Goal: Task Accomplishment & Management: Manage account settings

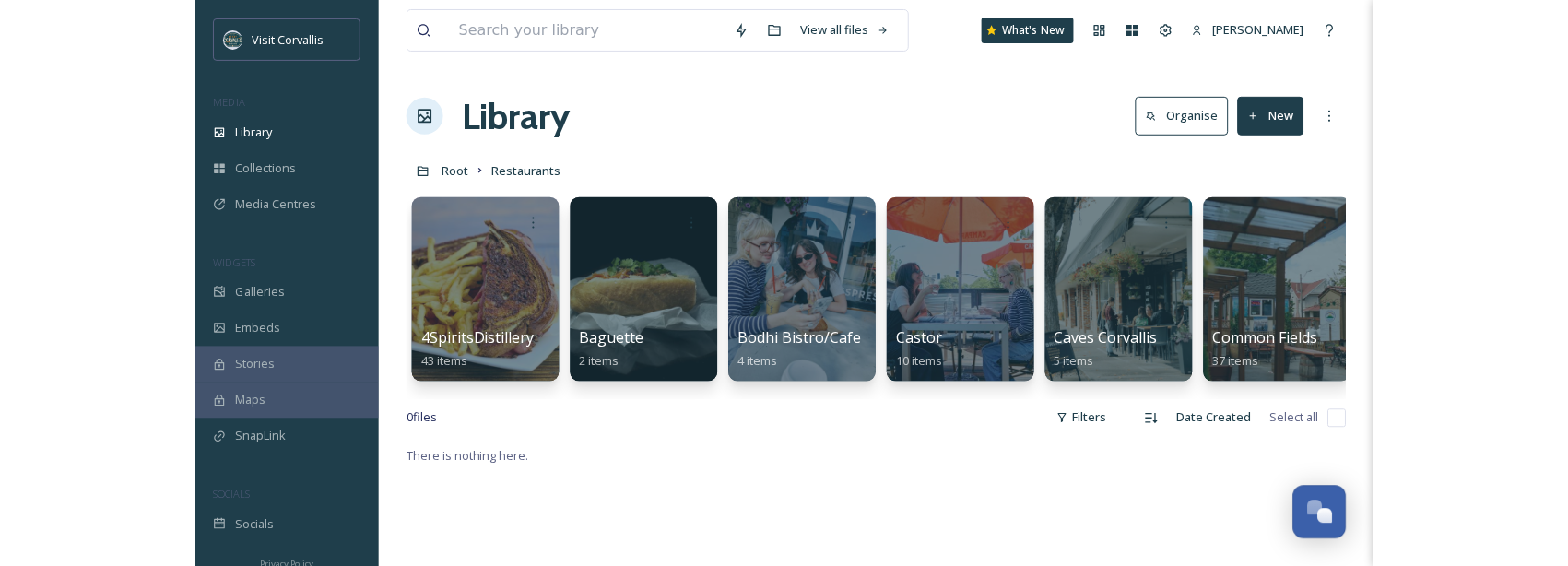
scroll to position [27, 0]
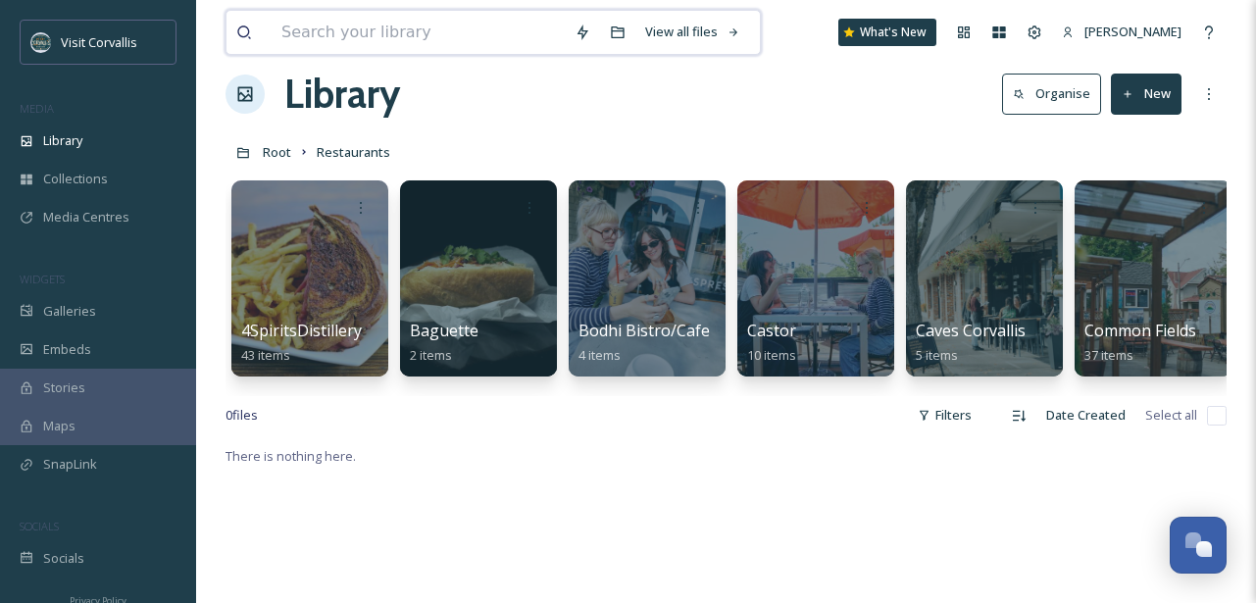
click at [503, 39] on input at bounding box center [418, 32] width 293 height 43
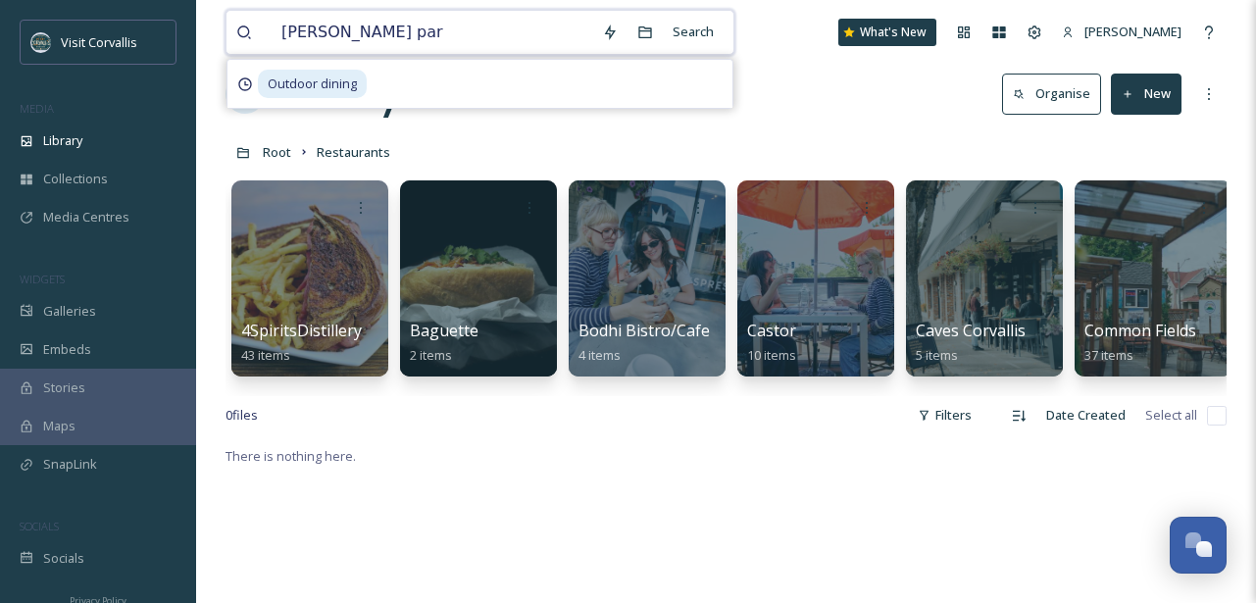
type input "avery park"
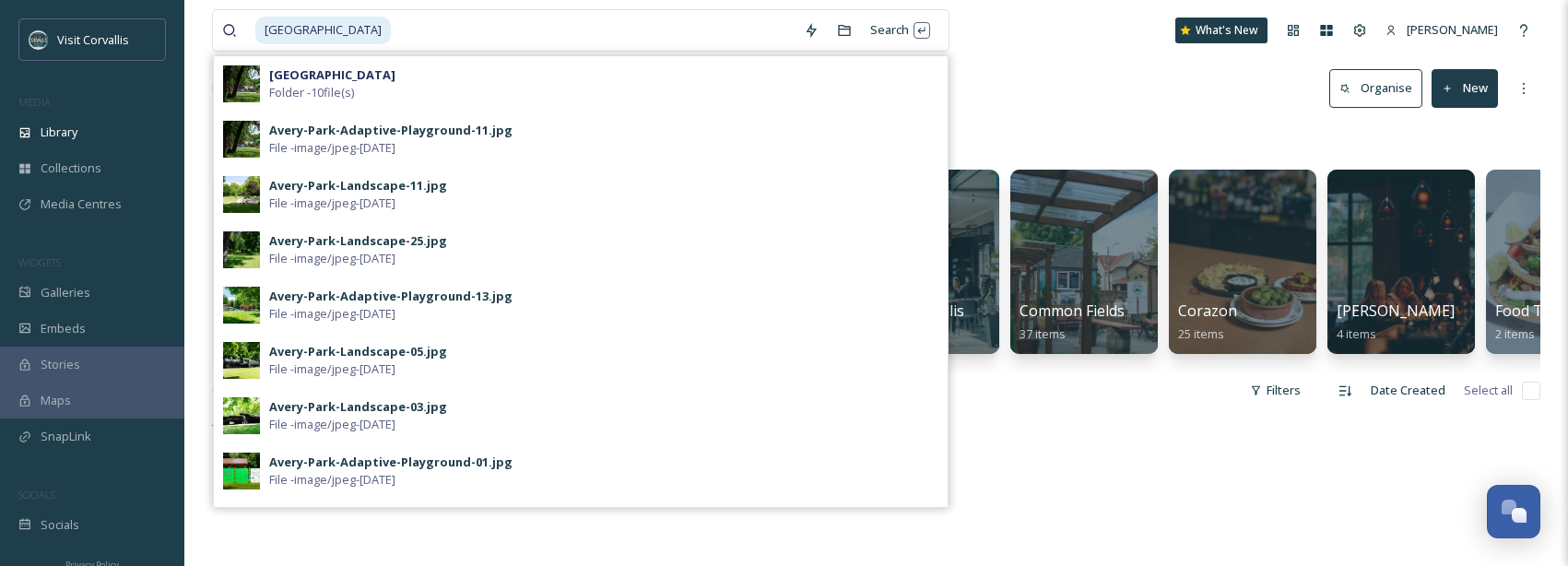
scroll to position [0, 0]
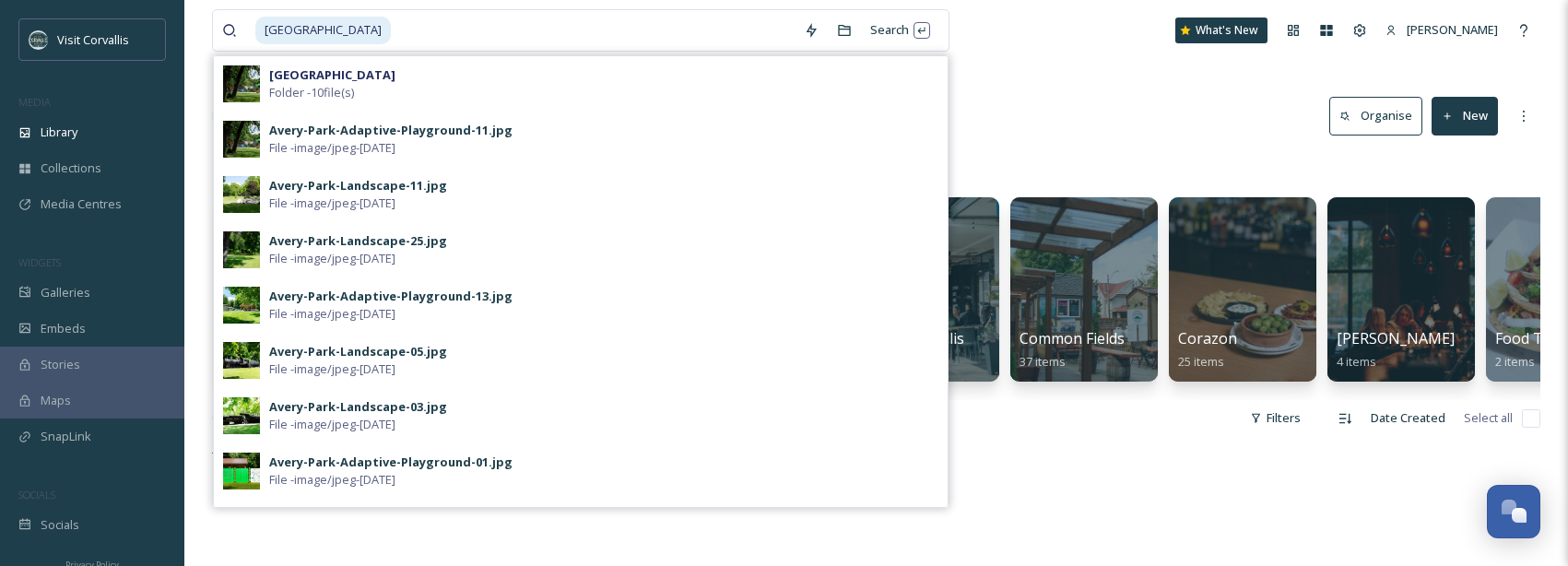
click at [322, 83] on strong "Avery Park" at bounding box center [332, 75] width 126 height 17
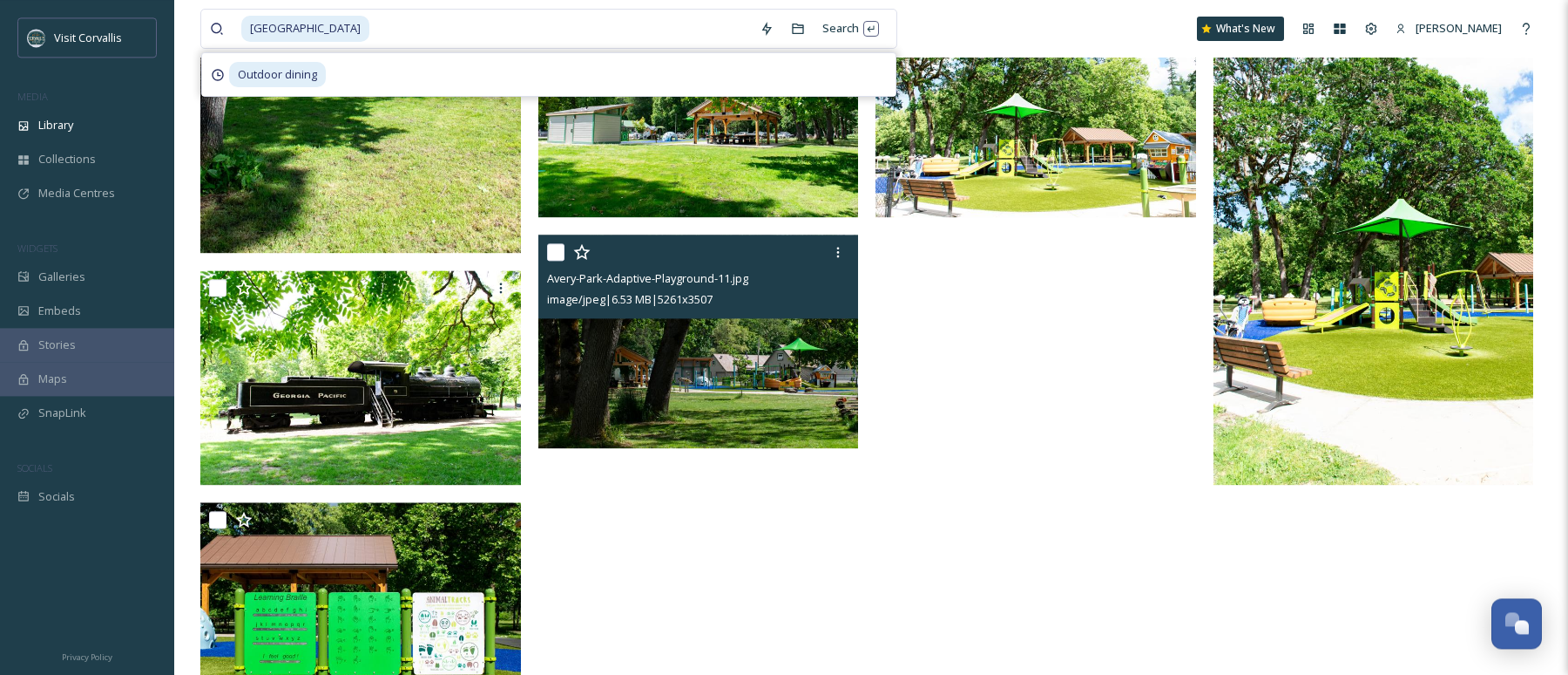
scroll to position [464, 0]
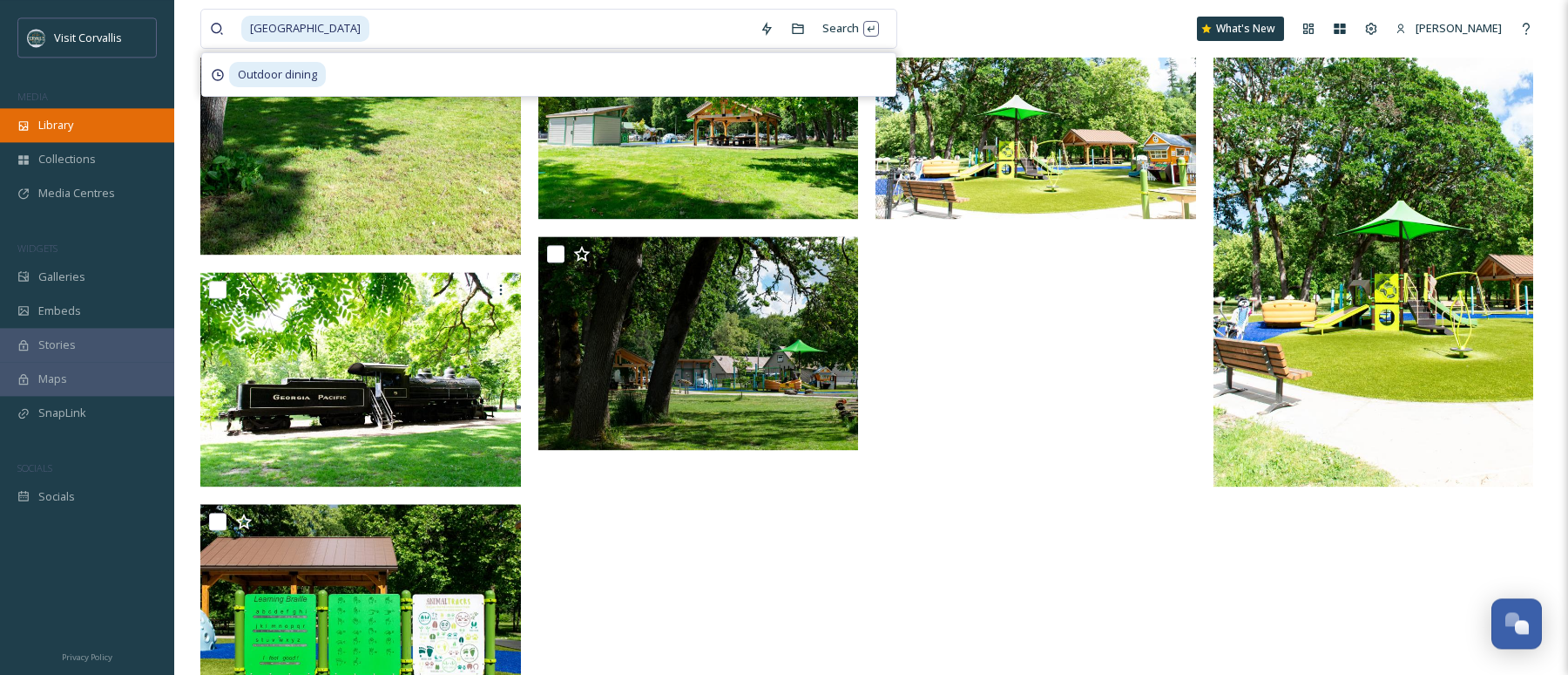
click at [103, 124] on div "Library" at bounding box center [87, 125] width 174 height 34
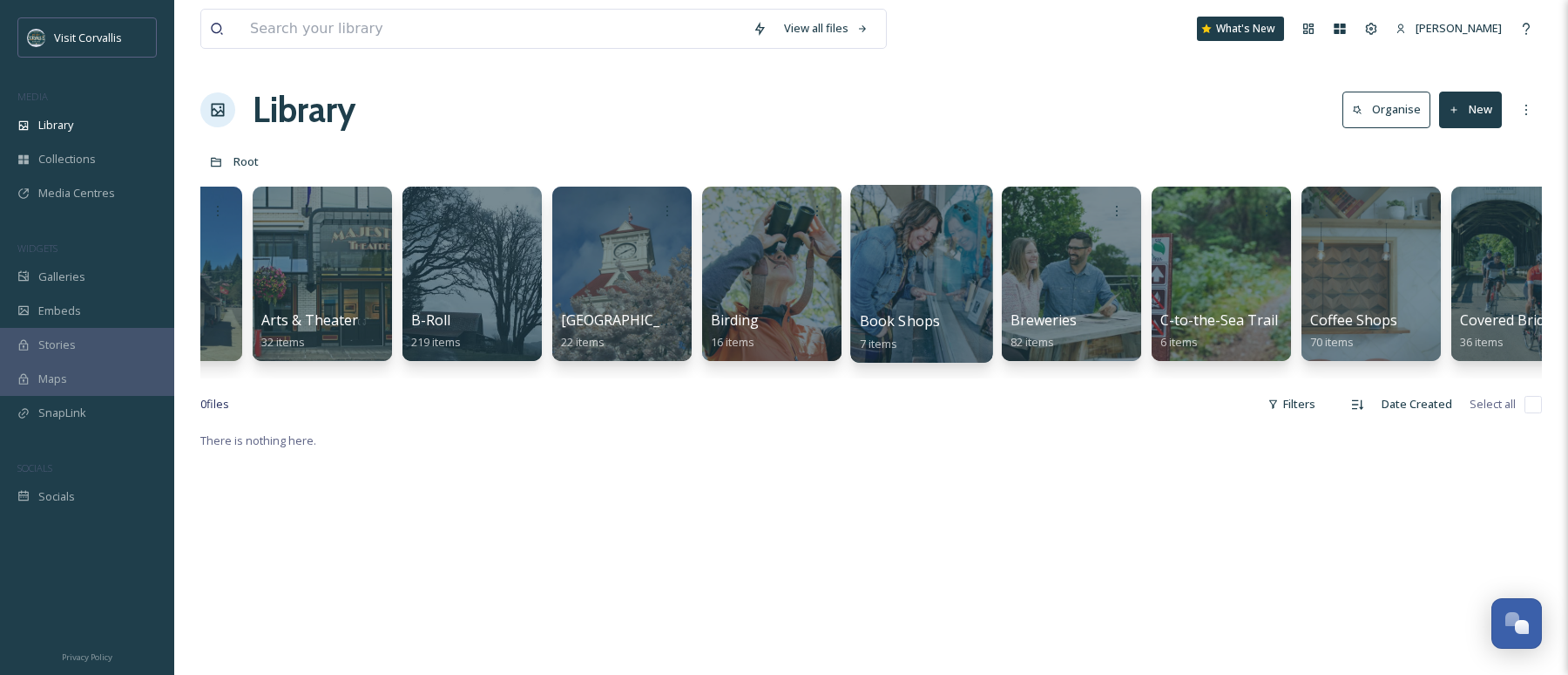
scroll to position [0, 558]
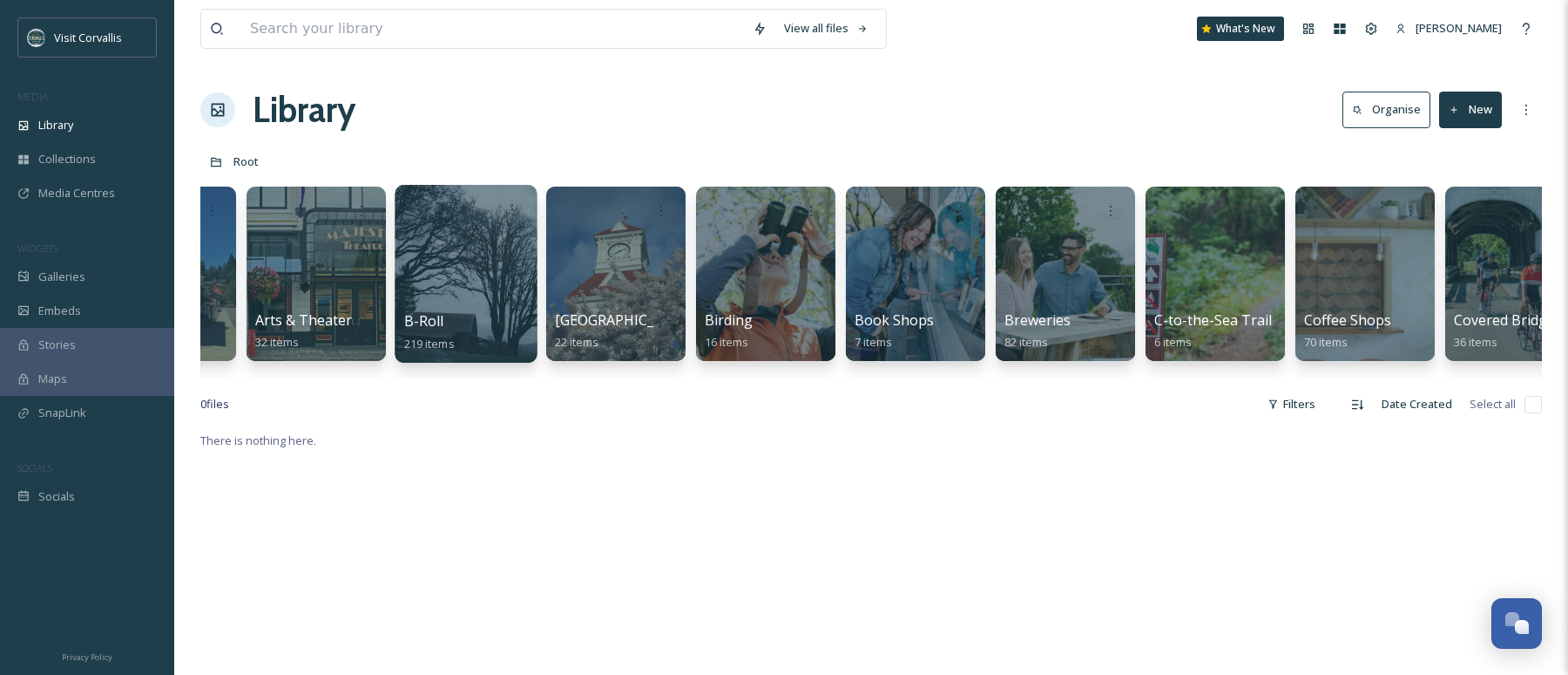
click at [473, 249] on div at bounding box center [466, 274] width 142 height 178
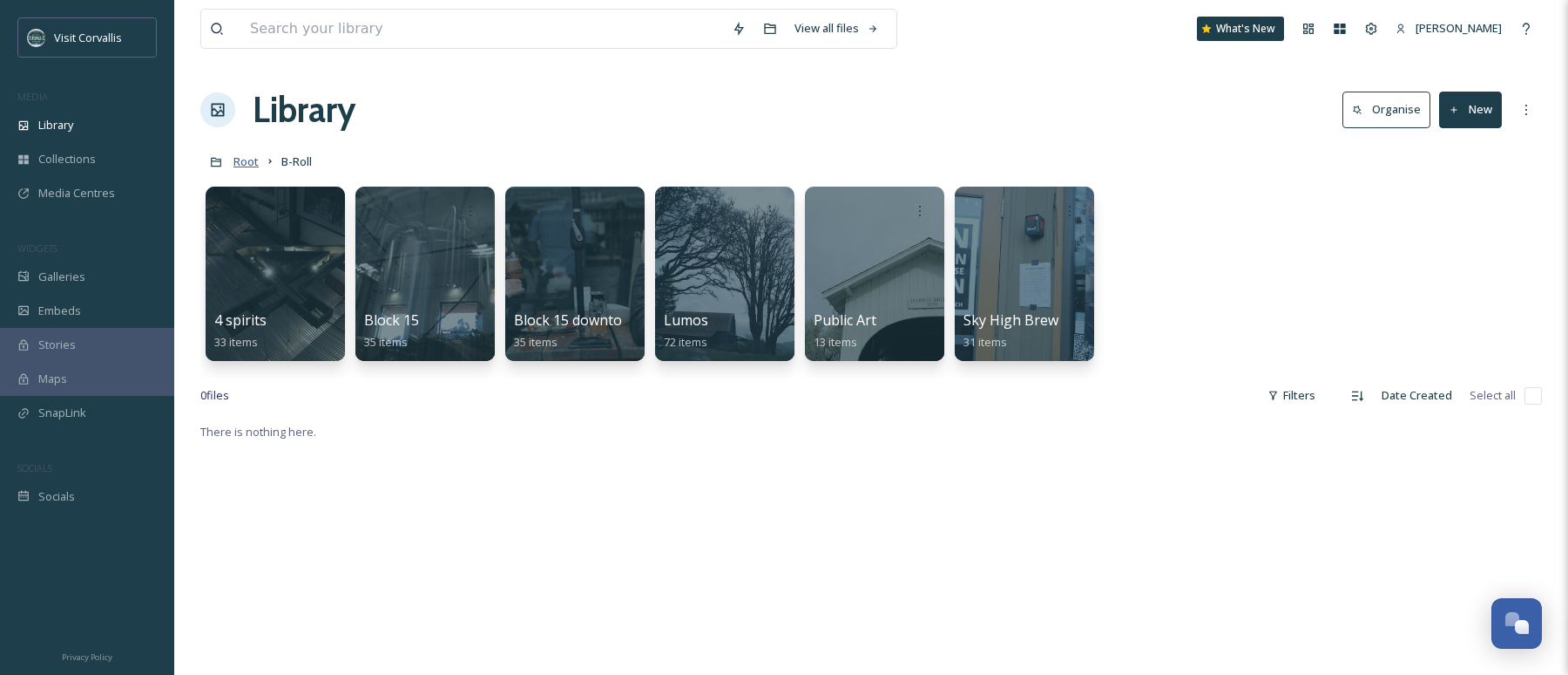
click at [249, 162] on span "Root" at bounding box center [246, 162] width 25 height 16
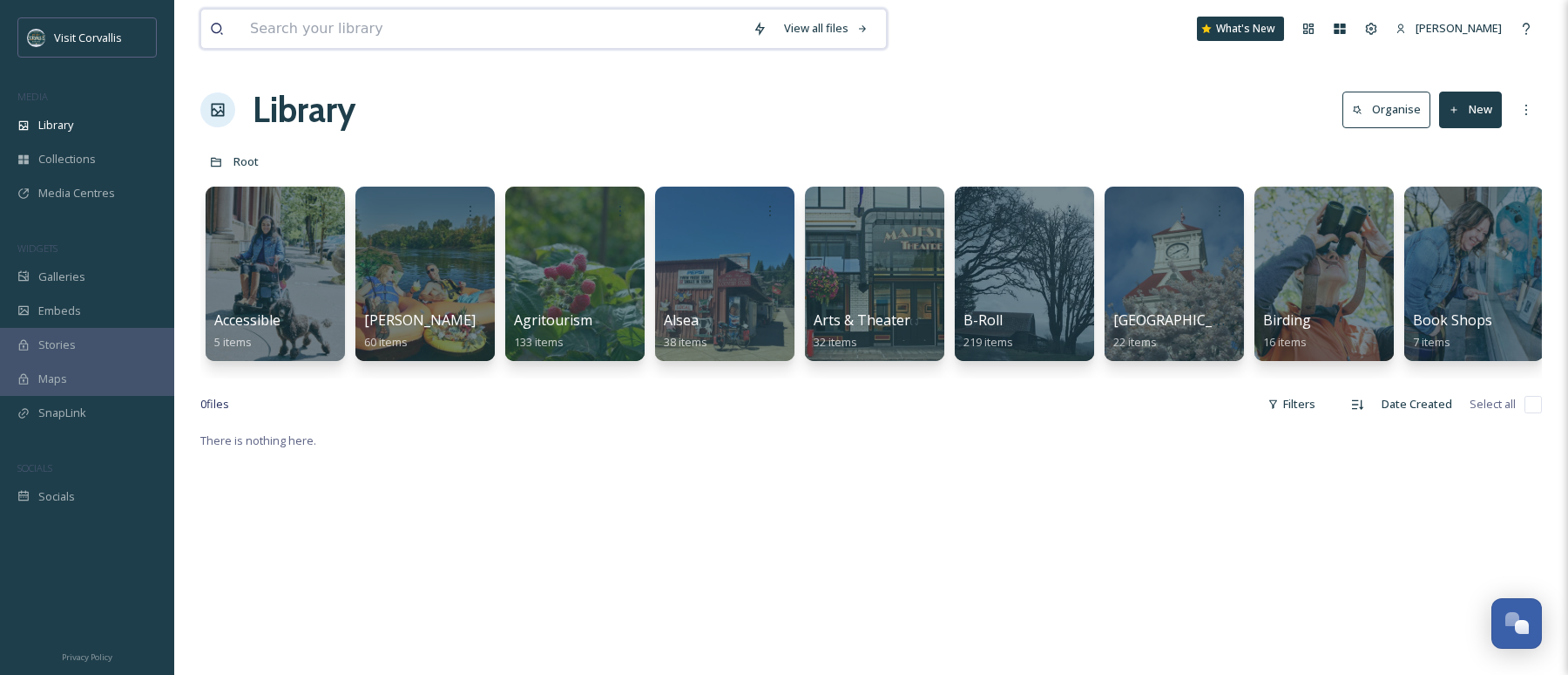
click at [349, 32] on input at bounding box center [493, 28] width 503 height 38
type input "avery park"
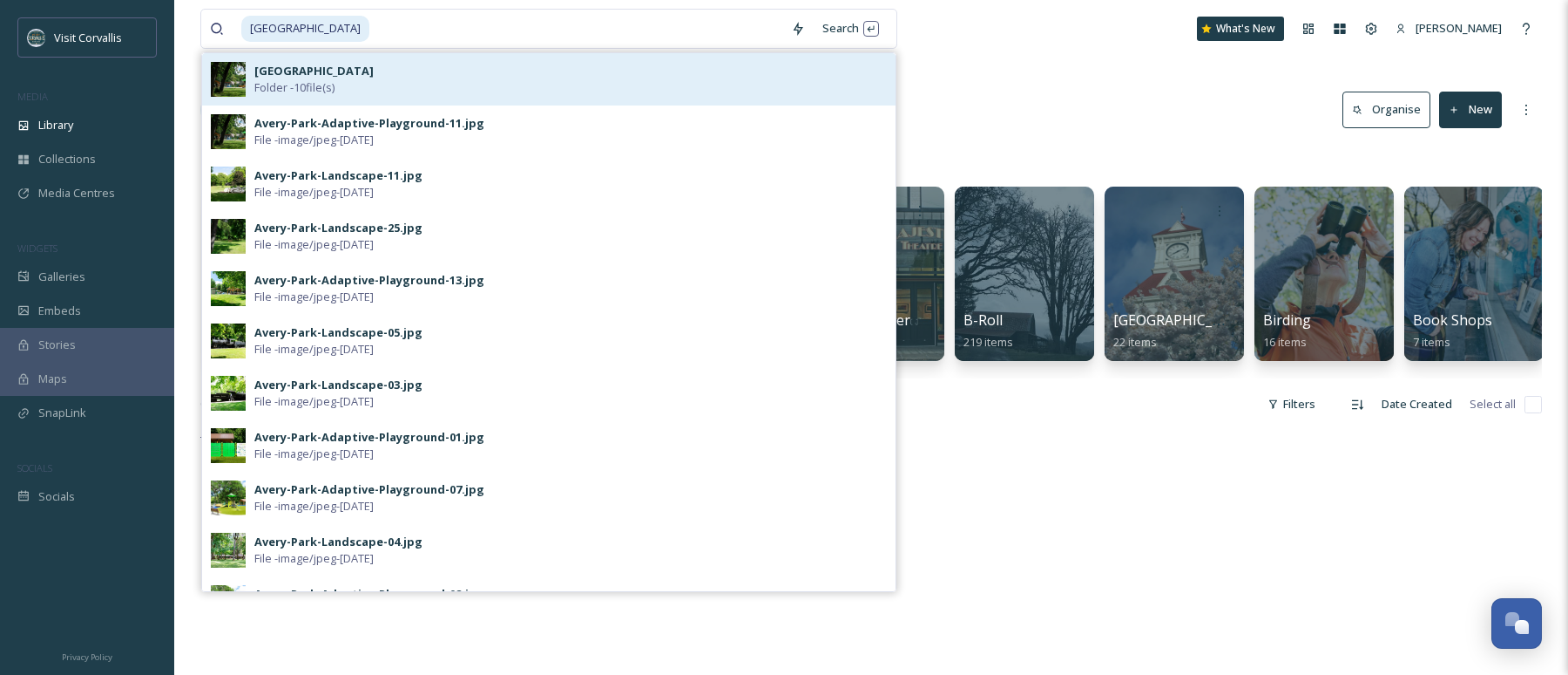
click at [316, 71] on div "Avery Park Folder - 10 file(s)" at bounding box center [571, 79] width 633 height 33
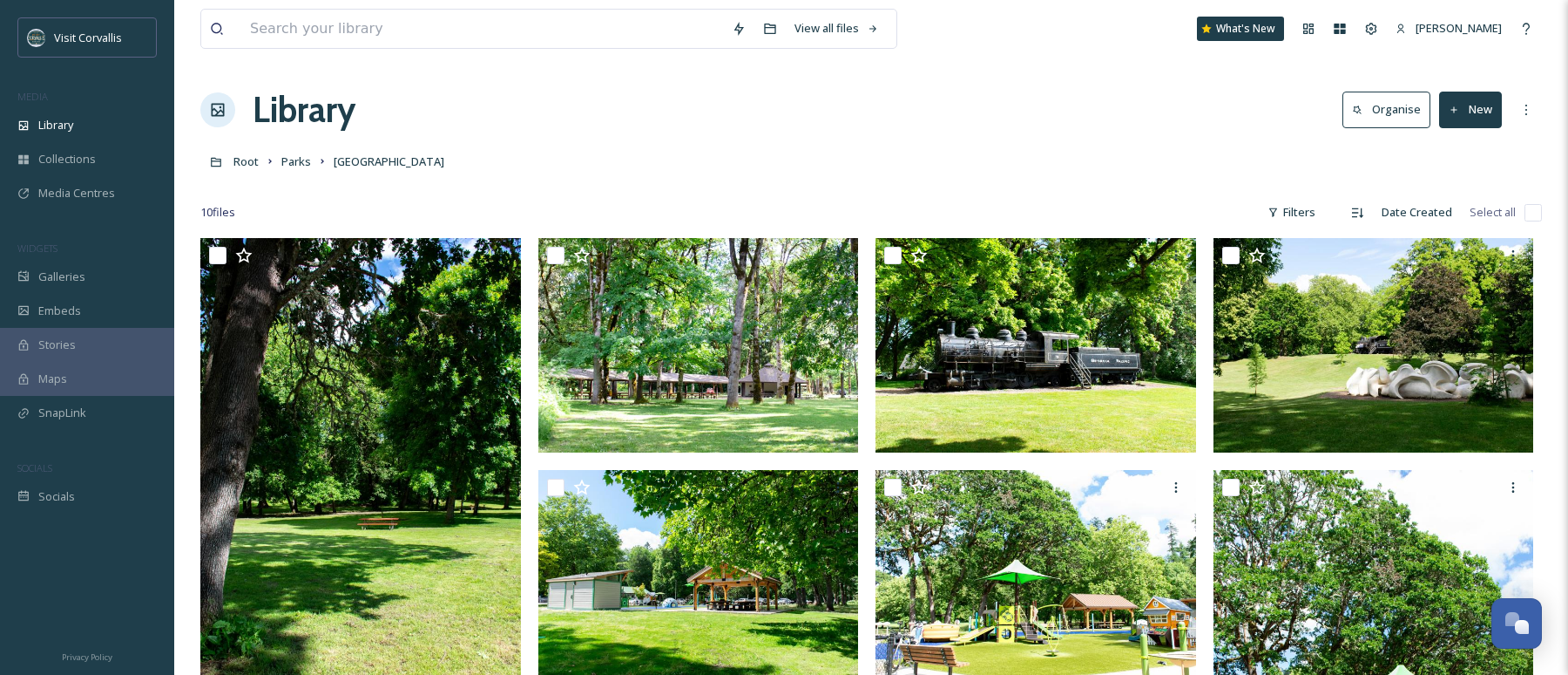
click at [1116, 123] on button "New" at bounding box center [1470, 109] width 63 height 36
click at [1116, 153] on span "File Upload" at bounding box center [1462, 150] width 58 height 17
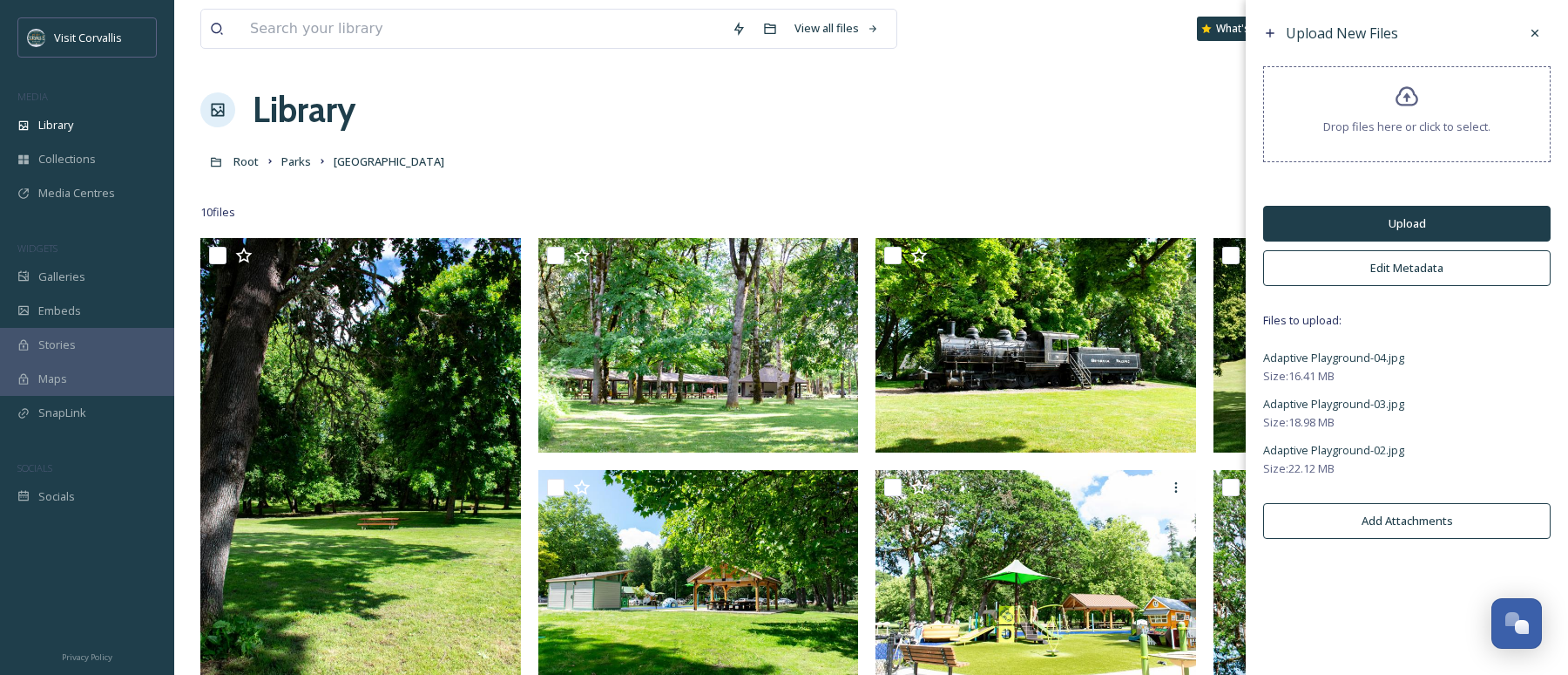
click at [1116, 270] on button "Edit Metadata" at bounding box center [1406, 268] width 287 height 36
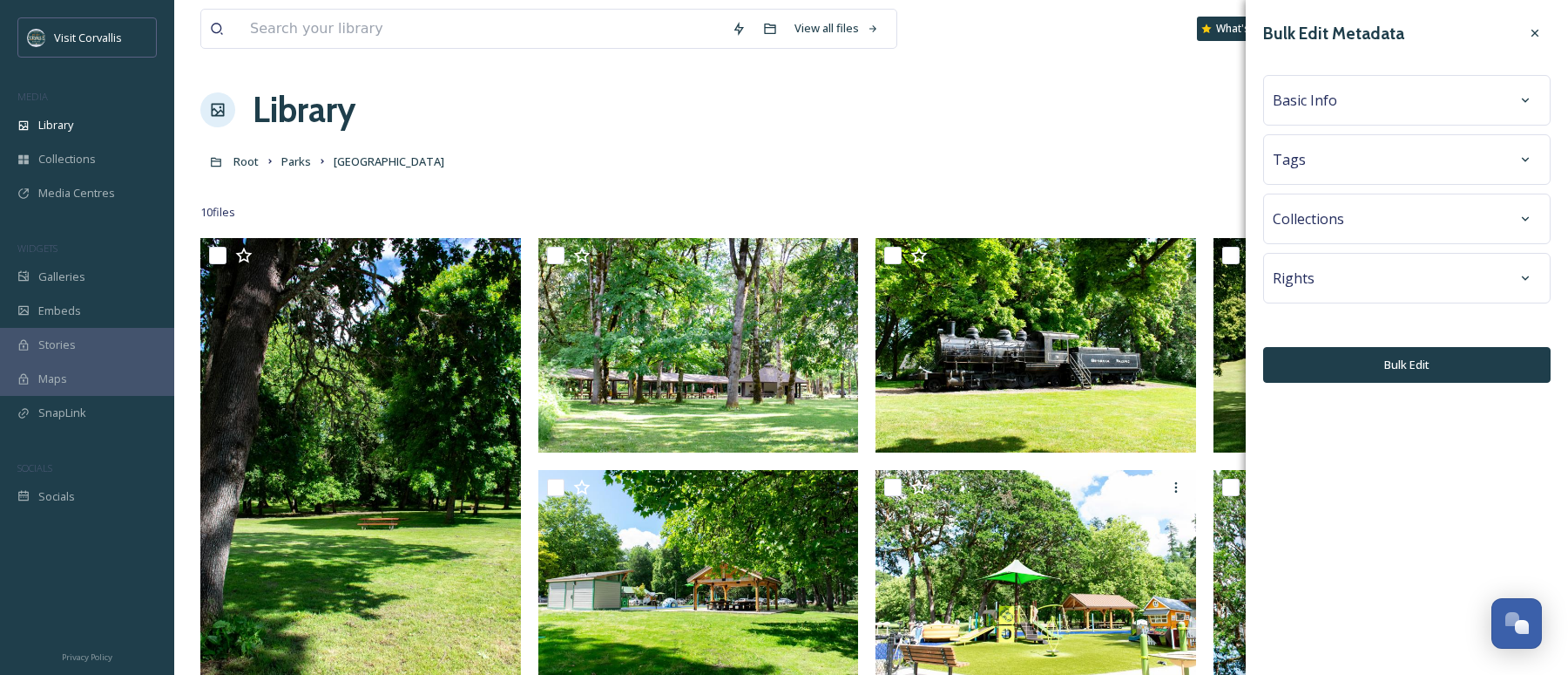
click at [1116, 162] on div "Tags" at bounding box center [1407, 159] width 268 height 31
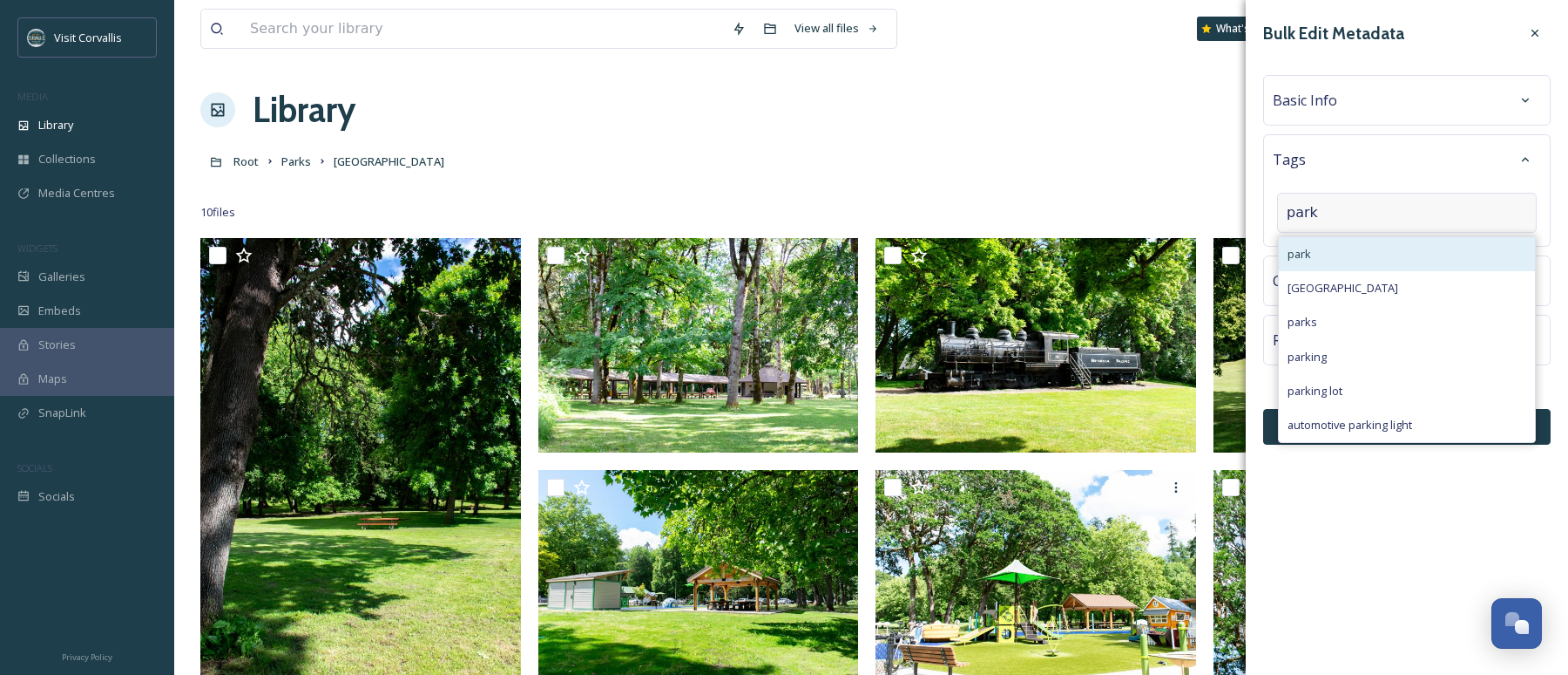
type input "park"
click at [1116, 247] on div "park" at bounding box center [1407, 254] width 256 height 34
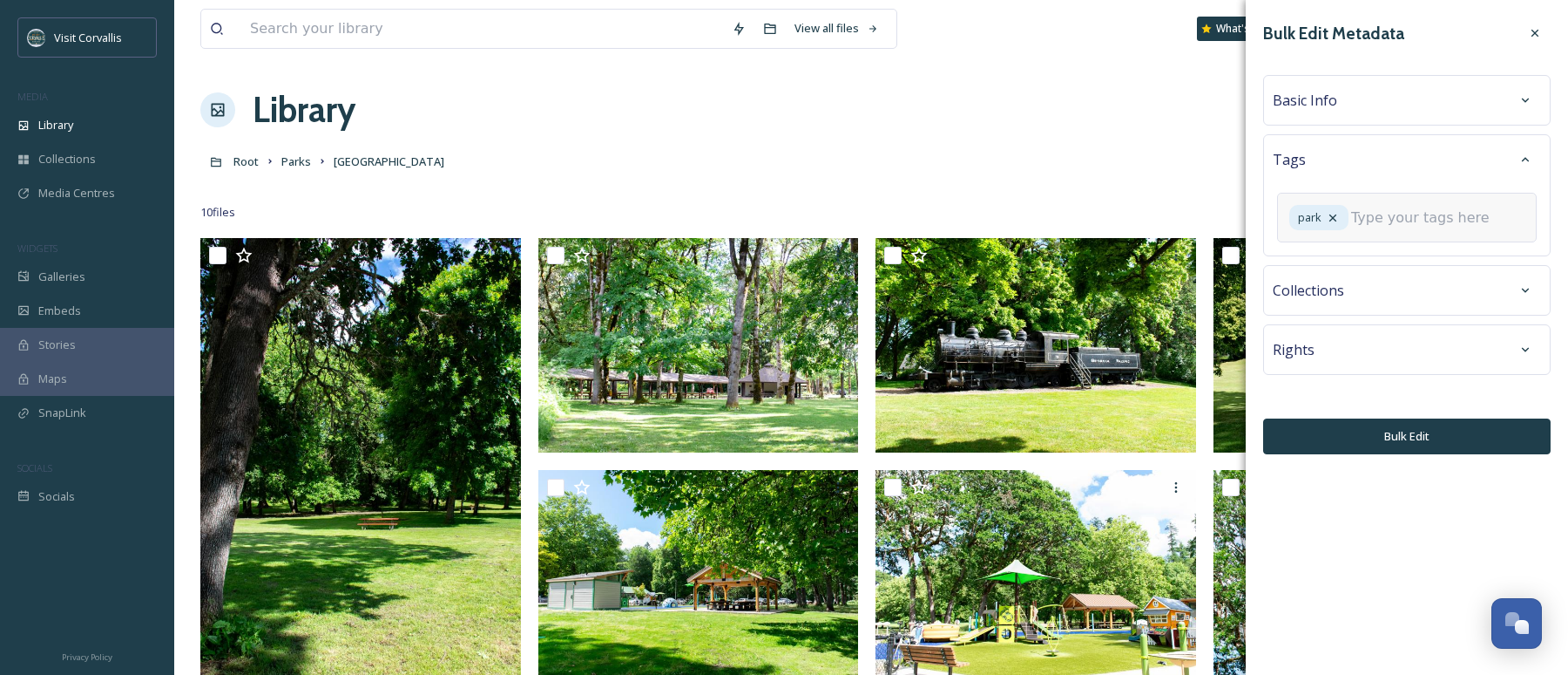
click at [1116, 229] on input at bounding box center [1438, 218] width 174 height 21
click at [1116, 229] on input "adaptive palyground" at bounding box center [1438, 218] width 174 height 21
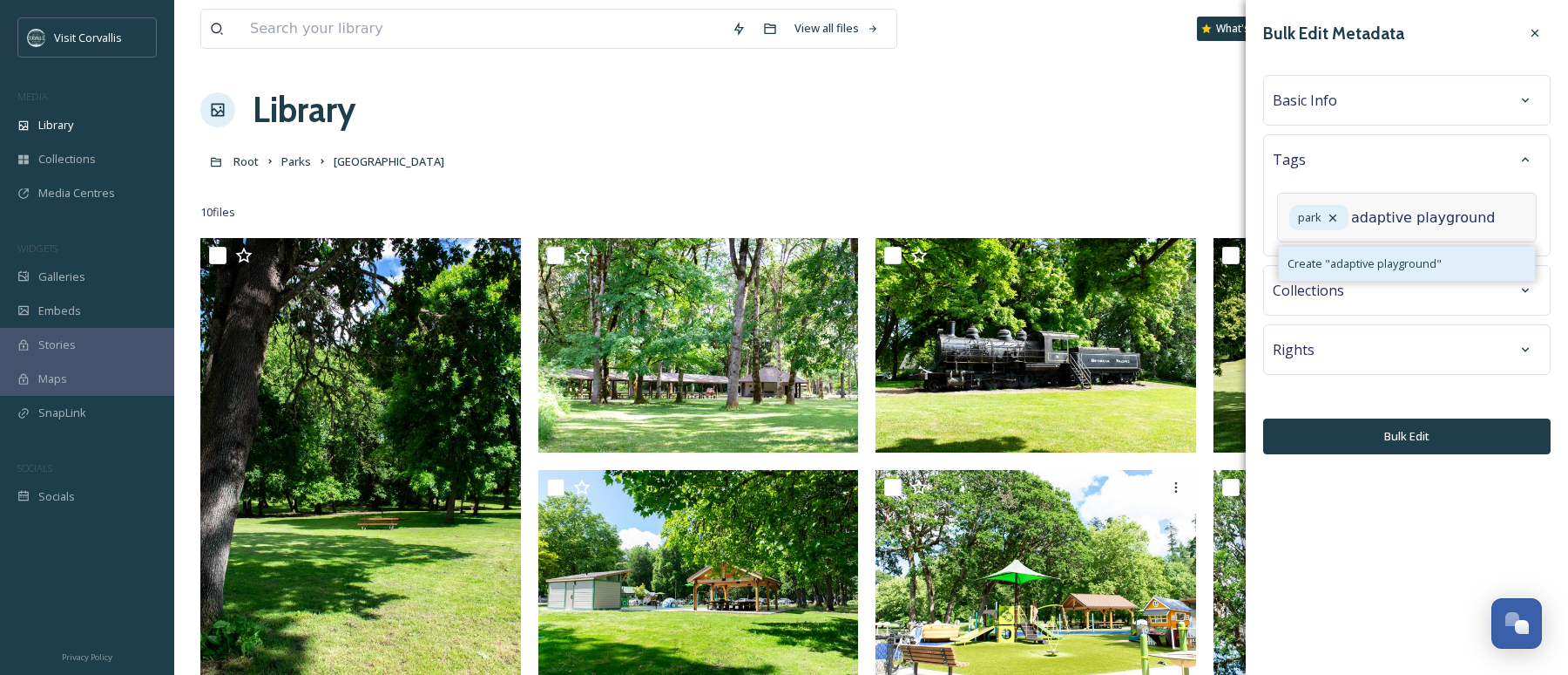
type input "adaptive playground"
drag, startPoint x: 1422, startPoint y: 294, endPoint x: 1396, endPoint y: 277, distance: 31.1
click at [1116, 272] on span "Create " adaptive playground "" at bounding box center [1364, 263] width 154 height 17
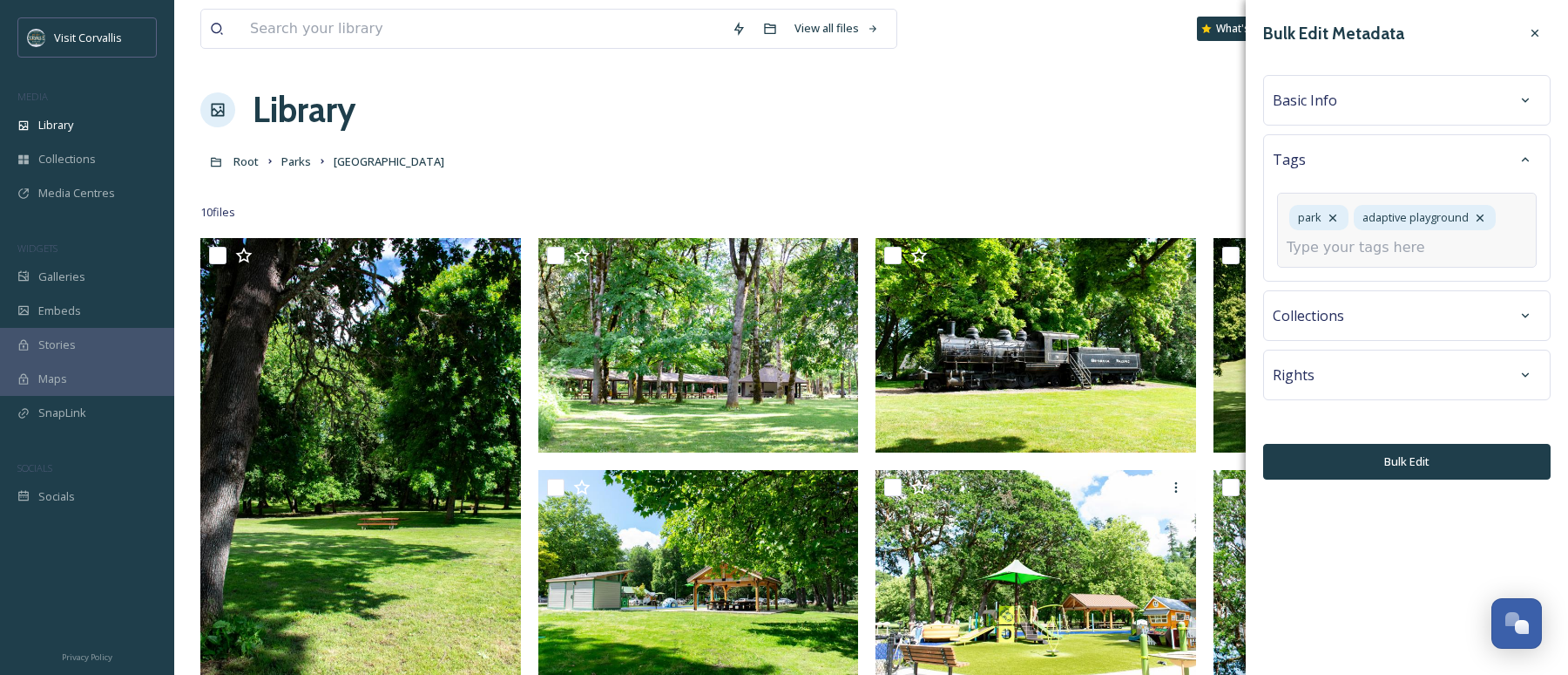
click at [1116, 247] on input at bounding box center [1374, 248] width 174 height 21
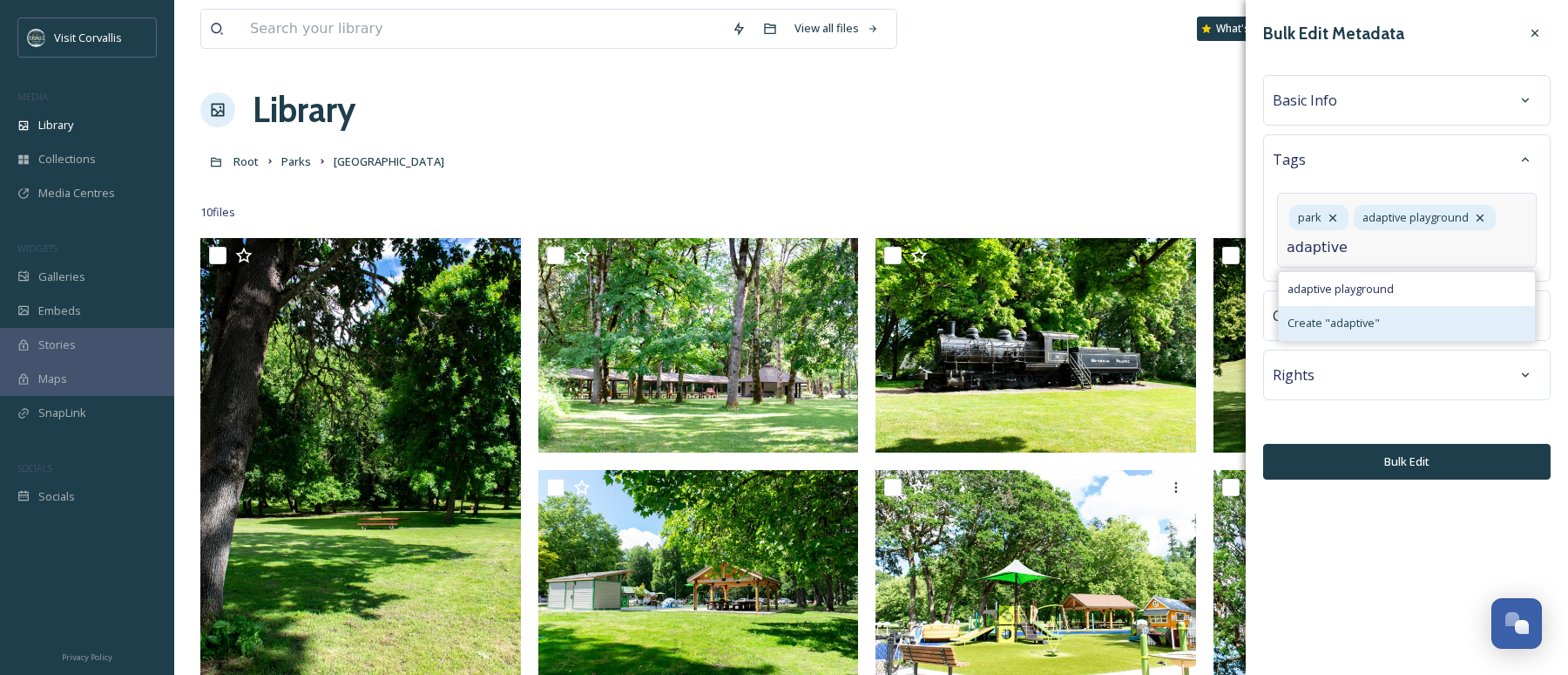
type input "adaptive"
click at [1116, 316] on span "Create " adaptive "" at bounding box center [1334, 323] width 92 height 17
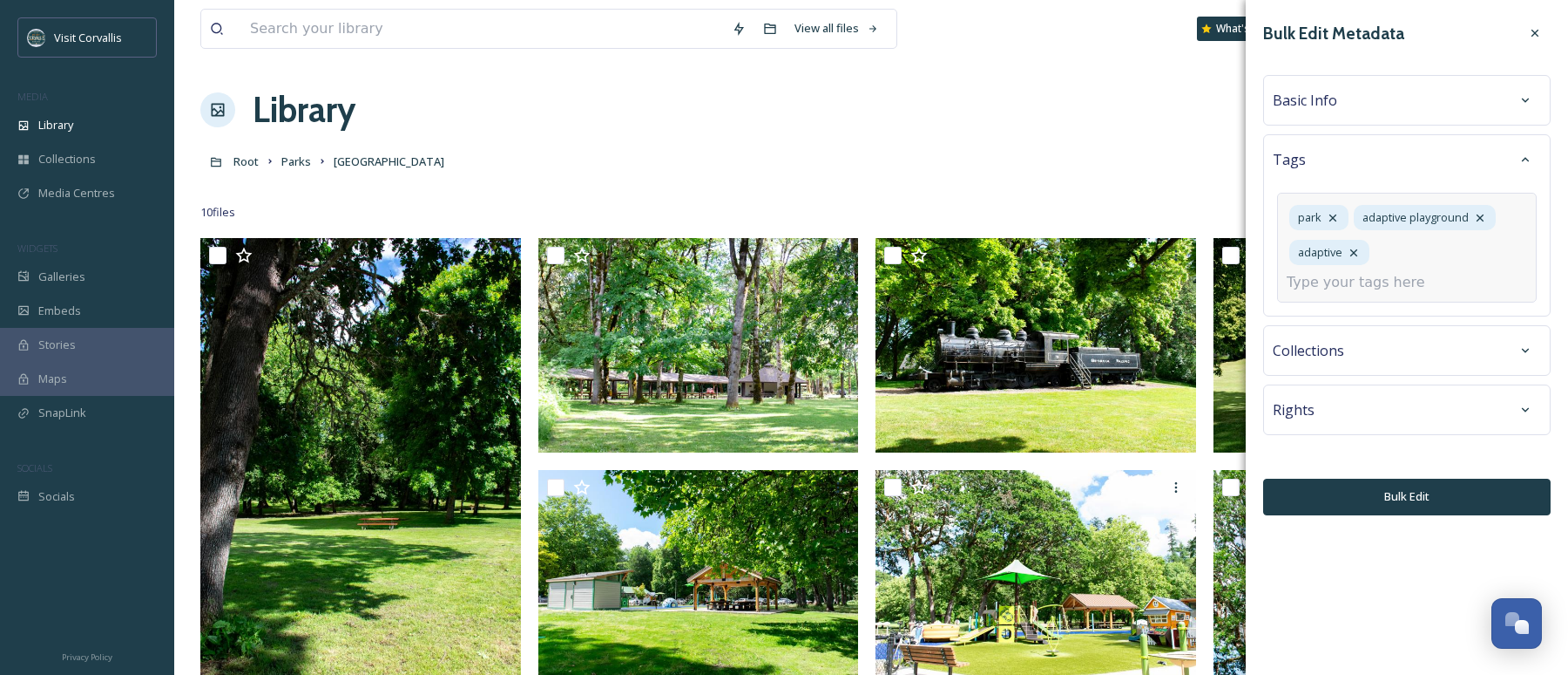
click at [1116, 278] on input at bounding box center [1374, 283] width 174 height 21
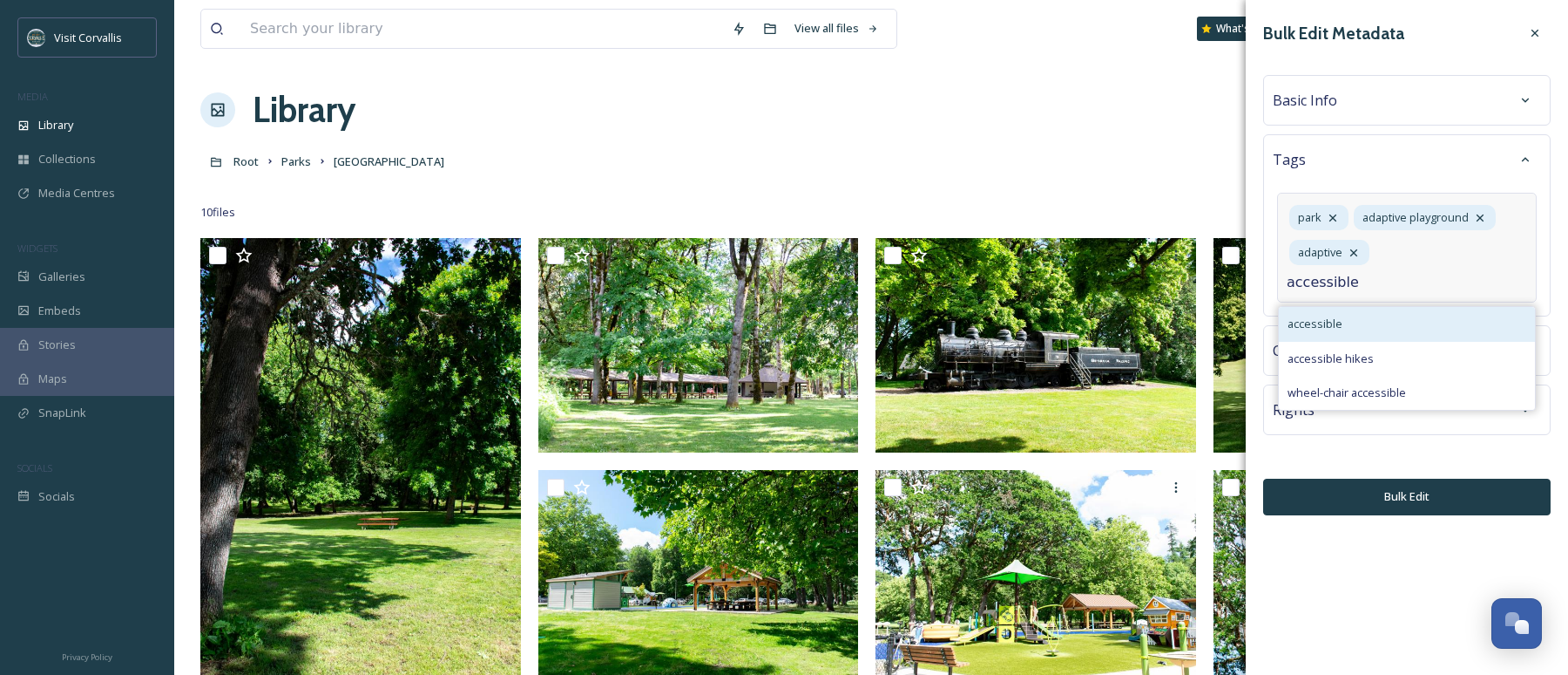
type input "accessible"
click at [1116, 319] on div "accessible" at bounding box center [1407, 324] width 256 height 34
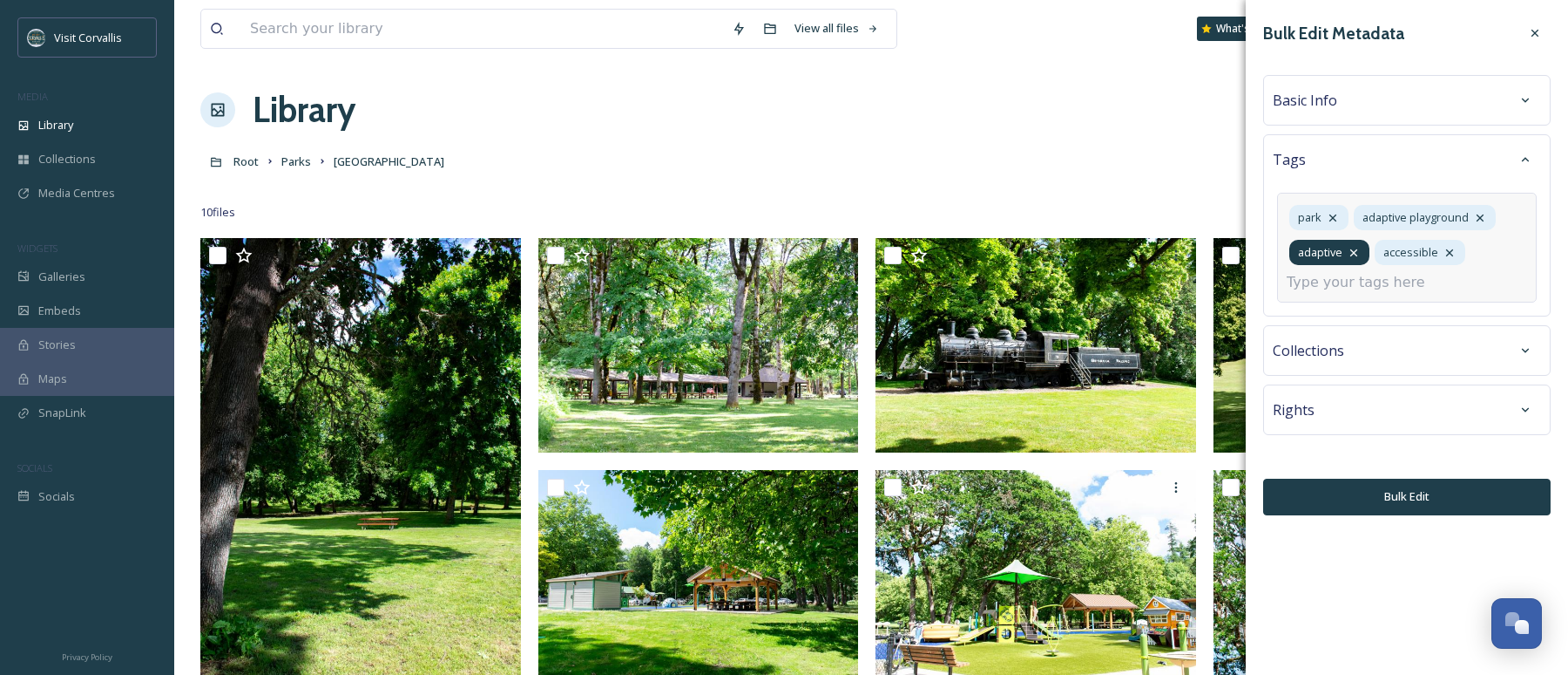
click at [1116, 253] on icon at bounding box center [1354, 253] width 14 height 14
click at [1116, 88] on div "Basic Info" at bounding box center [1407, 100] width 268 height 31
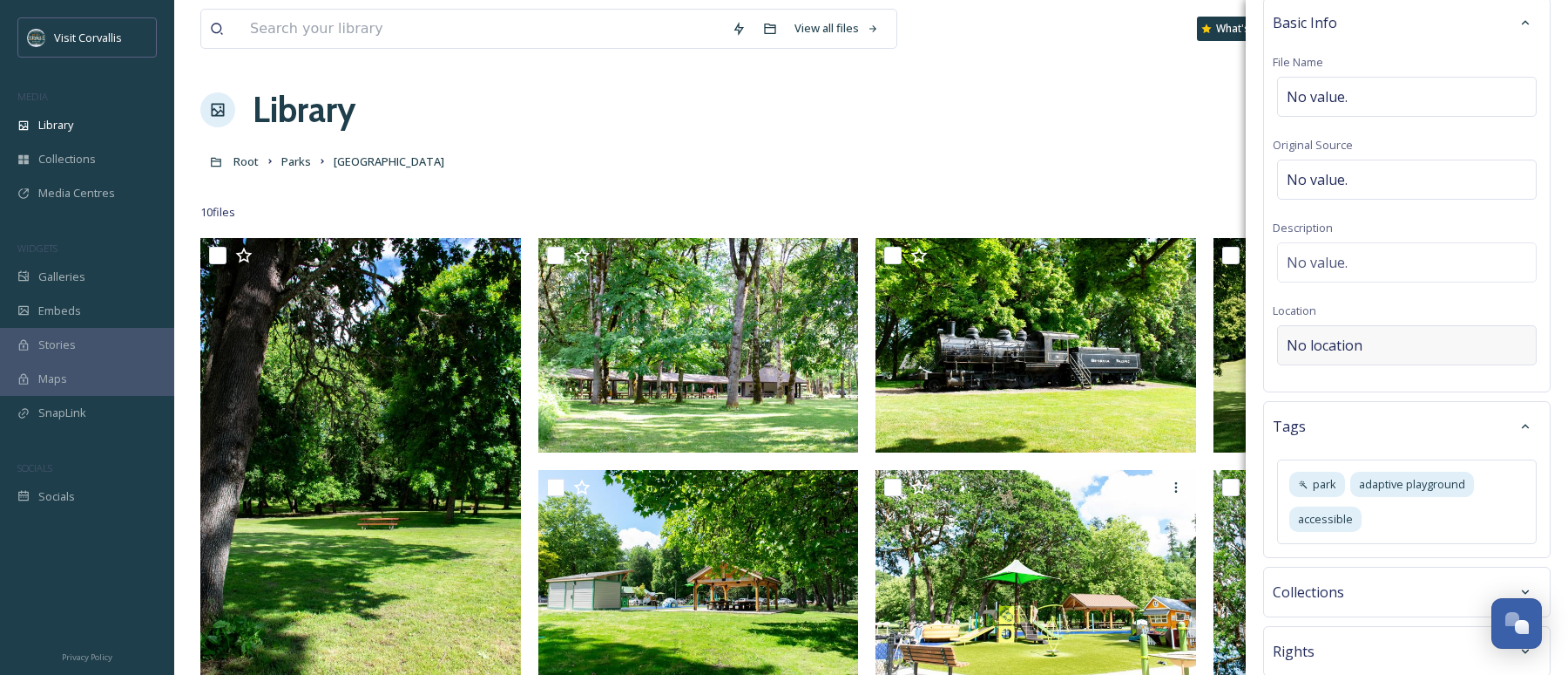
scroll to position [80, 0]
click at [1116, 345] on span "No location" at bounding box center [1324, 342] width 76 height 21
click at [1116, 343] on input at bounding box center [1407, 342] width 258 height 38
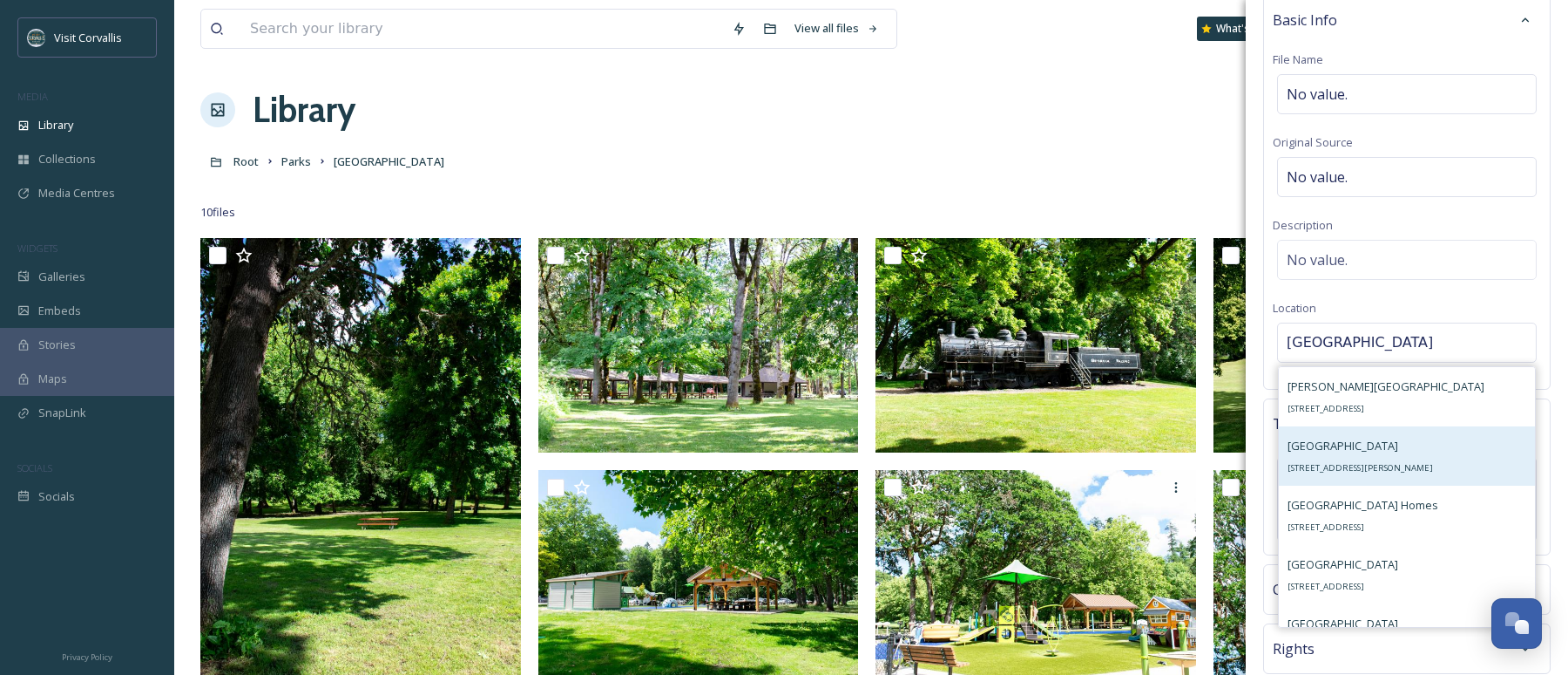
type input "avery park"
click at [1116, 440] on span "Avery Park & Natural Area" at bounding box center [1343, 446] width 110 height 16
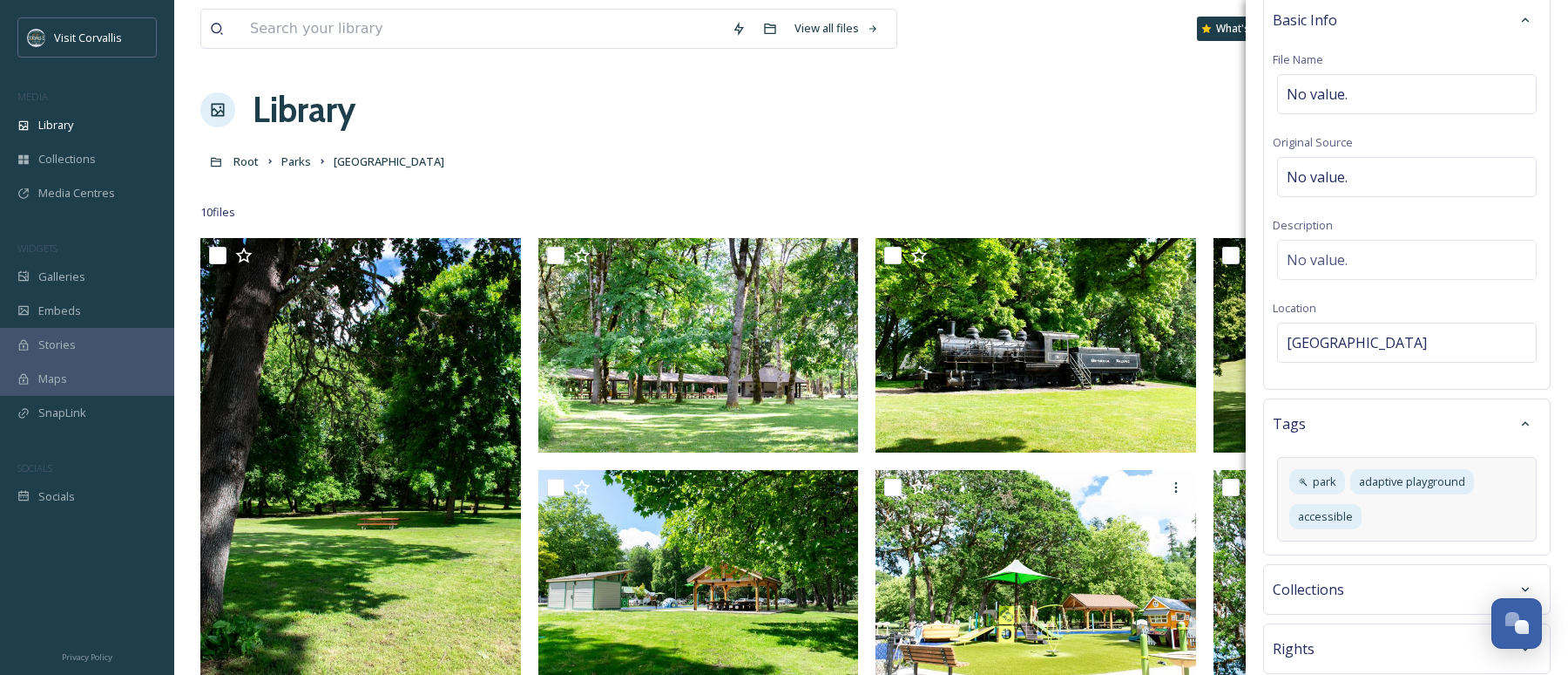
scroll to position [177, 0]
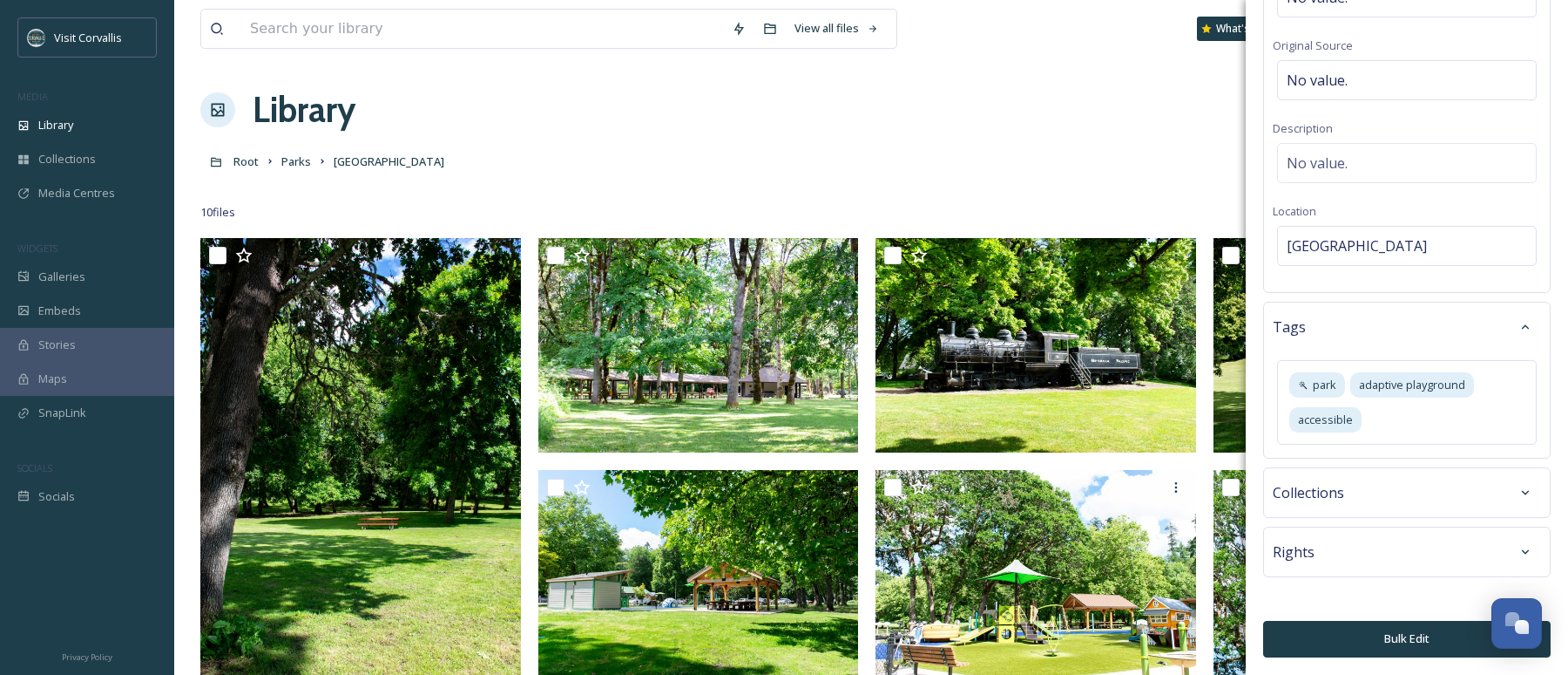
drag, startPoint x: 1412, startPoint y: 644, endPoint x: 1413, endPoint y: 632, distance: 12.0
click at [1116, 535] on button "Bulk Edit" at bounding box center [1406, 639] width 287 height 36
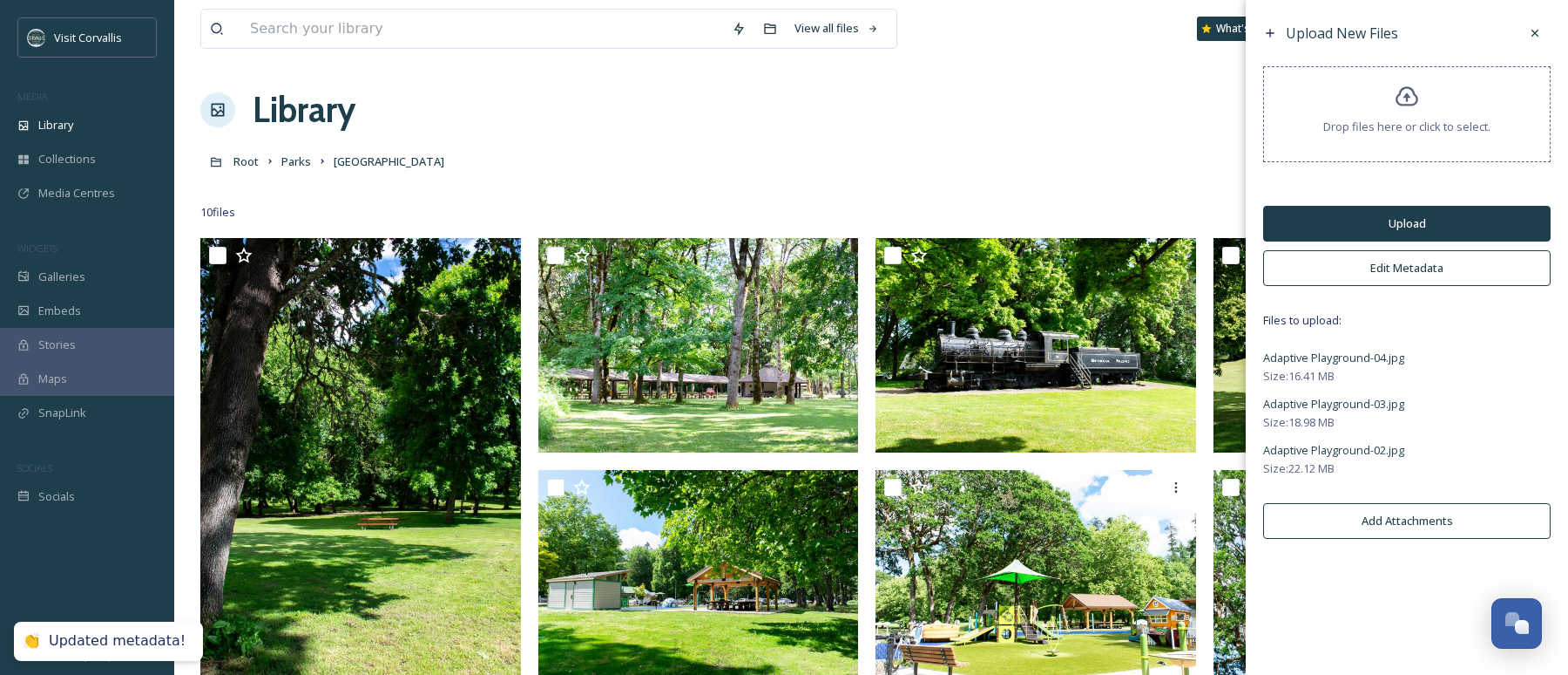
click at [1116, 218] on button "Upload" at bounding box center [1406, 223] width 287 height 36
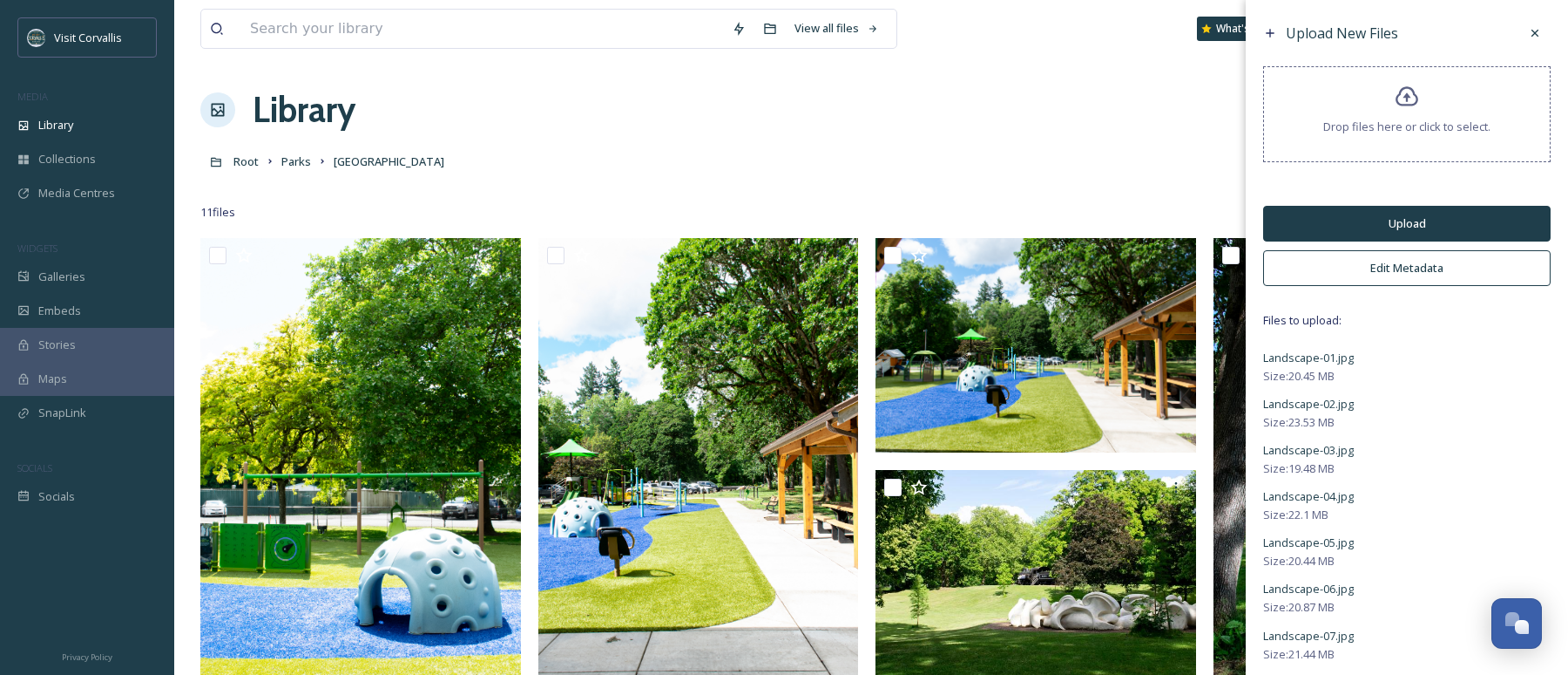
click at [1116, 270] on button "Edit Metadata" at bounding box center [1406, 268] width 287 height 36
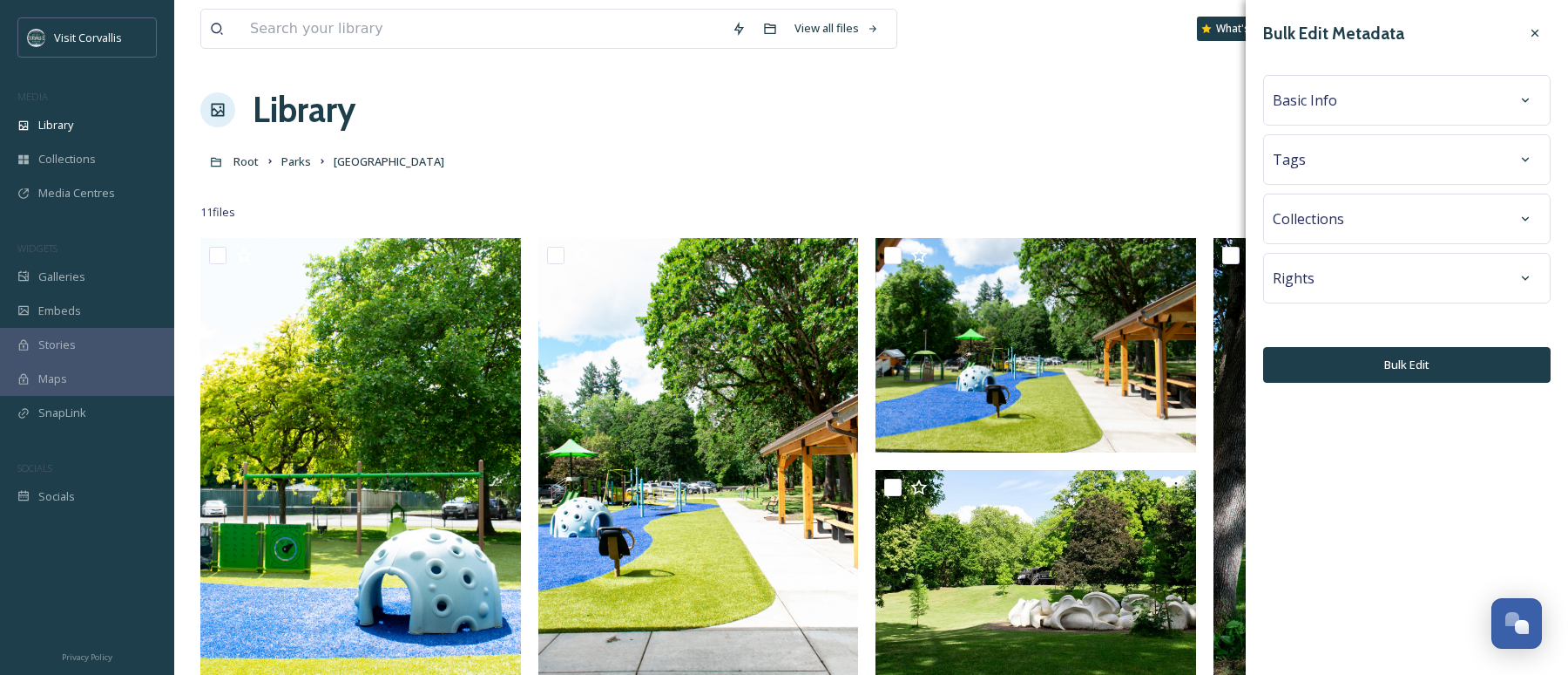
click at [1116, 156] on span "Tags" at bounding box center [1289, 160] width 33 height 21
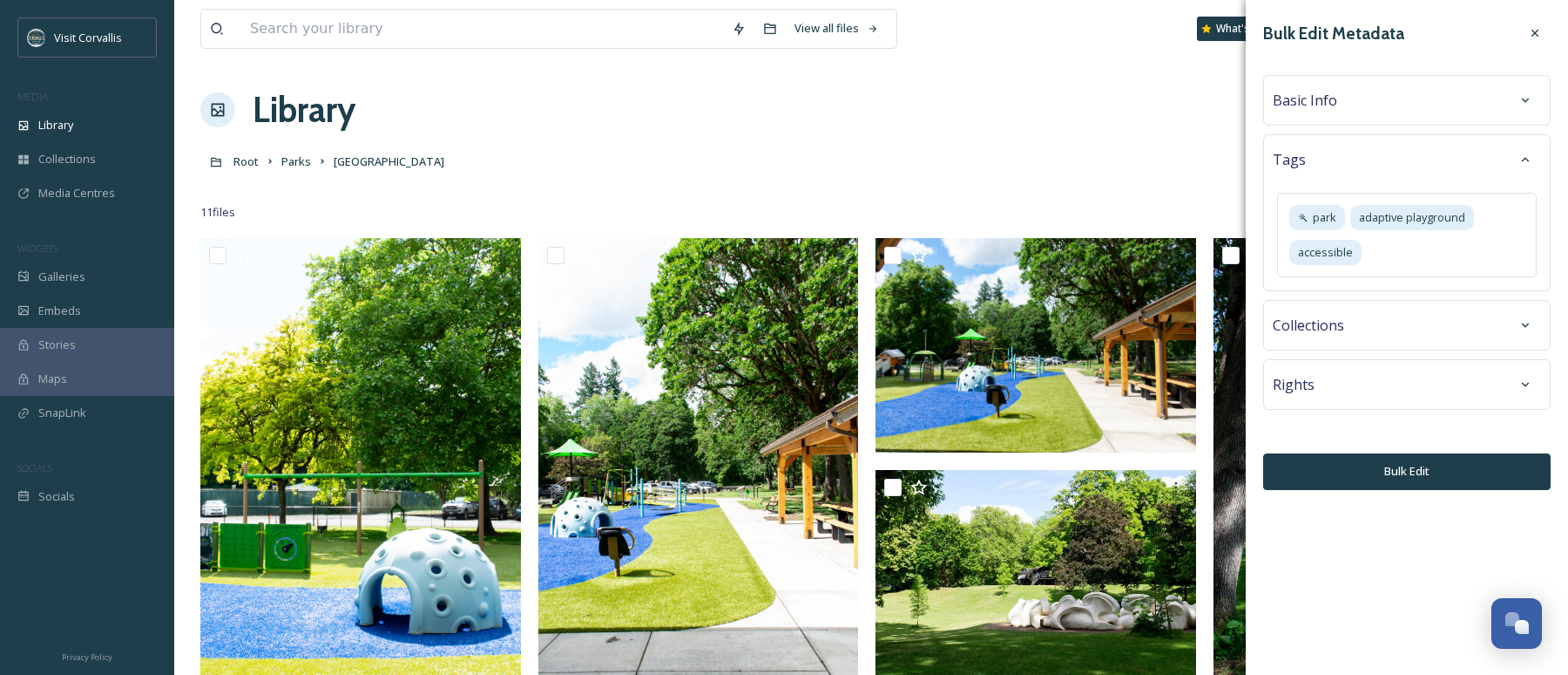
click at [1116, 102] on span "Basic Info" at bounding box center [1305, 100] width 65 height 21
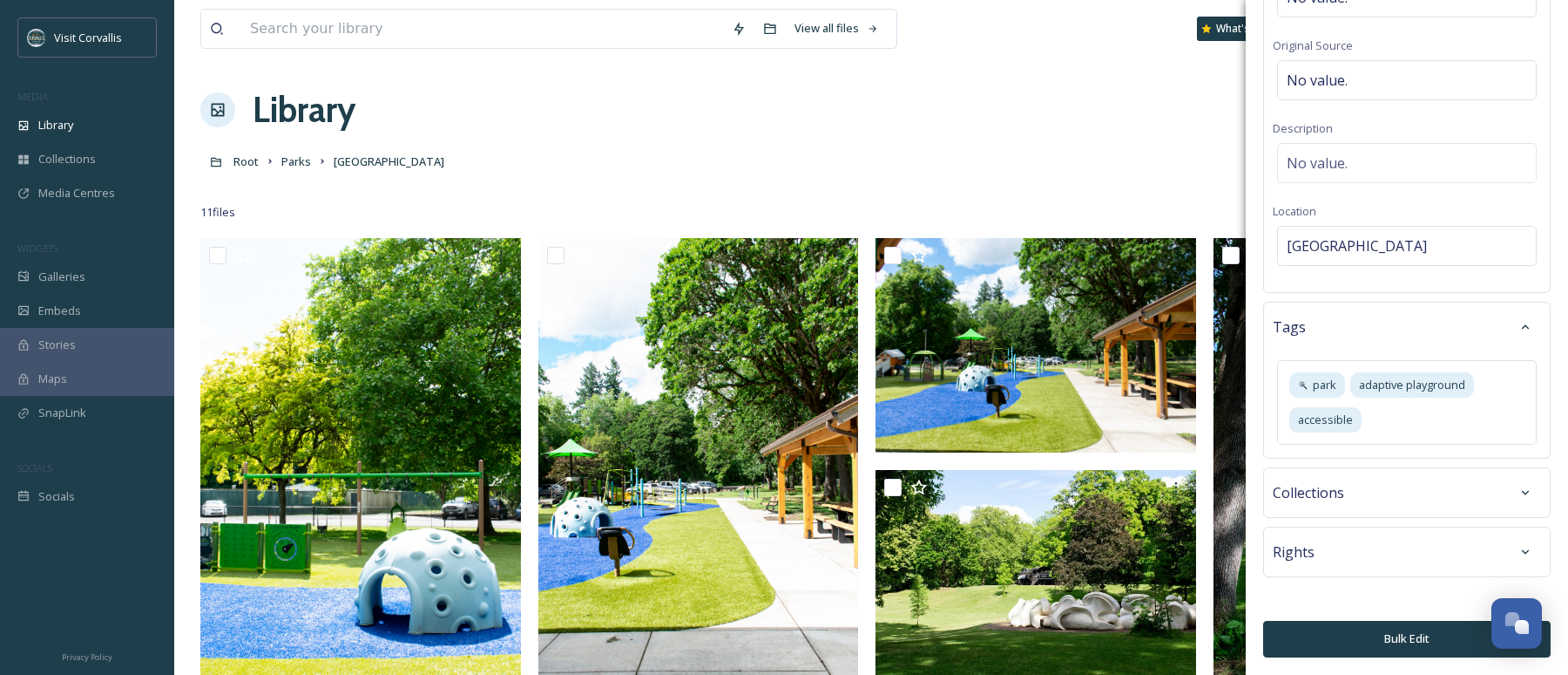
click at [1116, 535] on button "Bulk Edit" at bounding box center [1406, 639] width 287 height 36
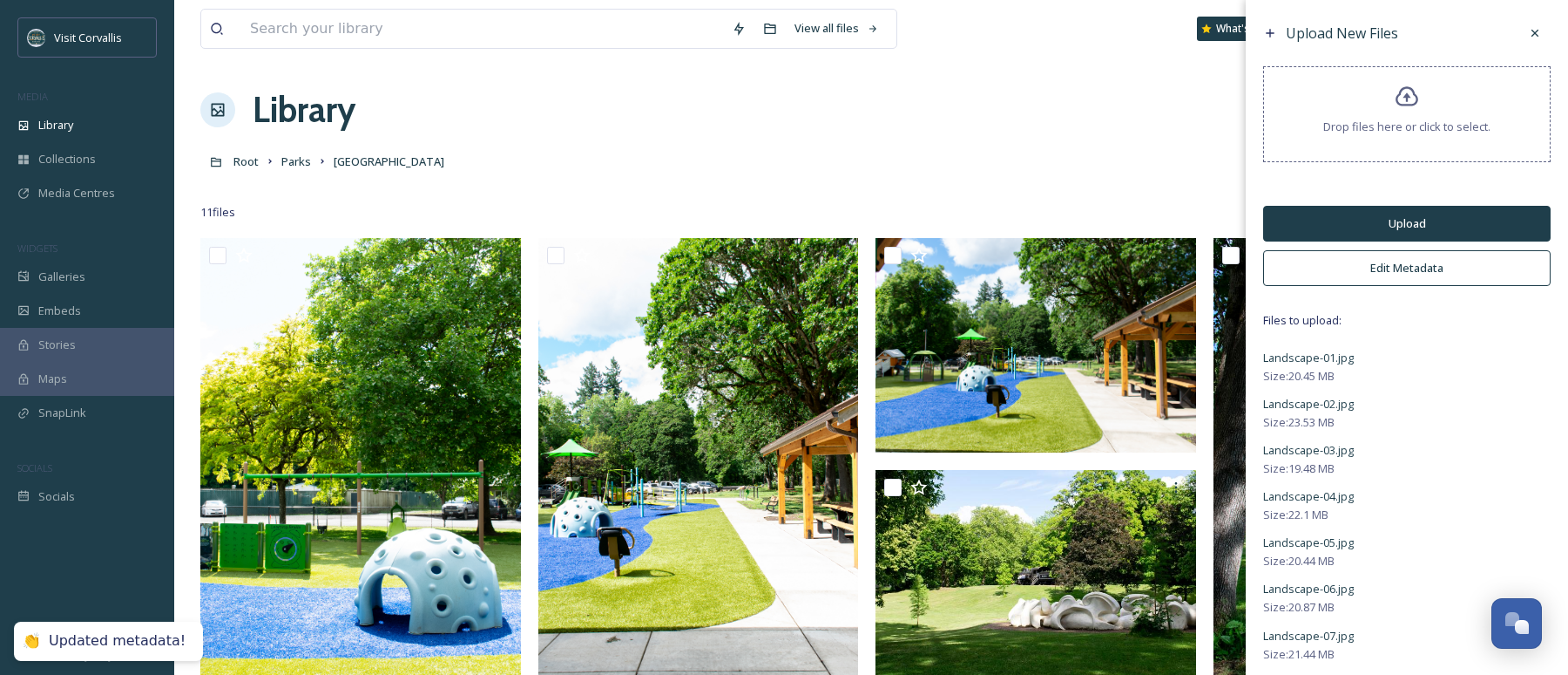
click at [1116, 224] on button "Upload" at bounding box center [1406, 223] width 287 height 36
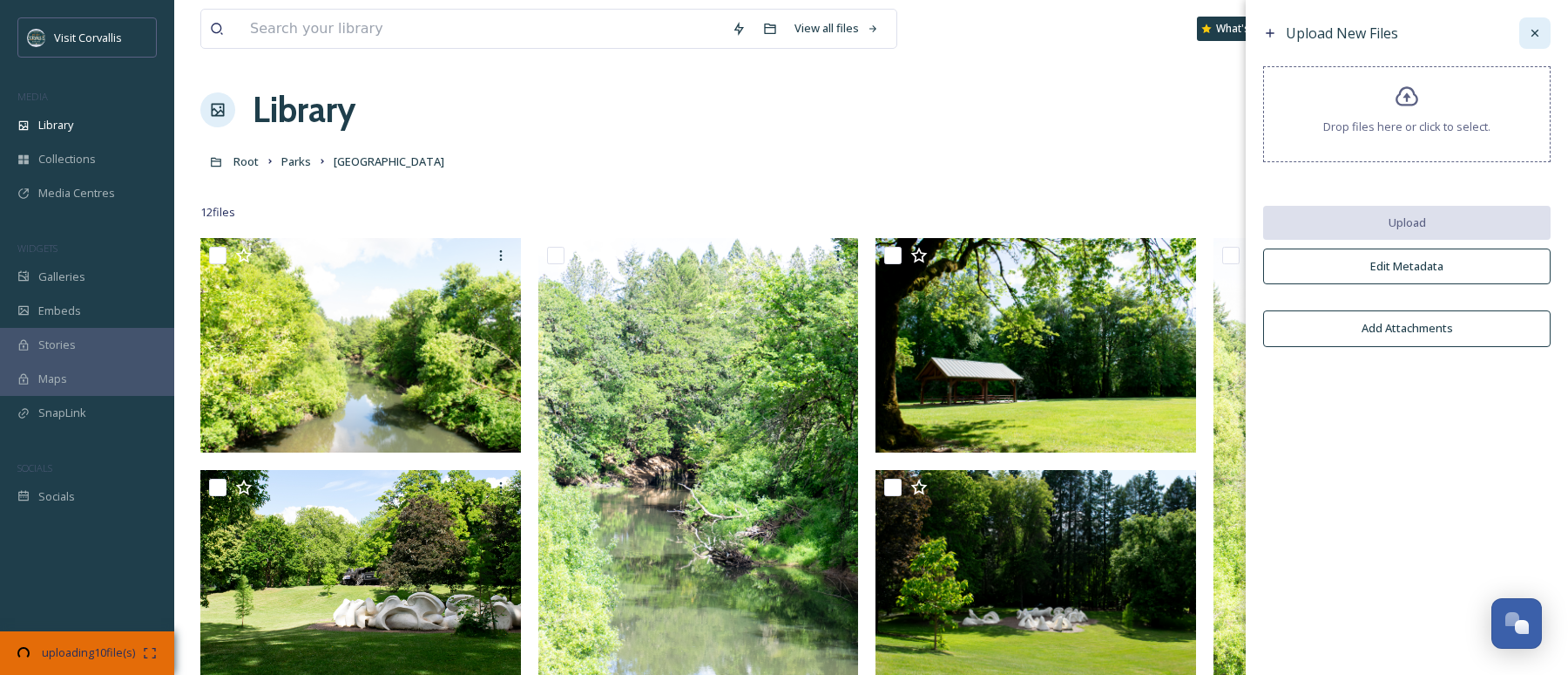
click at [1116, 30] on icon at bounding box center [1535, 33] width 14 height 14
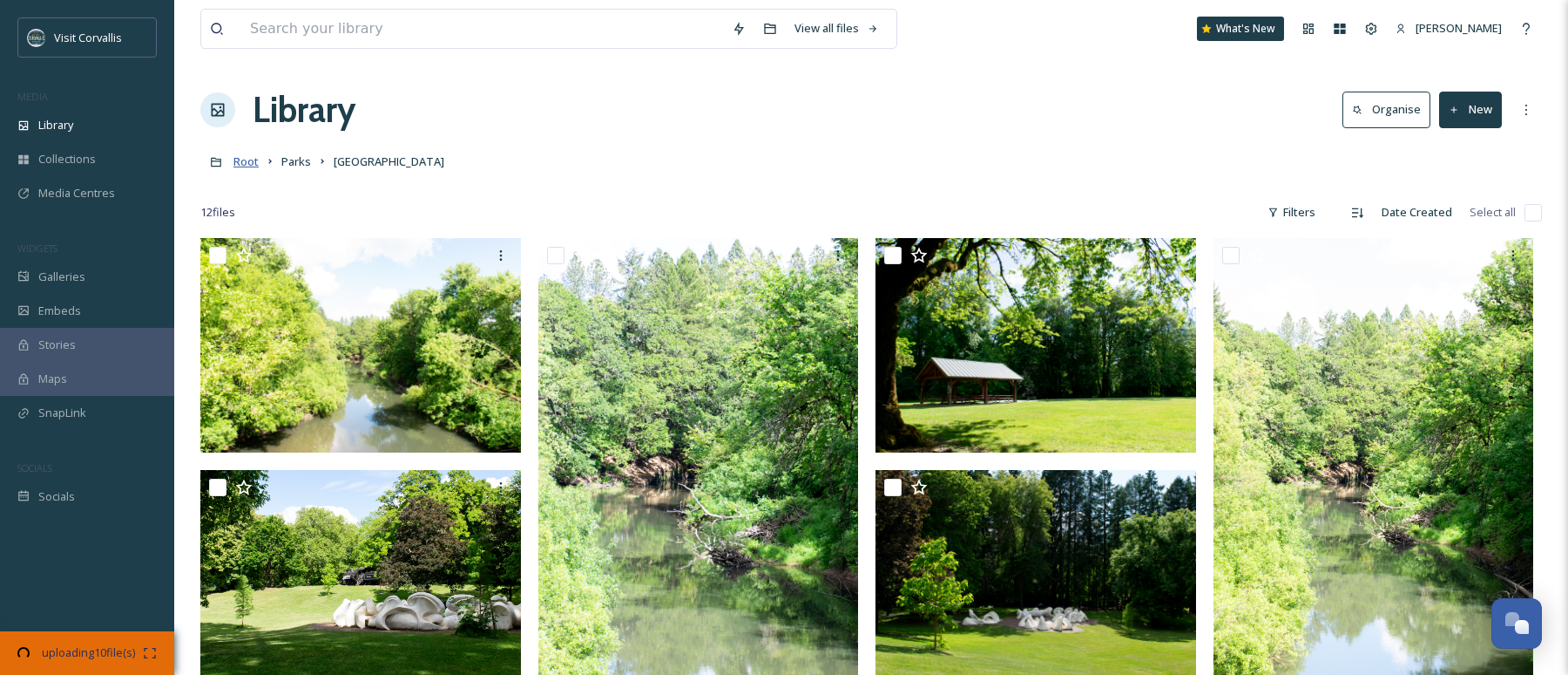
click at [254, 164] on span "Root" at bounding box center [246, 162] width 25 height 16
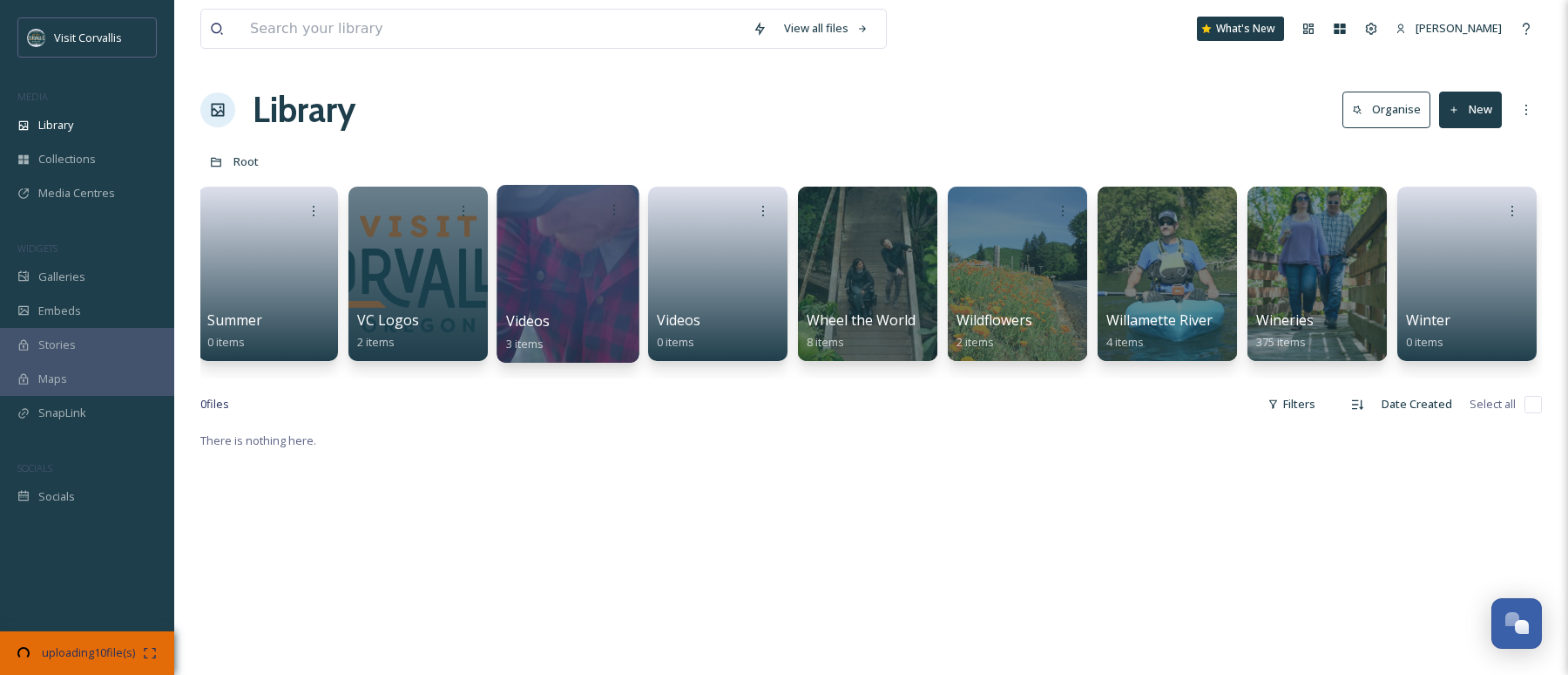
scroll to position [0, 5535]
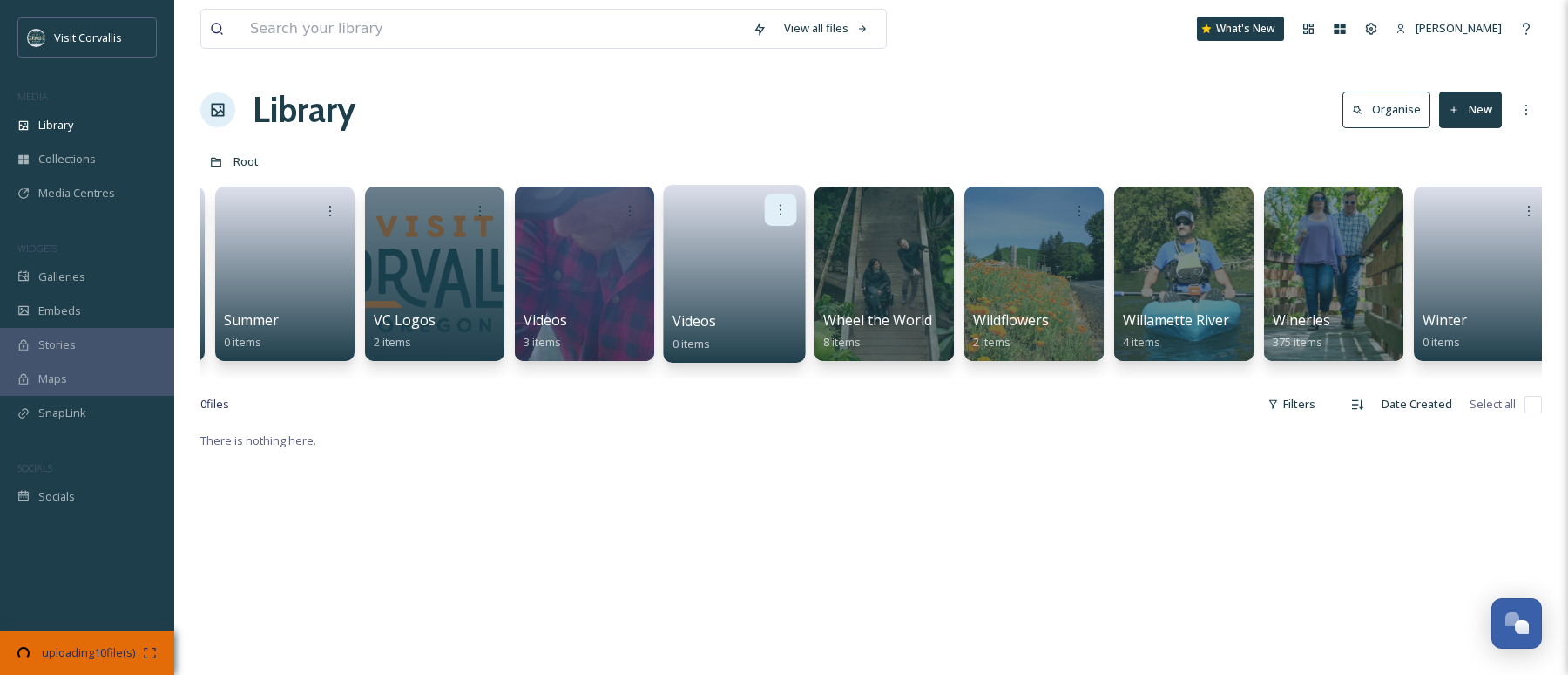
click at [783, 207] on icon at bounding box center [780, 209] width 14 height 14
click at [668, 112] on div "Library Organise New" at bounding box center [870, 109] width 1341 height 52
click at [784, 206] on icon at bounding box center [780, 209] width 14 height 14
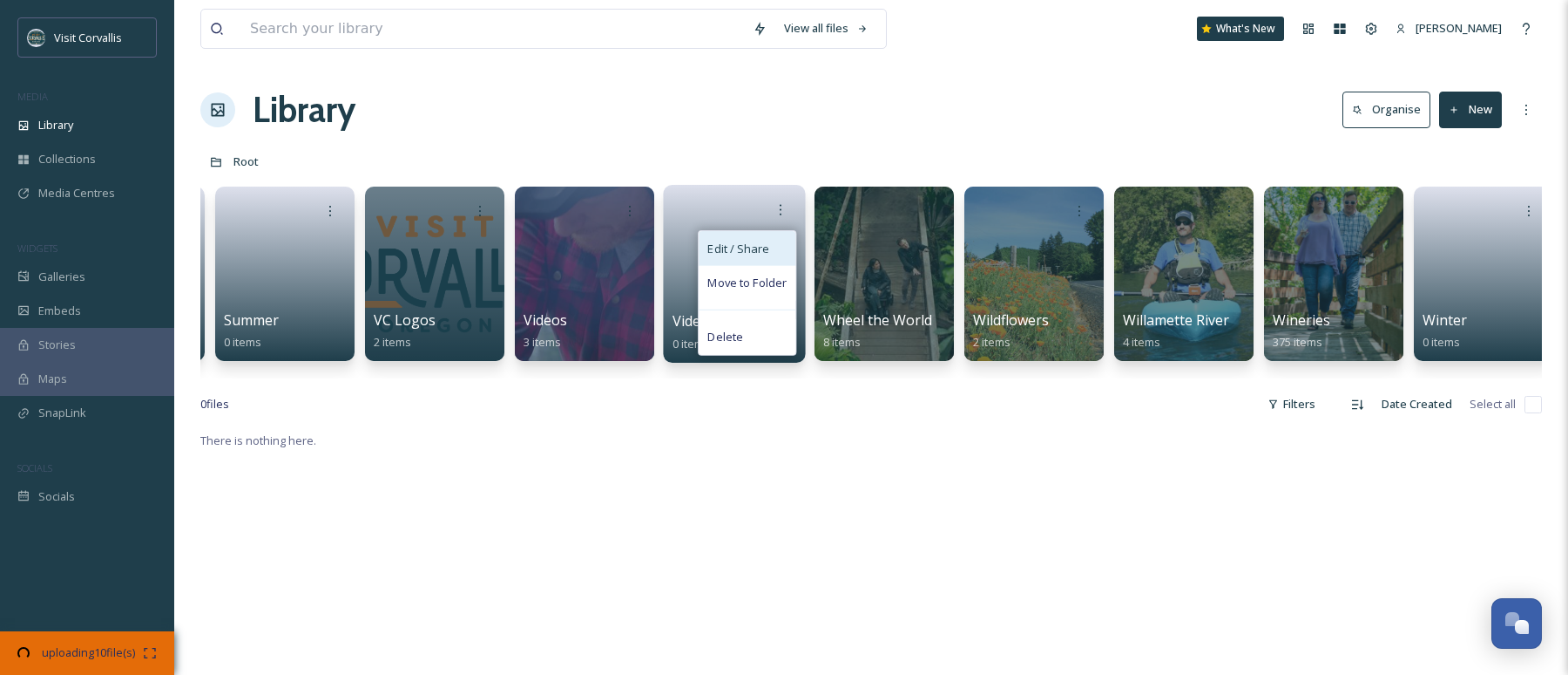
click at [737, 251] on span "Edit / Share" at bounding box center [738, 249] width 61 height 18
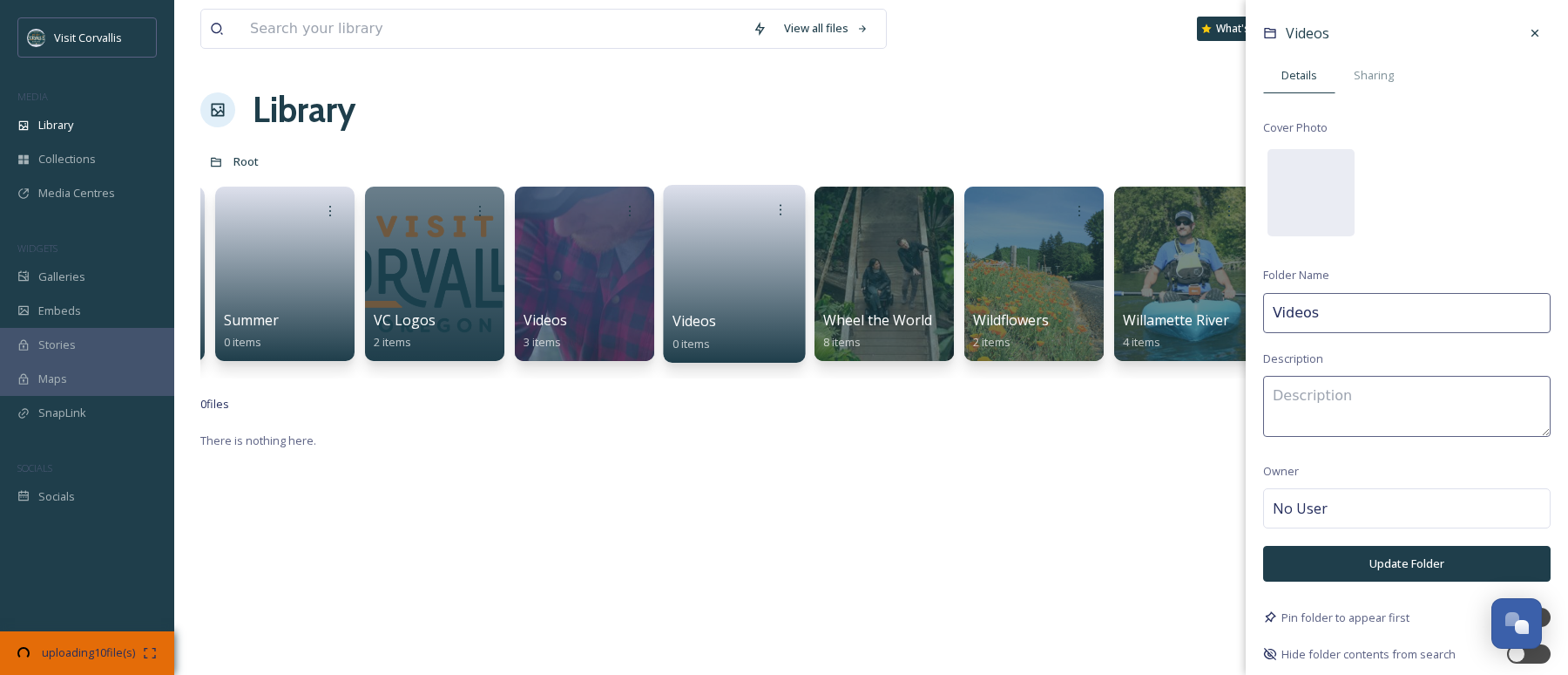
click at [1116, 314] on input "Videos" at bounding box center [1406, 312] width 287 height 40
type input "Videos/Reels"
click at [1116, 535] on button "Update Folder" at bounding box center [1406, 564] width 287 height 36
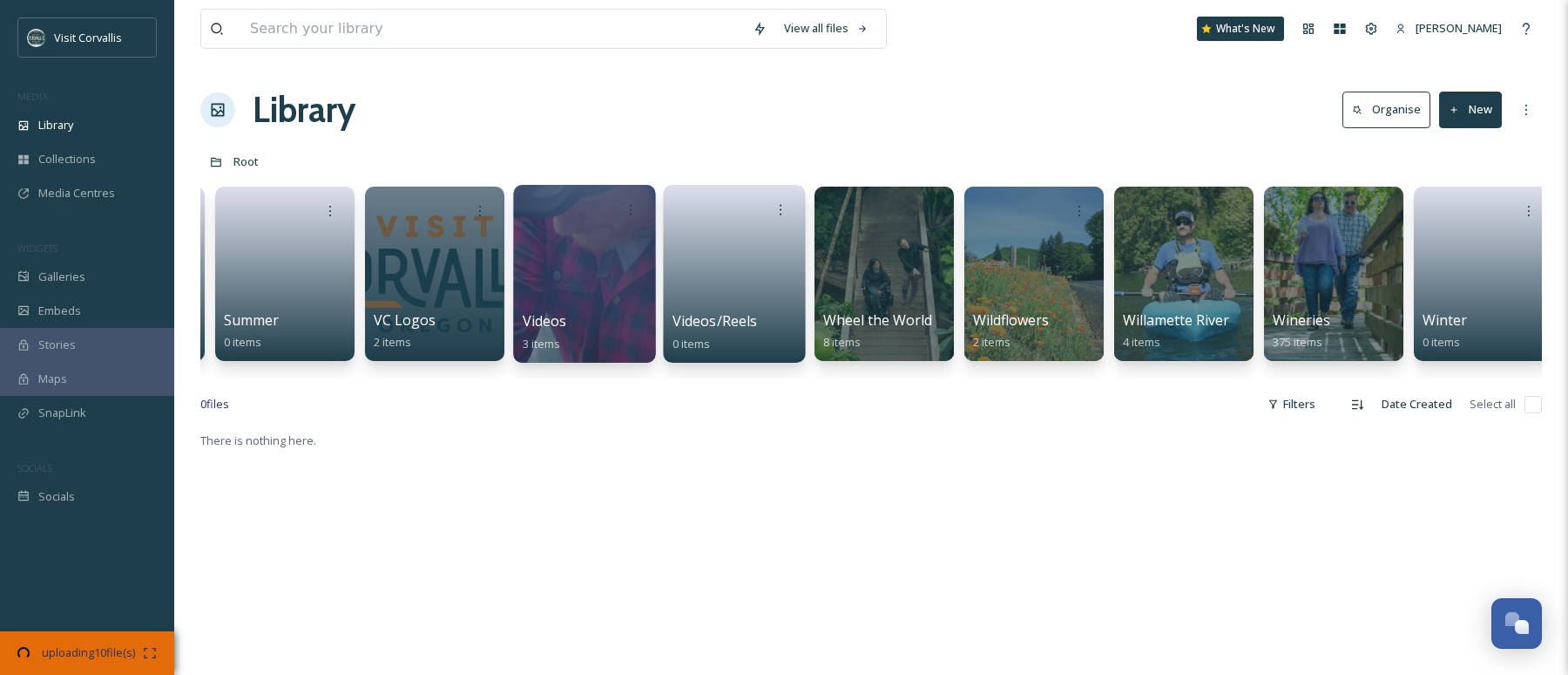
click at [580, 245] on div at bounding box center [584, 274] width 142 height 178
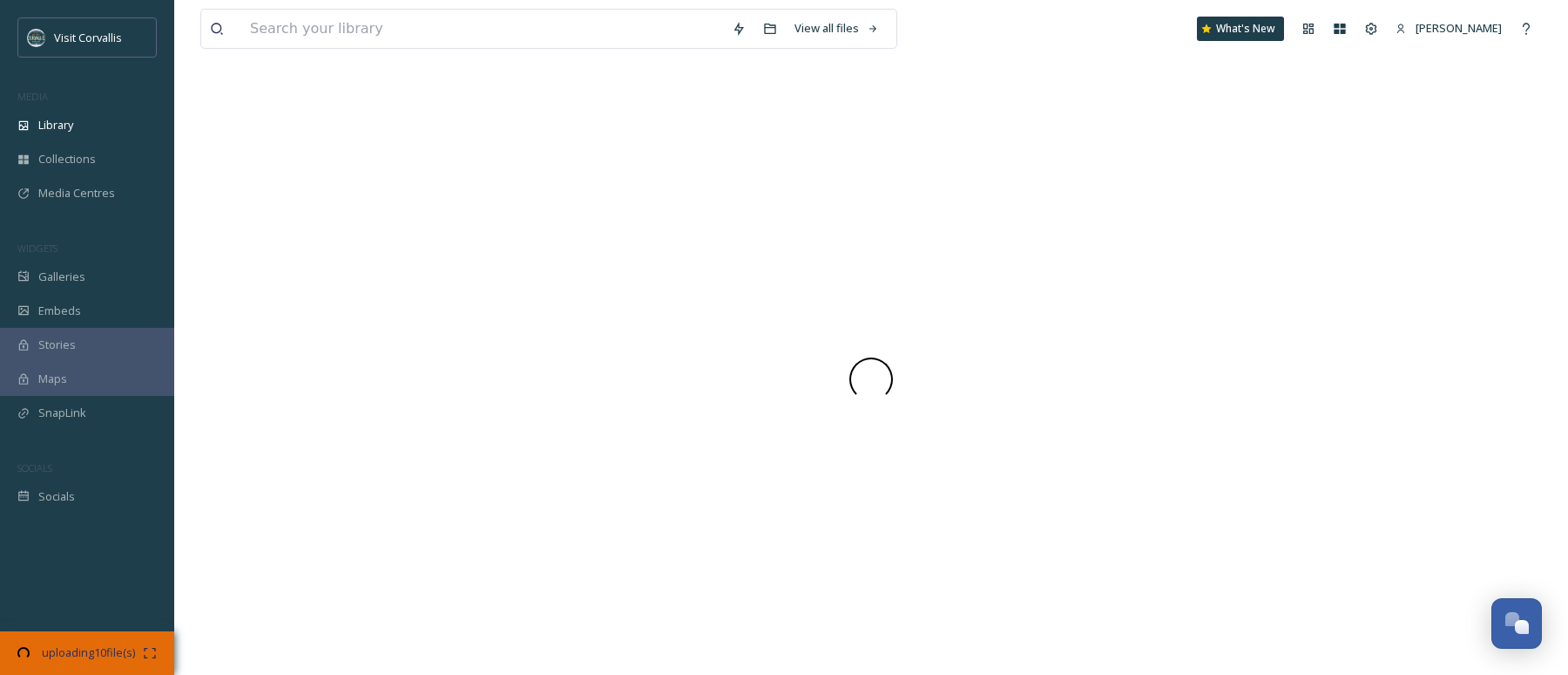
click at [580, 245] on div at bounding box center [870, 379] width 1341 height 591
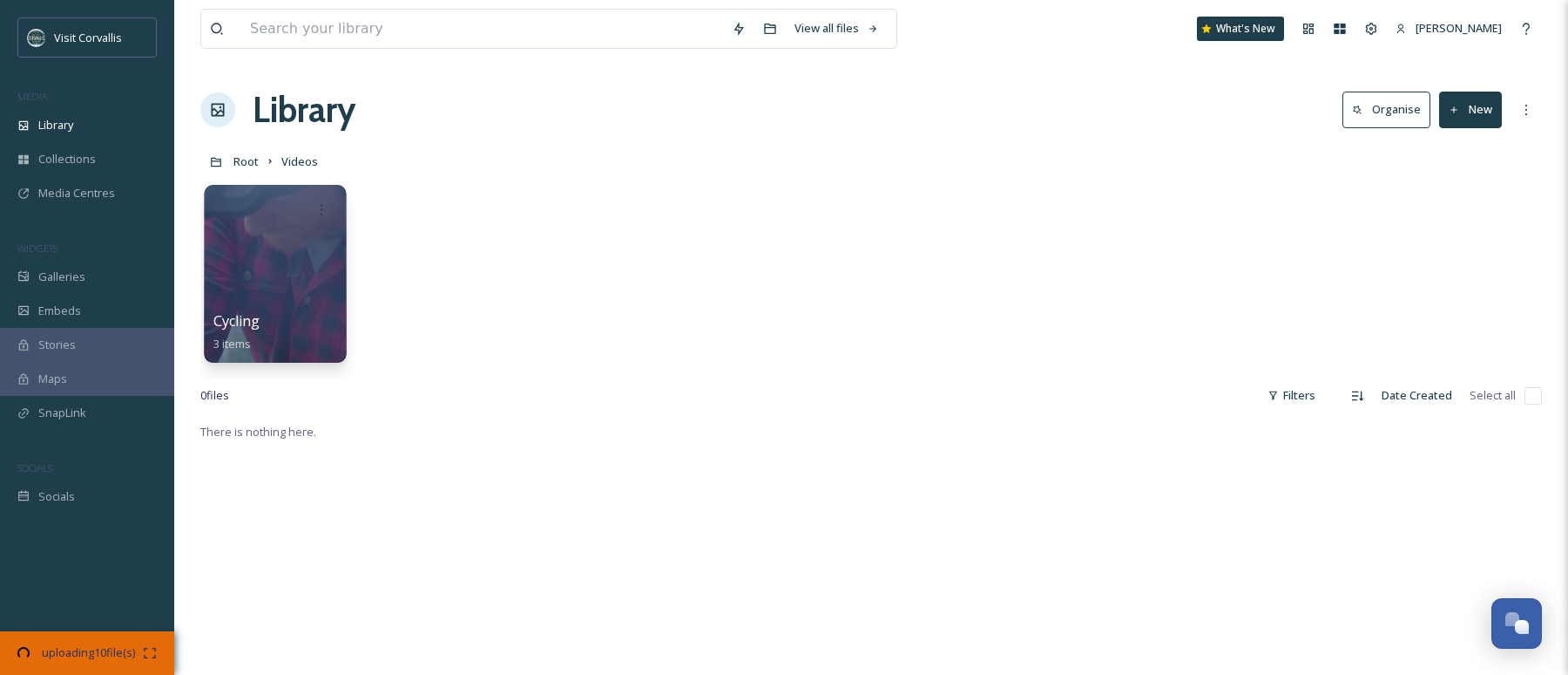
click at [284, 253] on div at bounding box center [275, 274] width 142 height 178
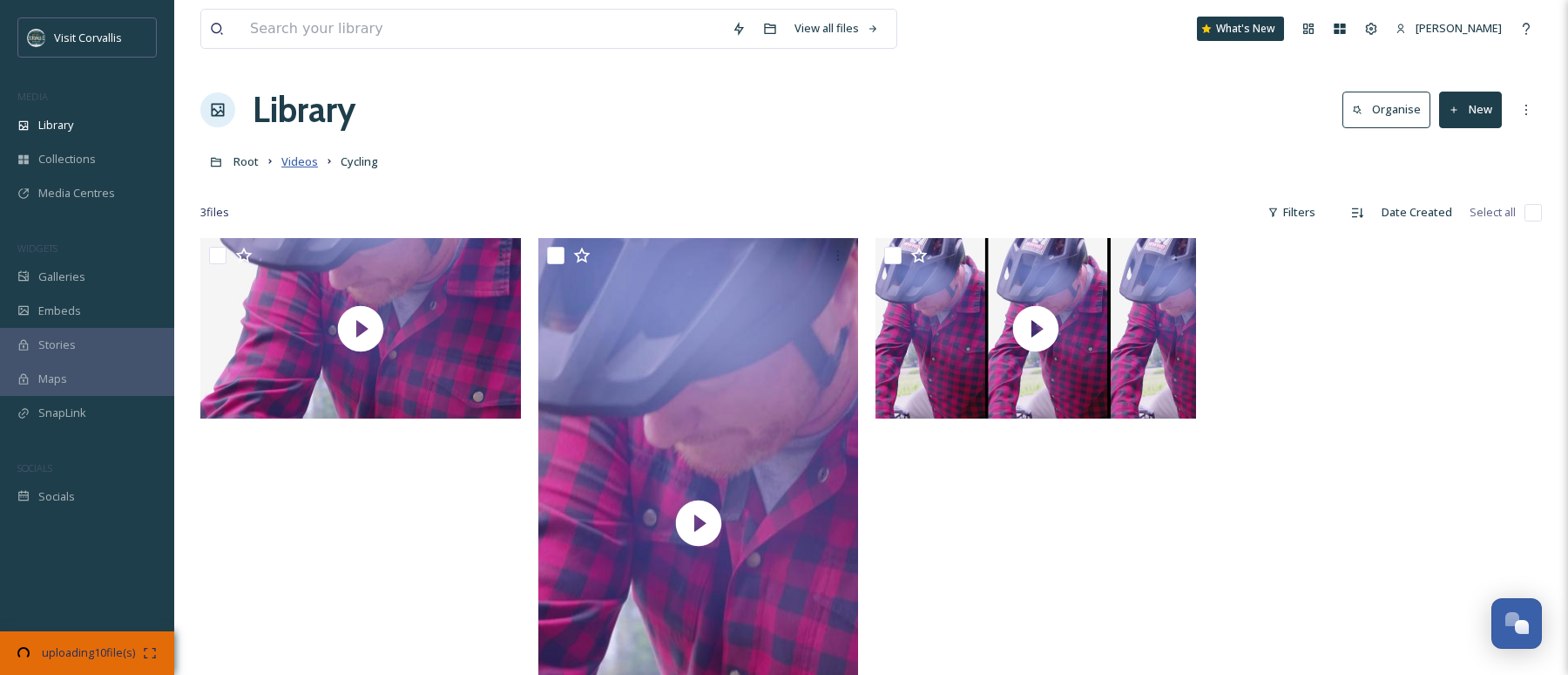
click at [303, 164] on span "Videos" at bounding box center [300, 162] width 36 height 16
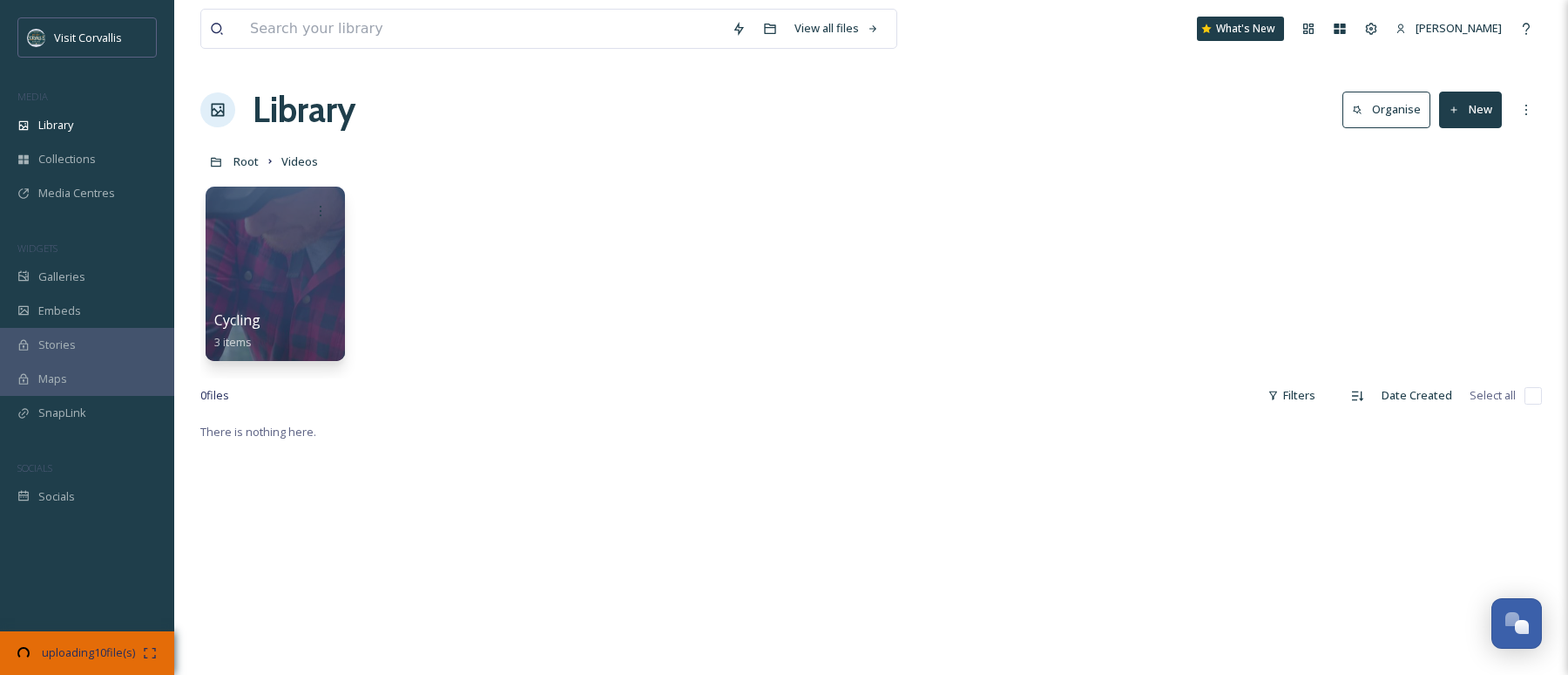
click at [250, 154] on link "Root" at bounding box center [246, 162] width 25 height 21
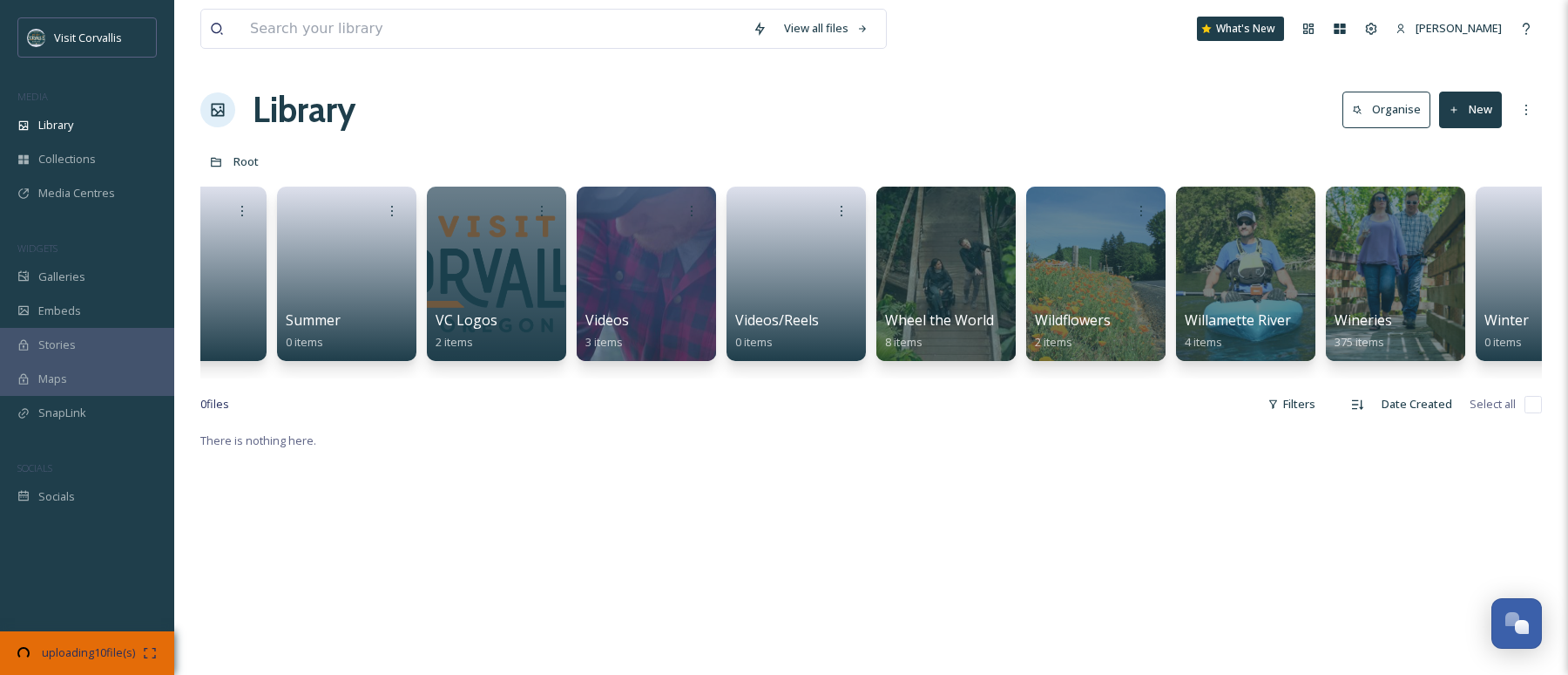
scroll to position [0, 5552]
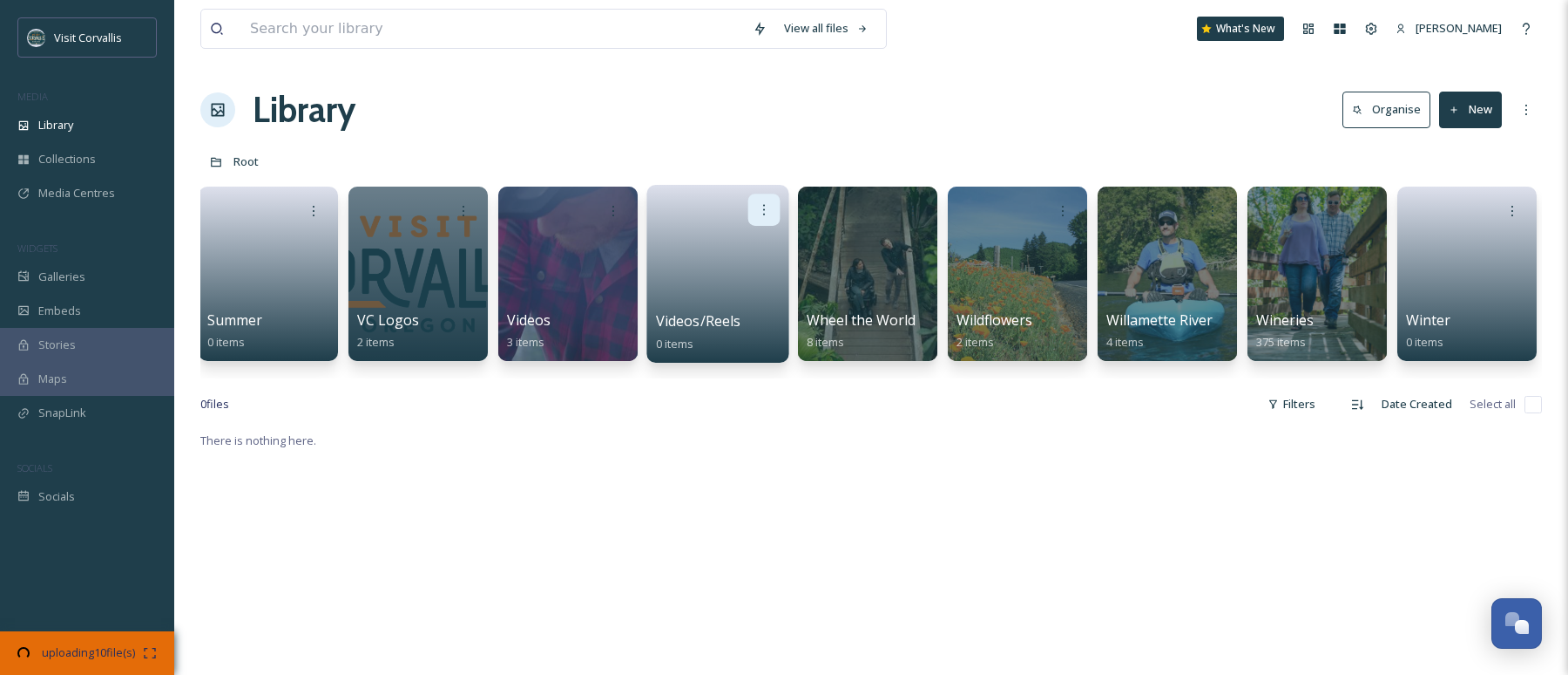
click at [763, 216] on icon at bounding box center [764, 209] width 14 height 14
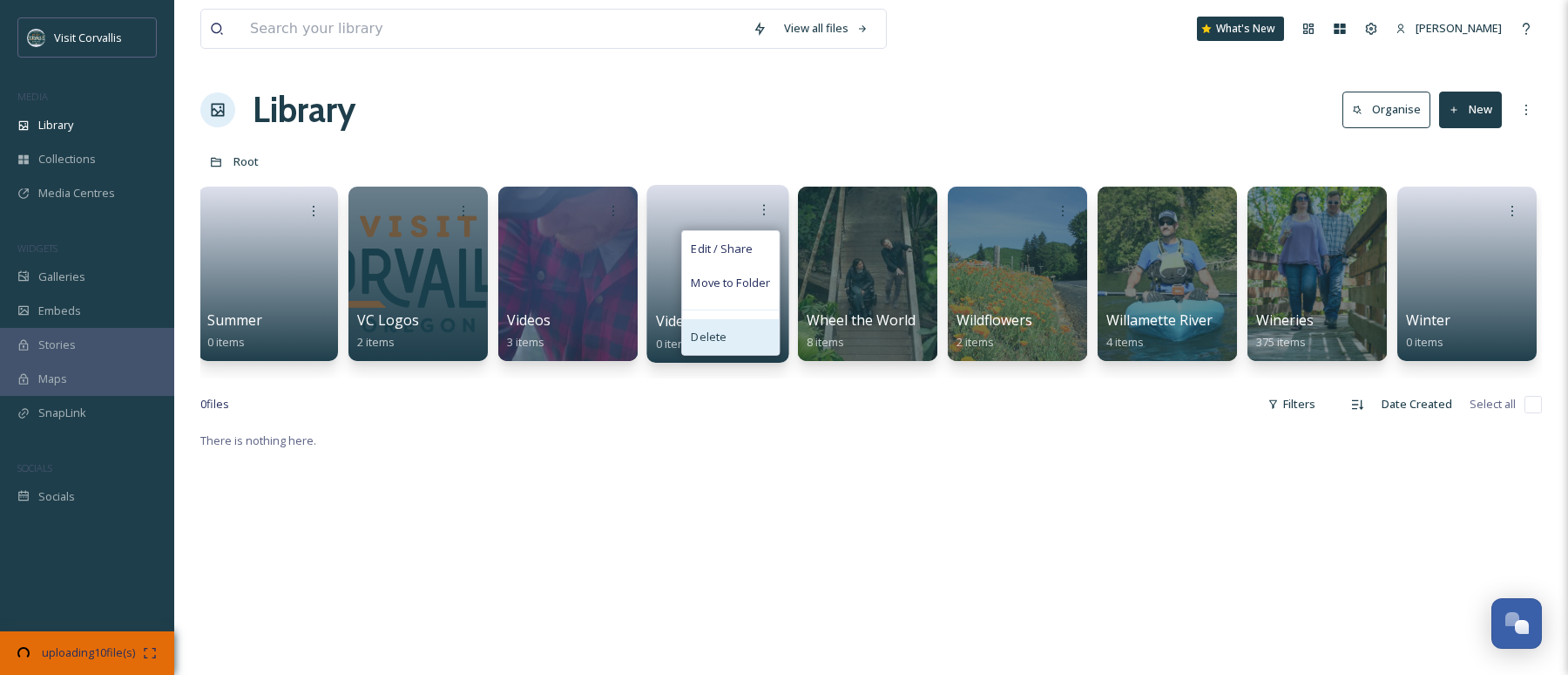
click at [745, 348] on div "Delete" at bounding box center [730, 336] width 97 height 35
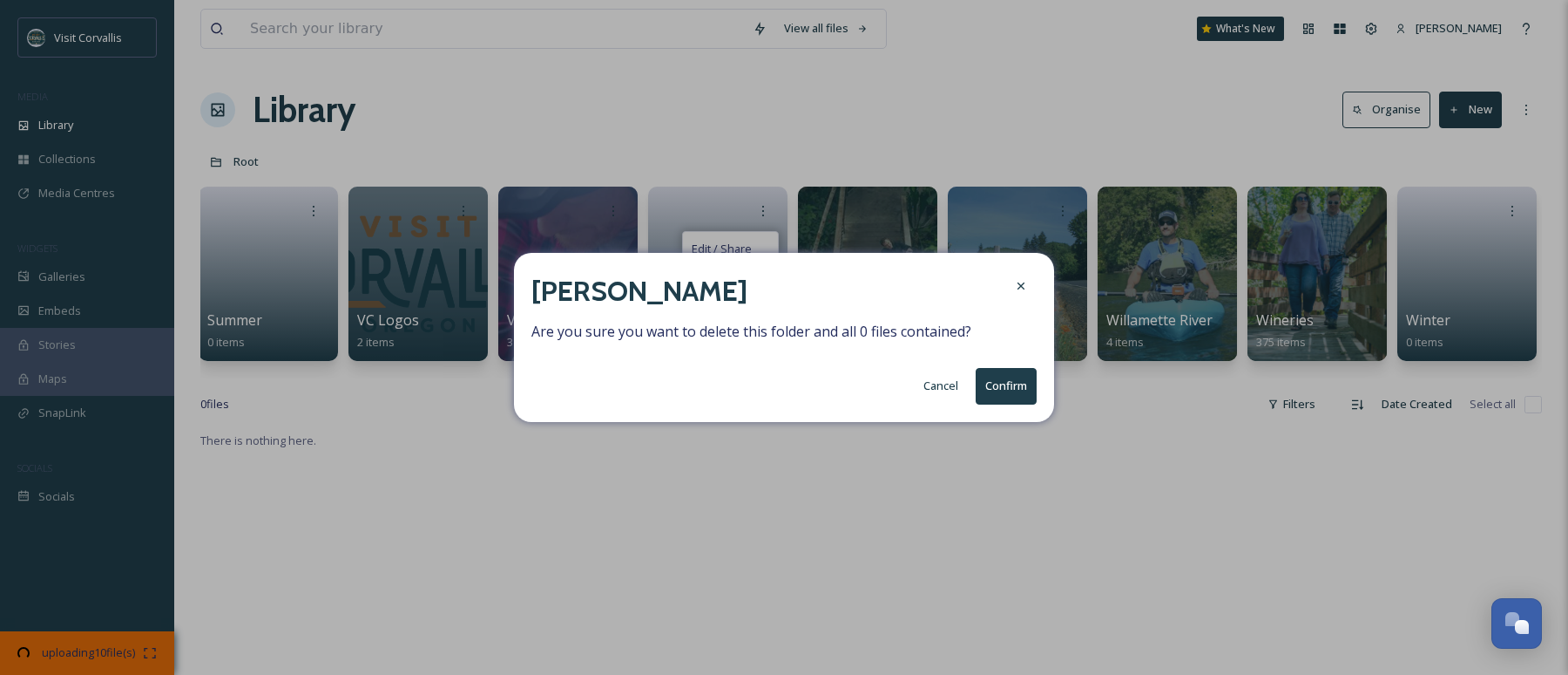
click at [996, 390] on button "Confirm" at bounding box center [1006, 386] width 61 height 36
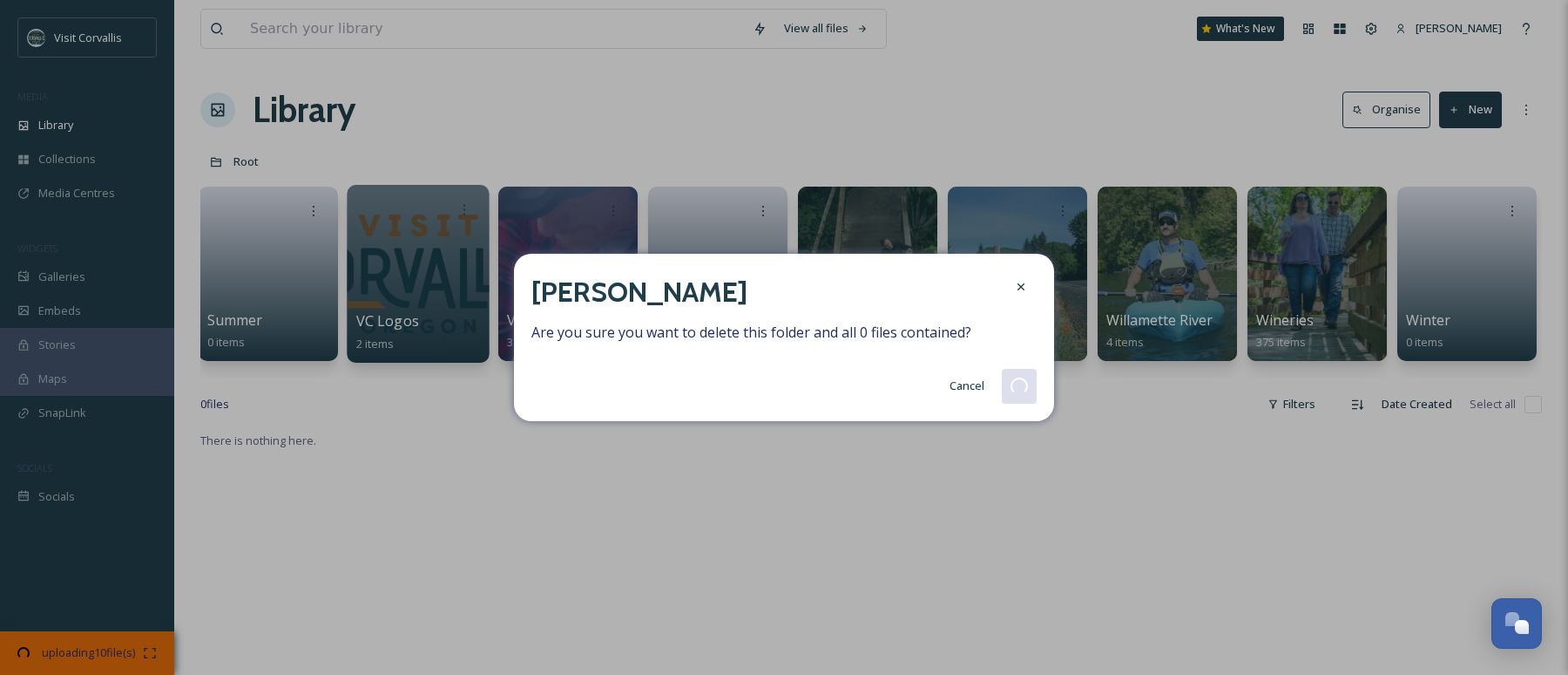
scroll to position [0, 5402]
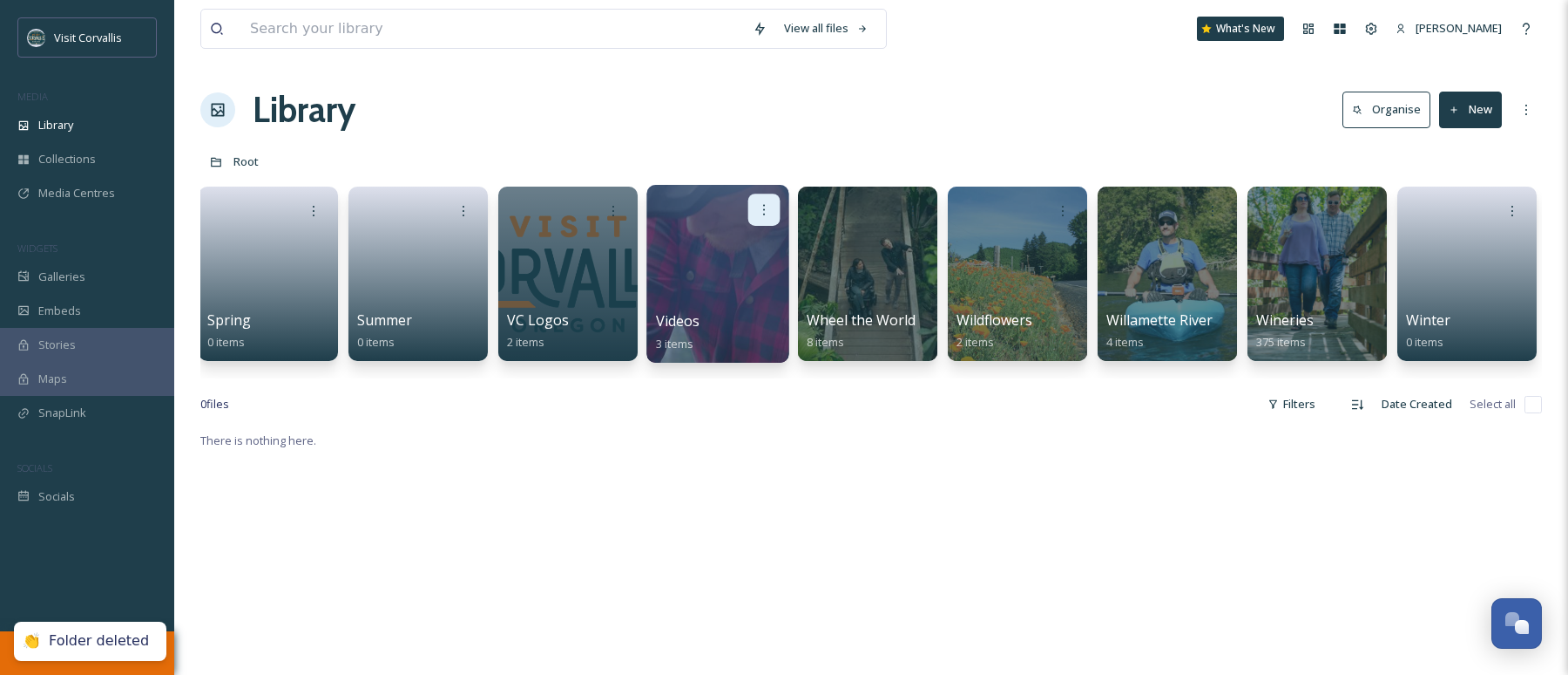
click at [769, 211] on icon at bounding box center [764, 209] width 14 height 14
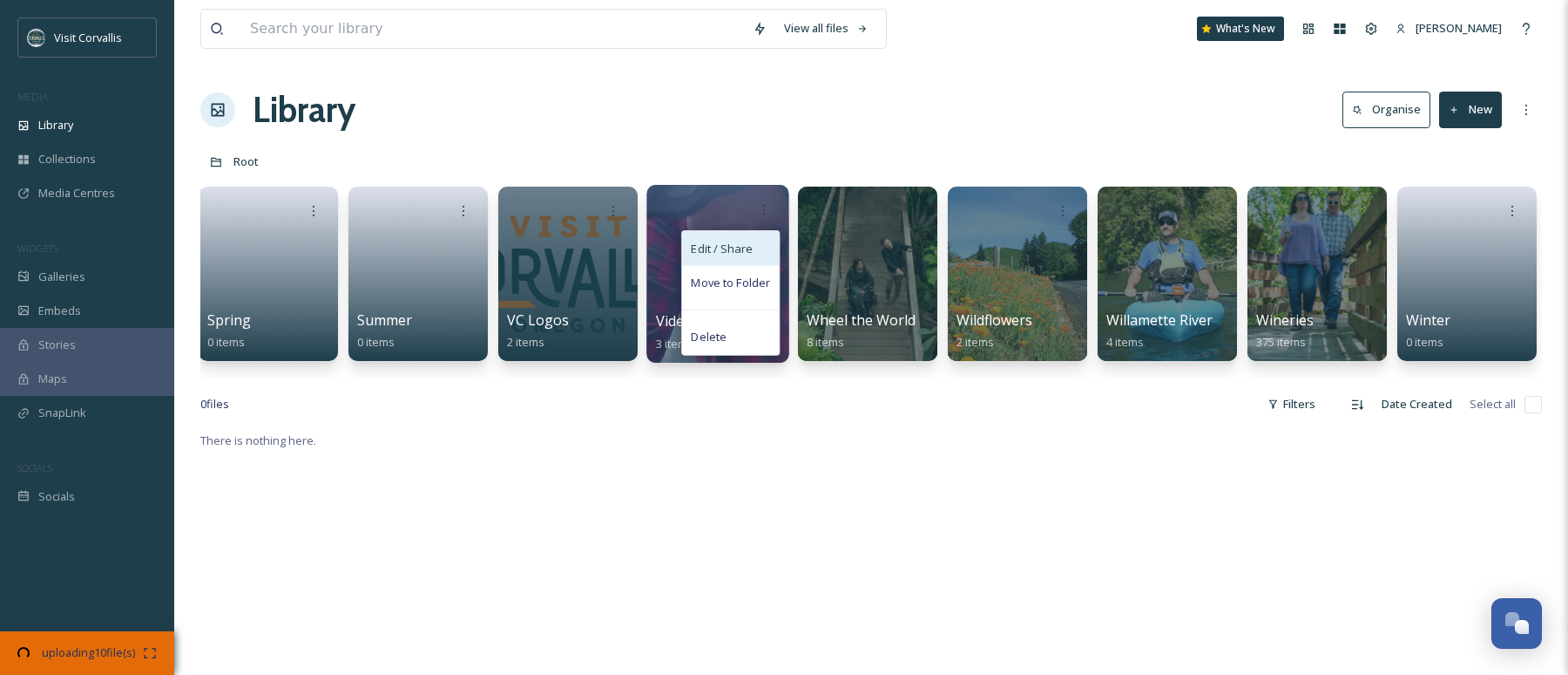
click at [746, 255] on span "Edit / Share" at bounding box center [721, 249] width 61 height 18
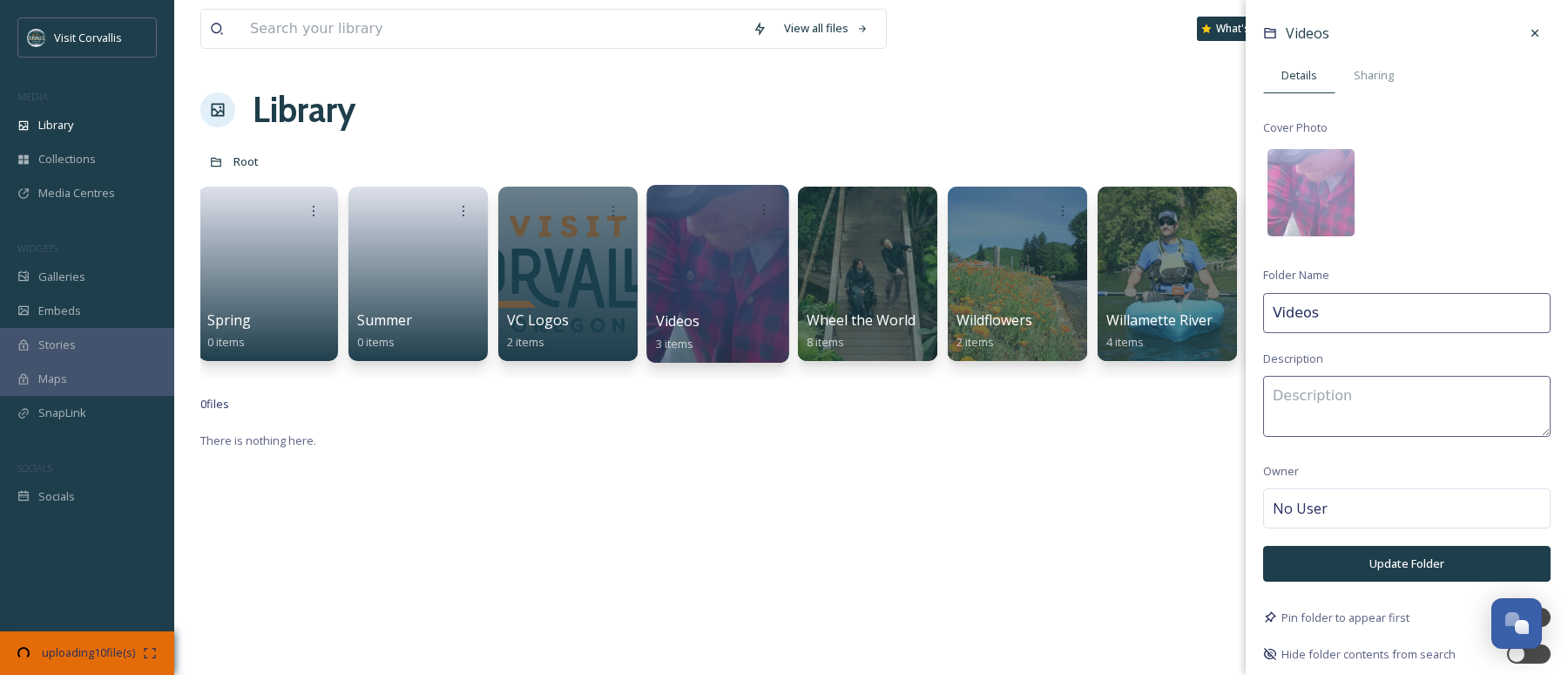
click at [1116, 315] on input "Videos" at bounding box center [1406, 312] width 287 height 40
type input "Videos/Reels"
click at [1116, 535] on button "Update Folder" at bounding box center [1406, 564] width 287 height 36
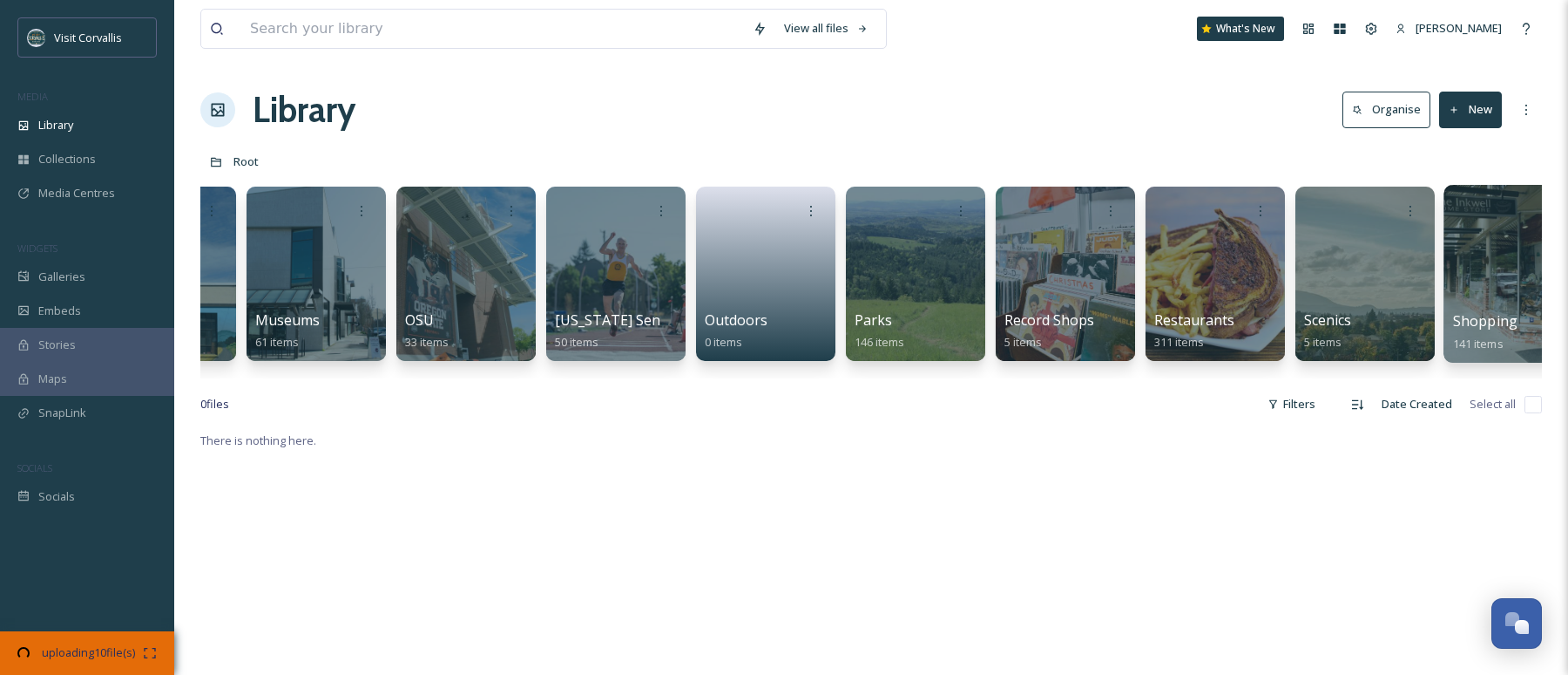
scroll to position [0, 3906]
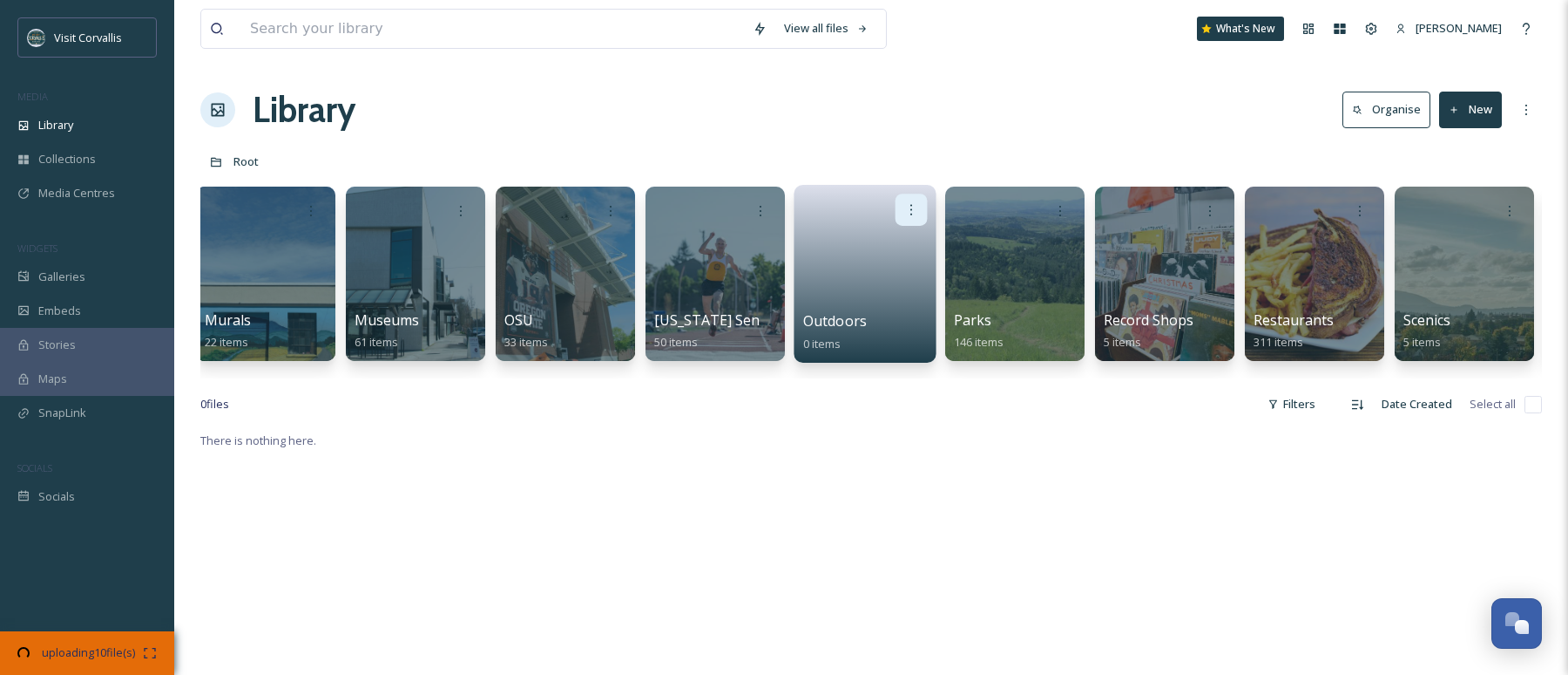
click at [908, 207] on icon at bounding box center [911, 209] width 14 height 14
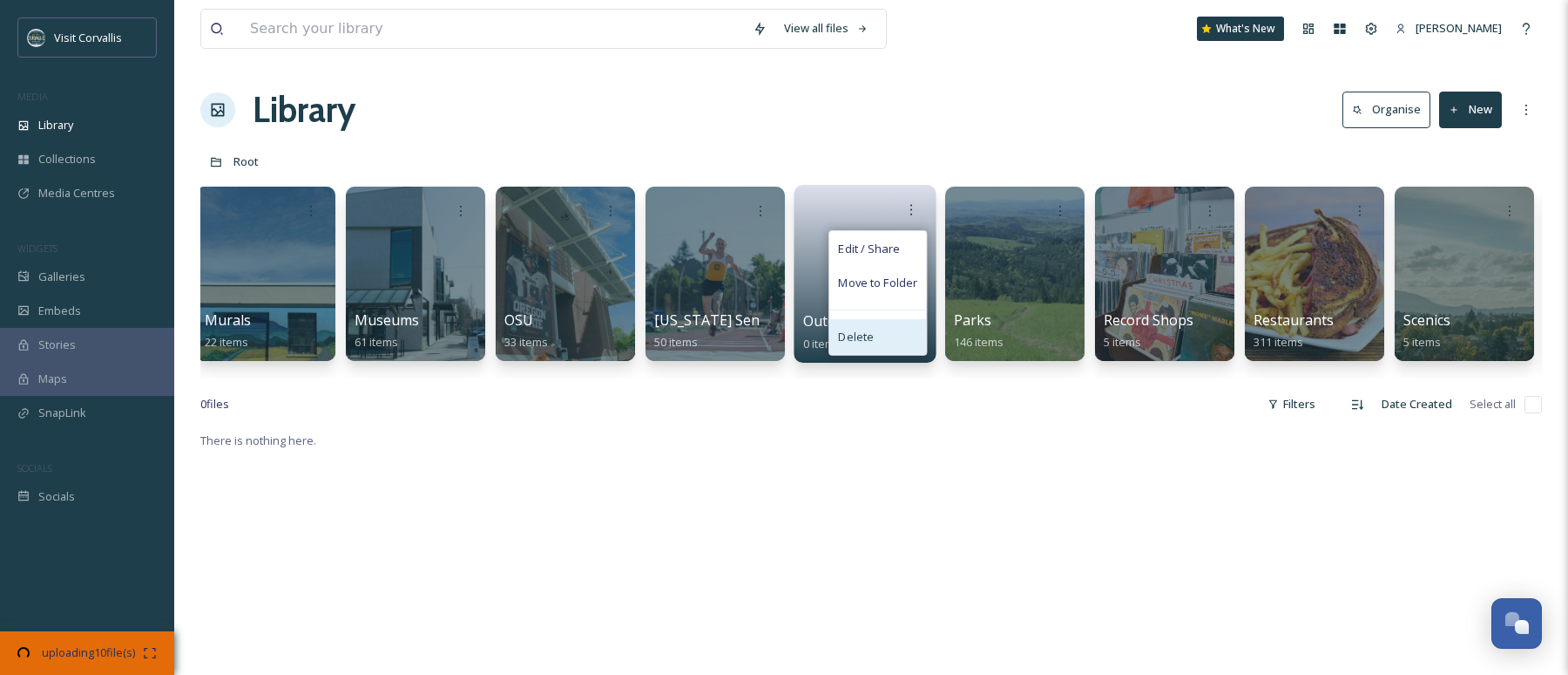
click at [910, 333] on div "Delete" at bounding box center [877, 336] width 97 height 35
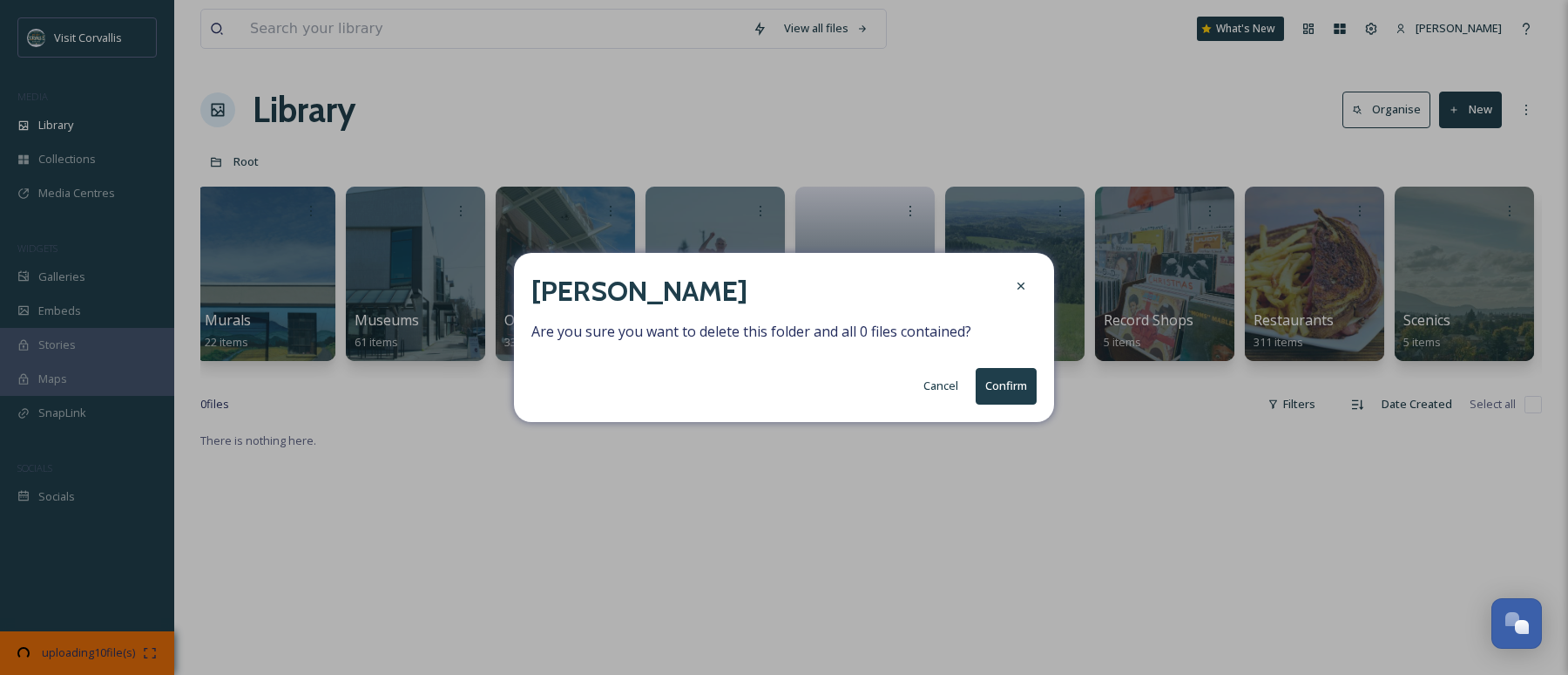
click at [1001, 371] on button "Confirm" at bounding box center [1006, 386] width 61 height 36
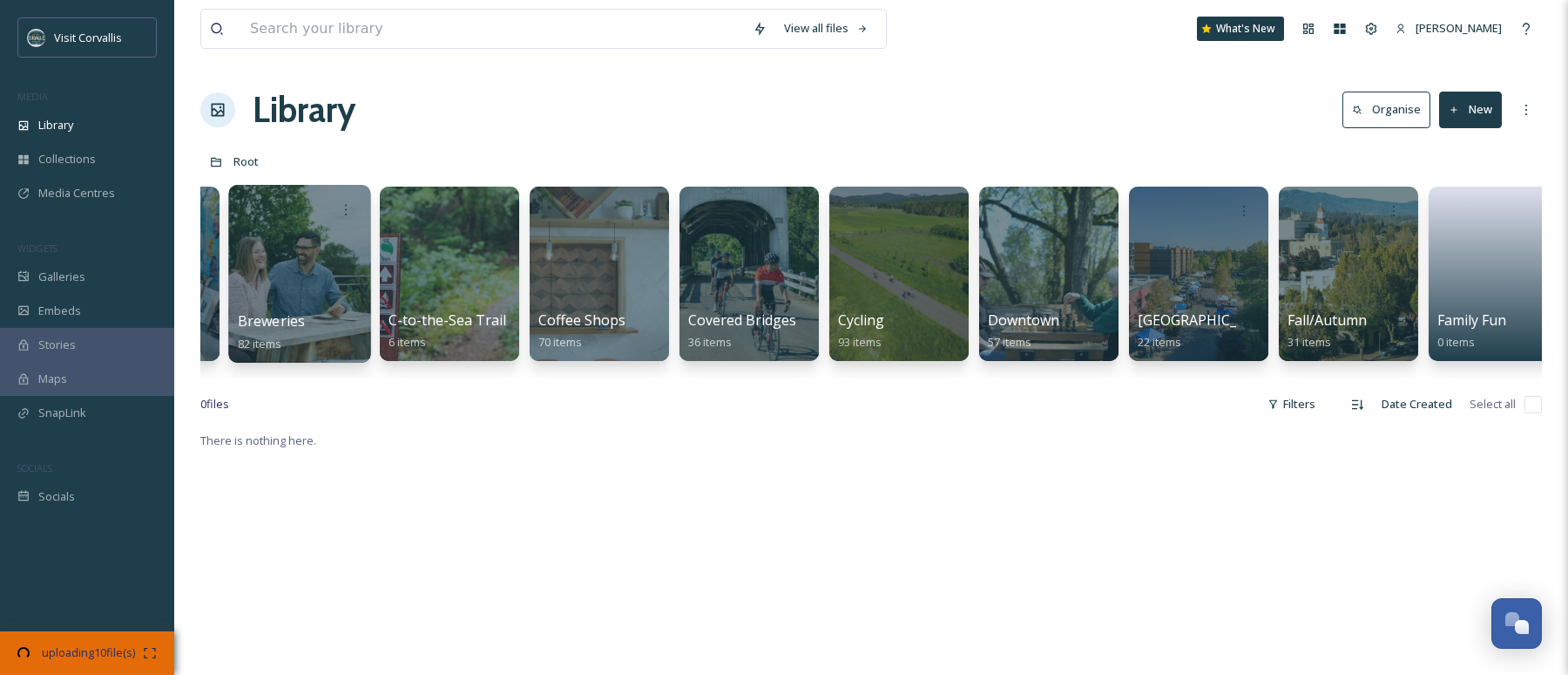
scroll to position [0, 1800]
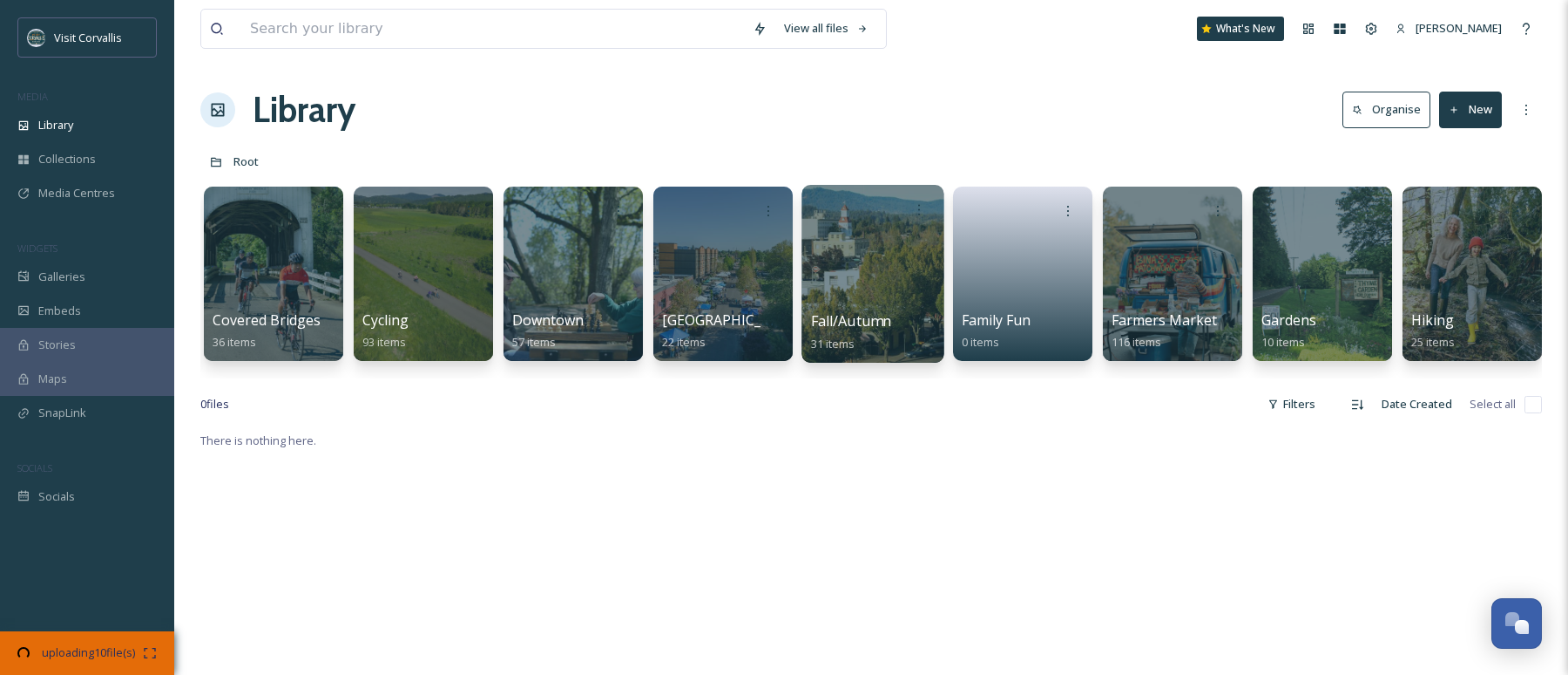
click at [872, 282] on div at bounding box center [873, 274] width 142 height 178
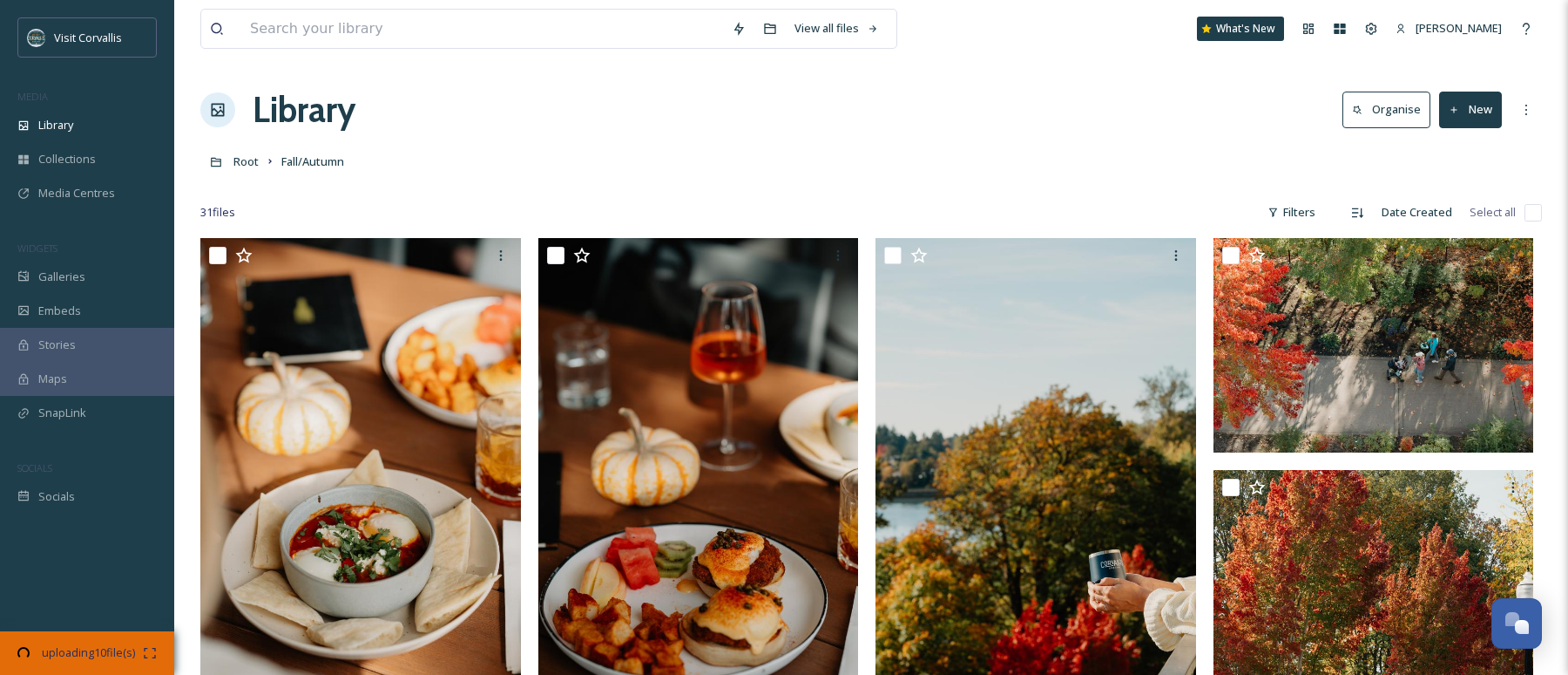
click at [1116, 111] on button "New" at bounding box center [1470, 109] width 63 height 36
click at [1116, 155] on span "File Upload" at bounding box center [1462, 150] width 58 height 17
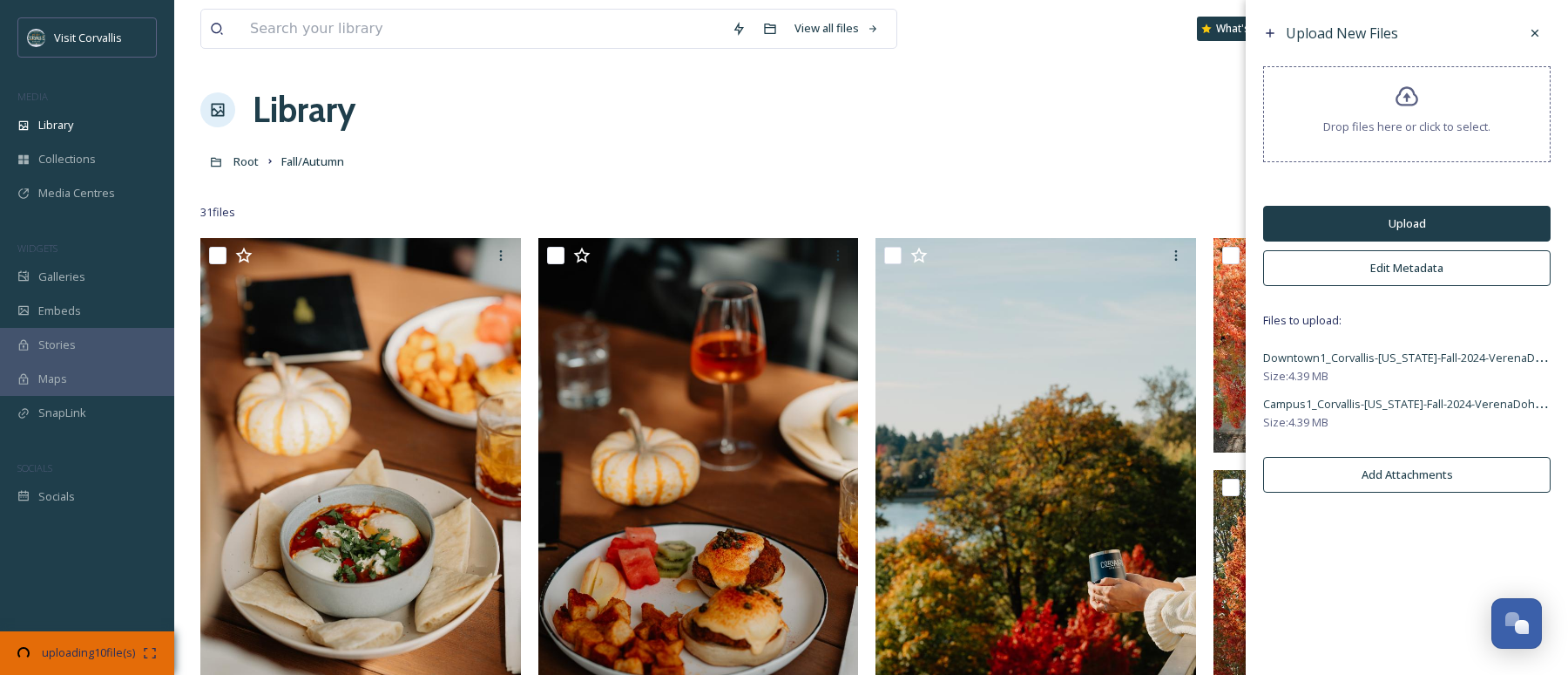
click at [1116, 269] on button "Edit Metadata" at bounding box center [1406, 268] width 287 height 36
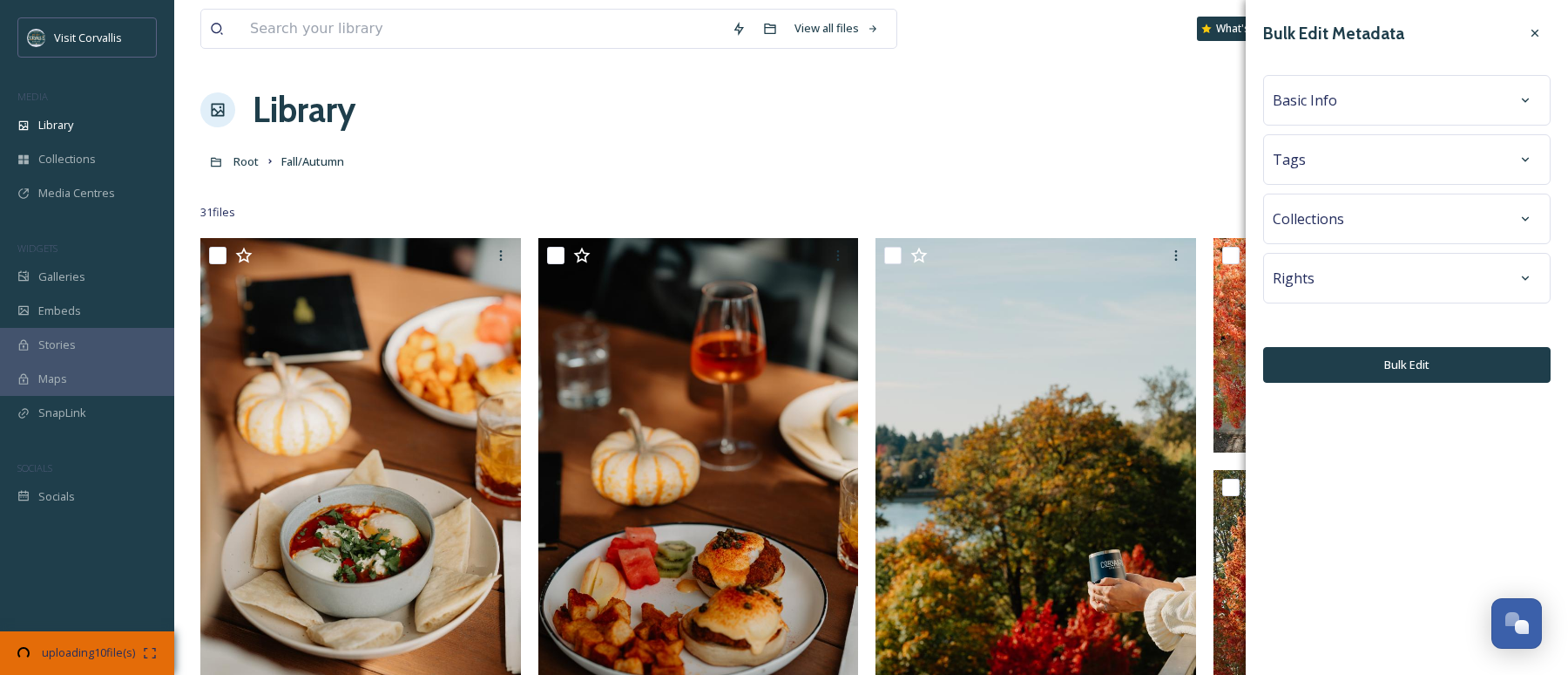
click at [1116, 164] on span "Tags" at bounding box center [1289, 160] width 33 height 21
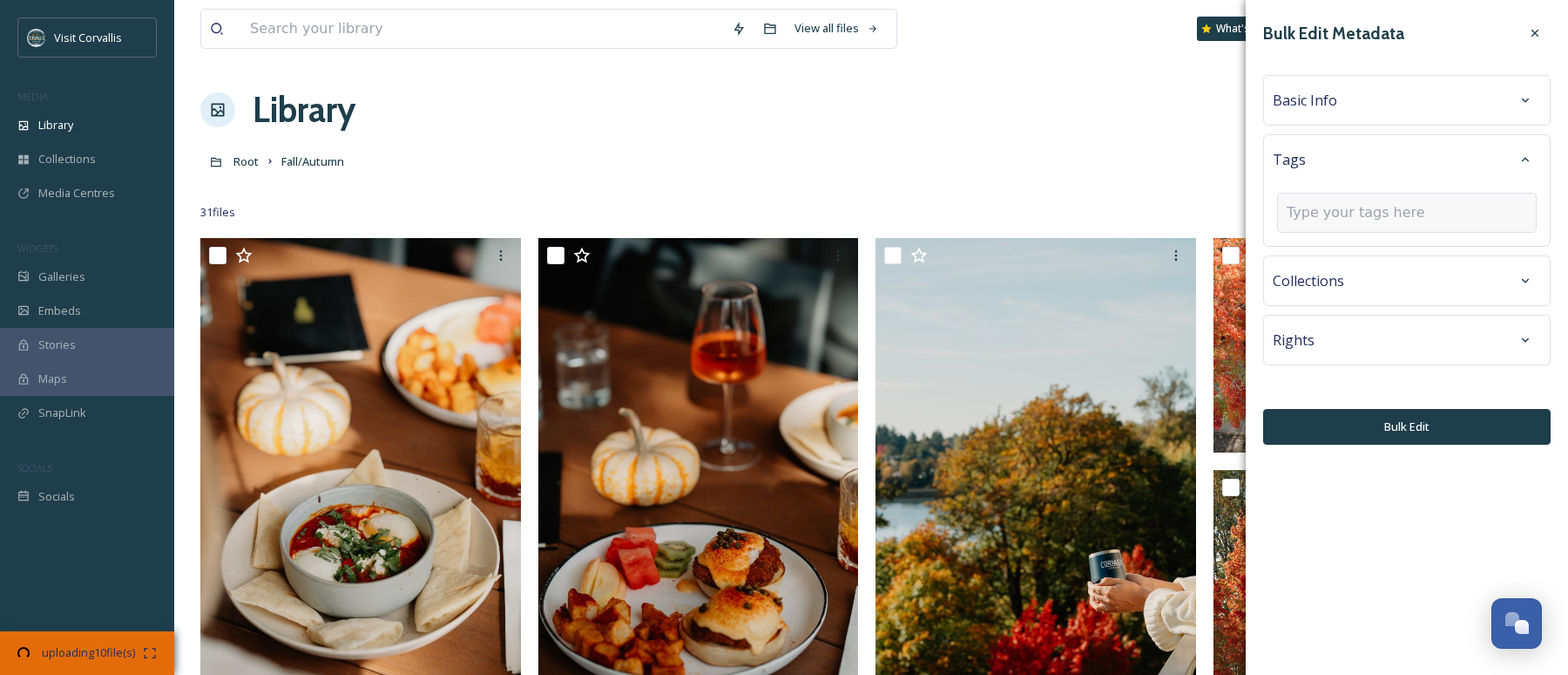
click at [1116, 209] on input at bounding box center [1374, 213] width 174 height 21
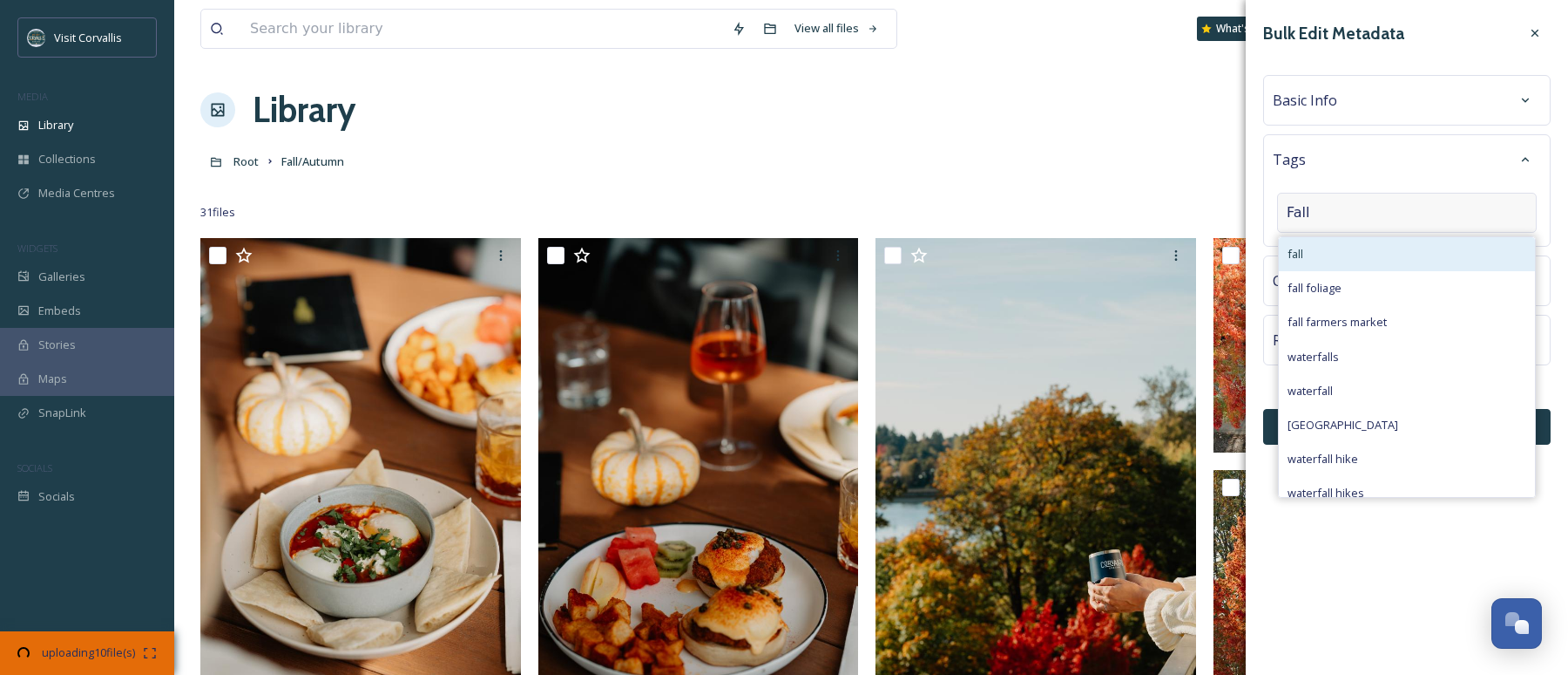
type input "Fall"
click at [1116, 254] on div "fall" at bounding box center [1407, 254] width 256 height 34
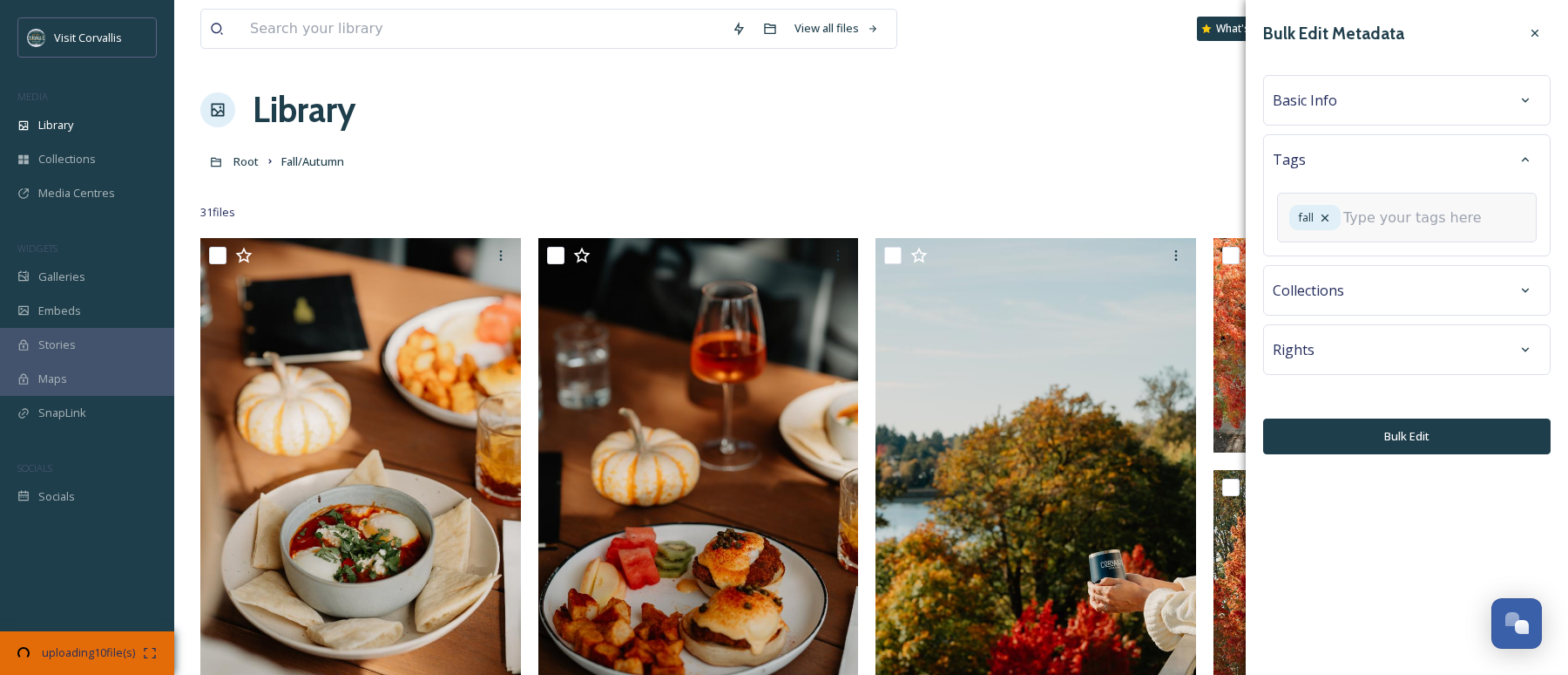
click at [1116, 229] on input at bounding box center [1430, 218] width 174 height 21
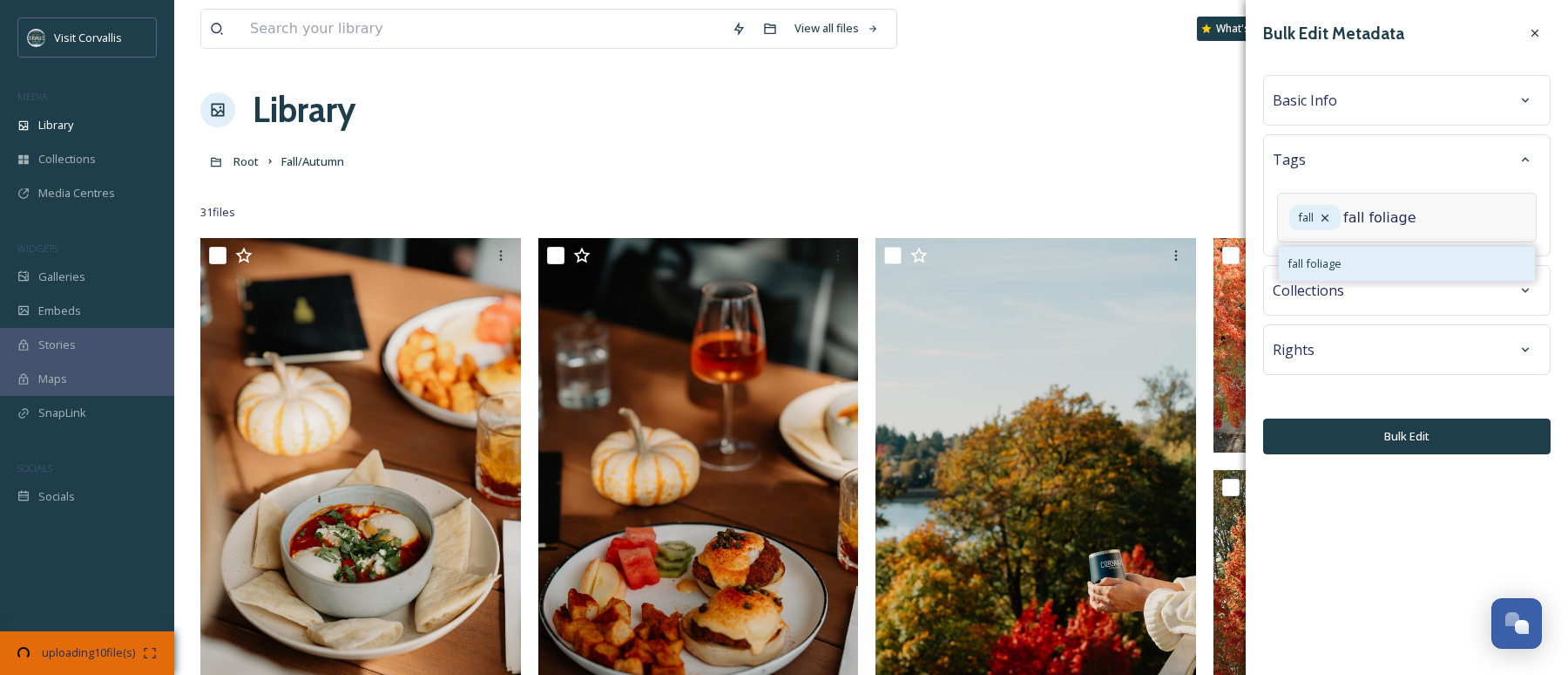
type input "fall foliage"
click at [1116, 280] on div "fall foliage" at bounding box center [1407, 263] width 256 height 34
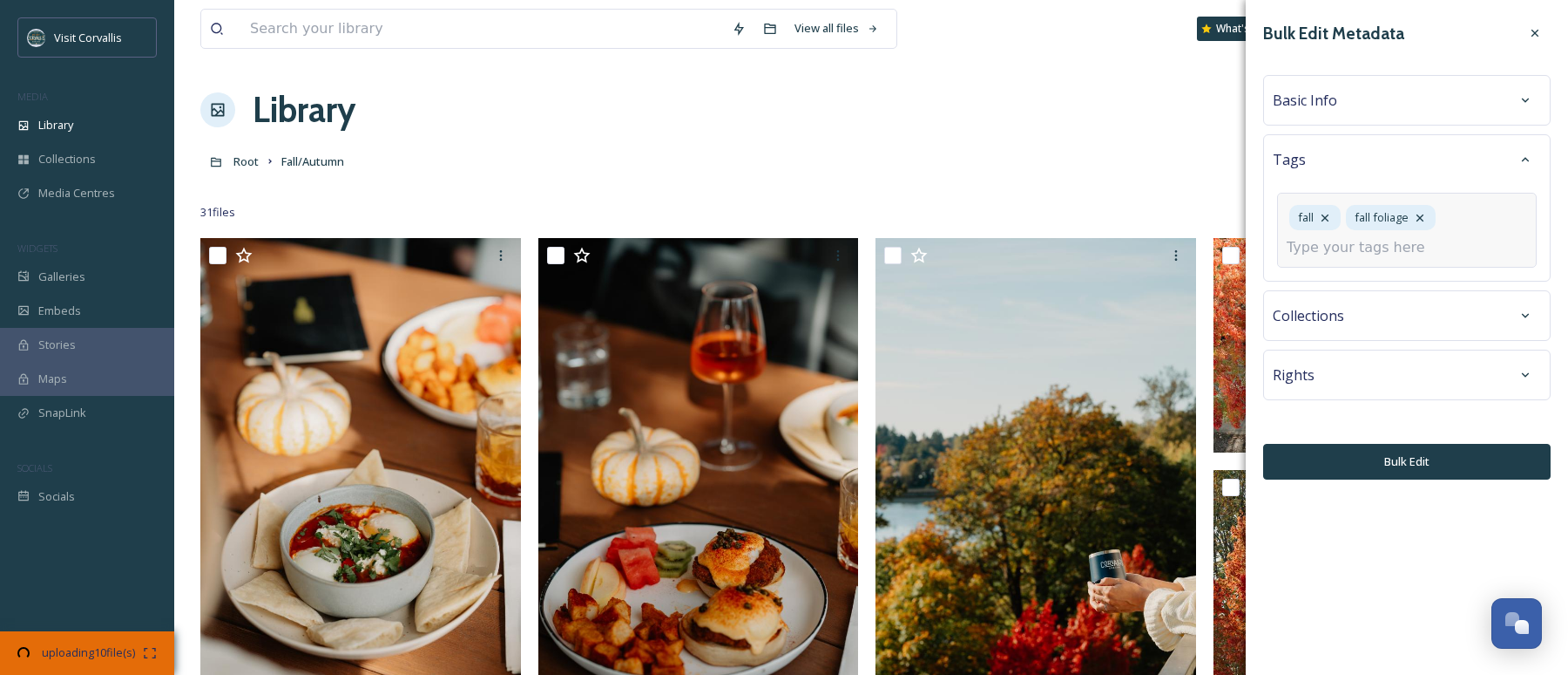
click at [1116, 251] on input at bounding box center [1374, 248] width 174 height 21
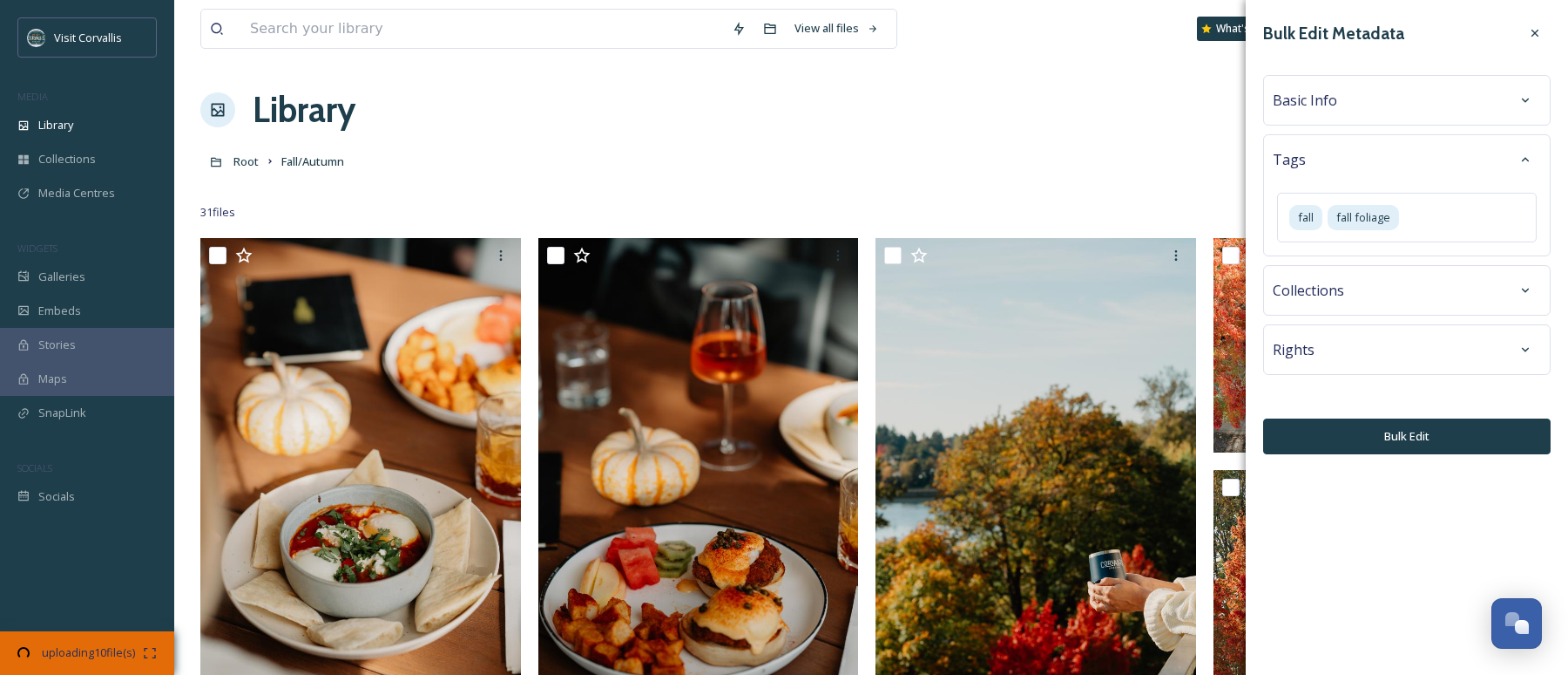
click at [1116, 367] on div "Rights" at bounding box center [1406, 350] width 287 height 51
click at [1116, 337] on div "Rights" at bounding box center [1407, 349] width 268 height 31
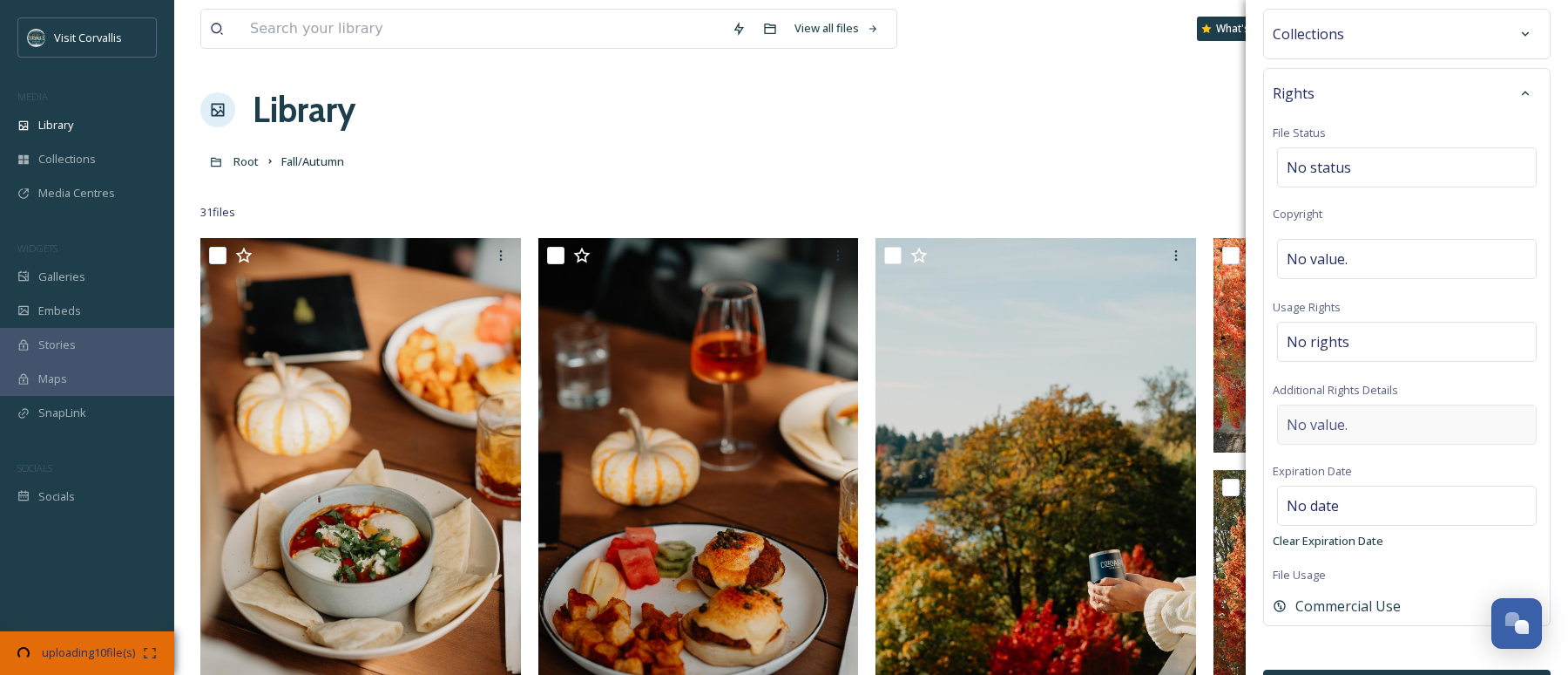
scroll to position [304, 0]
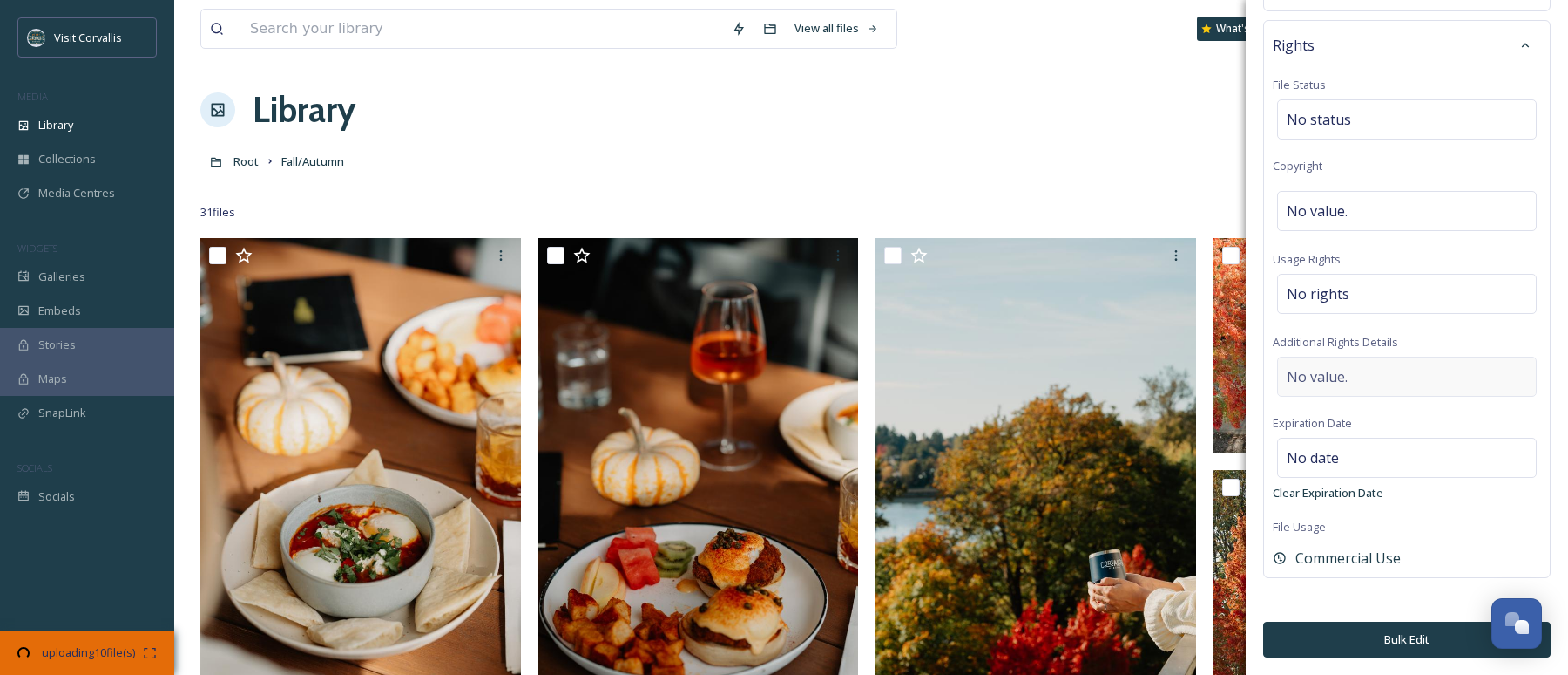
click at [1116, 378] on span "No value." at bounding box center [1317, 377] width 61 height 21
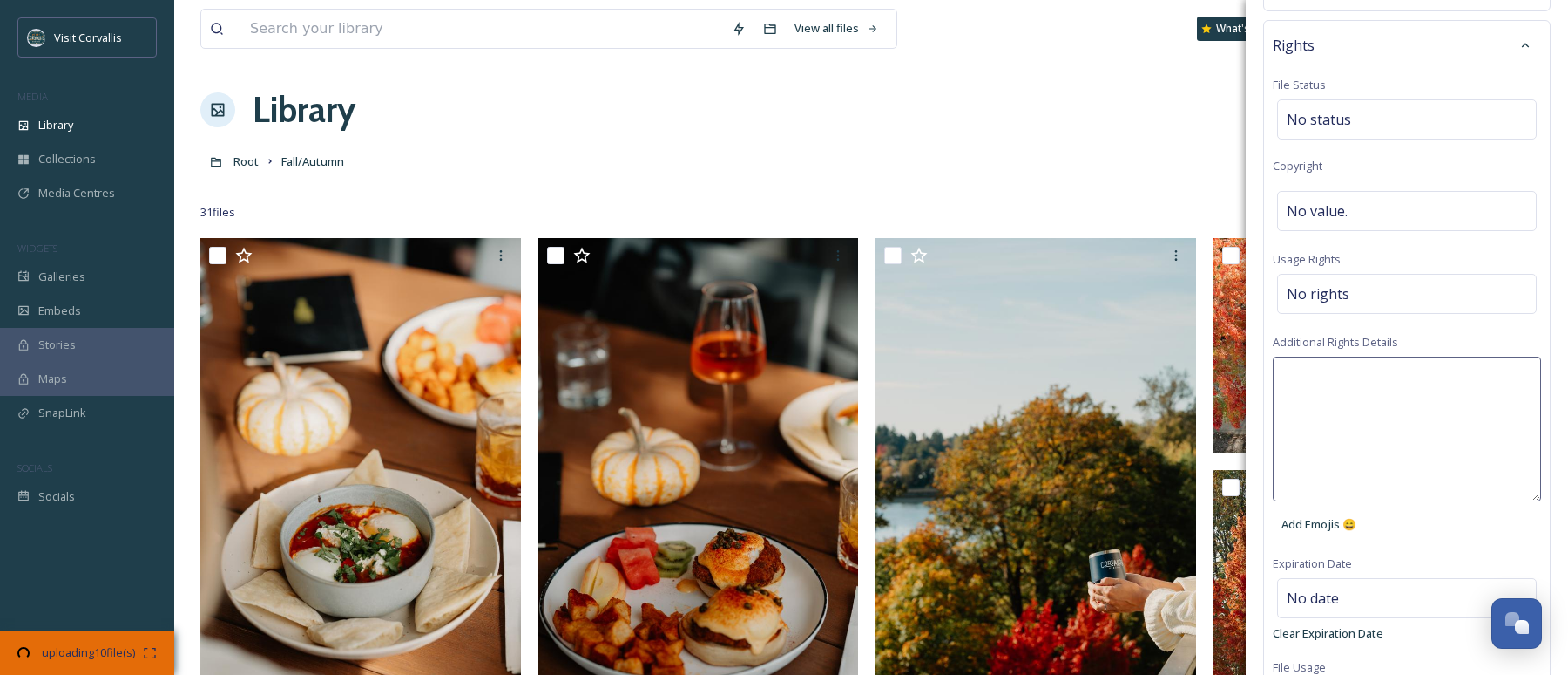
click at [1116, 374] on textarea at bounding box center [1407, 429] width 268 height 145
drag, startPoint x: 1473, startPoint y: 375, endPoint x: 1506, endPoint y: 383, distance: 34.0
click at [1116, 375] on textarea "If using on social media credit Verena Dohman" at bounding box center [1407, 429] width 268 height 145
click at [1116, 390] on textarea "If using on social media credit and tag Verena Dohman" at bounding box center [1407, 429] width 268 height 145
type textarea "If using on social media credit and tag Verena Dohman."
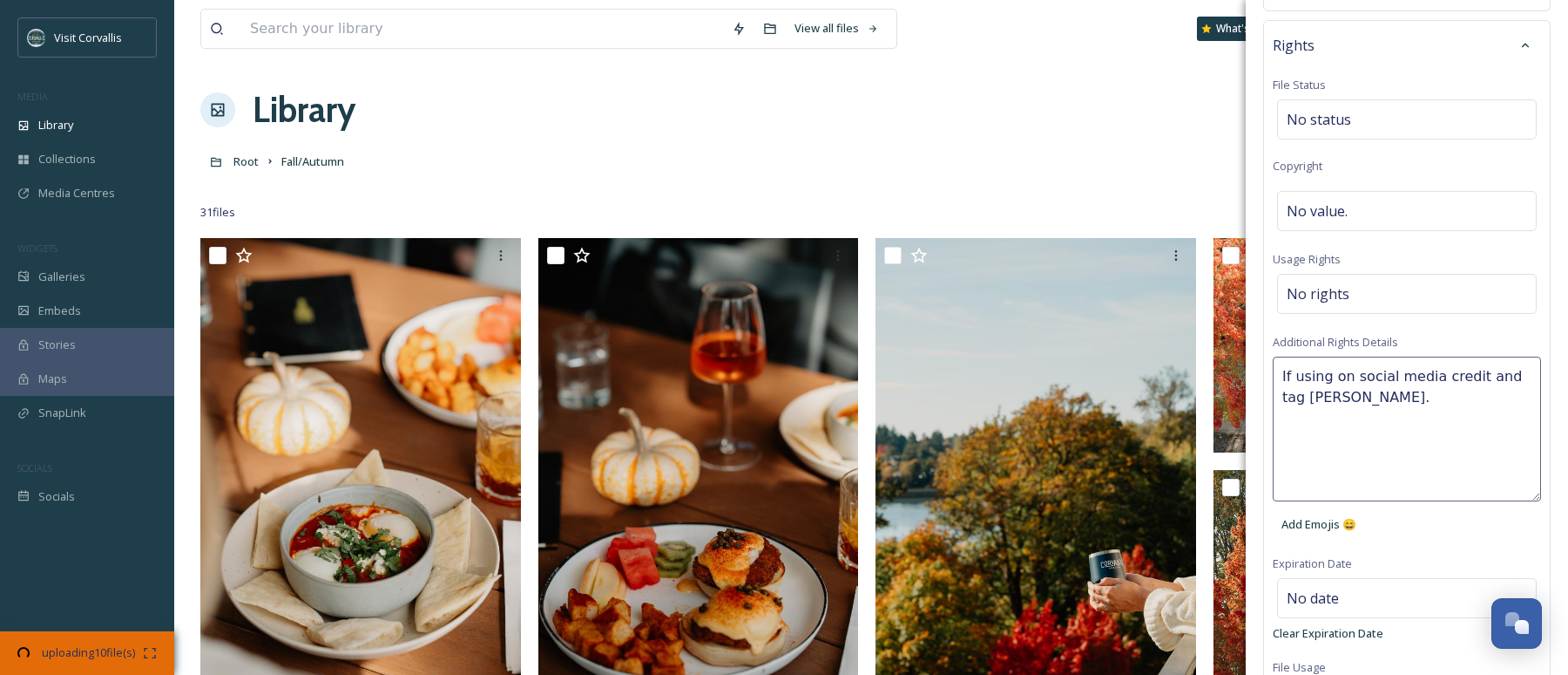
scroll to position [441, 0]
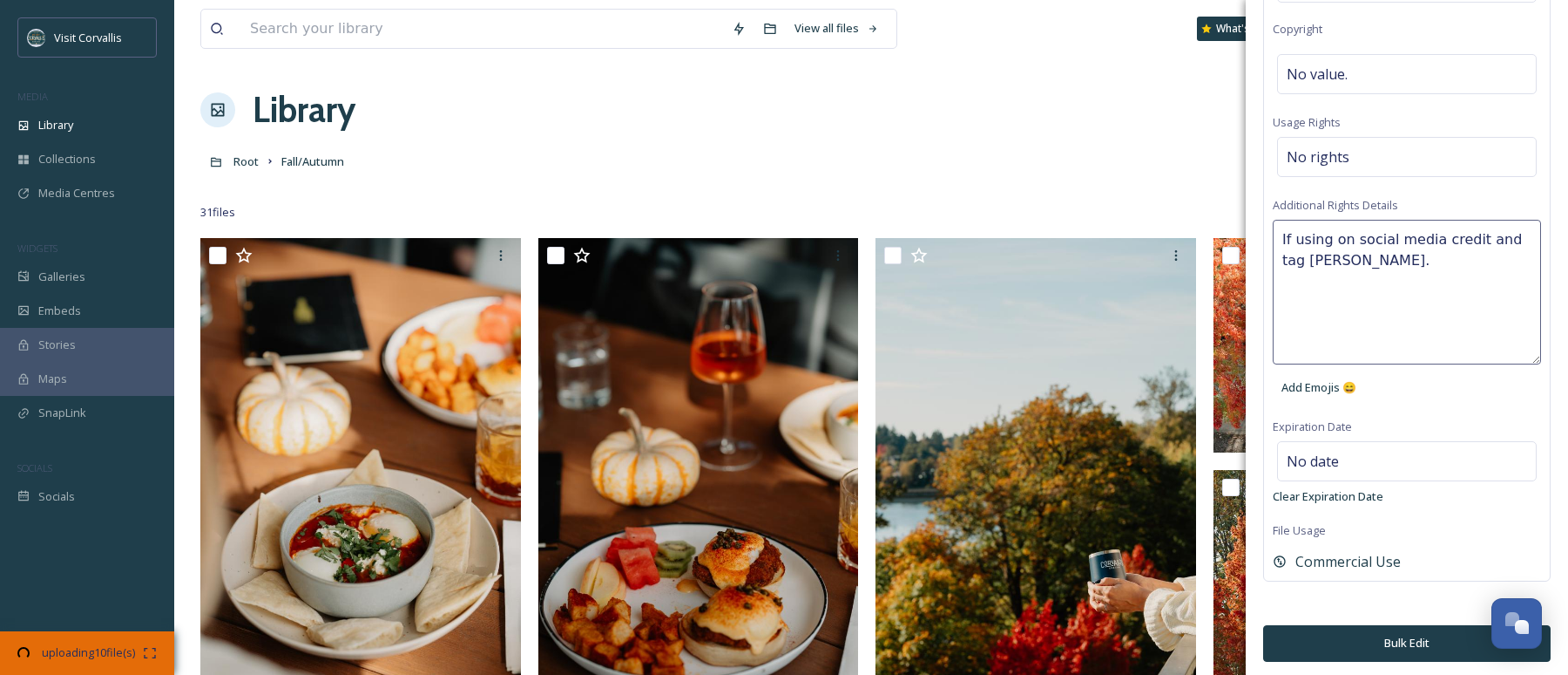
click at [1116, 535] on button "Bulk Edit" at bounding box center [1406, 643] width 287 height 36
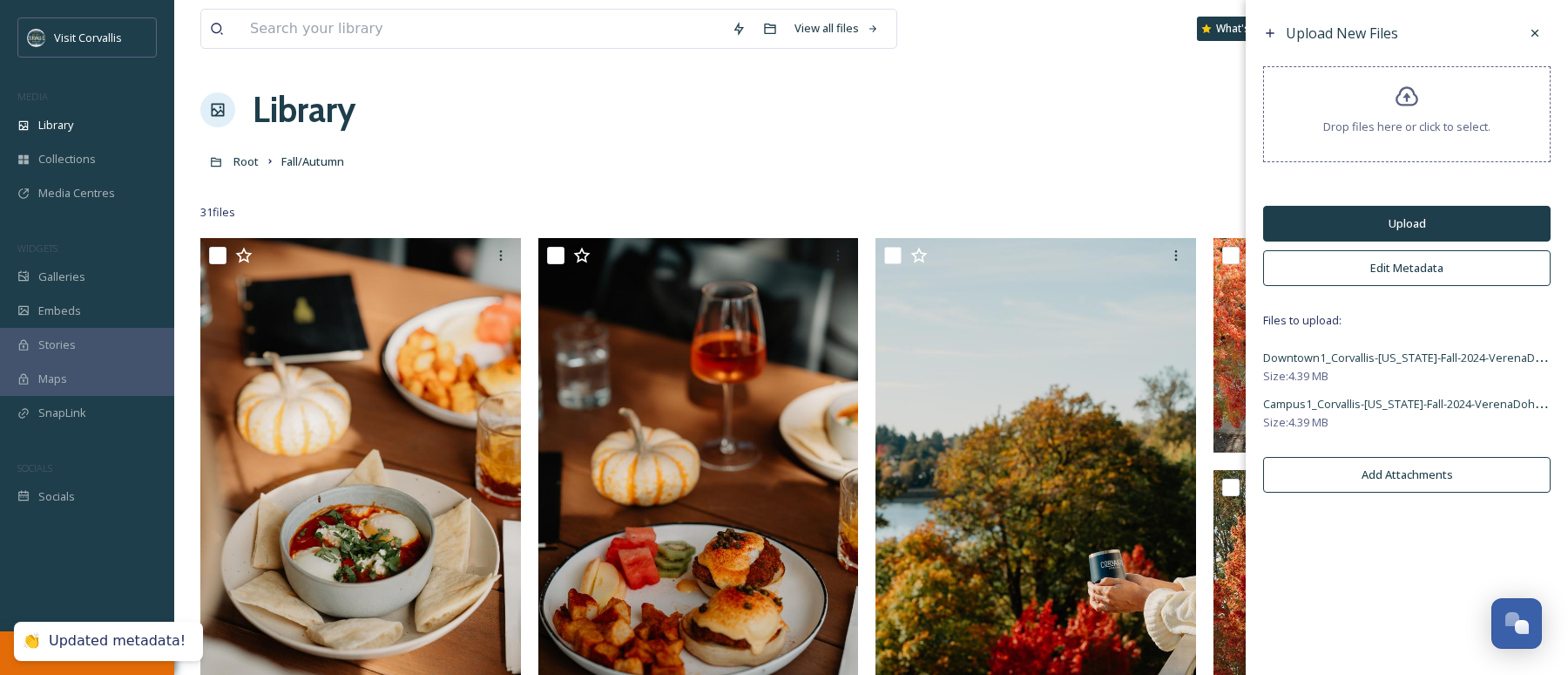
click at [1116, 223] on button "Upload" at bounding box center [1406, 223] width 287 height 36
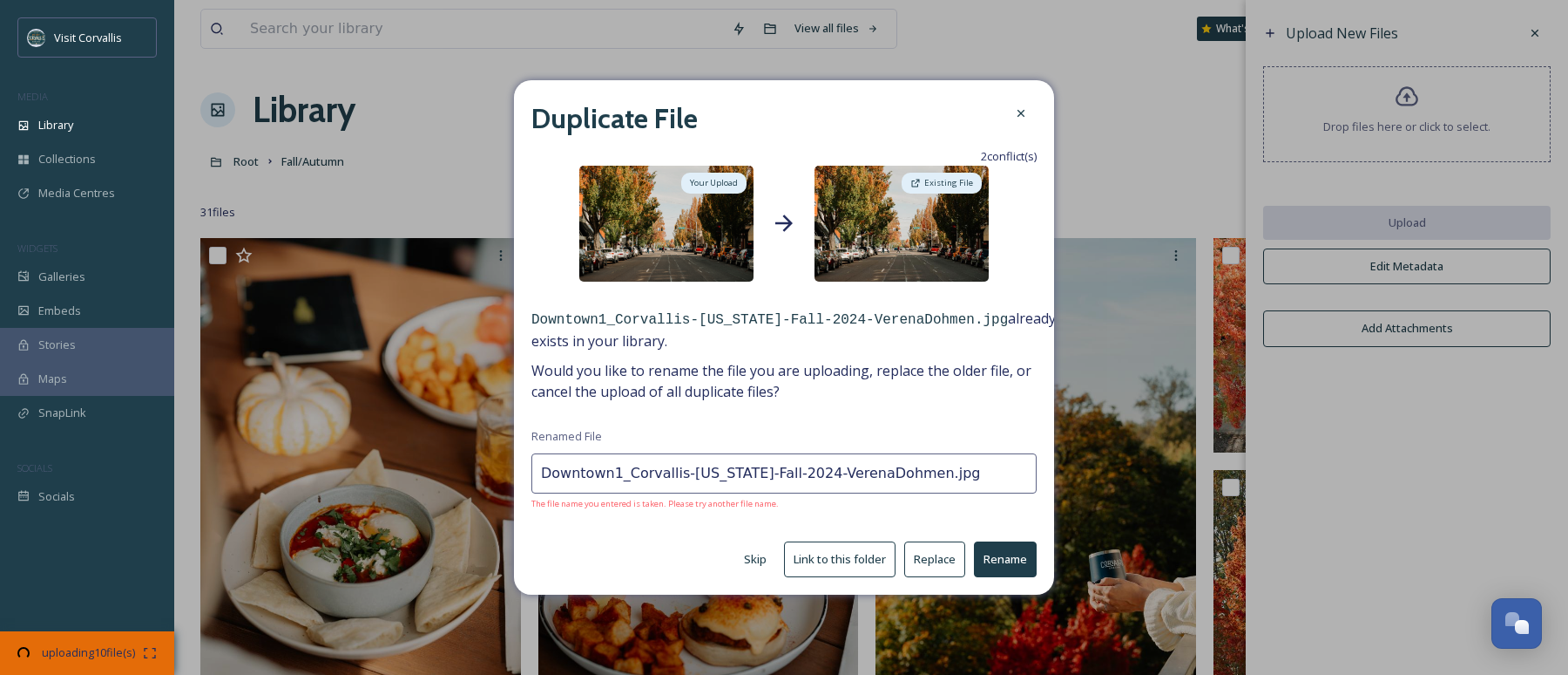
click at [764, 535] on button "Skip" at bounding box center [755, 559] width 40 height 34
type input "Campus1_Corvallis-Oregon-Fall-2024-VerenaDohmen.jpg"
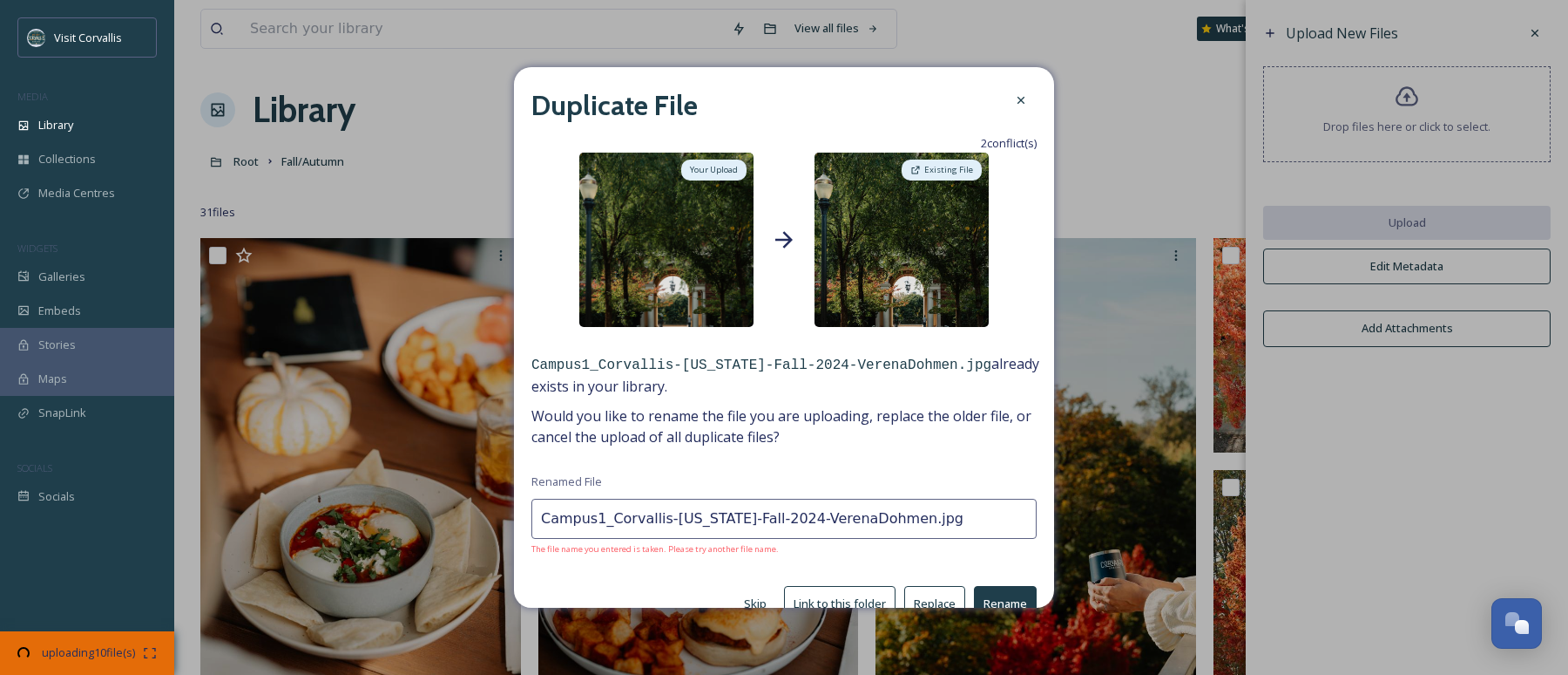
scroll to position [30, 0]
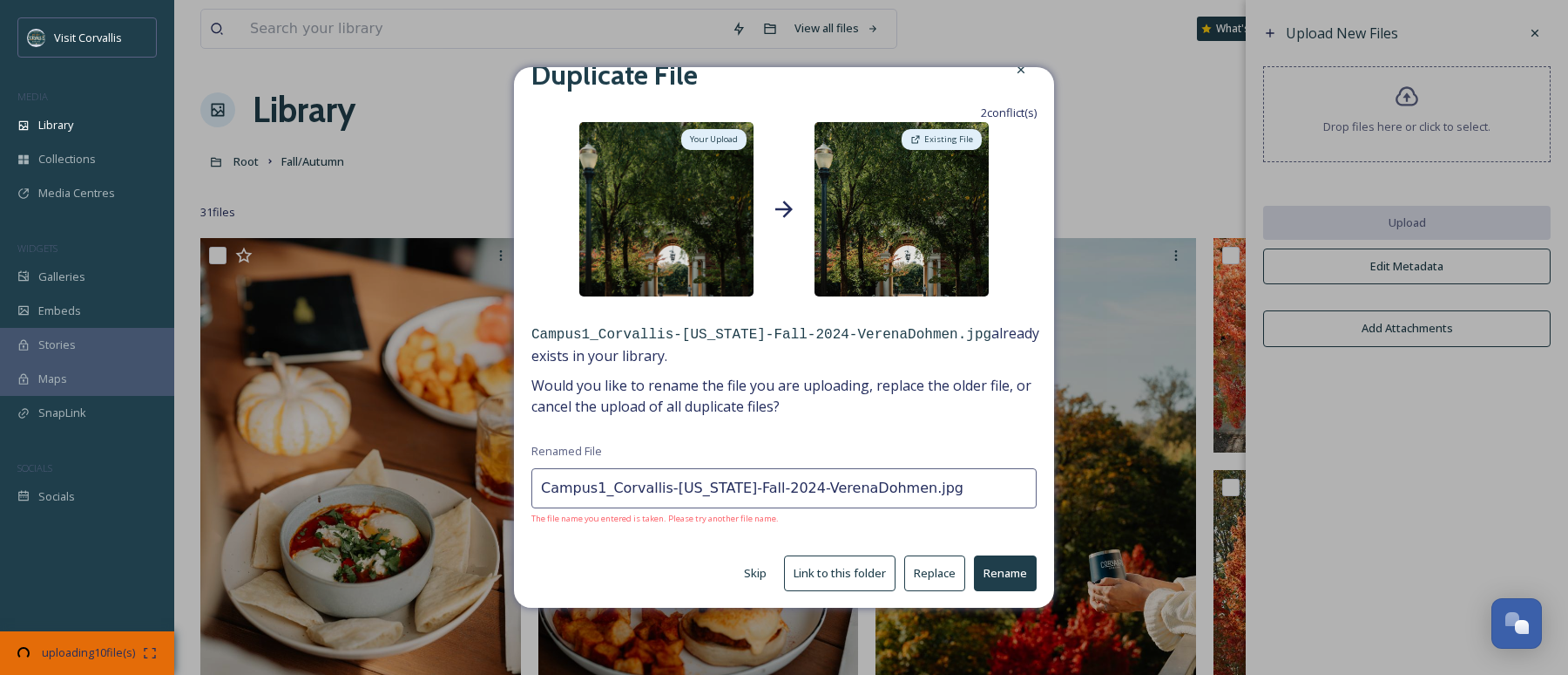
click at [756, 535] on button "Skip" at bounding box center [755, 573] width 40 height 34
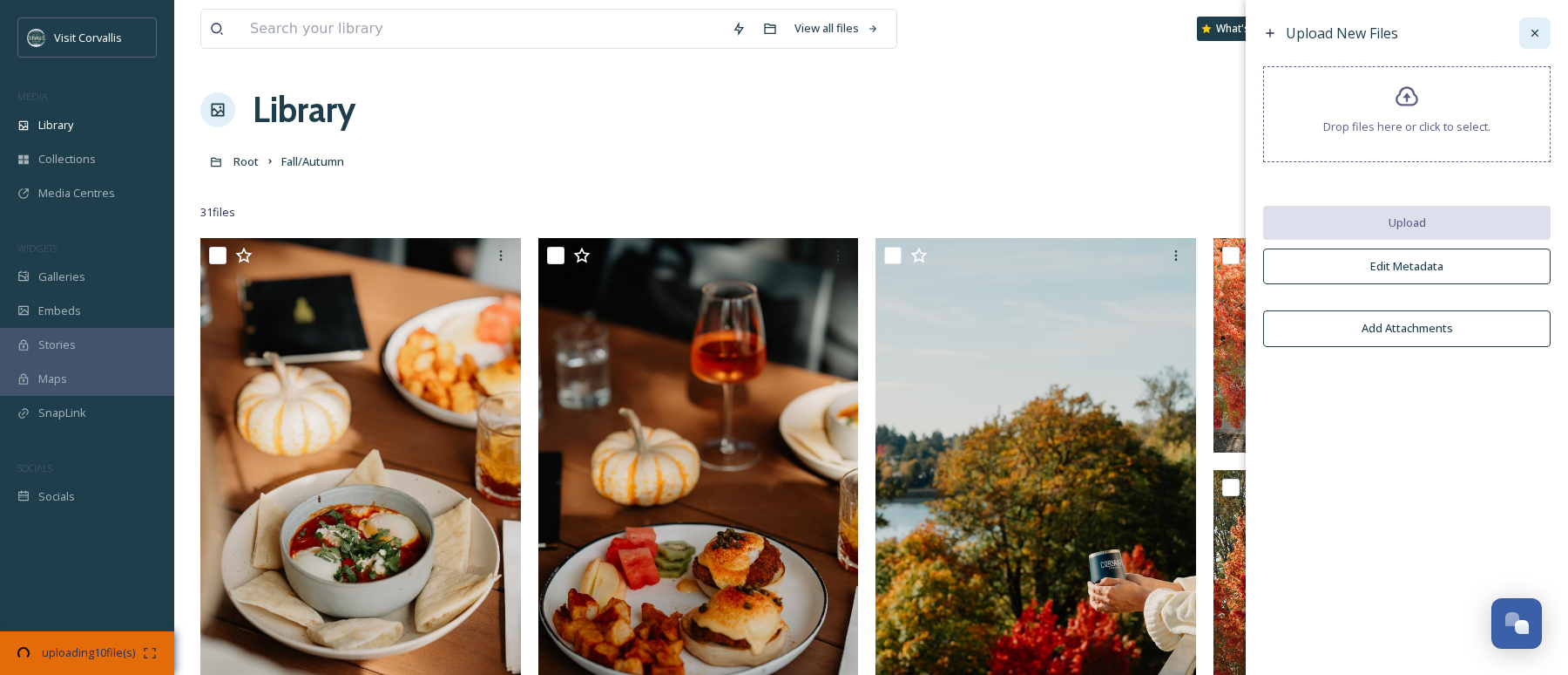
click at [1116, 33] on icon at bounding box center [1535, 33] width 14 height 14
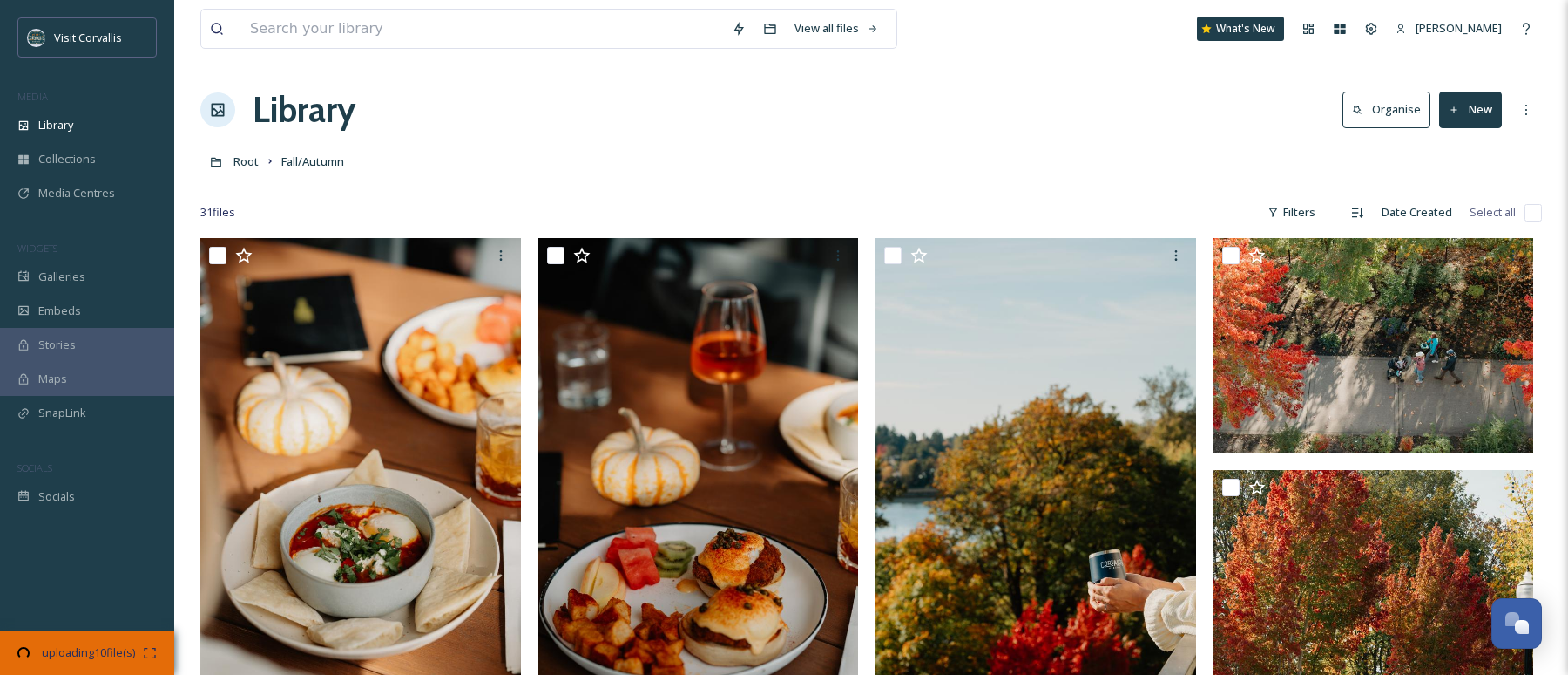
click at [455, 109] on div "Library Organise New" at bounding box center [870, 109] width 1341 height 52
click at [71, 277] on span "Galleries" at bounding box center [61, 277] width 47 height 17
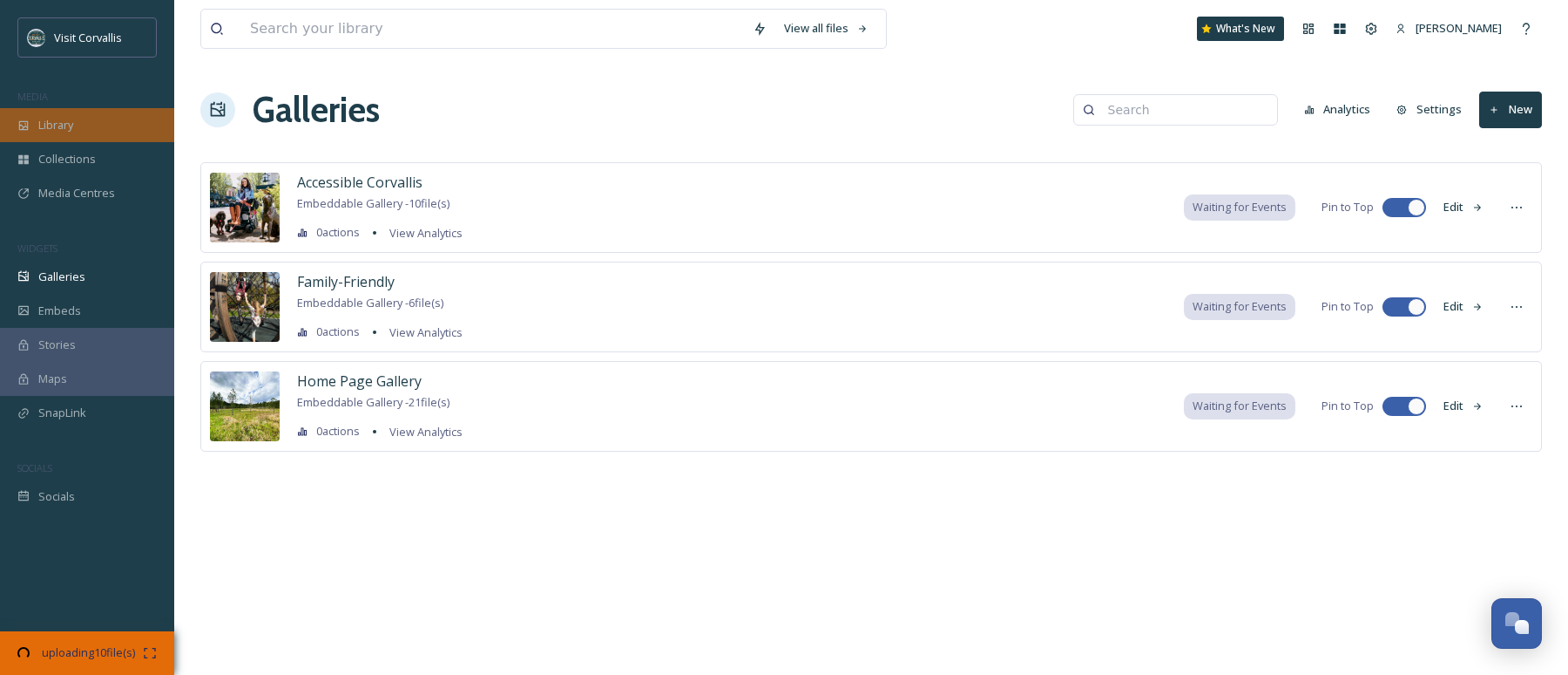
click at [81, 138] on div "Library" at bounding box center [87, 125] width 174 height 34
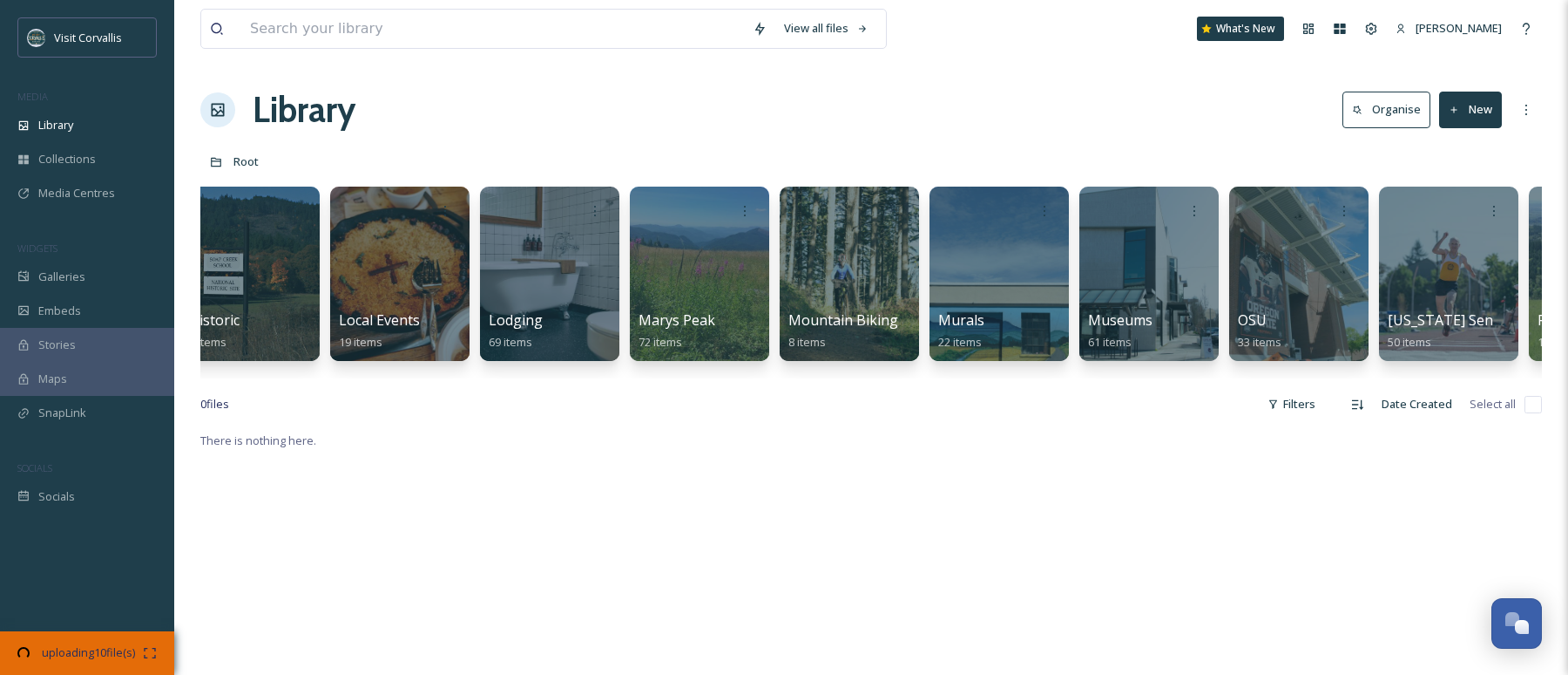
scroll to position [0, 3277]
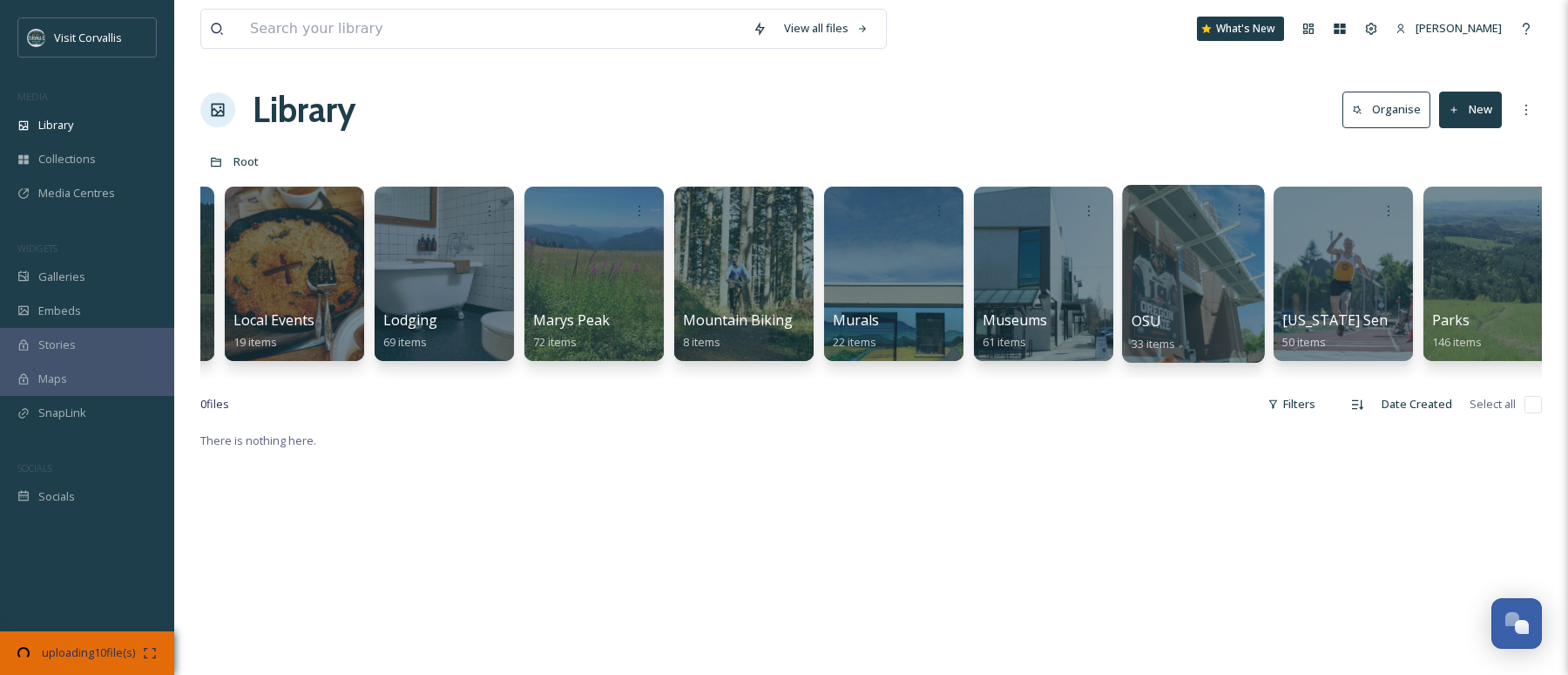
click at [1116, 285] on div at bounding box center [1193, 274] width 142 height 178
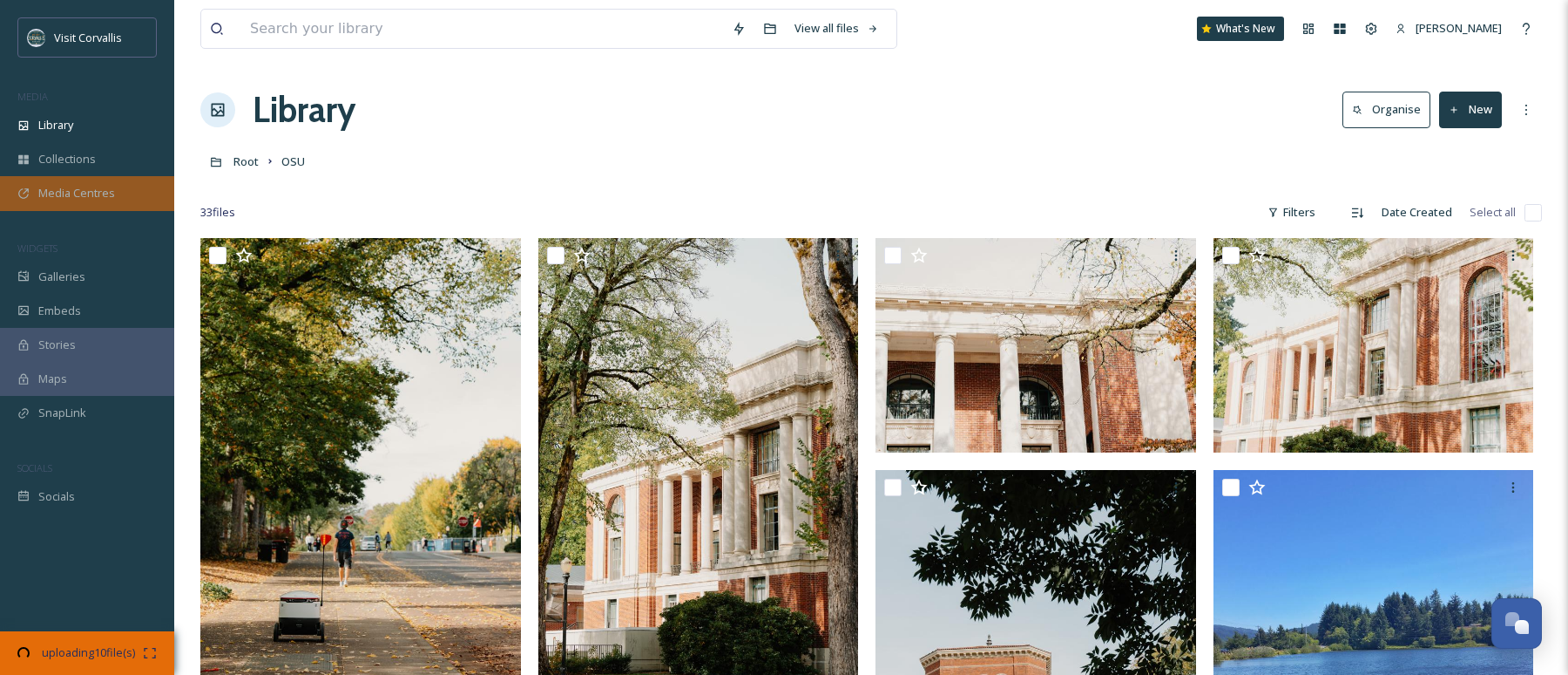
click at [88, 190] on span "Media Centres" at bounding box center [76, 193] width 76 height 17
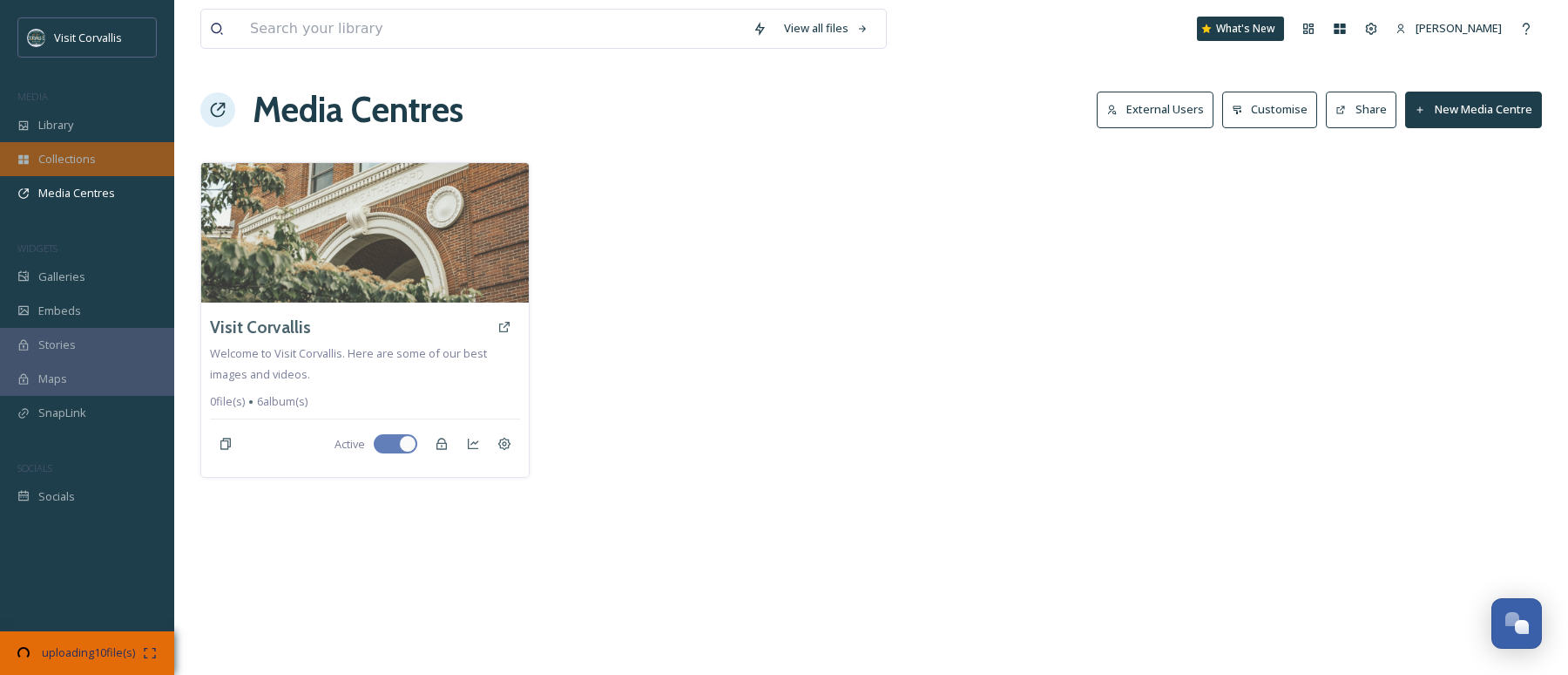
click at [88, 164] on span "Collections" at bounding box center [67, 159] width 58 height 17
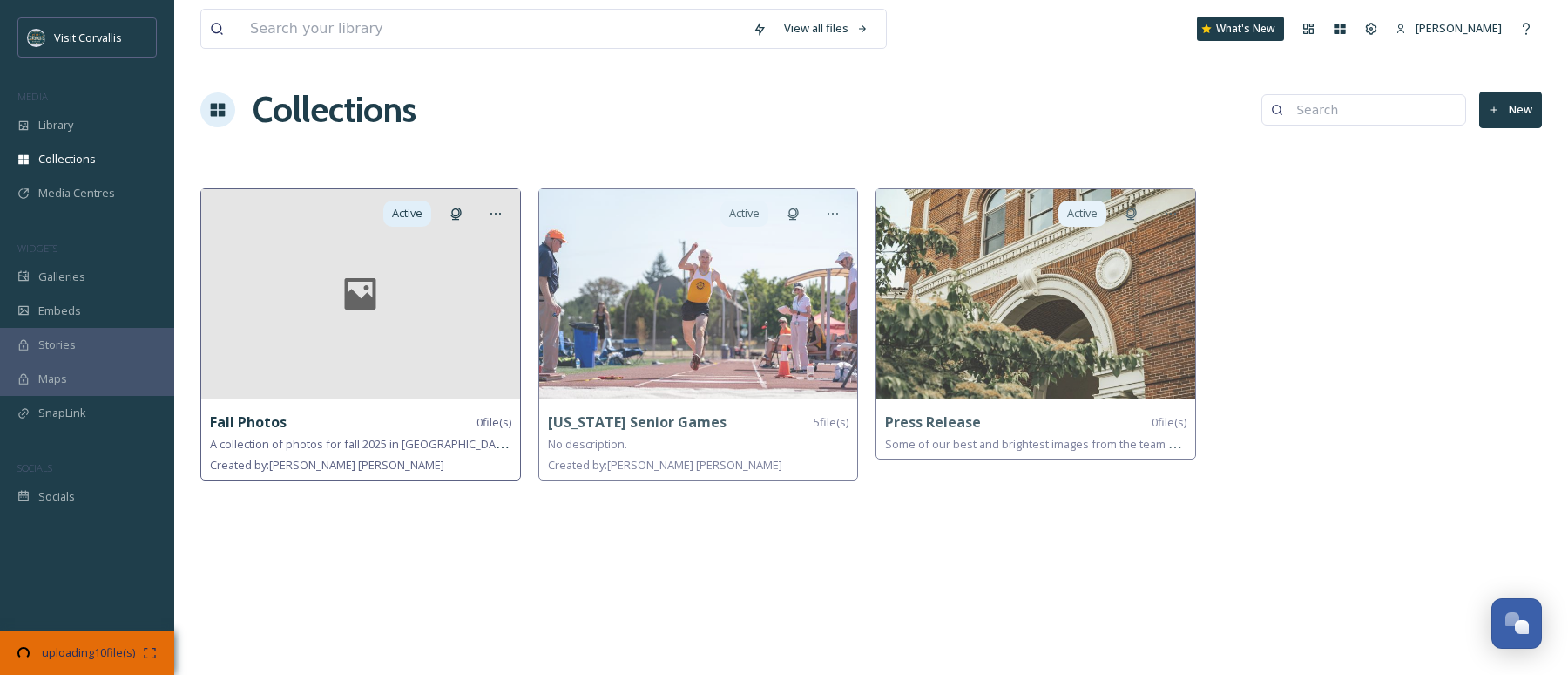
click at [432, 321] on div at bounding box center [360, 293] width 319 height 209
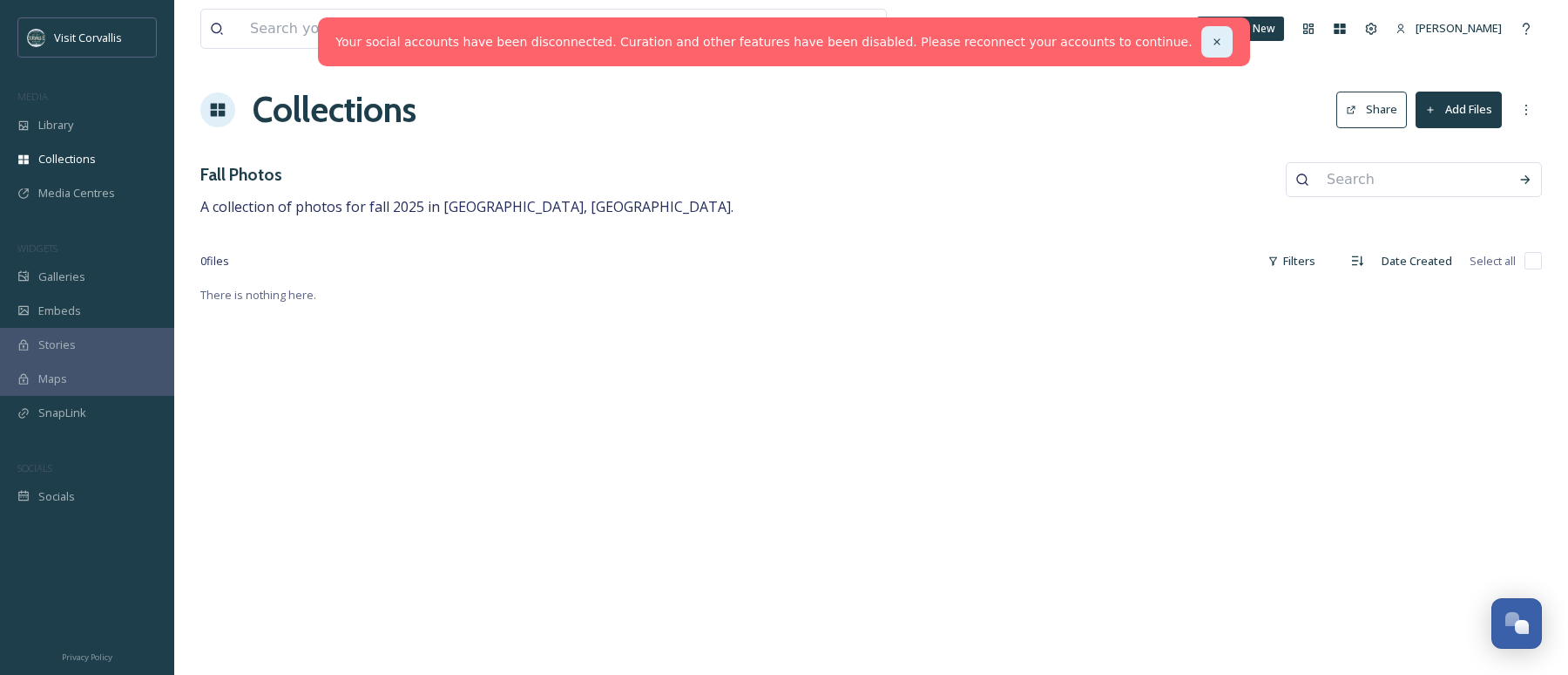
click at [1213, 44] on icon at bounding box center [1216, 41] width 6 height 6
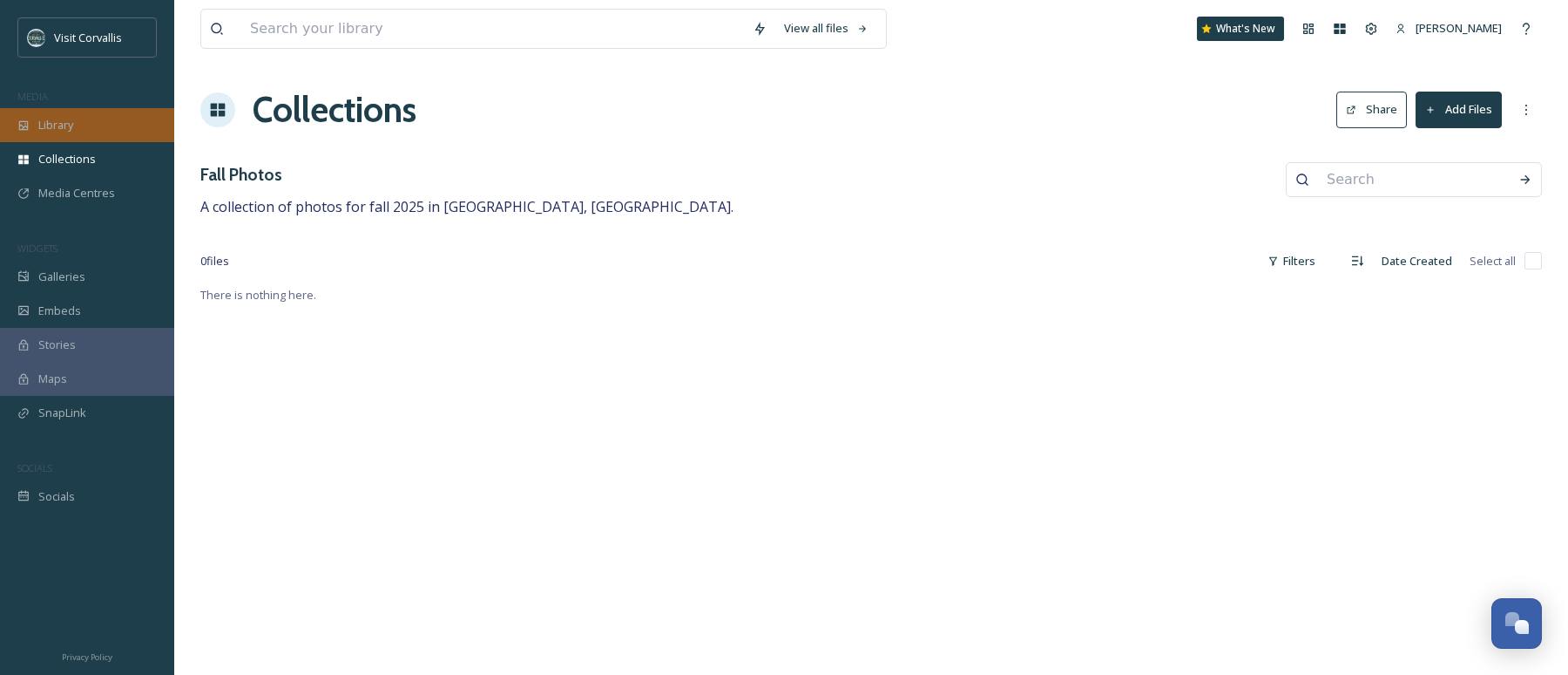
click at [69, 128] on span "Library" at bounding box center [55, 125] width 35 height 17
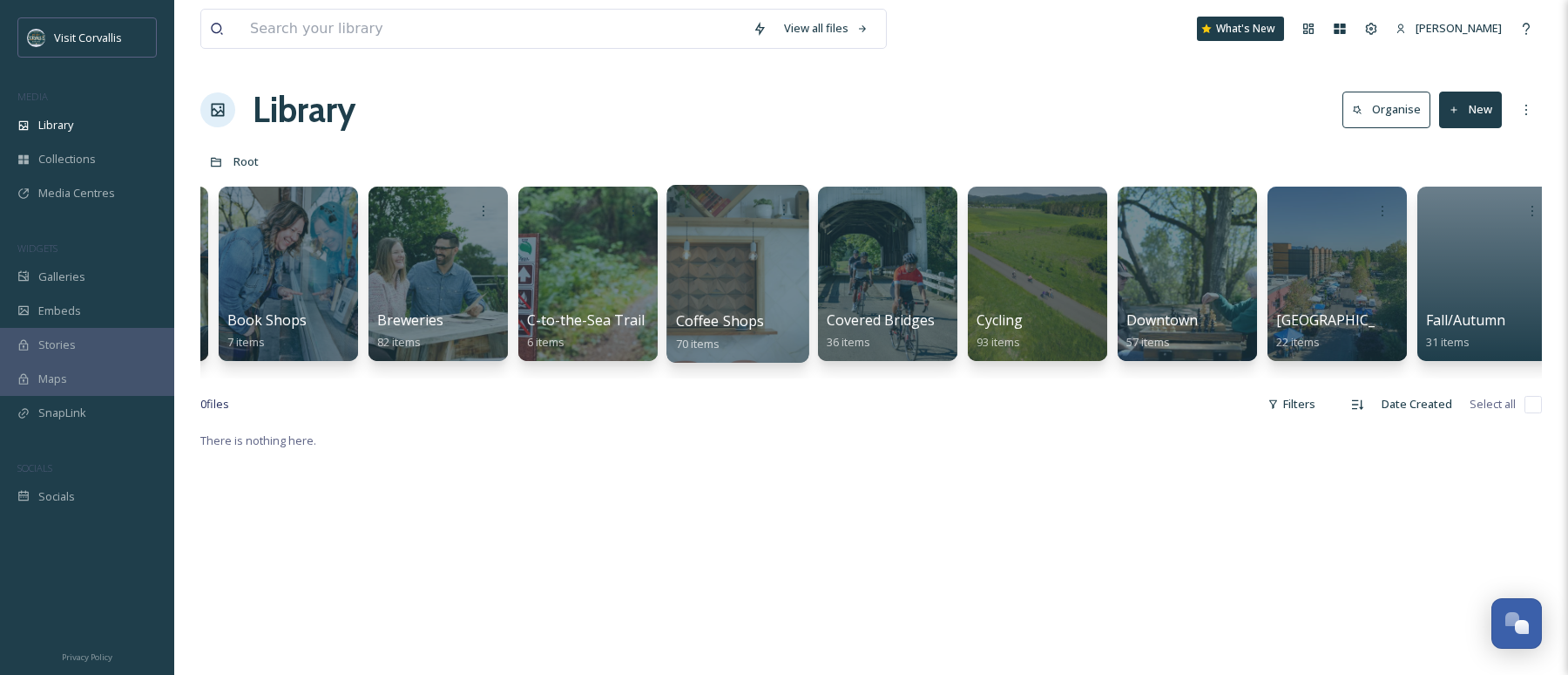
scroll to position [0, 1490]
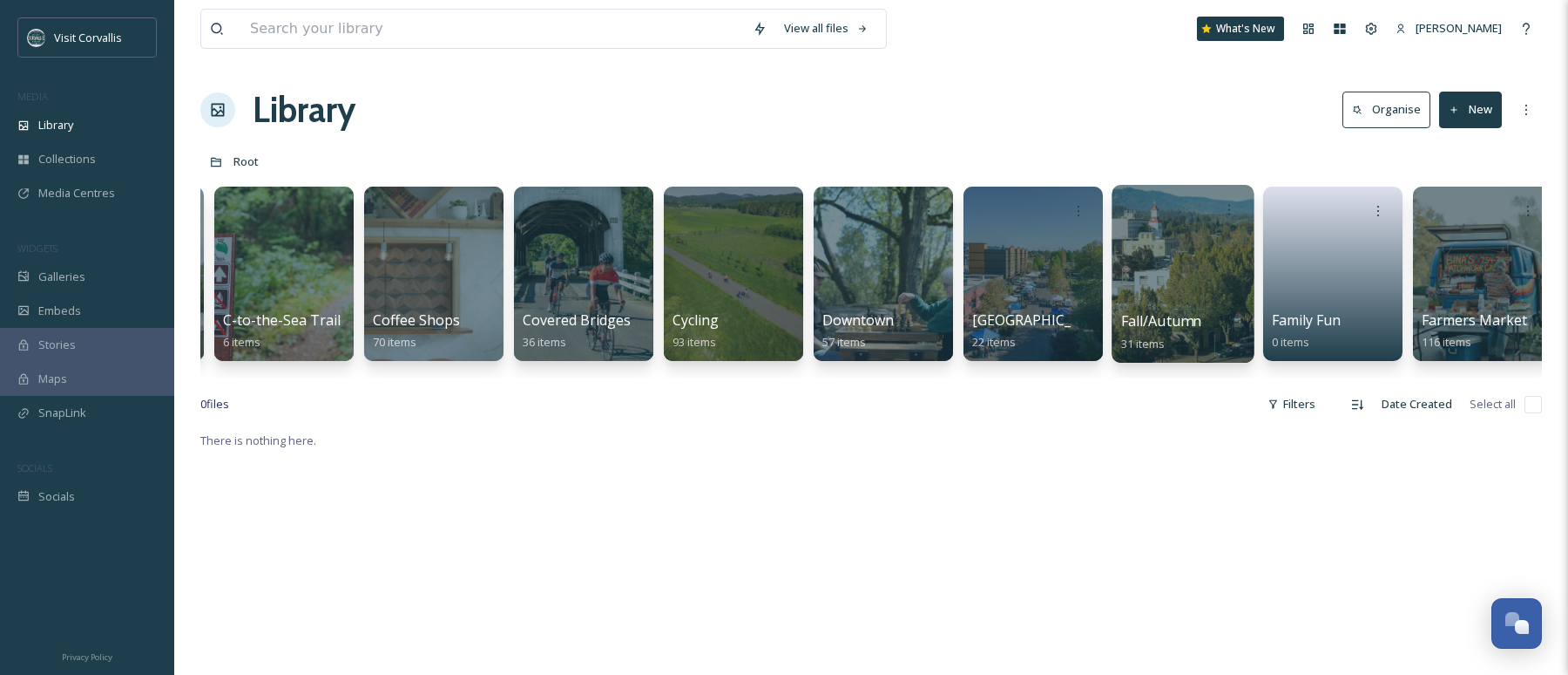
click at [1156, 281] on div at bounding box center [1183, 274] width 142 height 178
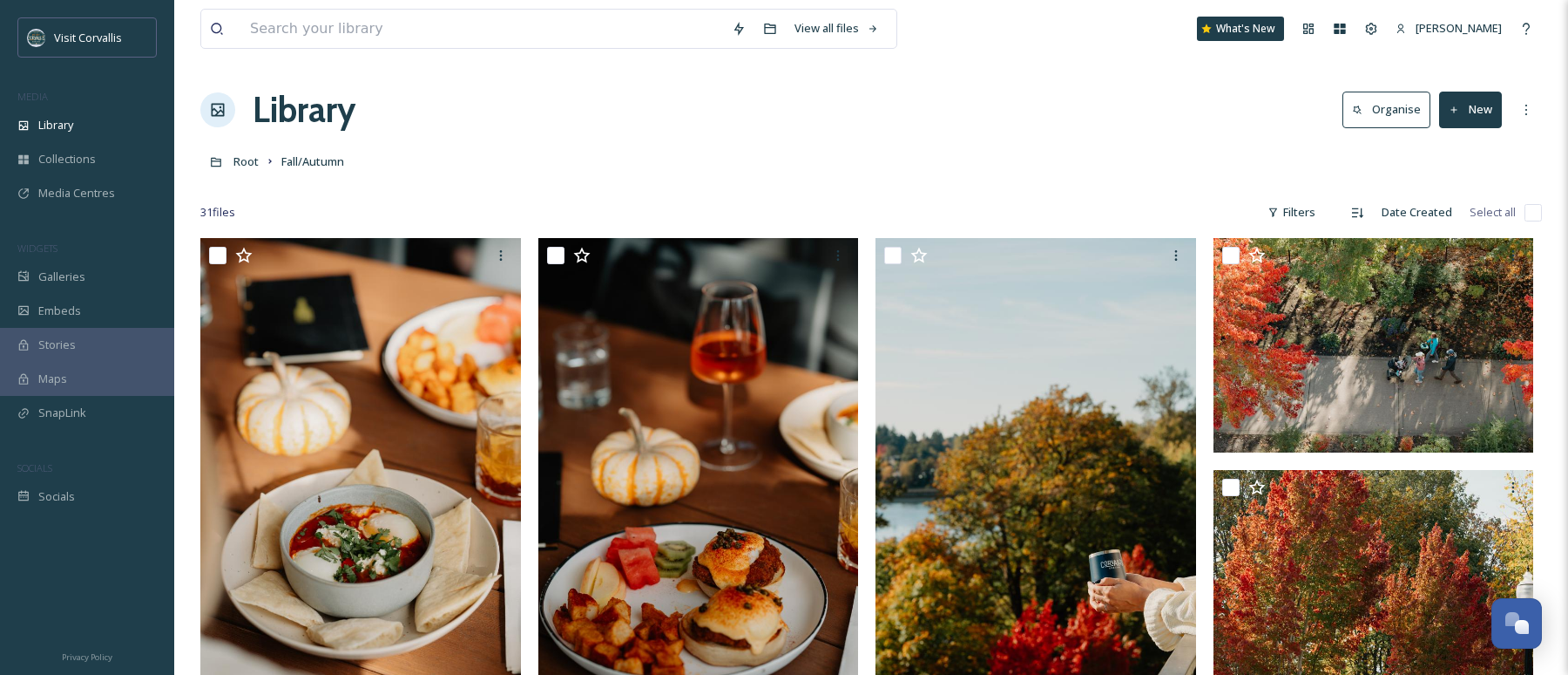
click at [1532, 213] on input "checkbox" at bounding box center [1533, 213] width 18 height 18
checkbox input "true"
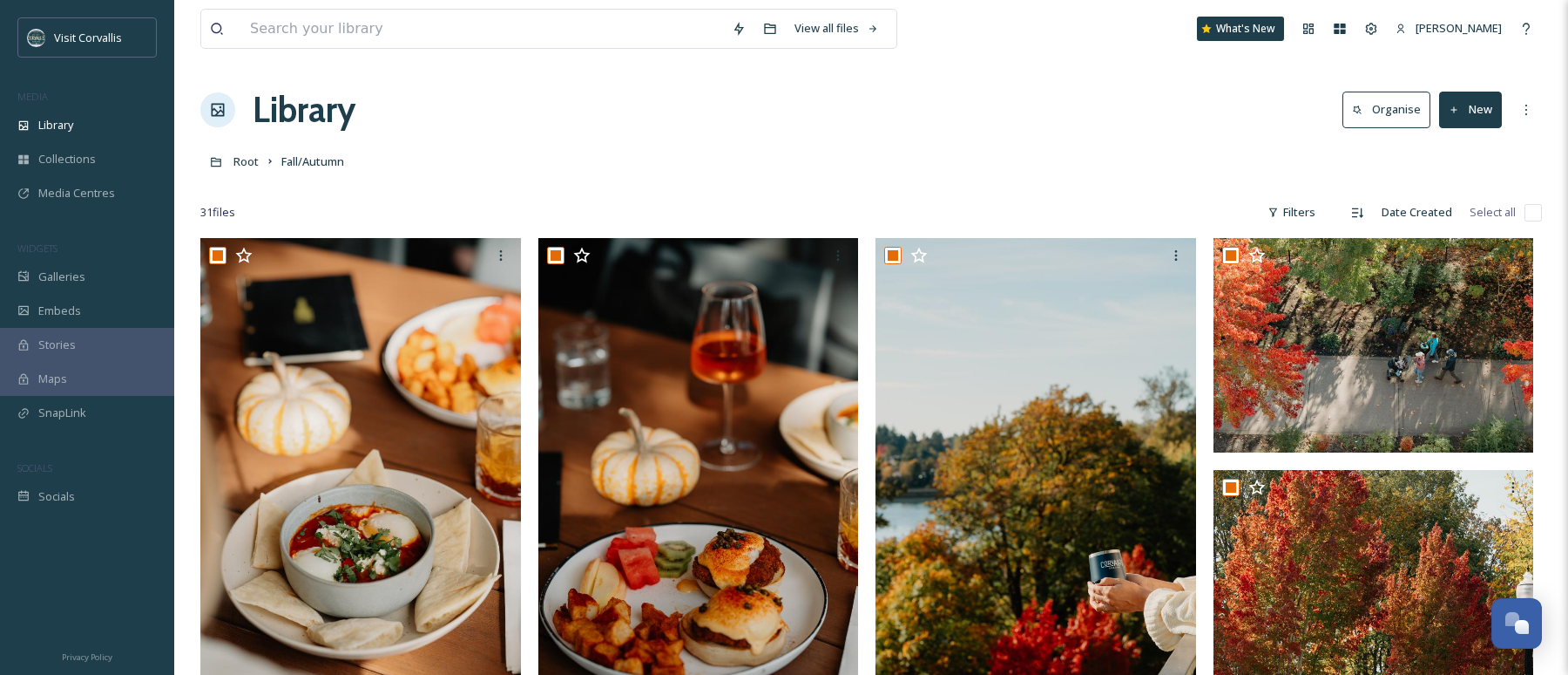
checkbox input "true"
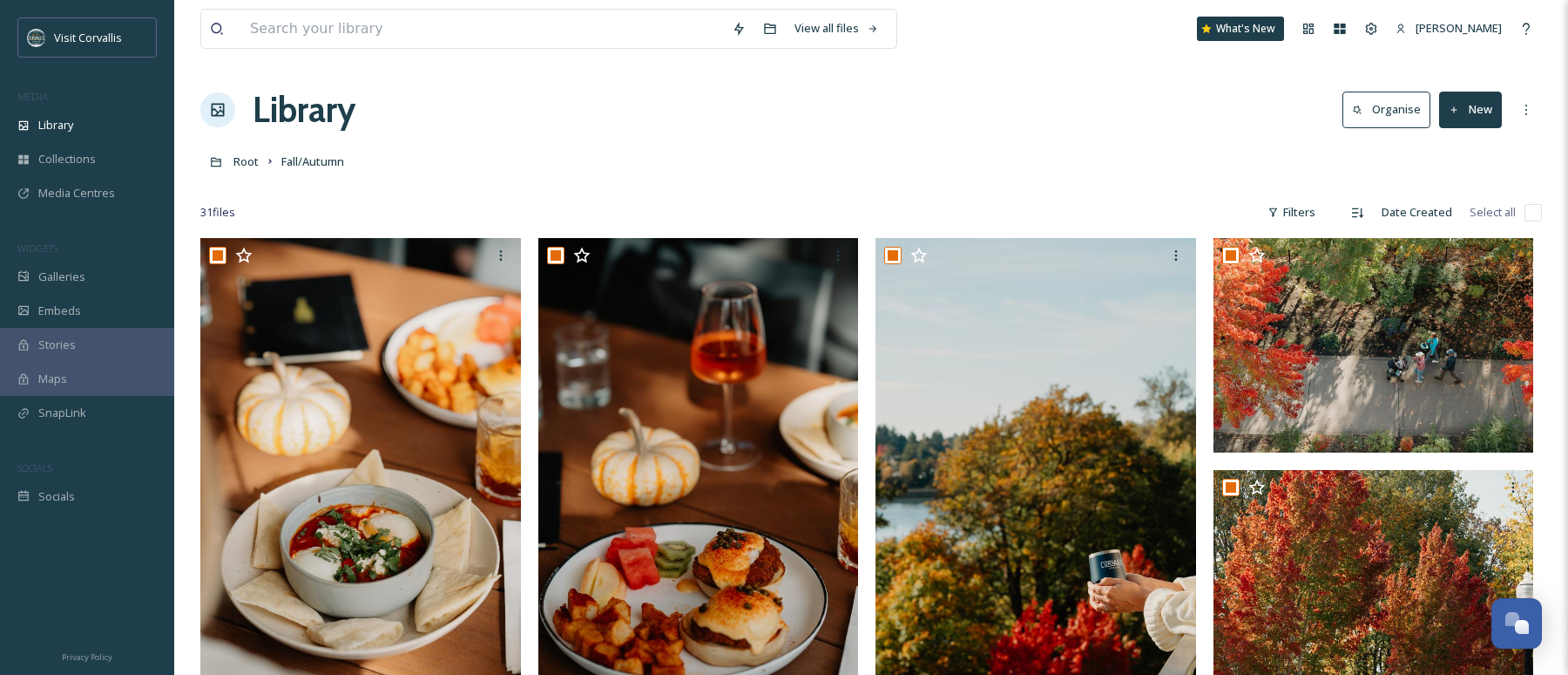
checkbox input "true"
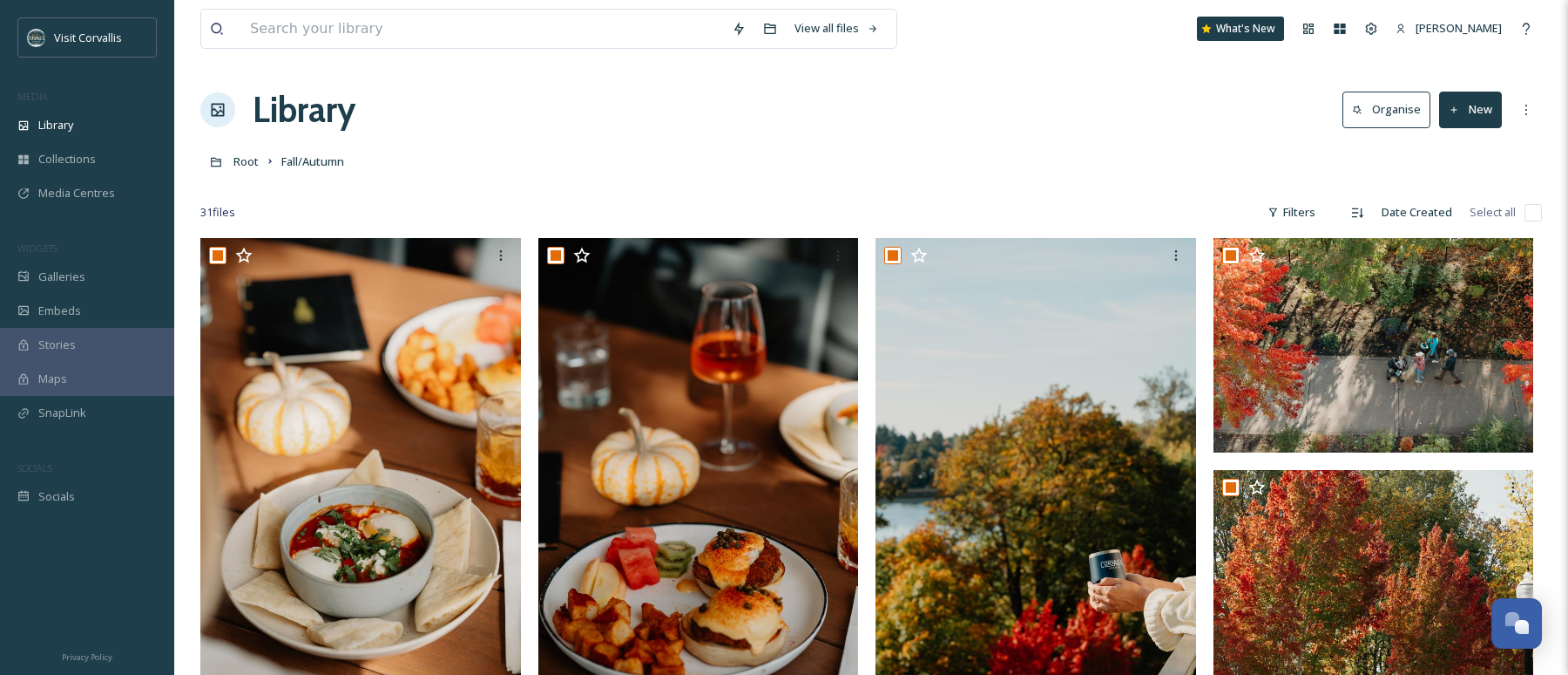
checkbox input "true"
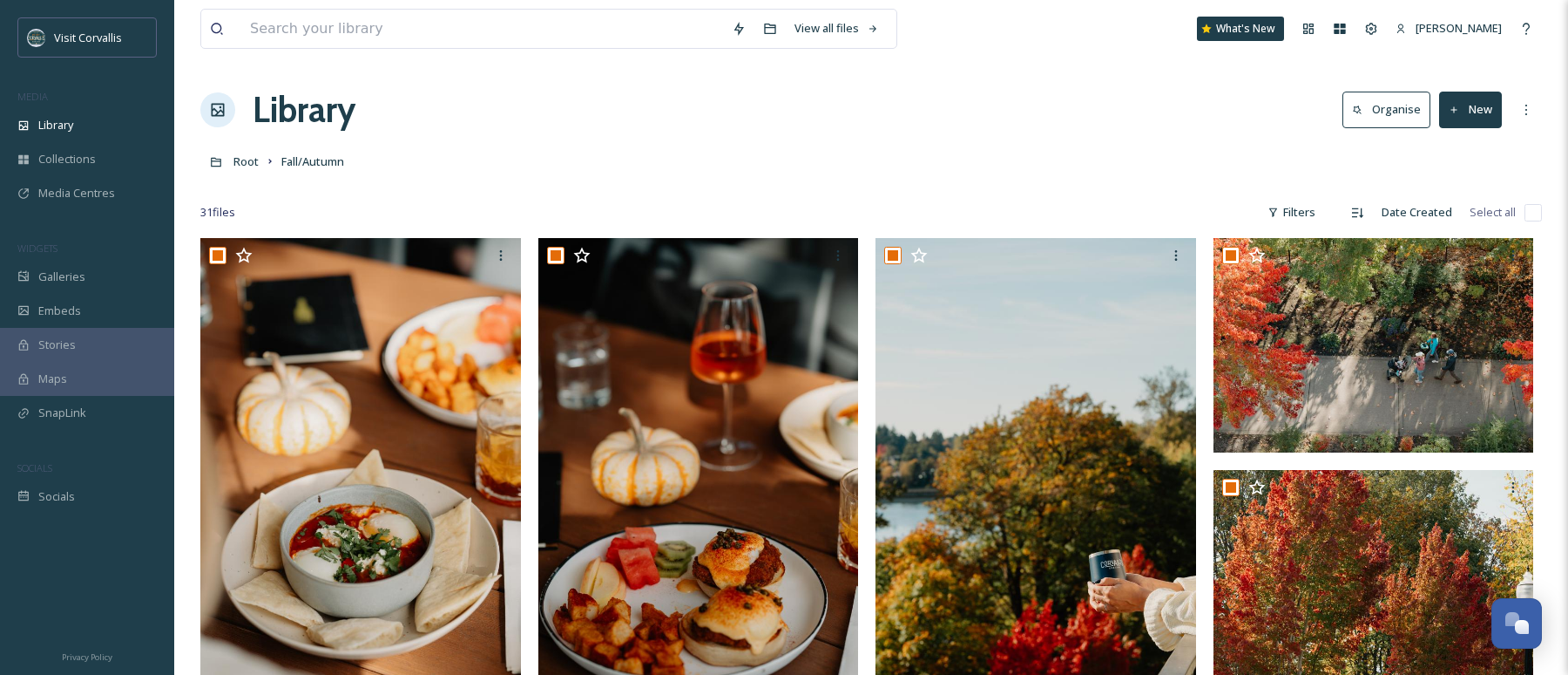
checkbox input "true"
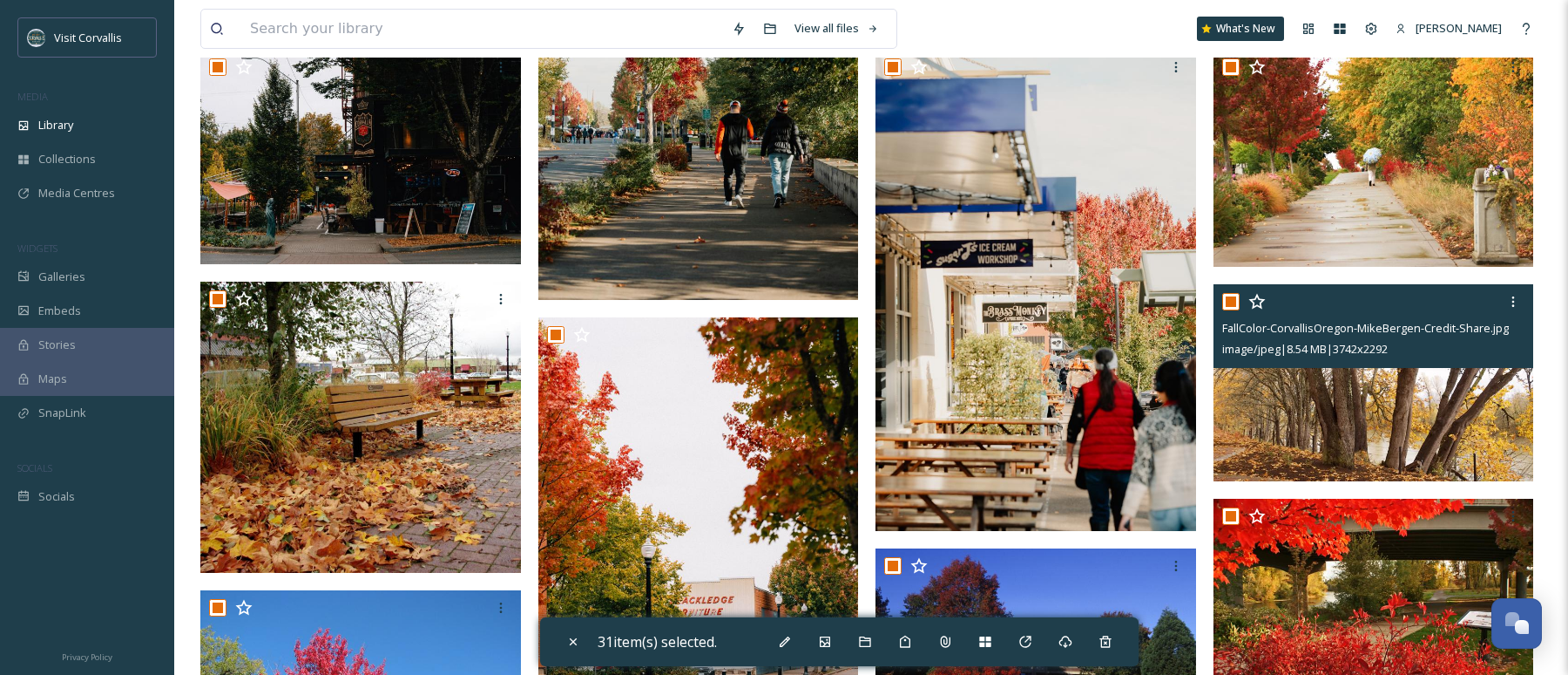
scroll to position [808, 0]
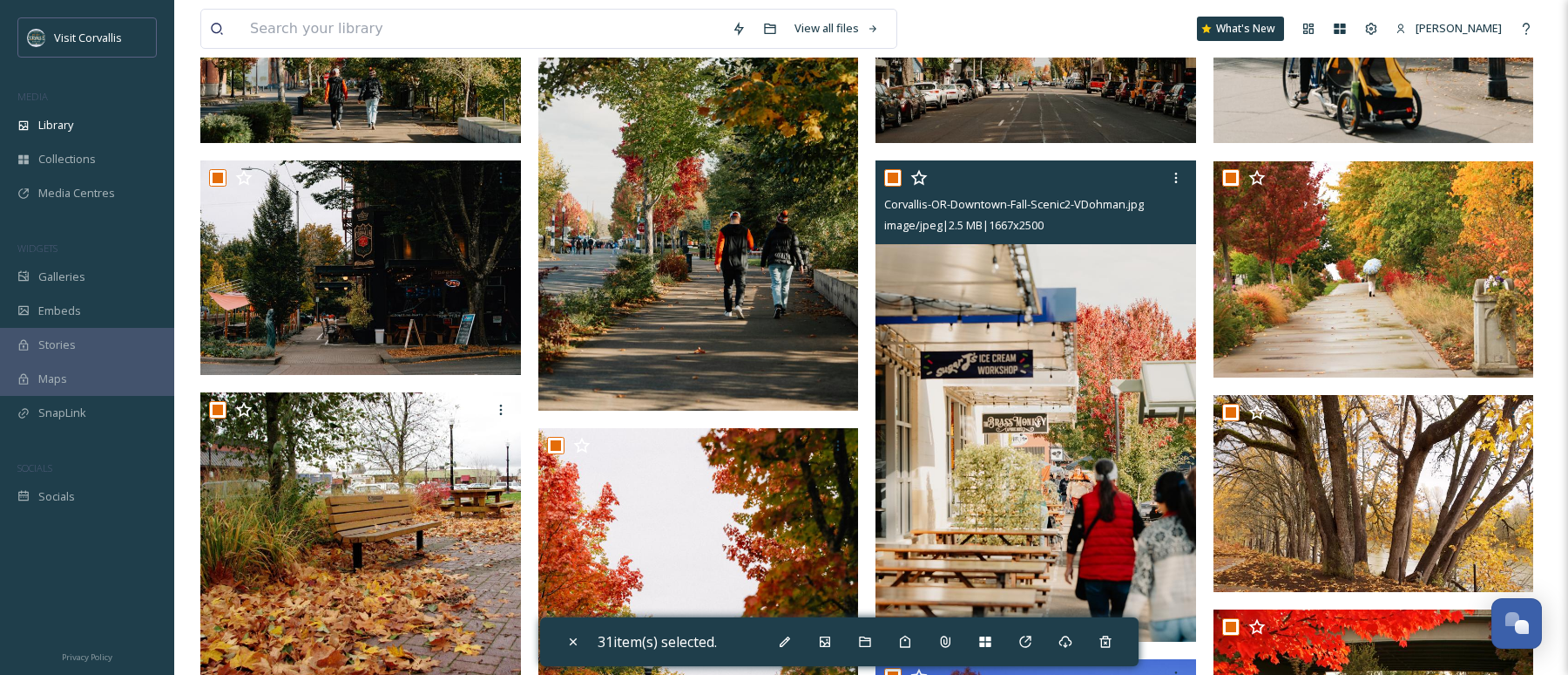
click at [891, 179] on input "checkbox" at bounding box center [893, 178] width 18 height 18
checkbox input "false"
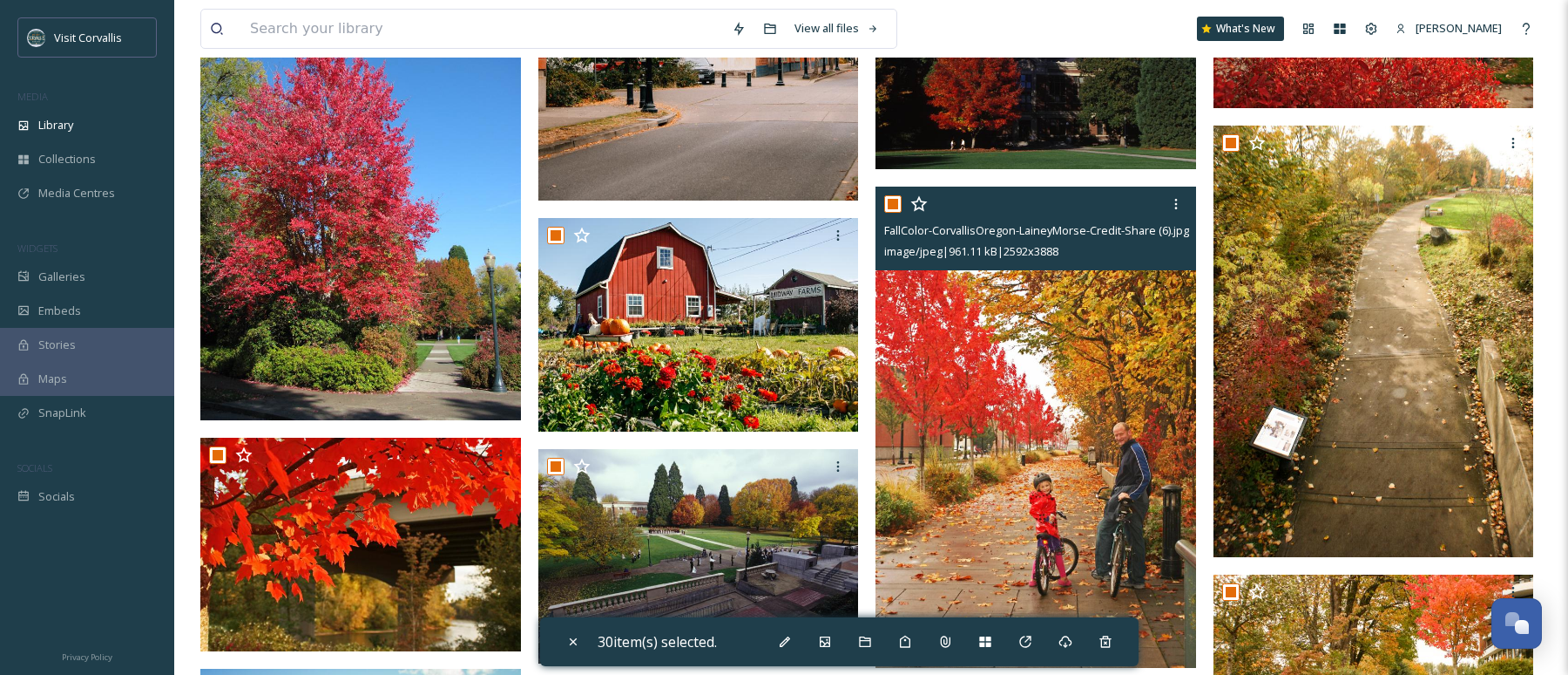
scroll to position [1547, 0]
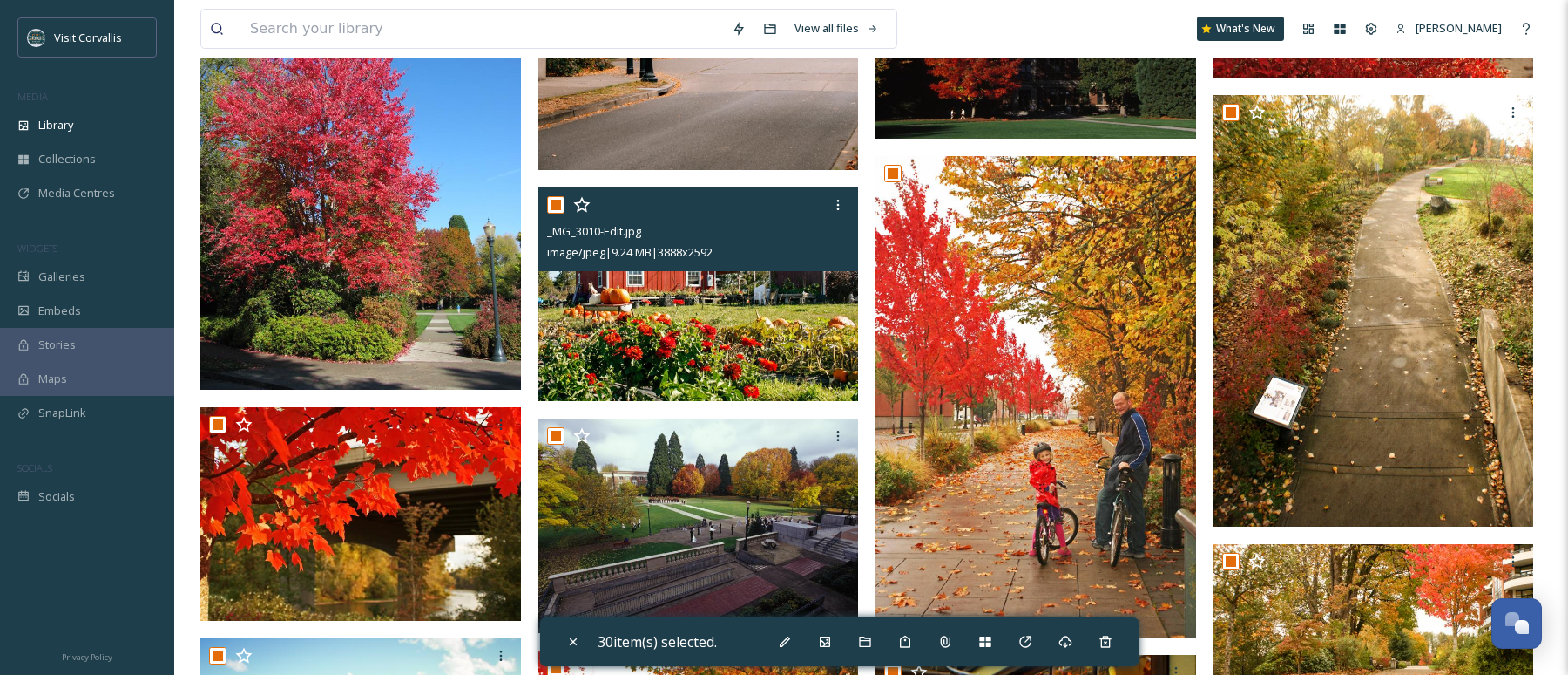
click at [558, 203] on input "checkbox" at bounding box center [556, 205] width 18 height 18
checkbox input "false"
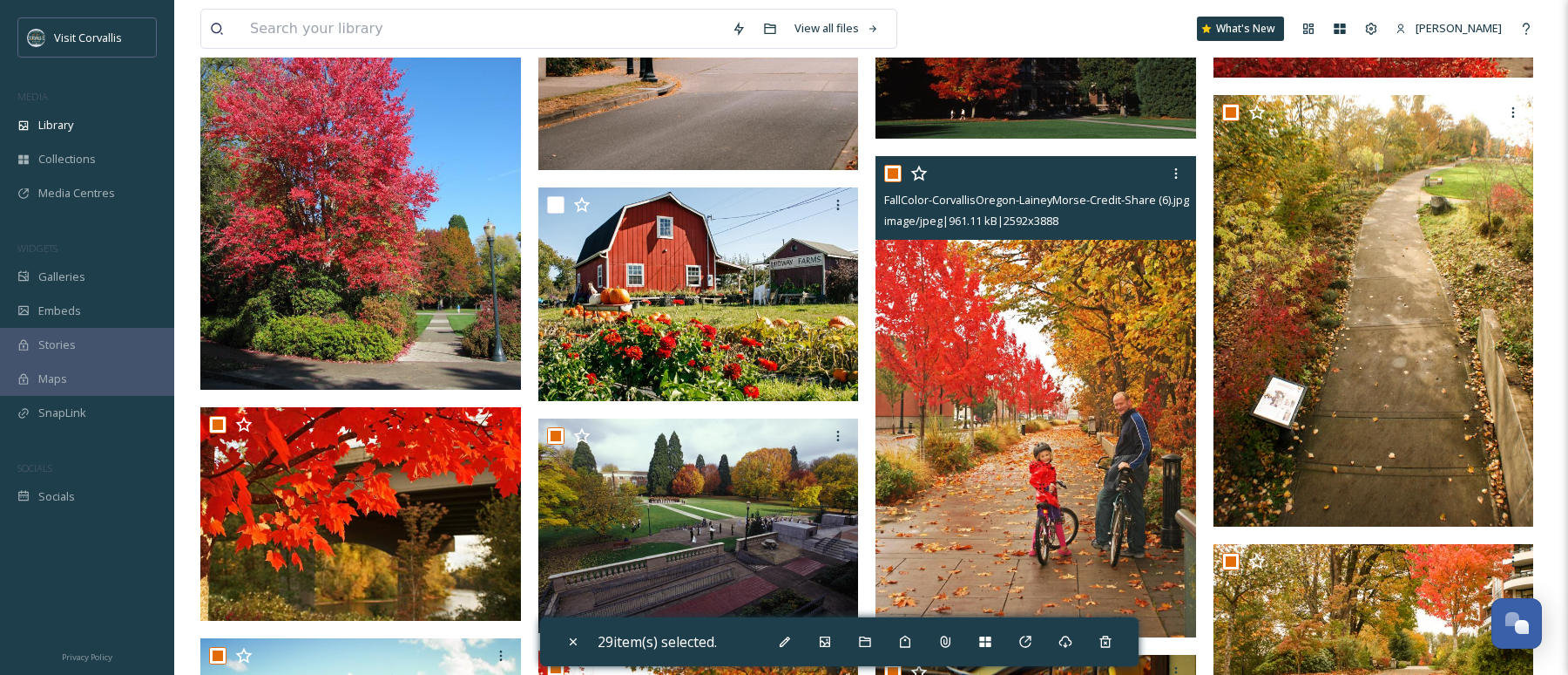
click at [892, 170] on input "checkbox" at bounding box center [893, 173] width 18 height 18
checkbox input "false"
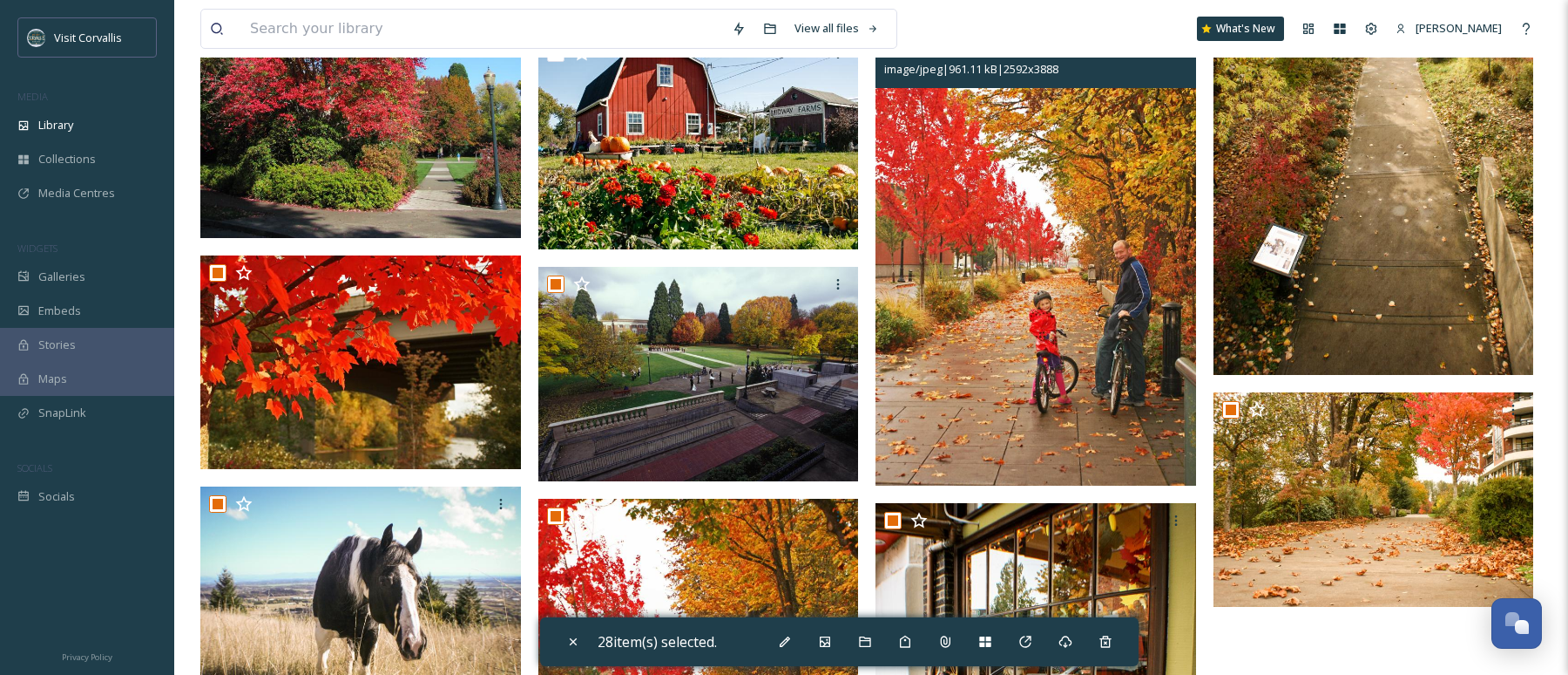
scroll to position [1706, 0]
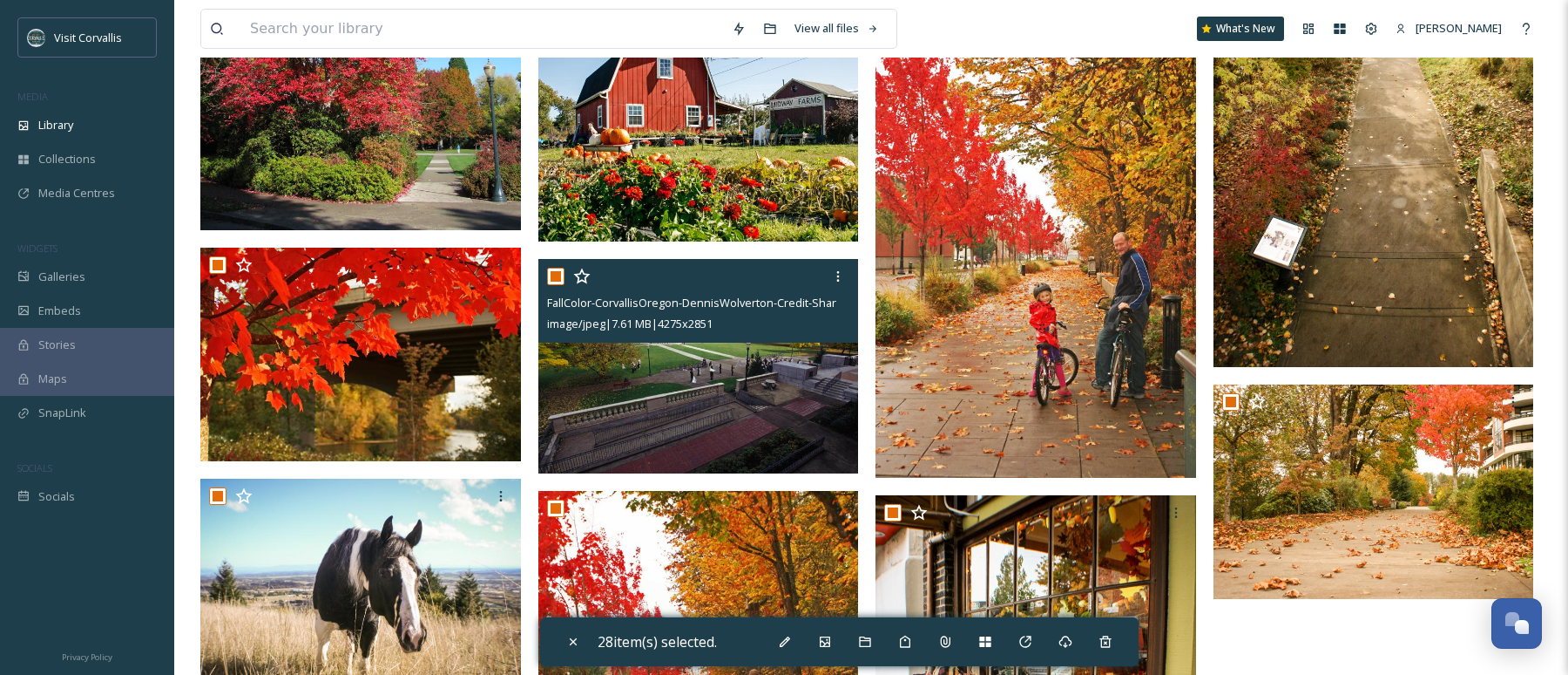
click at [553, 278] on input "checkbox" at bounding box center [556, 277] width 18 height 18
checkbox input "false"
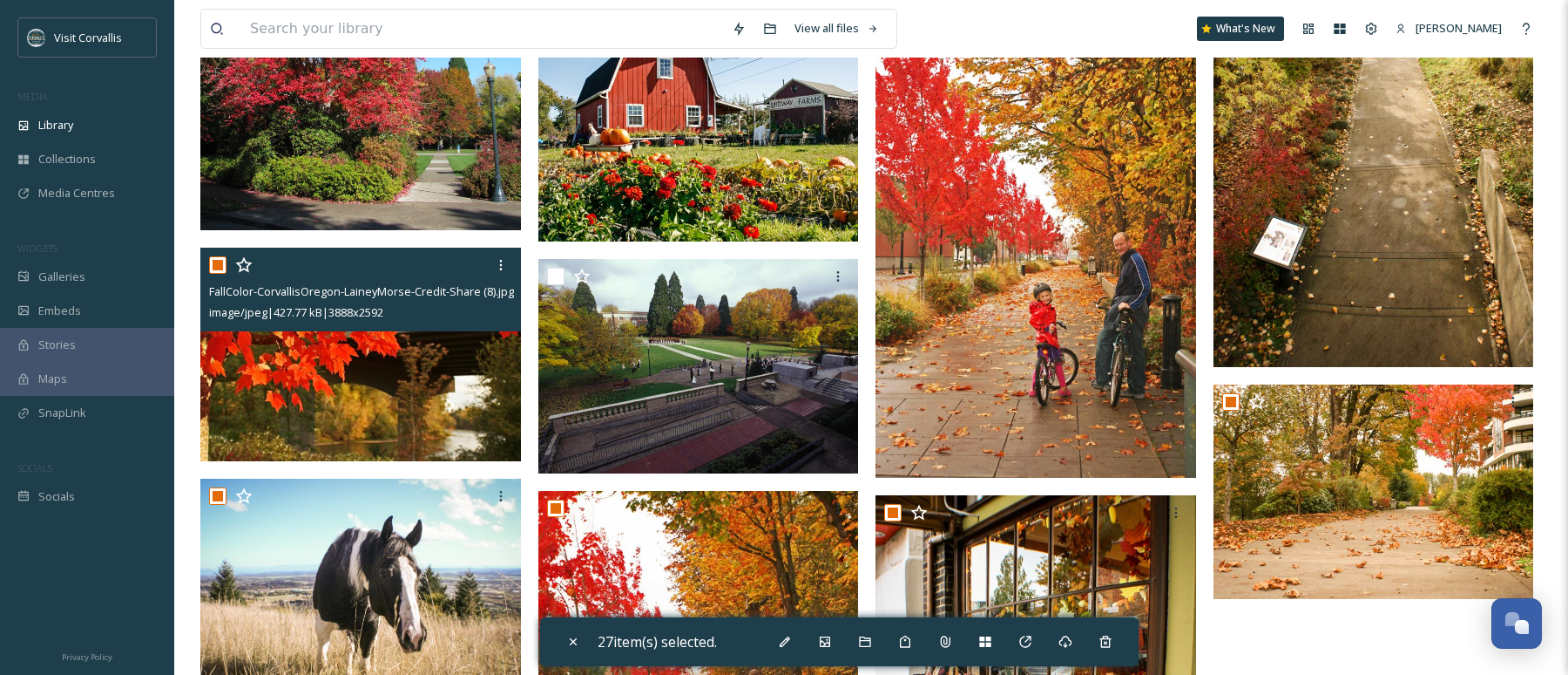
click at [220, 265] on input "checkbox" at bounding box center [218, 265] width 18 height 18
checkbox input "false"
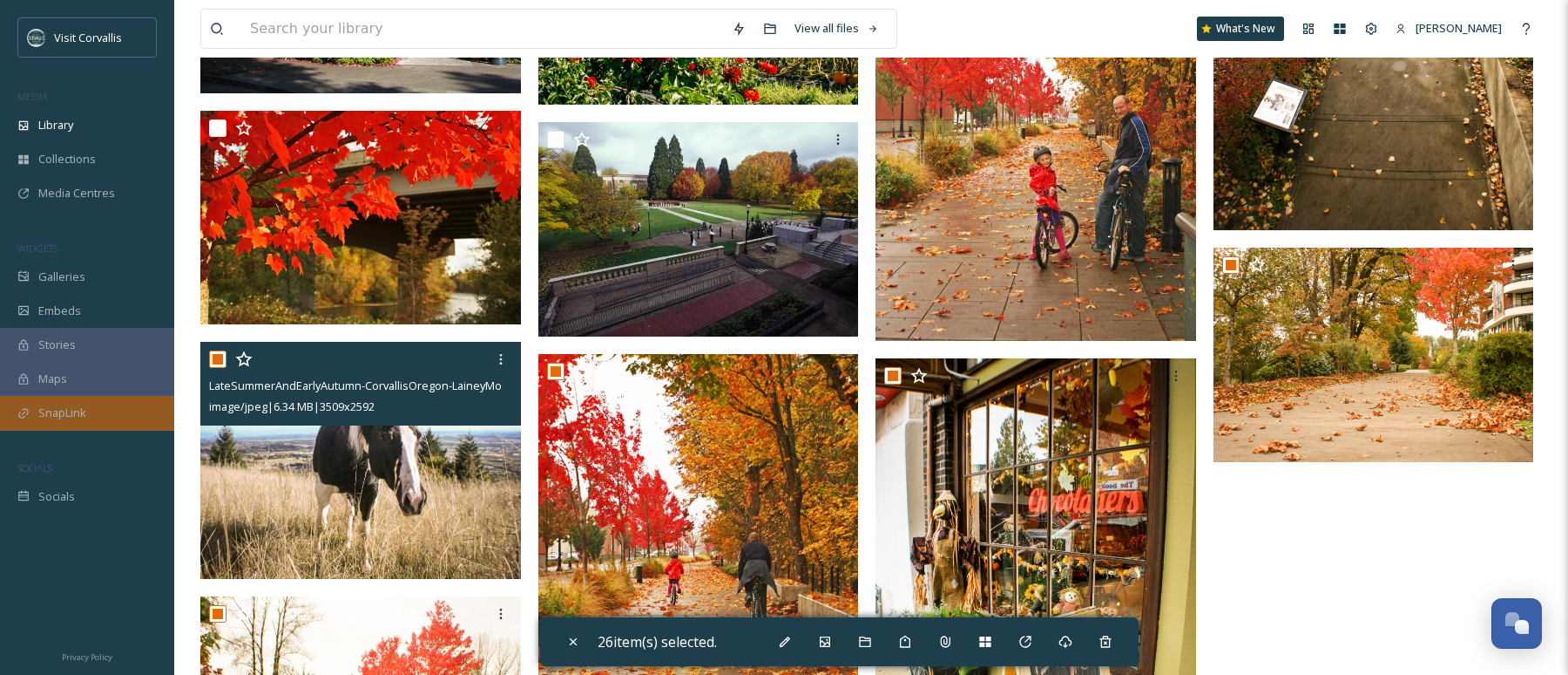
scroll to position [1853, 0]
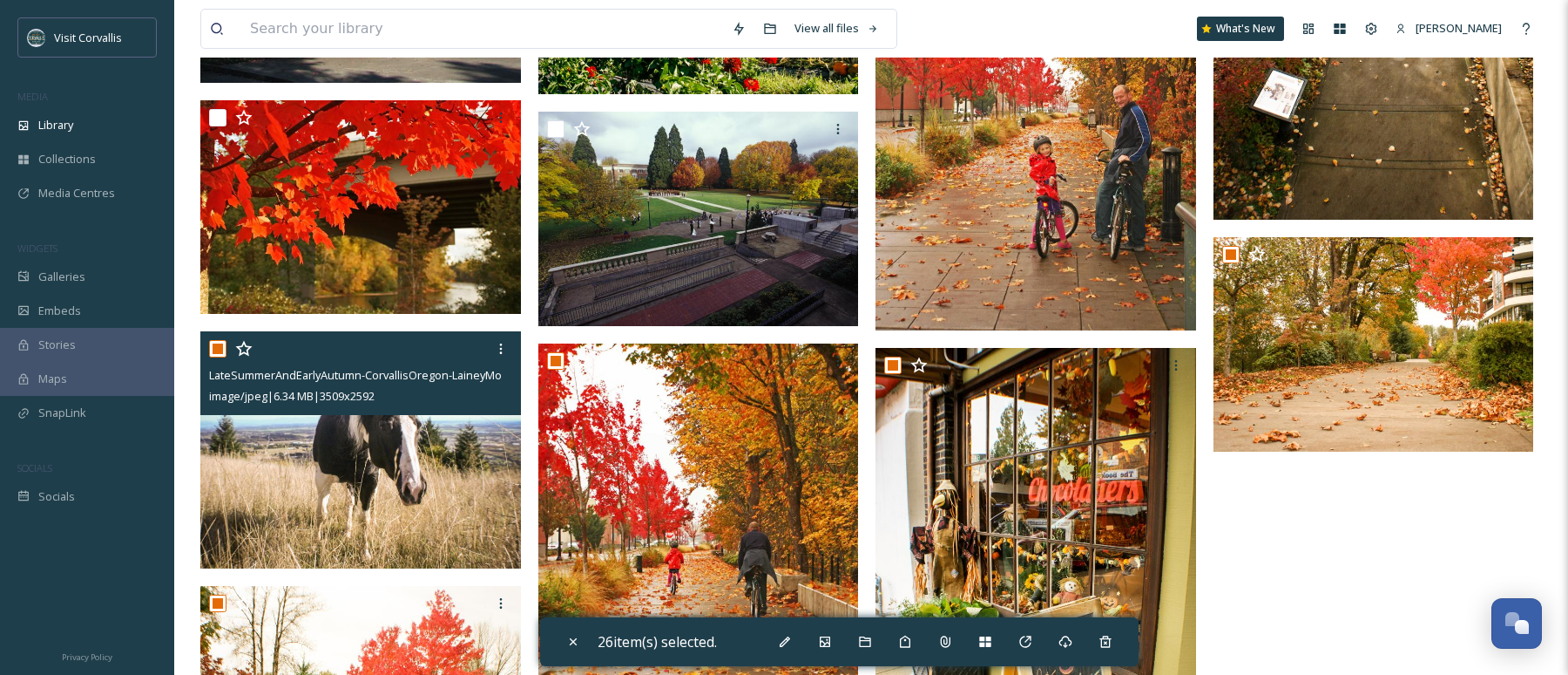
click at [222, 346] on input "checkbox" at bounding box center [218, 349] width 18 height 18
checkbox input "false"
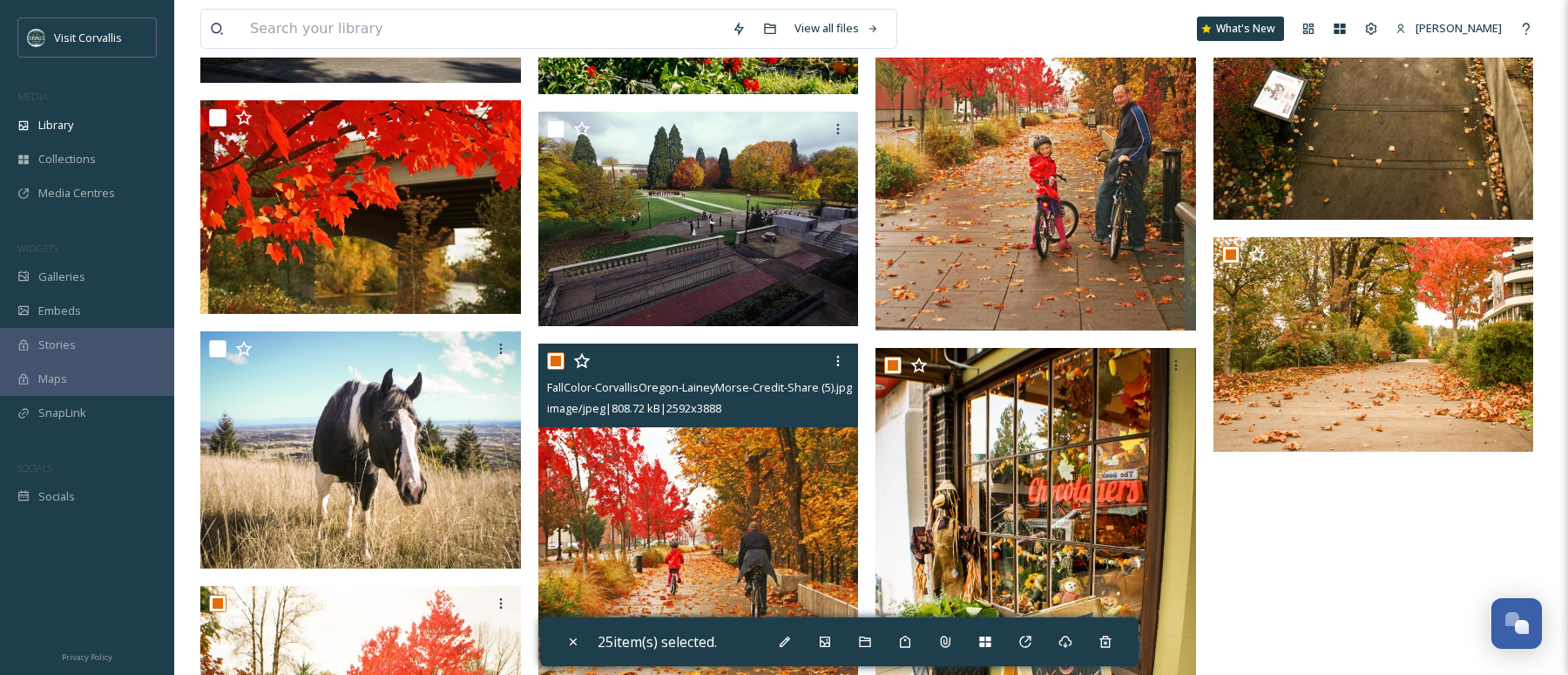
click at [558, 359] on input "checkbox" at bounding box center [556, 361] width 18 height 18
checkbox input "false"
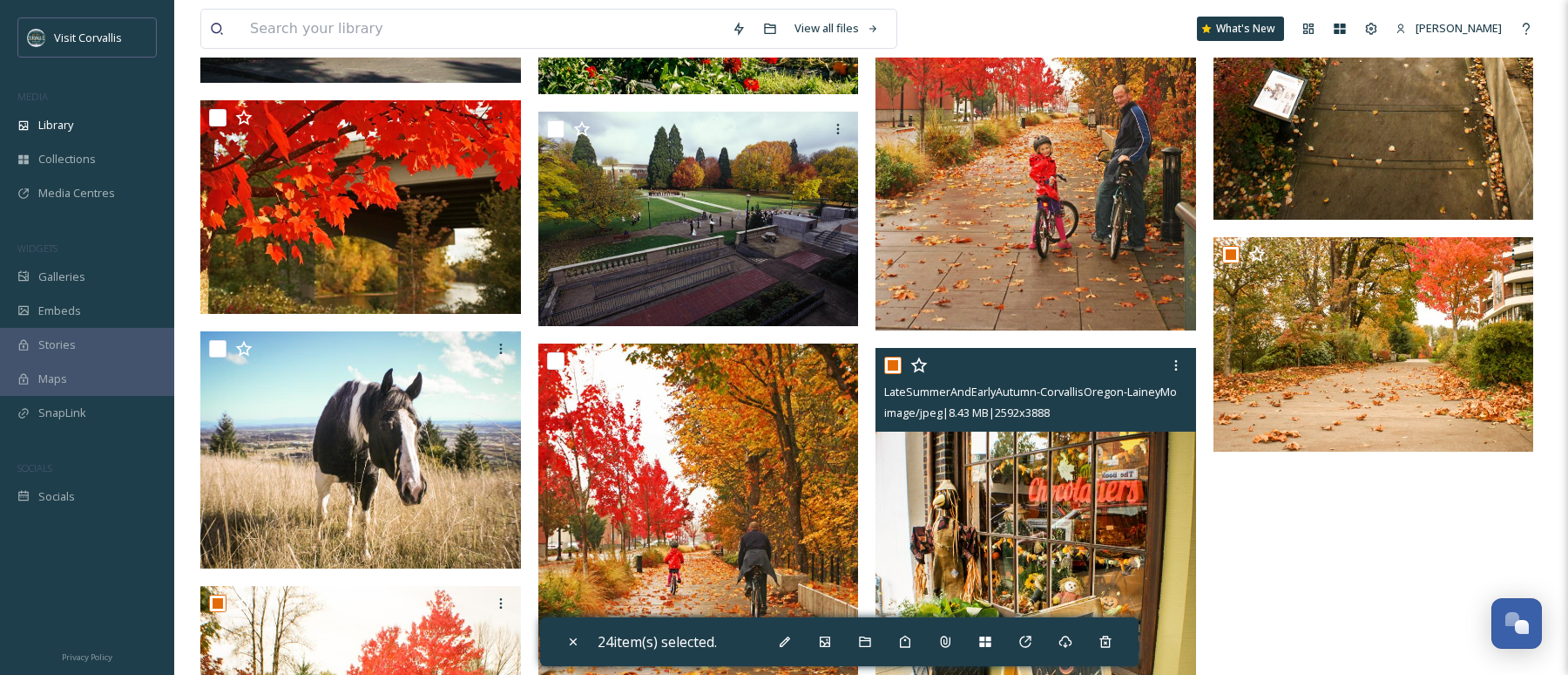
click at [896, 367] on input "checkbox" at bounding box center [893, 366] width 18 height 18
checkbox input "false"
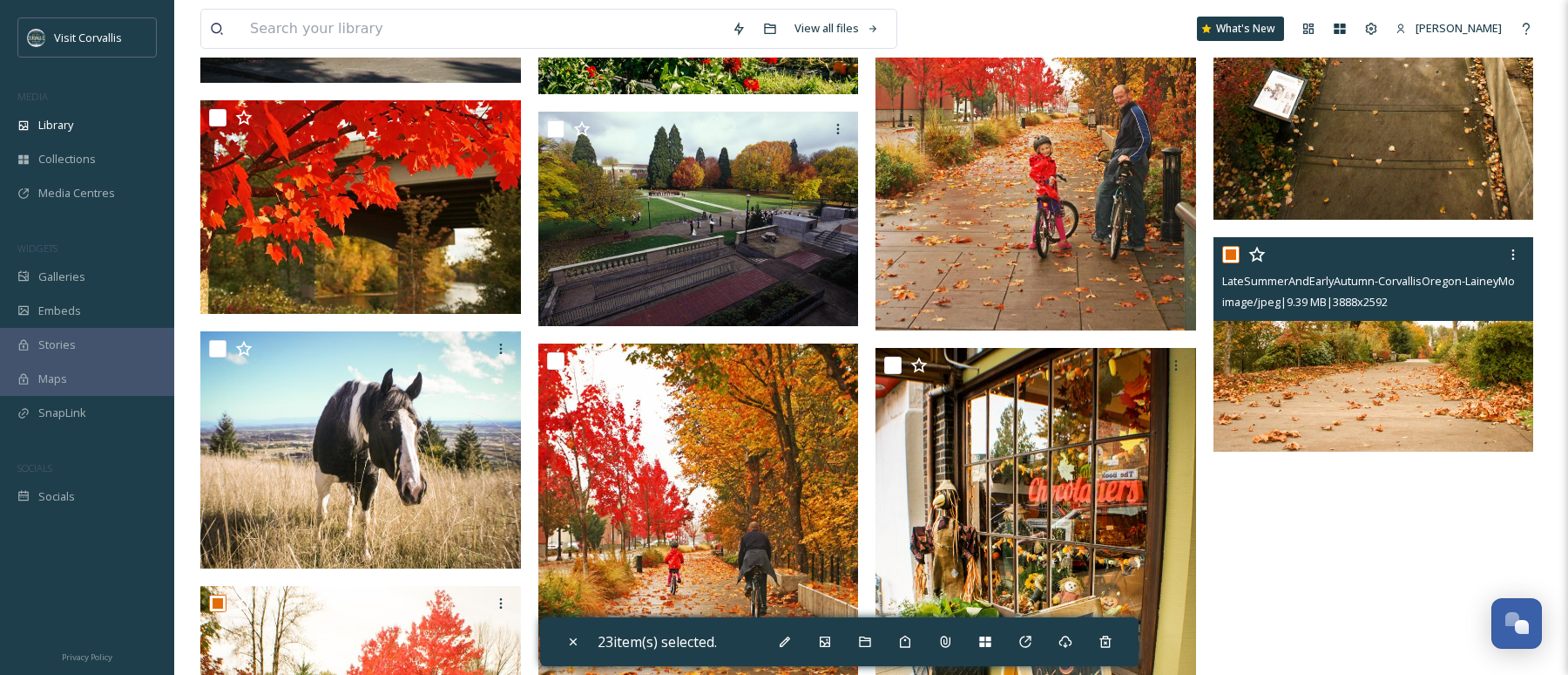
drag, startPoint x: 1230, startPoint y: 254, endPoint x: 1131, endPoint y: 337, distance: 129.2
click at [1230, 254] on input "checkbox" at bounding box center [1231, 254] width 18 height 18
checkbox input "false"
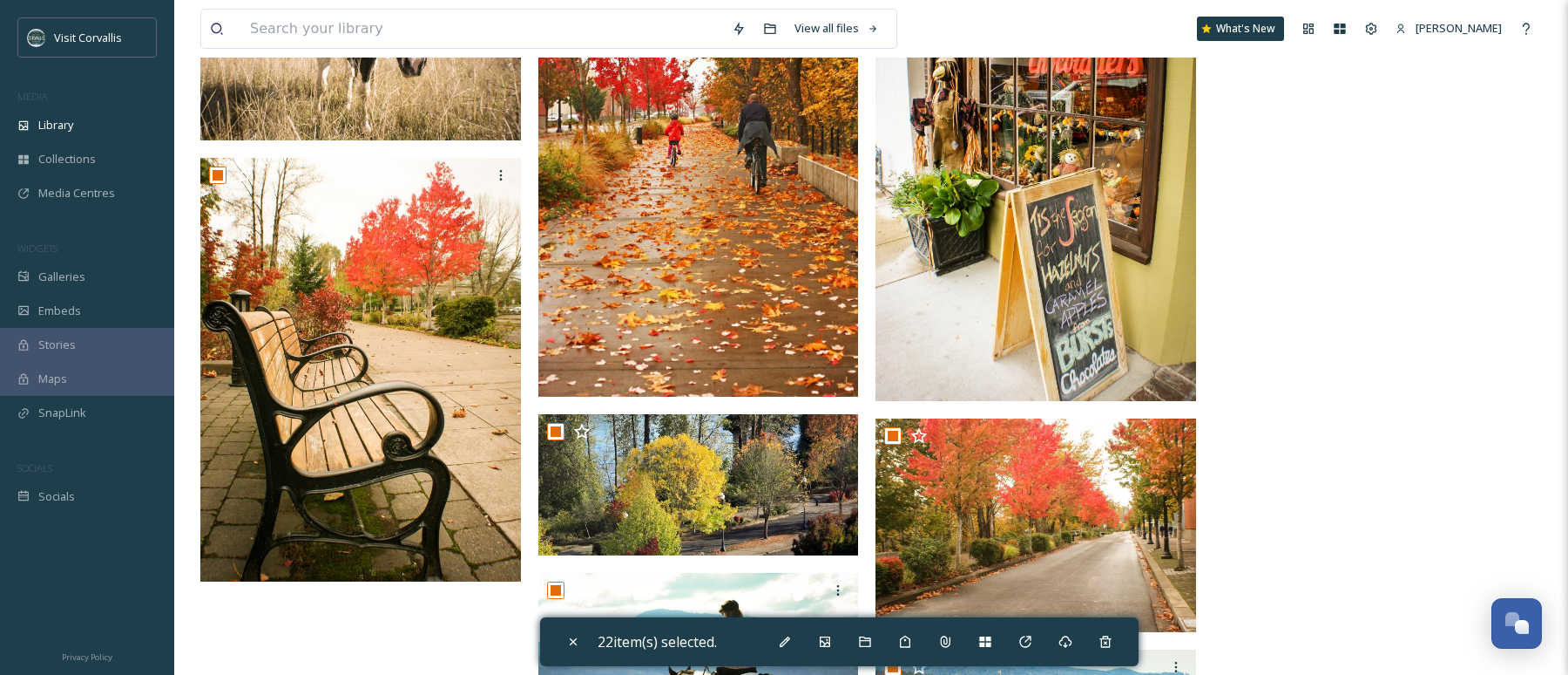
scroll to position [2285, 0]
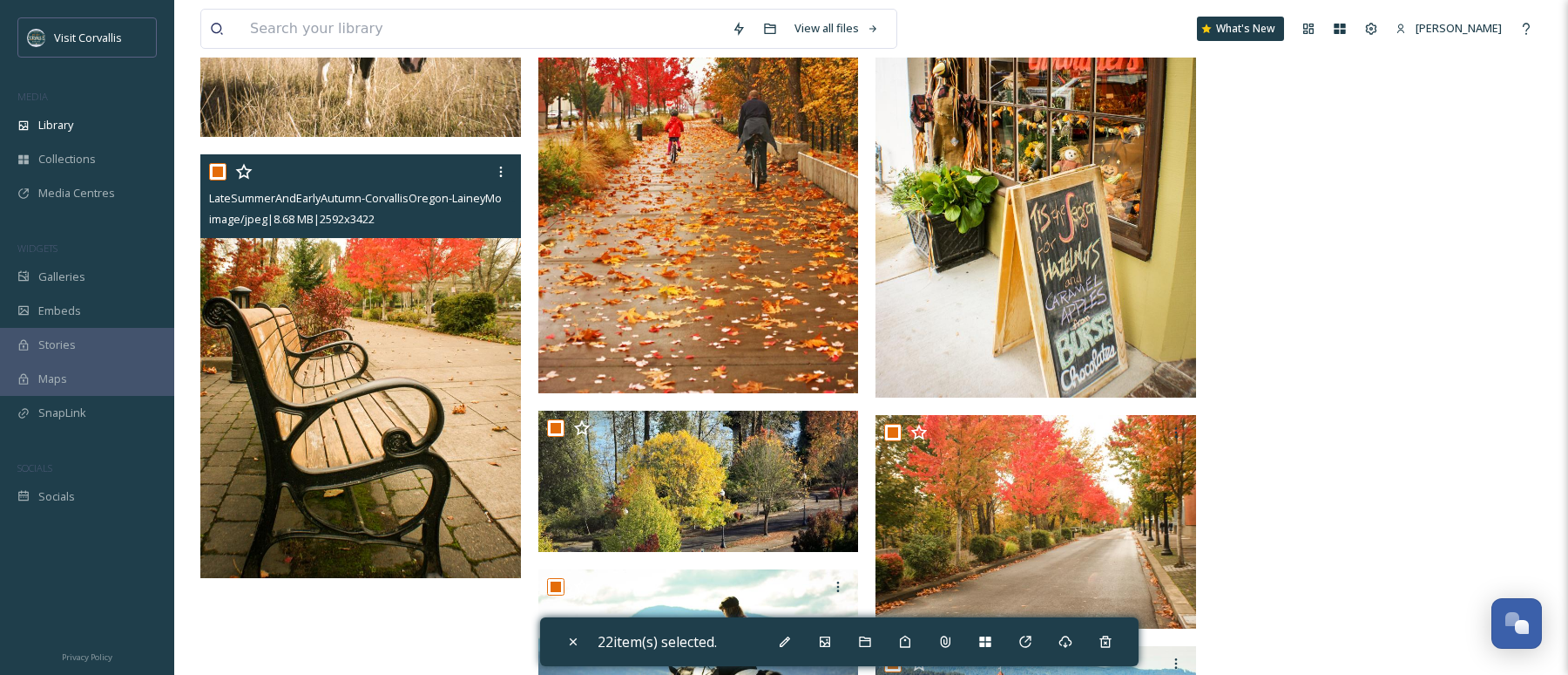
click at [219, 174] on input "checkbox" at bounding box center [218, 172] width 18 height 18
checkbox input "false"
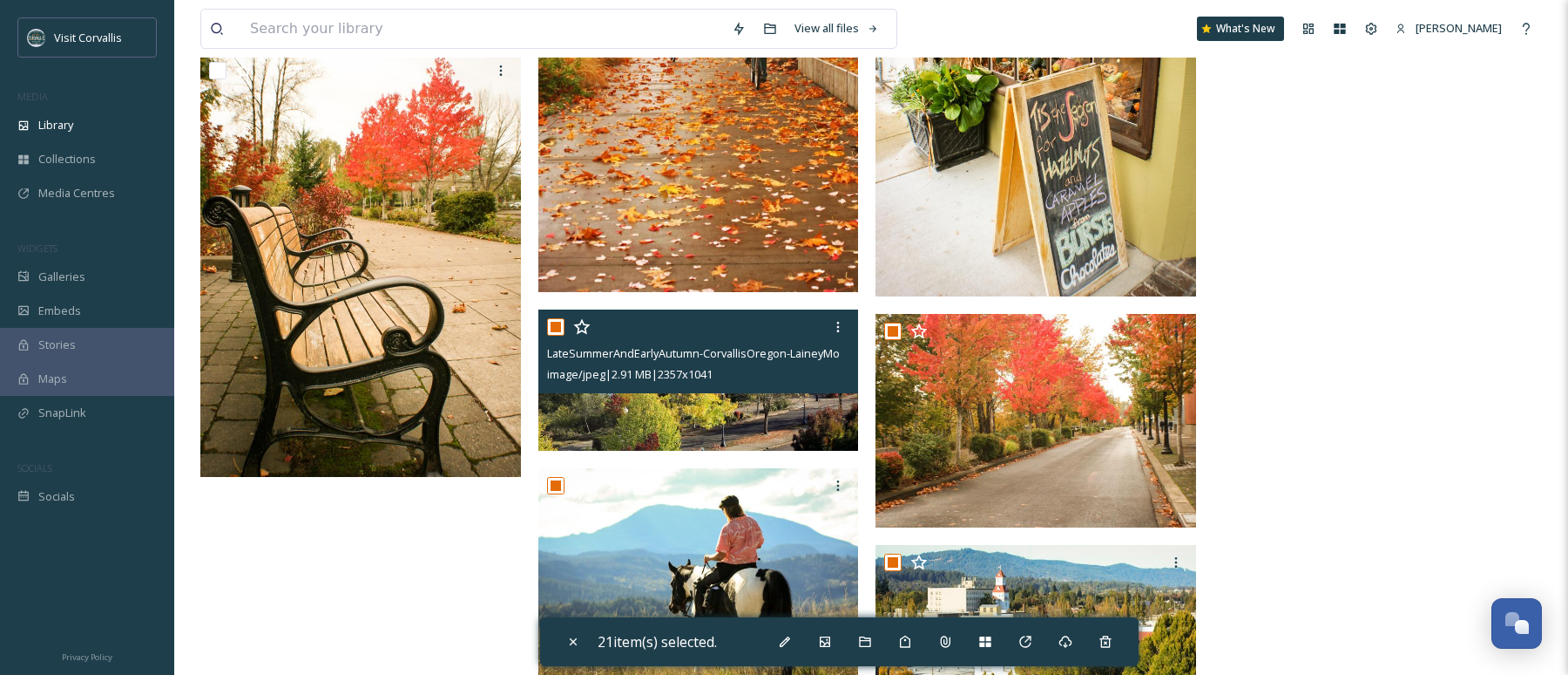
scroll to position [2387, 0]
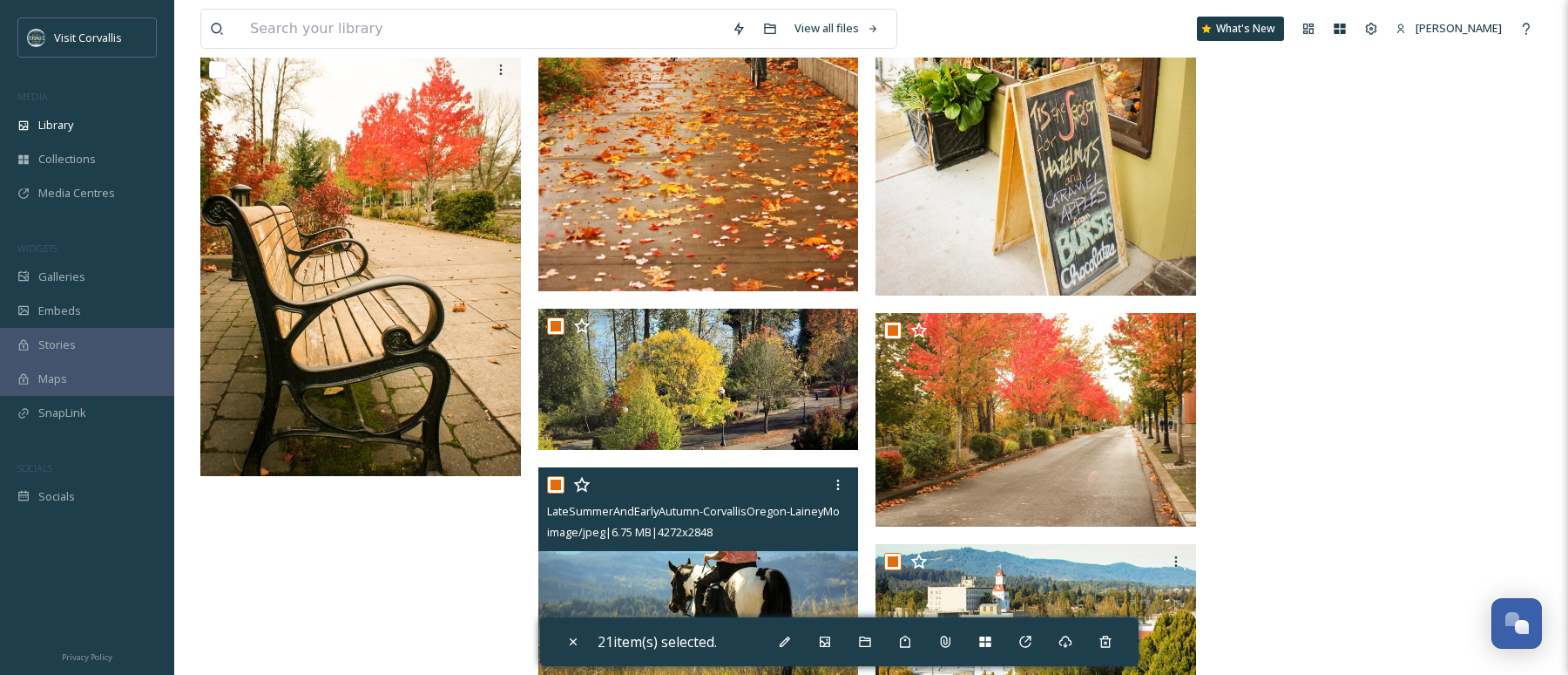
drag, startPoint x: 557, startPoint y: 483, endPoint x: 668, endPoint y: 483, distance: 111.0
click at [557, 483] on input "checkbox" at bounding box center [556, 485] width 18 height 18
checkbox input "false"
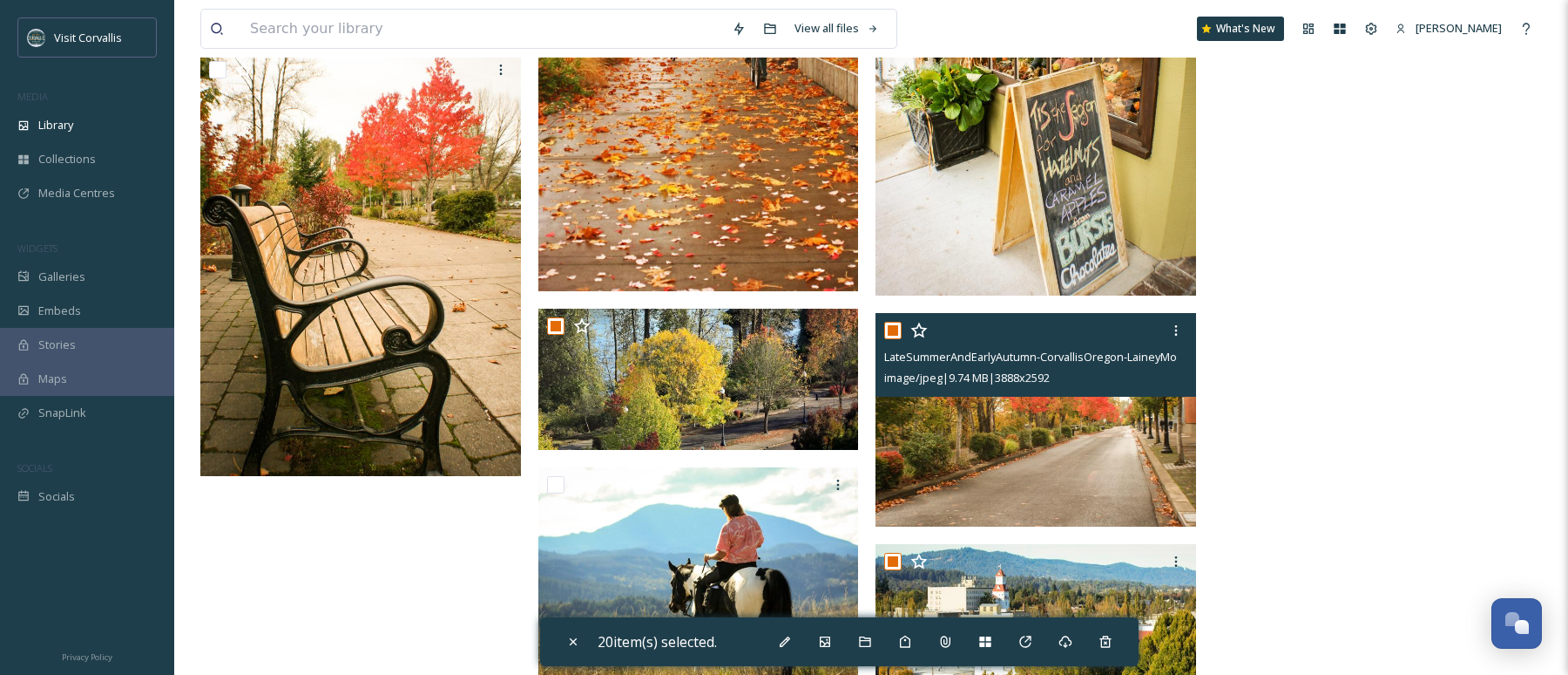
click at [894, 327] on input "checkbox" at bounding box center [893, 331] width 18 height 18
checkbox input "false"
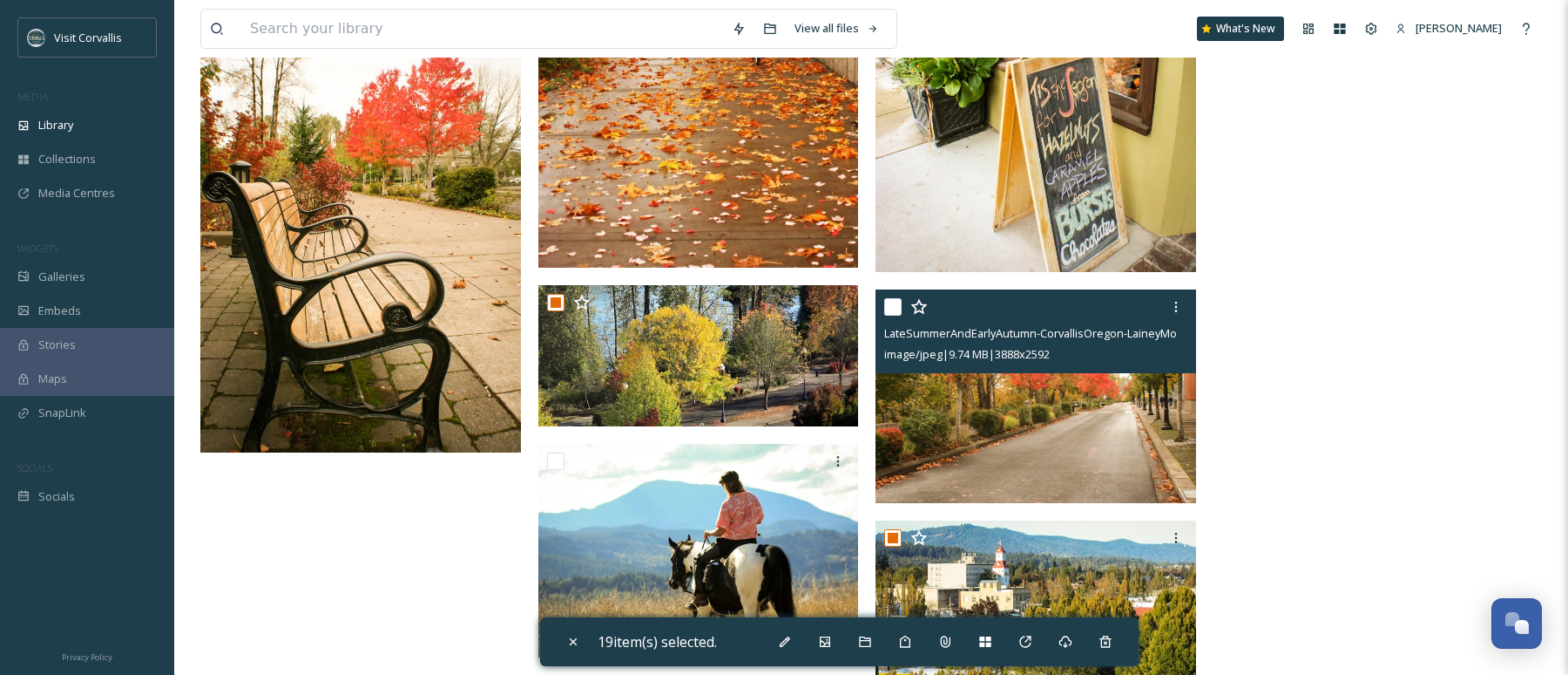
scroll to position [2511, 0]
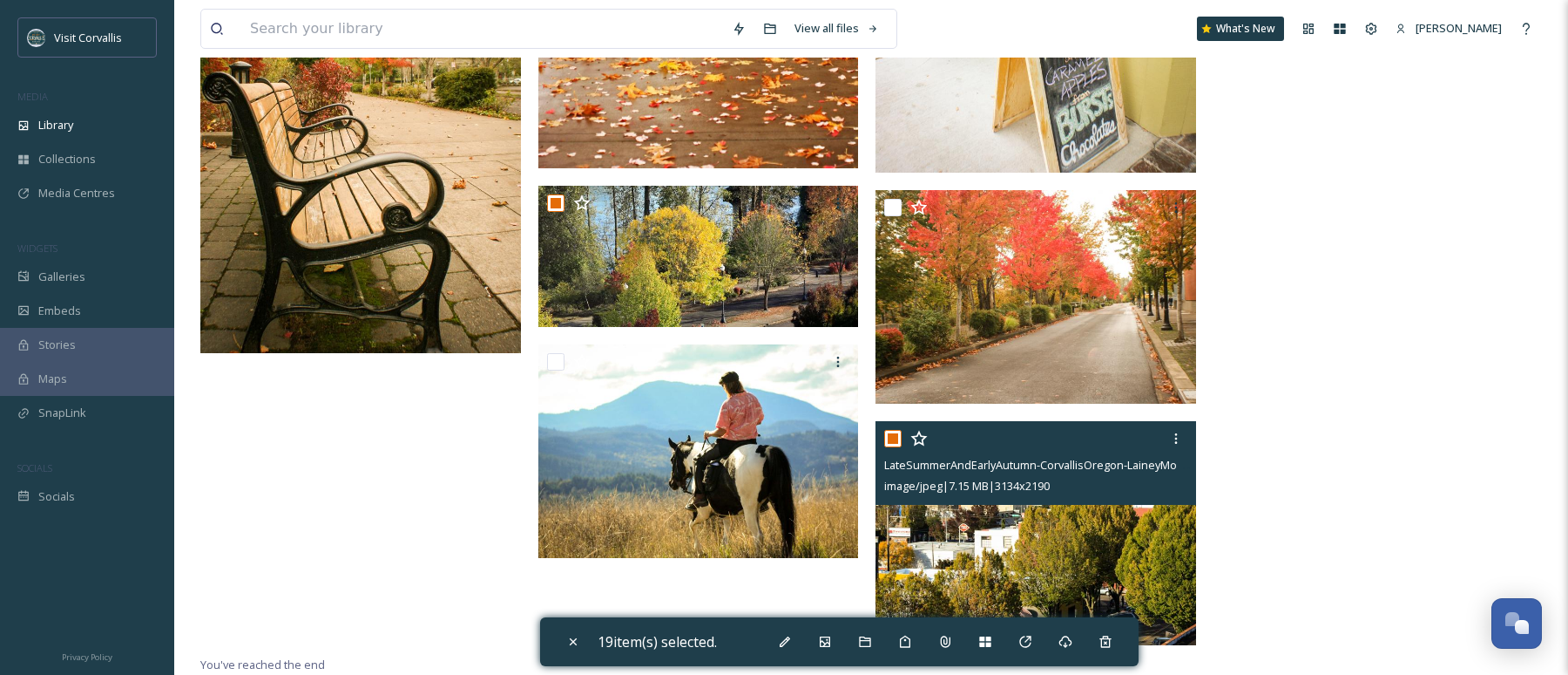
click at [894, 438] on input "checkbox" at bounding box center [893, 438] width 18 height 18
checkbox input "false"
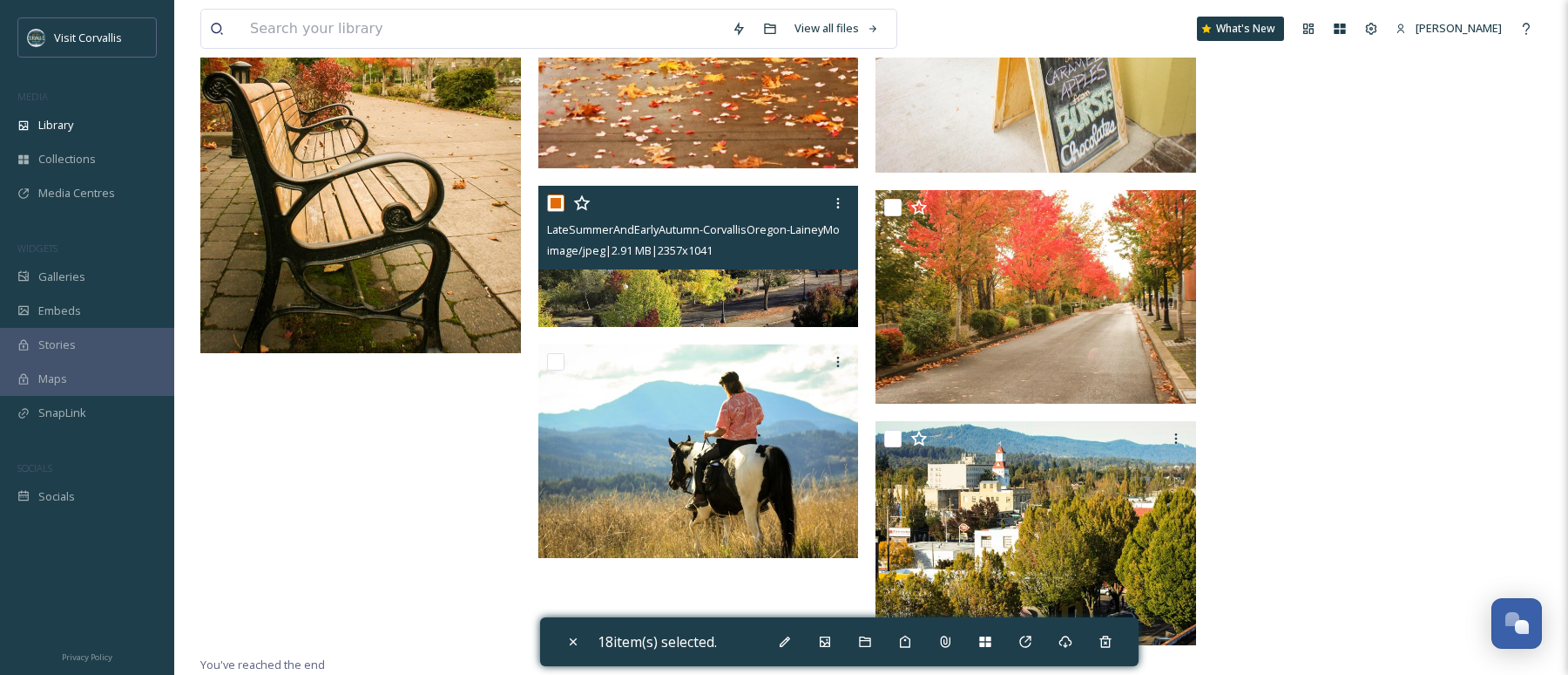
click at [559, 199] on input "checkbox" at bounding box center [556, 204] width 18 height 18
checkbox input "false"
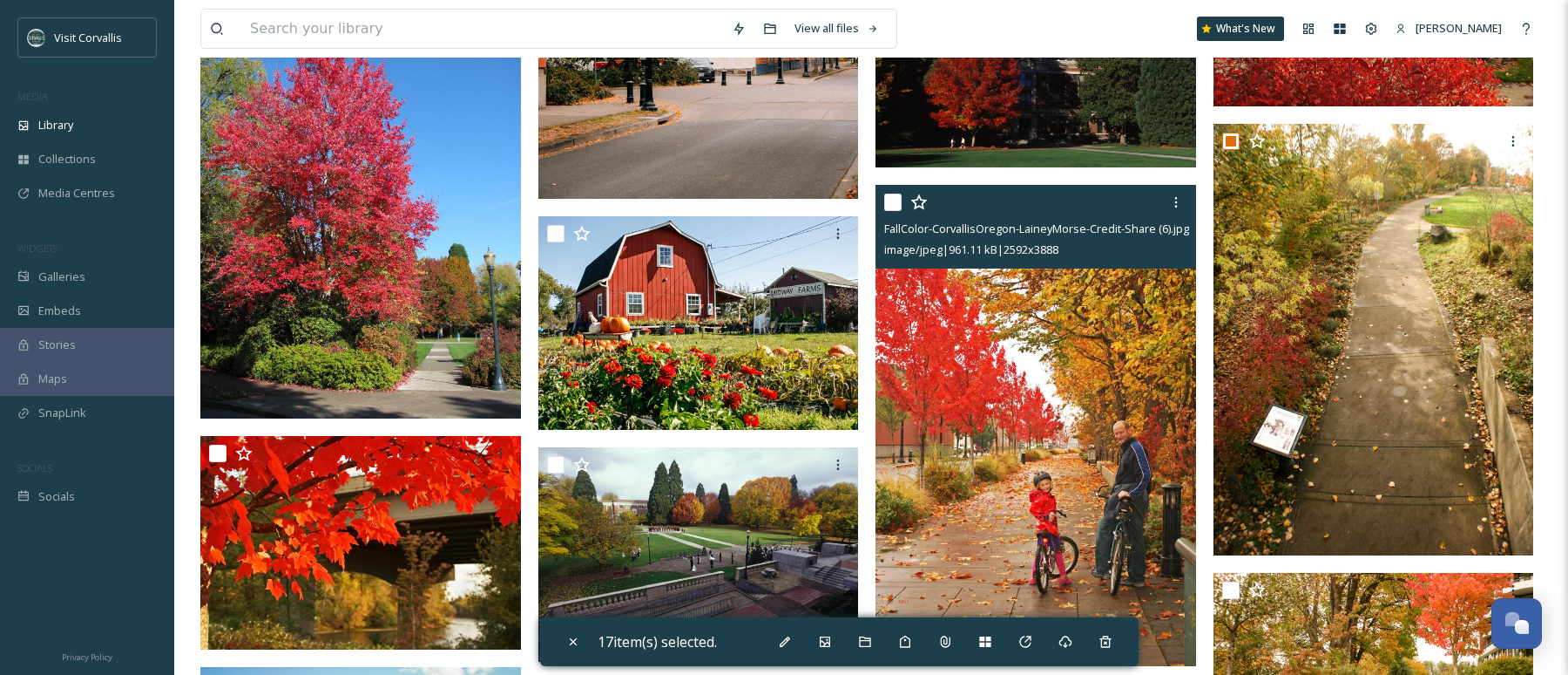
scroll to position [1495, 0]
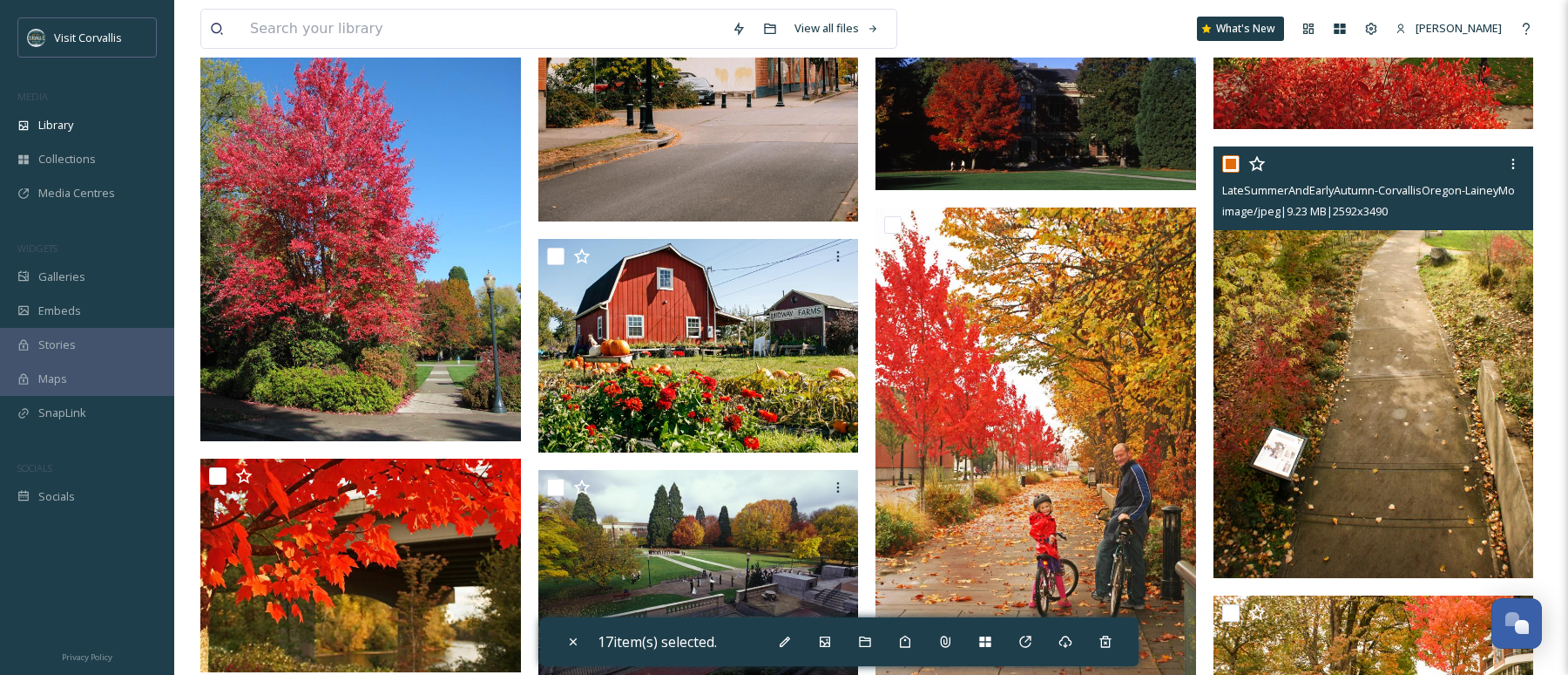
click at [1237, 161] on input "checkbox" at bounding box center [1231, 164] width 18 height 18
checkbox input "false"
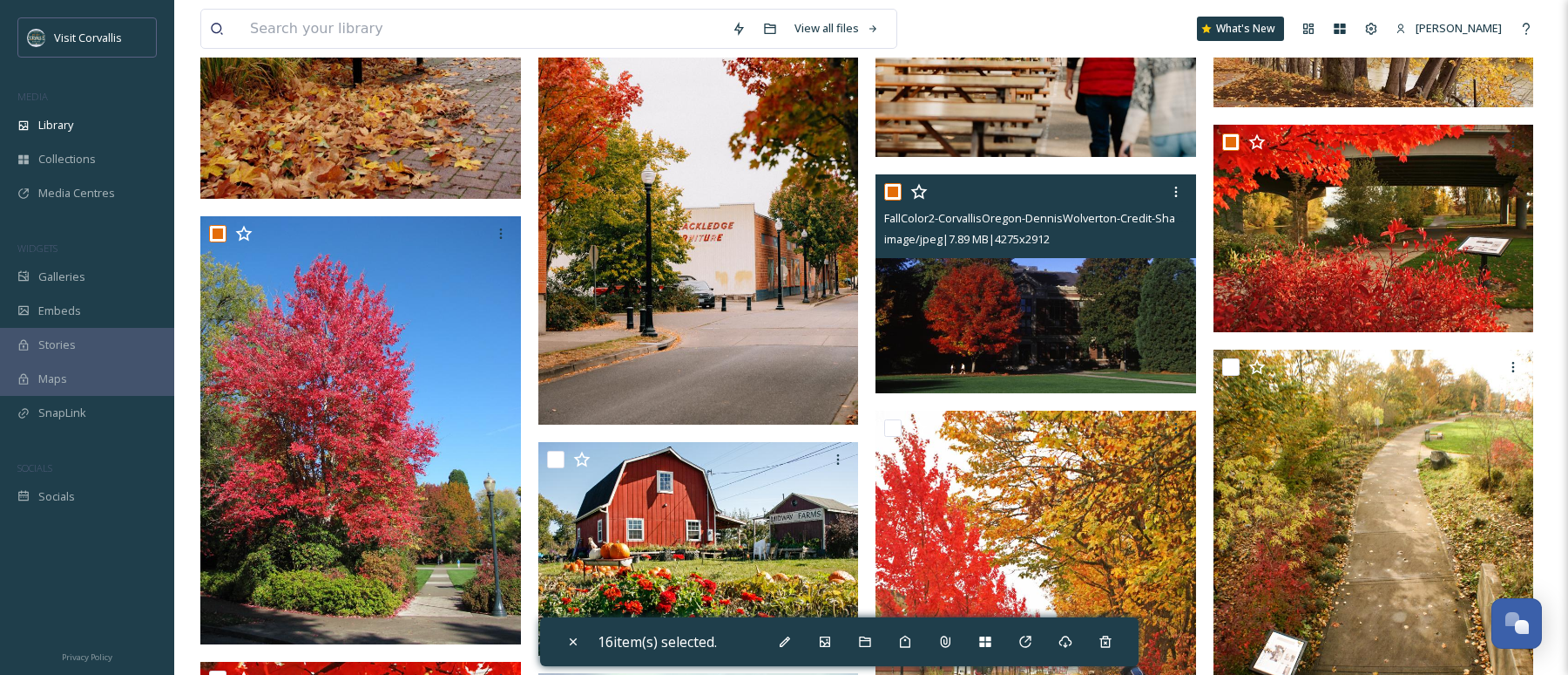
scroll to position [1266, 0]
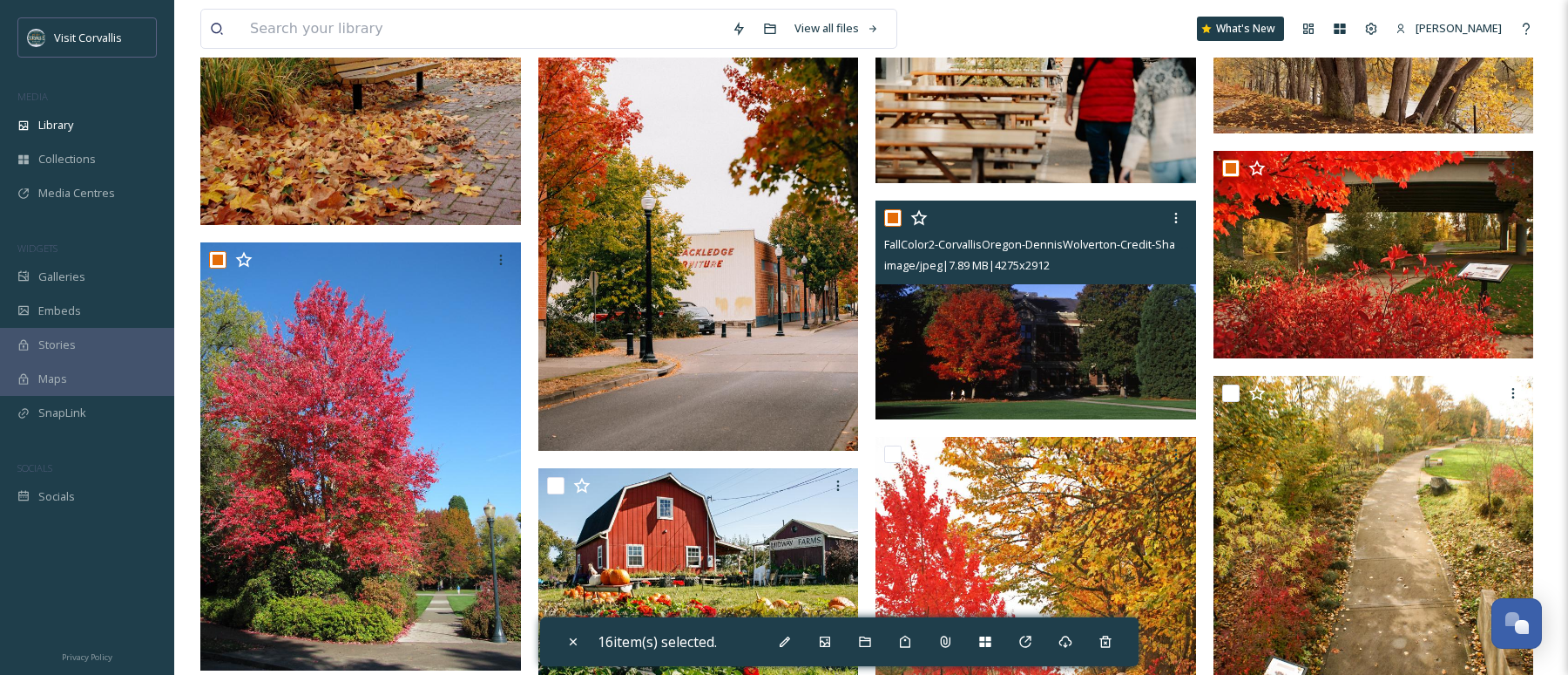
click at [896, 219] on input "checkbox" at bounding box center [893, 218] width 18 height 18
checkbox input "false"
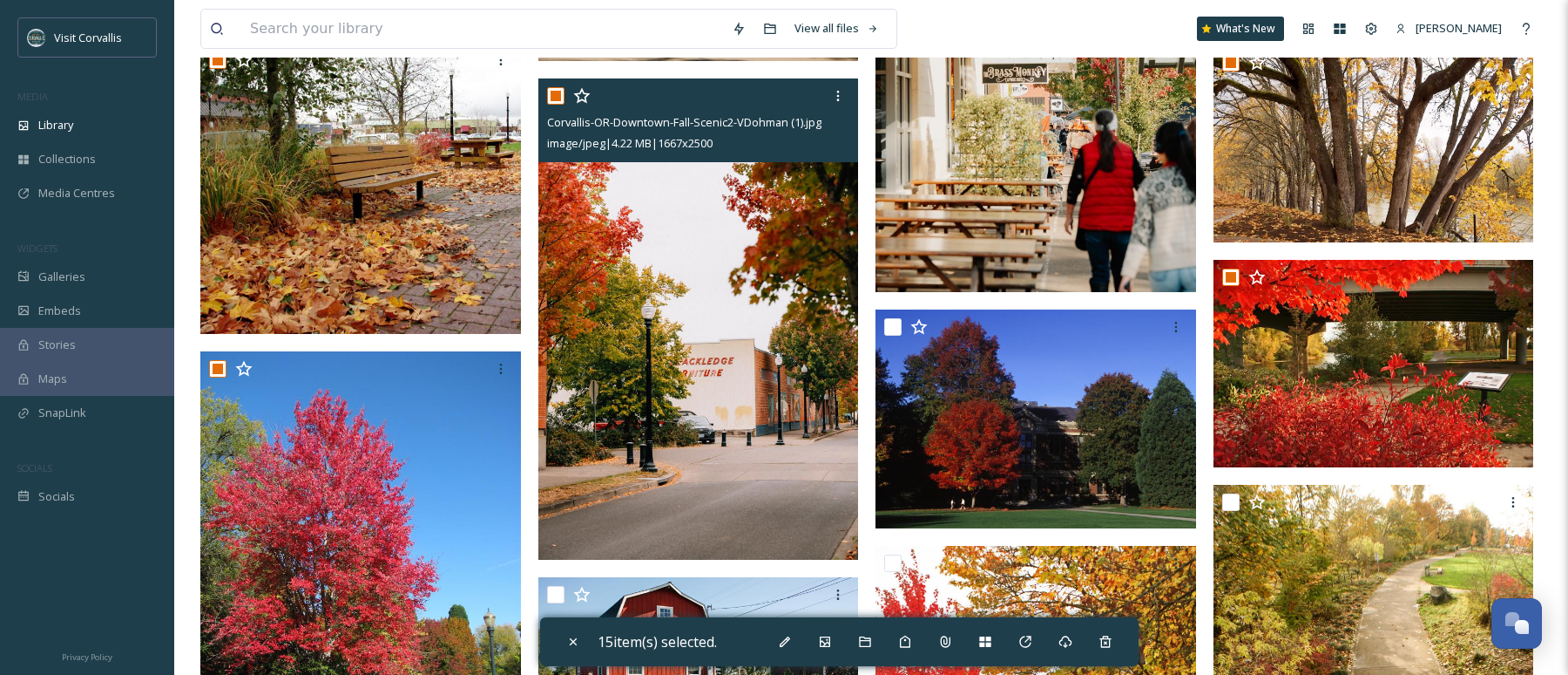
scroll to position [1151, 0]
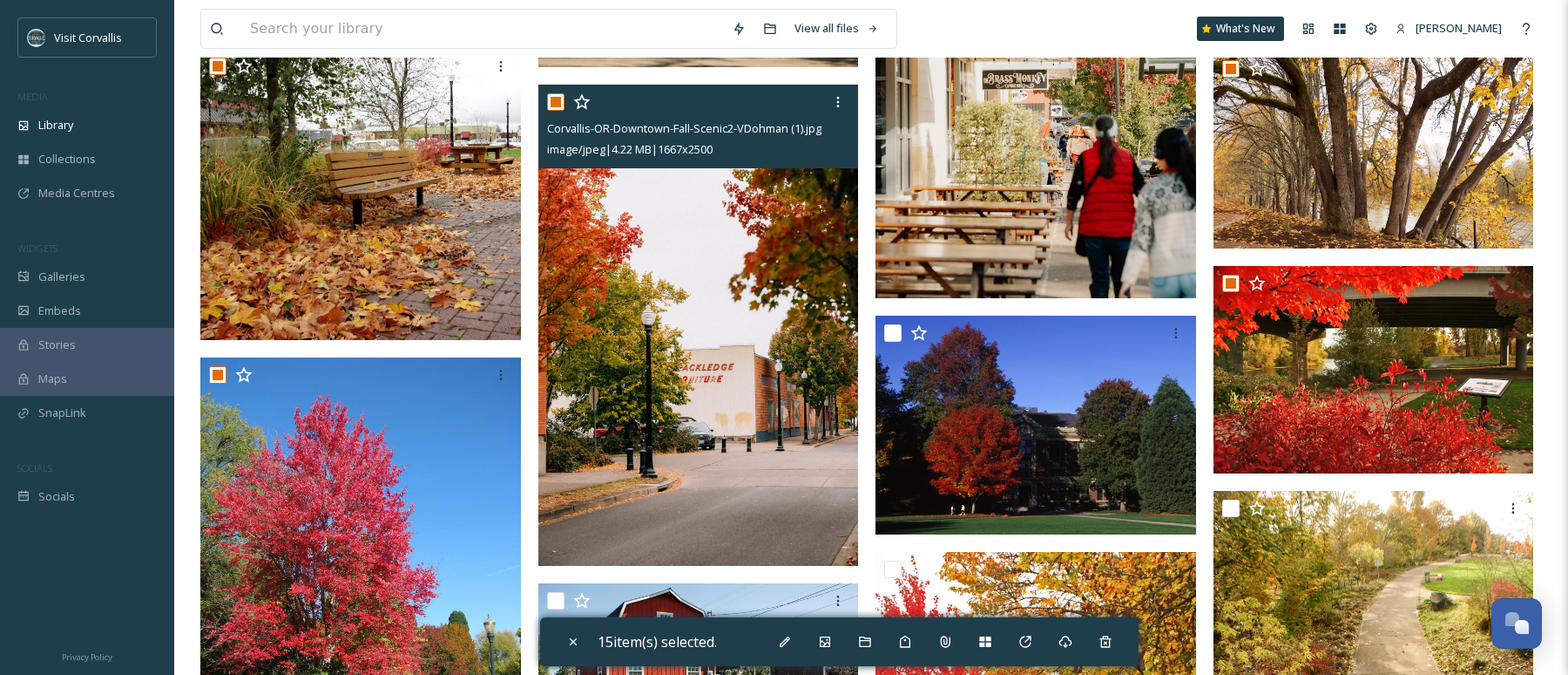
click at [556, 100] on input "checkbox" at bounding box center [556, 102] width 18 height 18
checkbox input "false"
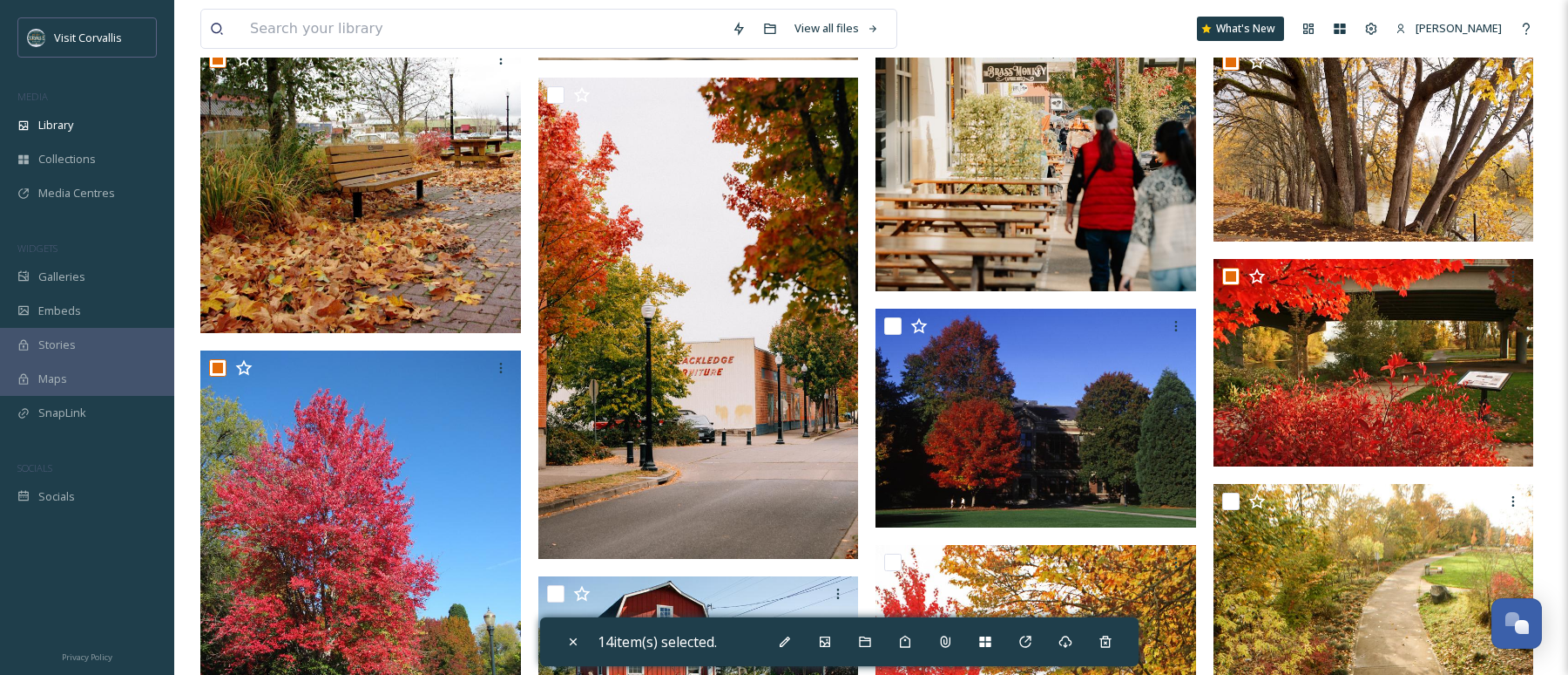
scroll to position [1147, 0]
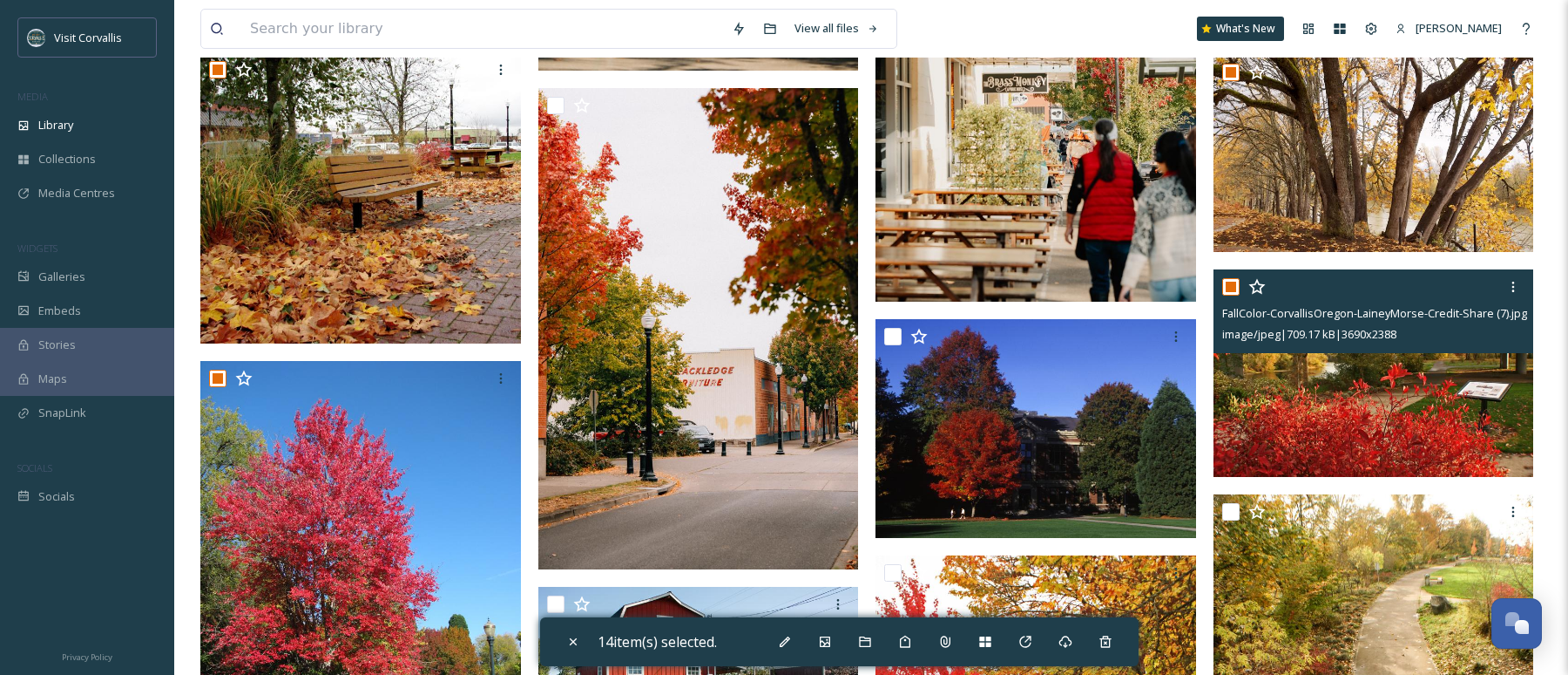
click at [1231, 286] on input "checkbox" at bounding box center [1231, 287] width 18 height 18
checkbox input "false"
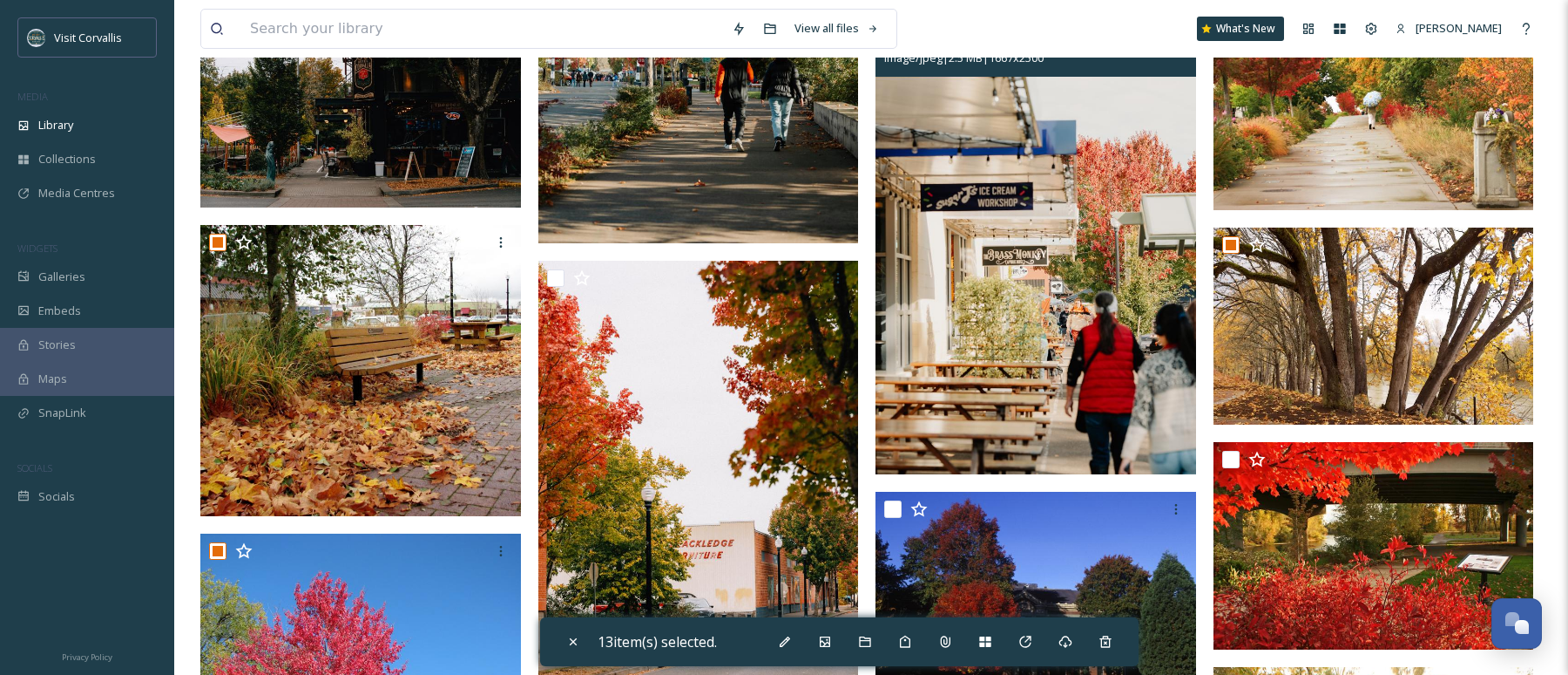
scroll to position [930, 0]
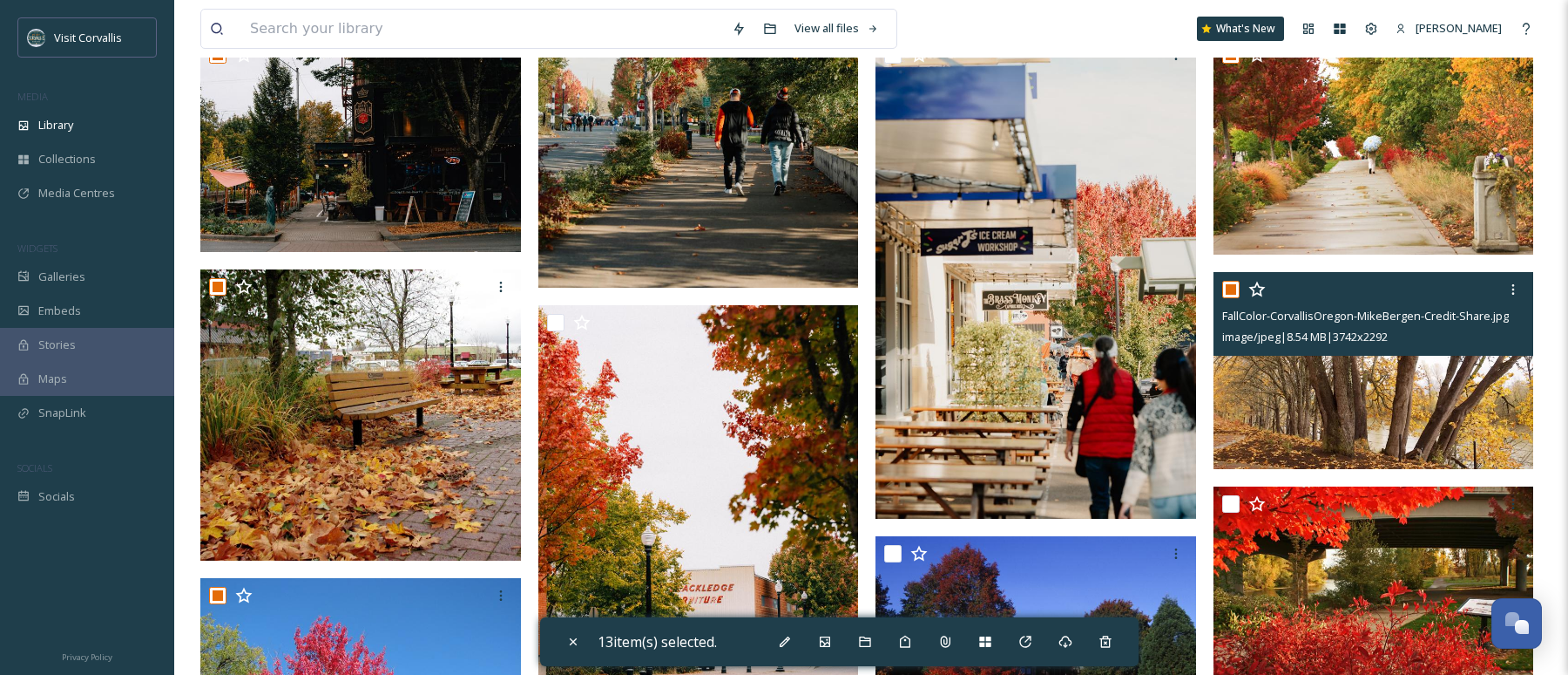
click at [1235, 289] on input "checkbox" at bounding box center [1231, 290] width 18 height 18
checkbox input "false"
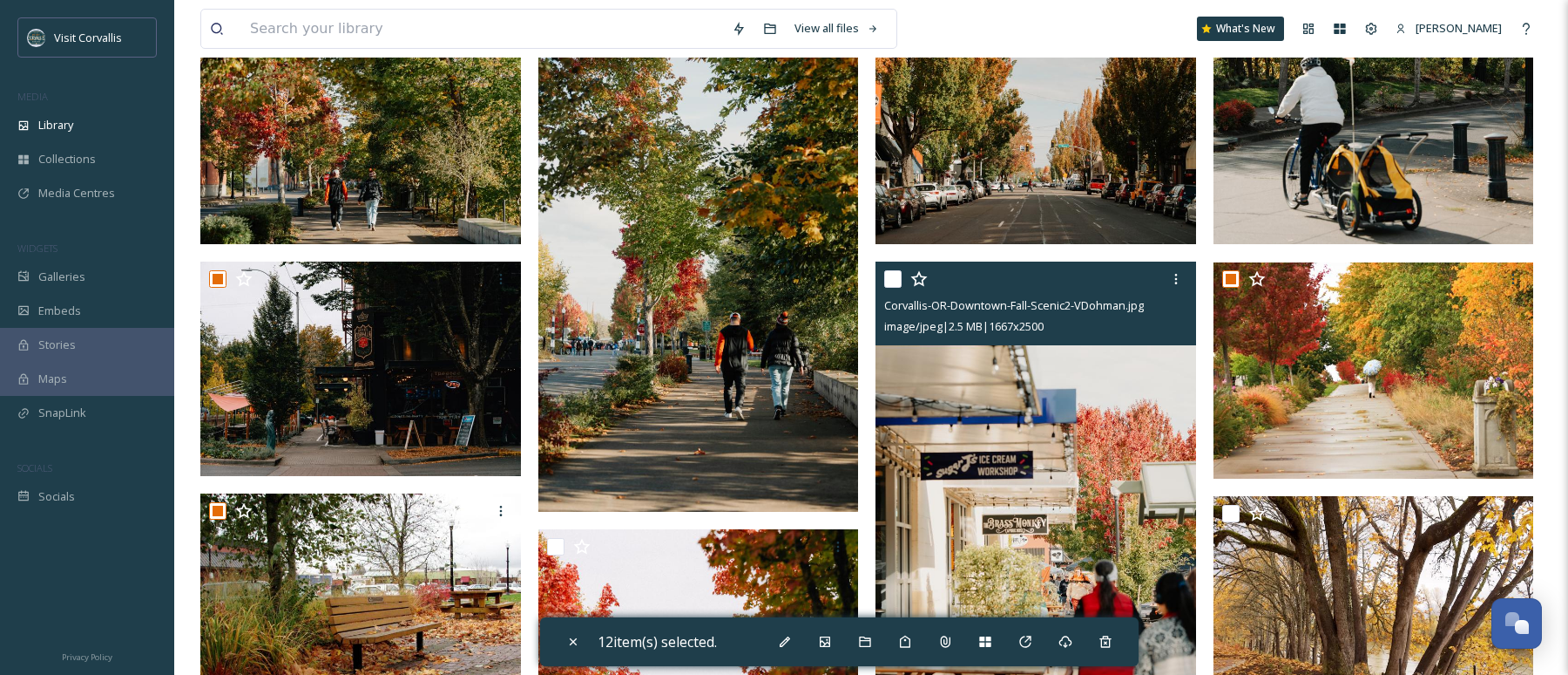
scroll to position [574, 0]
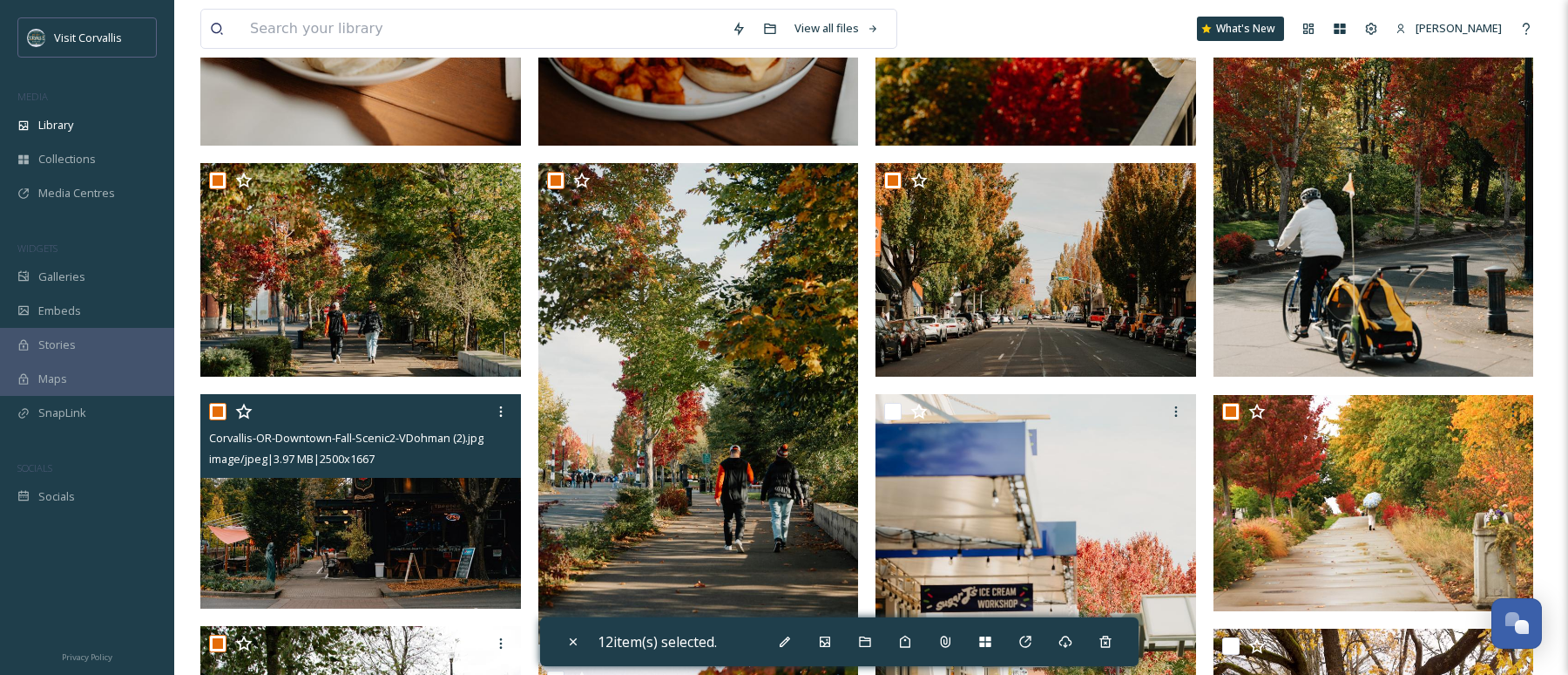
click at [218, 410] on input "checkbox" at bounding box center [218, 412] width 18 height 18
checkbox input "false"
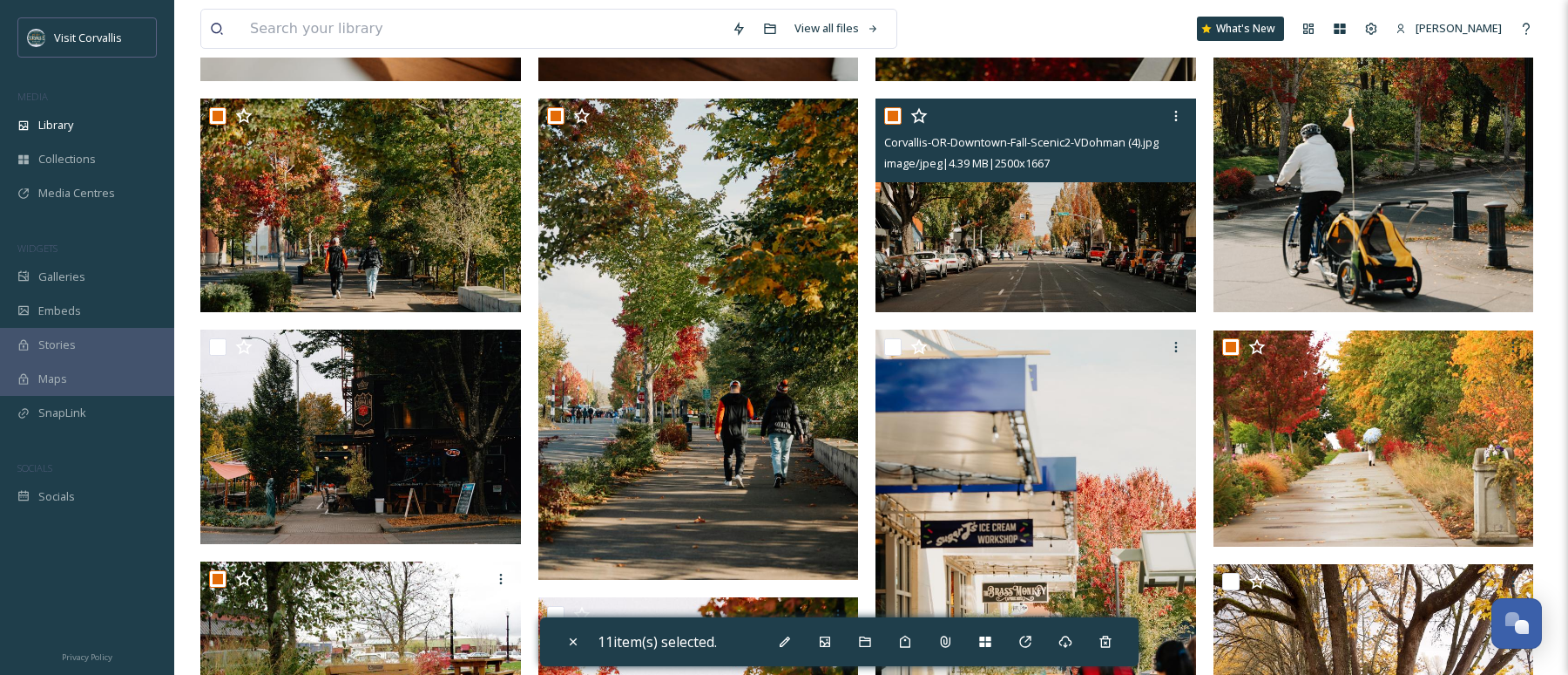
scroll to position [622, 0]
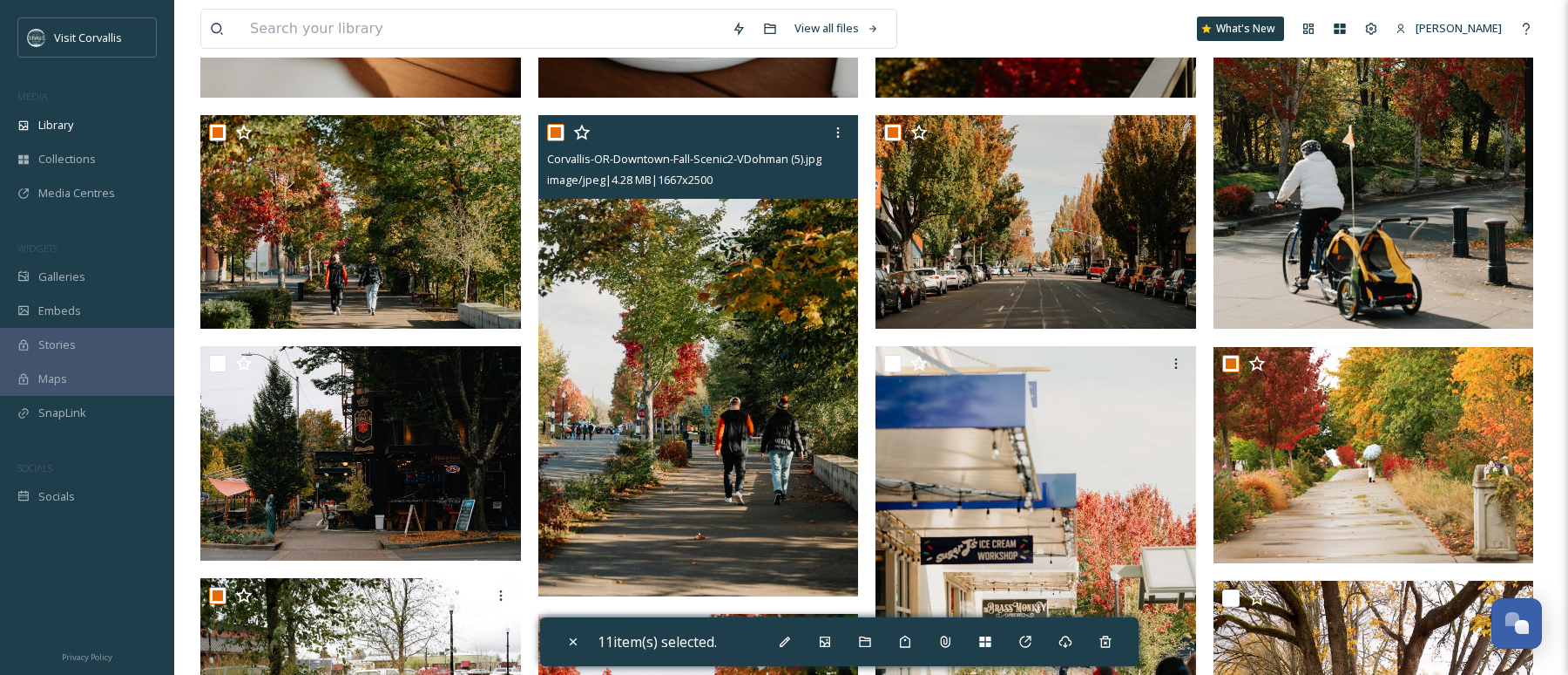
click at [557, 133] on input "checkbox" at bounding box center [556, 133] width 18 height 18
checkbox input "false"
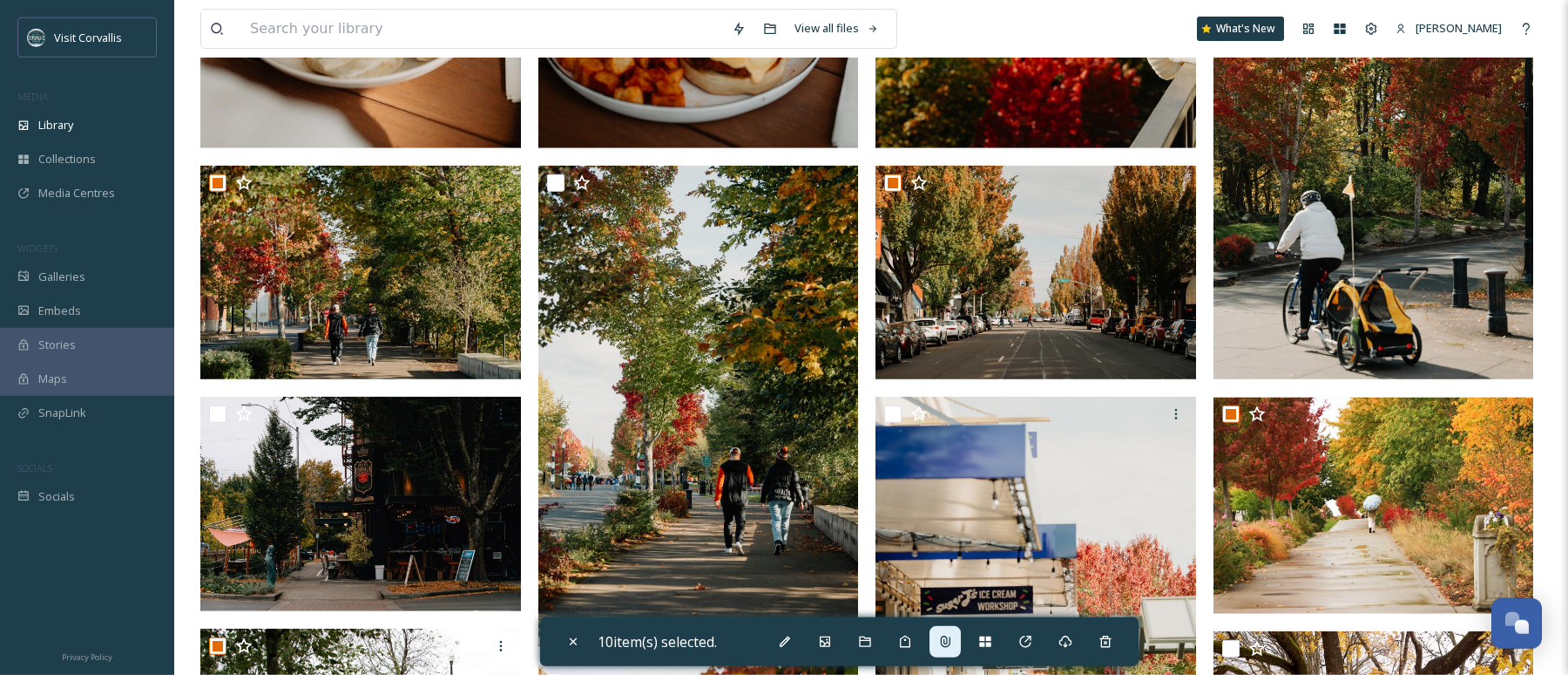
scroll to position [575, 0]
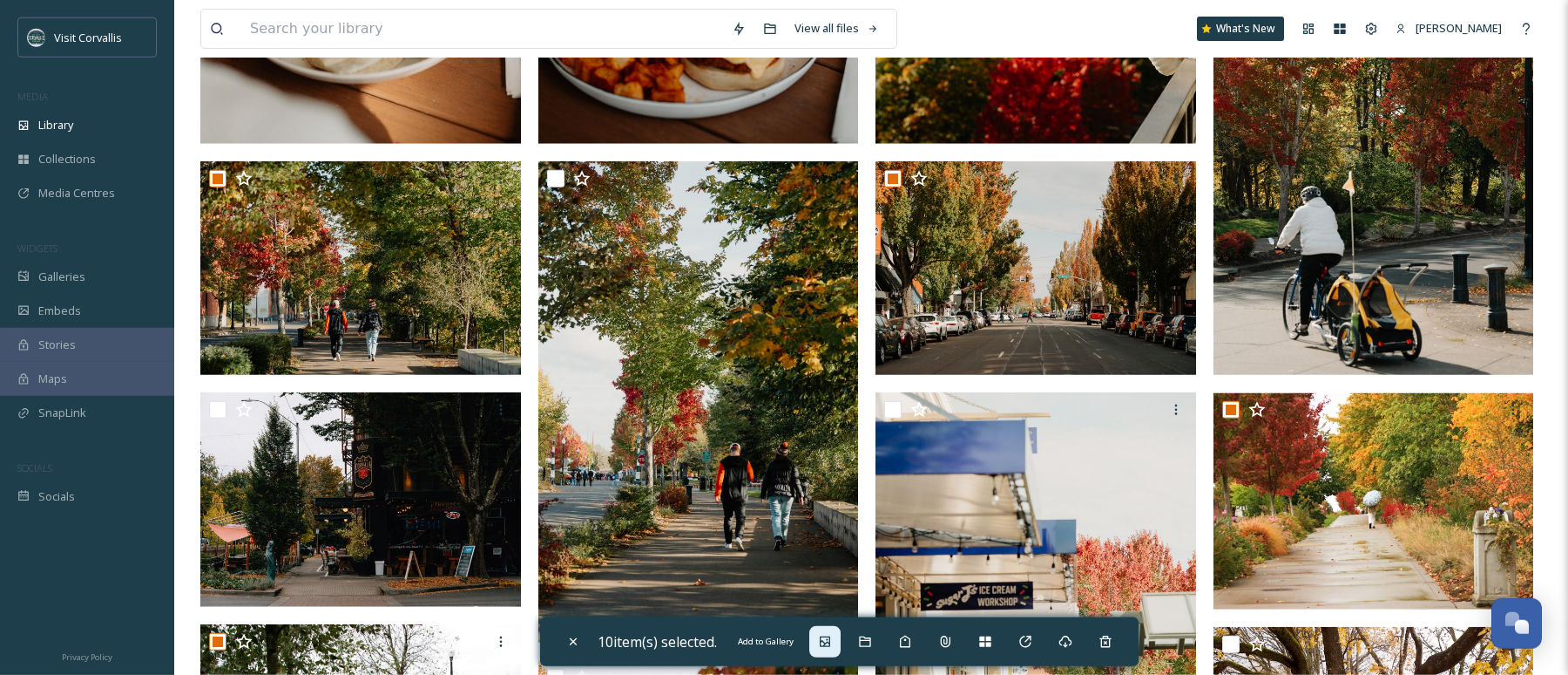
click at [829, 642] on icon at bounding box center [825, 642] width 11 height 11
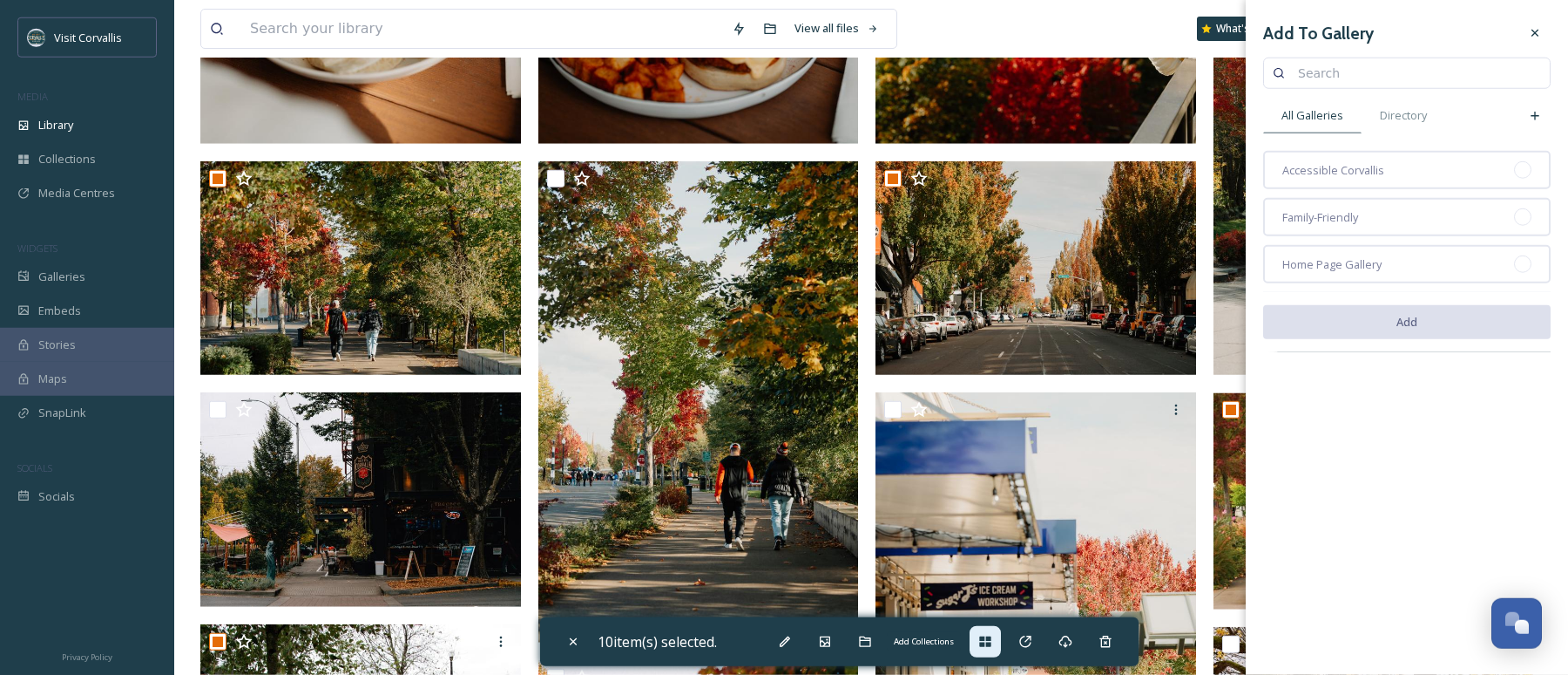
click at [990, 638] on icon at bounding box center [985, 642] width 12 height 11
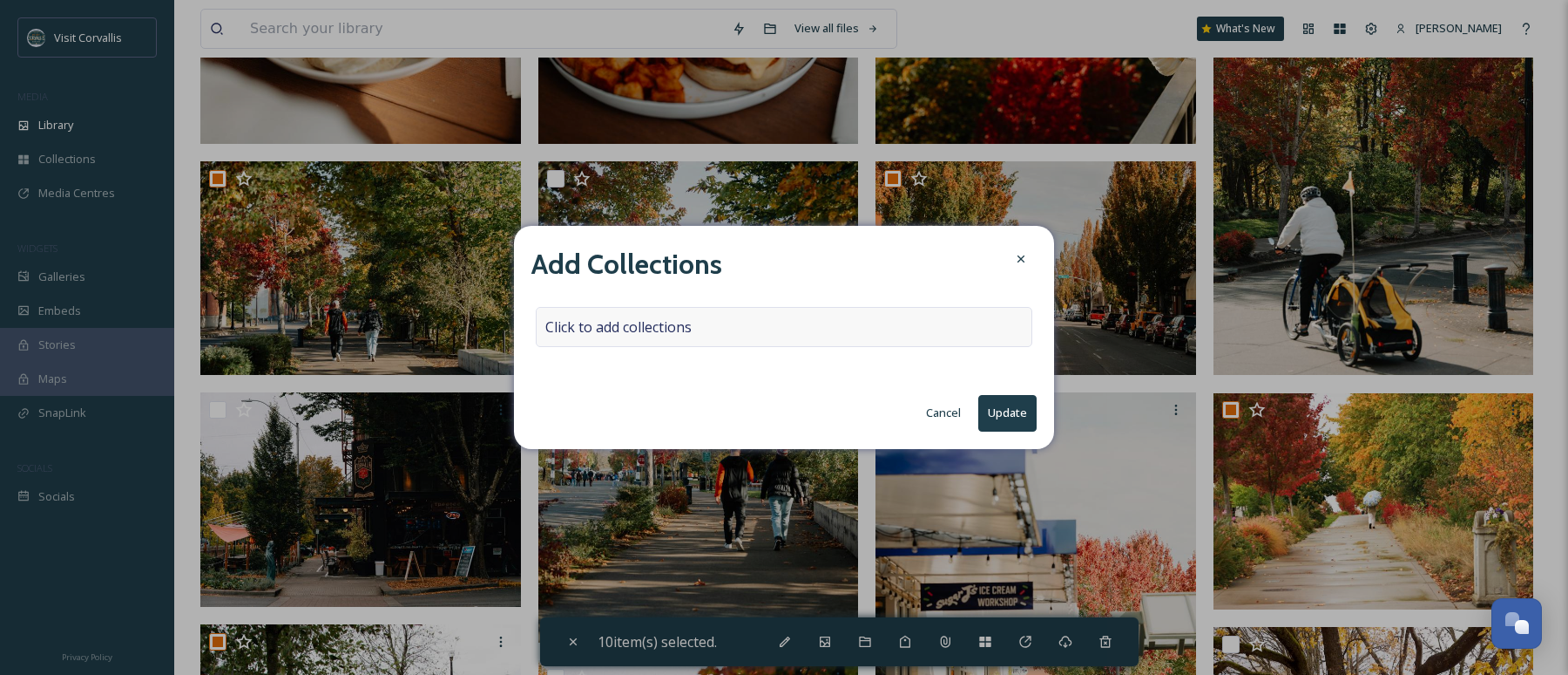
click at [756, 326] on div "Click to add collections" at bounding box center [784, 326] width 497 height 40
click at [756, 326] on div at bounding box center [784, 326] width 497 height 40
click at [716, 326] on input at bounding box center [633, 326] width 192 height 38
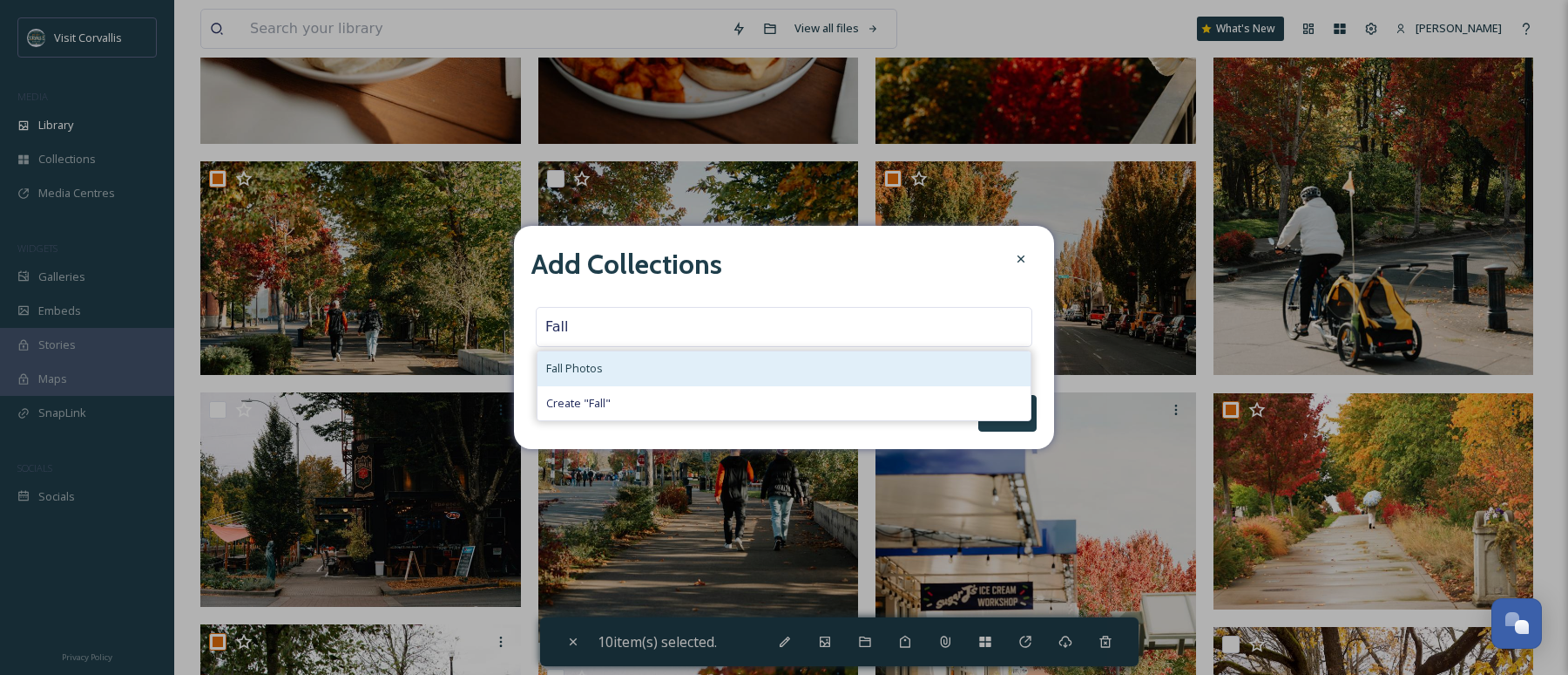
type input "Fall"
click at [771, 370] on div "Fall Photos" at bounding box center [784, 368] width 493 height 34
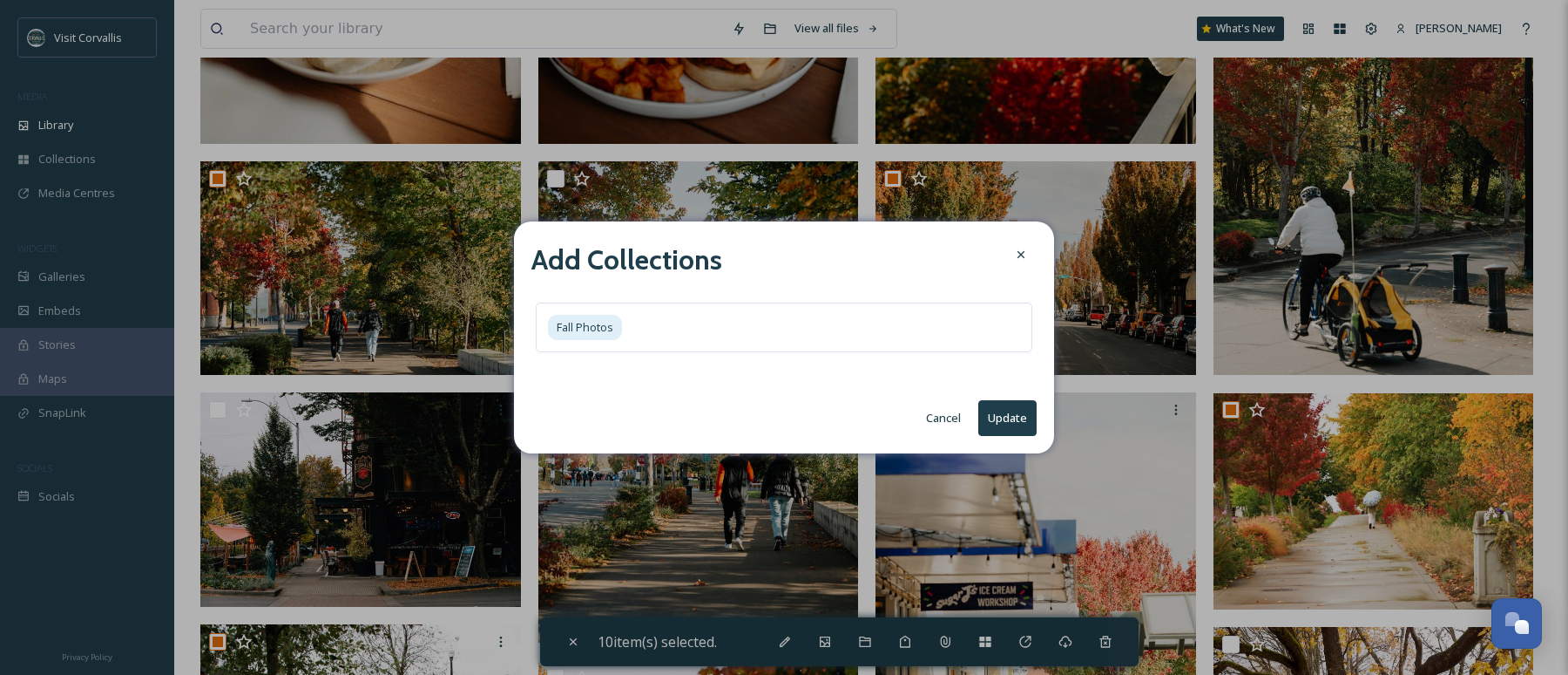
click at [999, 414] on button "Update" at bounding box center [1008, 418] width 59 height 36
checkbox input "false"
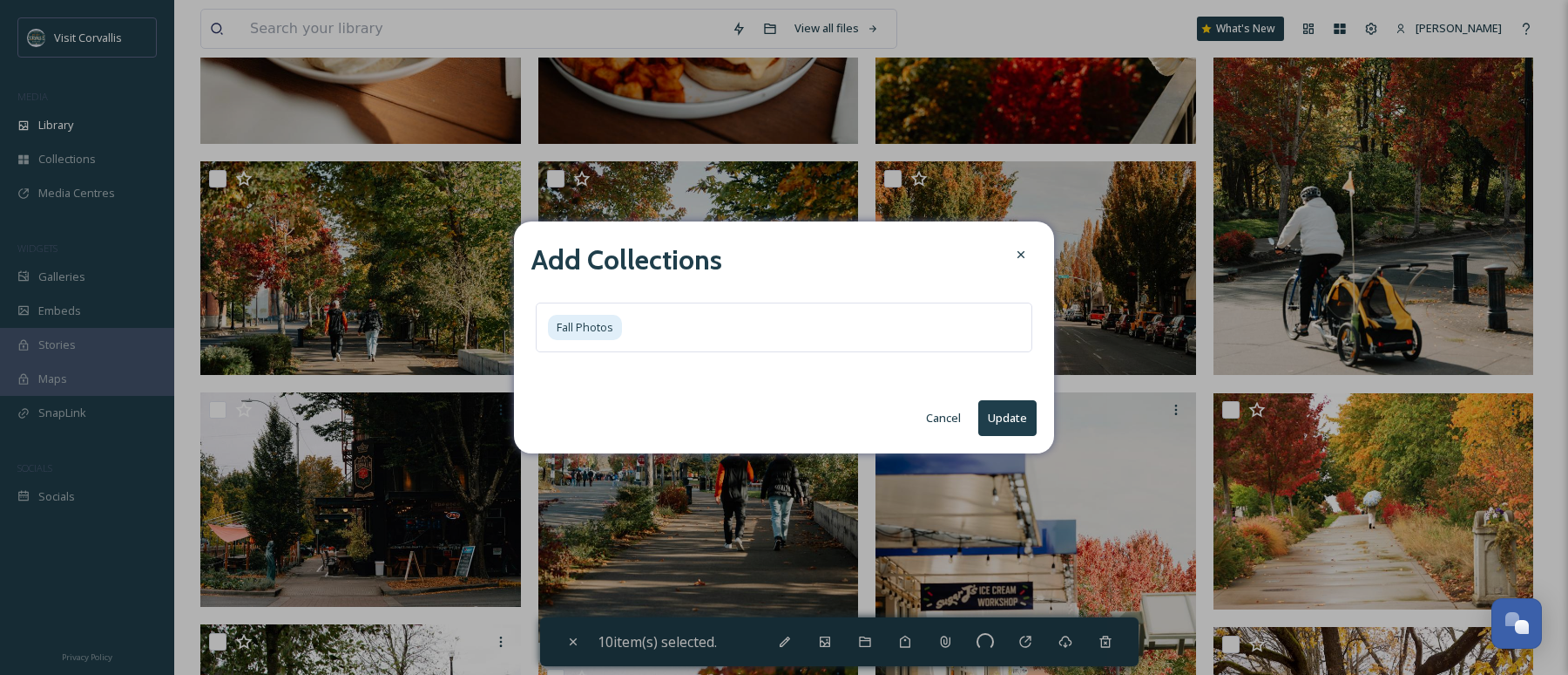
checkbox input "false"
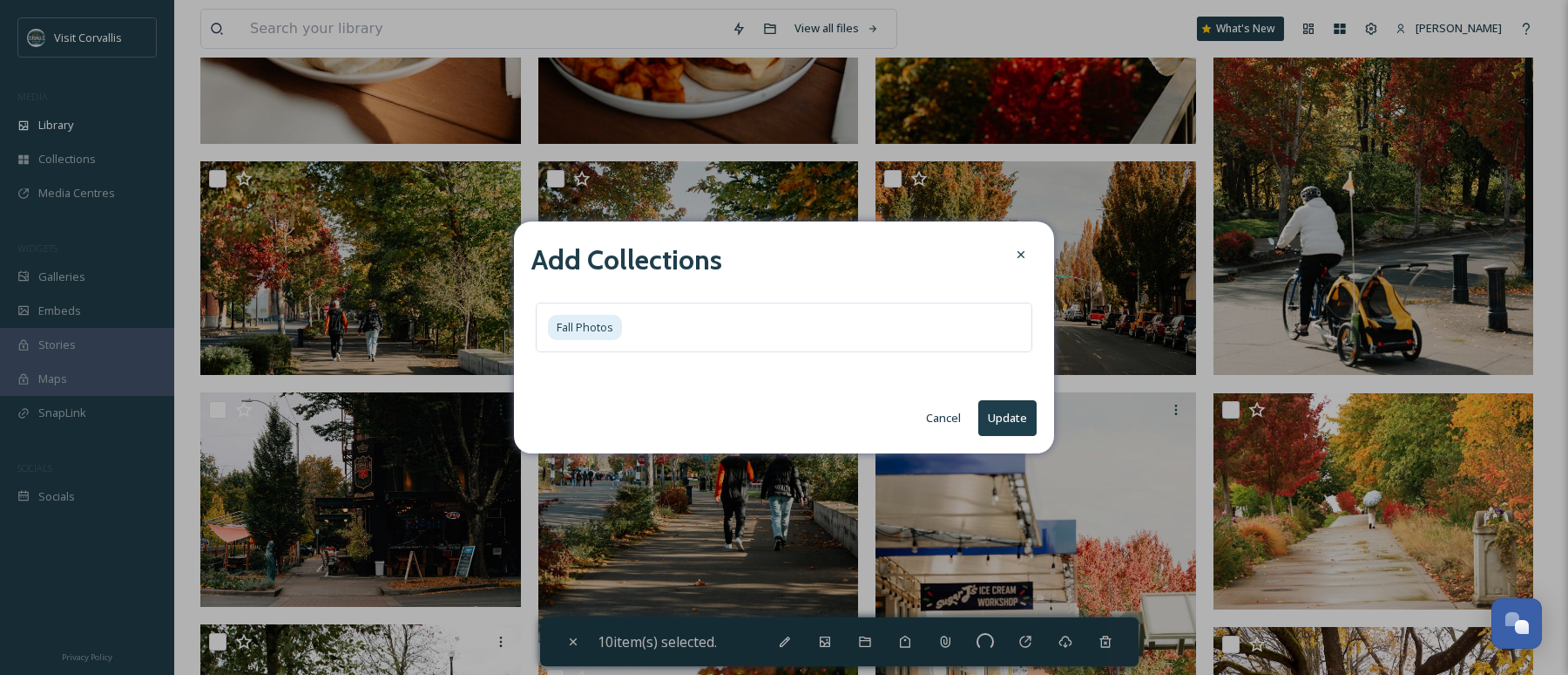
checkbox input "false"
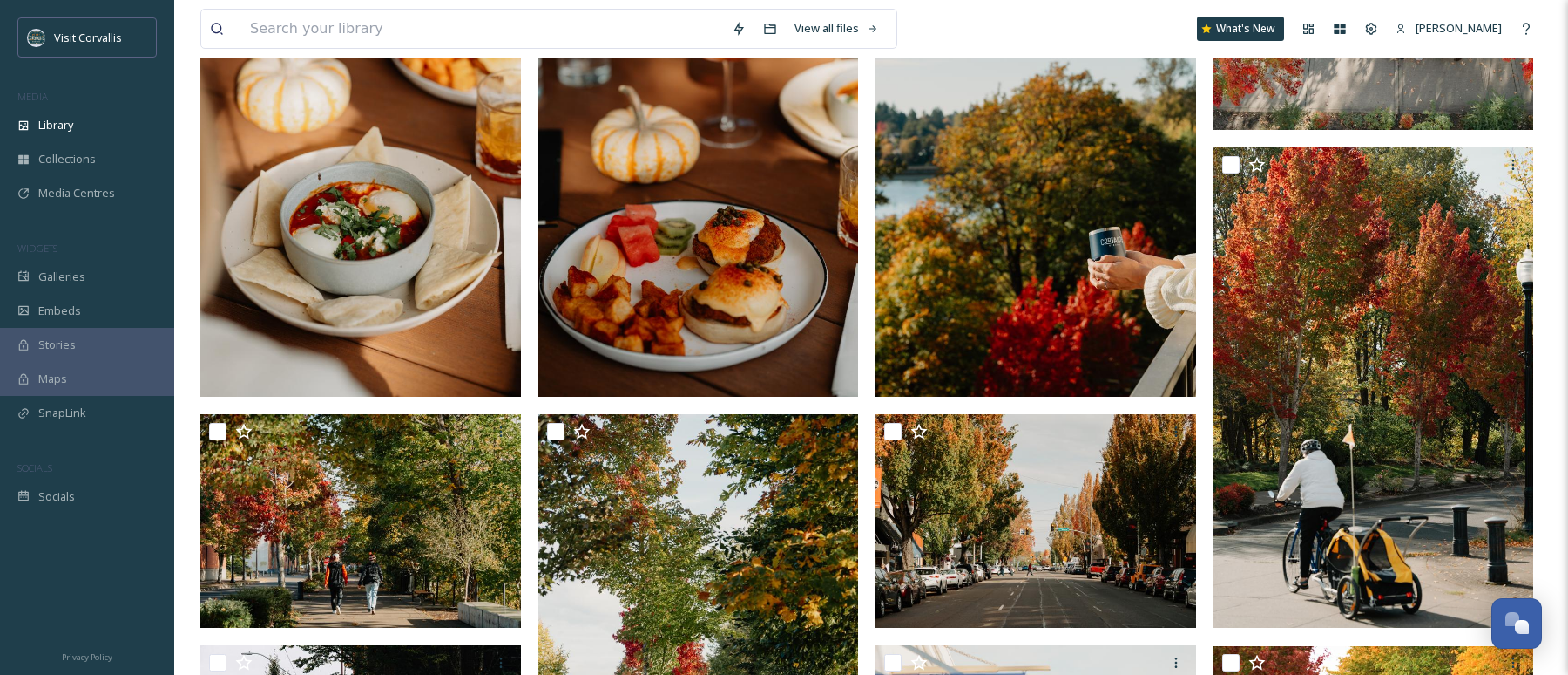
scroll to position [341, 0]
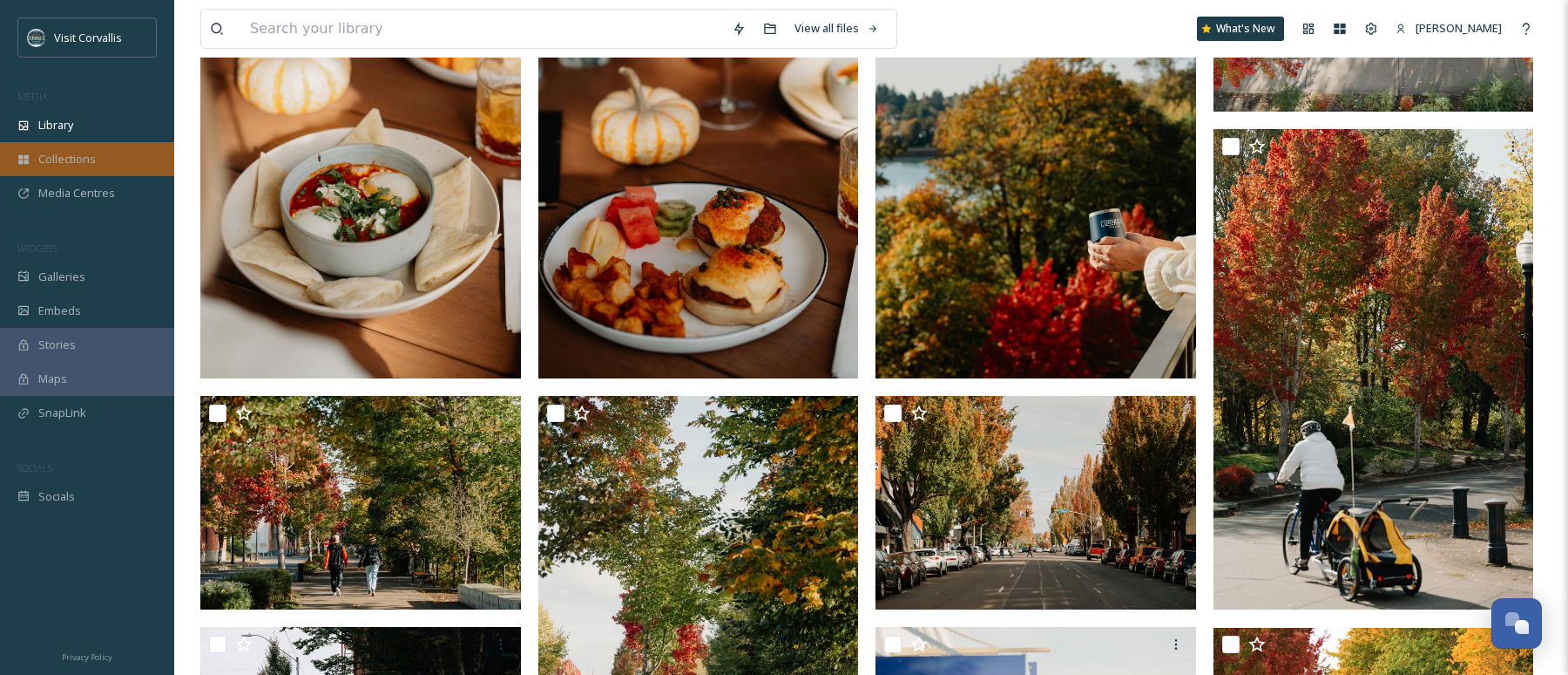
click at [86, 157] on span "Collections" at bounding box center [67, 159] width 58 height 17
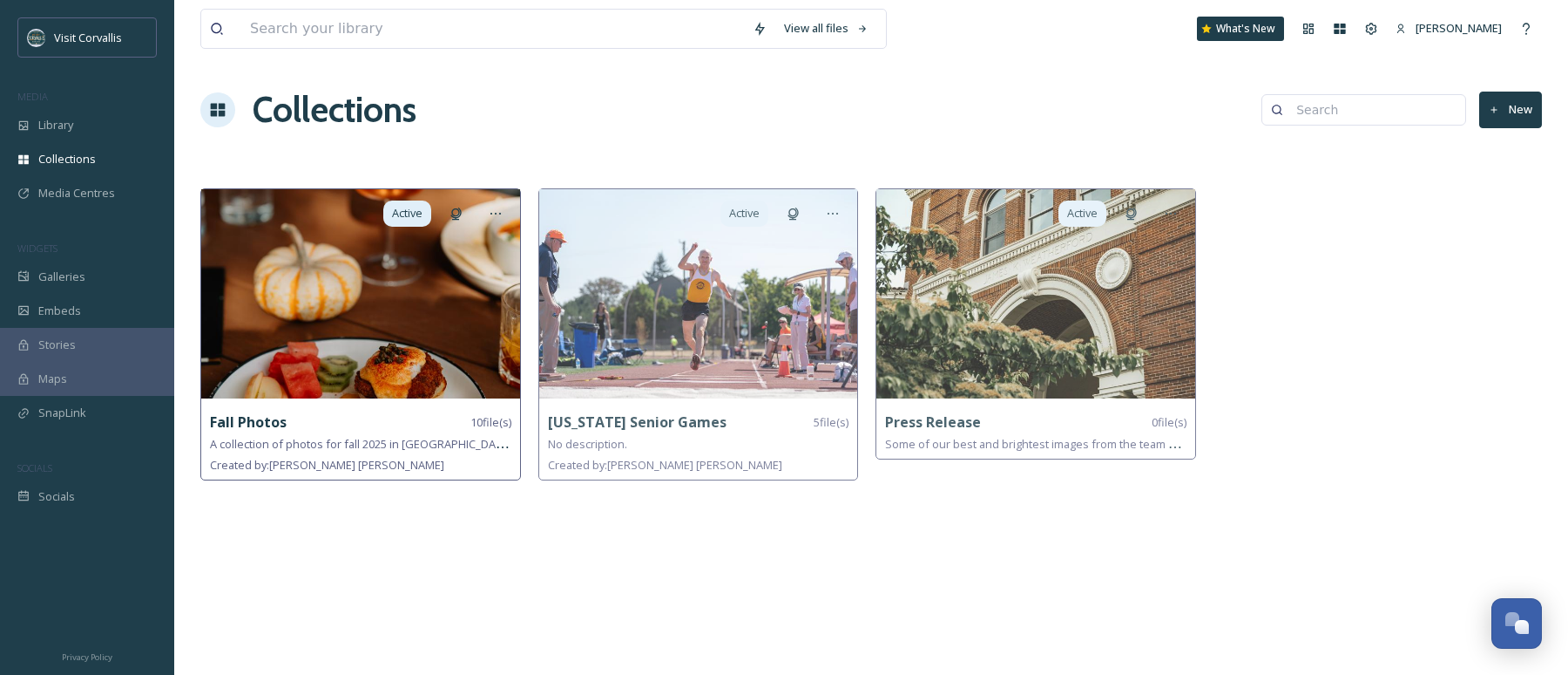
click at [372, 322] on img at bounding box center [360, 293] width 319 height 209
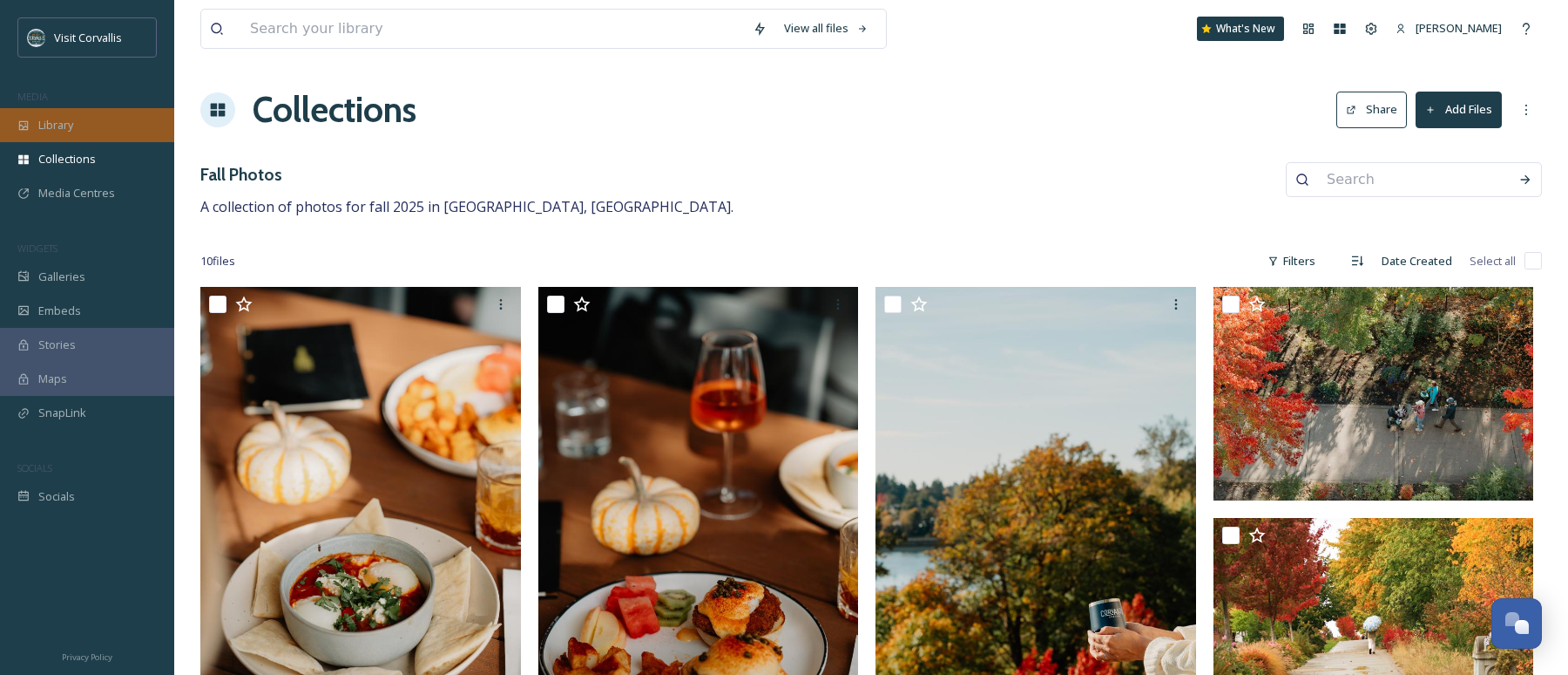
click at [68, 128] on span "Library" at bounding box center [55, 125] width 35 height 17
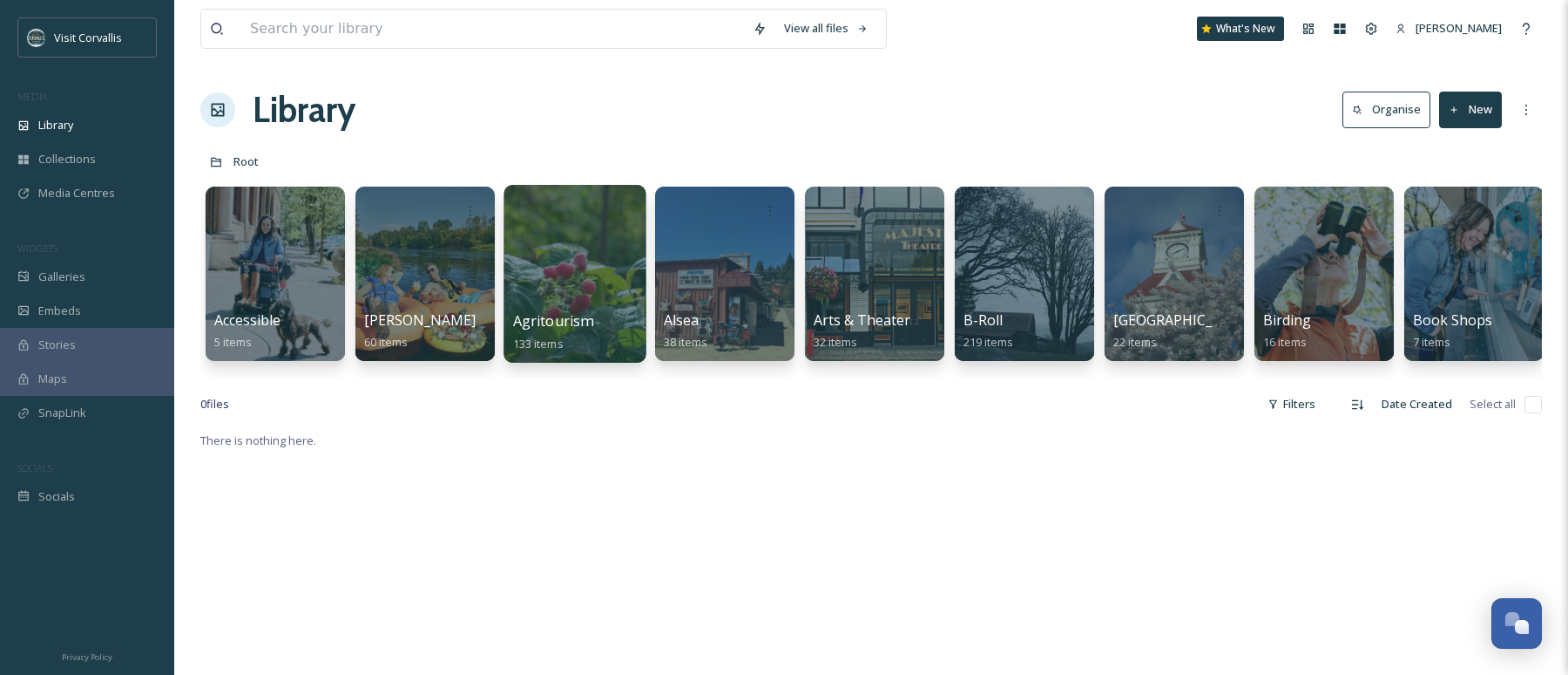
click at [593, 252] on div at bounding box center [575, 274] width 142 height 178
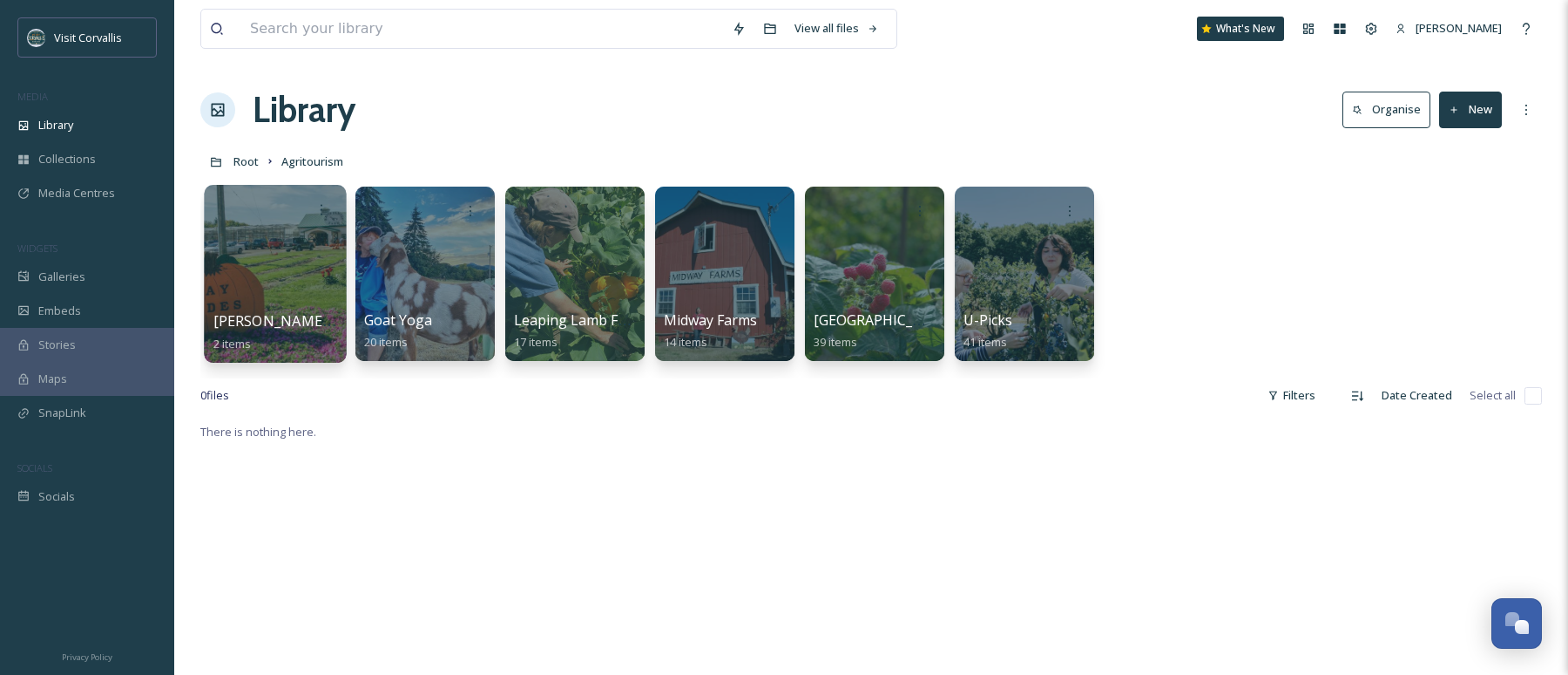
click at [318, 256] on div at bounding box center [275, 274] width 142 height 178
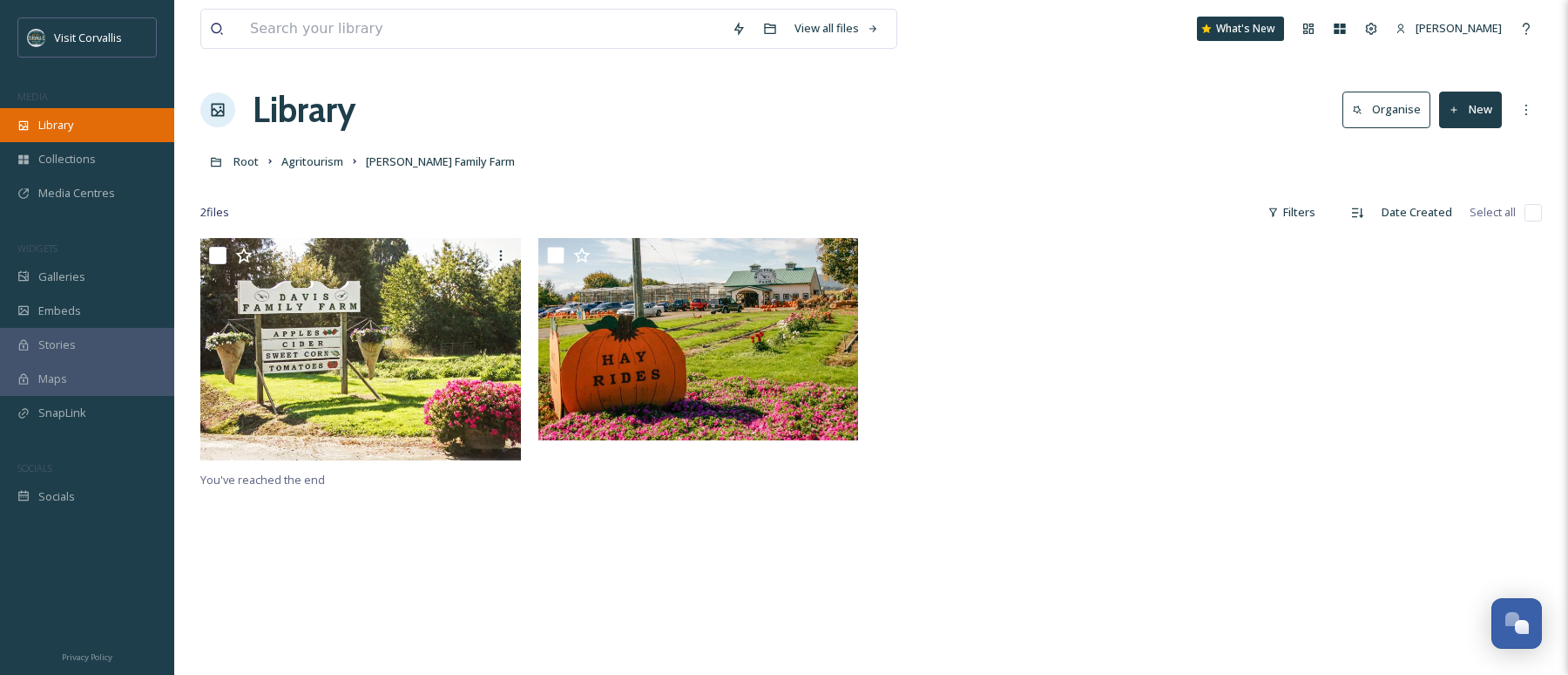
click at [86, 125] on div "Library" at bounding box center [87, 125] width 174 height 34
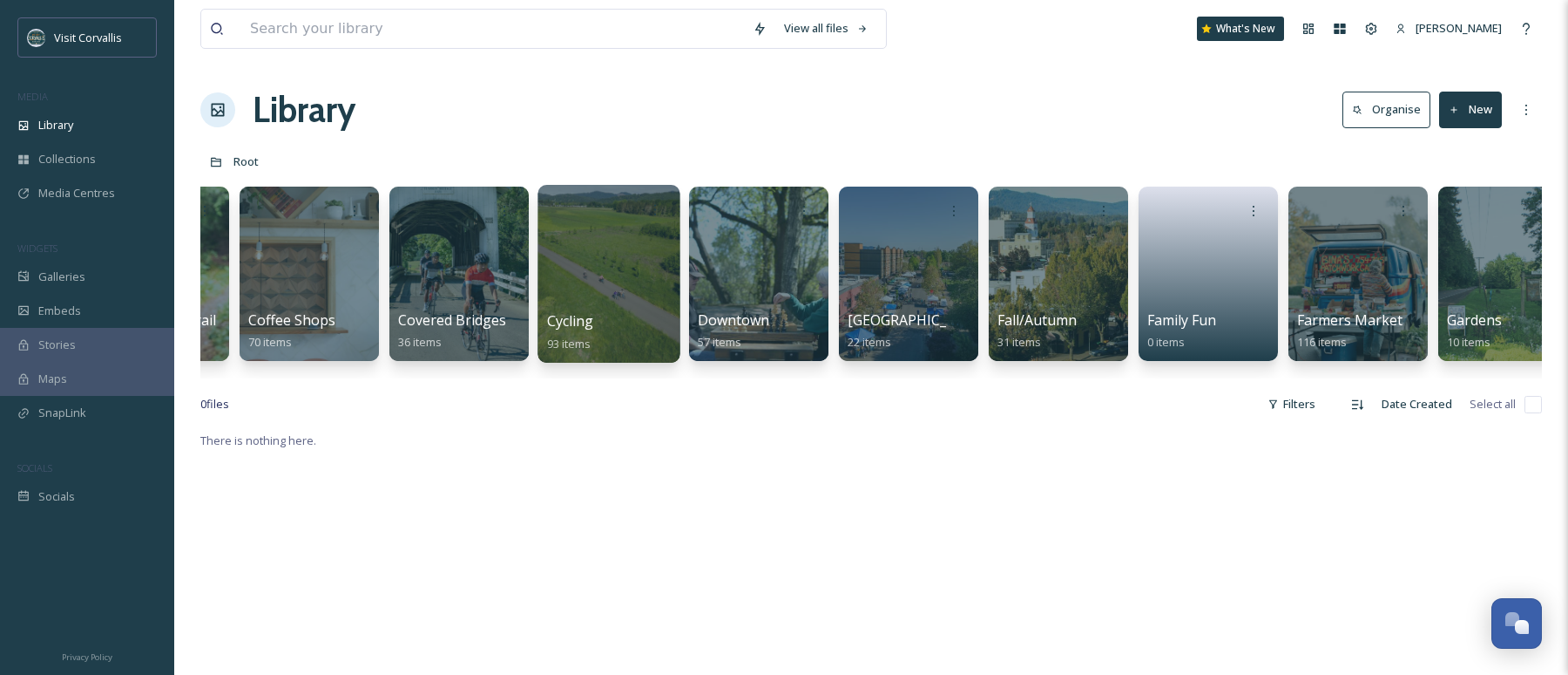
scroll to position [0, 1628]
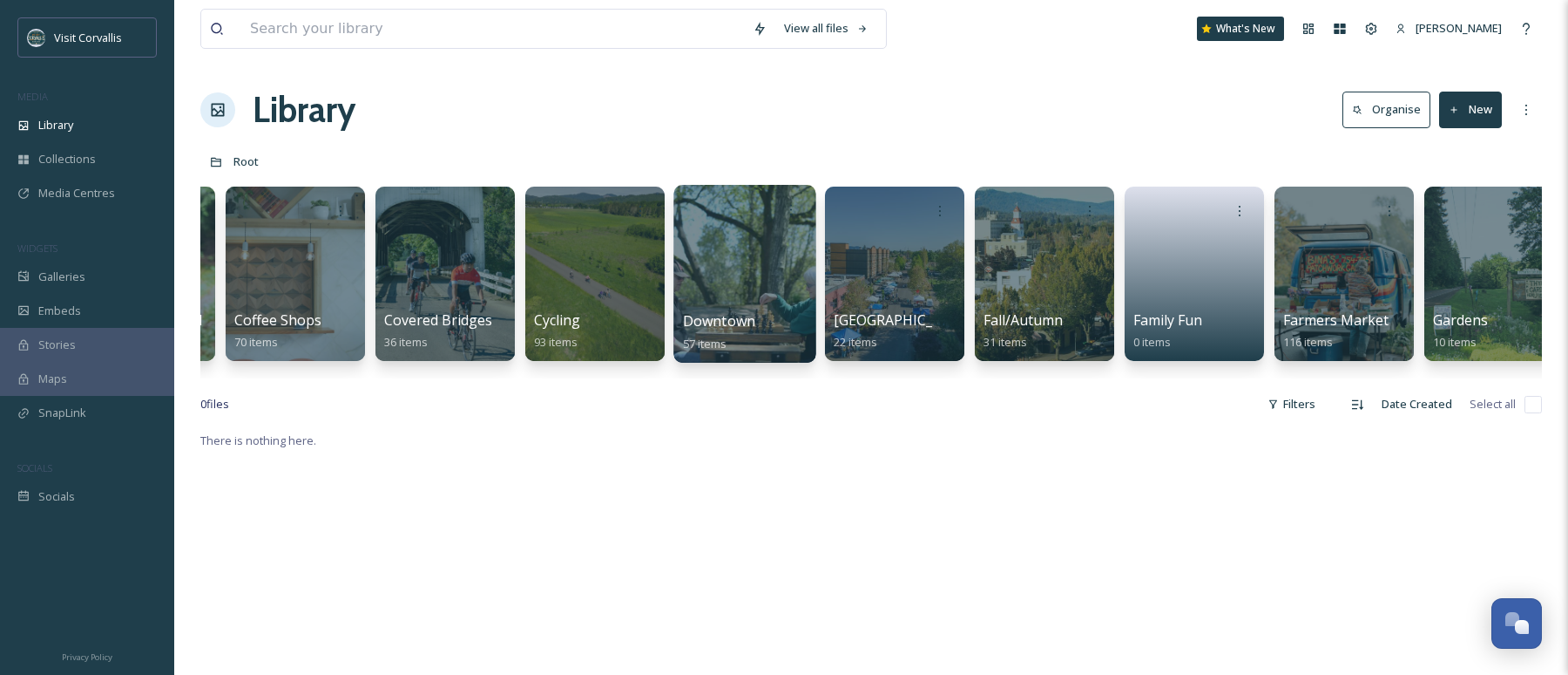
click at [727, 242] on div at bounding box center [745, 274] width 142 height 178
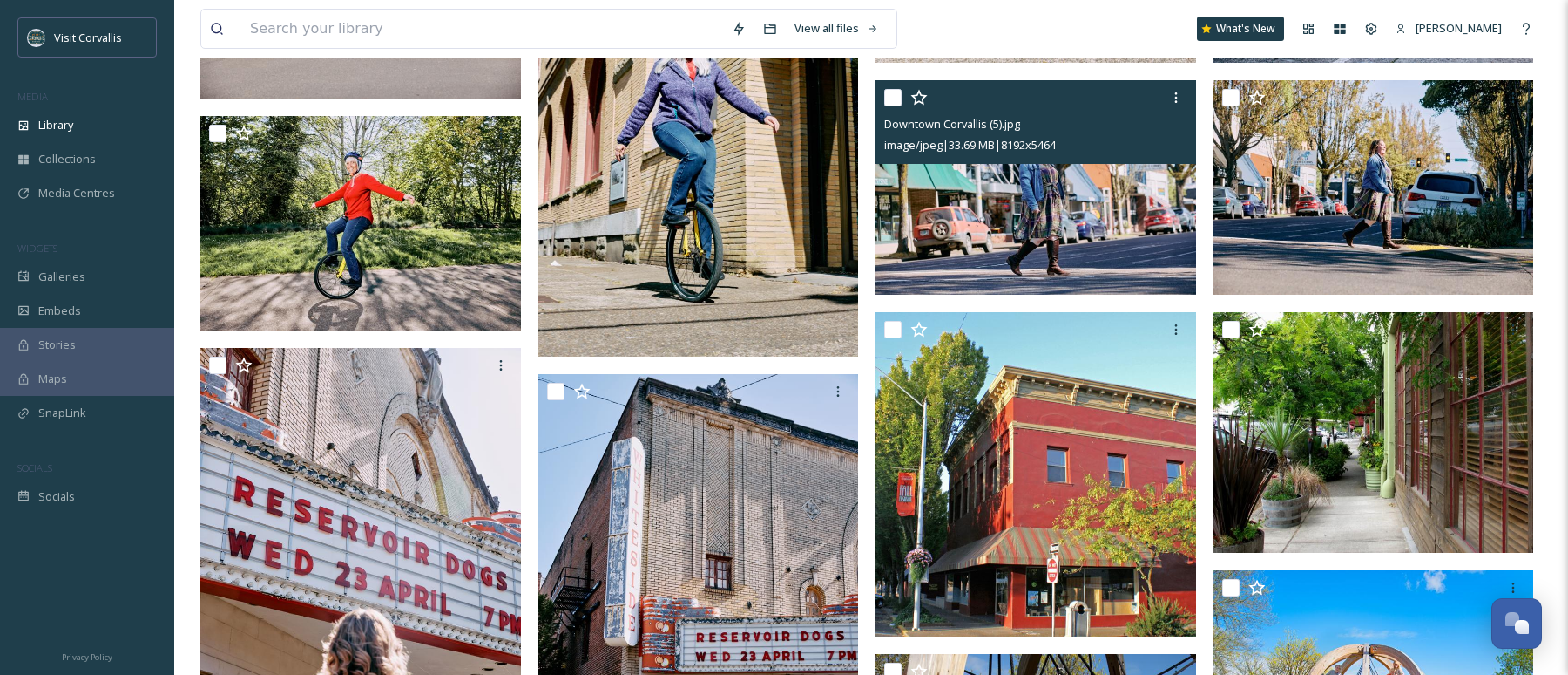
scroll to position [3275, 0]
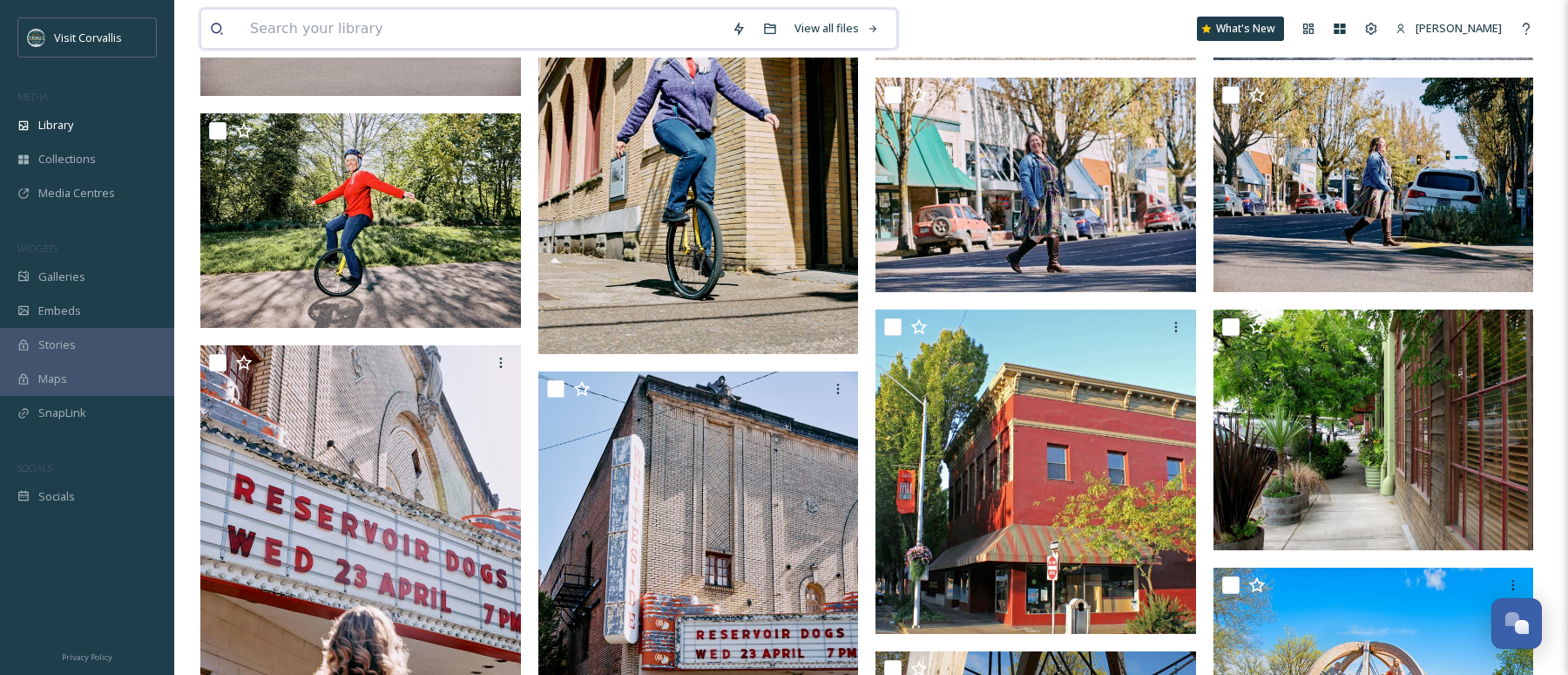
click at [330, 31] on input at bounding box center [483, 28] width 482 height 38
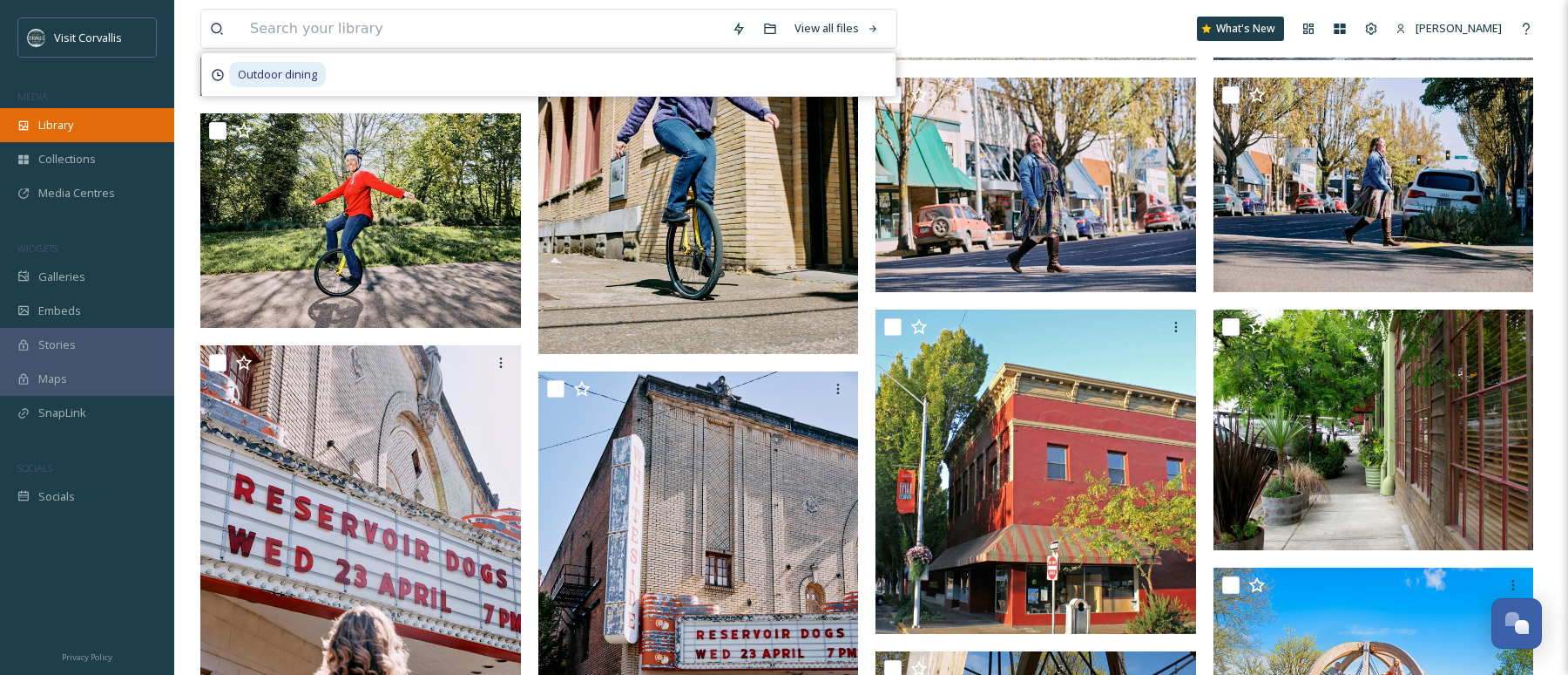
click at [96, 114] on div "Library" at bounding box center [87, 125] width 174 height 34
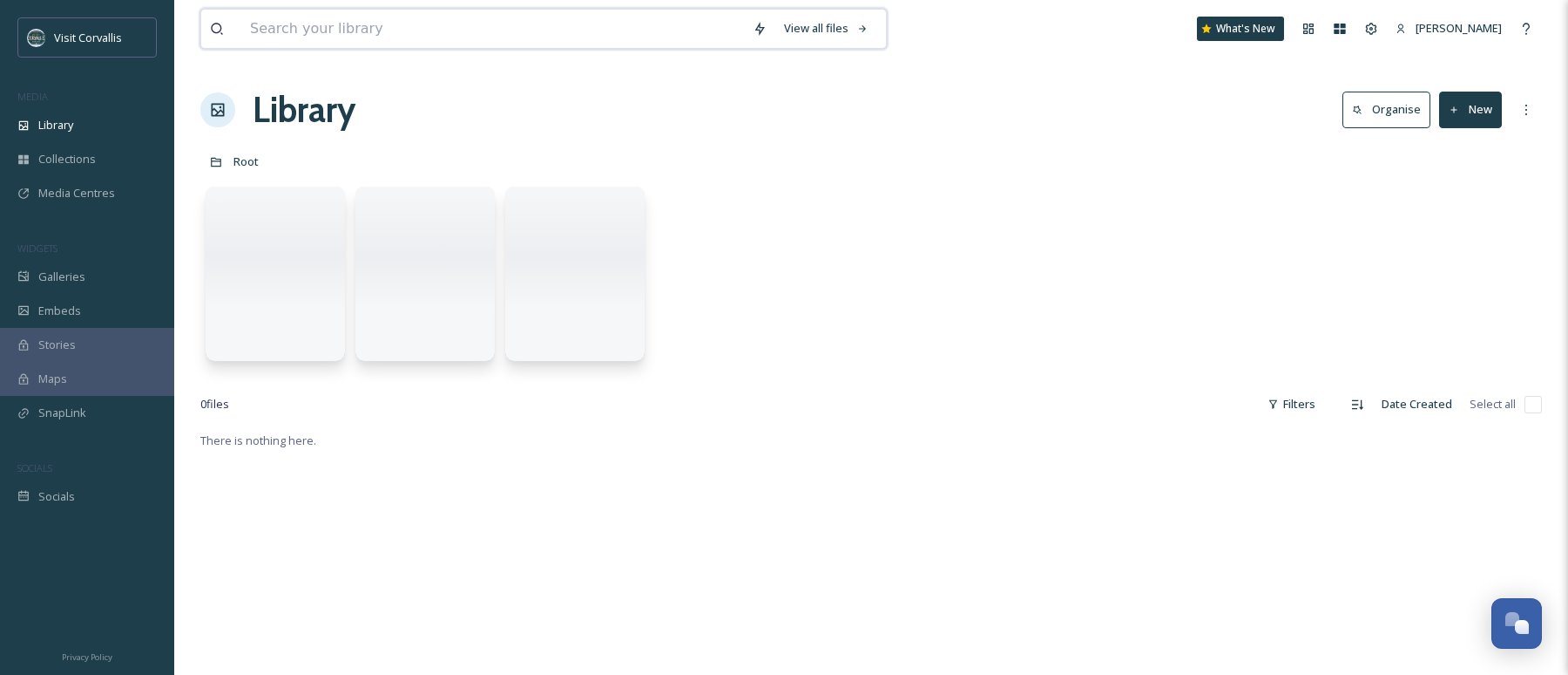
click at [246, 25] on input at bounding box center [493, 28] width 503 height 38
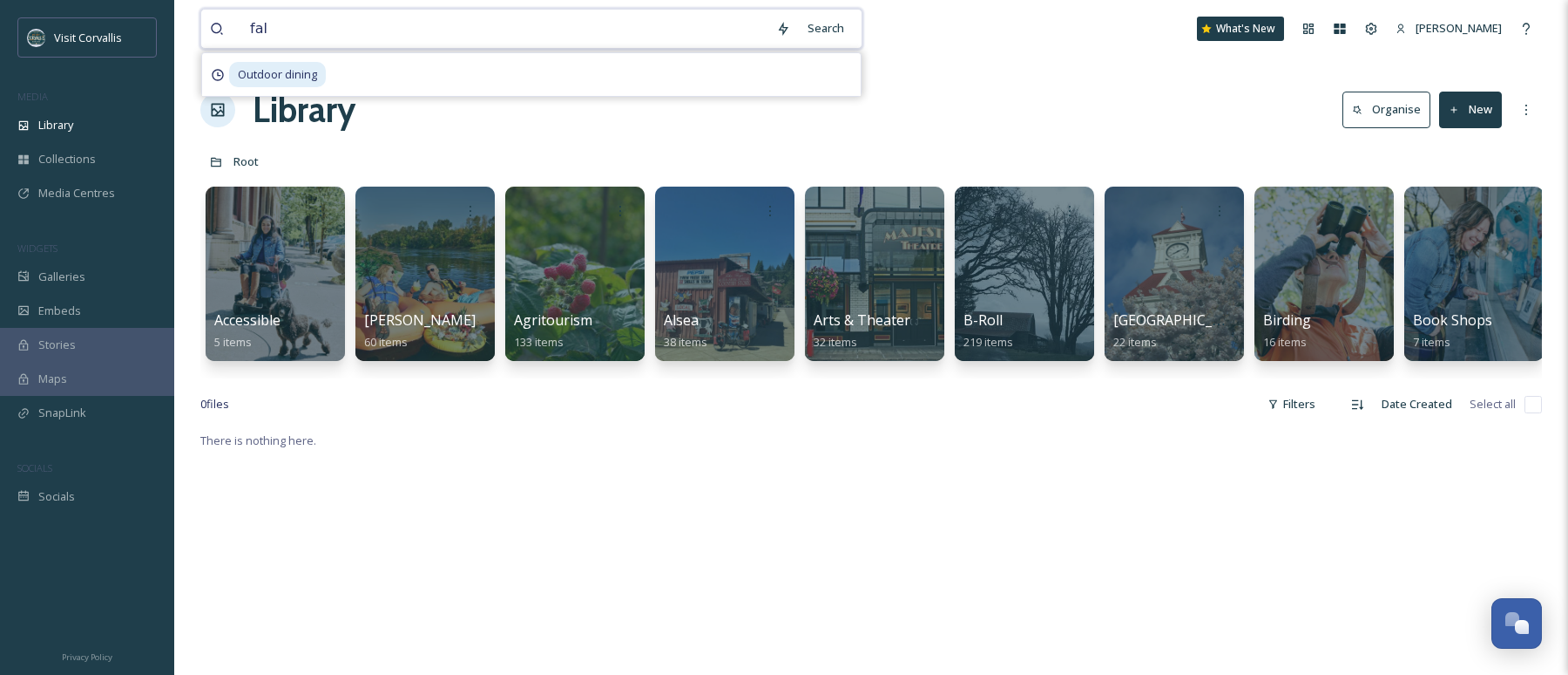
type input "fall"
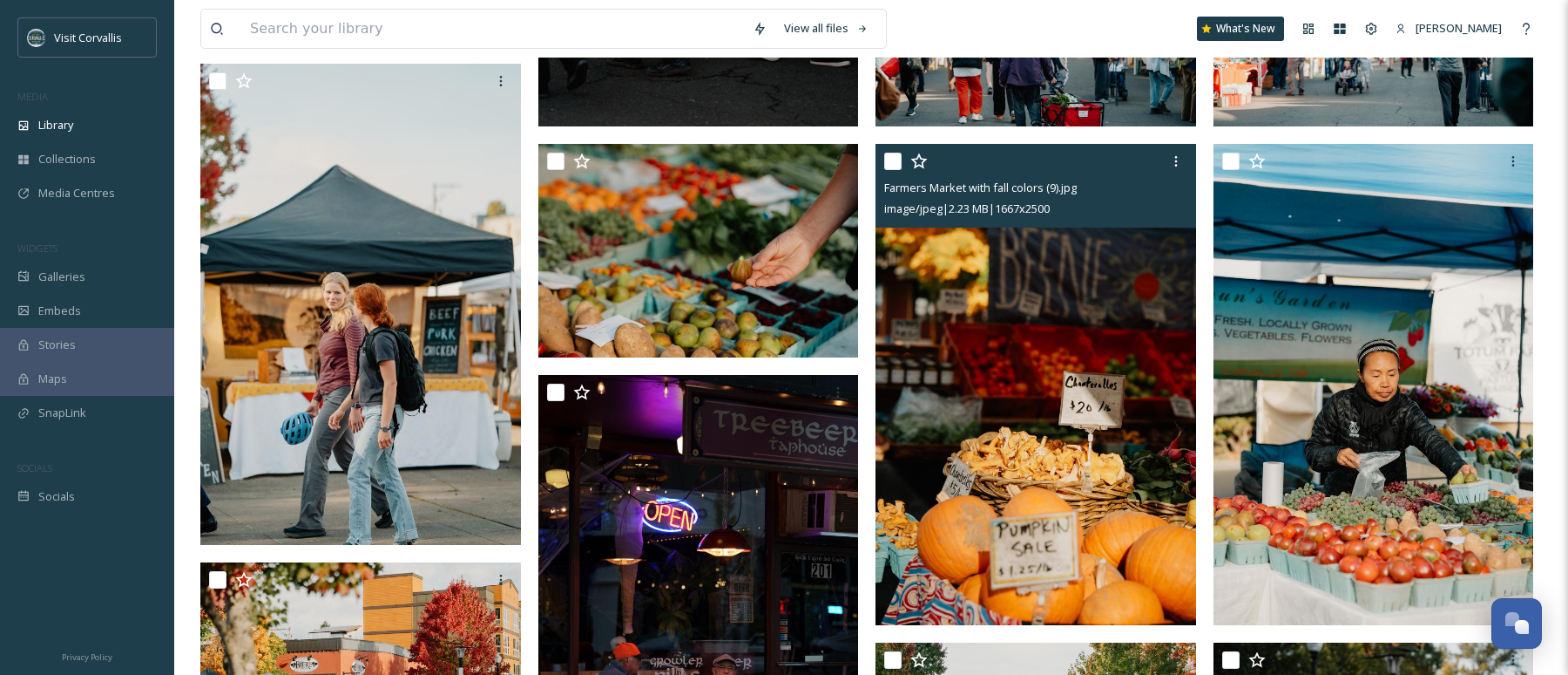
scroll to position [2444, 0]
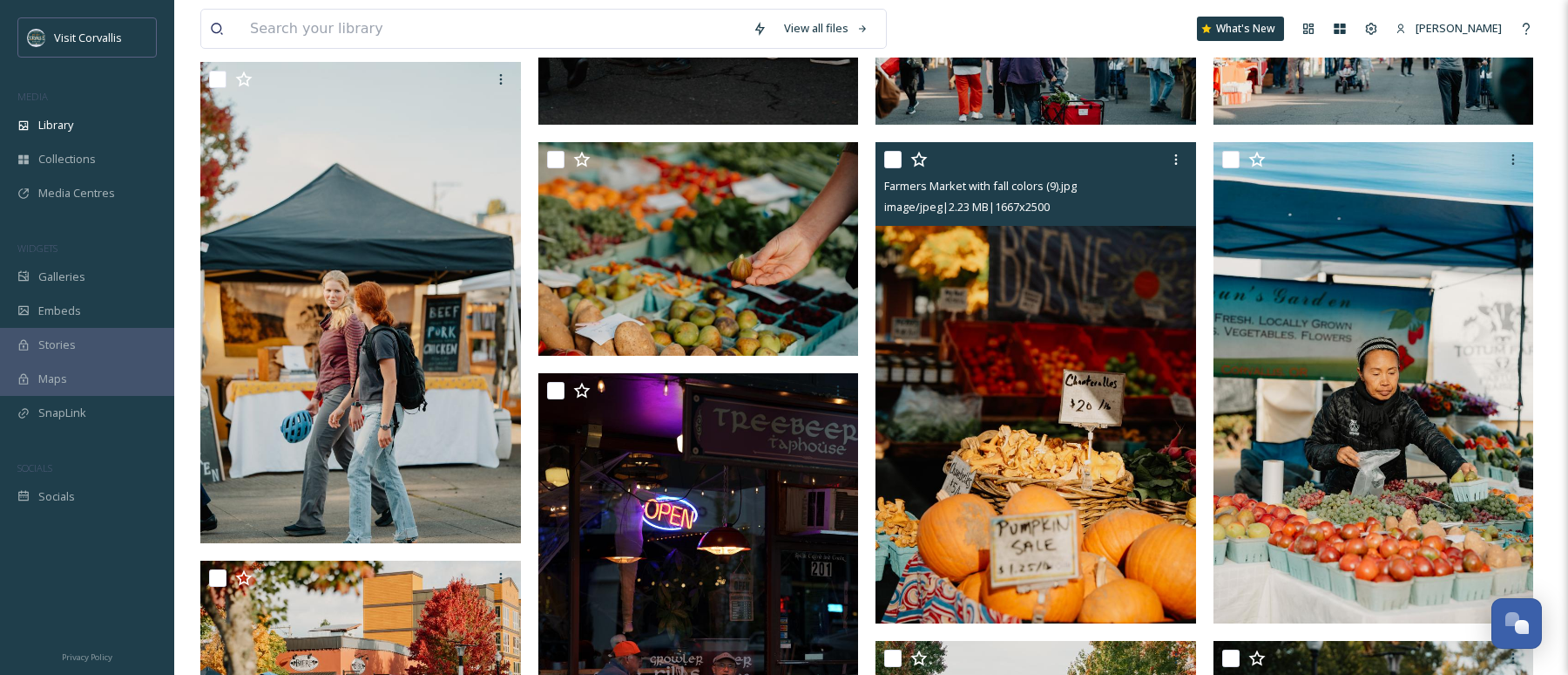
click at [896, 162] on input "checkbox" at bounding box center [893, 160] width 18 height 18
checkbox input "true"
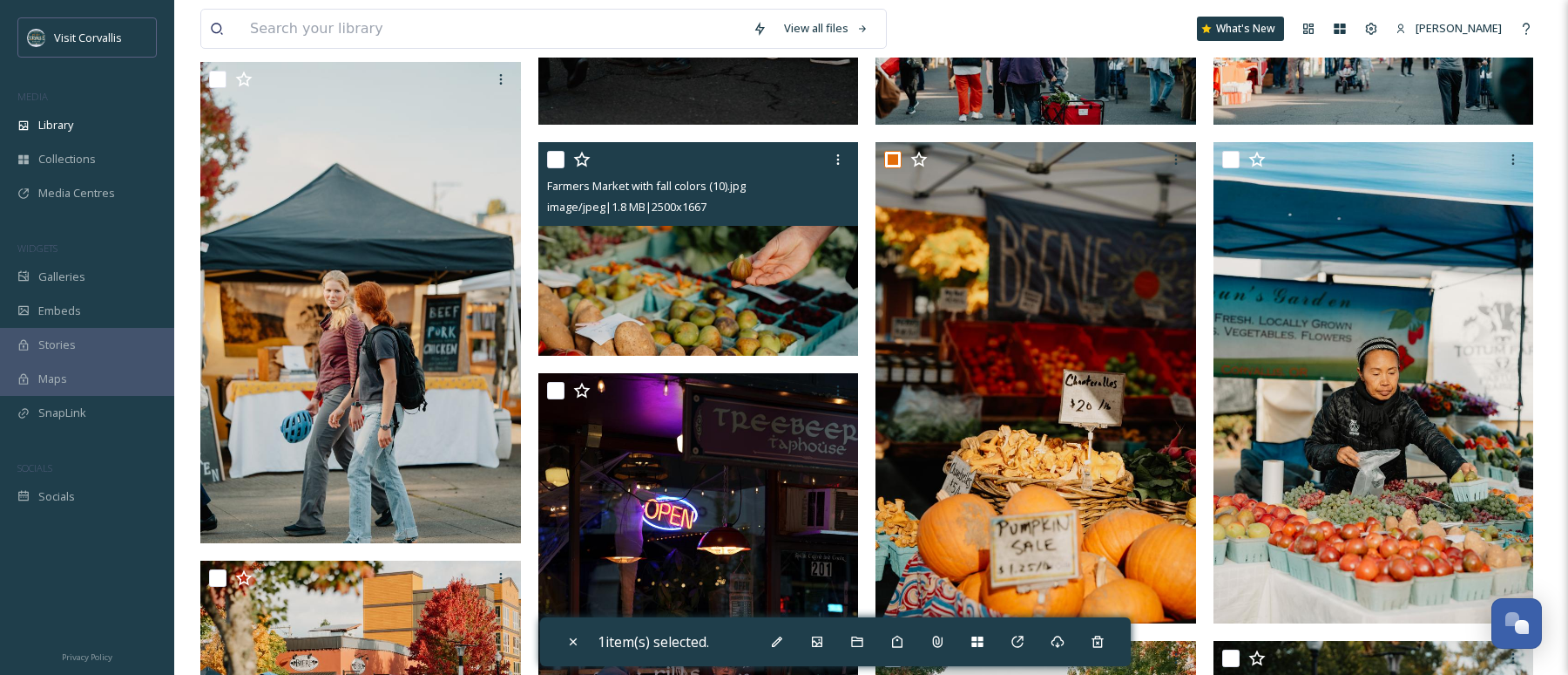
click at [559, 158] on input "checkbox" at bounding box center [556, 160] width 18 height 18
checkbox input "true"
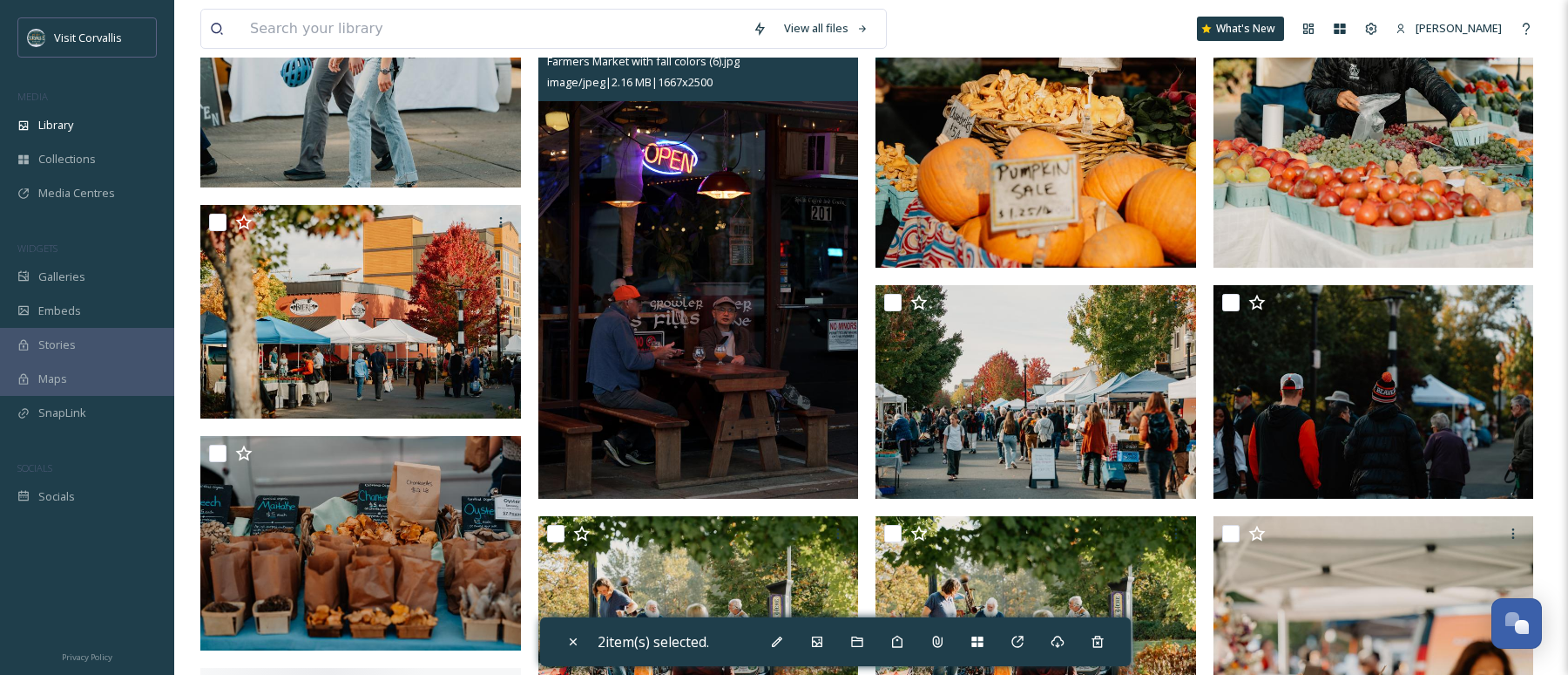
scroll to position [2800, 0]
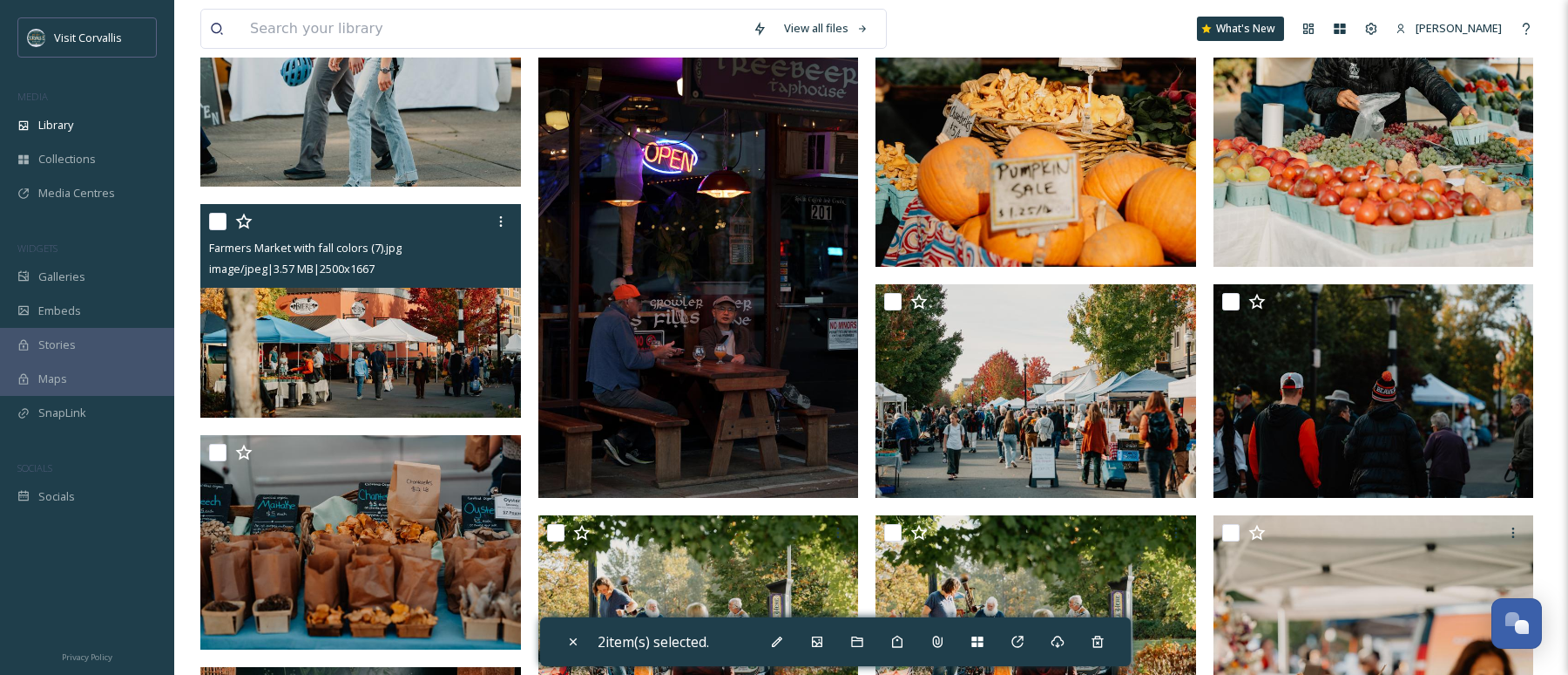
click at [215, 217] on input "checkbox" at bounding box center [218, 221] width 18 height 18
checkbox input "true"
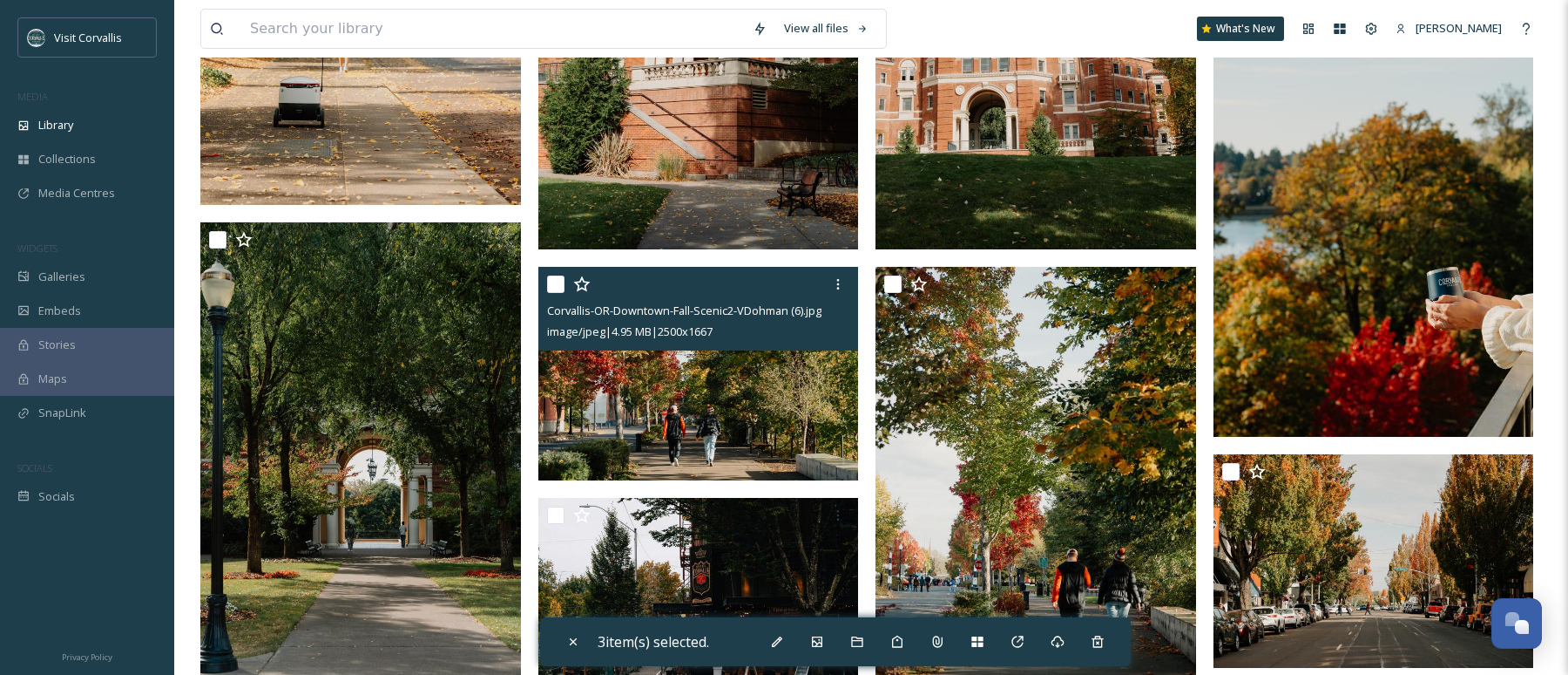
scroll to position [5245, 0]
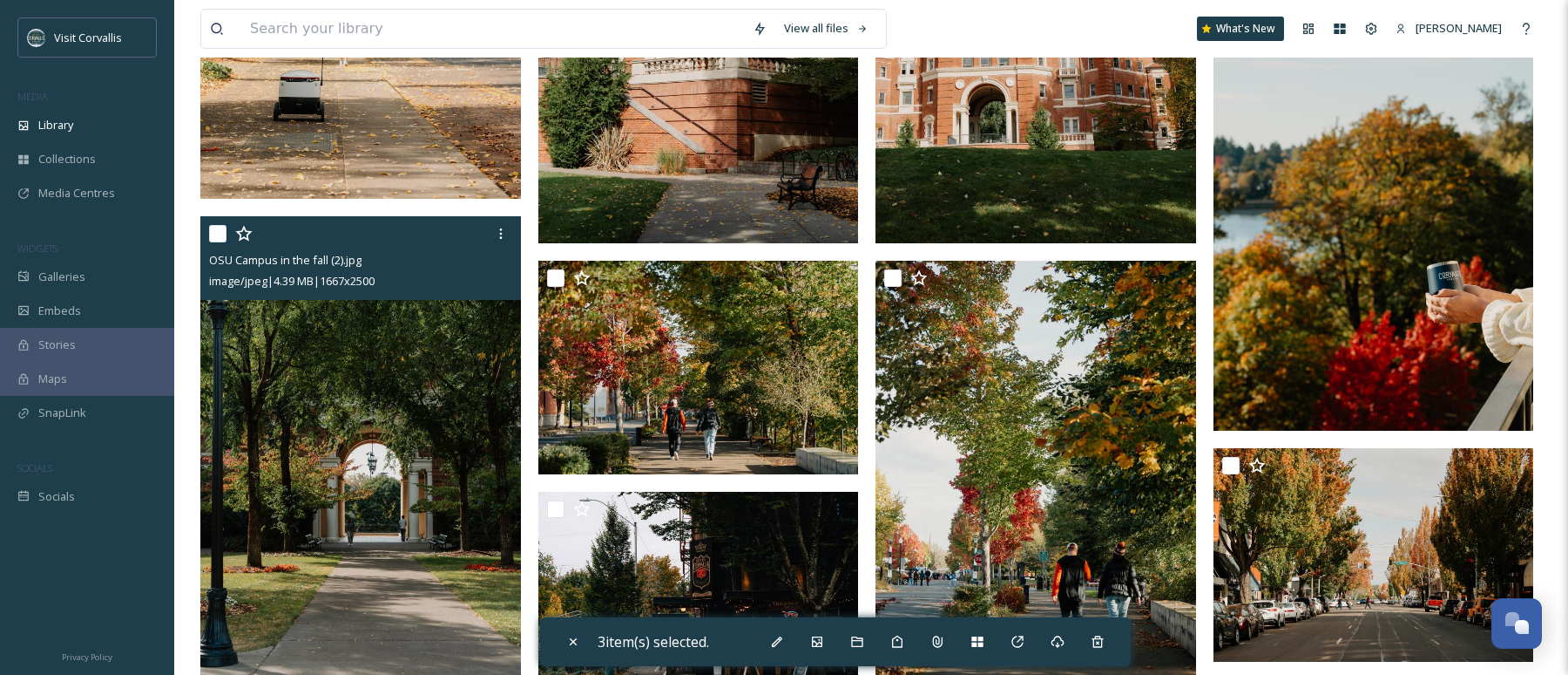
click at [218, 233] on input "checkbox" at bounding box center [218, 234] width 18 height 18
checkbox input "true"
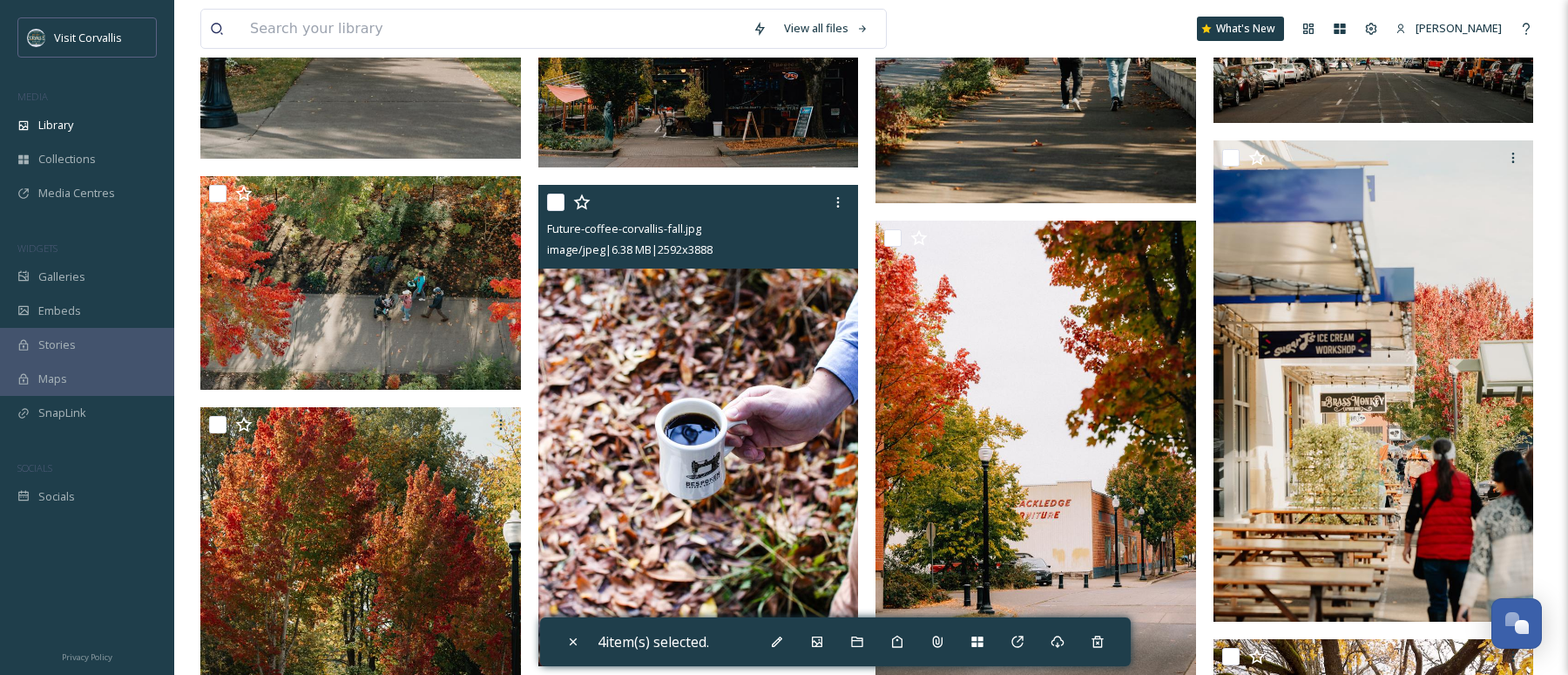
scroll to position [5785, 0]
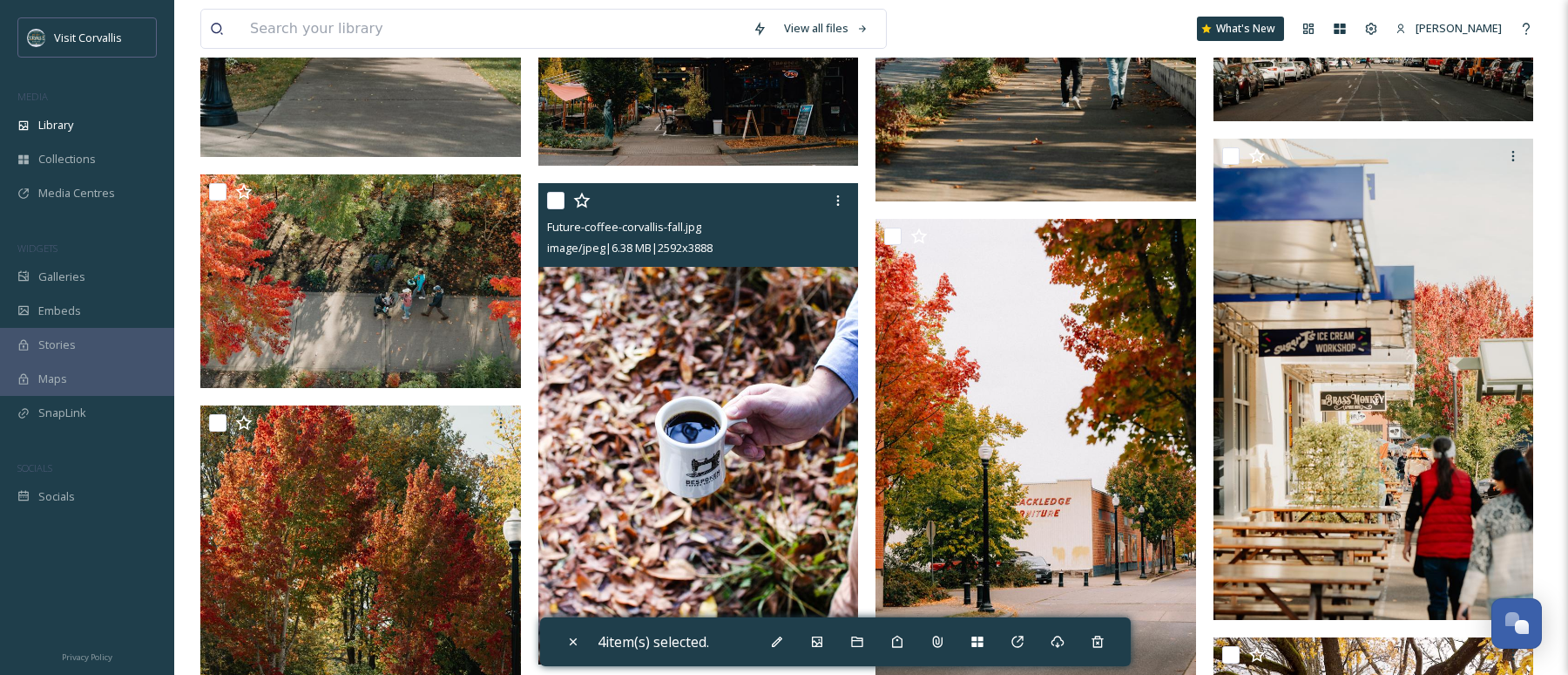
click at [556, 203] on input "checkbox" at bounding box center [556, 201] width 18 height 18
checkbox input "true"
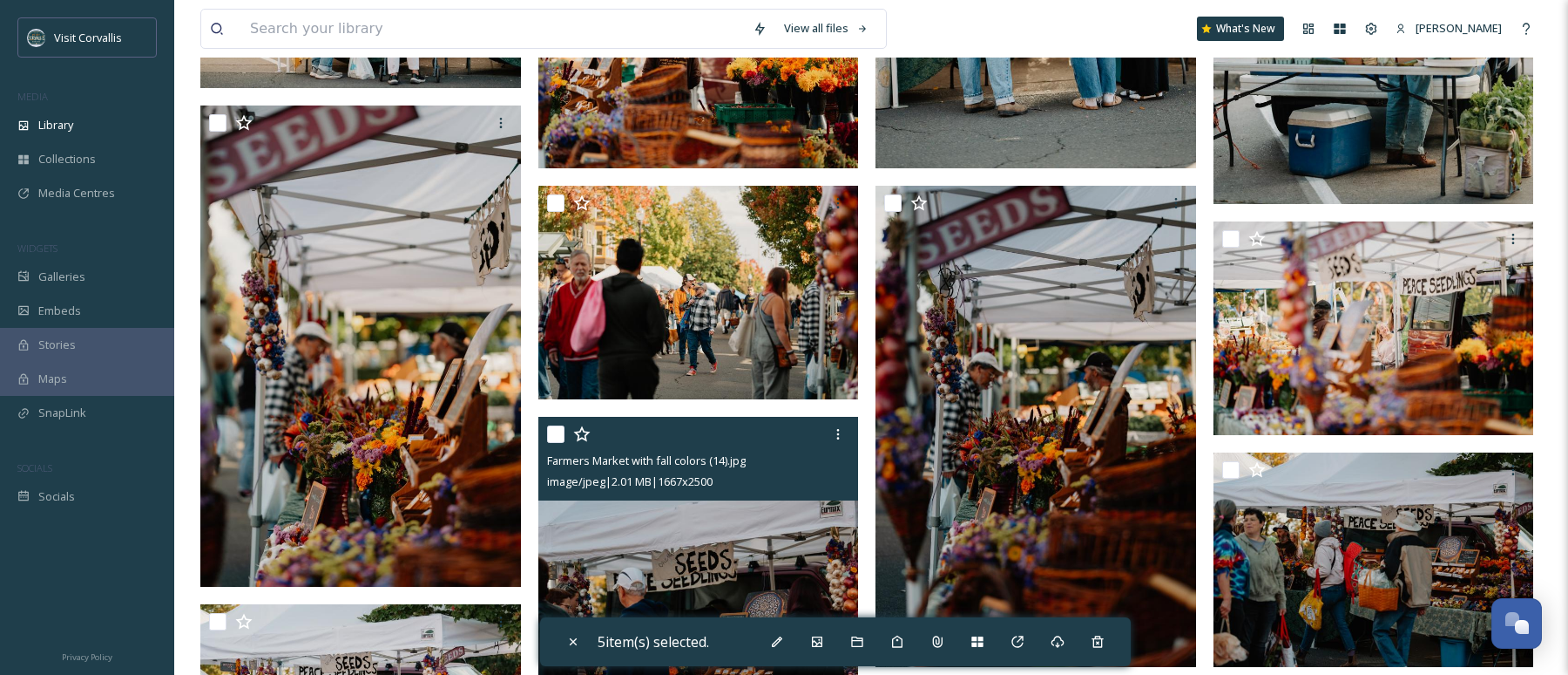
scroll to position [1668, 0]
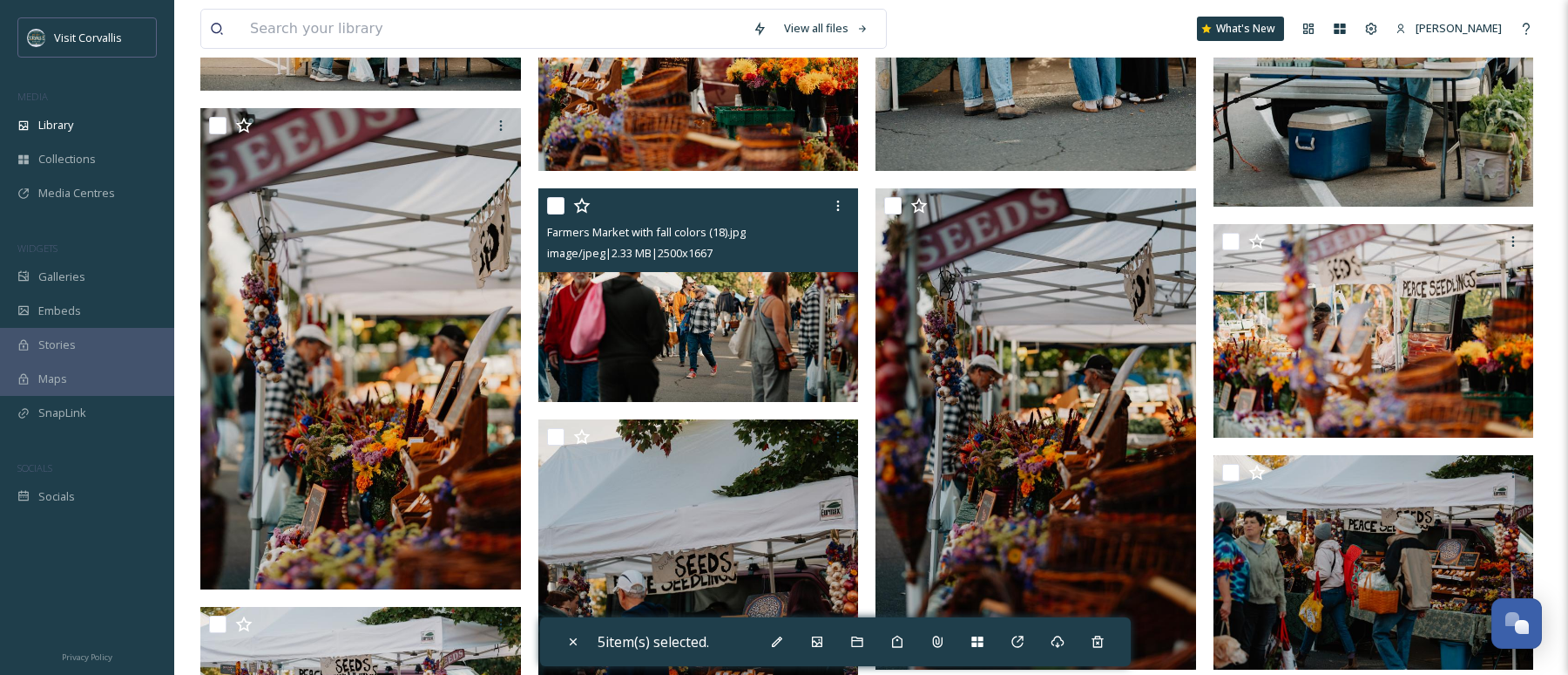
click at [556, 201] on input "checkbox" at bounding box center [556, 206] width 18 height 18
checkbox input "true"
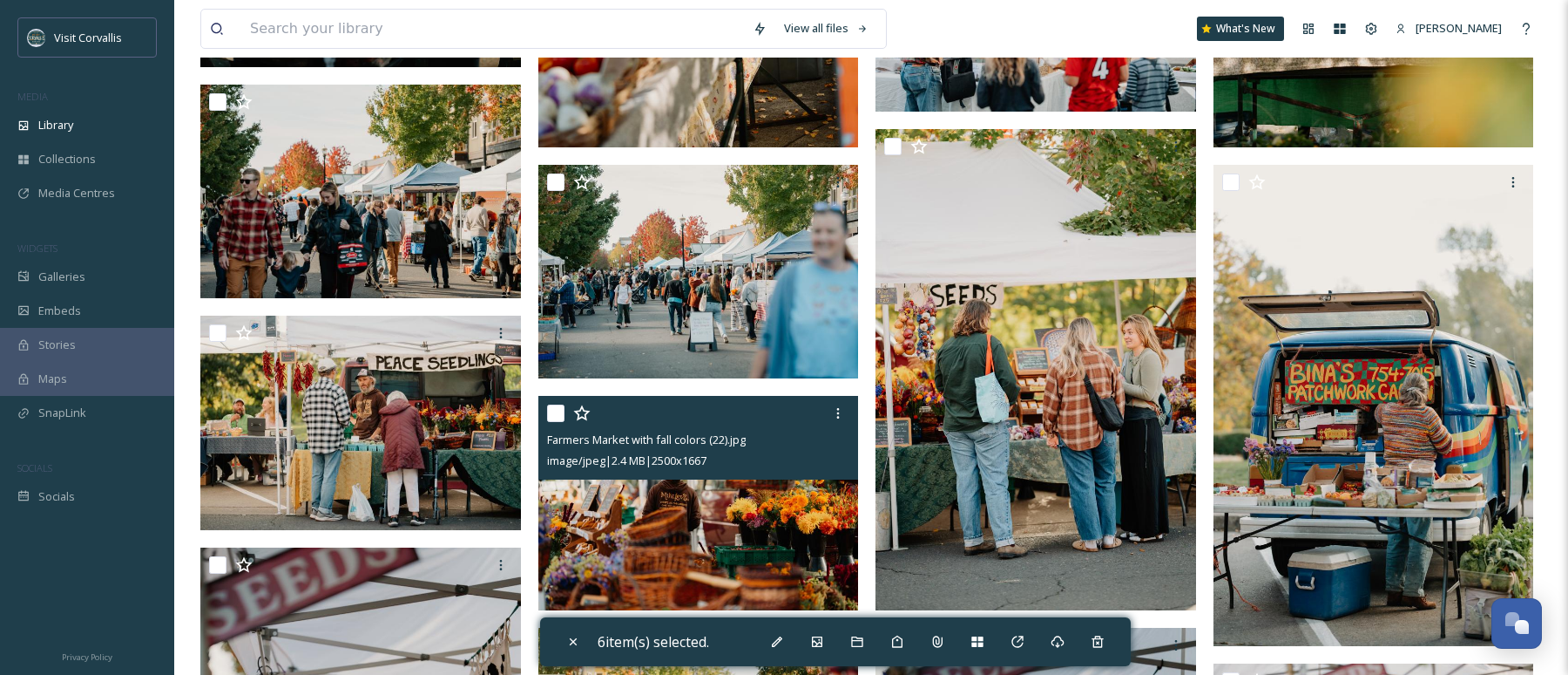
scroll to position [1211, 0]
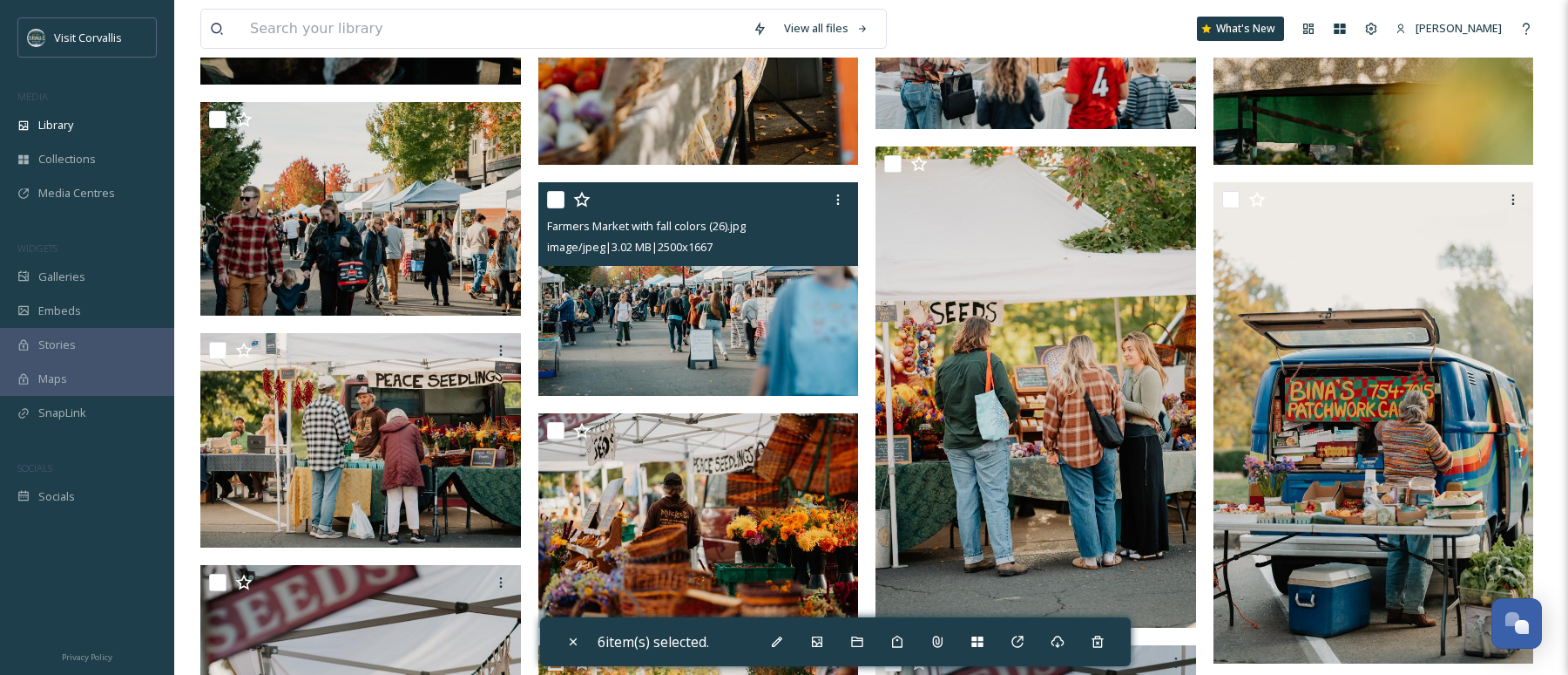
click at [559, 201] on input "checkbox" at bounding box center [556, 200] width 18 height 18
checkbox input "true"
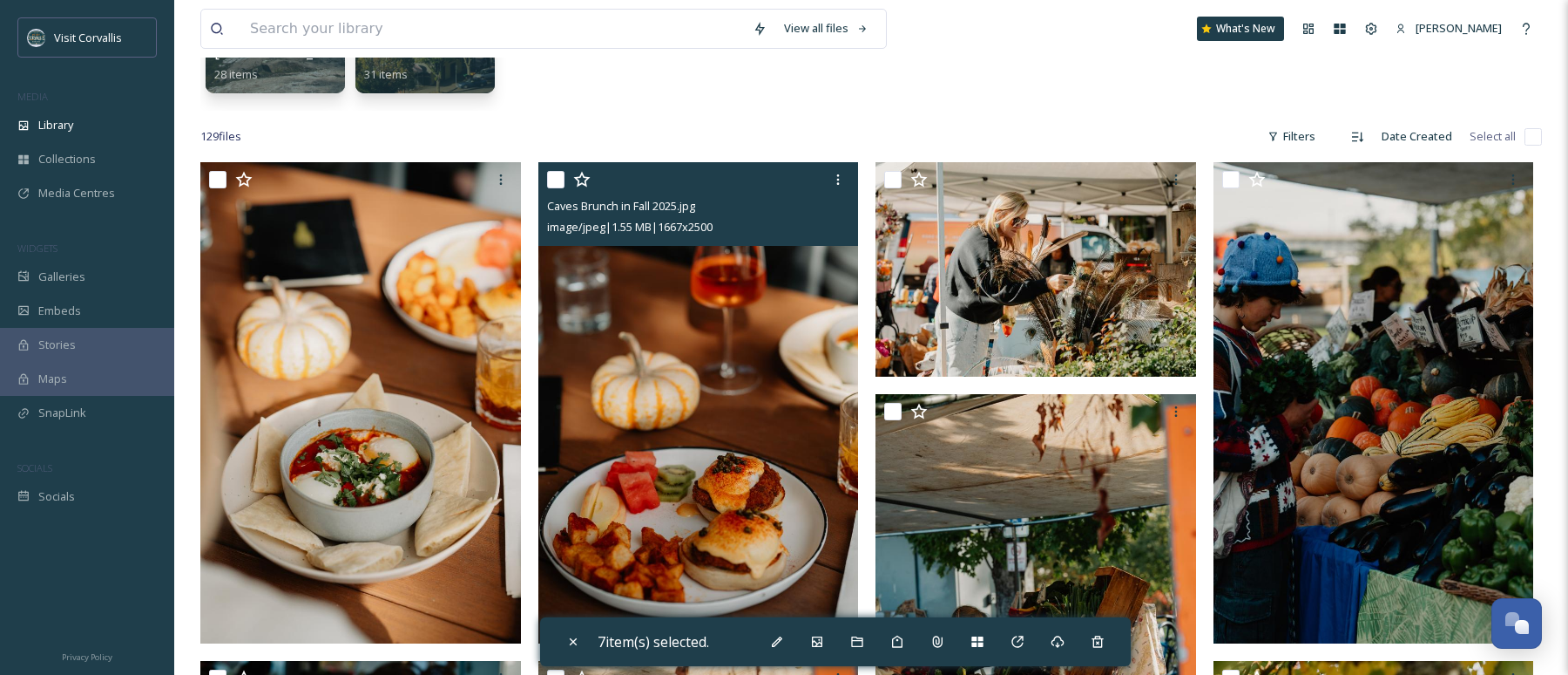
scroll to position [238, 0]
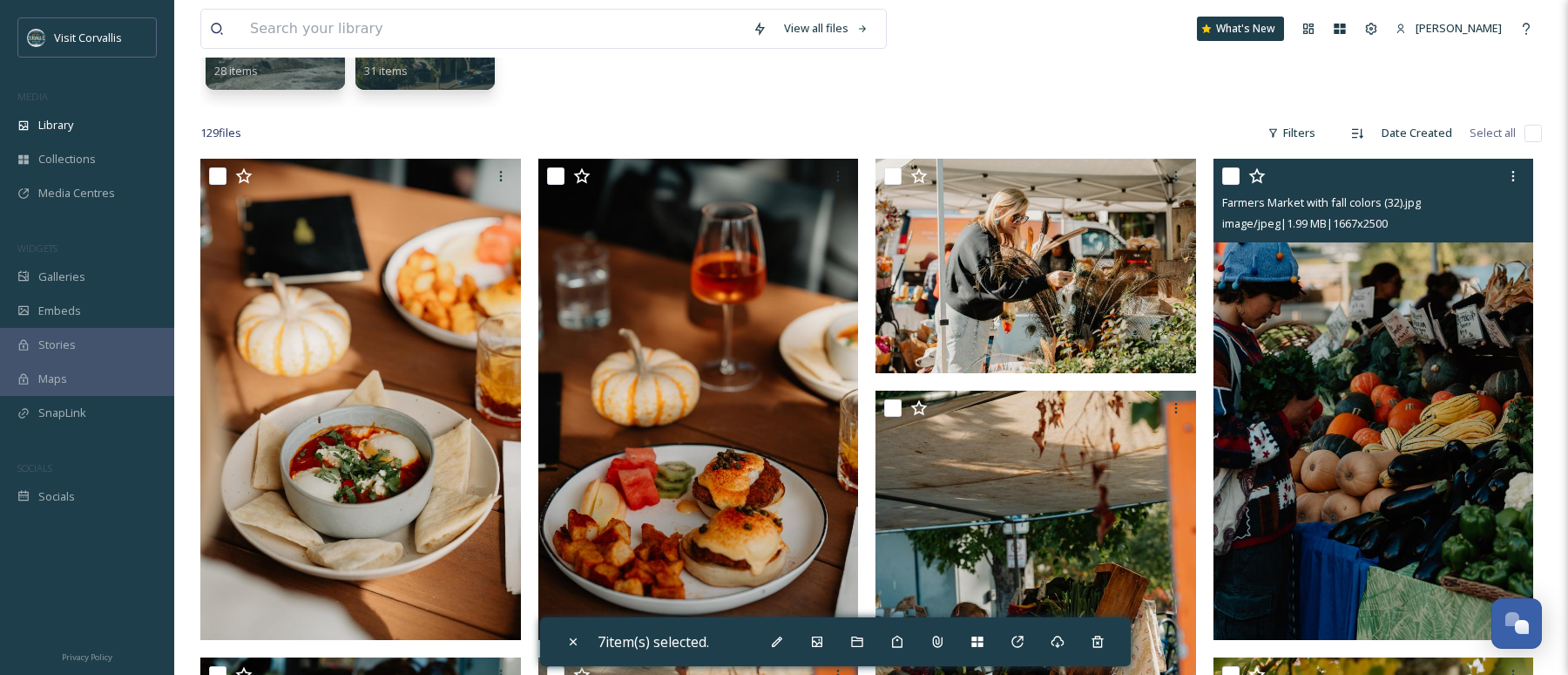
click at [1235, 174] on input "checkbox" at bounding box center [1231, 176] width 18 height 18
checkbox input "true"
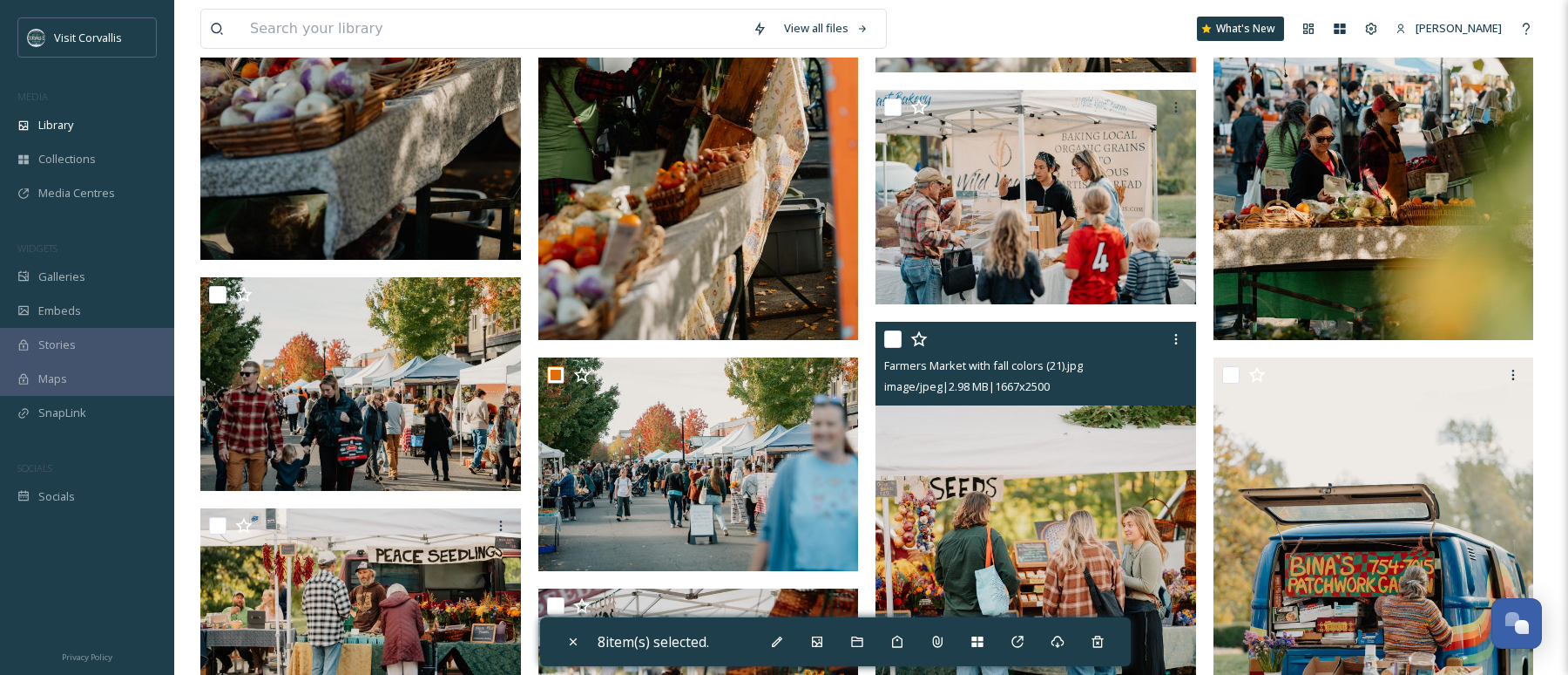
scroll to position [1038, 0]
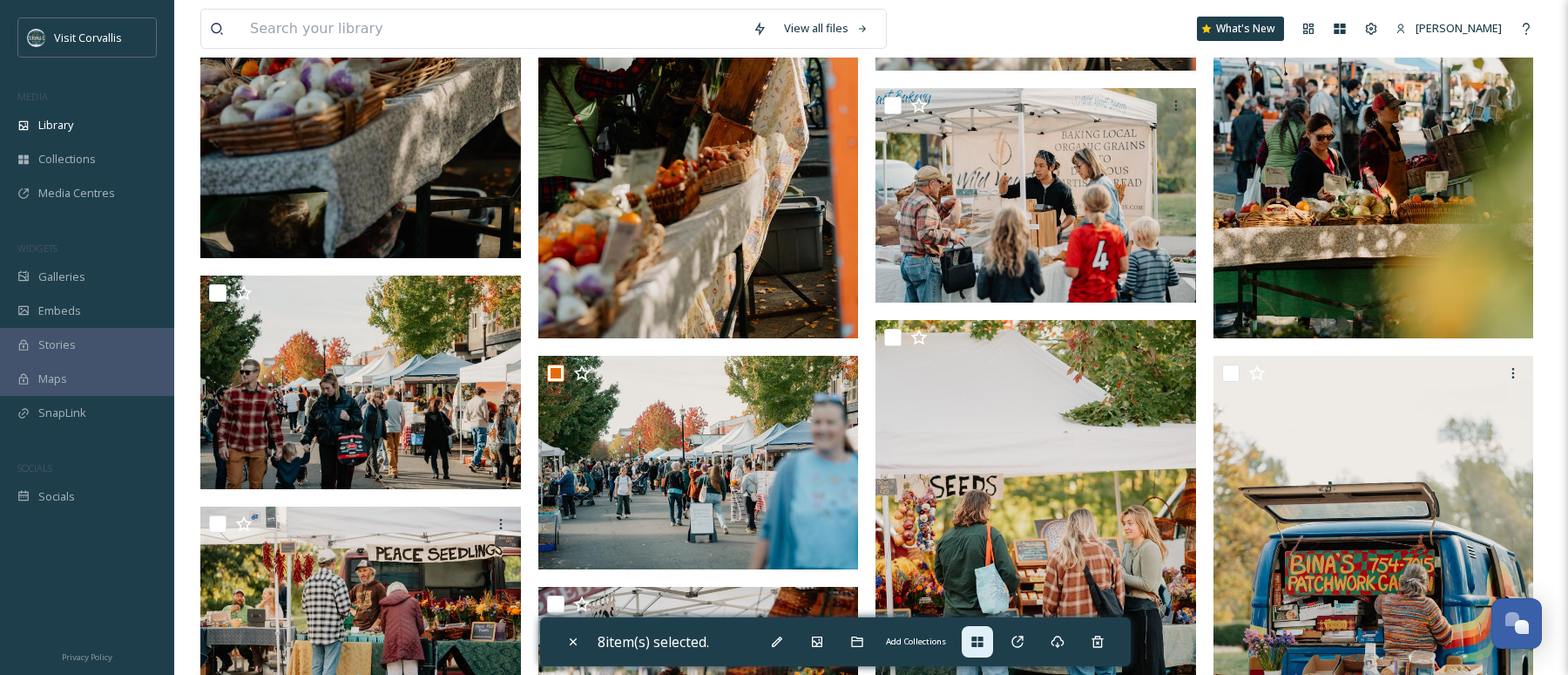
click at [983, 643] on icon at bounding box center [977, 642] width 12 height 11
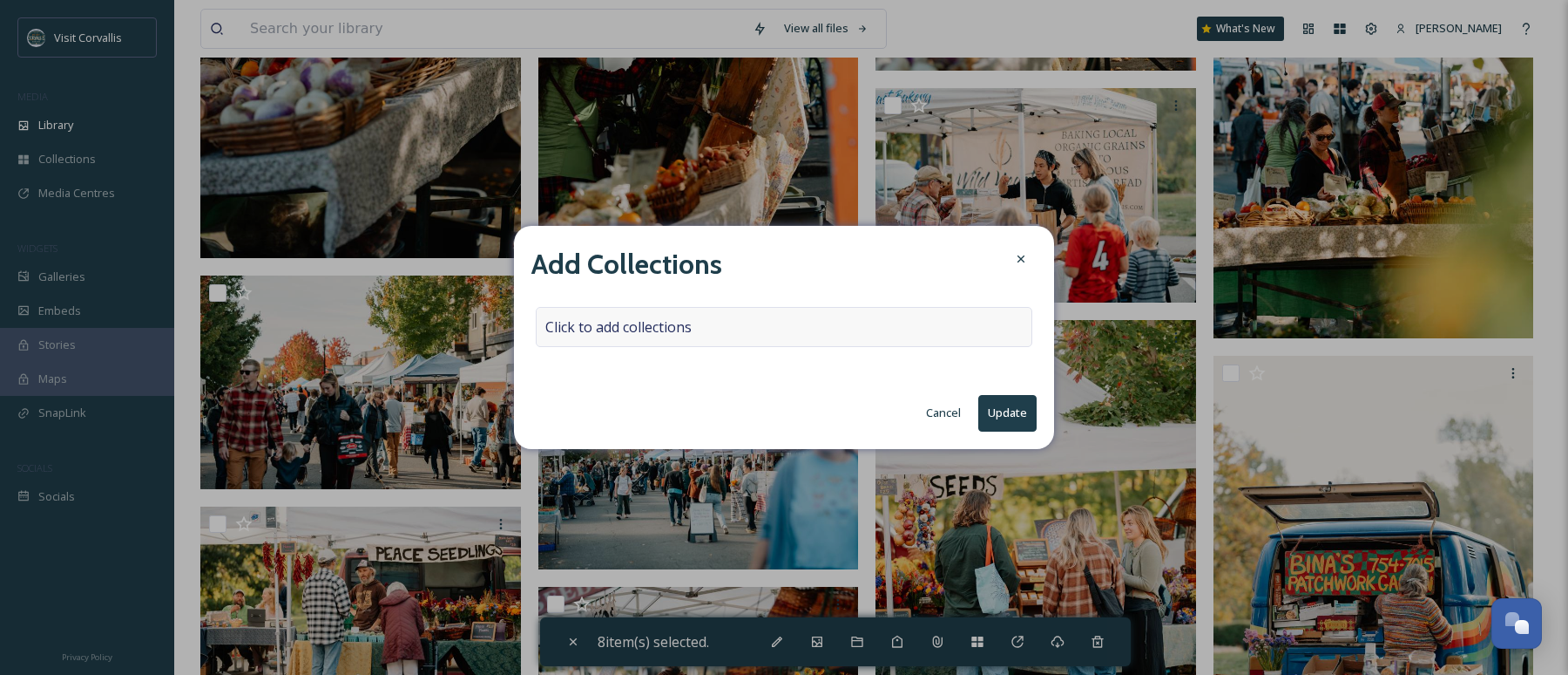
click at [648, 317] on span "Click to add collections" at bounding box center [619, 327] width 147 height 21
click at [648, 317] on input at bounding box center [633, 326] width 192 height 38
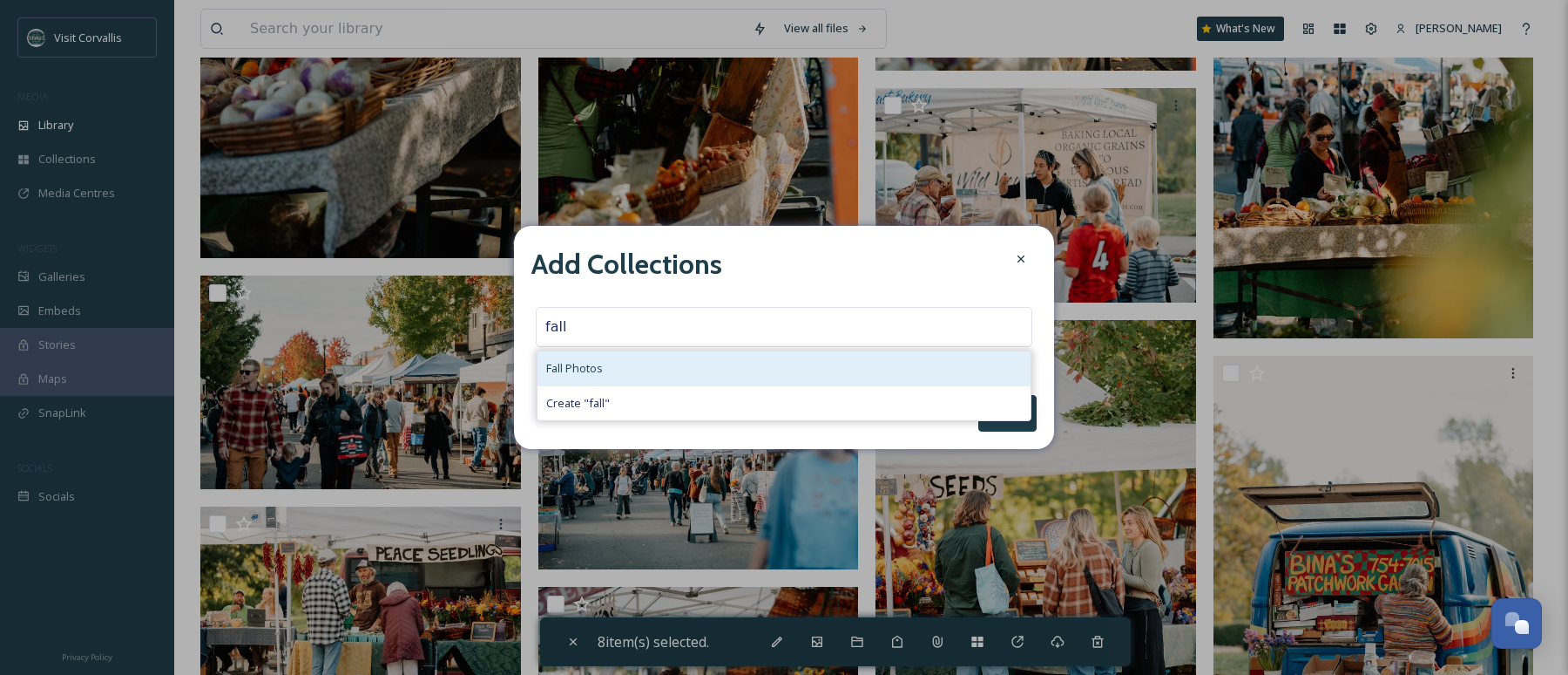
type input "fall"
click at [609, 373] on div "Fall Photos" at bounding box center [784, 368] width 493 height 34
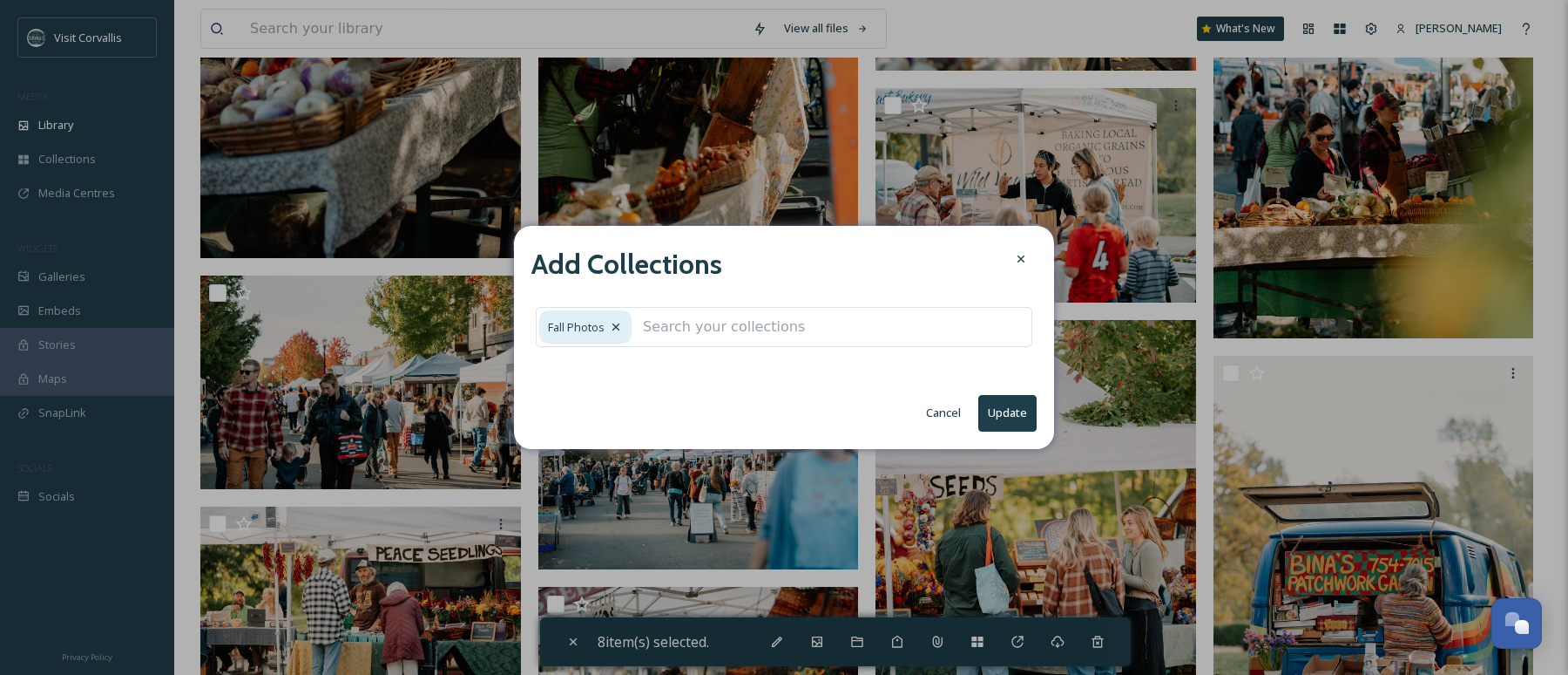
click at [1012, 417] on button "Update" at bounding box center [1008, 413] width 59 height 36
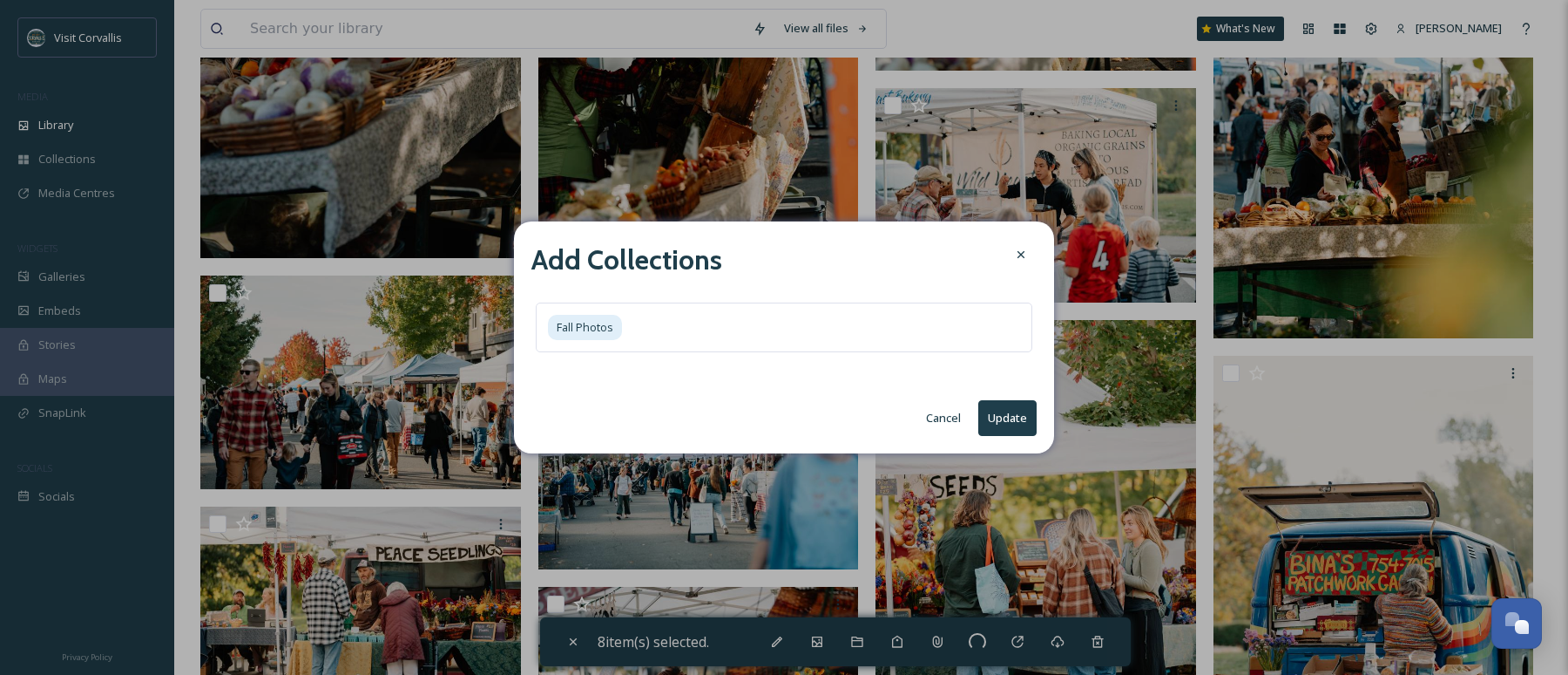
checkbox input "false"
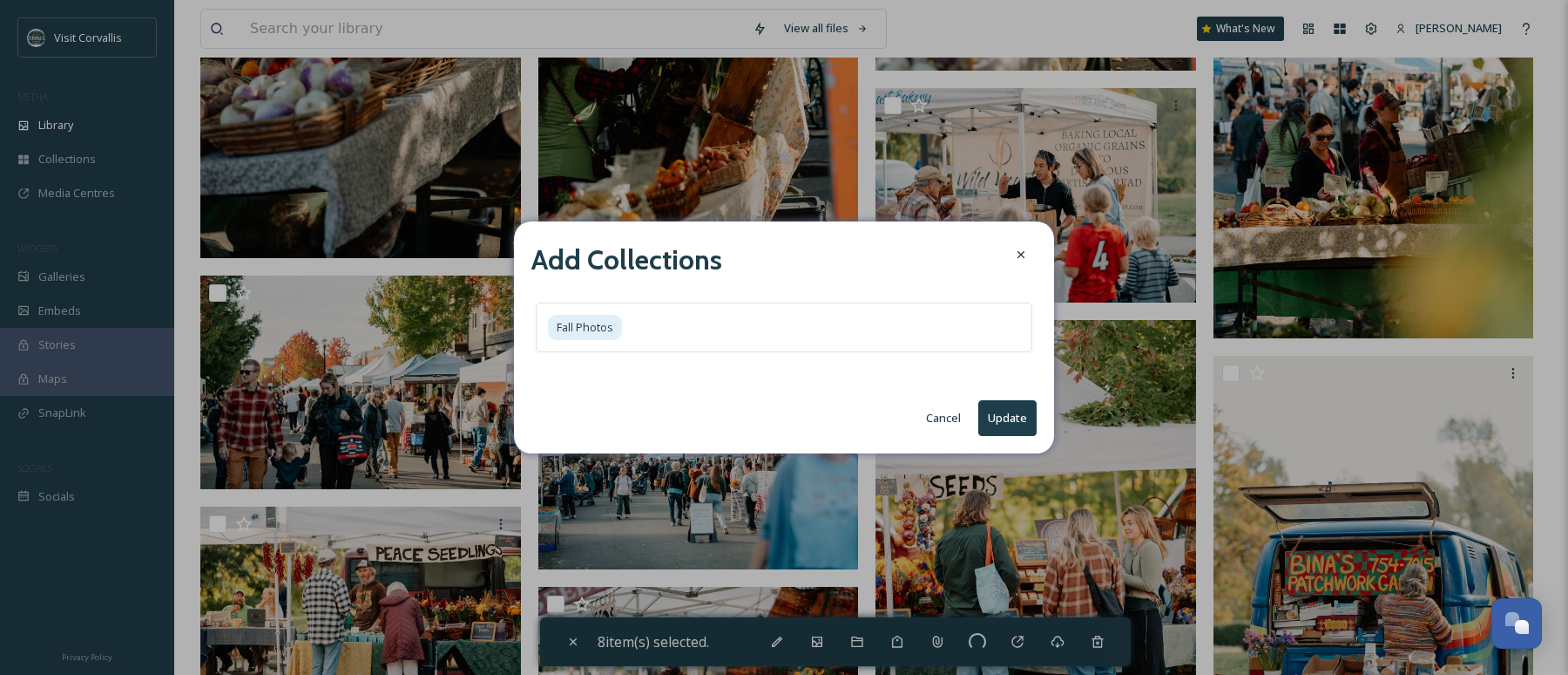
checkbox input "false"
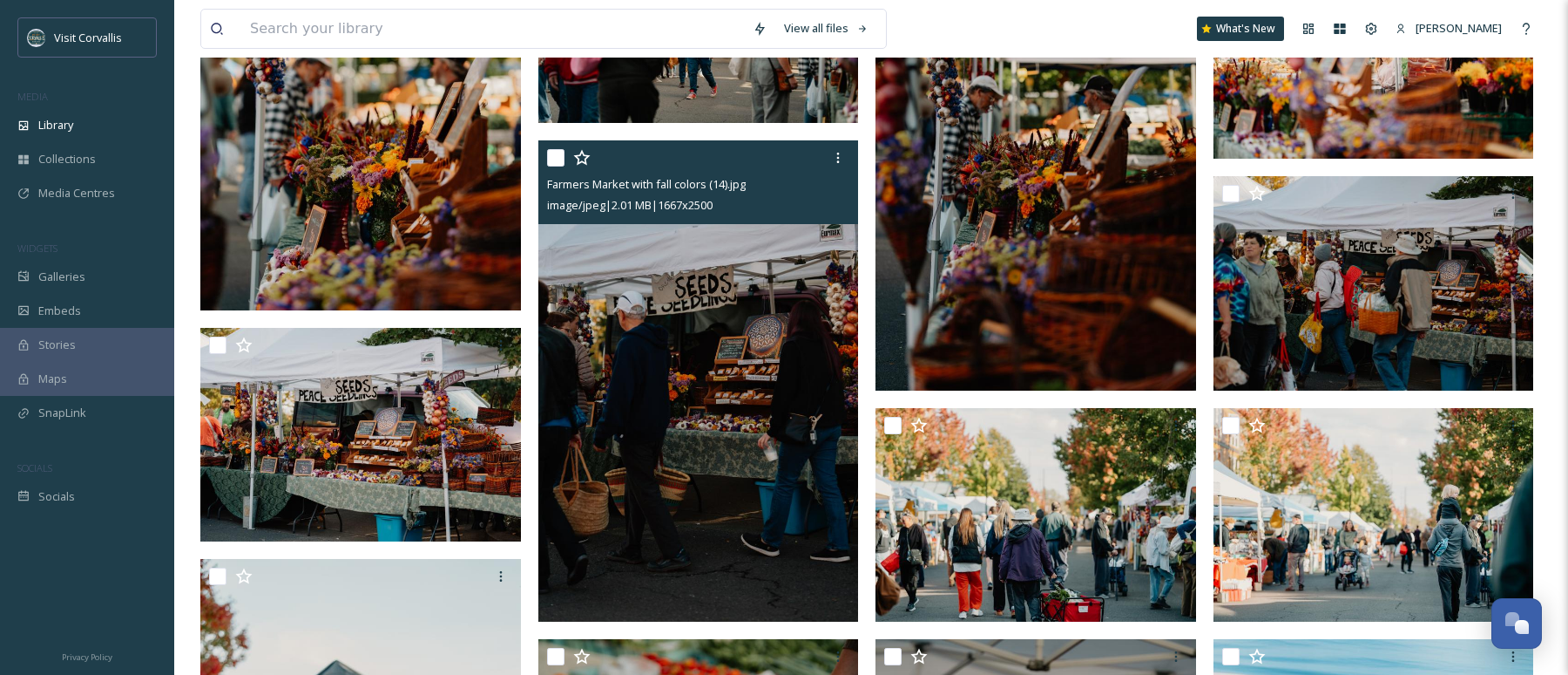
scroll to position [1682, 0]
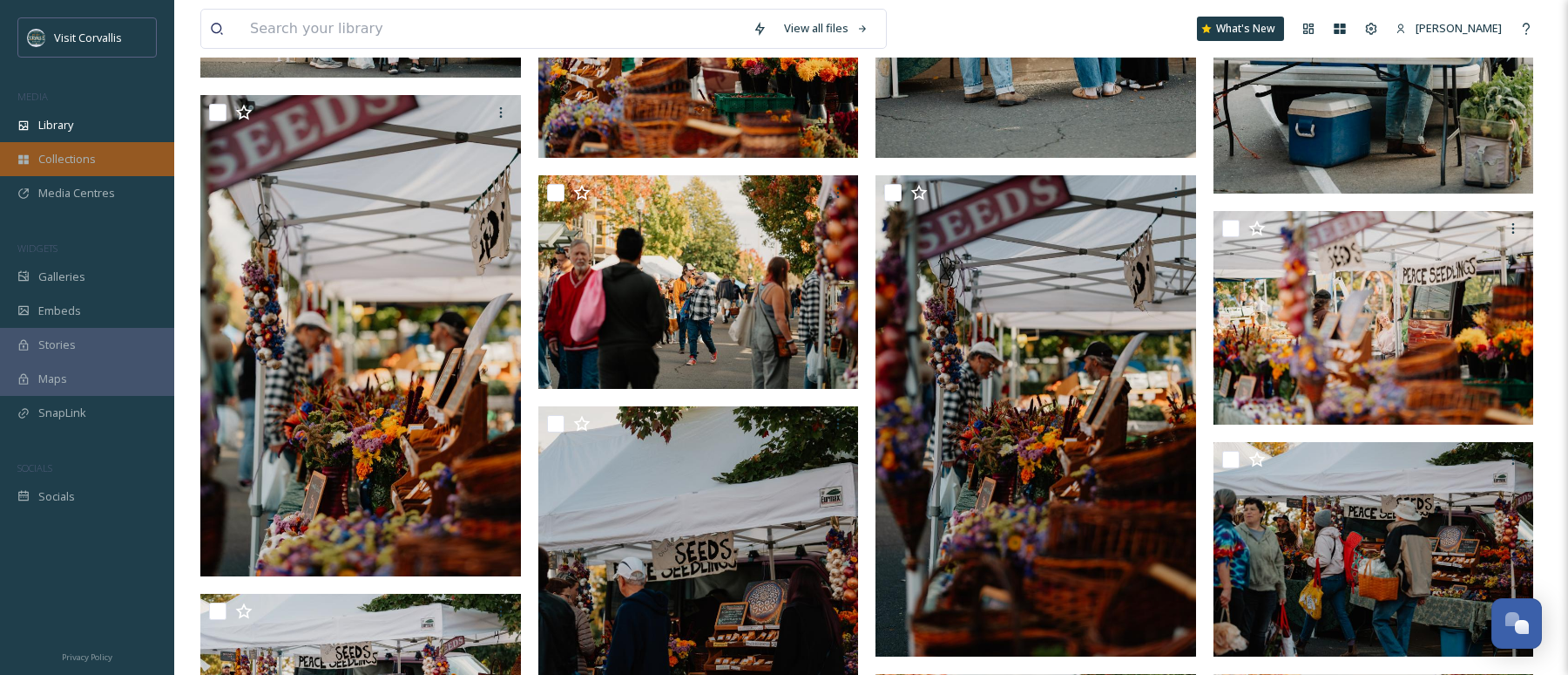
click at [76, 157] on span "Collections" at bounding box center [67, 159] width 58 height 17
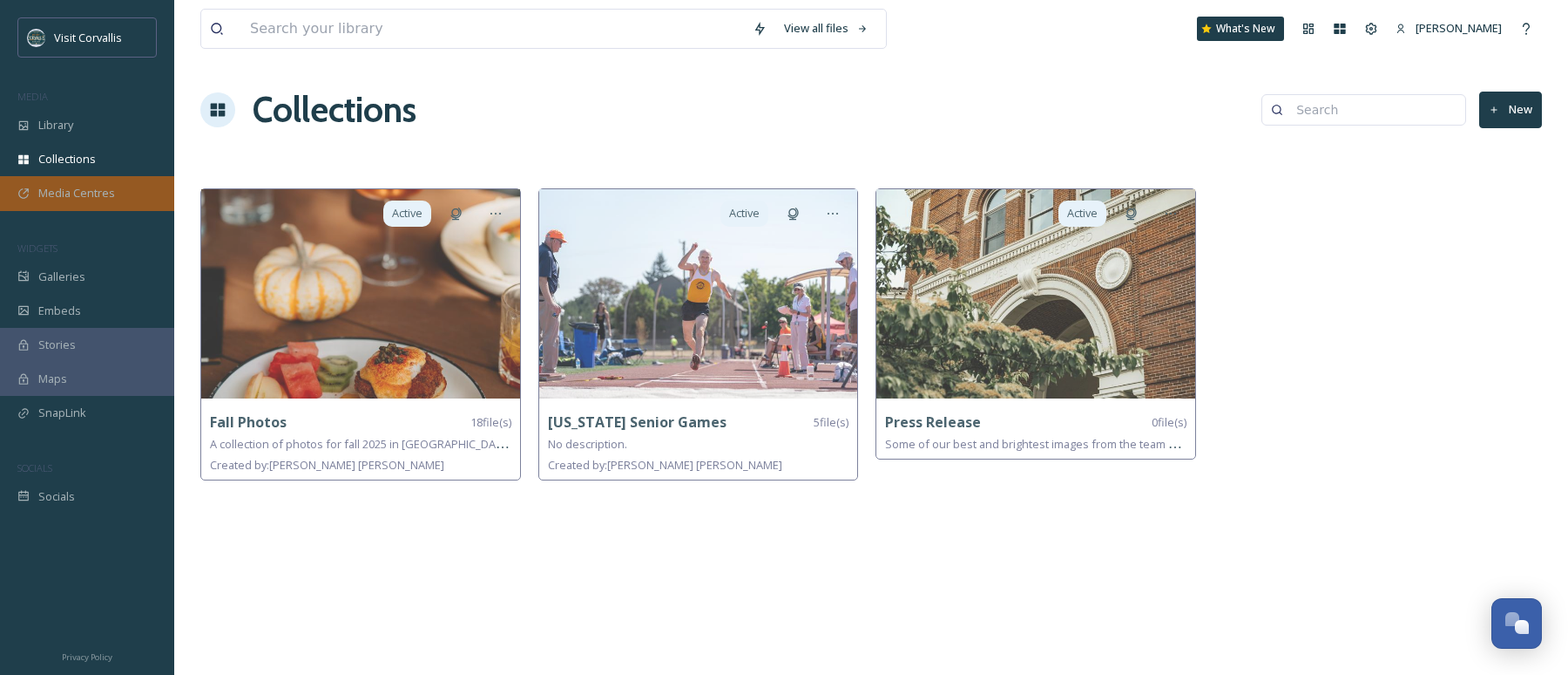
click at [108, 197] on span "Media Centres" at bounding box center [76, 193] width 76 height 17
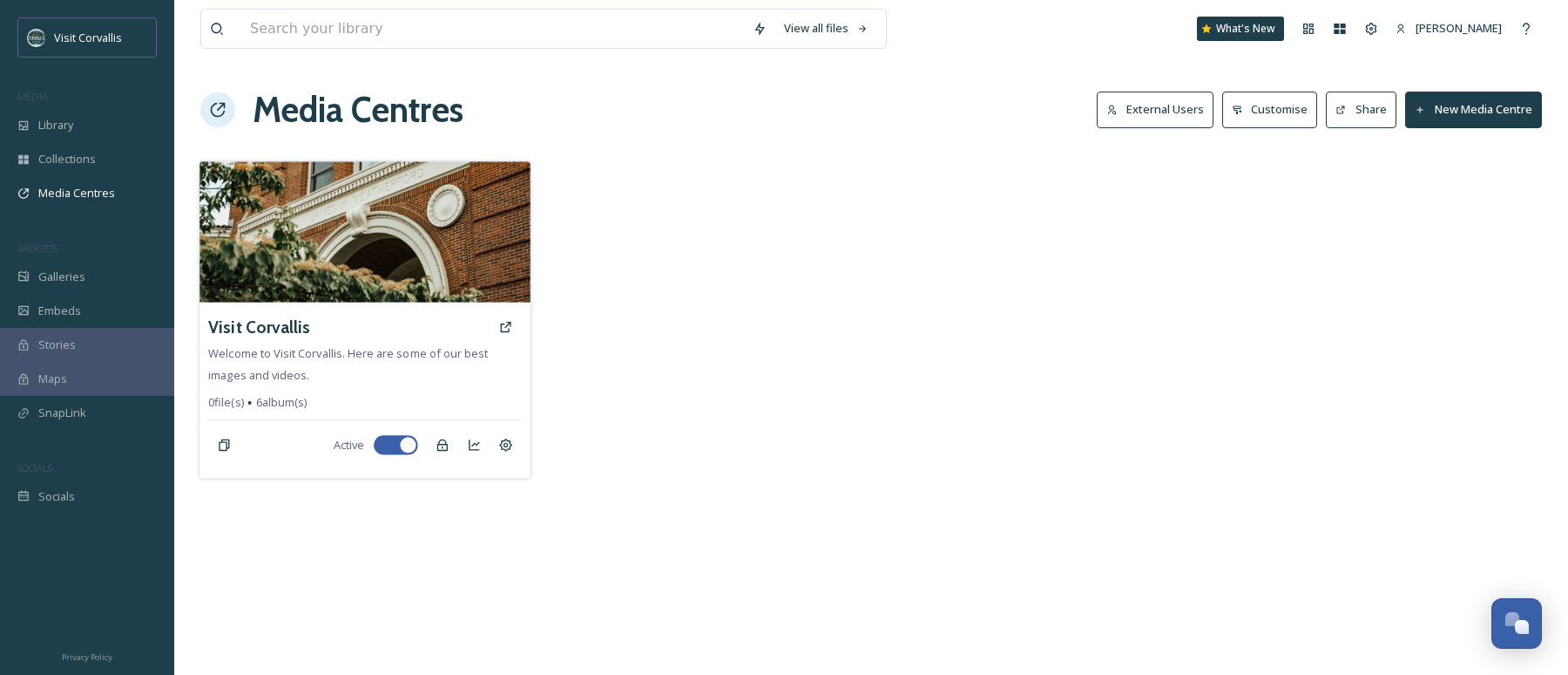
click at [356, 277] on img at bounding box center [364, 231] width 330 height 141
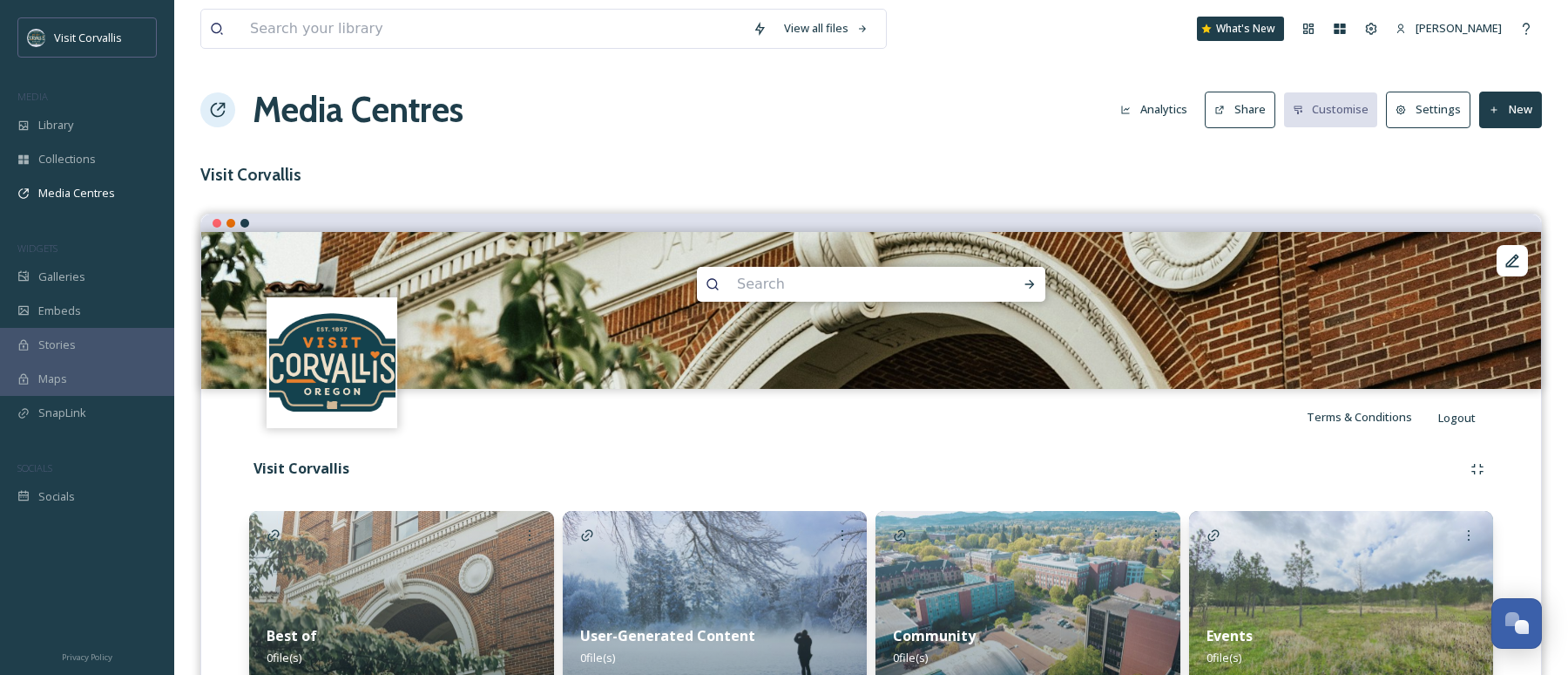
click at [1257, 109] on button "Share" at bounding box center [1240, 109] width 70 height 36
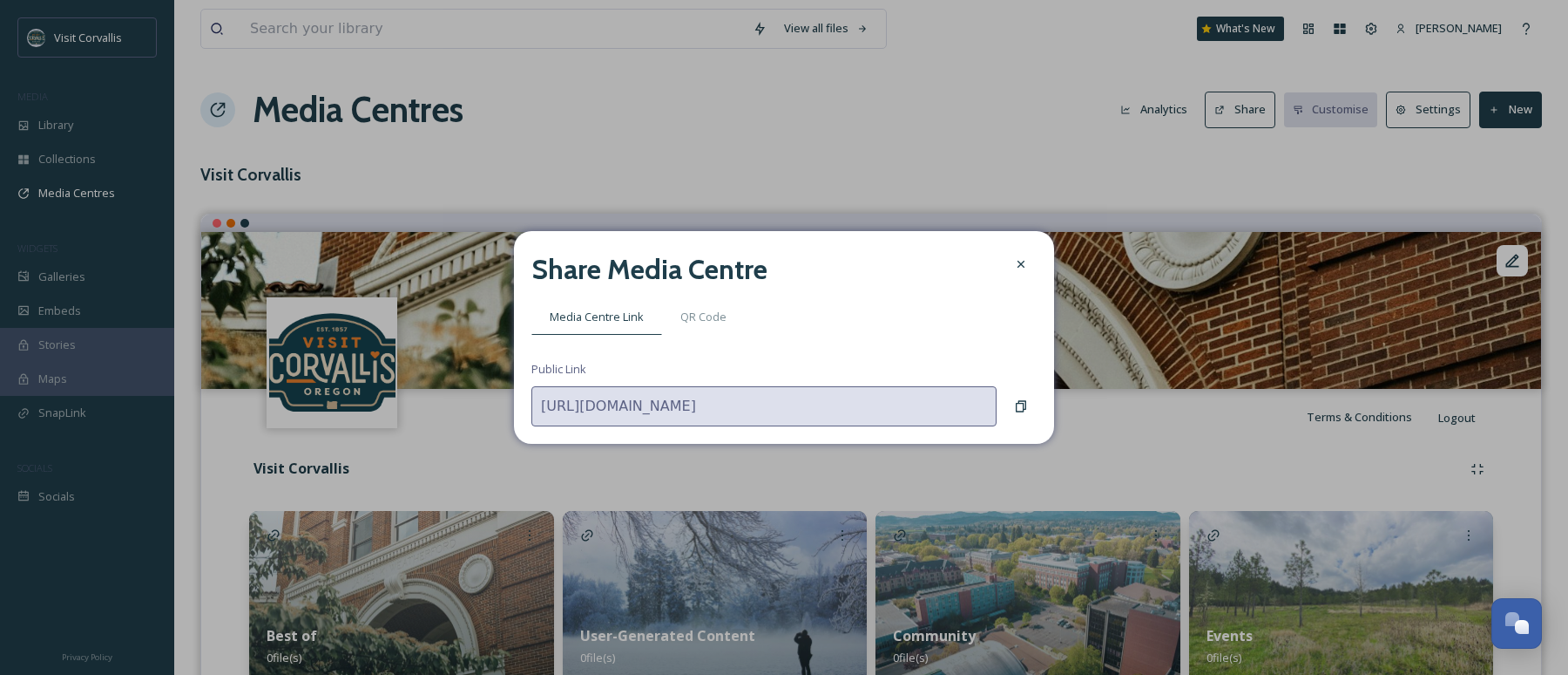
click at [1015, 260] on icon at bounding box center [1021, 264] width 14 height 14
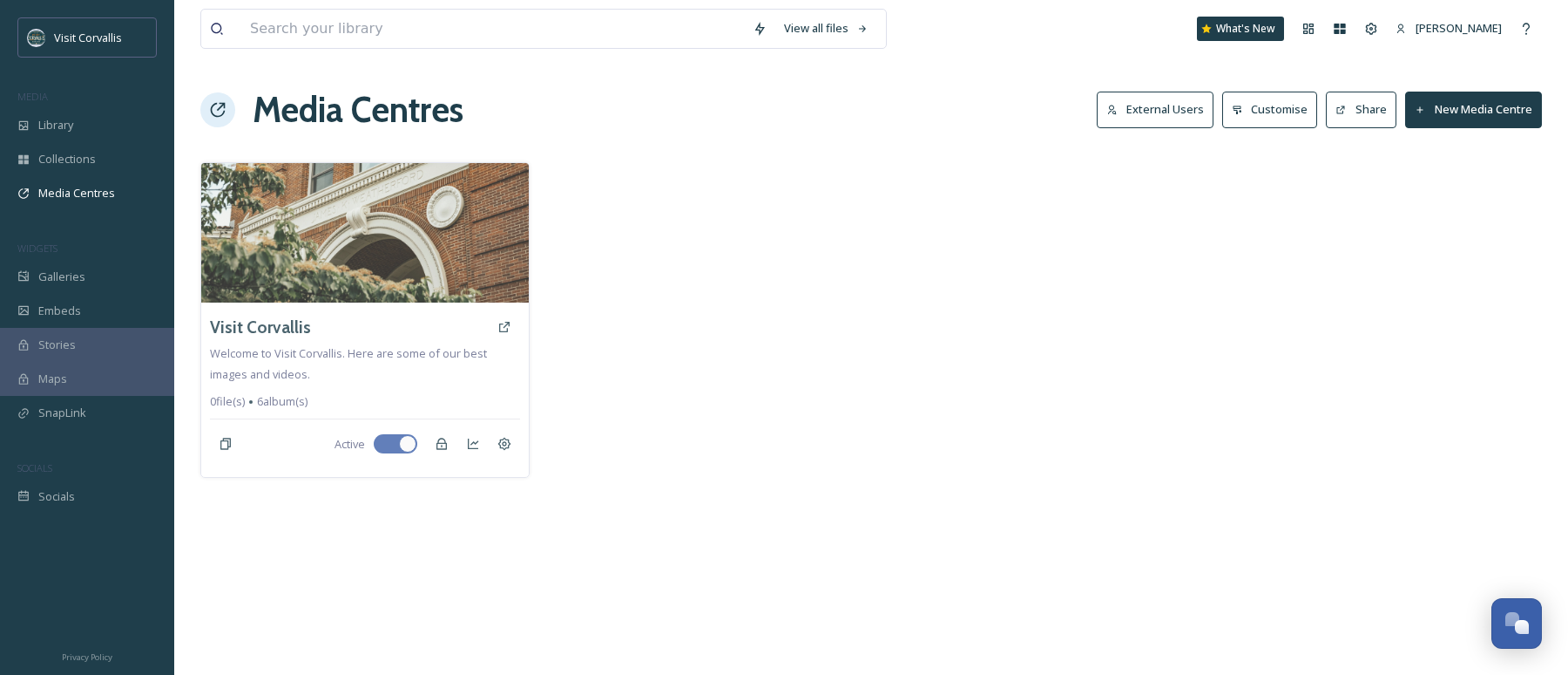
click at [1442, 113] on button "New Media Centre" at bounding box center [1474, 109] width 137 height 36
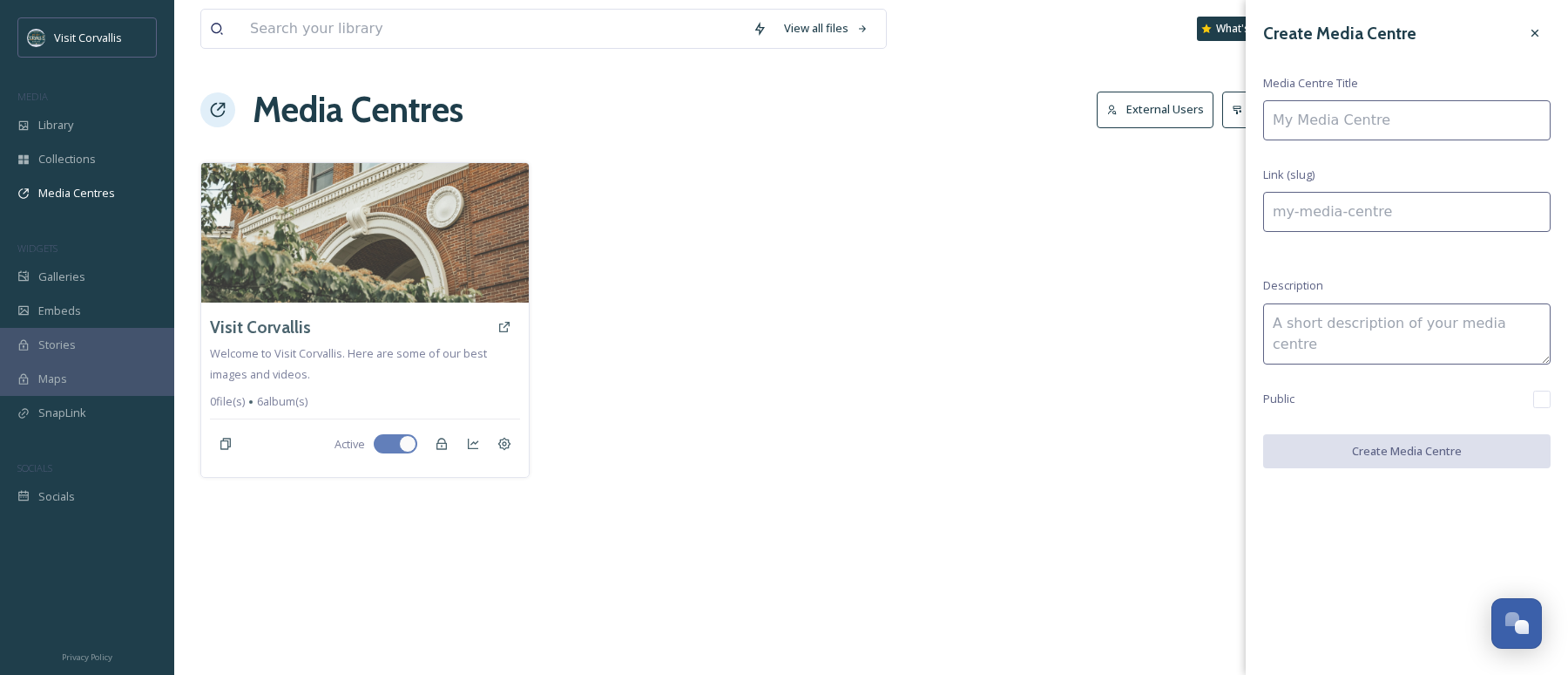
click at [1358, 123] on input at bounding box center [1406, 120] width 287 height 40
type input "F"
type input "f"
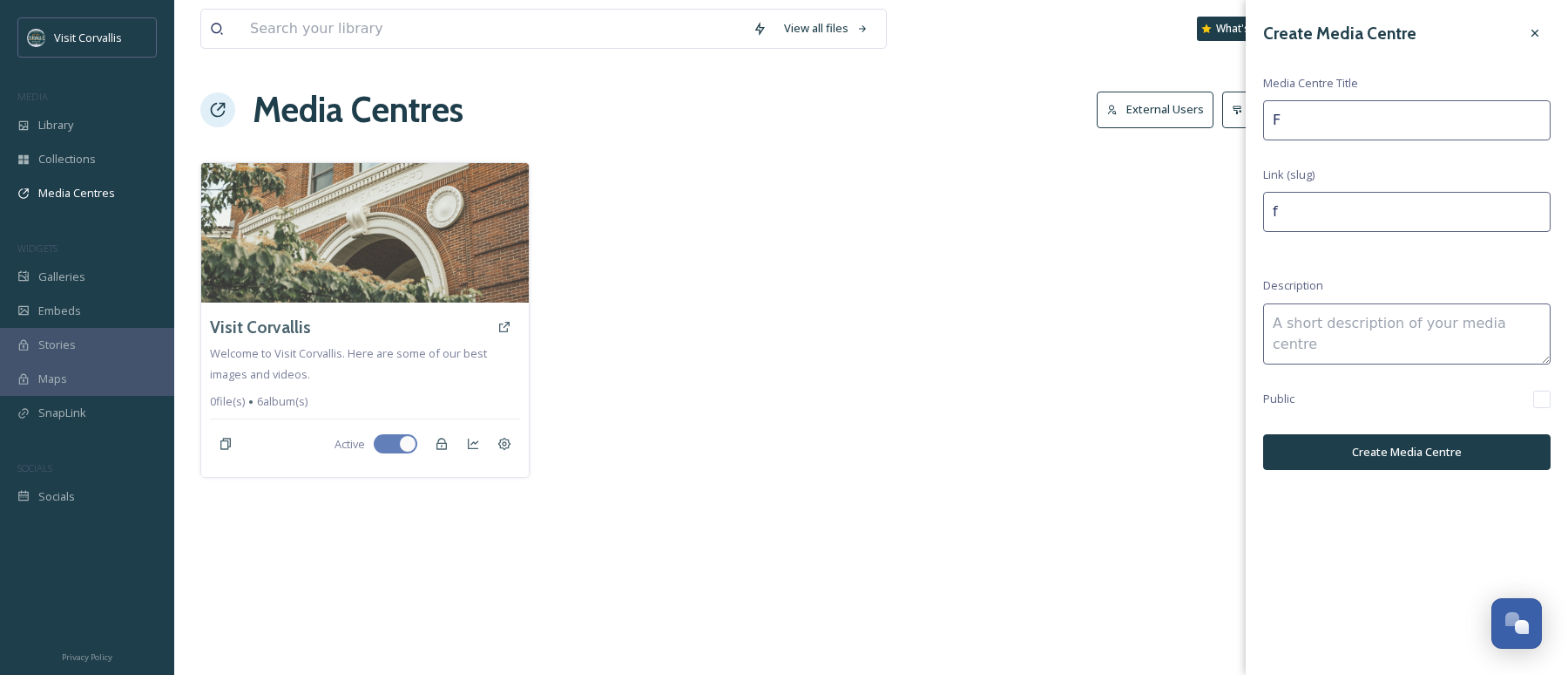
type input "Fa"
type input "fa"
type input "Fal"
type input "fal"
type input "Fall"
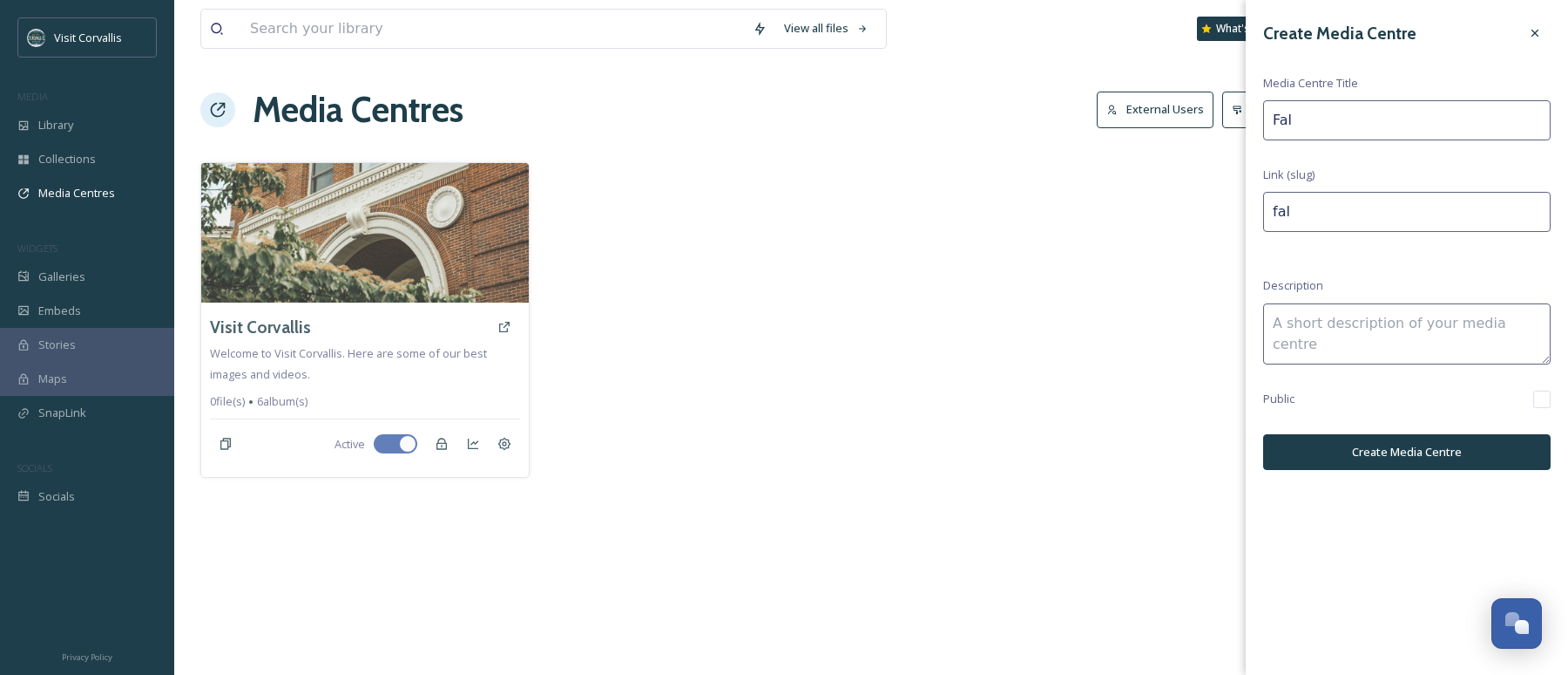
type input "fall"
type input "Fall"
type input "fall-"
type input "Fall 2"
type input "fall-2"
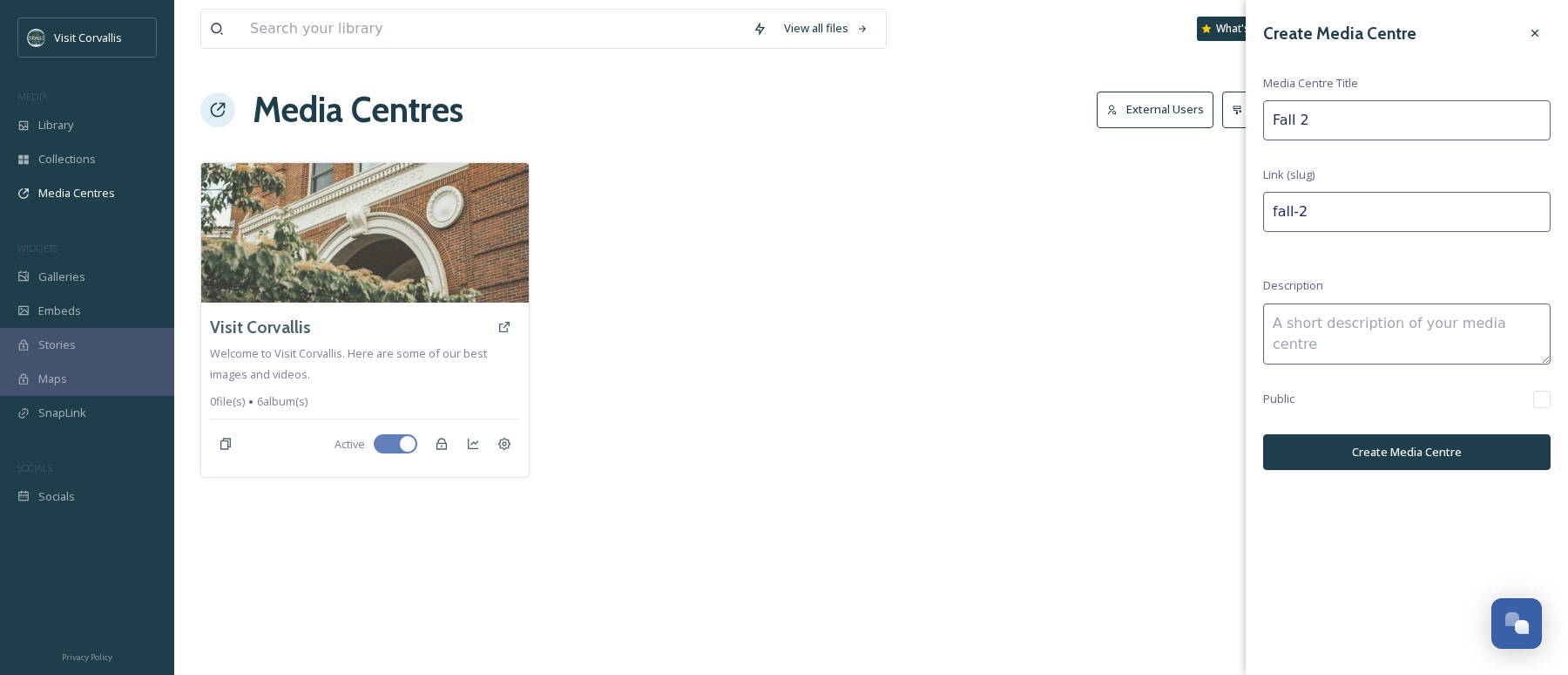
type input "Fall 20"
type input "fall-20"
type input "Fall 202"
type input "fall-202"
type input "Fall 2025"
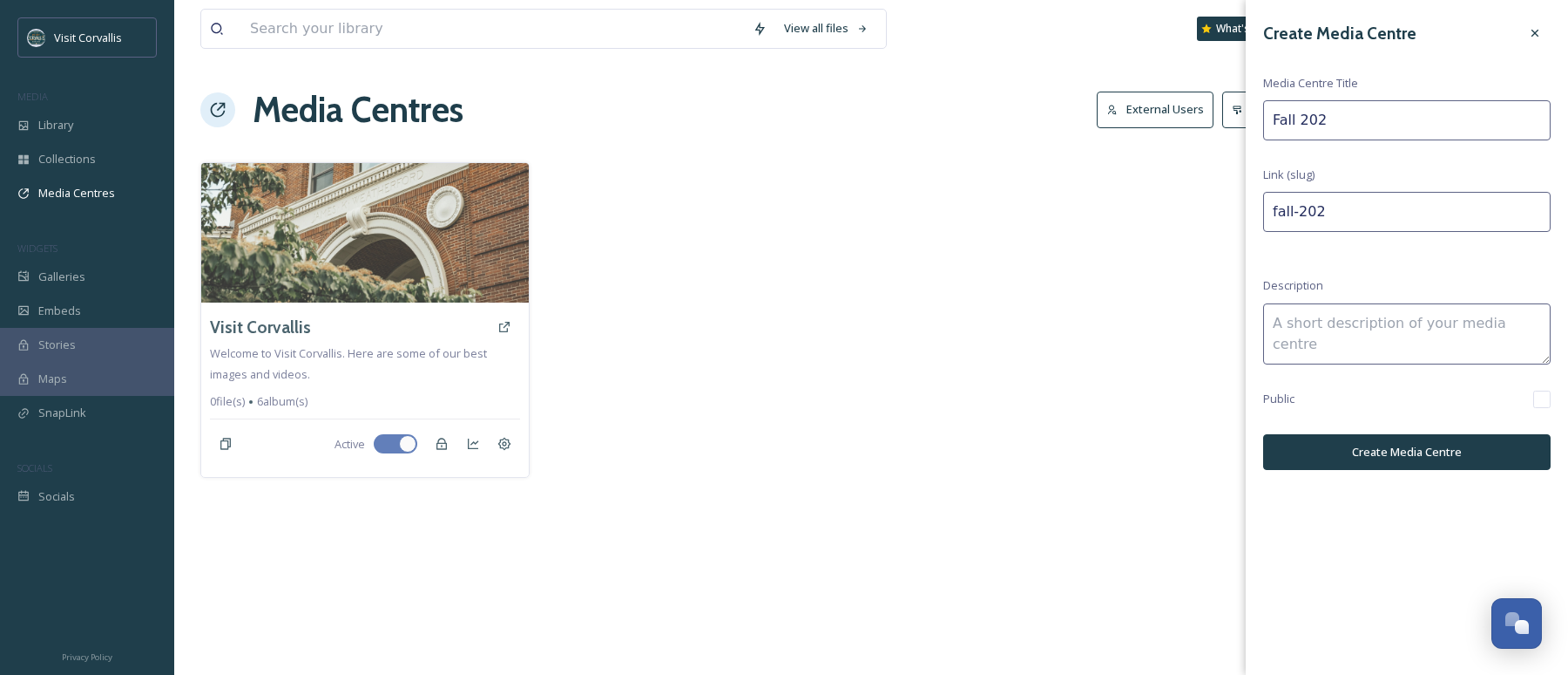
type input "fall-2025"
type input "Fall 2025"
click at [1387, 330] on textarea at bounding box center [1406, 333] width 287 height 61
type textarea "Fall scenes in [GEOGRAPHIC_DATA] OR - 2025"
click at [1442, 460] on button "Create Media Centre" at bounding box center [1406, 452] width 287 height 36
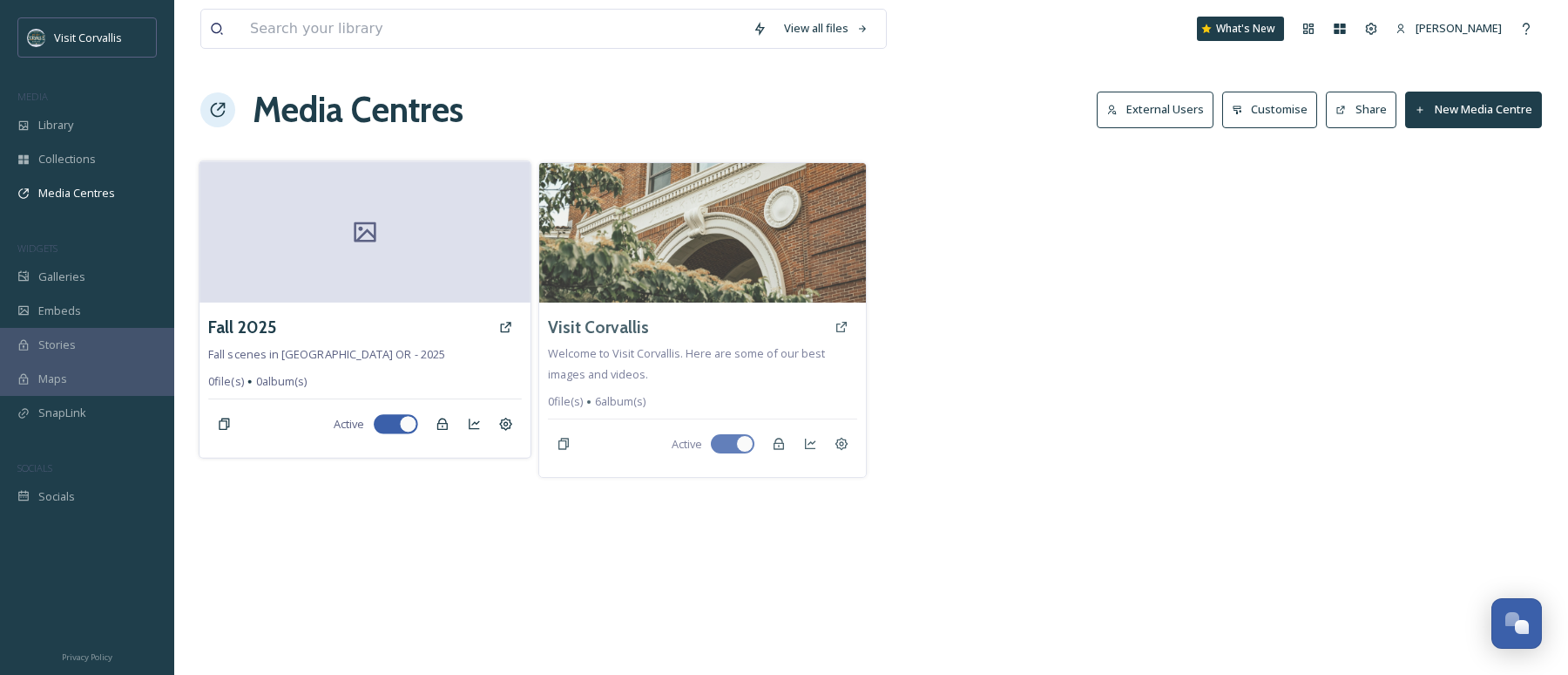
click at [432, 230] on div at bounding box center [364, 231] width 330 height 141
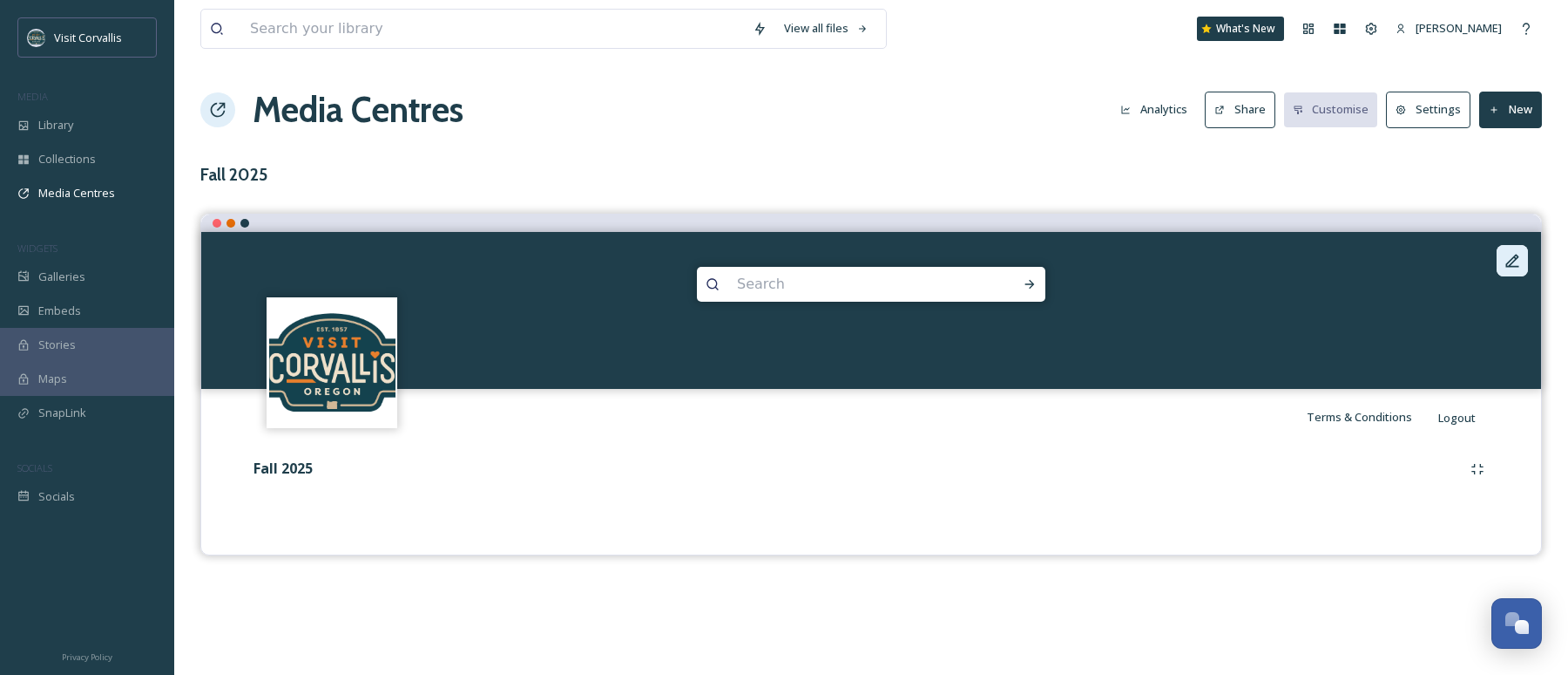
click at [1509, 263] on icon at bounding box center [1513, 261] width 18 height 18
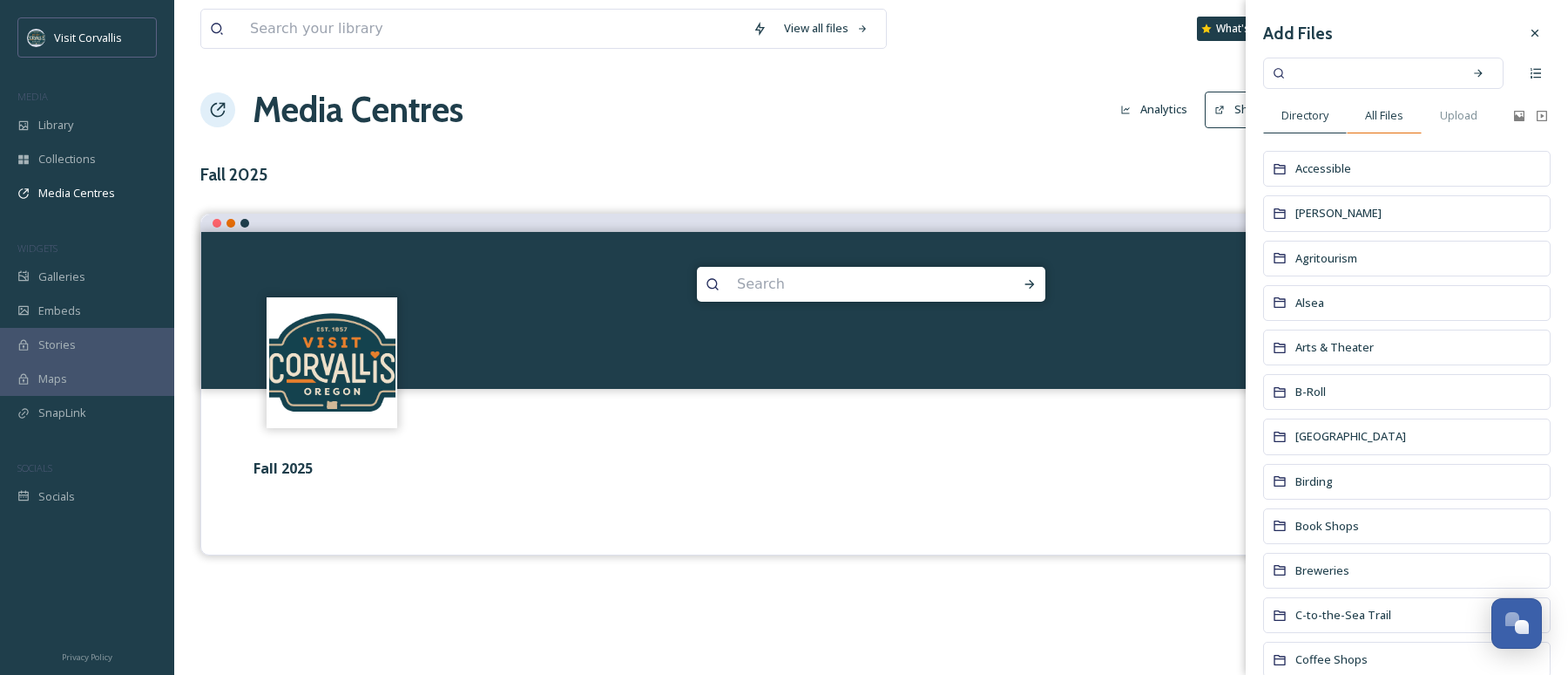
click at [1388, 116] on span "All Files" at bounding box center [1384, 116] width 38 height 17
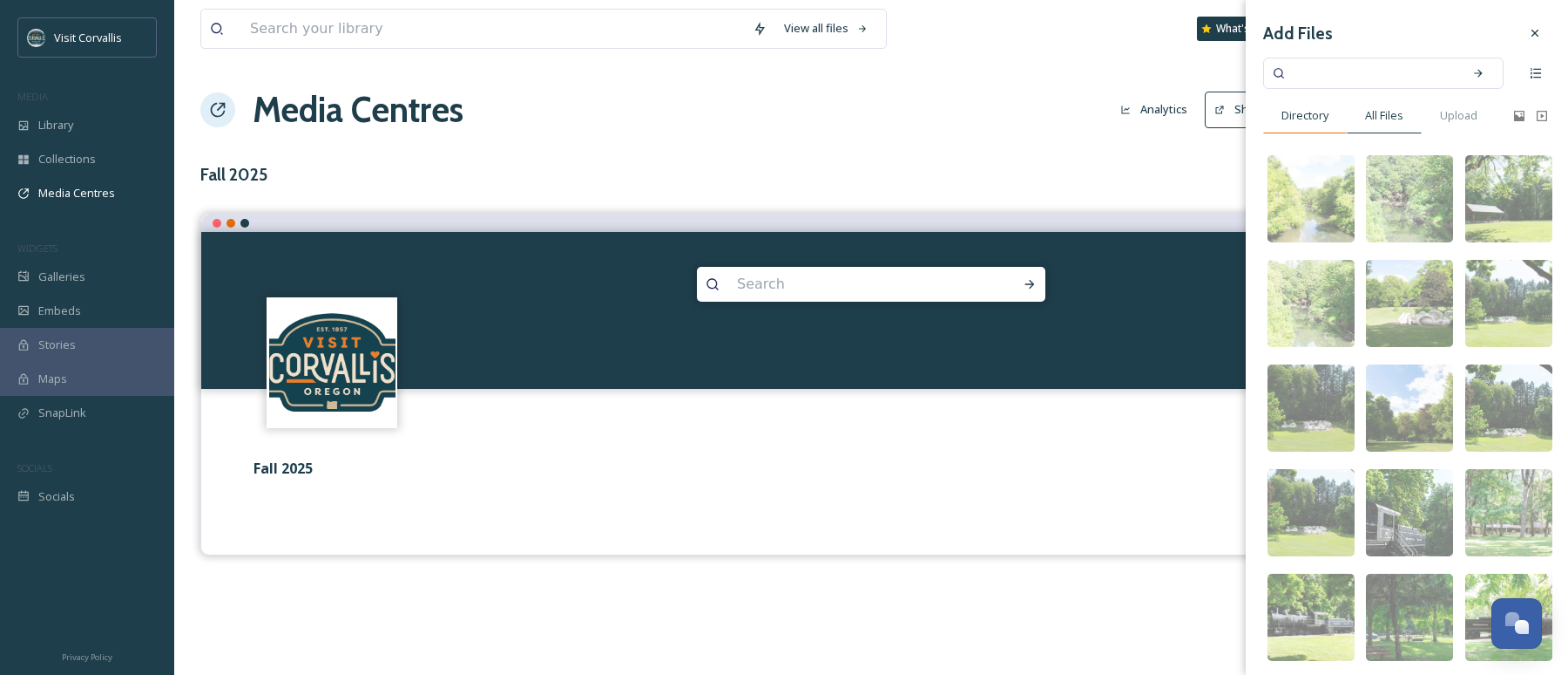
click at [1319, 116] on span "Directory" at bounding box center [1305, 116] width 47 height 17
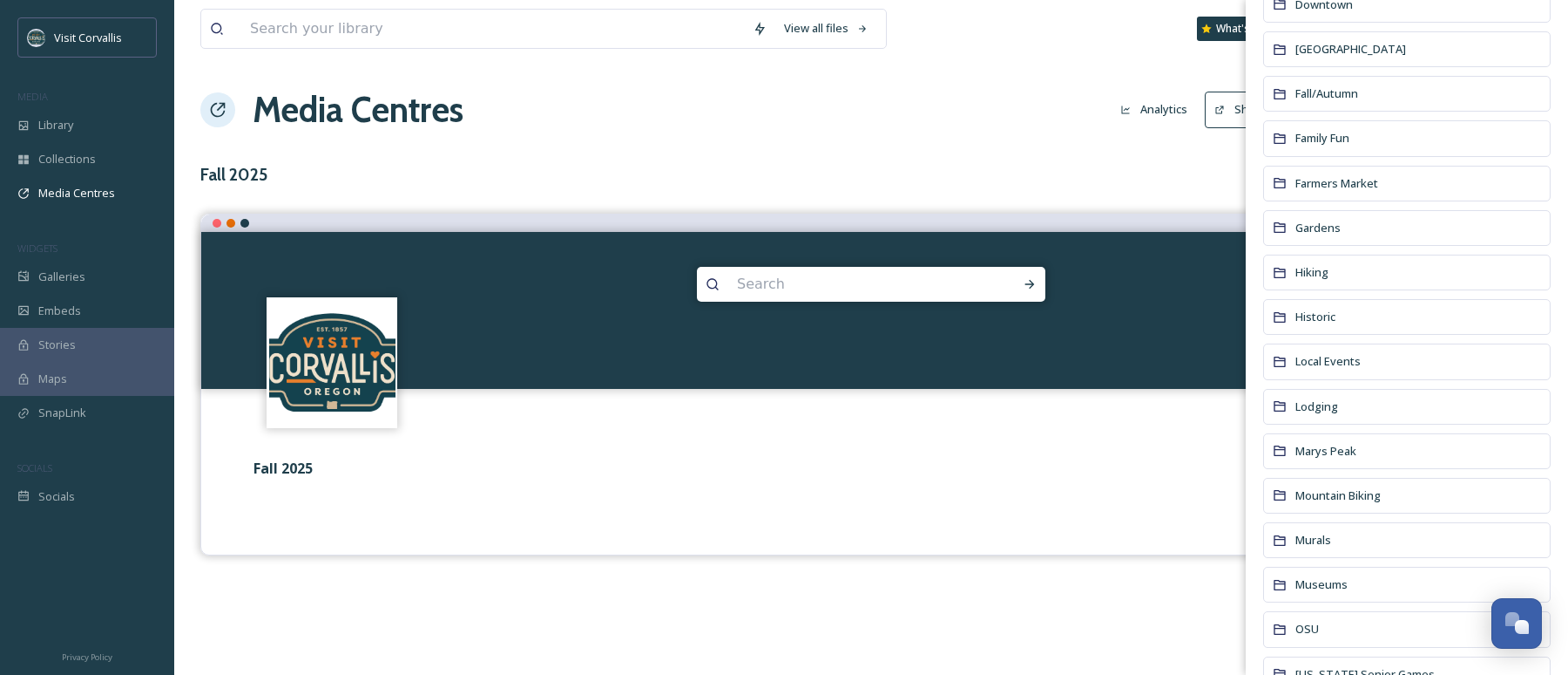
scroll to position [736, 0]
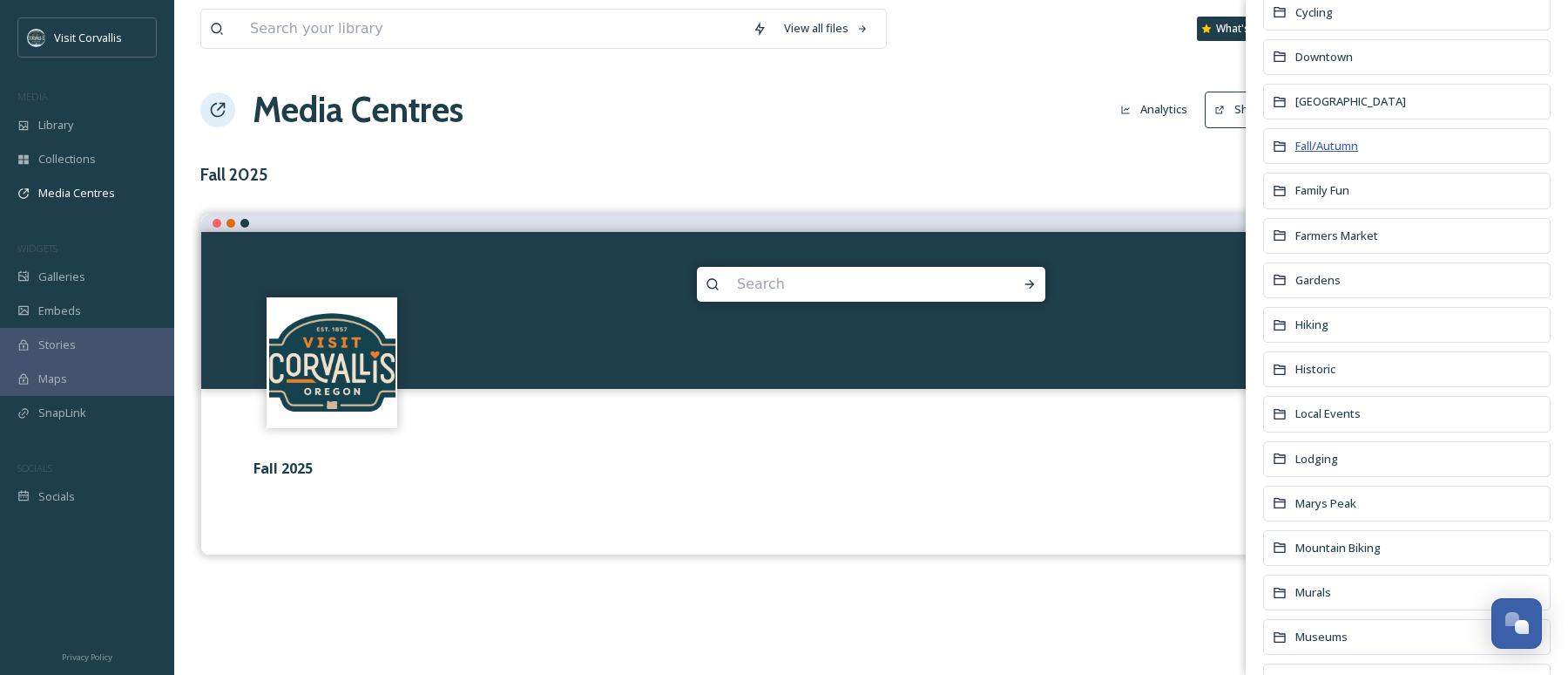
click at [1334, 147] on span "Fall/Autumn" at bounding box center [1327, 146] width 63 height 16
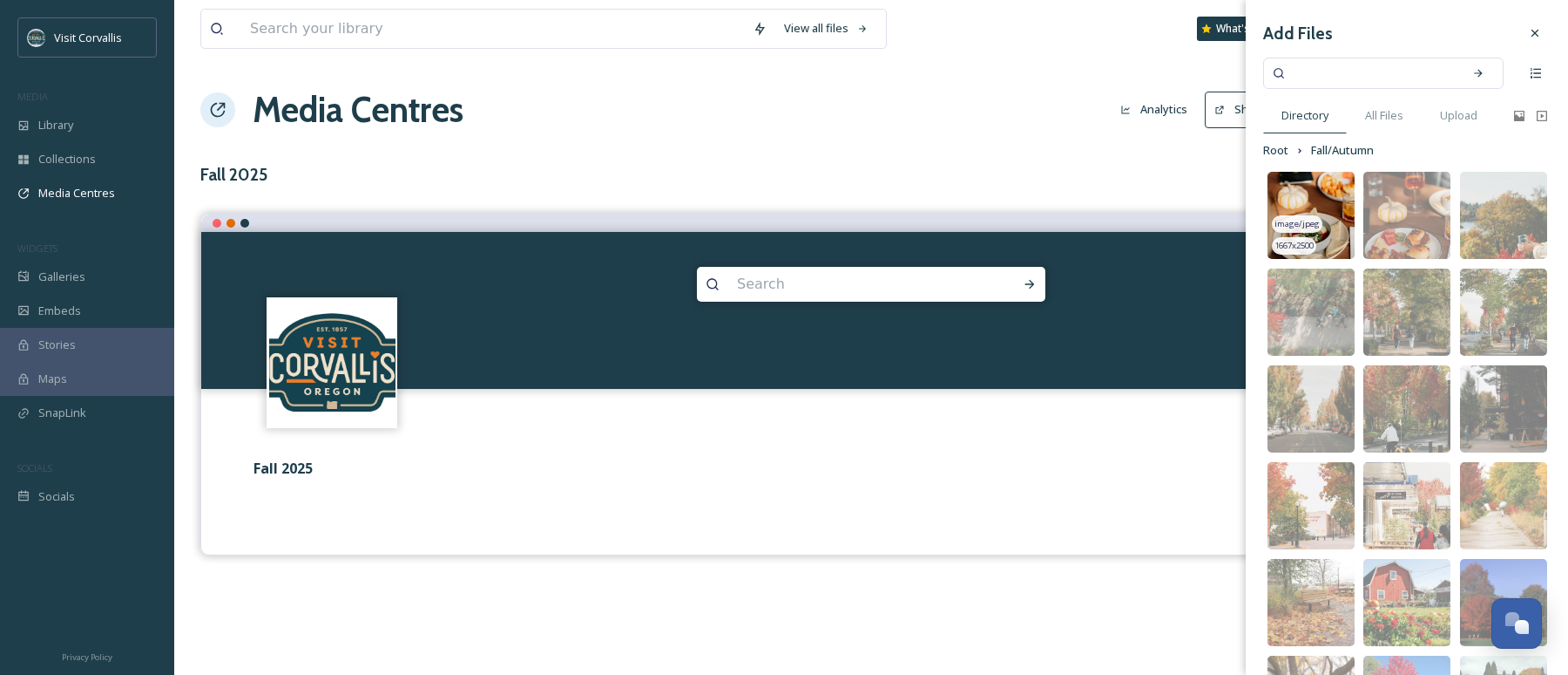
click at [1324, 205] on img at bounding box center [1311, 215] width 87 height 87
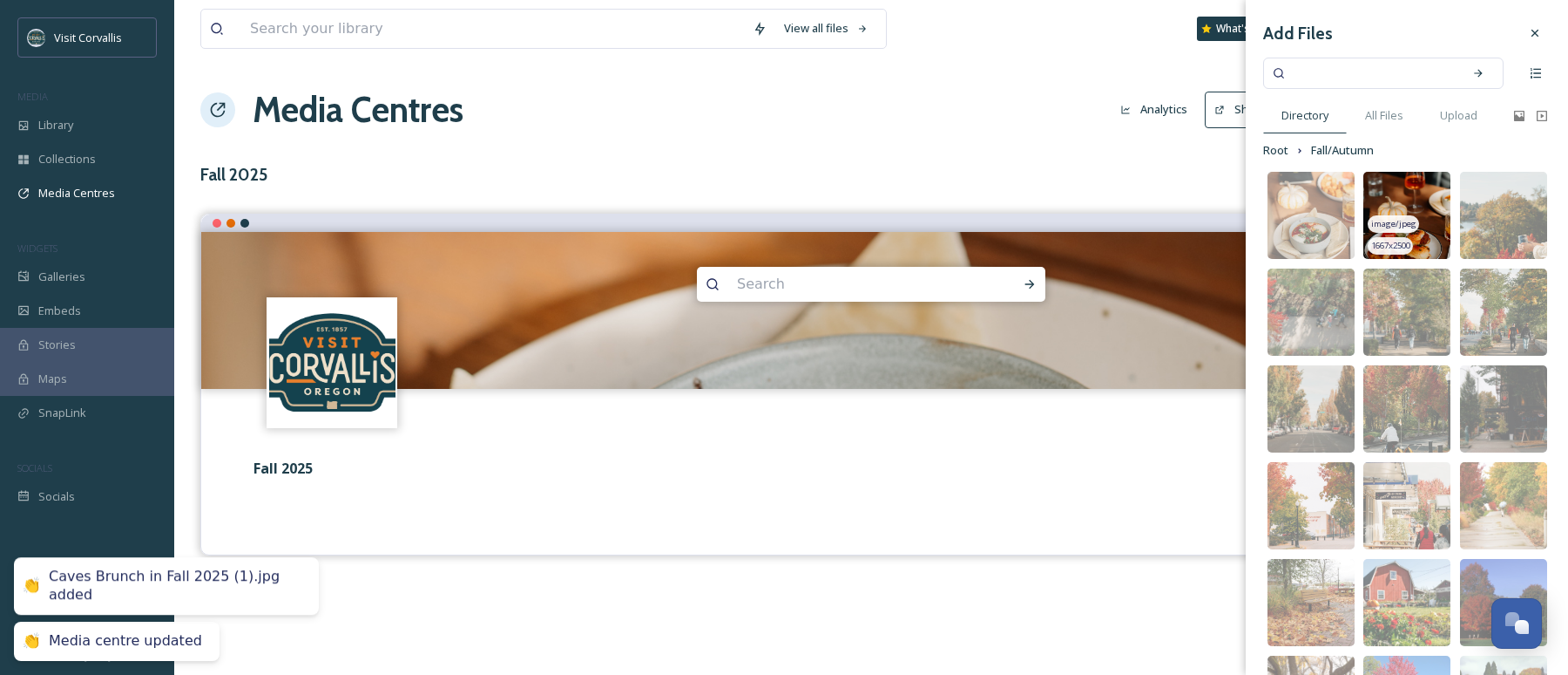
click at [1407, 205] on img at bounding box center [1407, 215] width 87 height 87
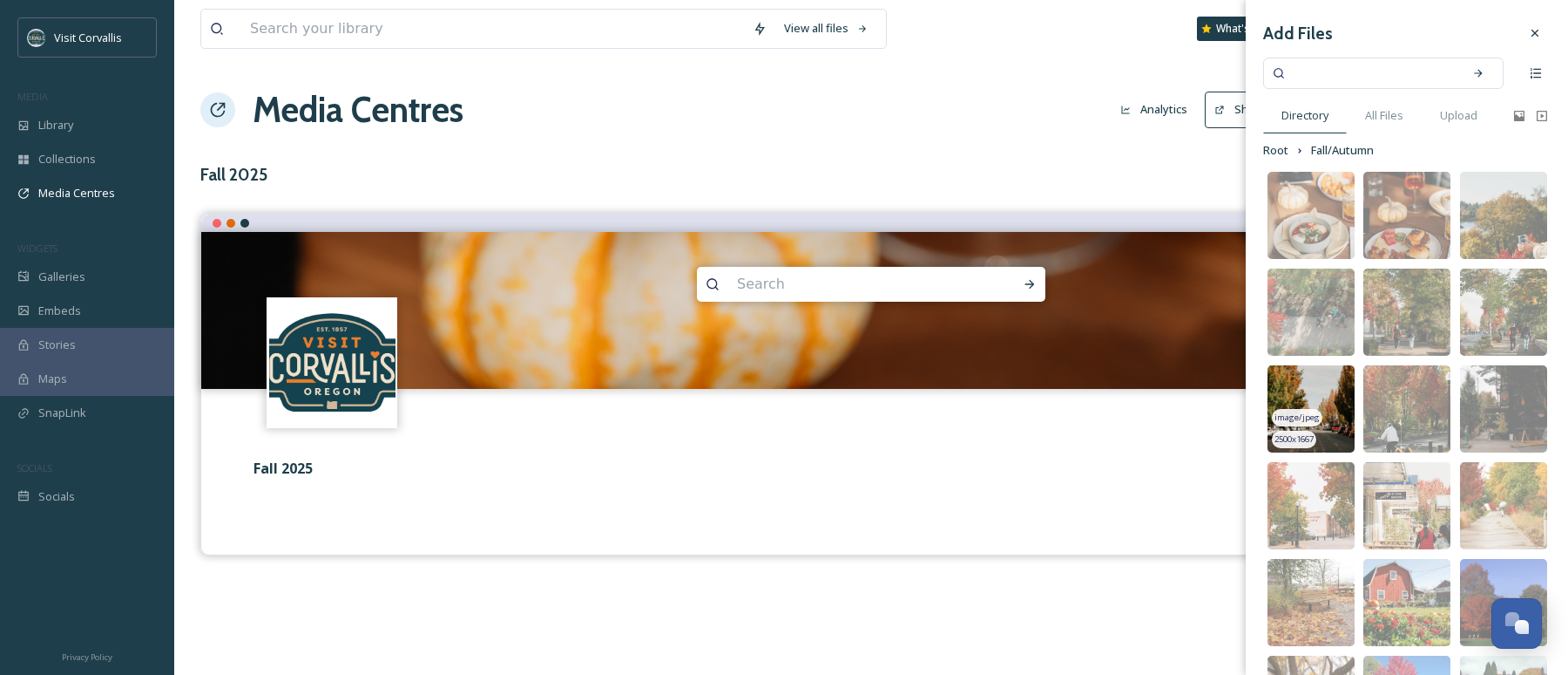
click at [1327, 401] on img at bounding box center [1311, 409] width 87 height 87
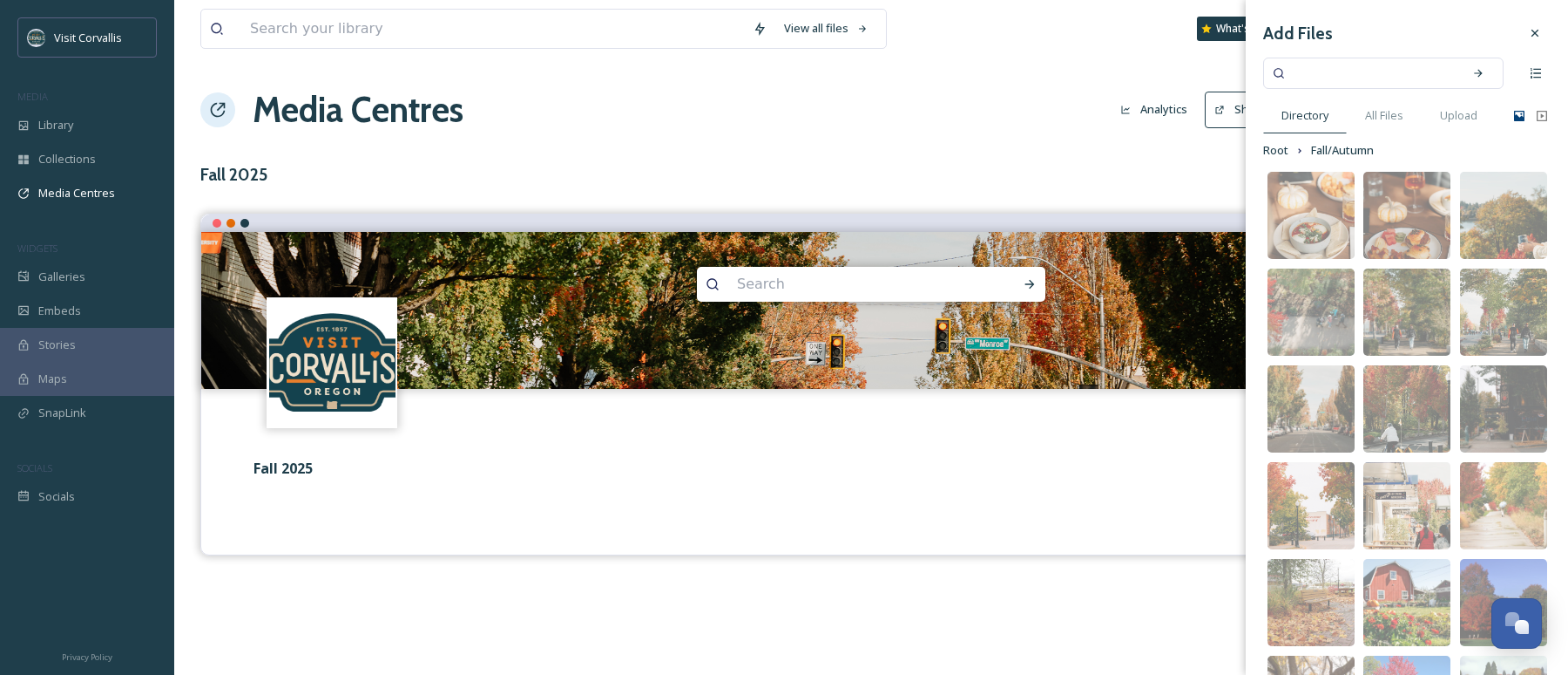
click at [1524, 117] on icon at bounding box center [1520, 116] width 11 height 11
click at [1387, 118] on span "All Files" at bounding box center [1384, 116] width 38 height 17
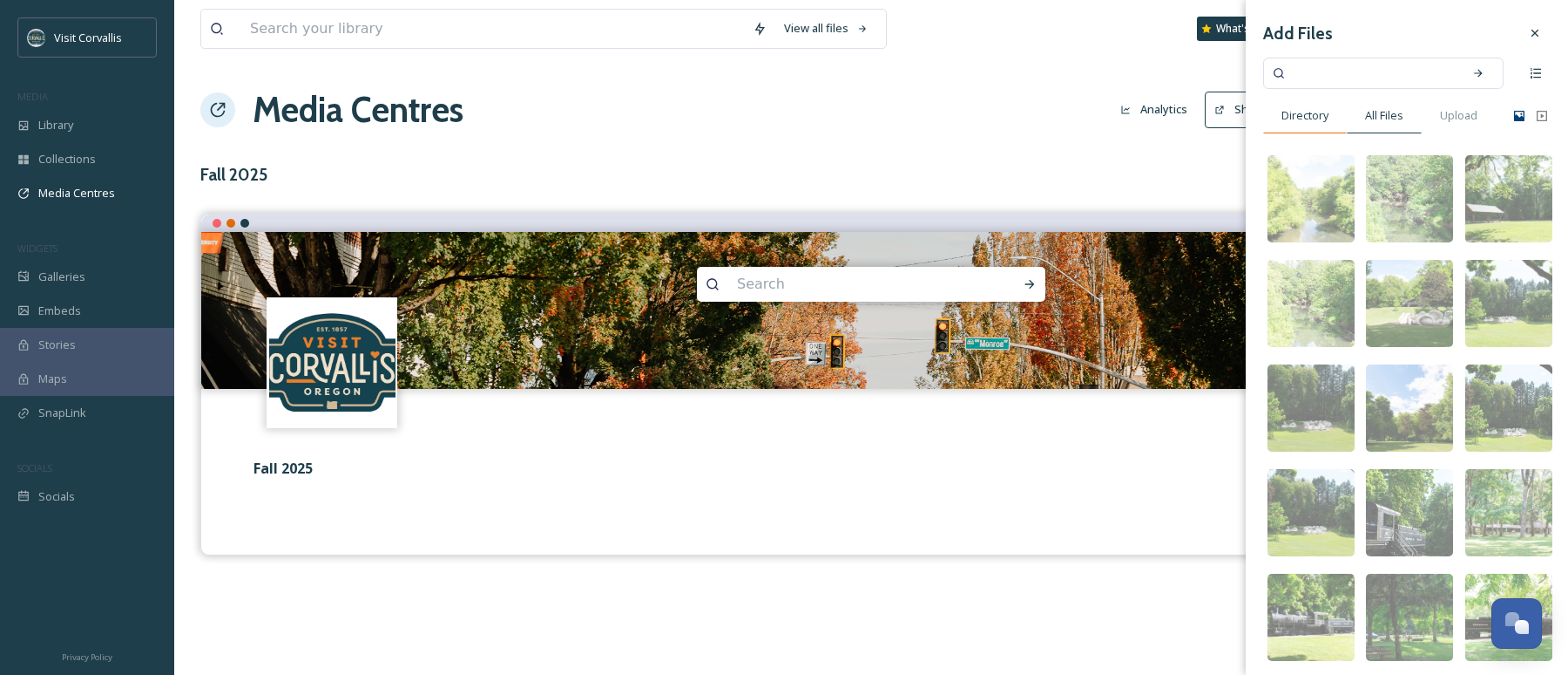
click at [1317, 131] on div "Directory" at bounding box center [1305, 116] width 84 height 36
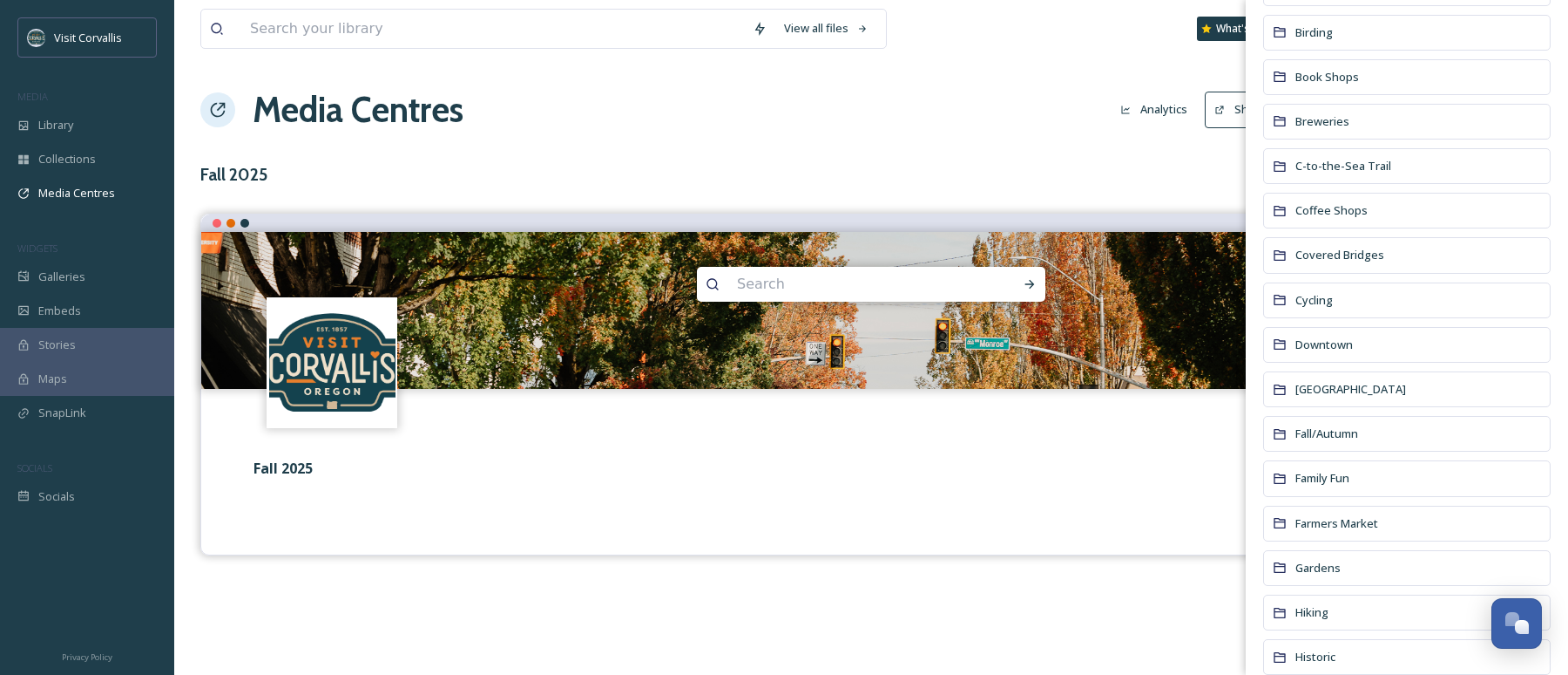
scroll to position [474, 0]
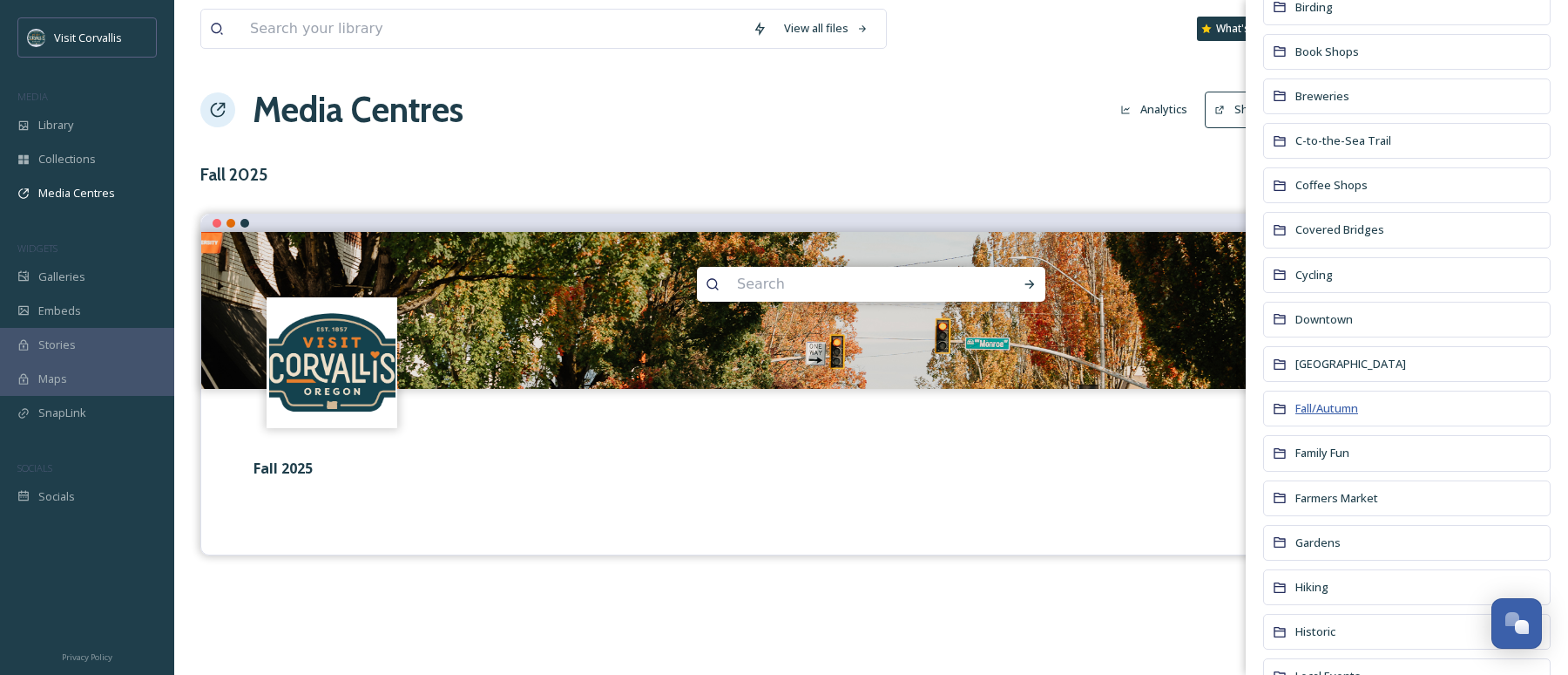
click at [1323, 407] on span "Fall/Autumn" at bounding box center [1327, 408] width 63 height 16
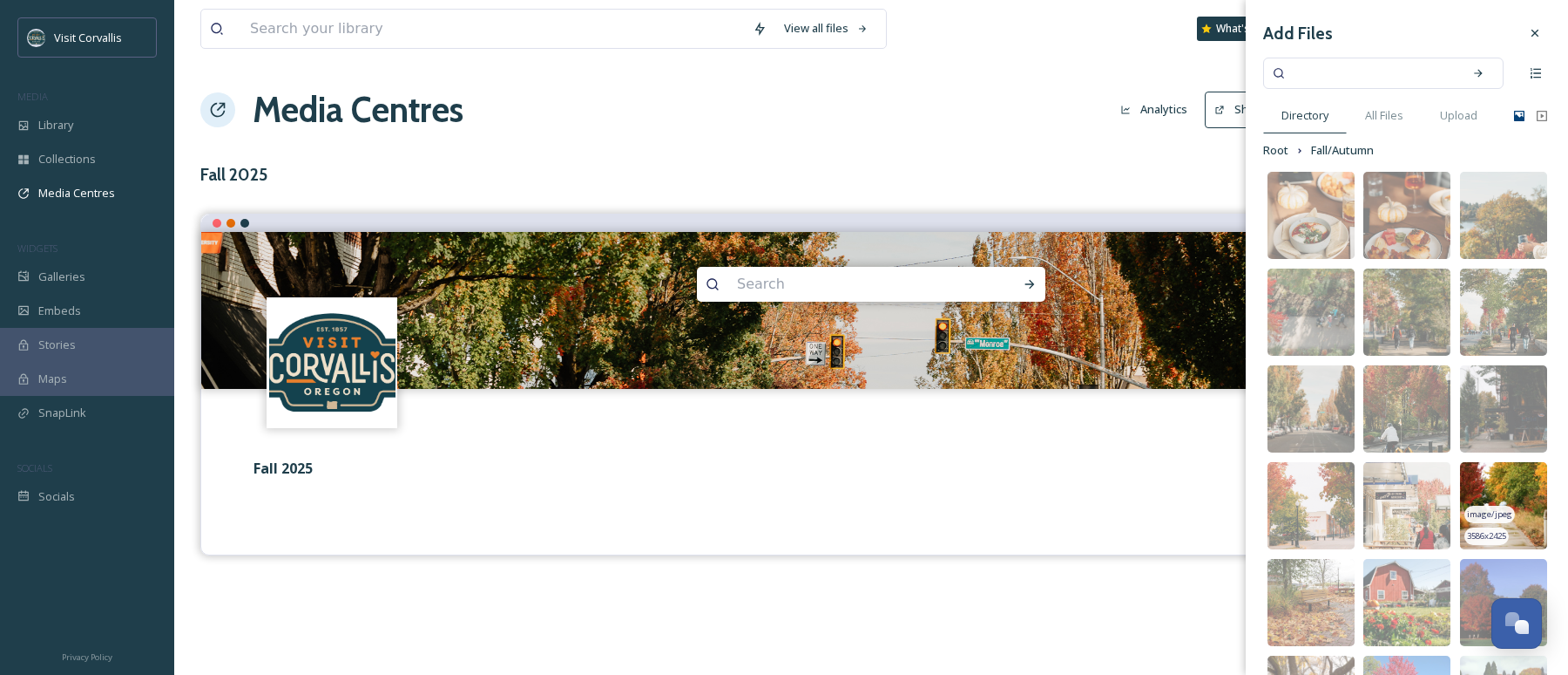
click at [1516, 512] on img at bounding box center [1504, 505] width 87 height 87
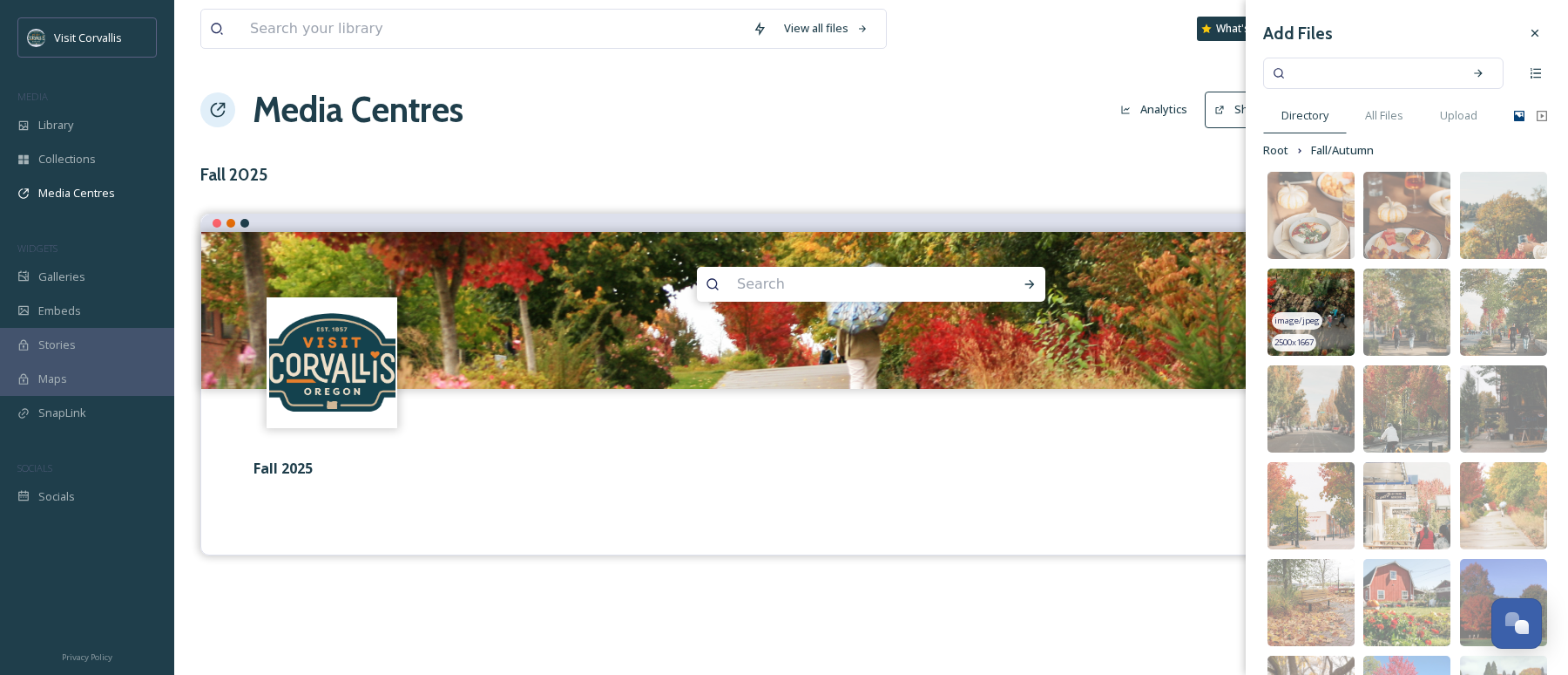
click at [1331, 308] on img at bounding box center [1311, 312] width 87 height 87
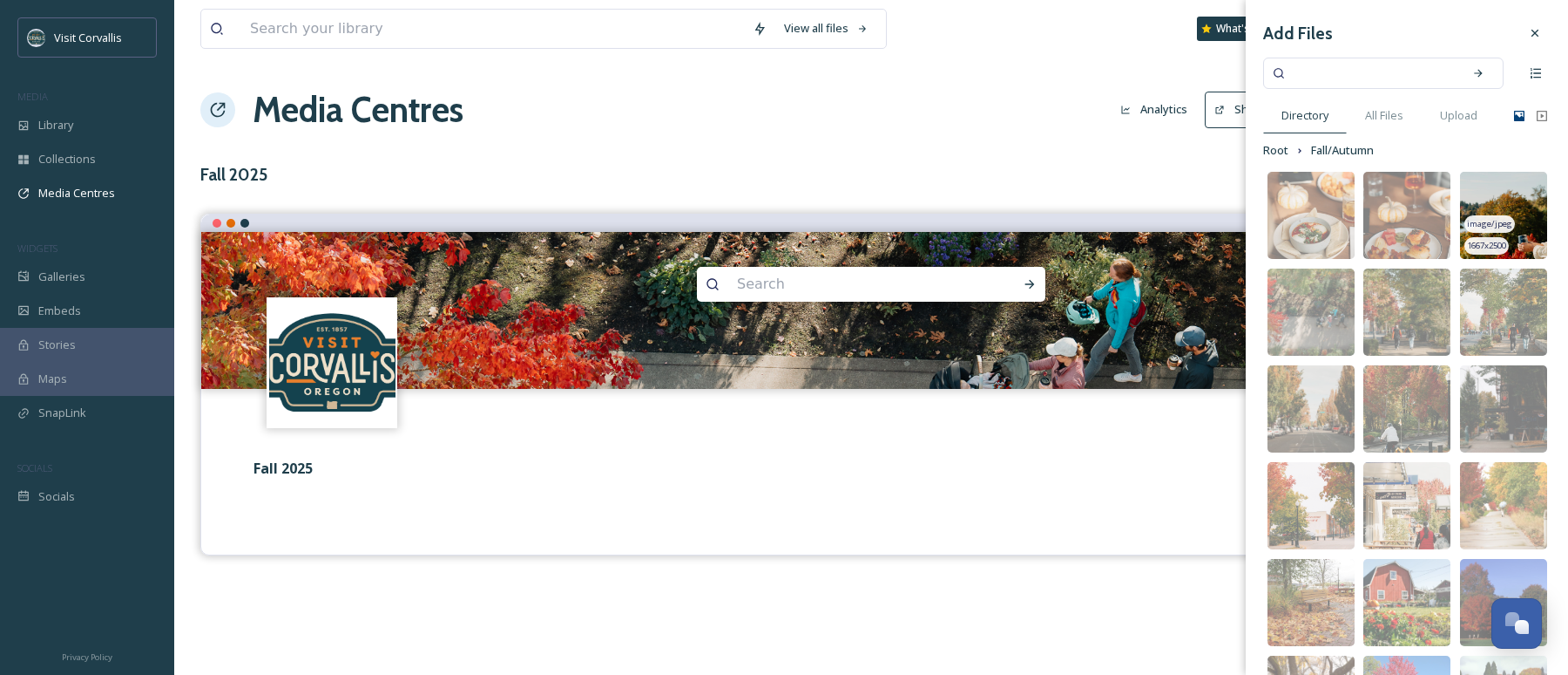
click at [1503, 229] on span "image/jpeg" at bounding box center [1490, 224] width 45 height 12
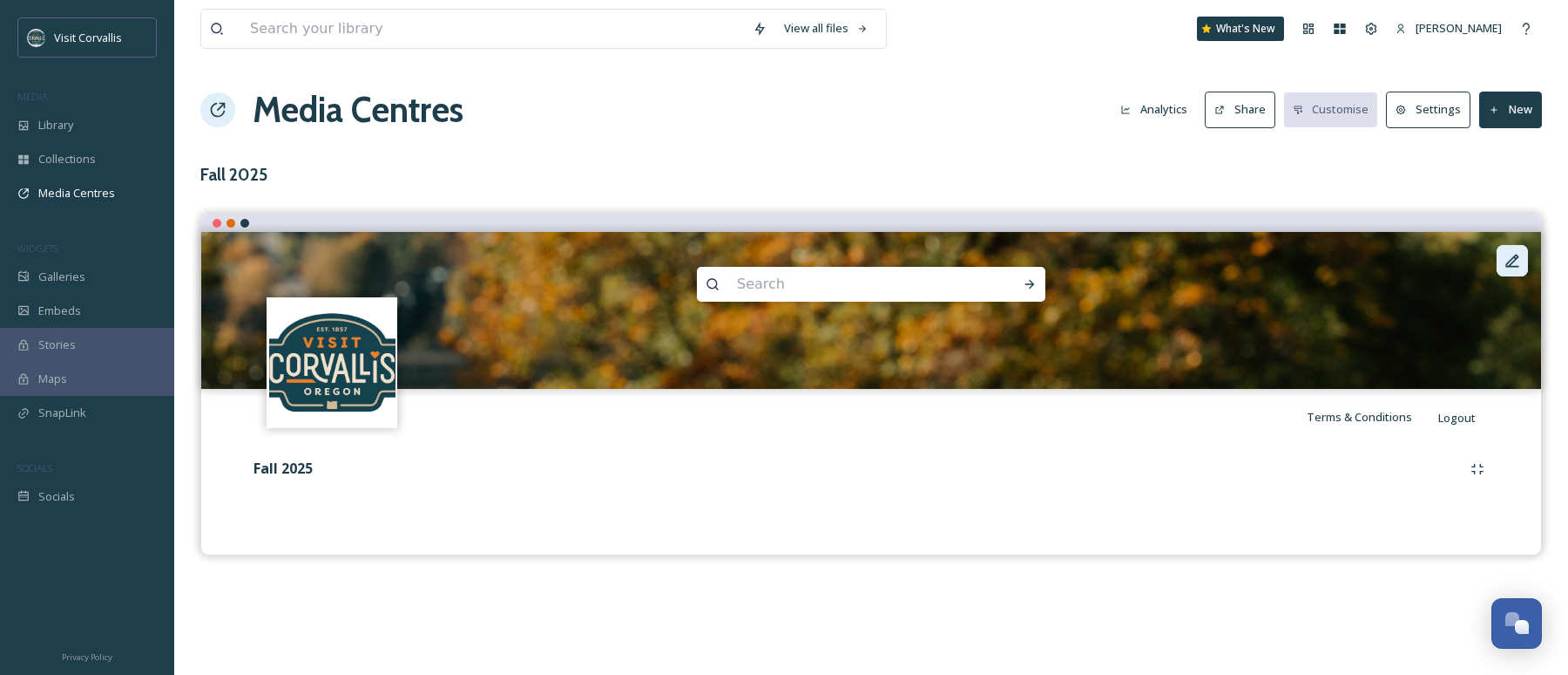
click at [1501, 262] on div at bounding box center [1512, 260] width 31 height 31
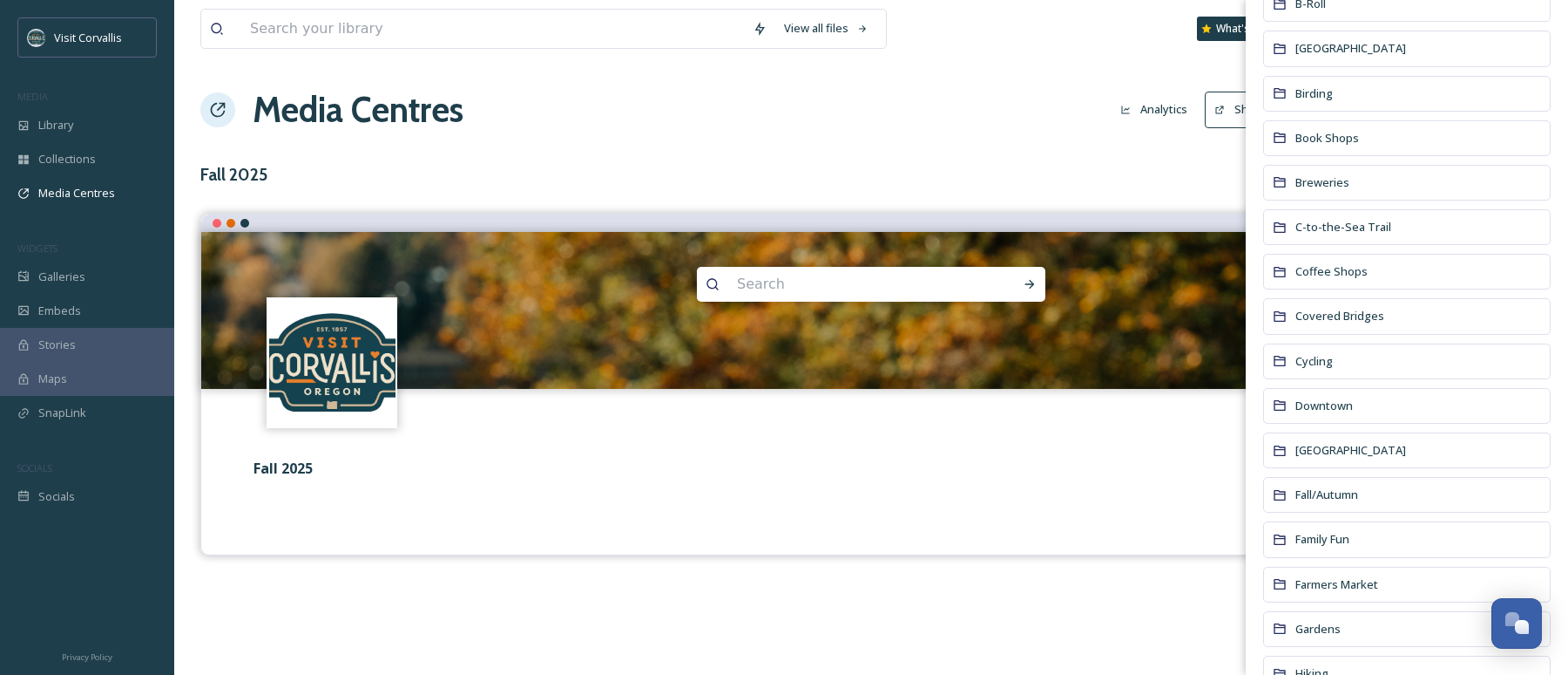
scroll to position [390, 0]
click at [1340, 494] on span "Fall/Autumn" at bounding box center [1327, 493] width 63 height 16
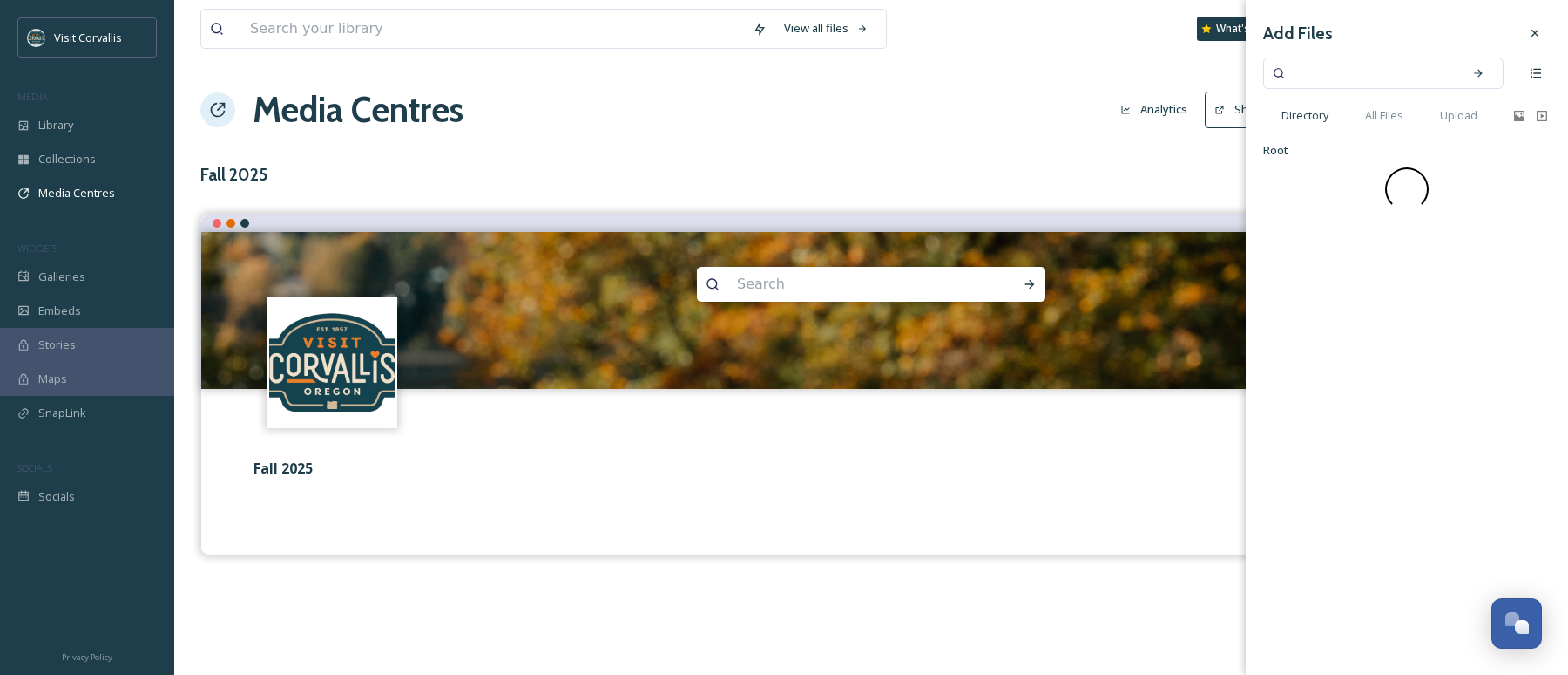
scroll to position [0, 0]
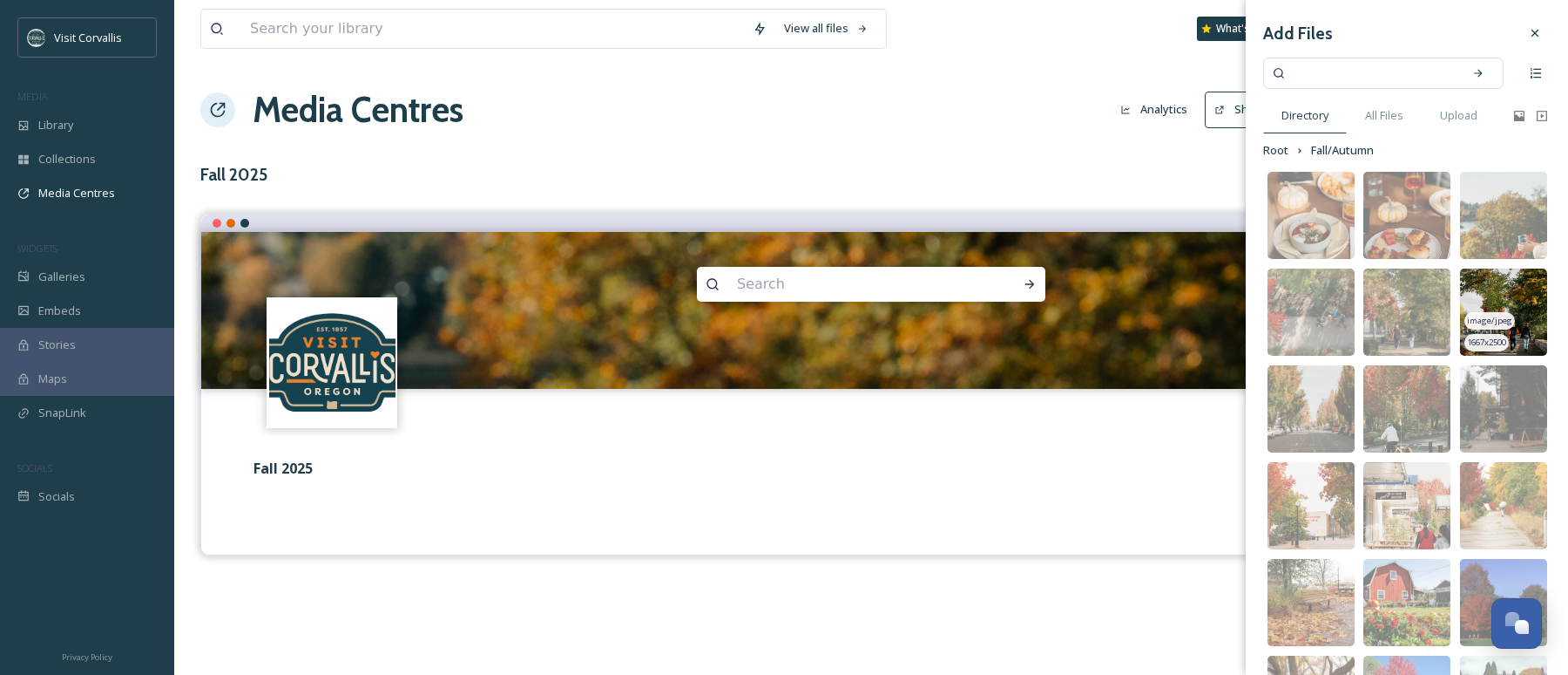
click at [1504, 329] on div "image/jpeg" at bounding box center [1490, 321] width 51 height 19
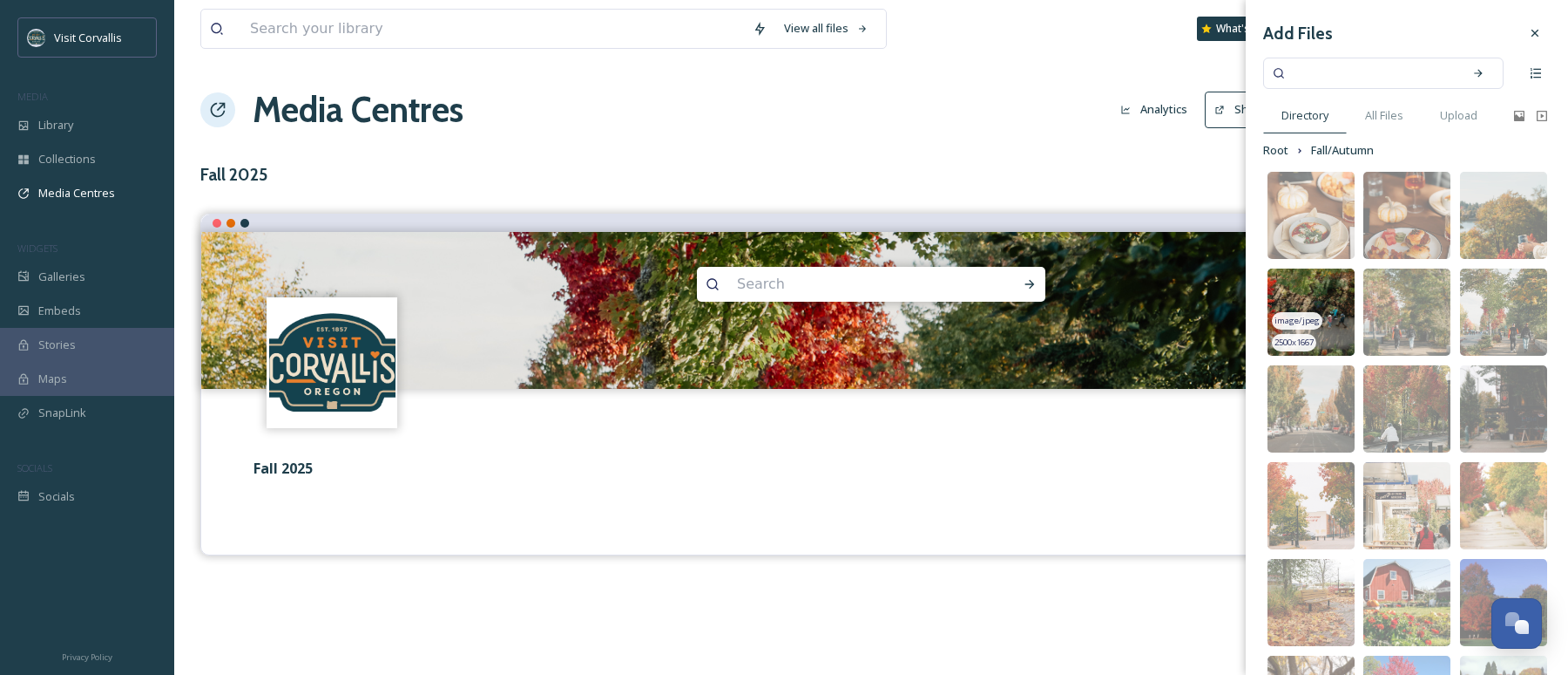
click at [1307, 291] on img at bounding box center [1311, 312] width 87 height 87
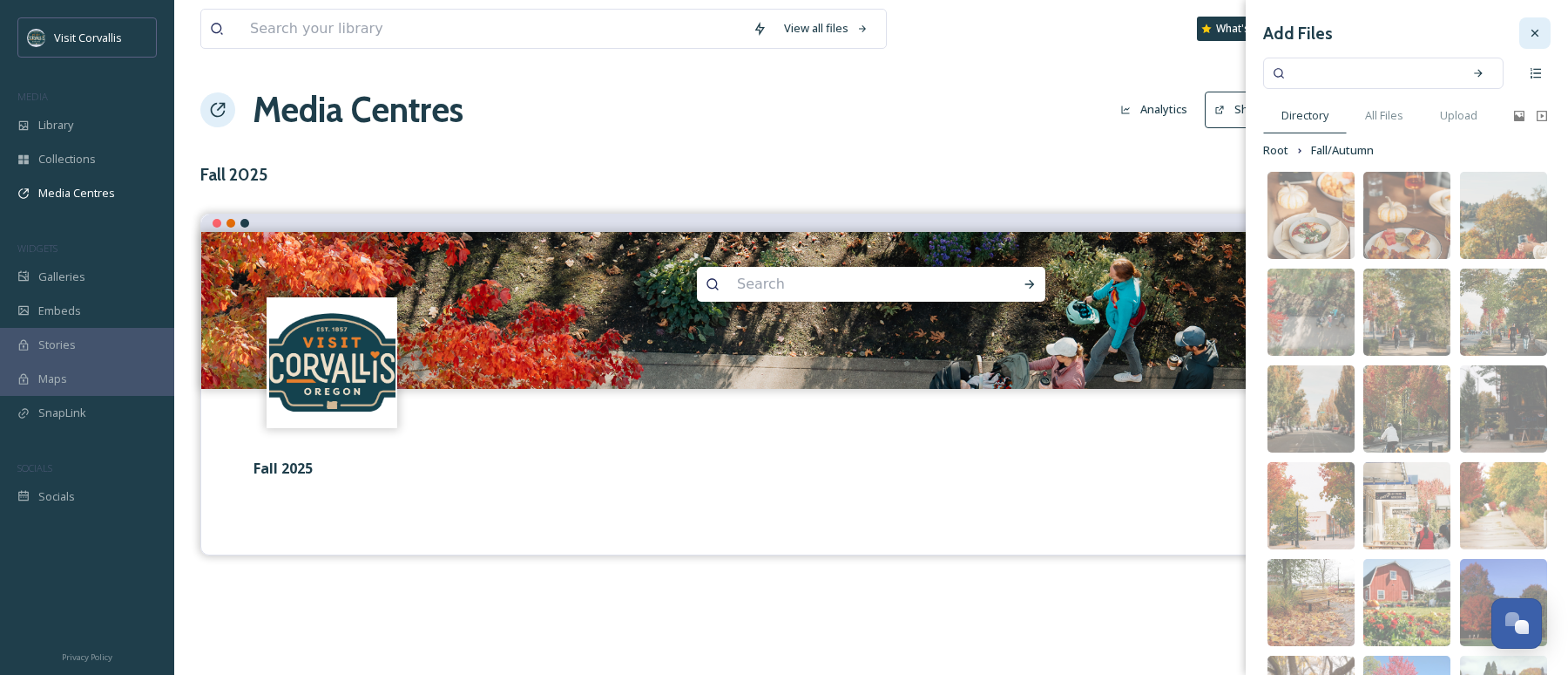
click at [1546, 39] on div at bounding box center [1534, 33] width 31 height 31
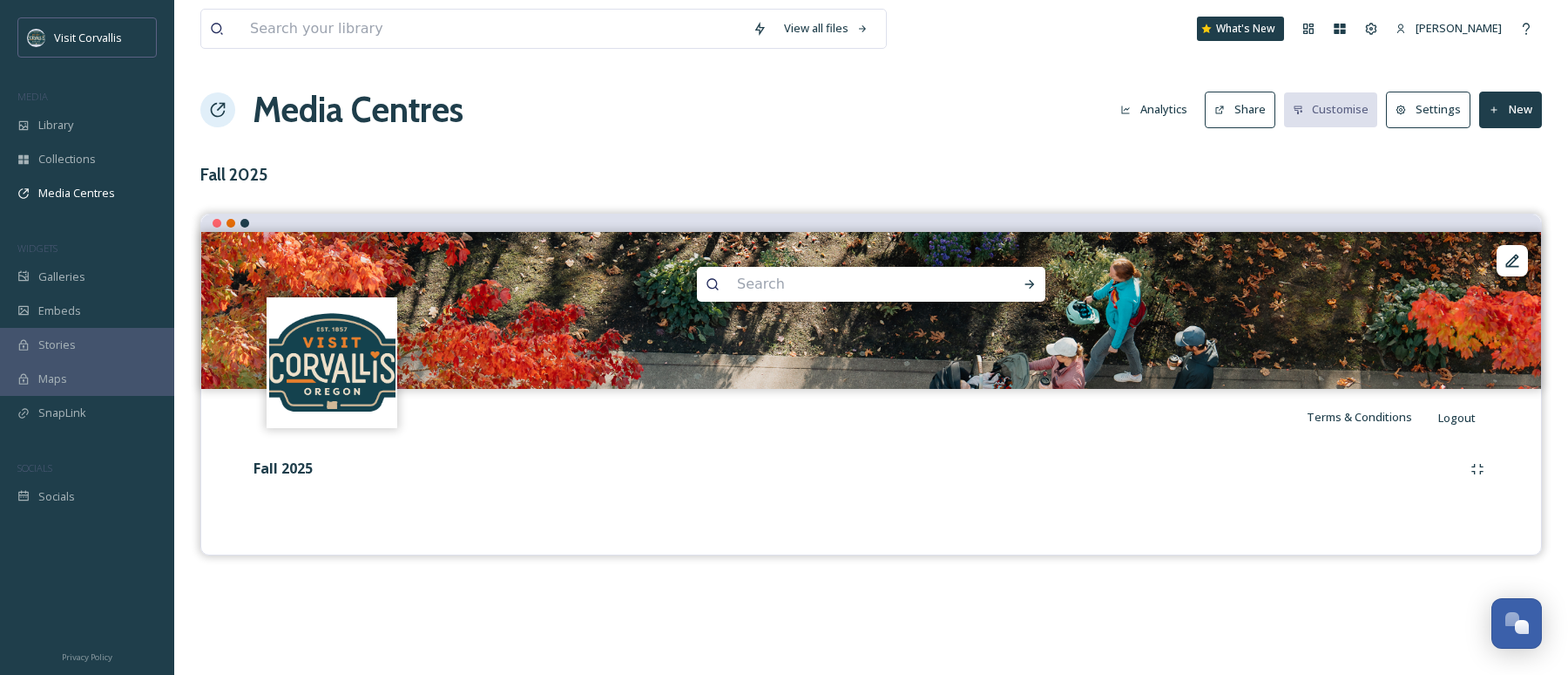
click at [1192, 526] on div "Fall 2025" at bounding box center [871, 486] width 1314 height 84
click at [358, 148] on div "View all files What's New [PERSON_NAME] Media Centres Analytics Share Customise…" at bounding box center [871, 337] width 1394 height 675
click at [75, 186] on span "Media Centres" at bounding box center [76, 193] width 76 height 17
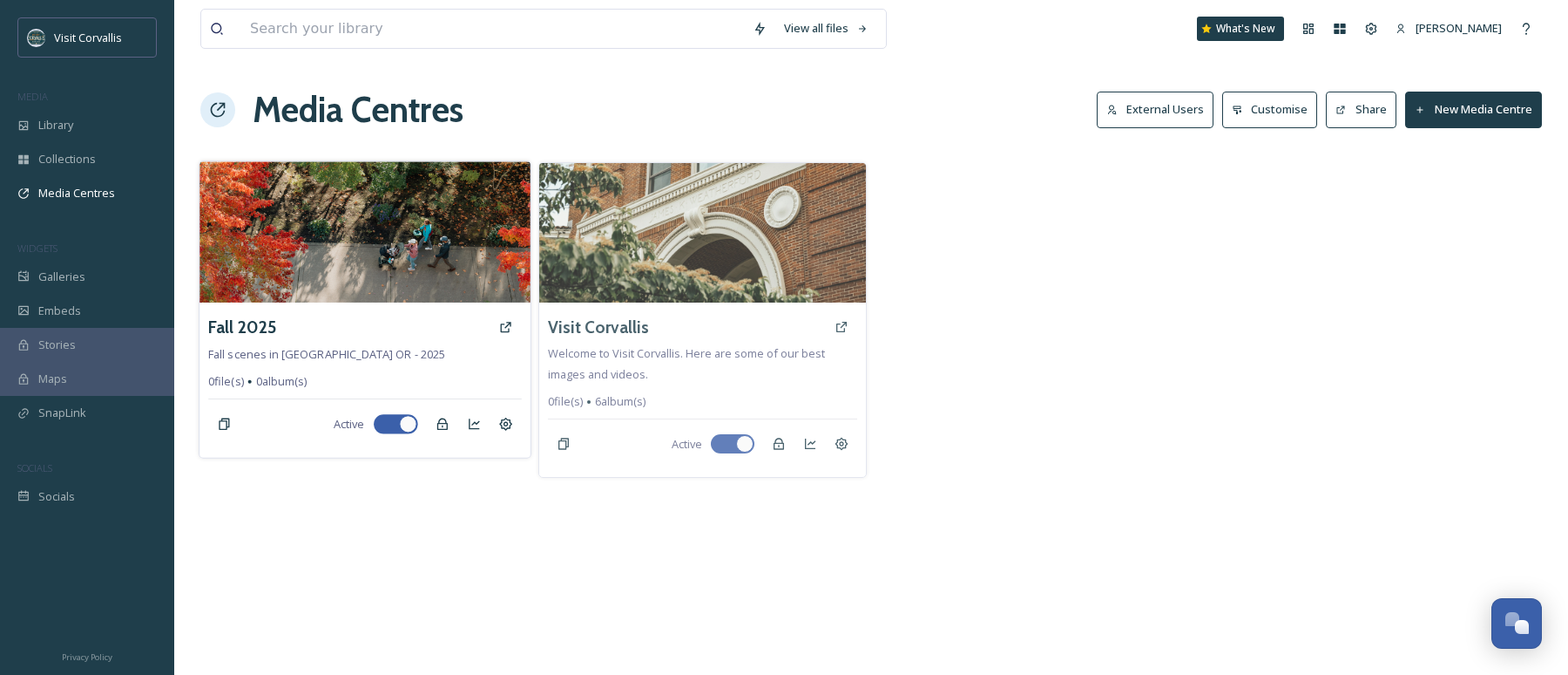
click at [325, 253] on img at bounding box center [364, 231] width 330 height 141
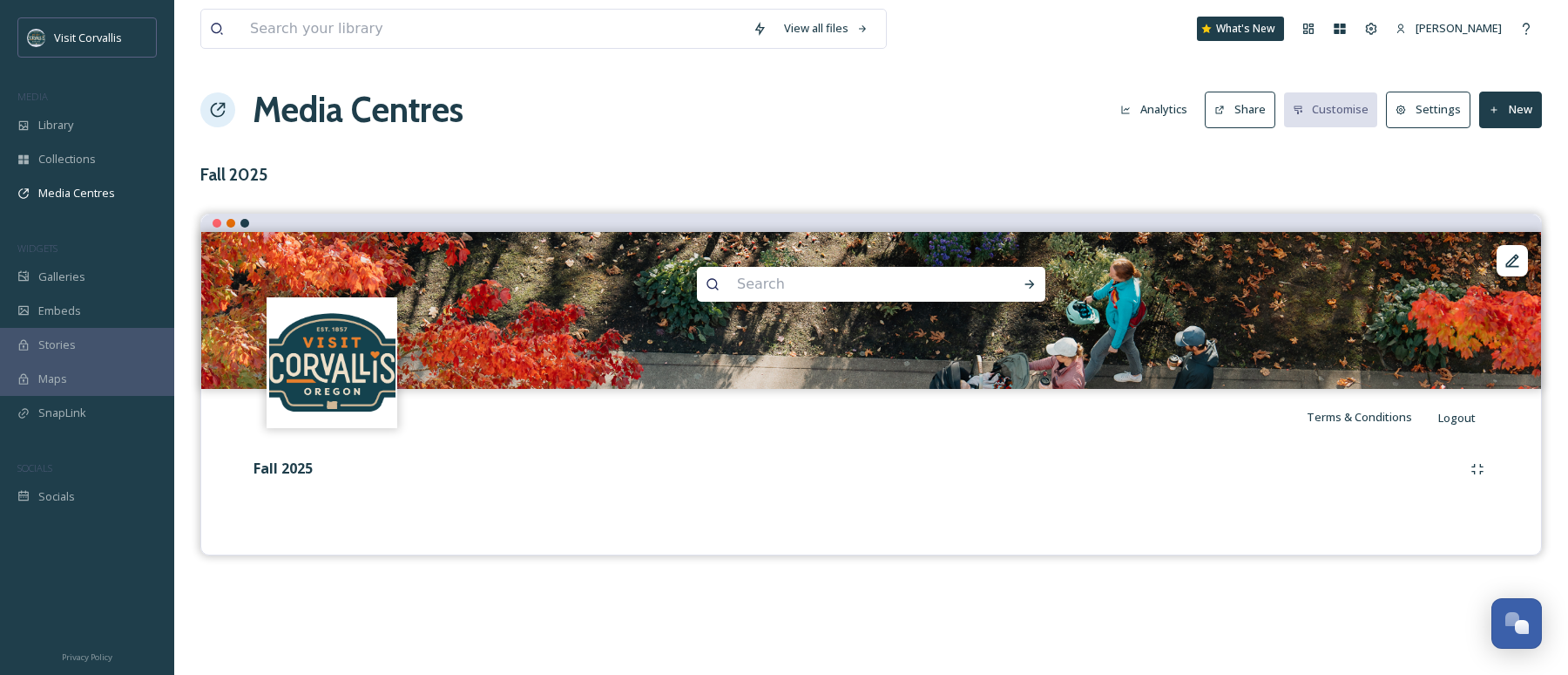
click at [1524, 108] on button "New" at bounding box center [1510, 109] width 63 height 36
click at [1501, 151] on span "Add Files" at bounding box center [1499, 150] width 47 height 17
click at [1518, 154] on span "Add Files" at bounding box center [1499, 150] width 47 height 17
click at [940, 417] on div "Terms & Conditions Logout" at bounding box center [871, 416] width 1340 height 56
click at [295, 470] on strong "Fall 2025" at bounding box center [283, 469] width 60 height 20
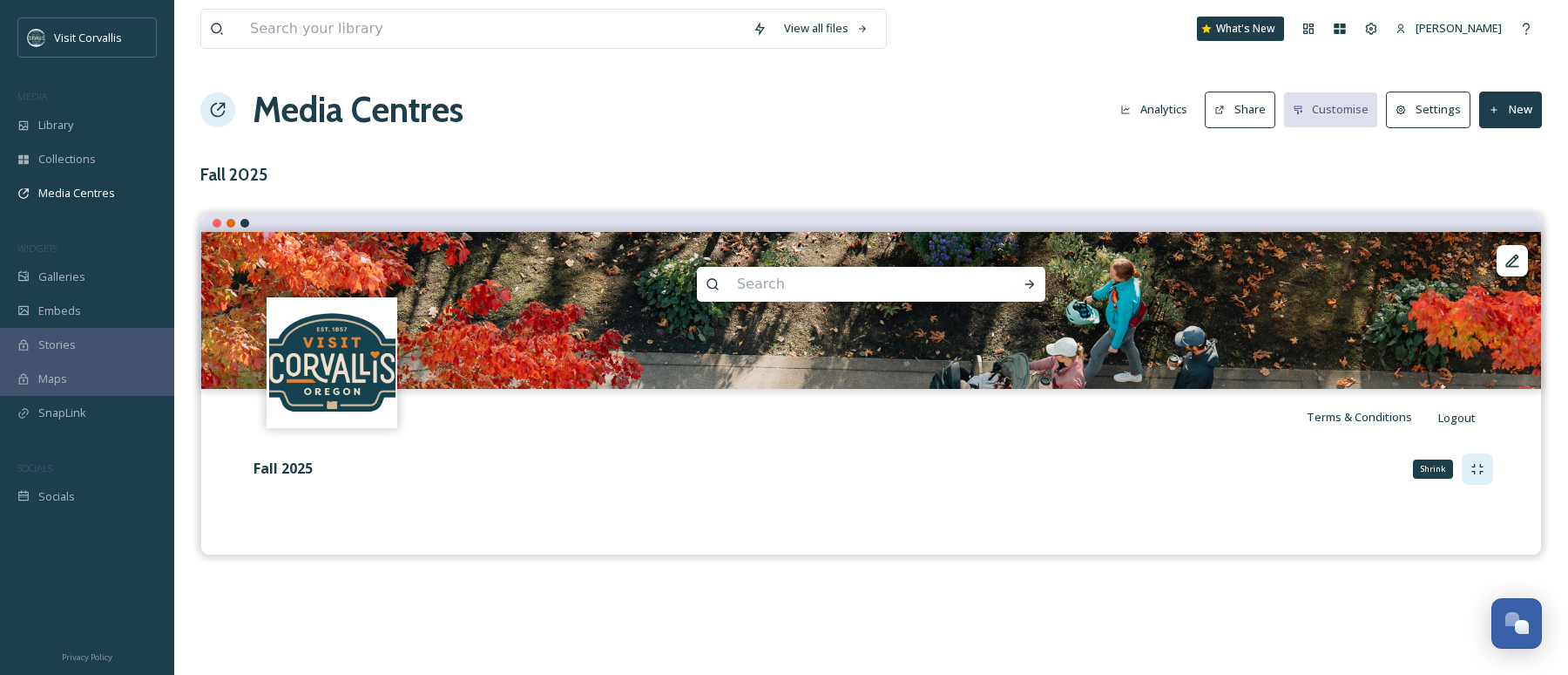
click at [1477, 471] on icon at bounding box center [1478, 469] width 14 height 14
click at [1499, 100] on button "New" at bounding box center [1510, 109] width 63 height 36
click at [1497, 141] on div "Add Files" at bounding box center [1504, 150] width 74 height 34
click at [1498, 150] on span "Add Files" at bounding box center [1499, 150] width 47 height 17
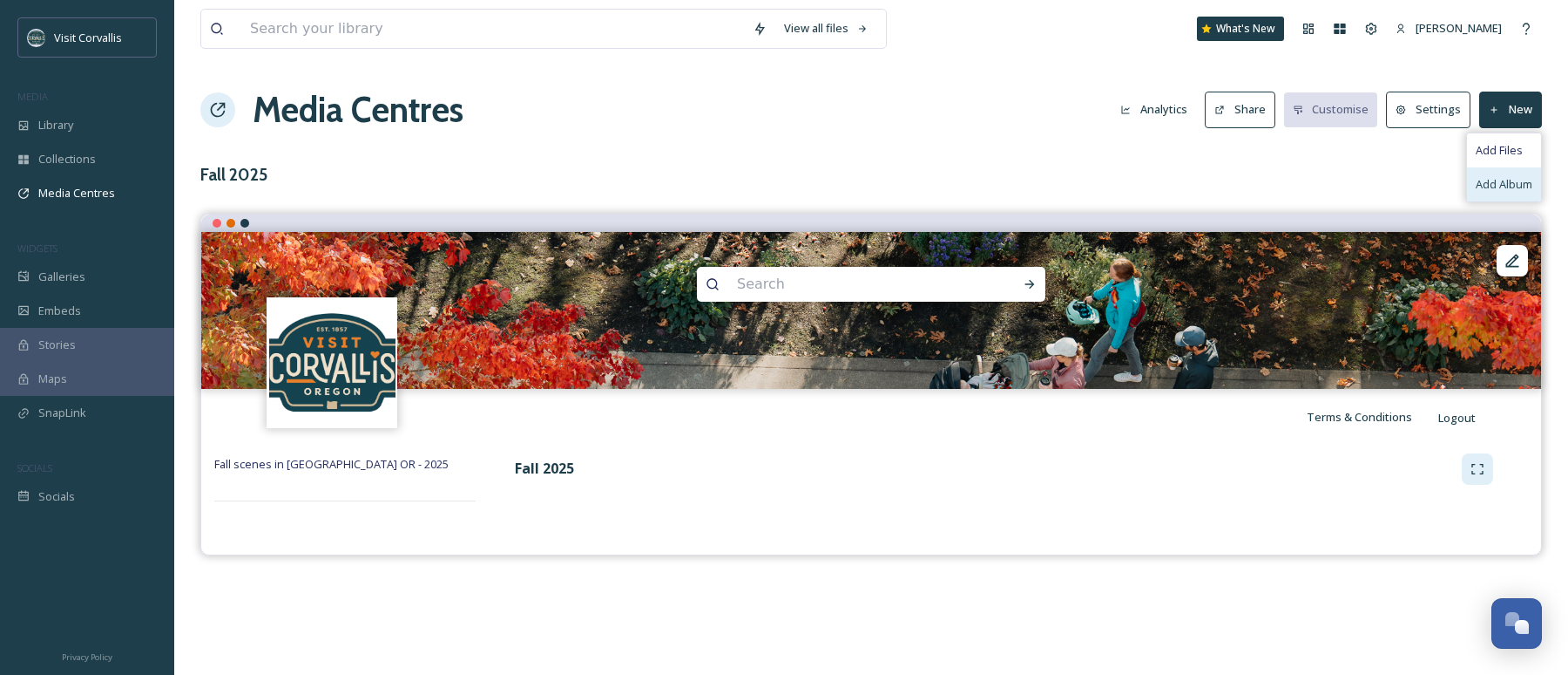
click at [1503, 190] on span "Add Album" at bounding box center [1504, 184] width 57 height 17
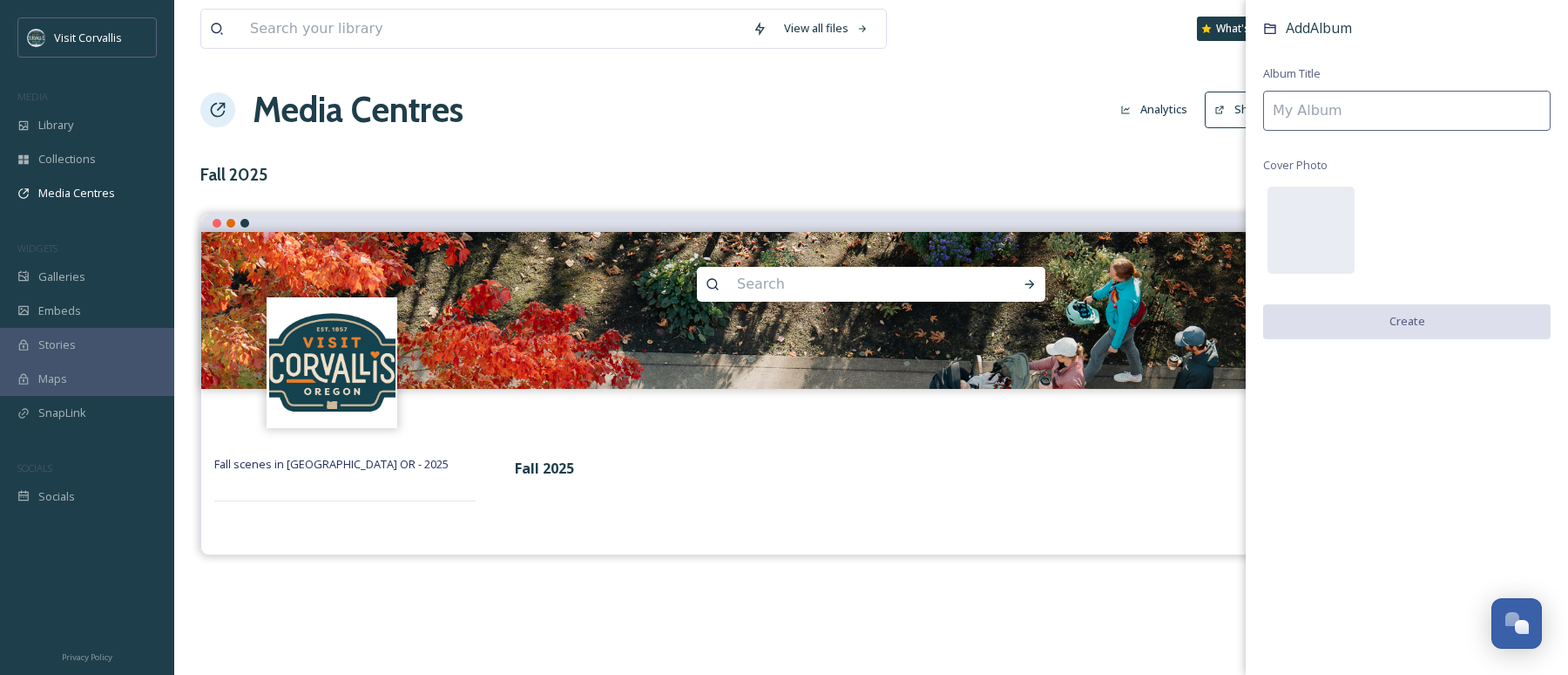
click at [1313, 100] on input at bounding box center [1406, 110] width 287 height 40
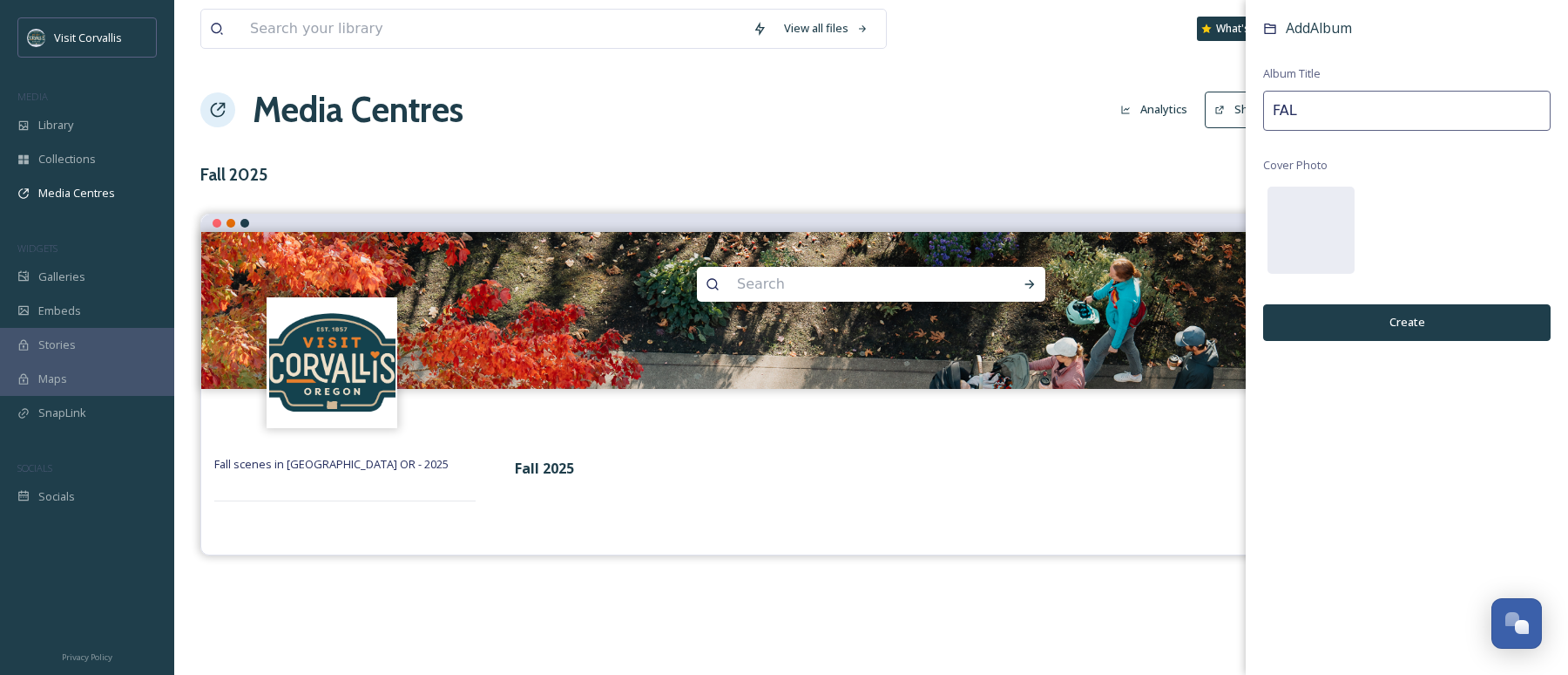
type input "FALL"
click at [1112, 60] on div "View all files What's New [PERSON_NAME] Media Centres Analytics Share Customise…" at bounding box center [871, 337] width 1394 height 675
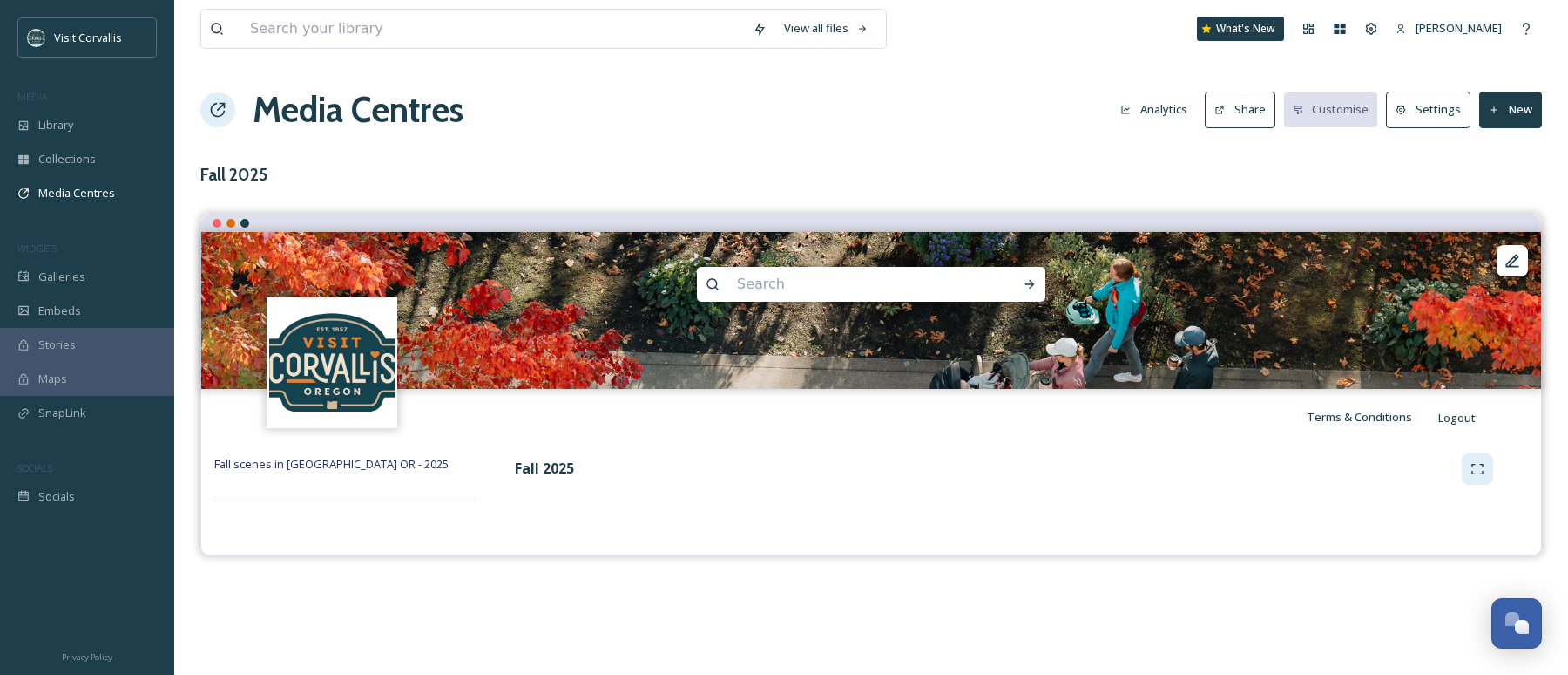
click at [301, 461] on span "Fall scenes in [GEOGRAPHIC_DATA] OR - 2025" at bounding box center [332, 464] width 235 height 16
click at [606, 468] on div "Fall 2025" at bounding box center [986, 469] width 951 height 22
click at [551, 470] on strong "Fall 2025" at bounding box center [544, 469] width 60 height 20
click at [639, 469] on div "Fall 2025" at bounding box center [986, 469] width 951 height 22
click at [72, 156] on span "Collections" at bounding box center [67, 159] width 58 height 17
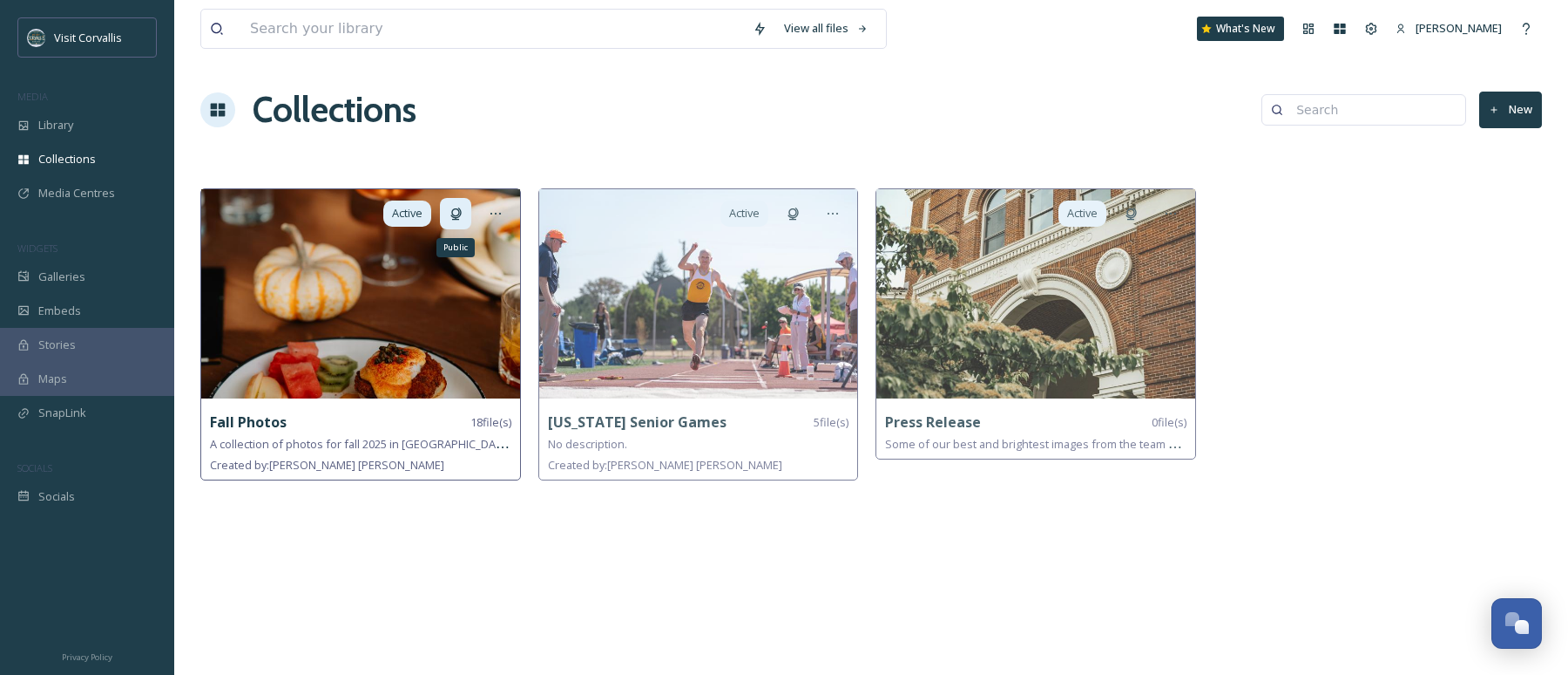
click at [461, 217] on icon at bounding box center [456, 213] width 14 height 14
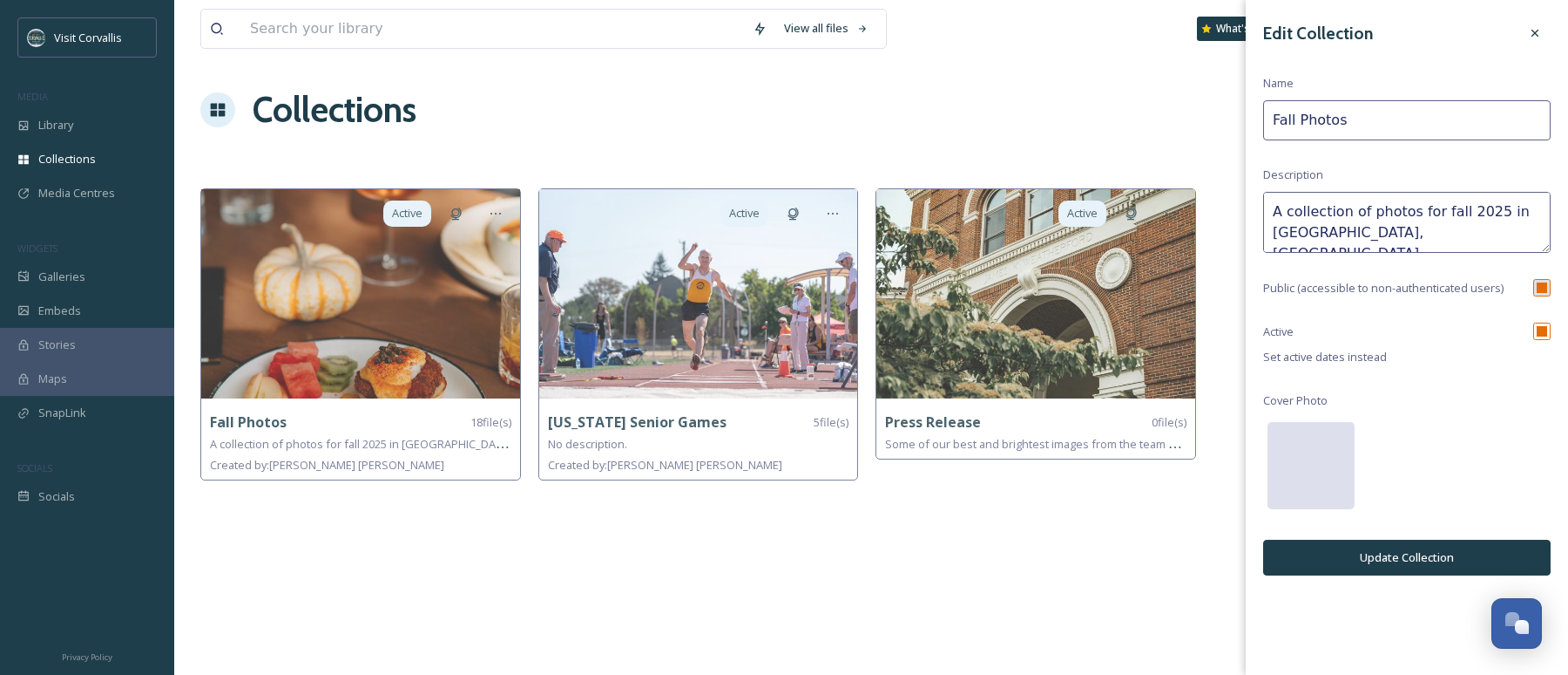
click at [1315, 486] on div at bounding box center [1311, 465] width 87 height 87
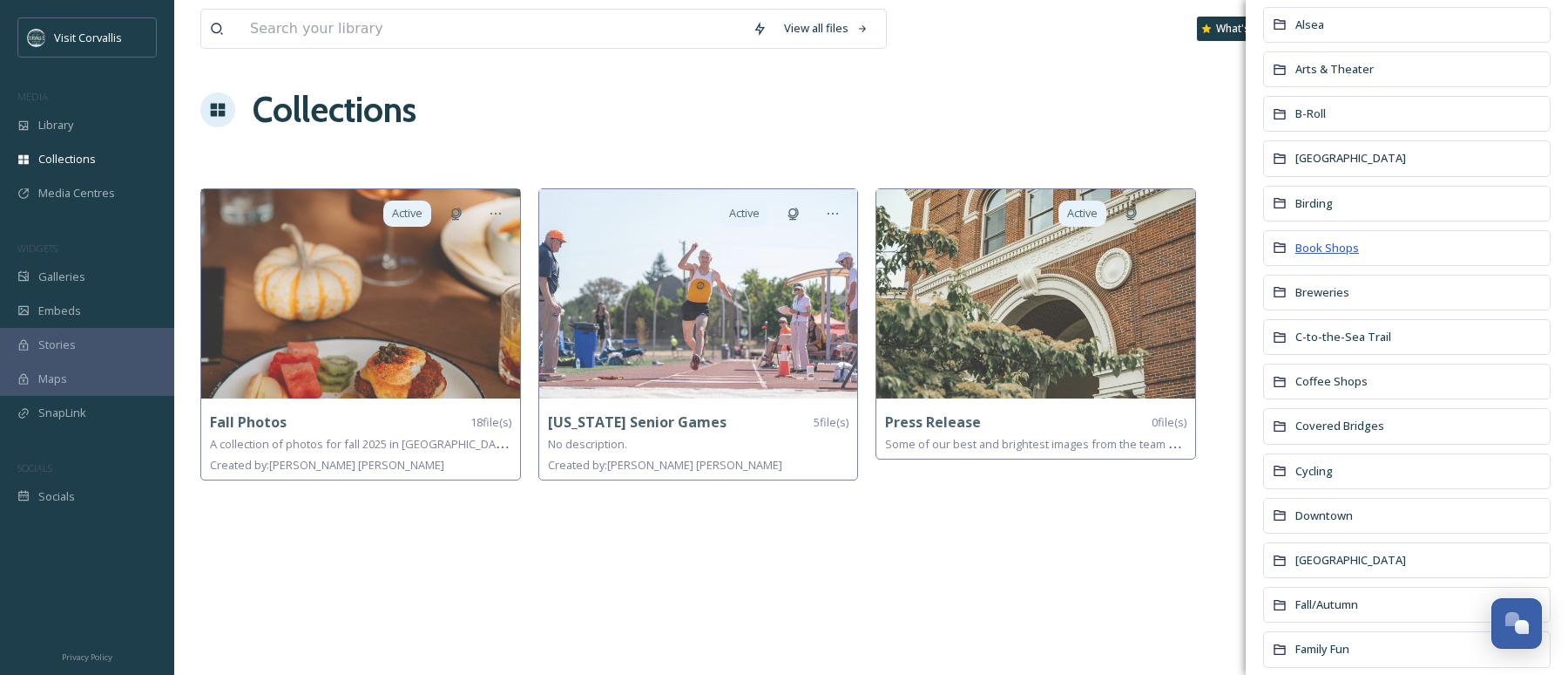
scroll to position [327, 0]
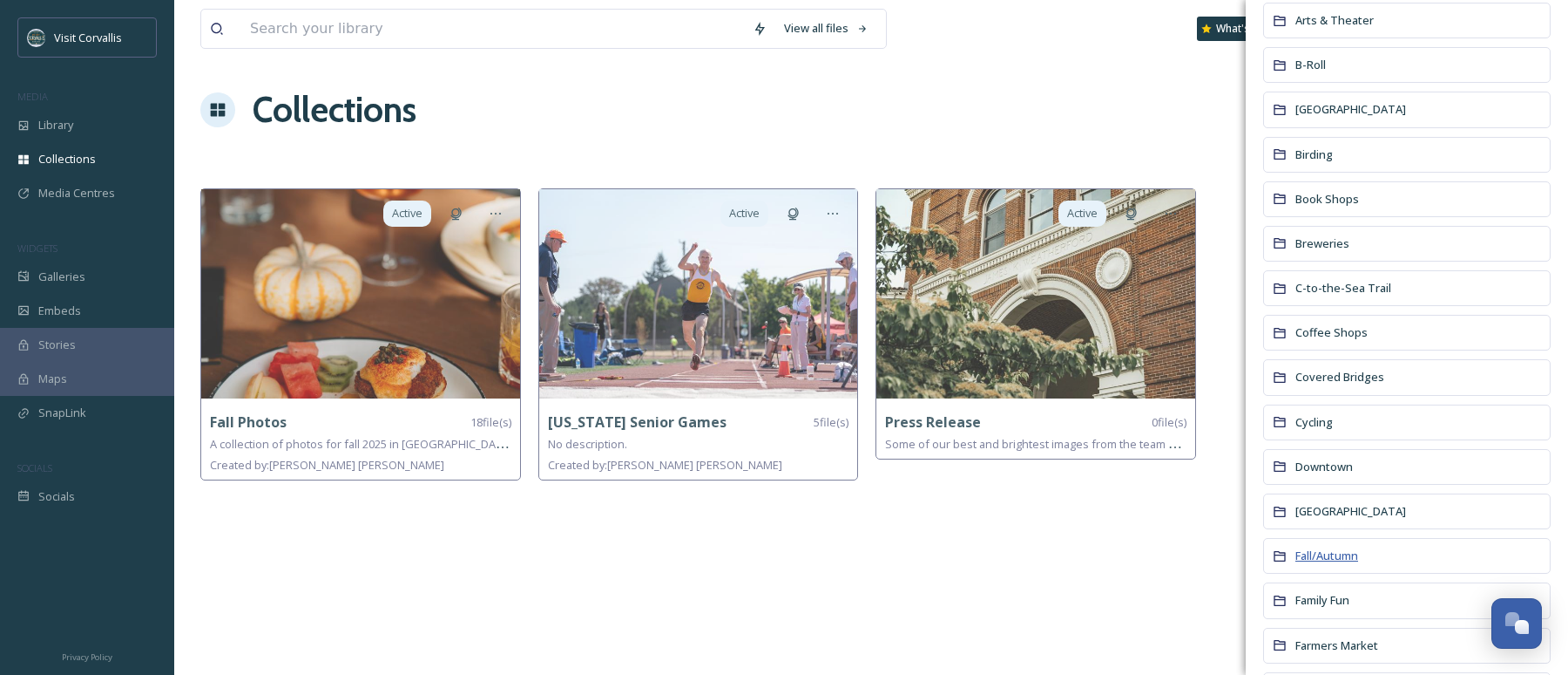
click at [1324, 558] on span "Fall/Autumn" at bounding box center [1327, 556] width 63 height 16
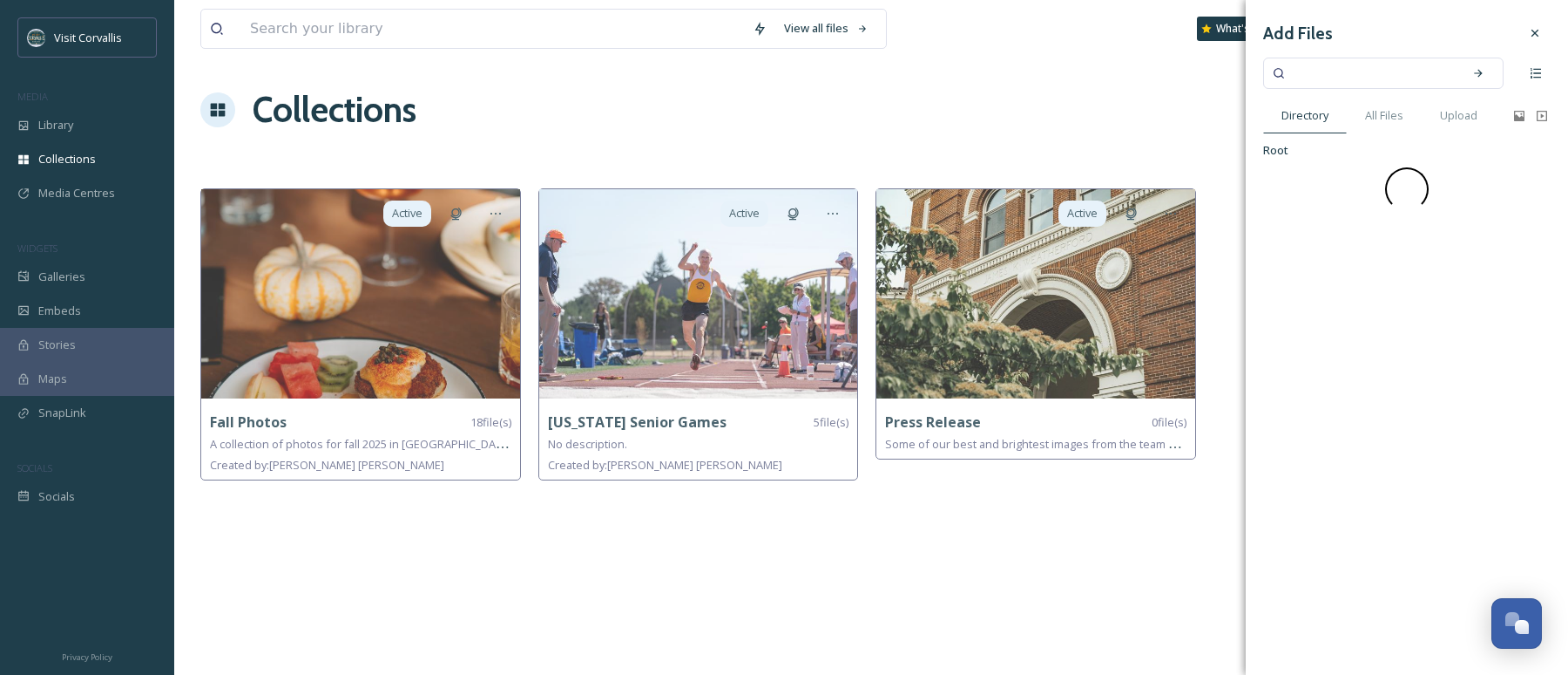
scroll to position [0, 0]
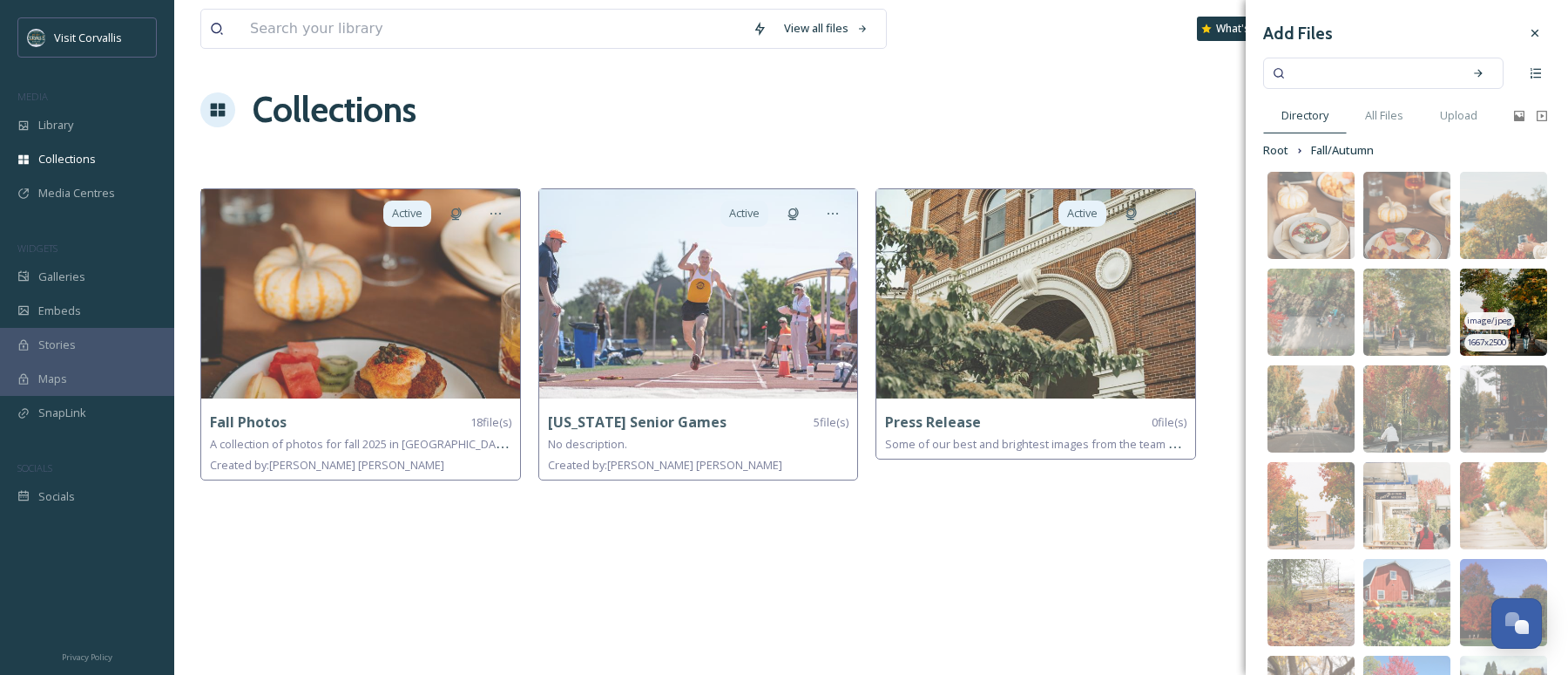
click at [1491, 317] on span "image/jpeg" at bounding box center [1490, 321] width 45 height 12
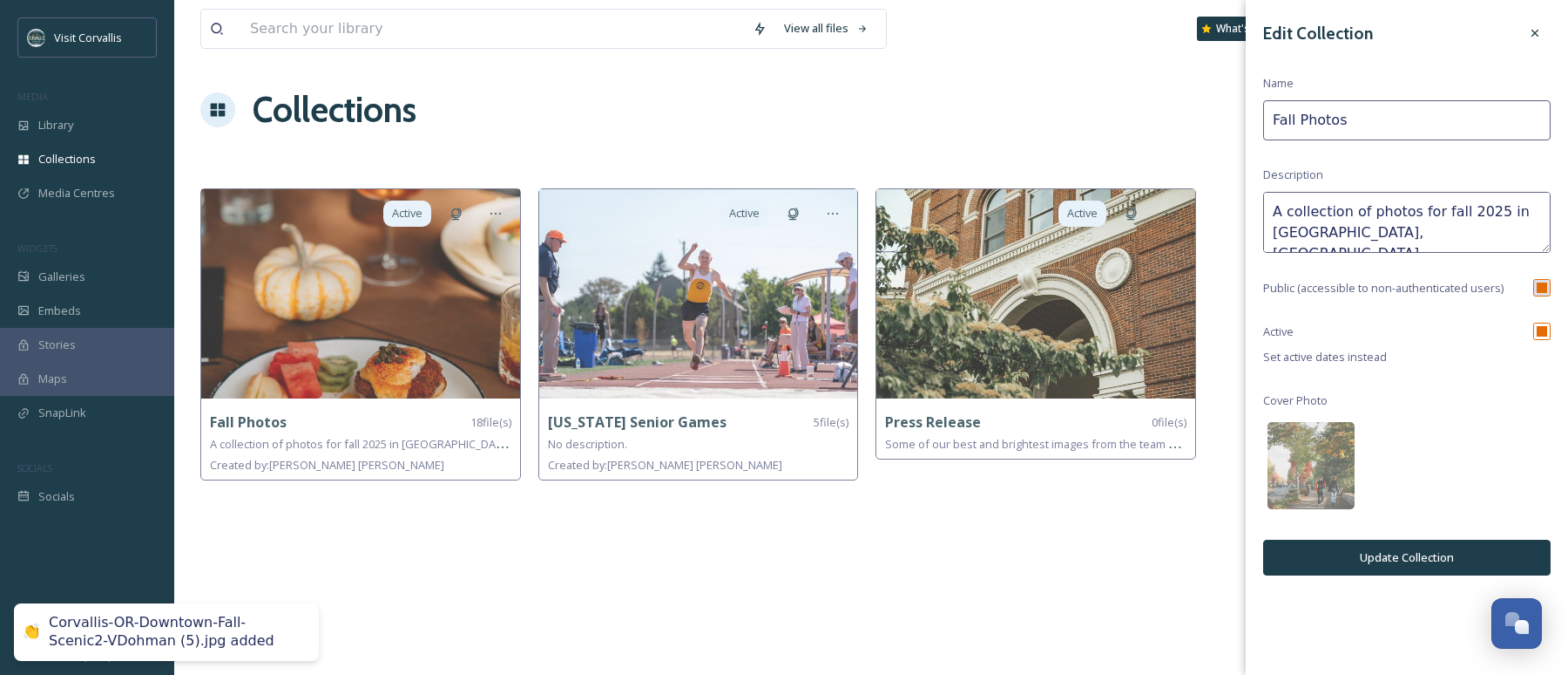
click at [1430, 550] on button "Update Collection" at bounding box center [1406, 558] width 287 height 36
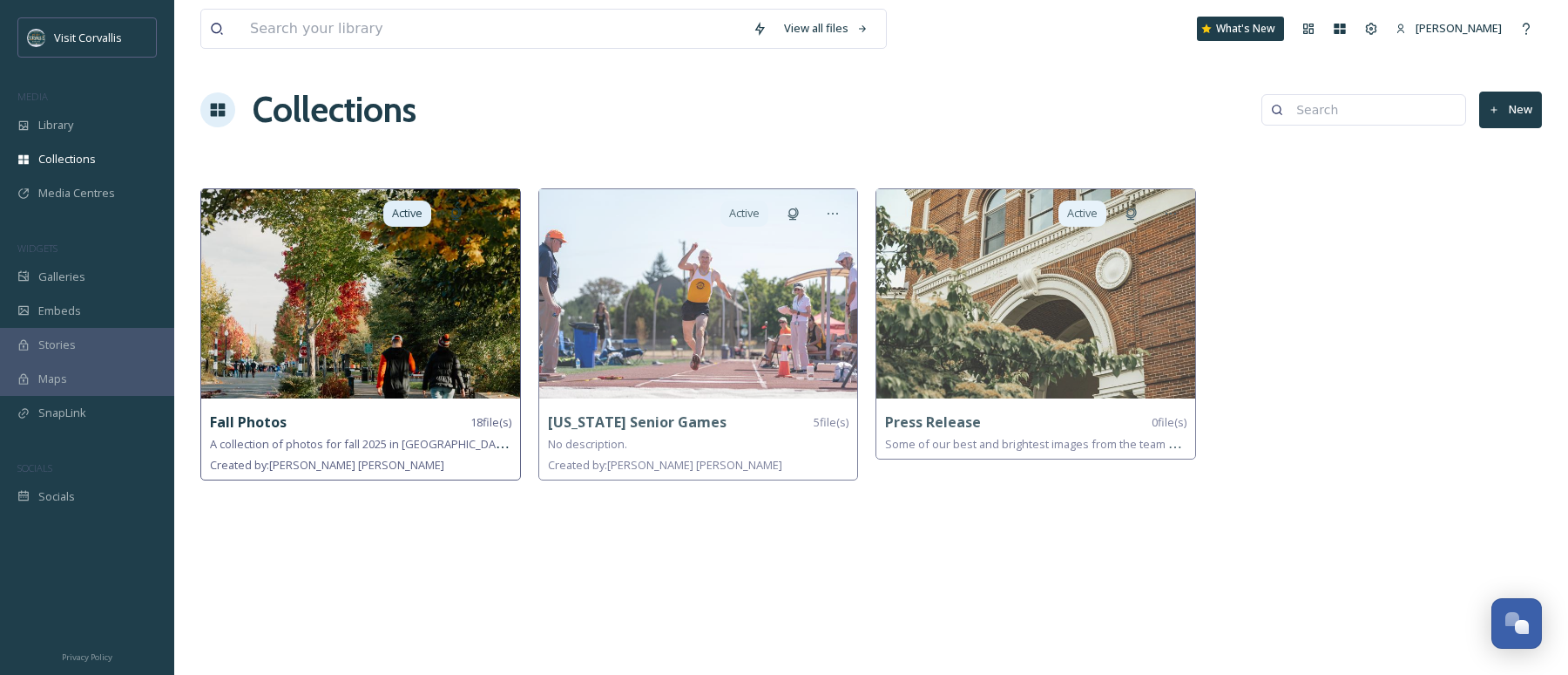
click at [436, 285] on img at bounding box center [360, 293] width 319 height 209
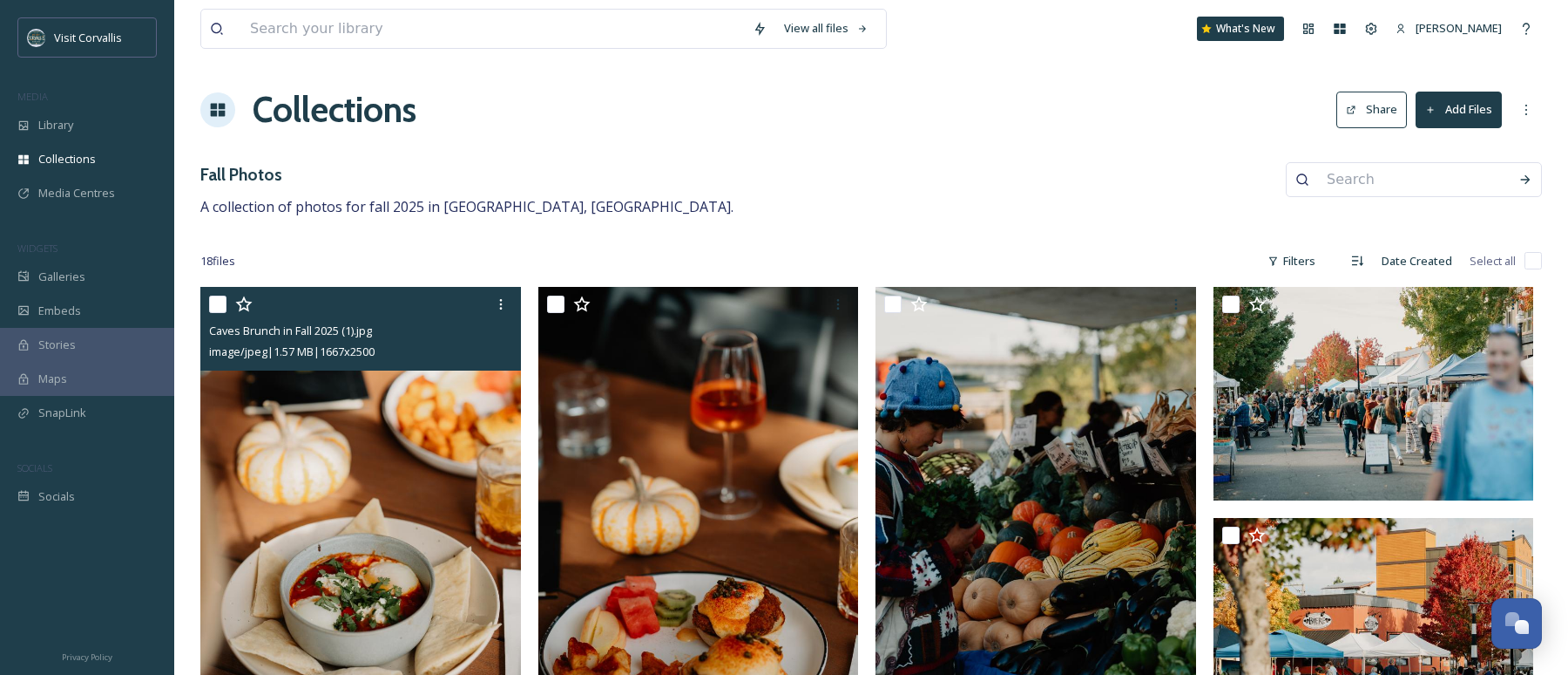
click at [215, 304] on input "checkbox" at bounding box center [218, 304] width 18 height 18
checkbox input "true"
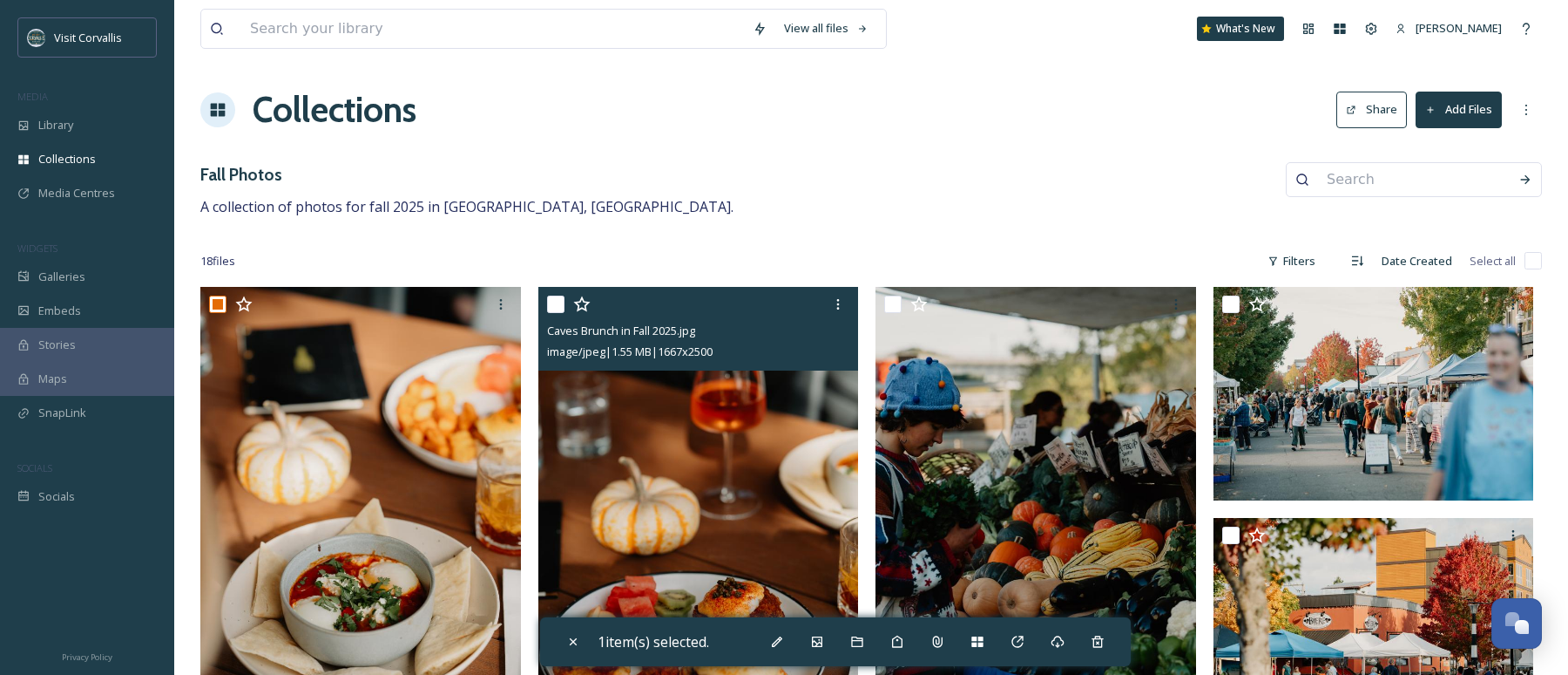
click at [556, 303] on input "checkbox" at bounding box center [556, 304] width 18 height 18
checkbox input "true"
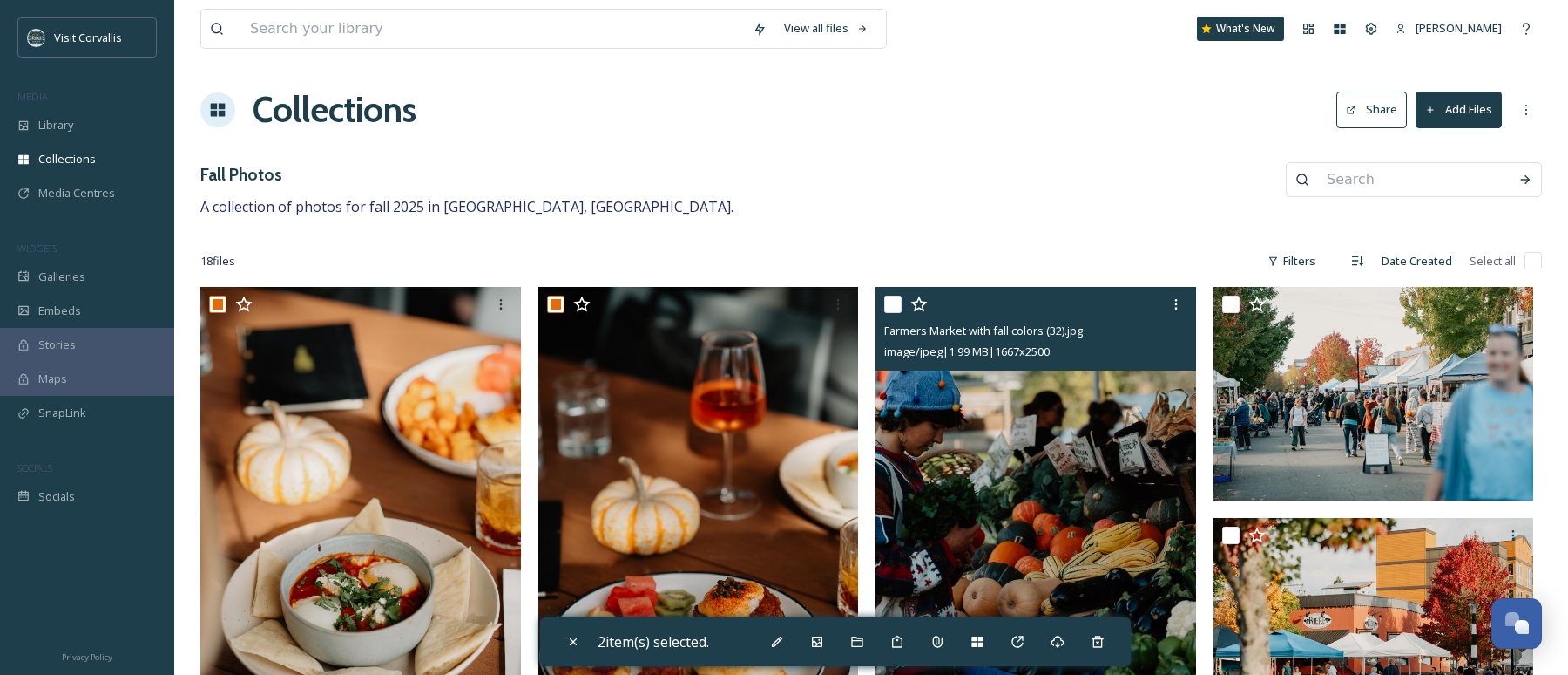
click at [897, 304] on input "checkbox" at bounding box center [893, 304] width 18 height 18
checkbox input "true"
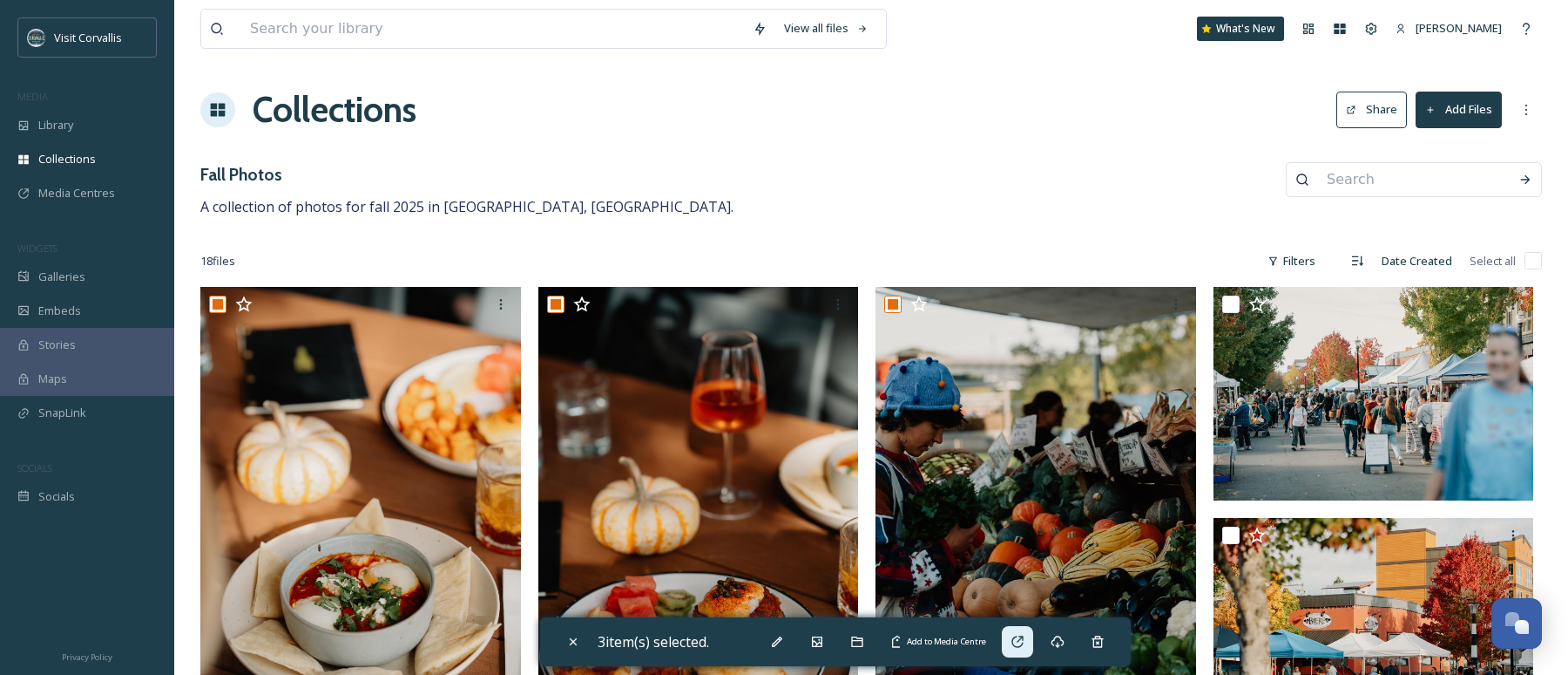
click at [1021, 639] on icon at bounding box center [1018, 642] width 14 height 14
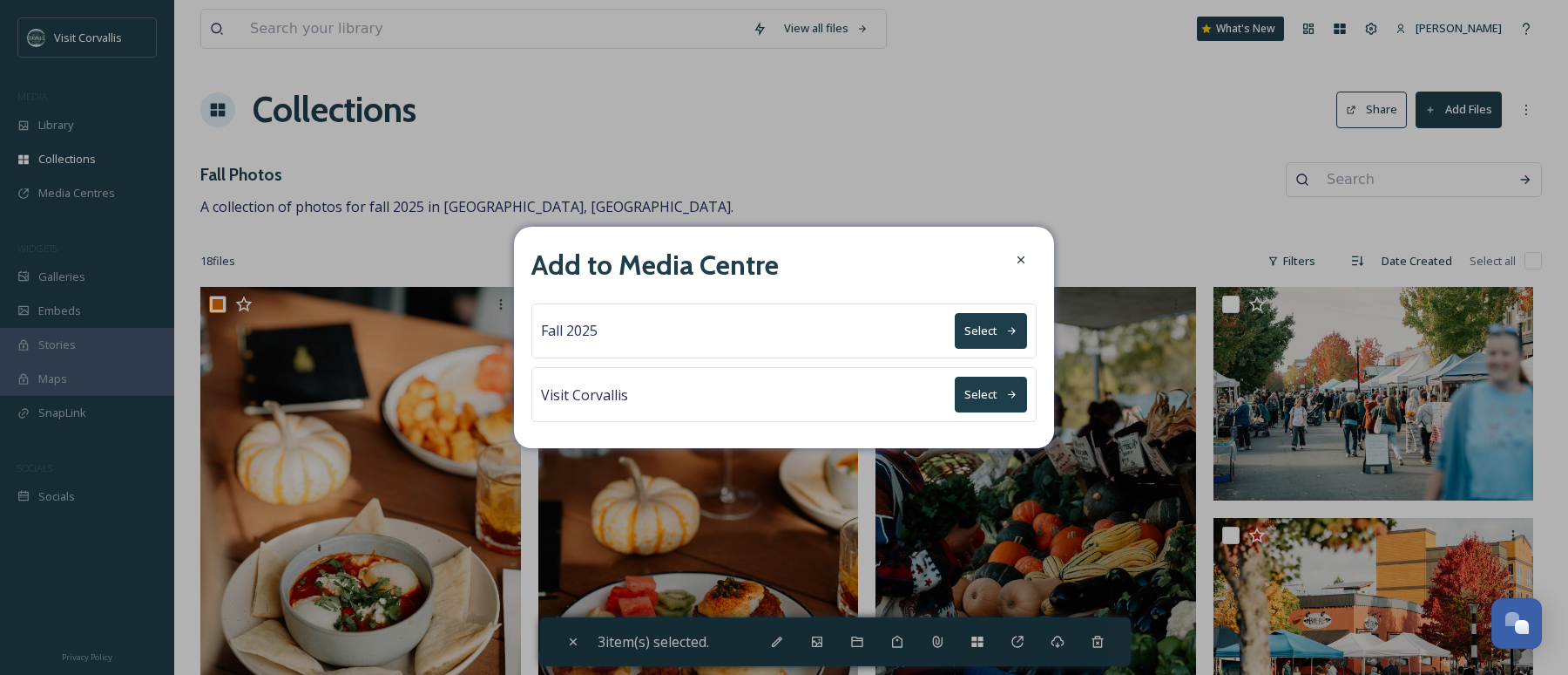
click at [987, 328] on button "Select" at bounding box center [990, 331] width 72 height 36
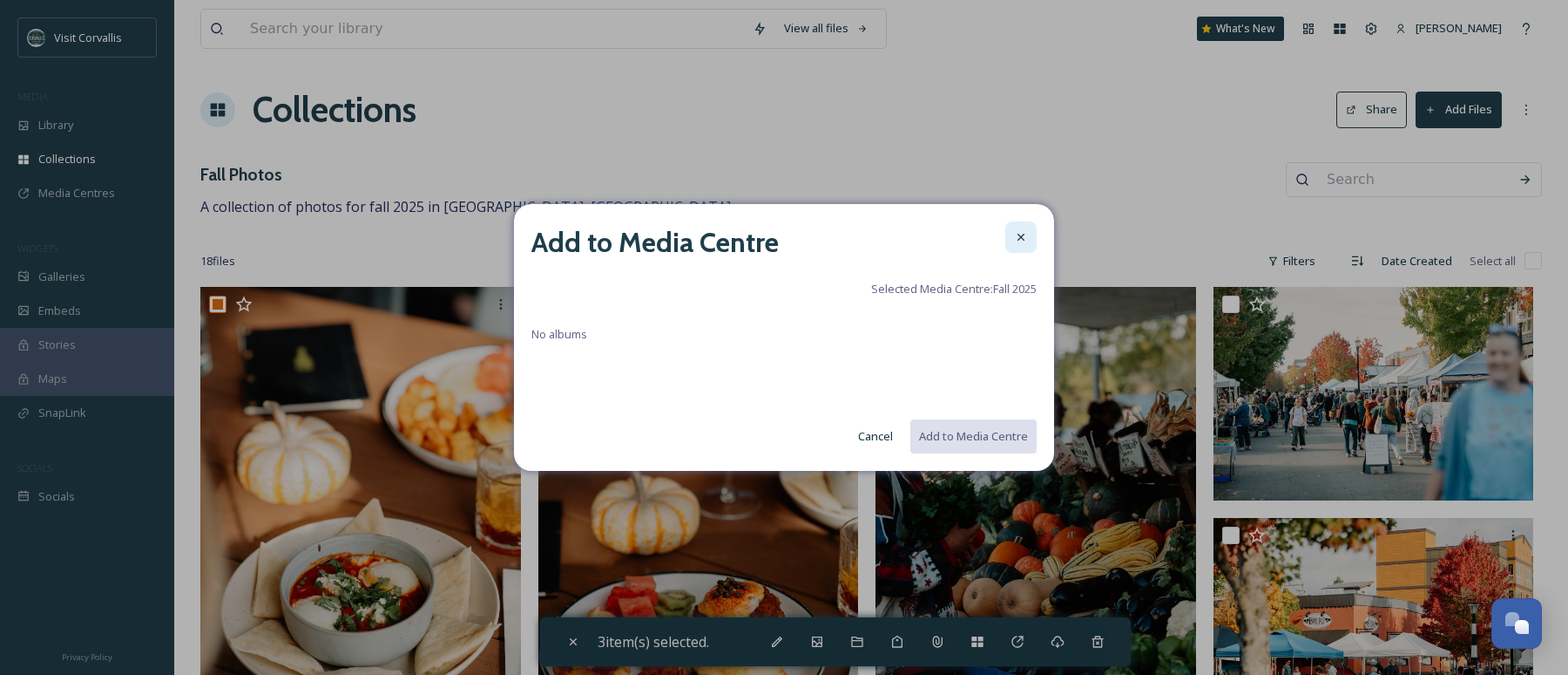
click at [1028, 233] on div at bounding box center [1020, 237] width 31 height 31
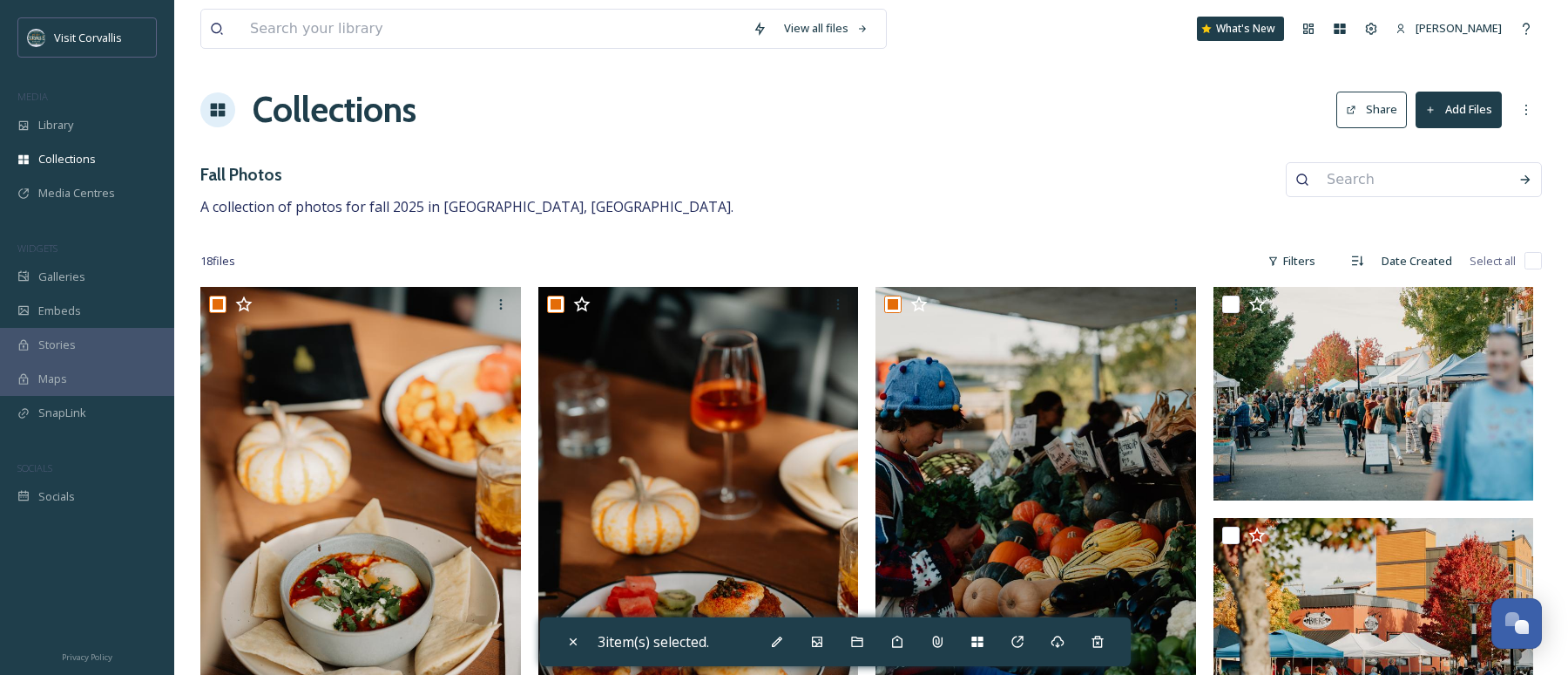
click at [887, 199] on div "Fall Photos A collection of photos for fall 2025 in [GEOGRAPHIC_DATA], [GEOGRAP…" at bounding box center [870, 189] width 1341 height 56
click at [87, 126] on div "Library" at bounding box center [87, 125] width 174 height 34
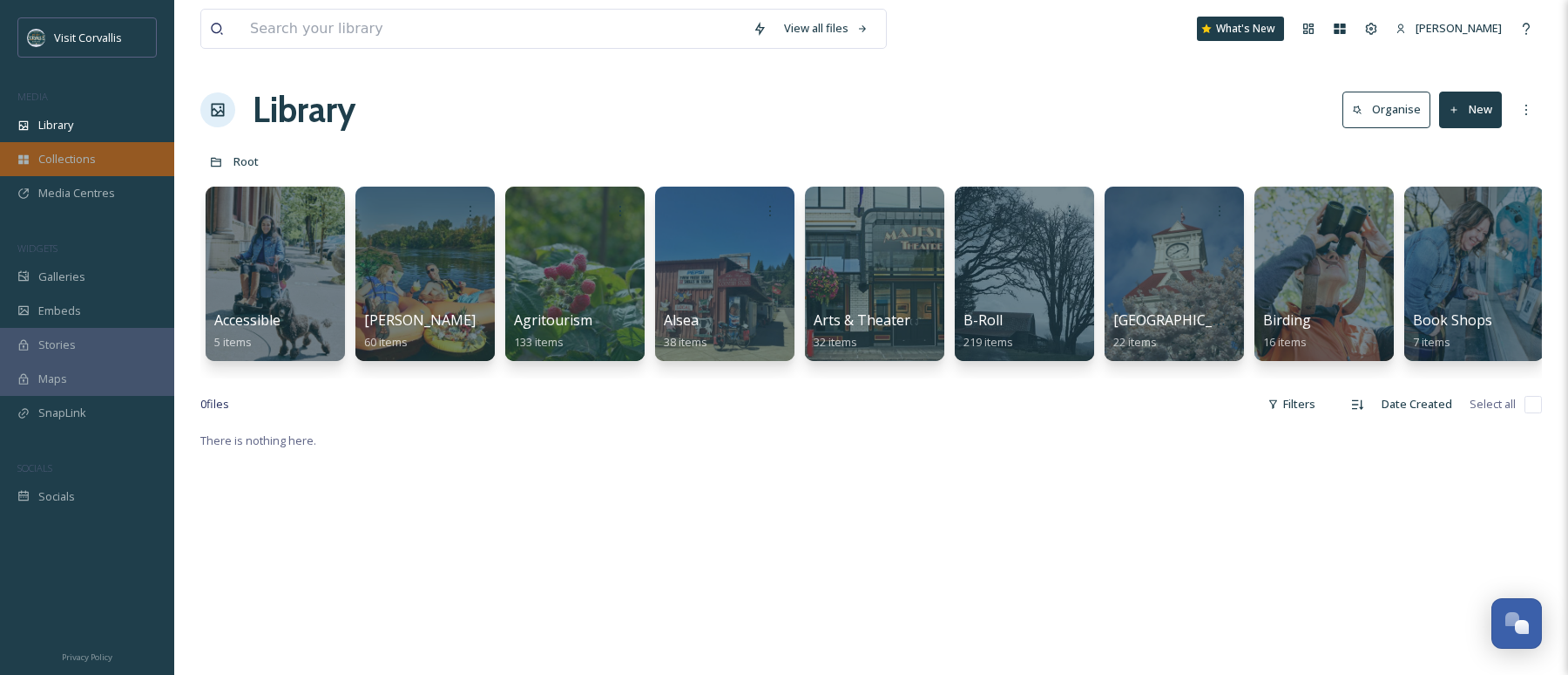
click at [81, 162] on span "Collections" at bounding box center [67, 159] width 58 height 17
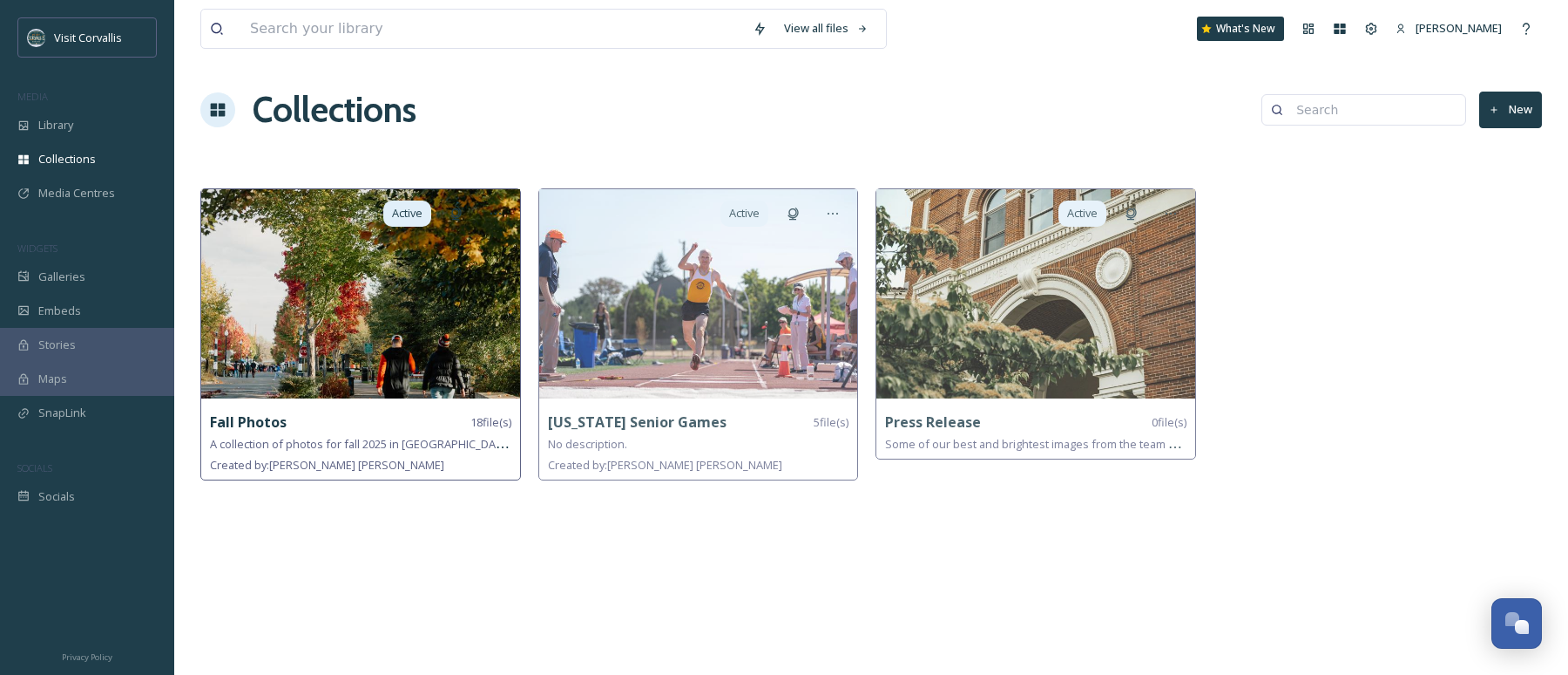
click at [443, 352] on img at bounding box center [360, 293] width 319 height 209
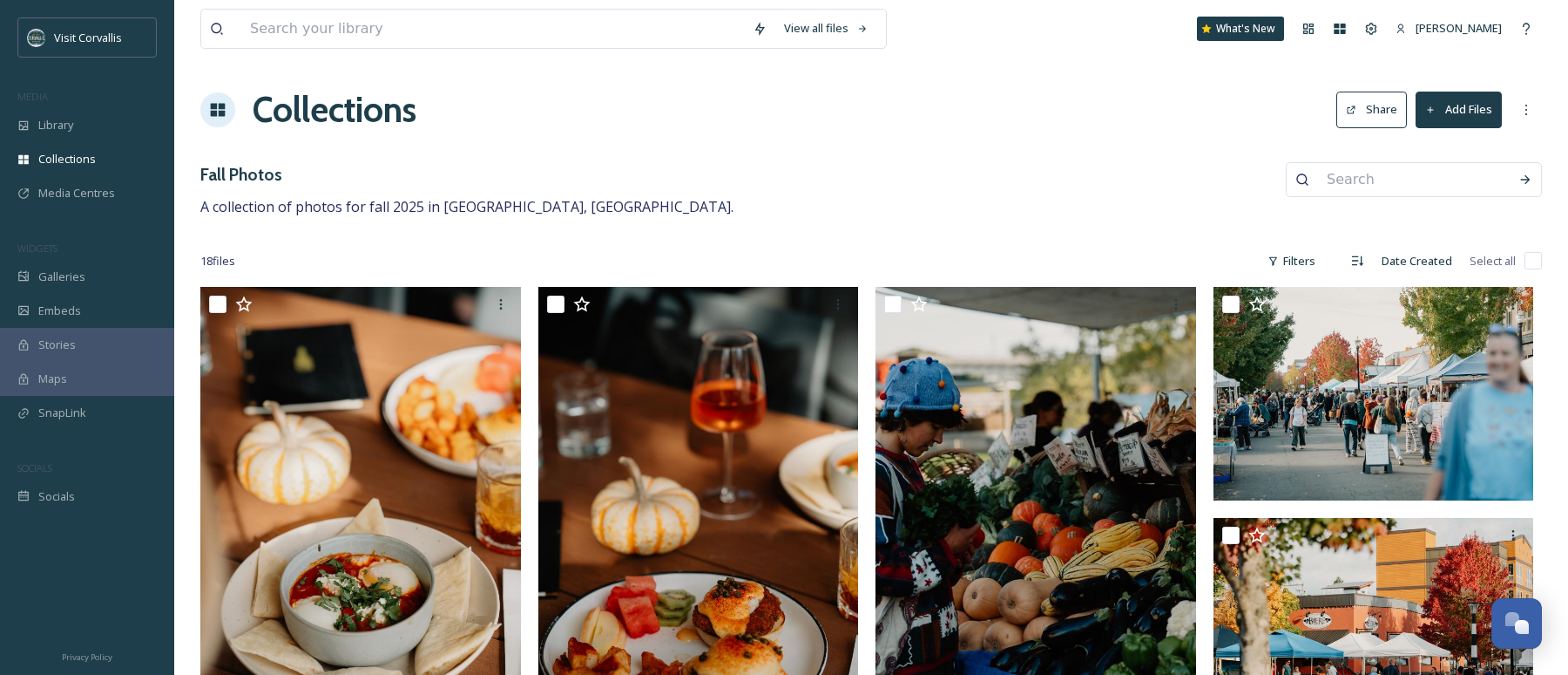
click at [1385, 112] on button "Share" at bounding box center [1372, 109] width 70 height 36
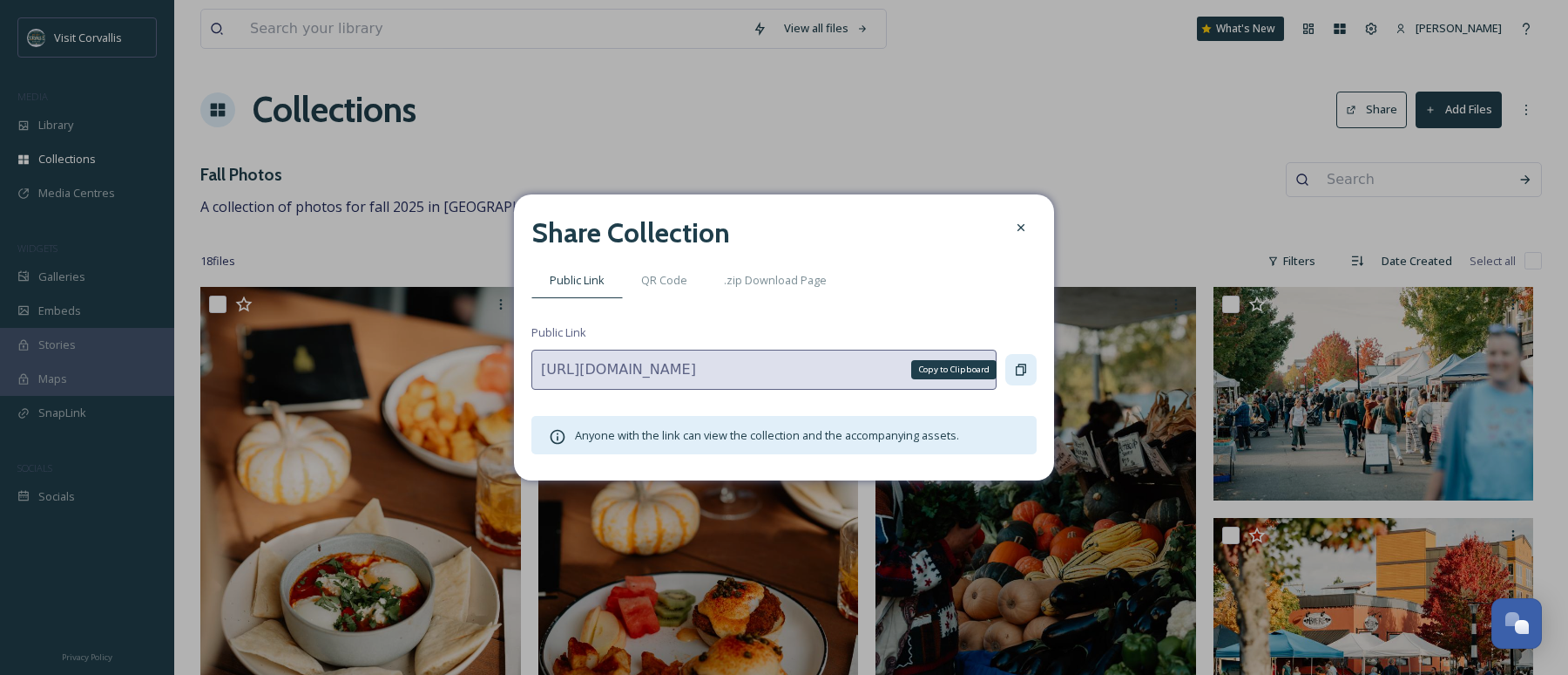
click at [1023, 372] on icon at bounding box center [1021, 370] width 11 height 12
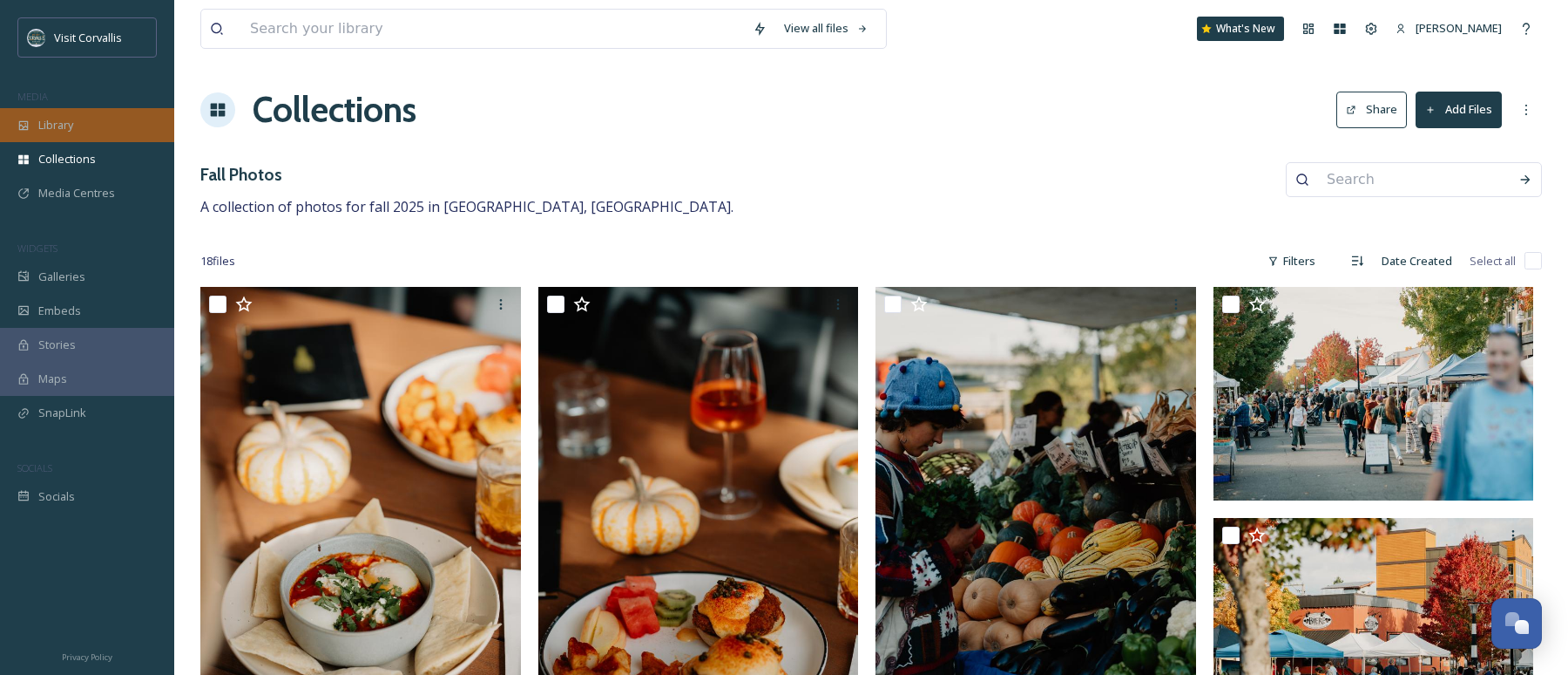
click at [84, 135] on div "Library" at bounding box center [87, 125] width 174 height 34
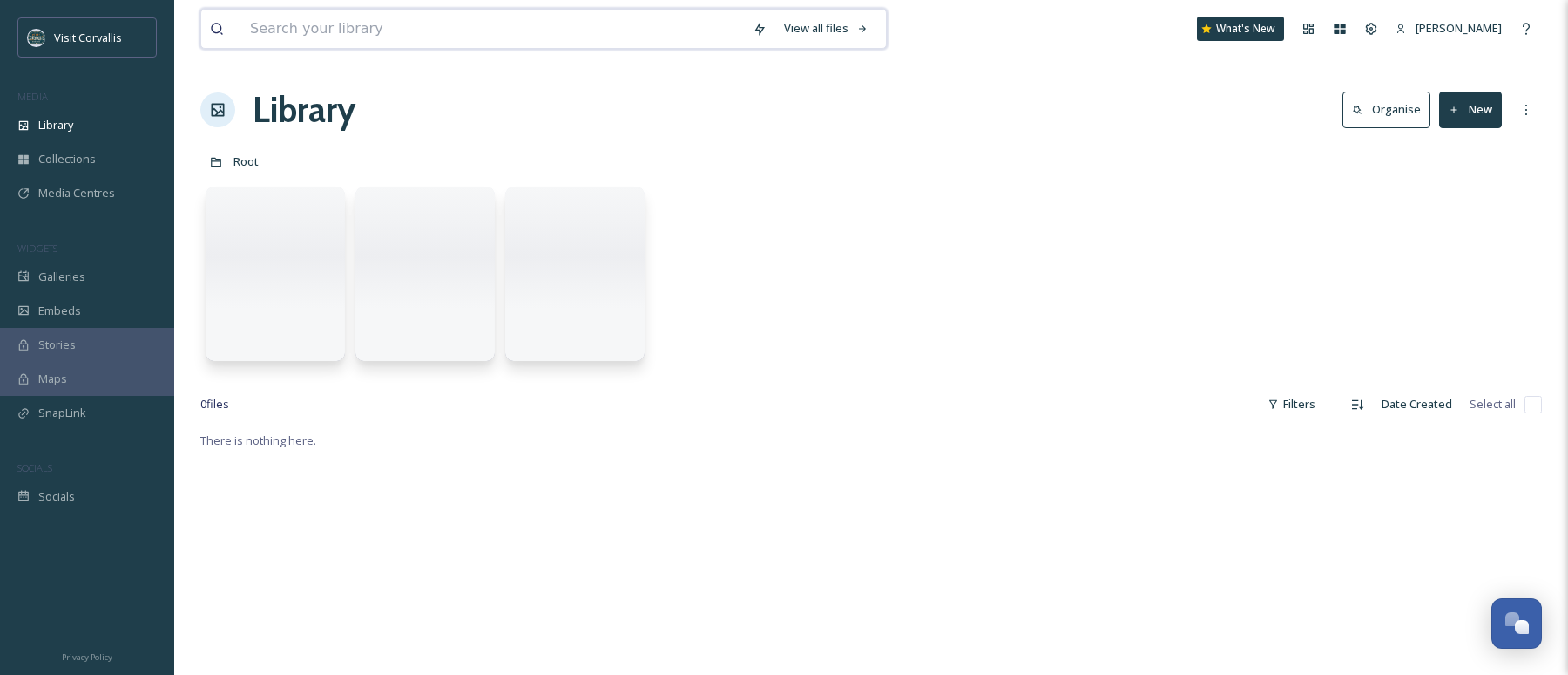
click at [268, 24] on input at bounding box center [493, 28] width 503 height 38
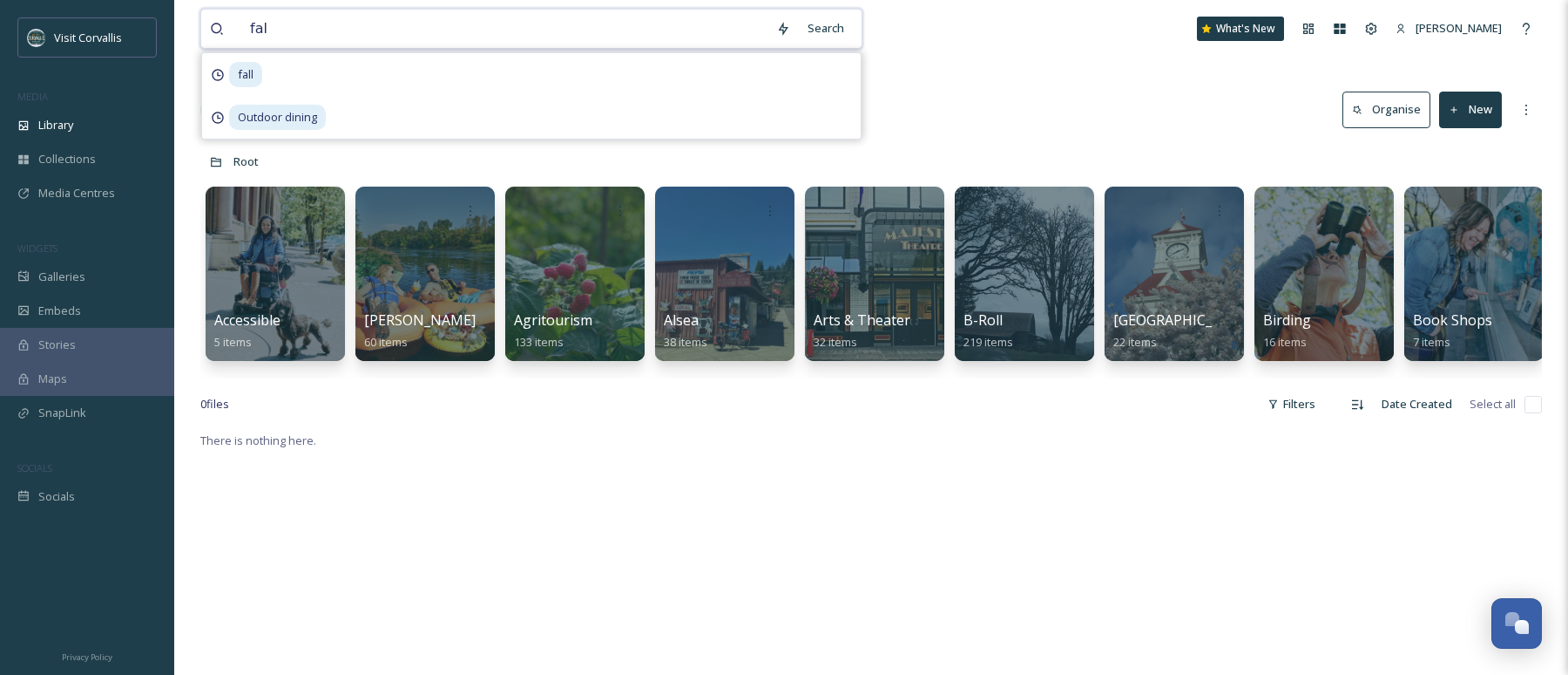
type input "fall"
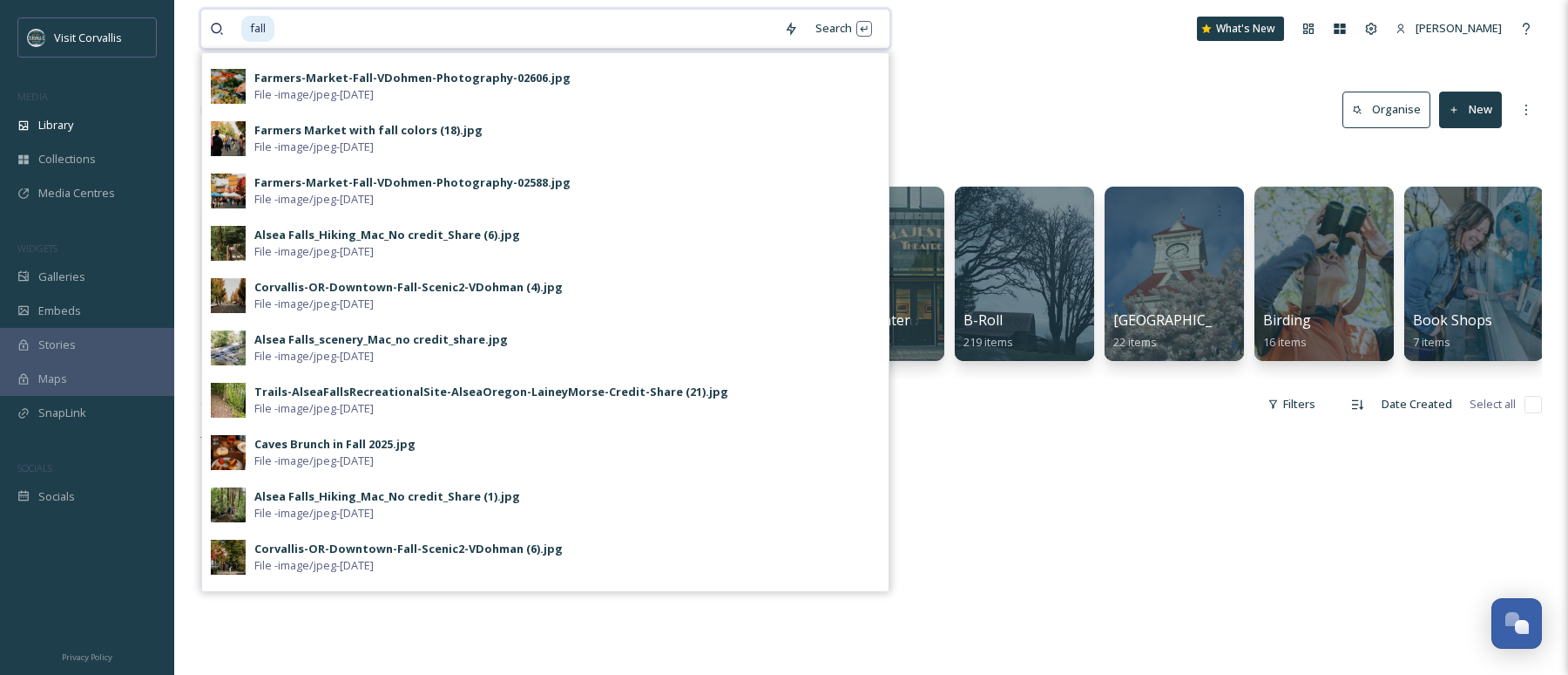
scroll to position [759, 0]
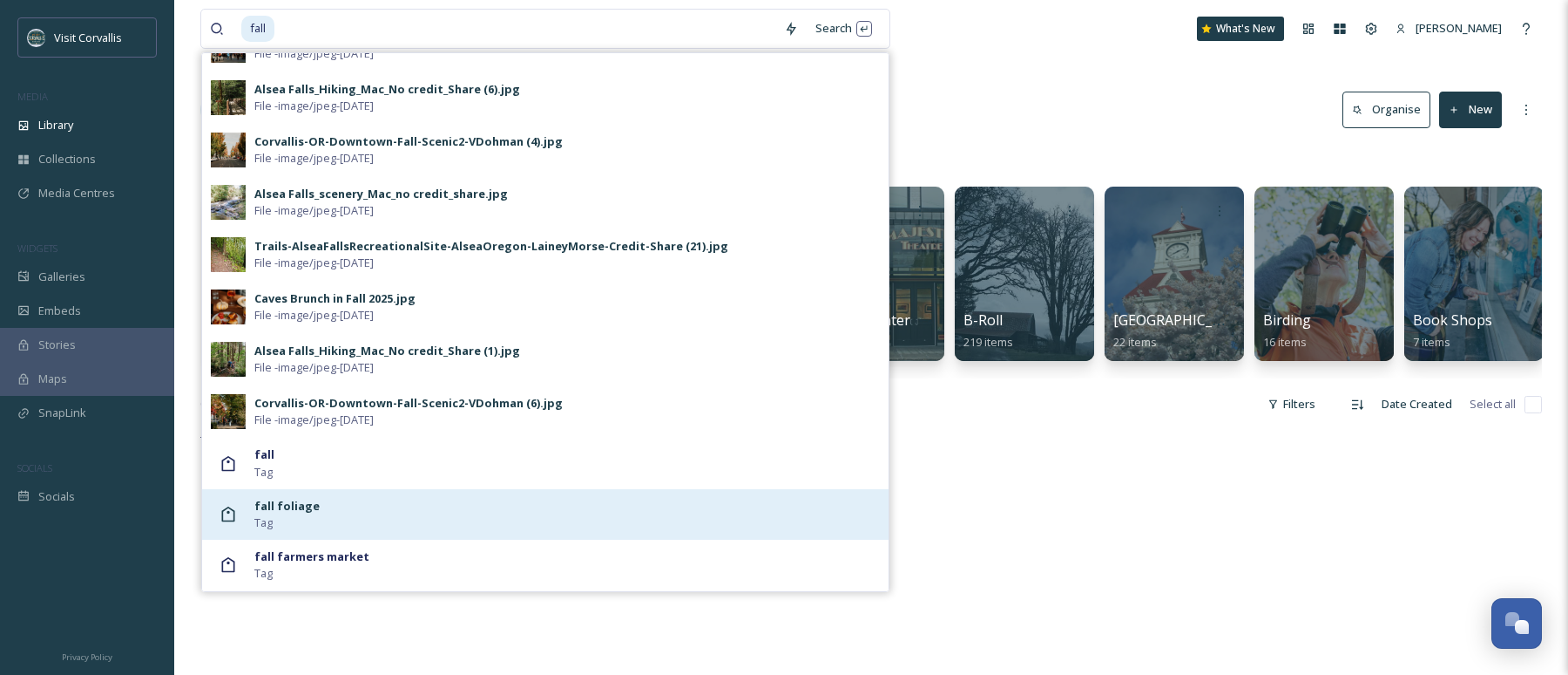
click at [316, 517] on div "fall foliage Tag" at bounding box center [567, 514] width 626 height 33
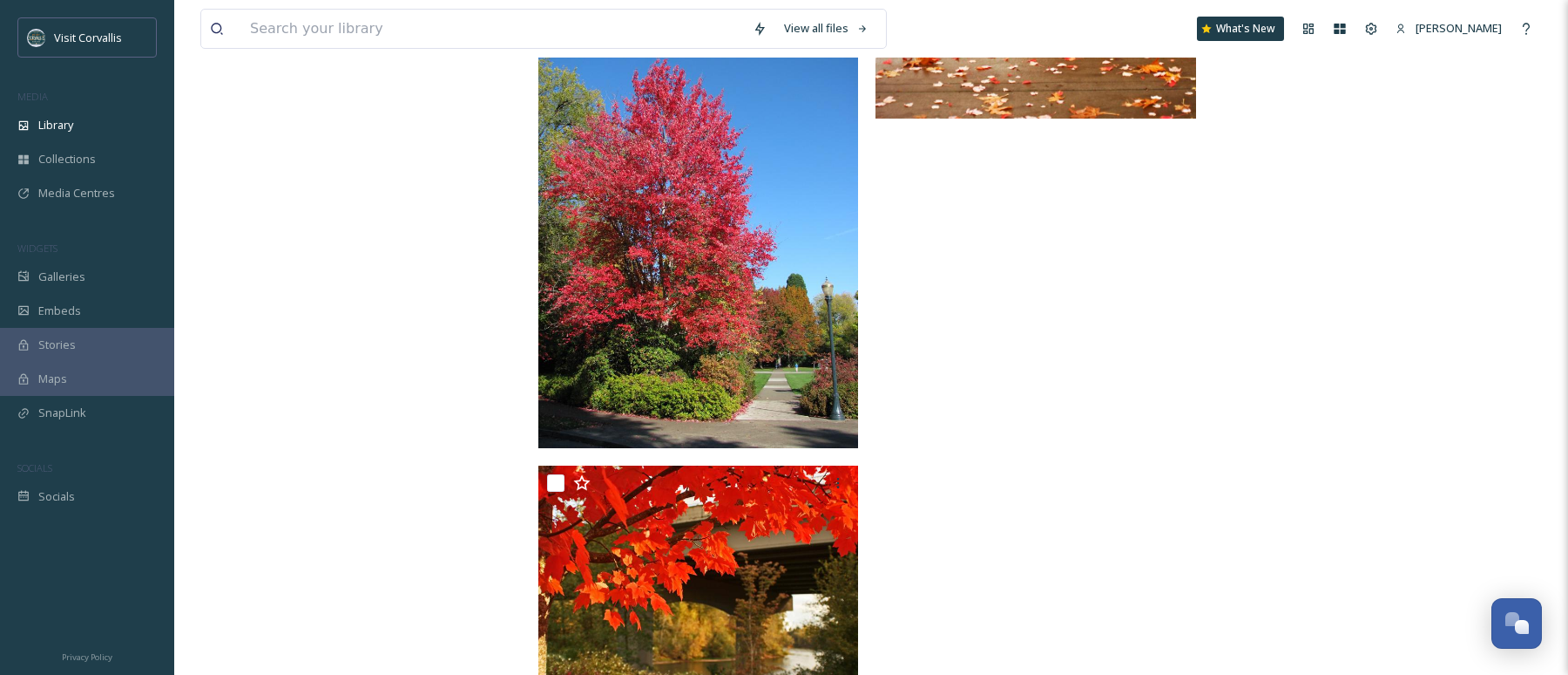
scroll to position [4642, 0]
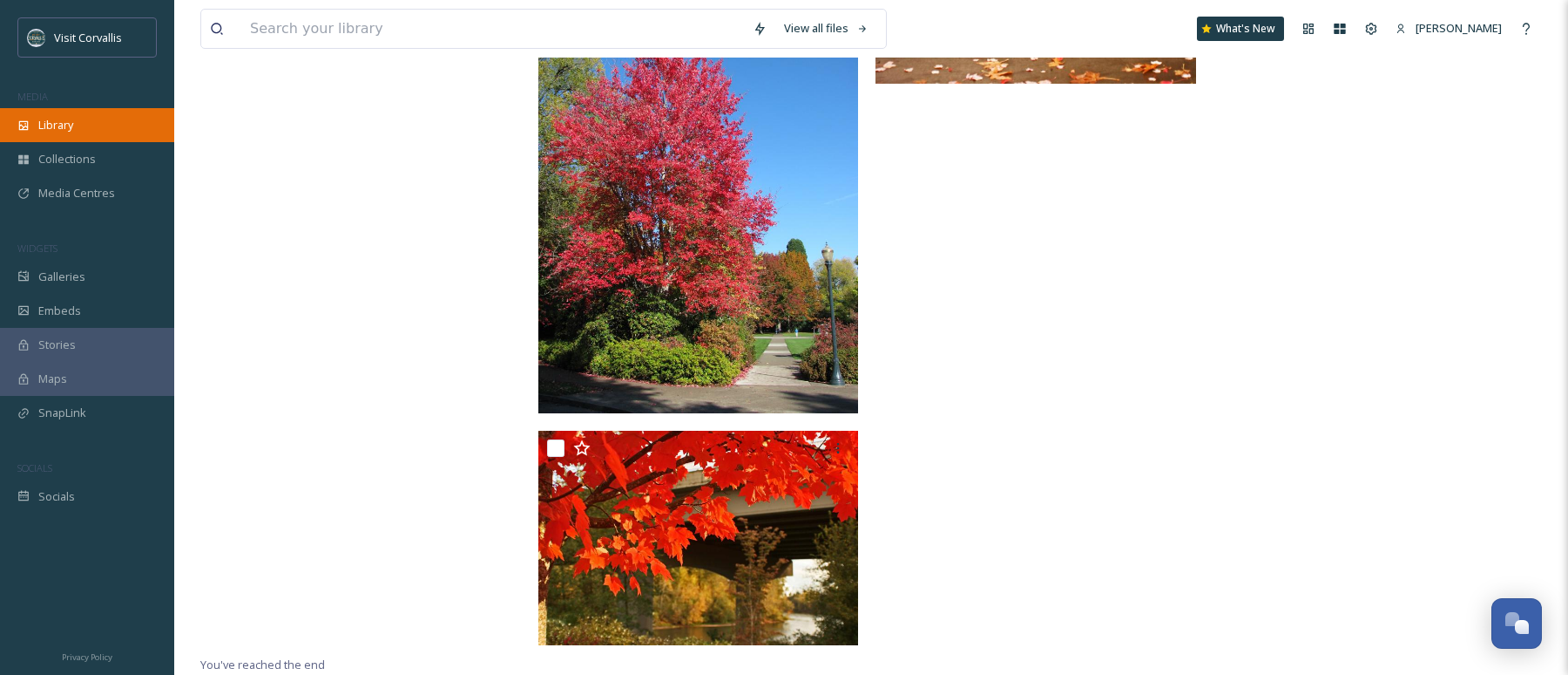
click at [90, 123] on div "Library" at bounding box center [87, 125] width 174 height 34
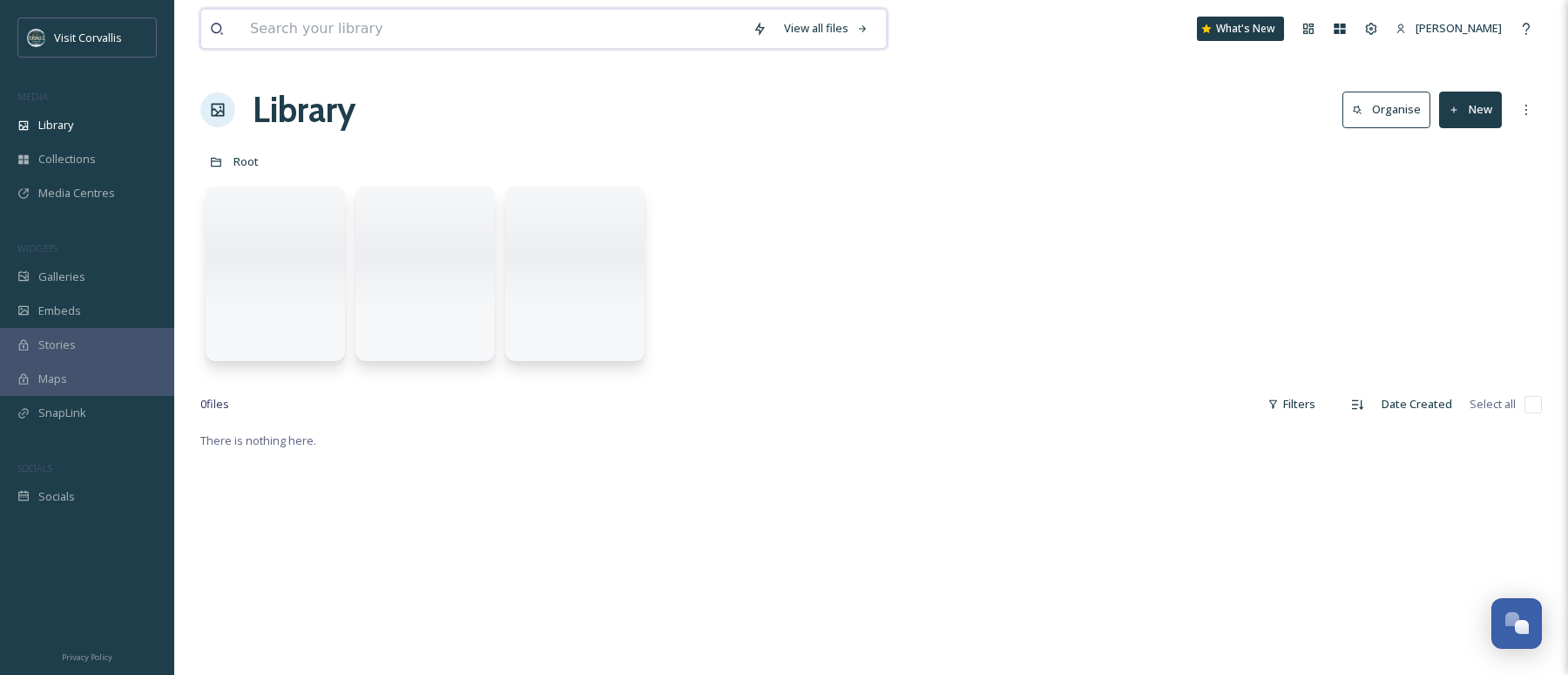
click at [330, 31] on input at bounding box center [493, 28] width 503 height 38
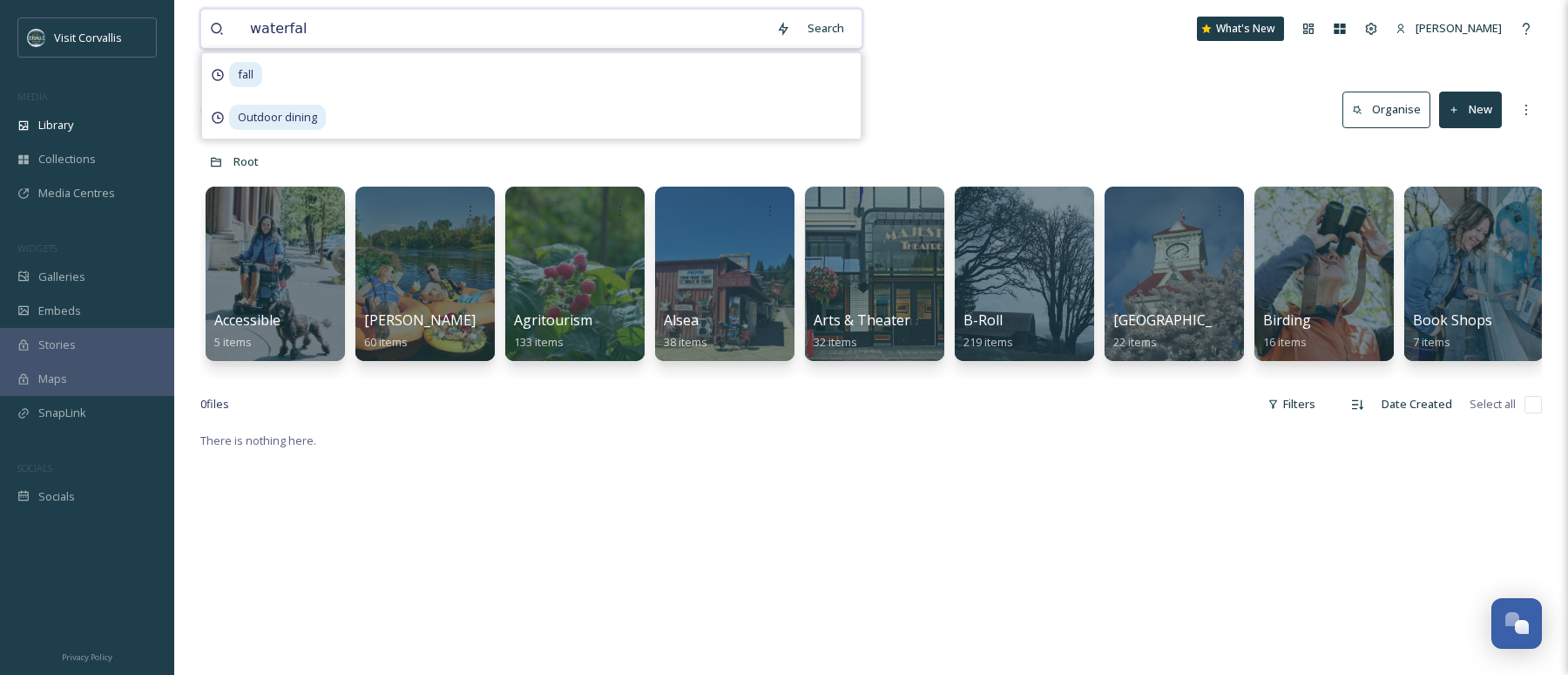
type input "waterfall"
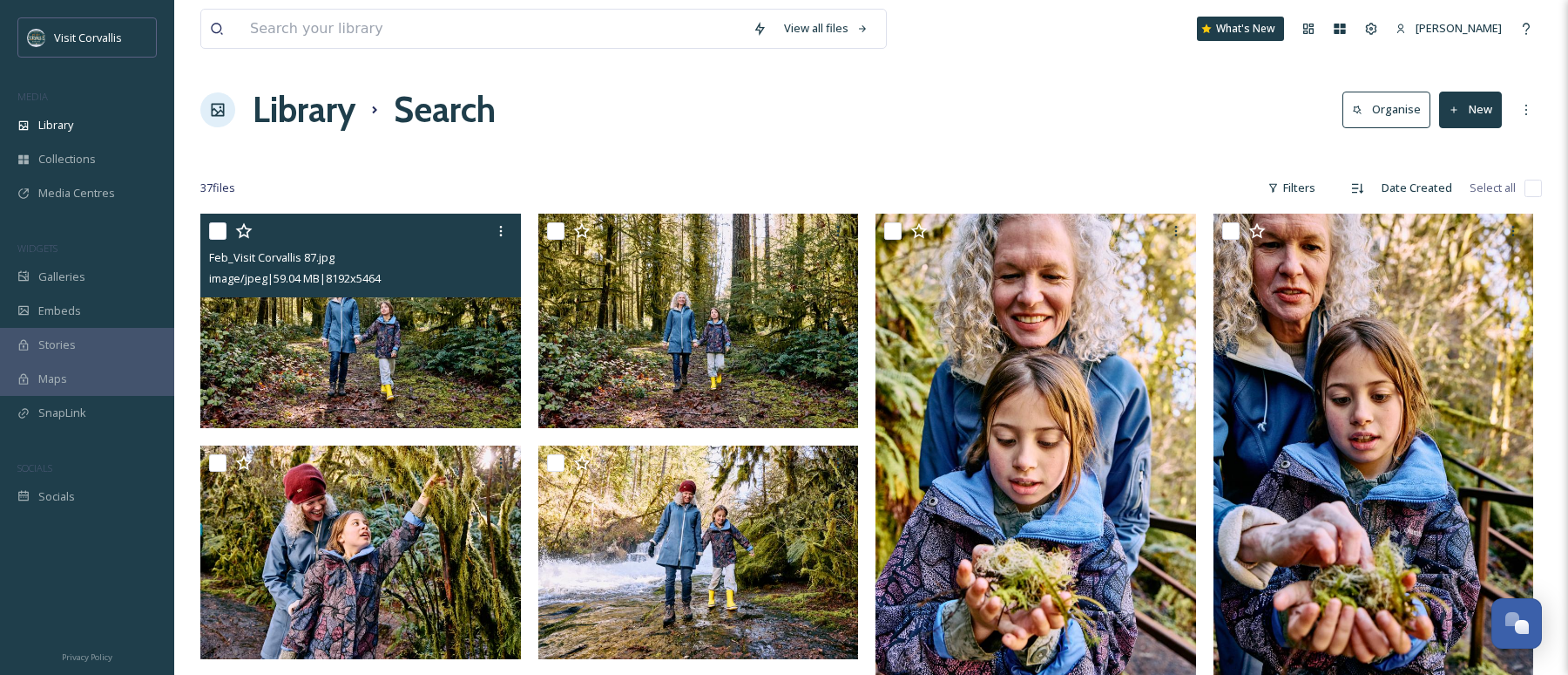
click at [227, 236] on div at bounding box center [363, 230] width 308 height 31
click at [214, 231] on input "checkbox" at bounding box center [218, 231] width 18 height 18
checkbox input "true"
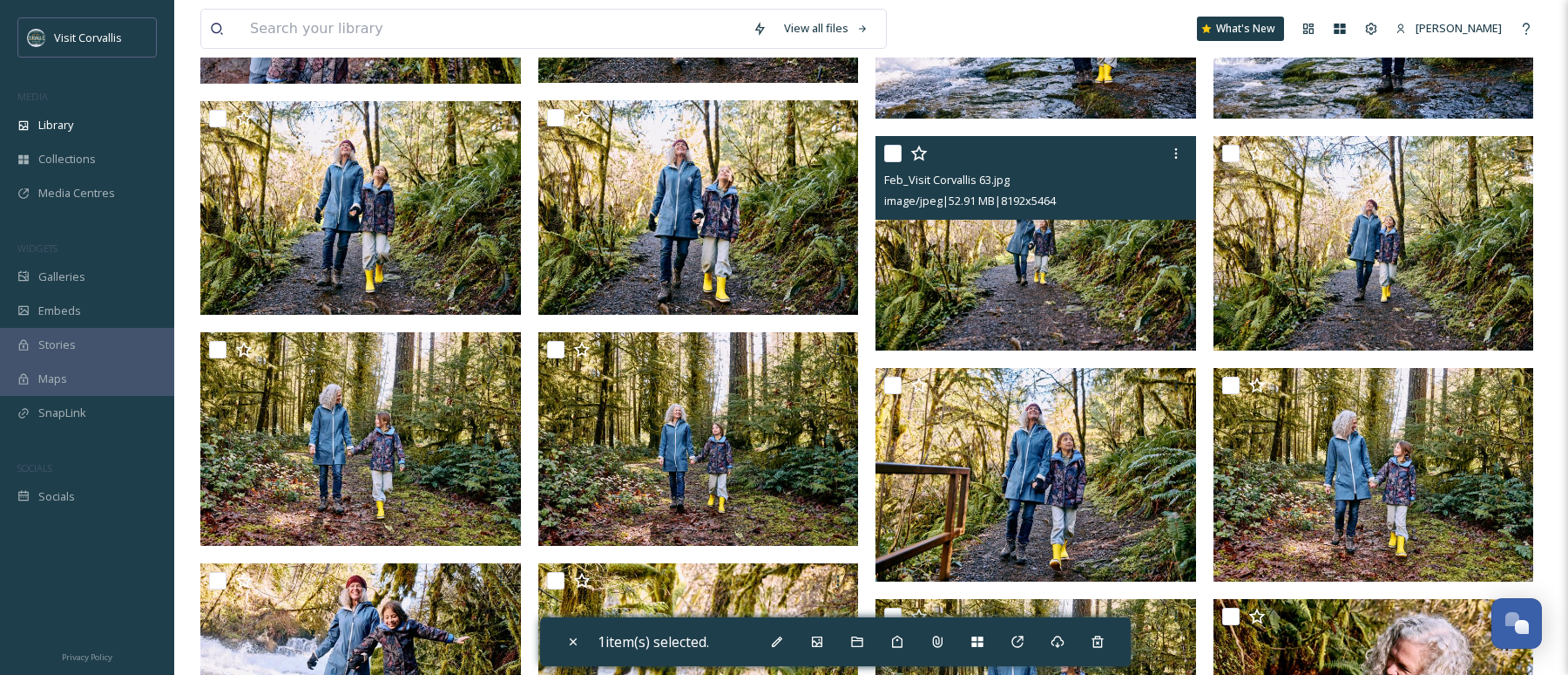
scroll to position [807, 0]
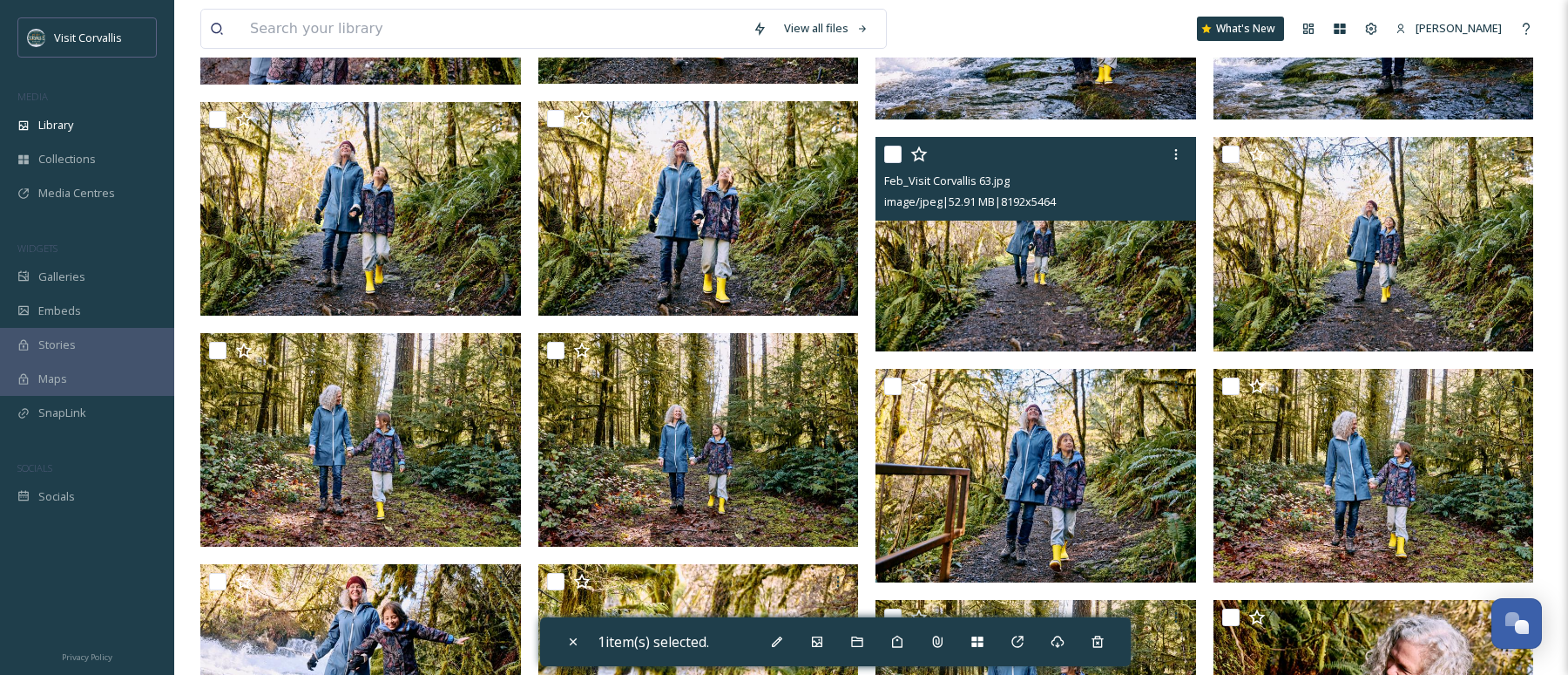
click at [897, 155] on input "checkbox" at bounding box center [893, 155] width 18 height 18
checkbox input "true"
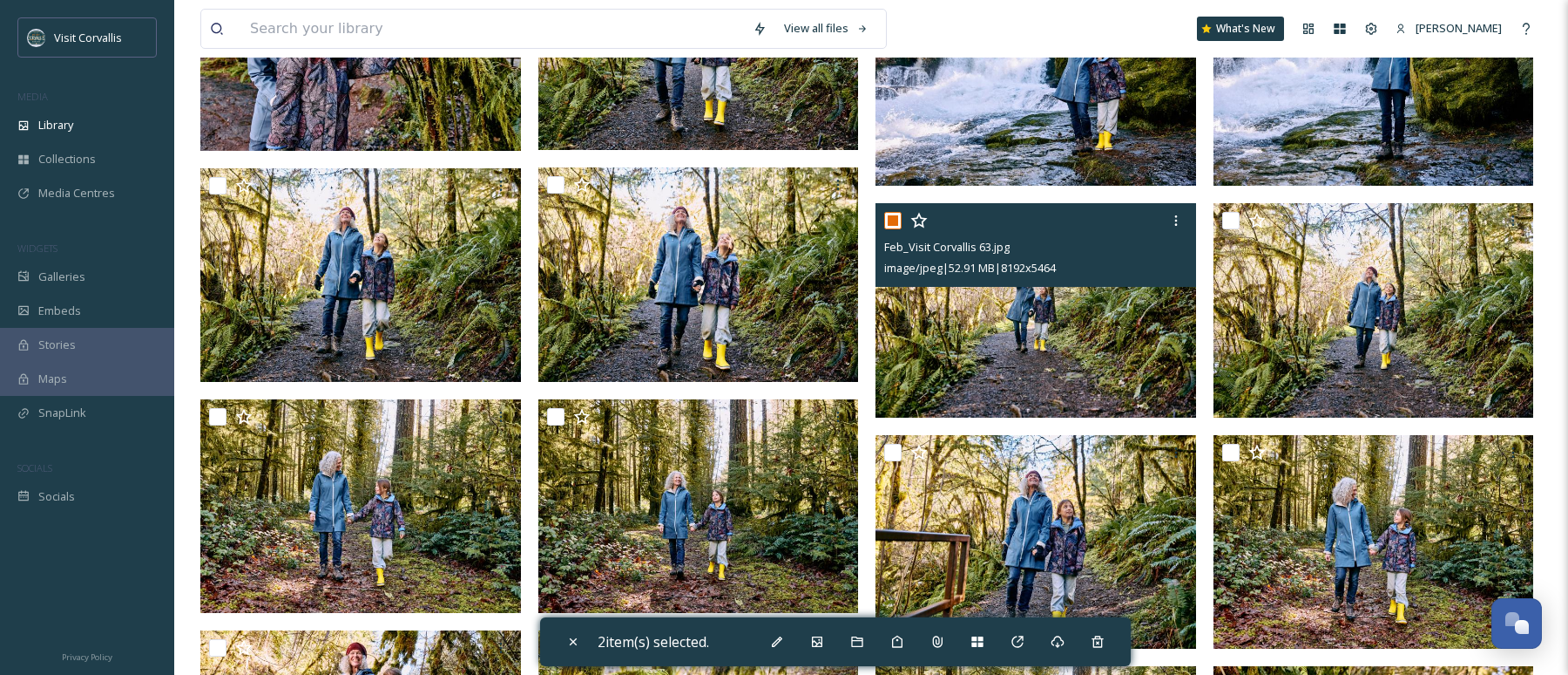
scroll to position [658, 0]
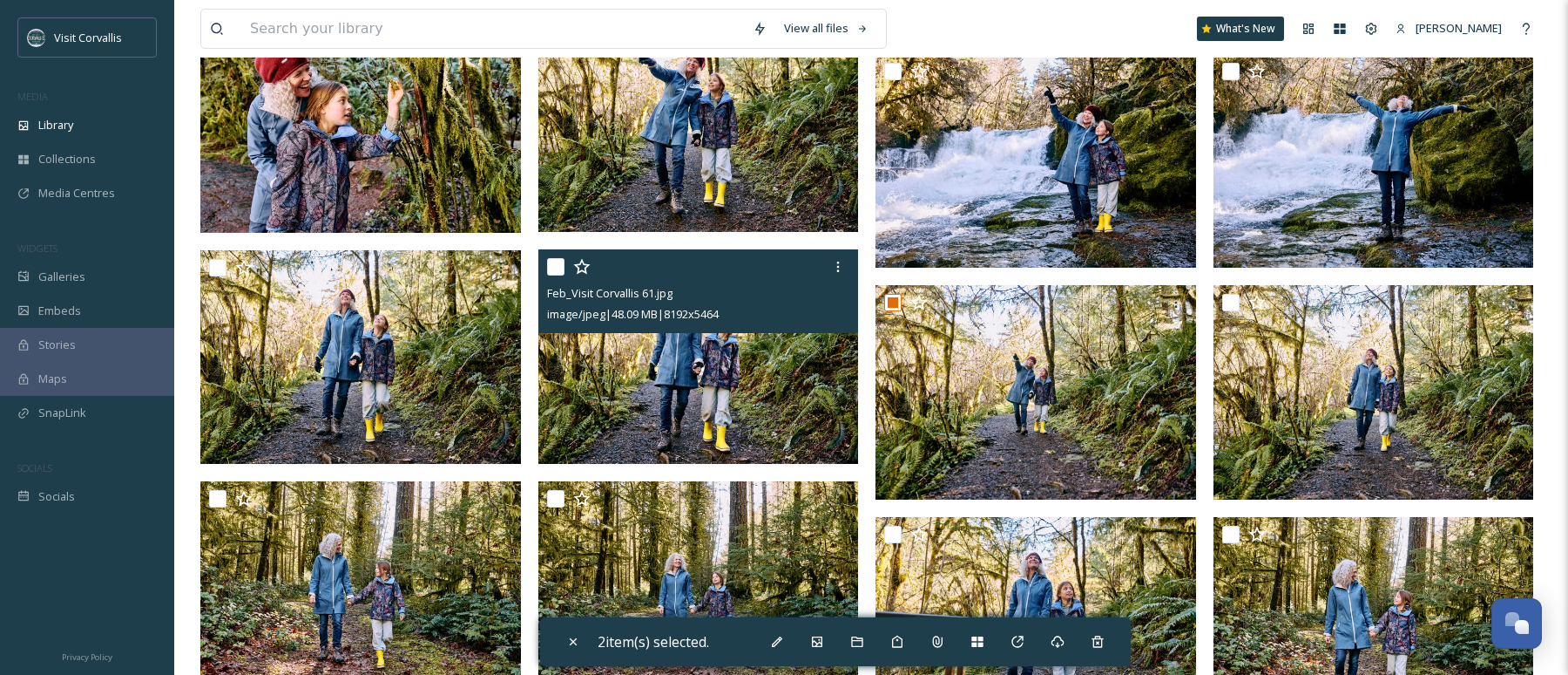
click at [556, 267] on input "checkbox" at bounding box center [556, 267] width 18 height 18
checkbox input "true"
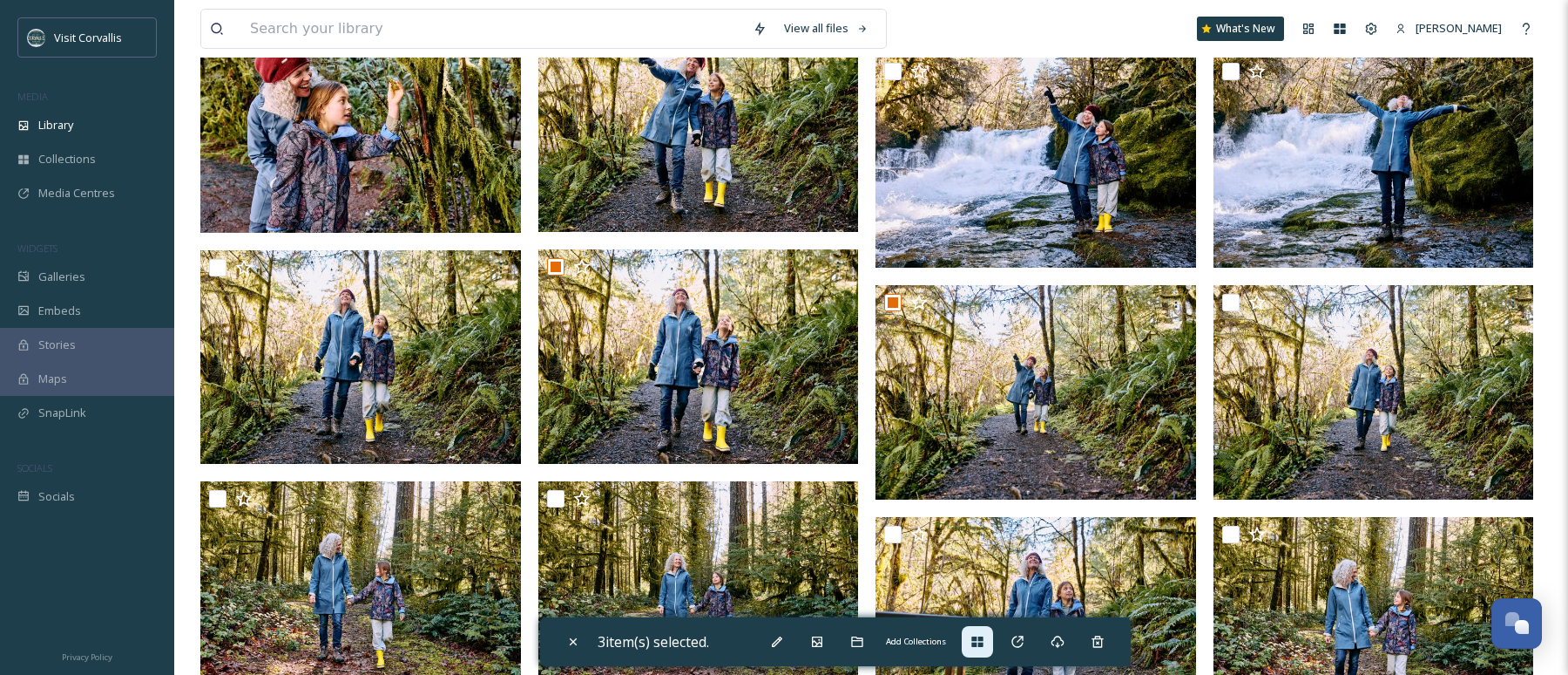
click at [980, 642] on icon at bounding box center [977, 642] width 12 height 11
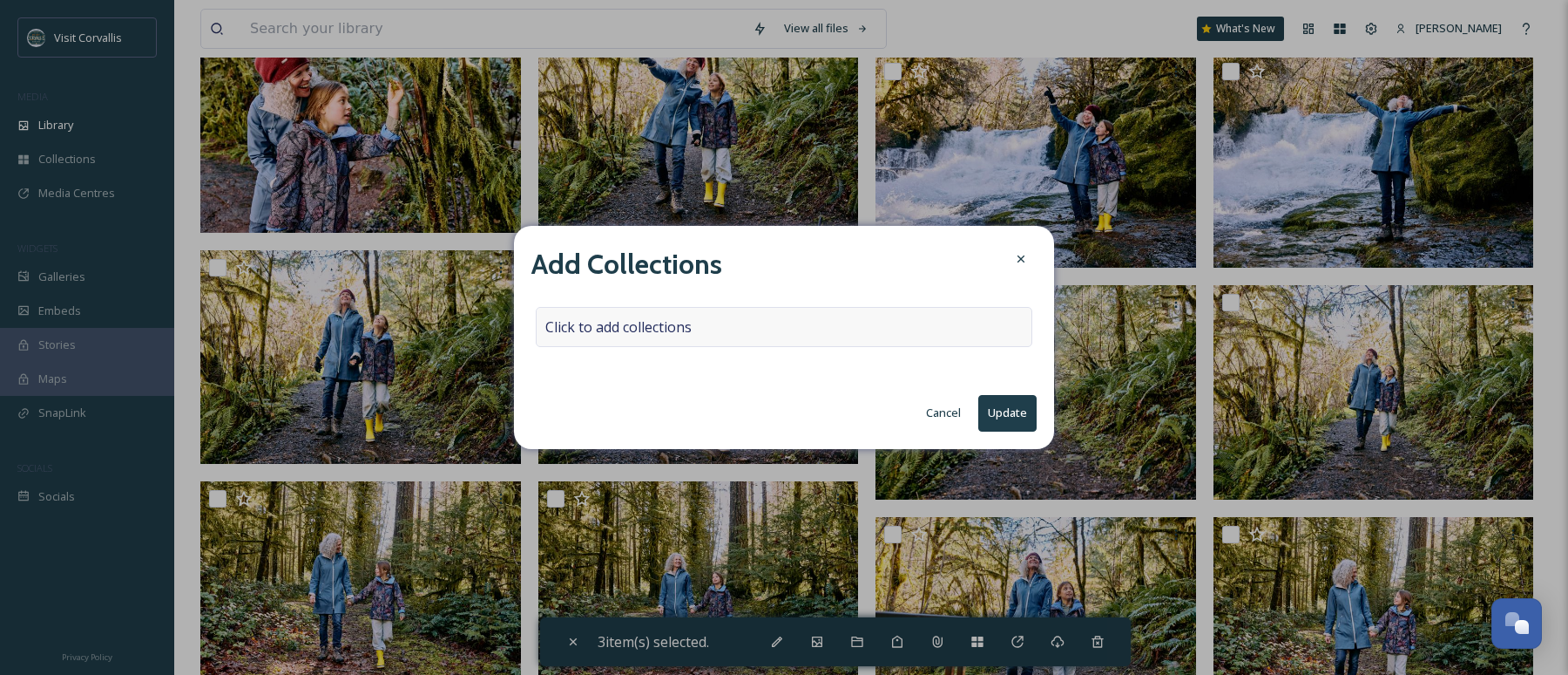
click at [872, 309] on div "Click to add collections" at bounding box center [784, 326] width 497 height 40
click at [863, 315] on div at bounding box center [784, 326] width 497 height 40
click at [841, 319] on div at bounding box center [784, 326] width 497 height 40
click at [813, 326] on div at bounding box center [784, 326] width 497 height 40
click at [696, 321] on input at bounding box center [633, 326] width 192 height 38
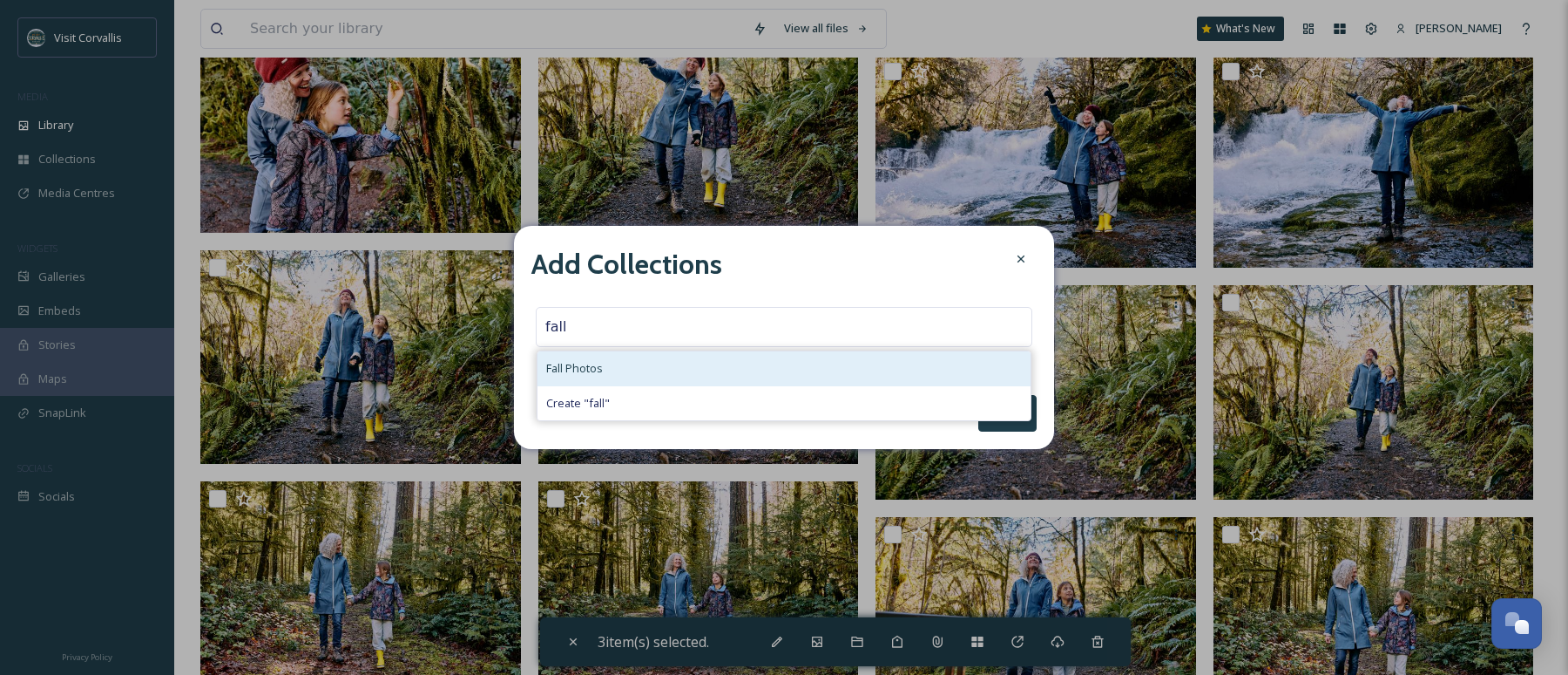
type input "fall"
click at [647, 372] on div "Fall Photos" at bounding box center [784, 368] width 493 height 34
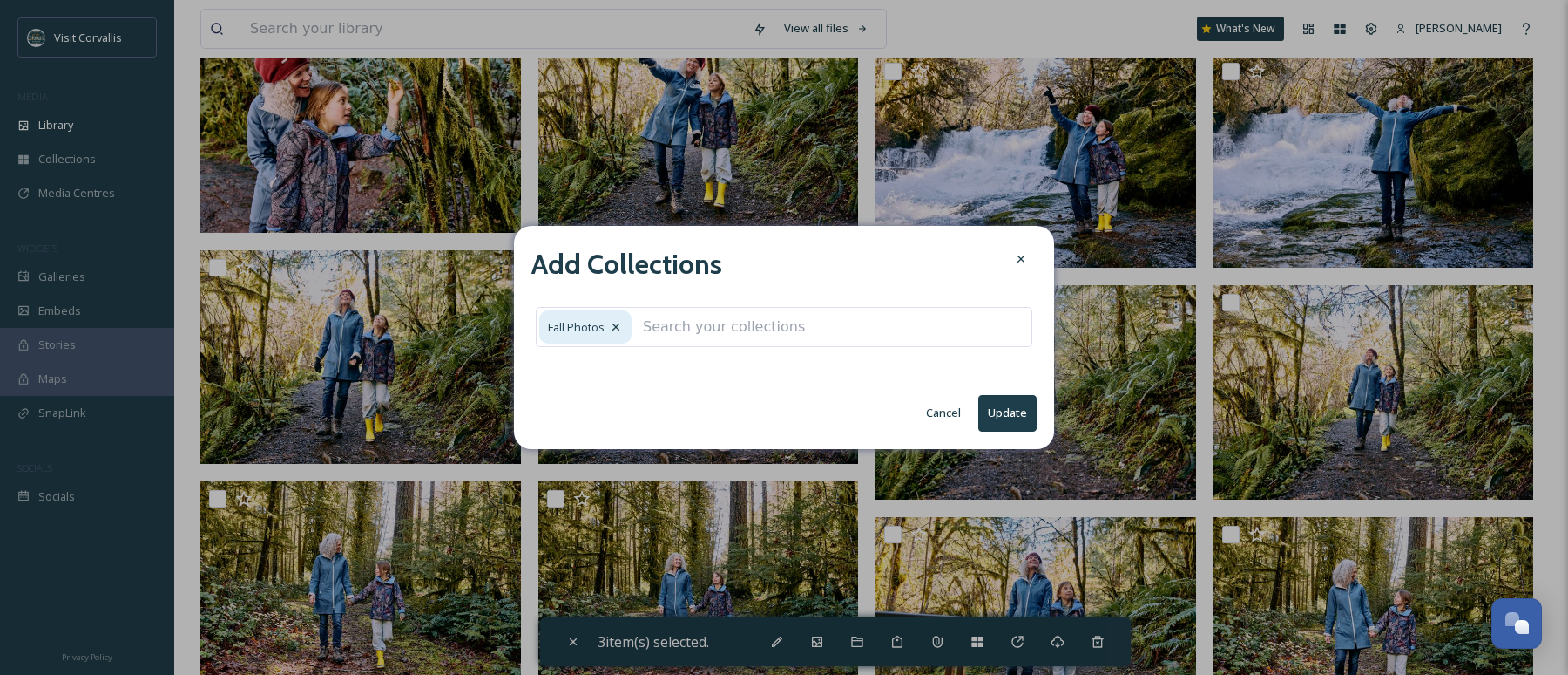
click at [1005, 410] on button "Update" at bounding box center [1008, 413] width 59 height 36
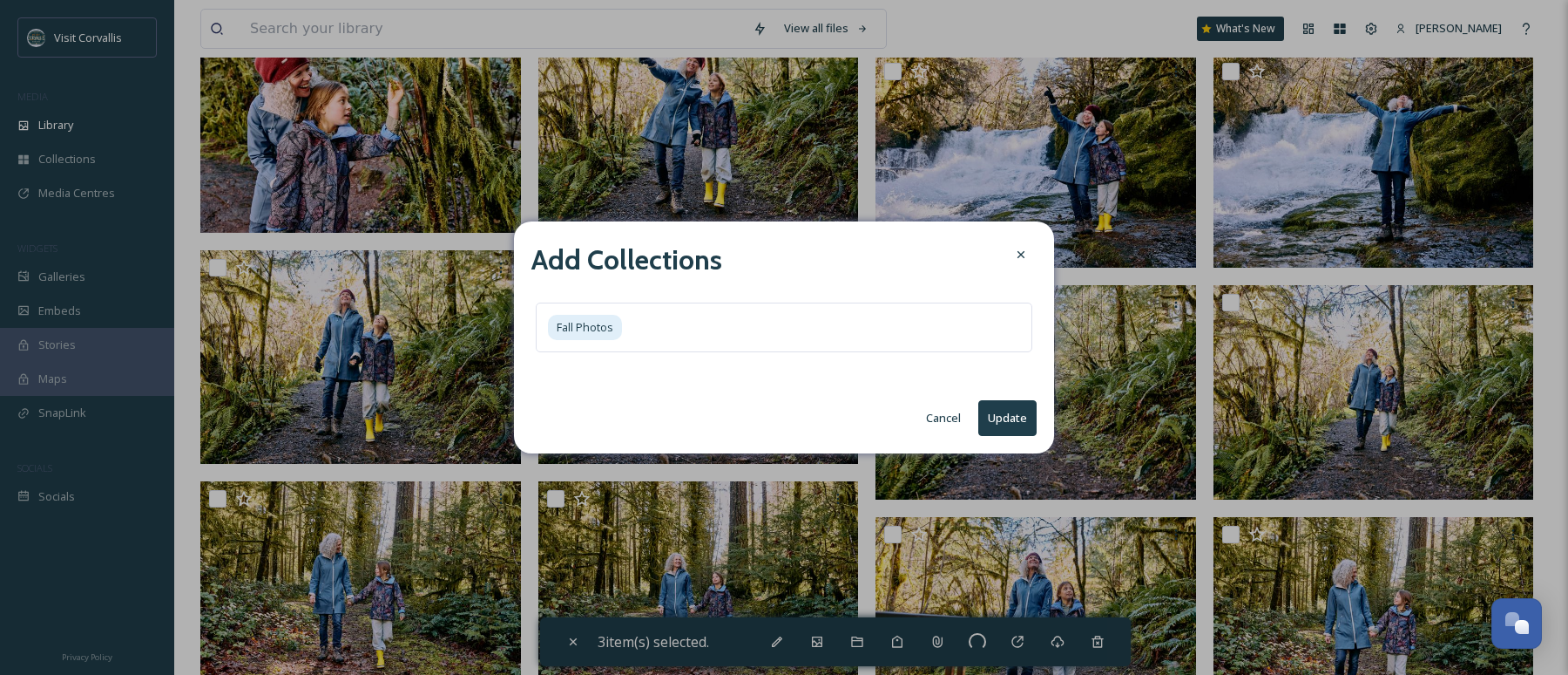
checkbox input "false"
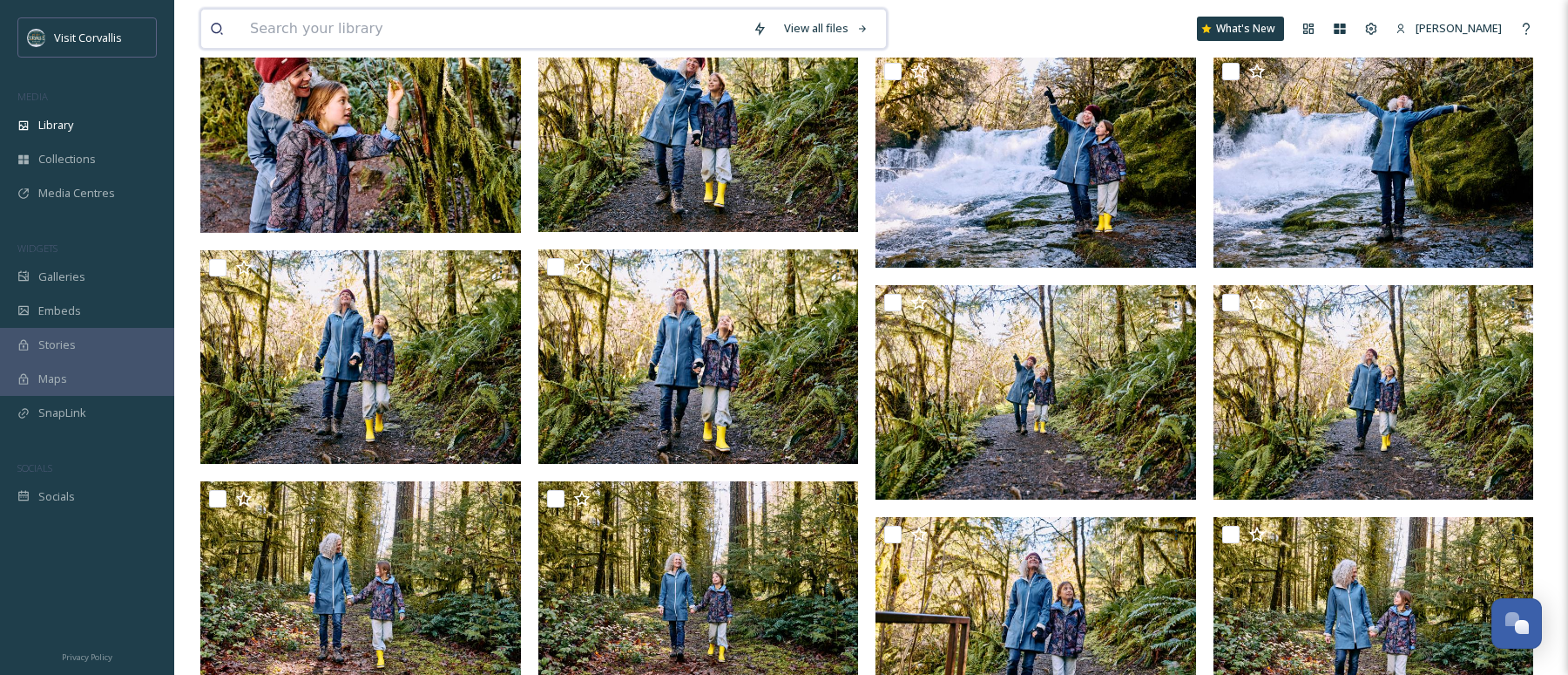
click at [312, 24] on input at bounding box center [493, 28] width 503 height 38
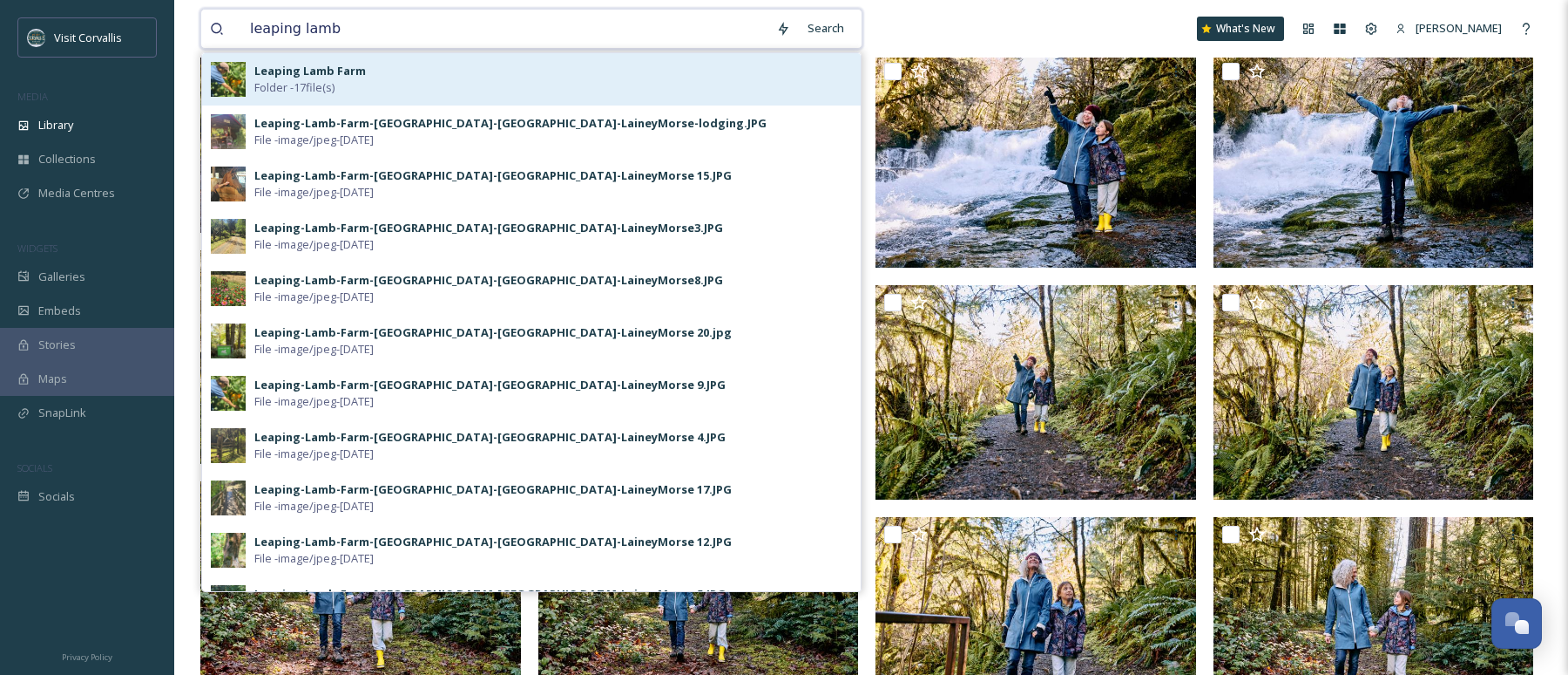
type input "leaping lamb"
click at [305, 84] on span "Folder - 17 file(s)" at bounding box center [294, 87] width 80 height 17
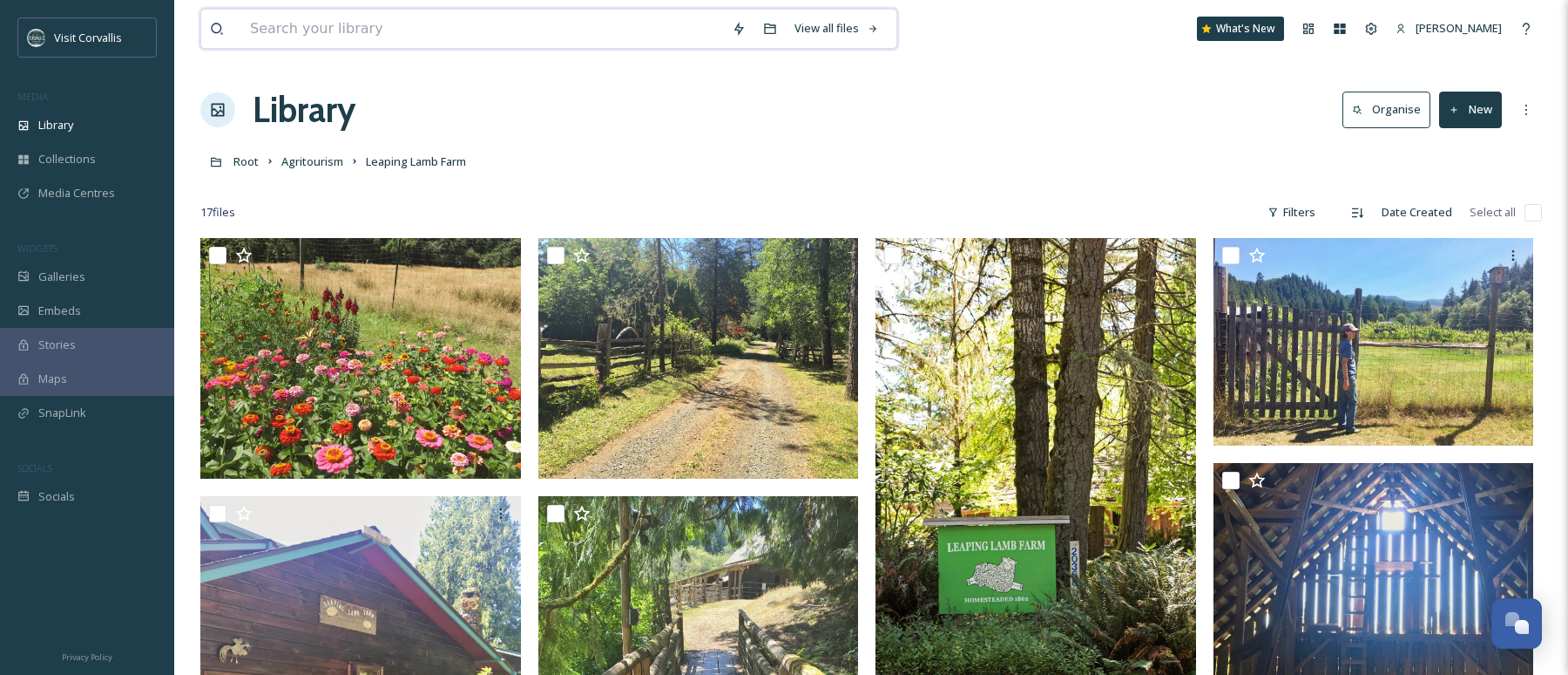
click at [260, 23] on input at bounding box center [483, 28] width 482 height 38
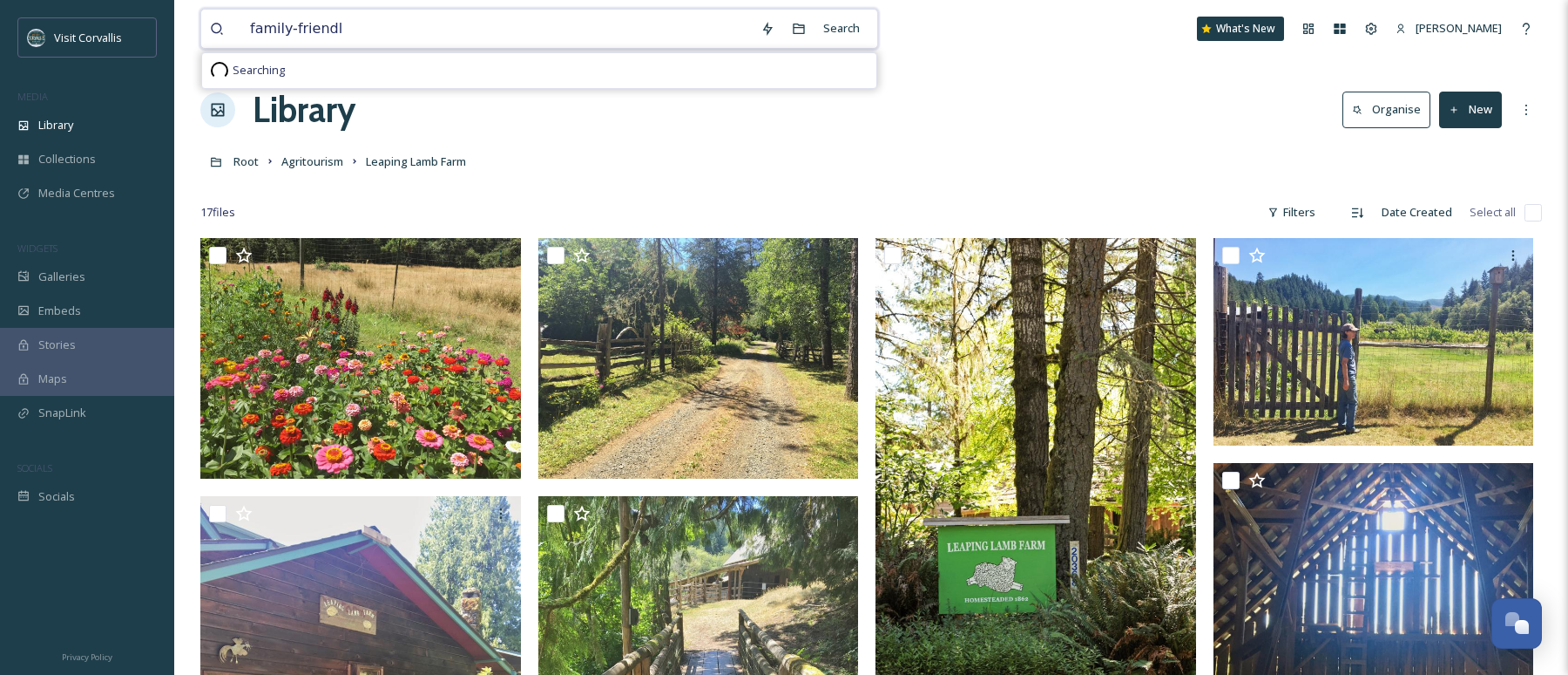
type input "family-friendly"
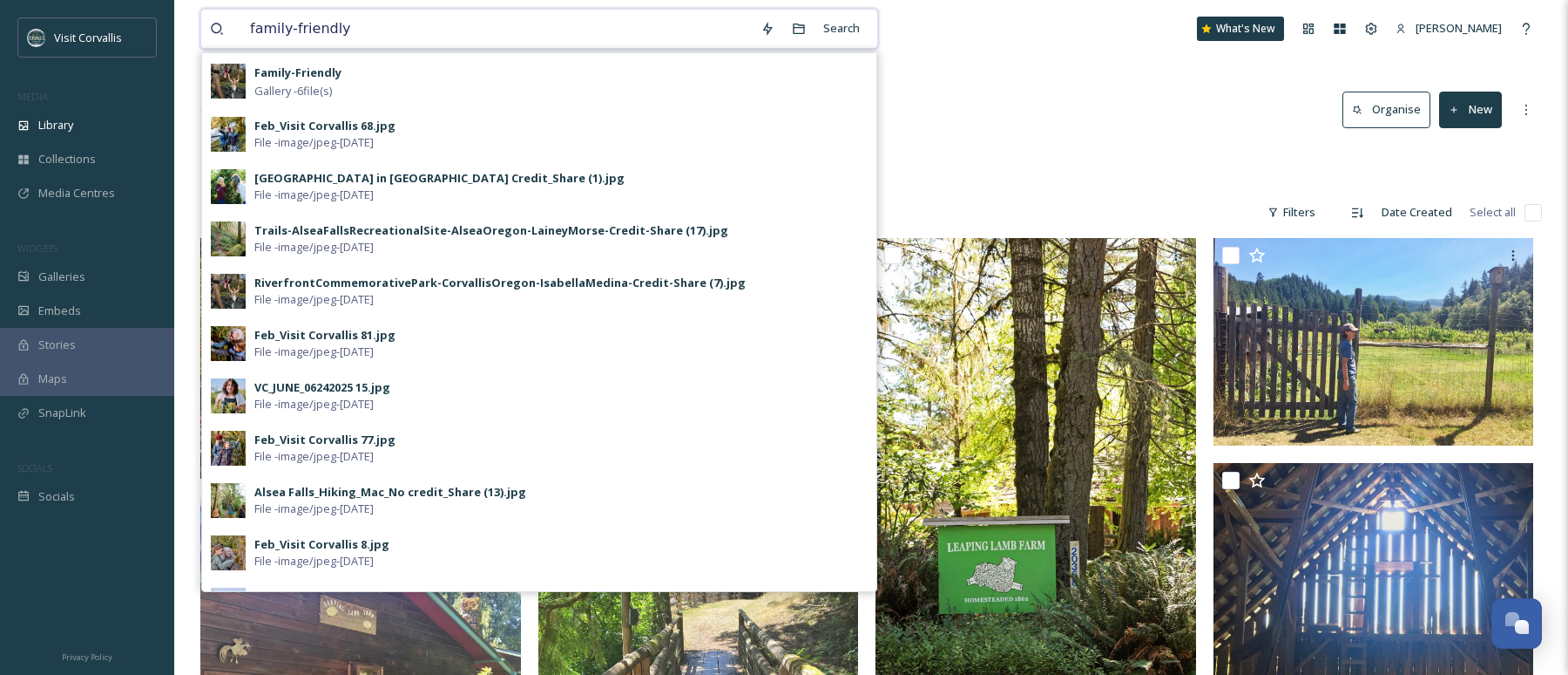
click at [353, 28] on input "family-friendly" at bounding box center [497, 28] width 510 height 38
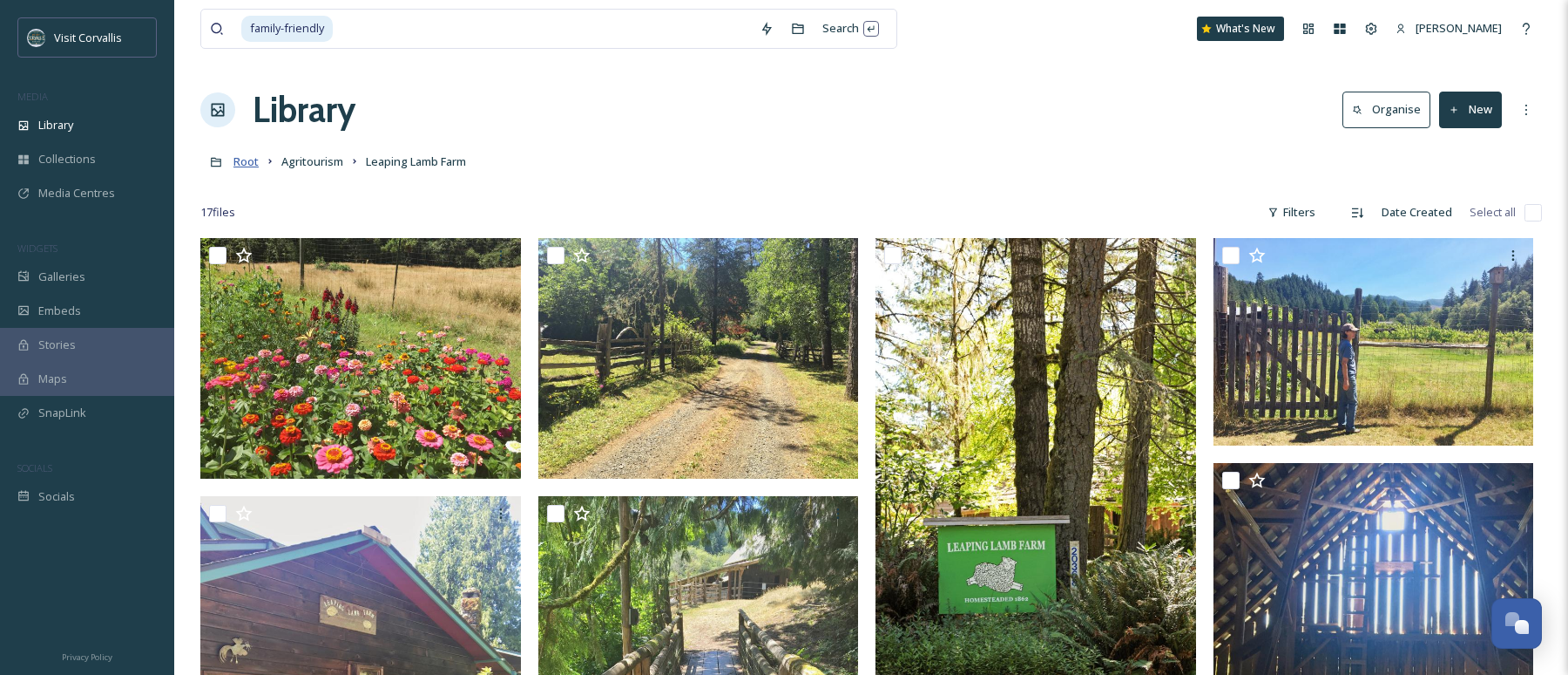
click at [247, 164] on span "Root" at bounding box center [246, 162] width 25 height 16
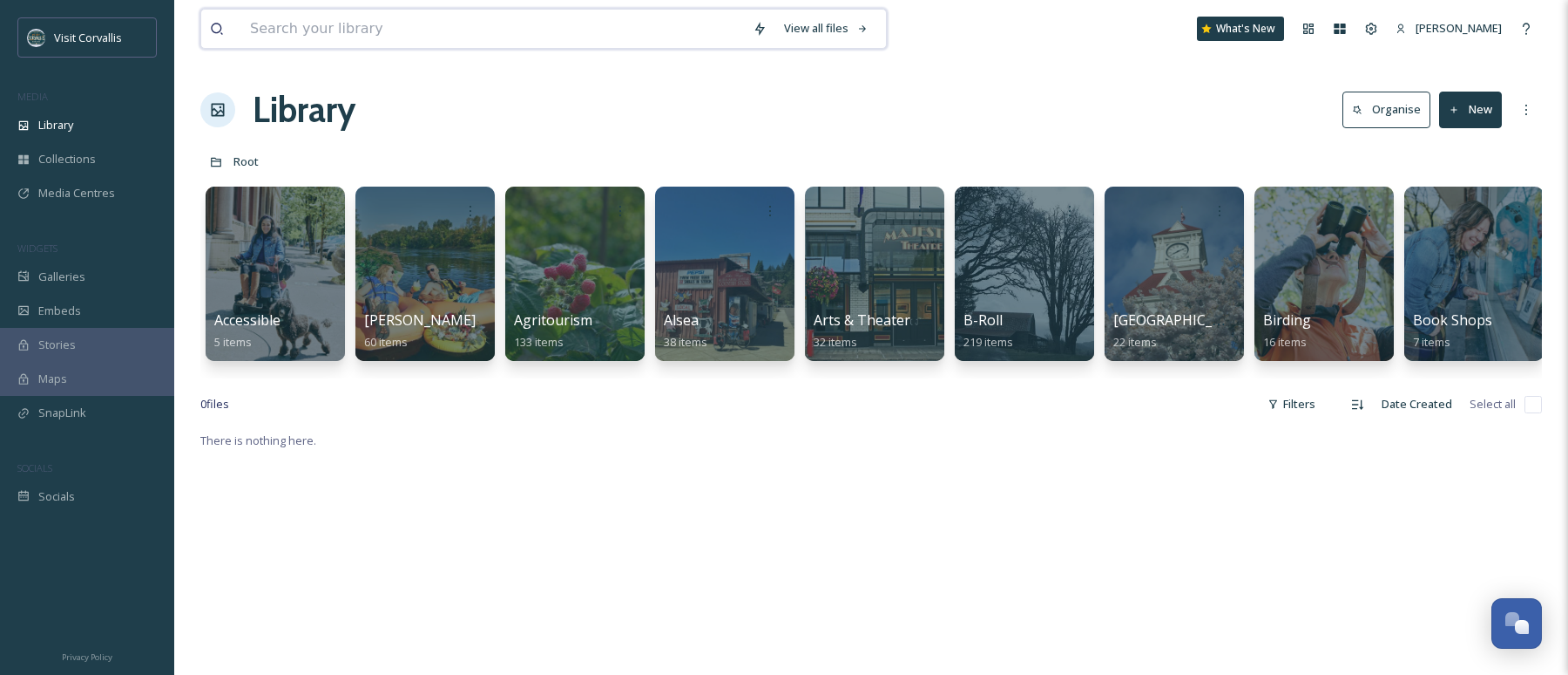
click at [316, 22] on input at bounding box center [493, 28] width 503 height 38
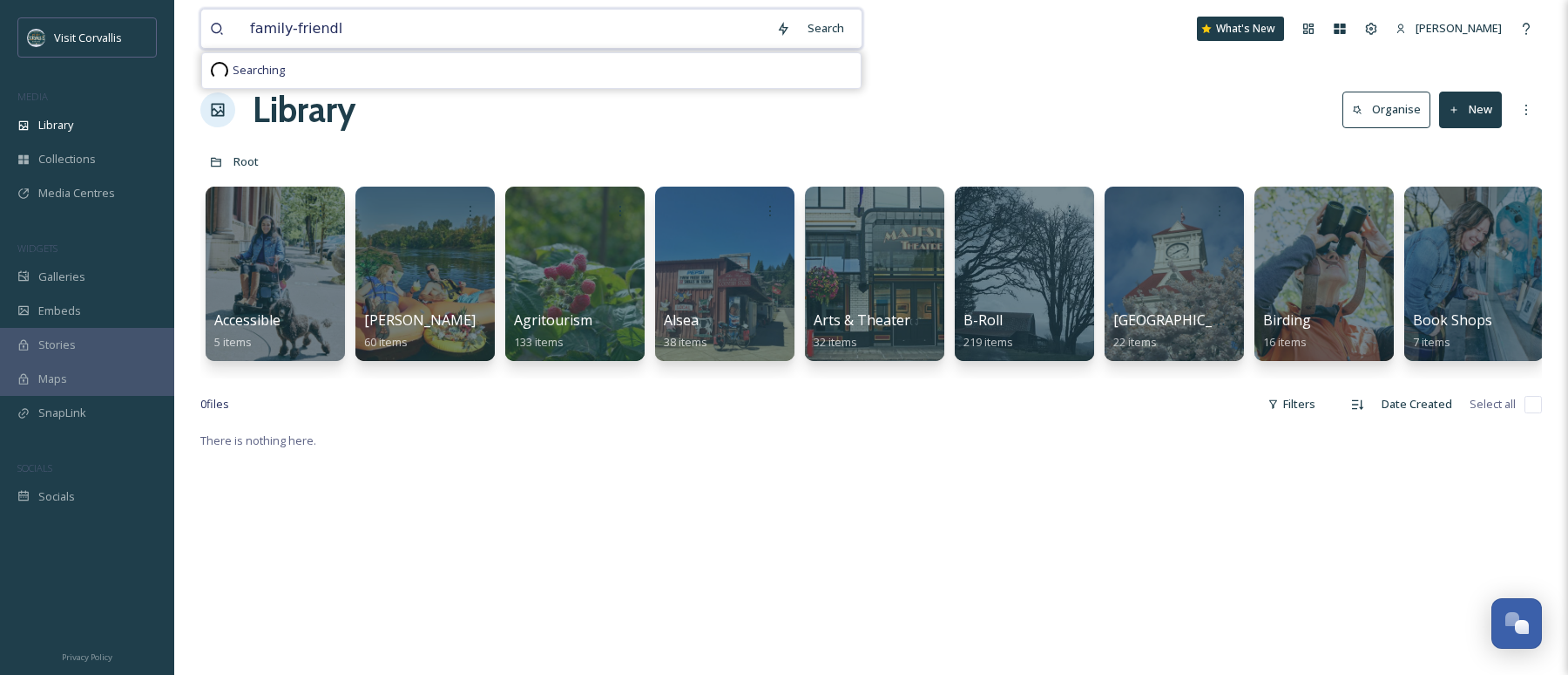
type input "family-friendly"
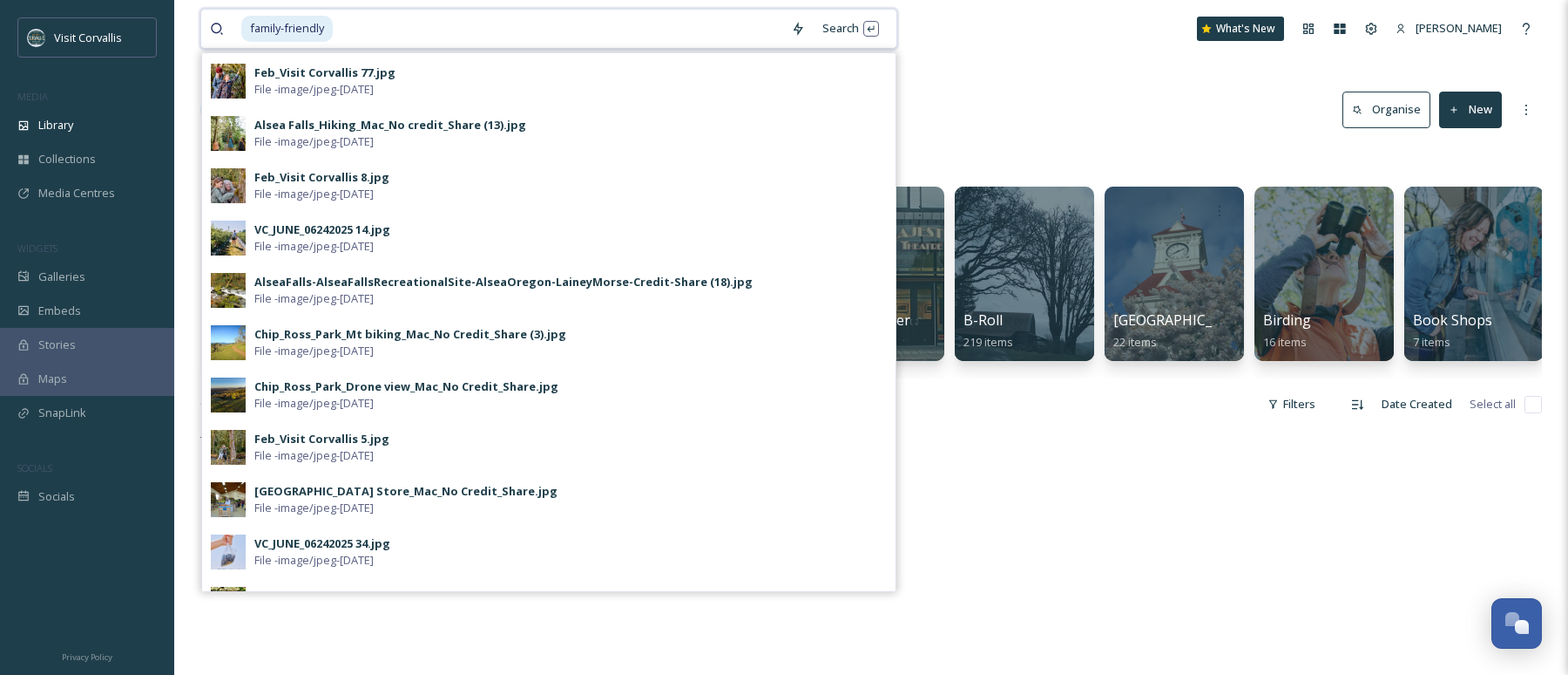
scroll to position [375, 0]
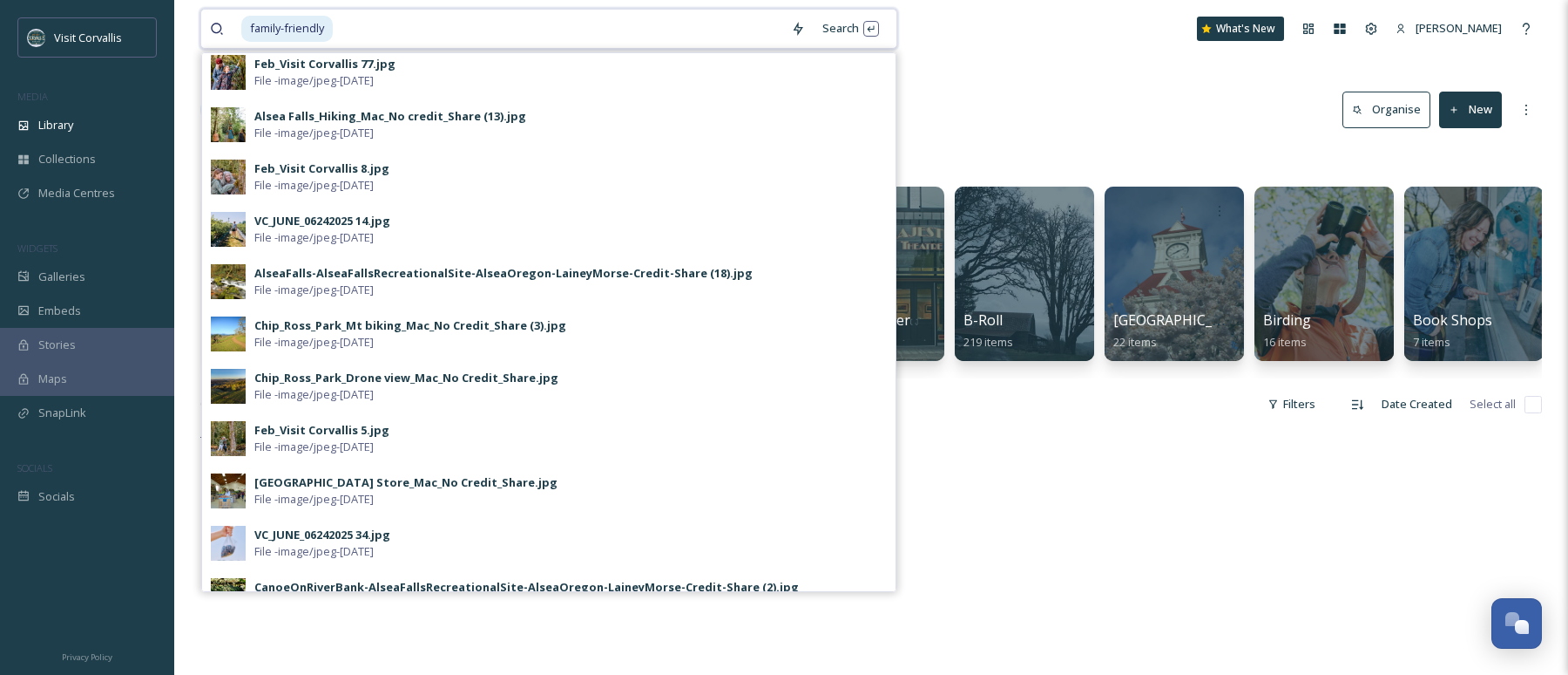
click at [368, 31] on input at bounding box center [558, 28] width 448 height 38
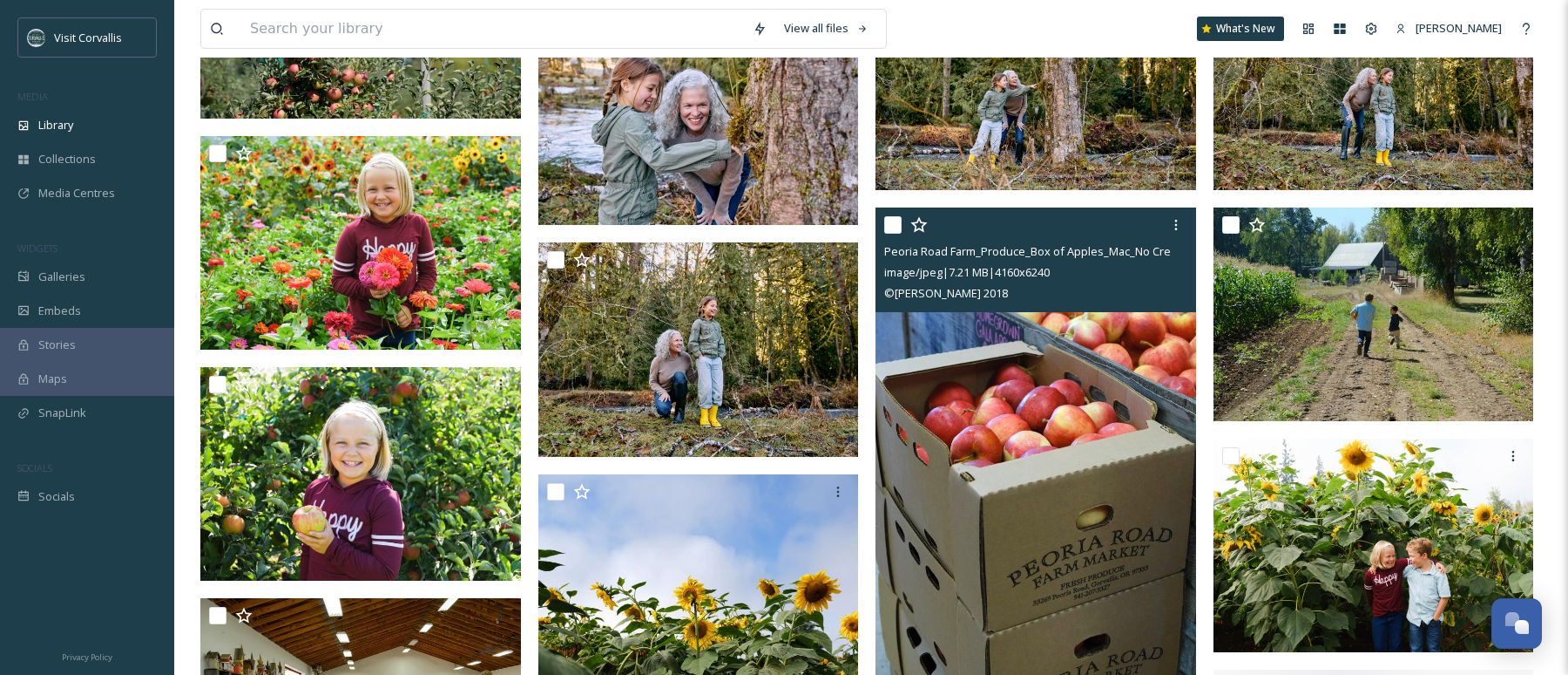
scroll to position [4332, 0]
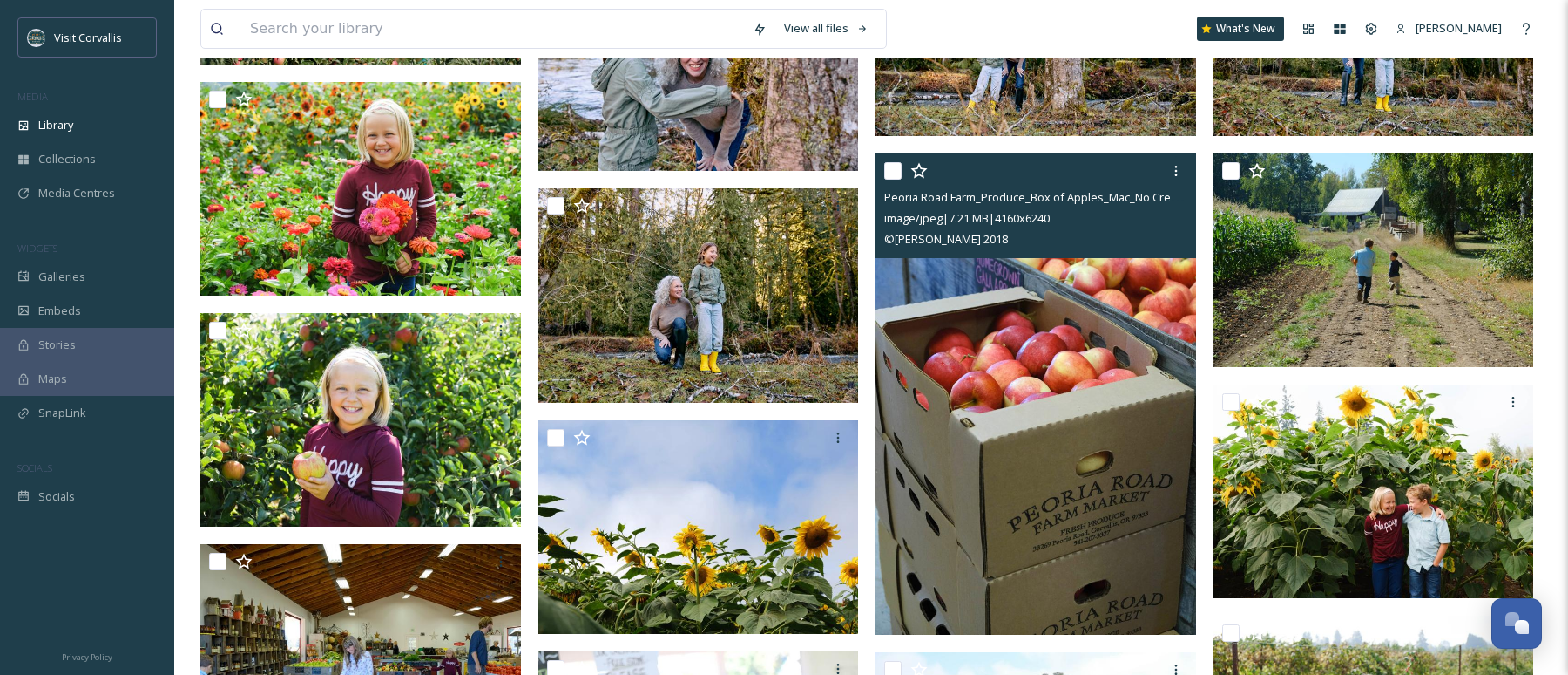
click at [895, 175] on input "checkbox" at bounding box center [893, 171] width 18 height 18
checkbox input "true"
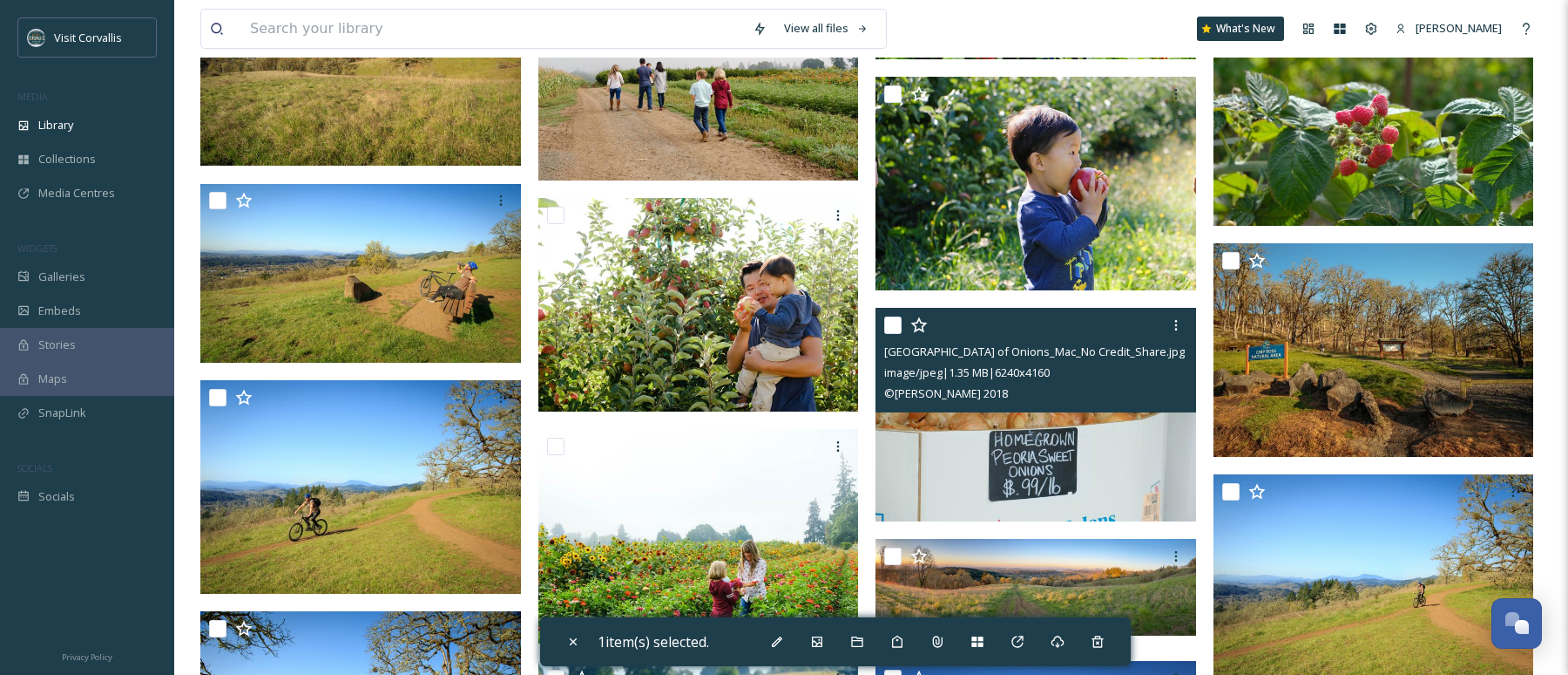
scroll to position [6557, 0]
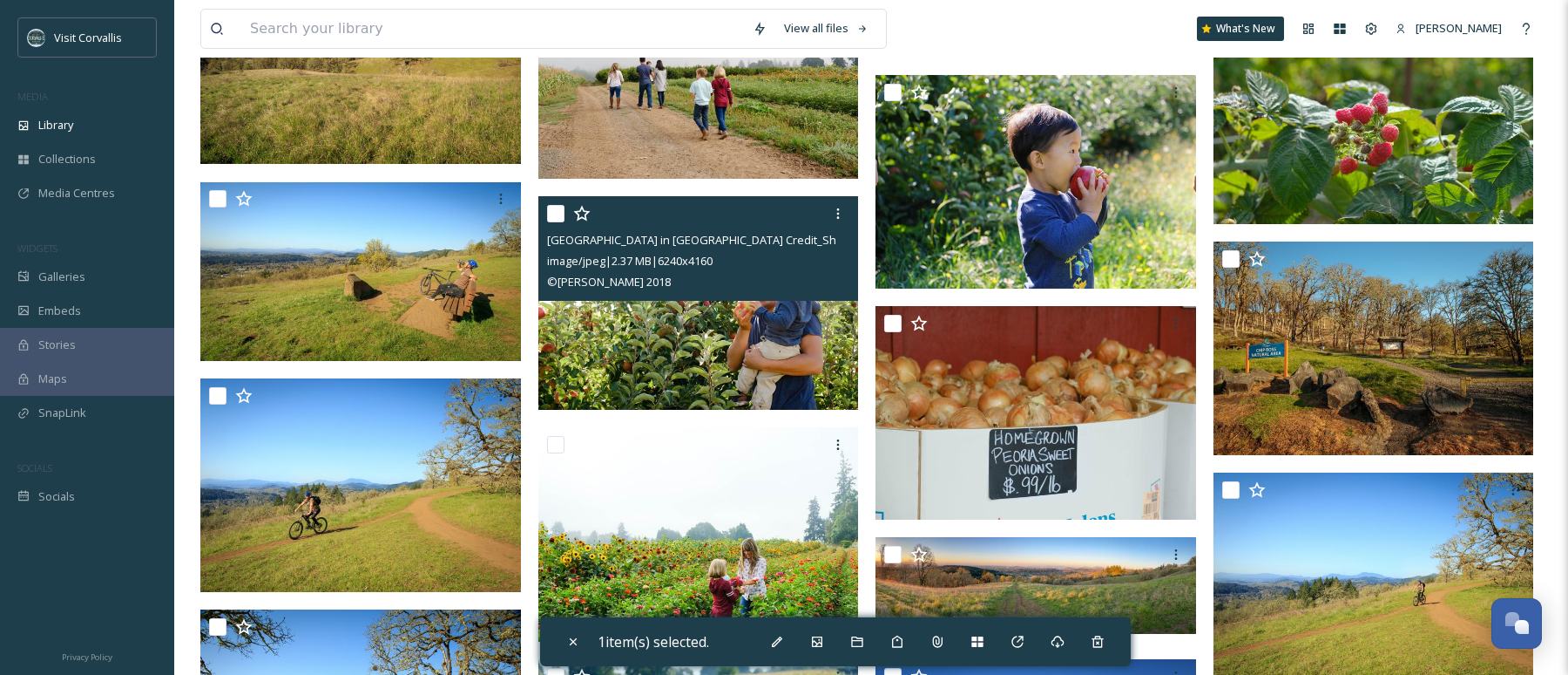
click at [557, 213] on input "checkbox" at bounding box center [556, 213] width 18 height 18
checkbox input "true"
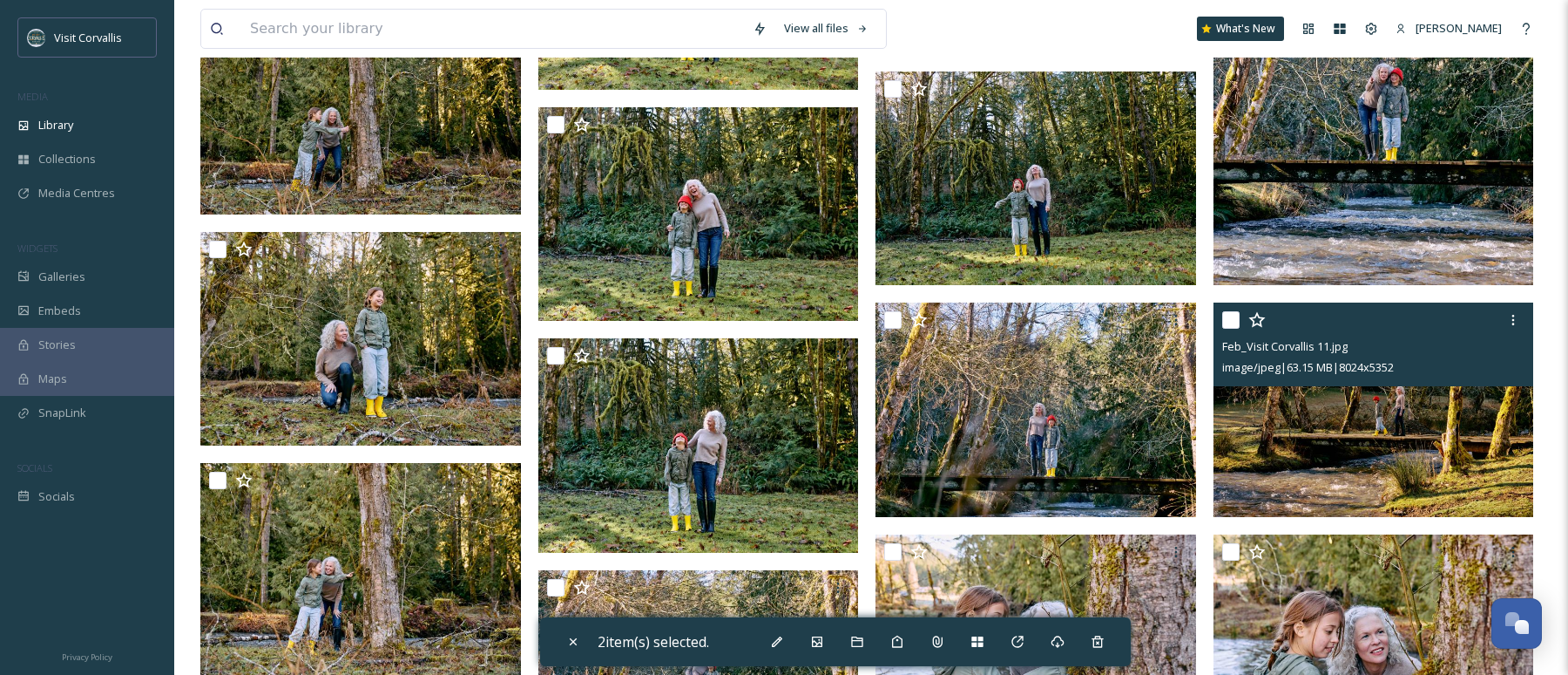
scroll to position [3486, 0]
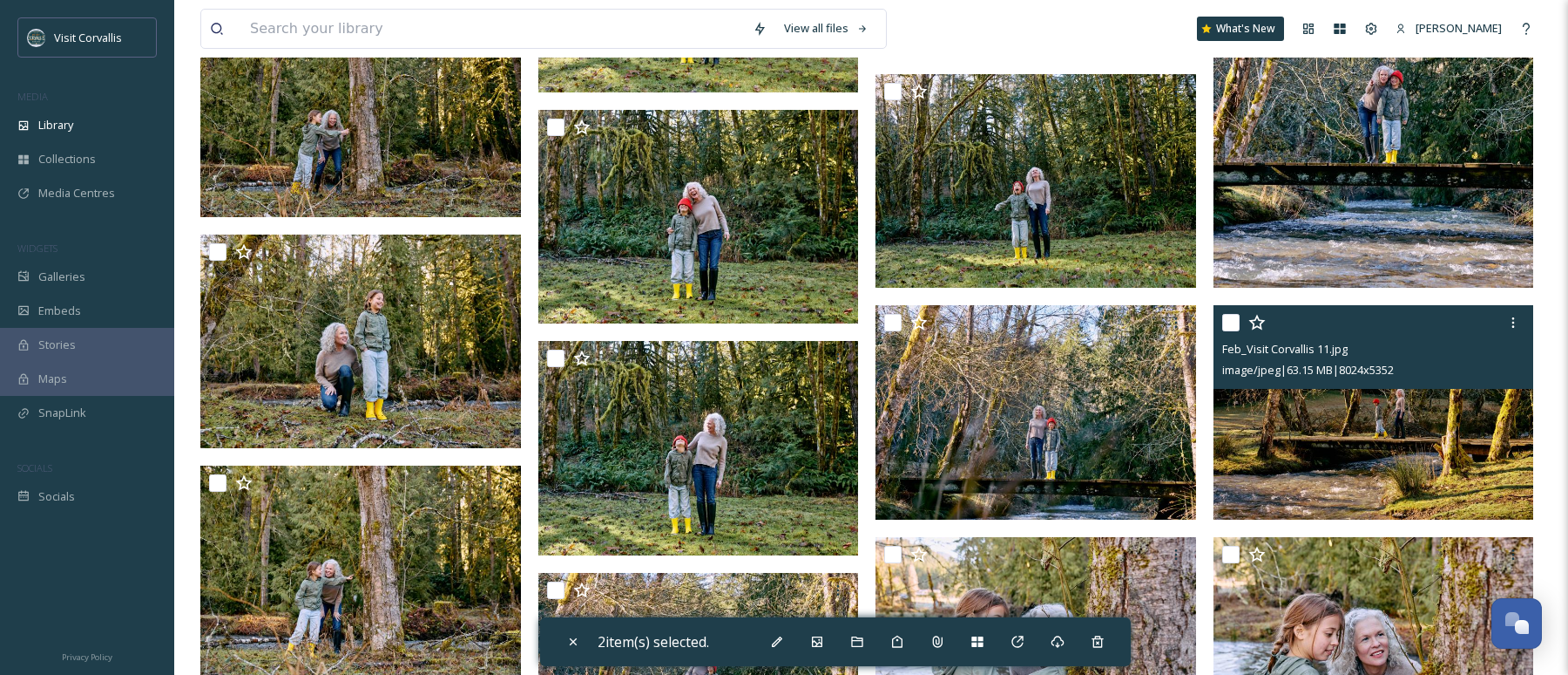
drag, startPoint x: 1235, startPoint y: 319, endPoint x: 1307, endPoint y: 367, distance: 86.5
click at [1235, 319] on input "checkbox" at bounding box center [1231, 323] width 18 height 18
checkbox input "true"
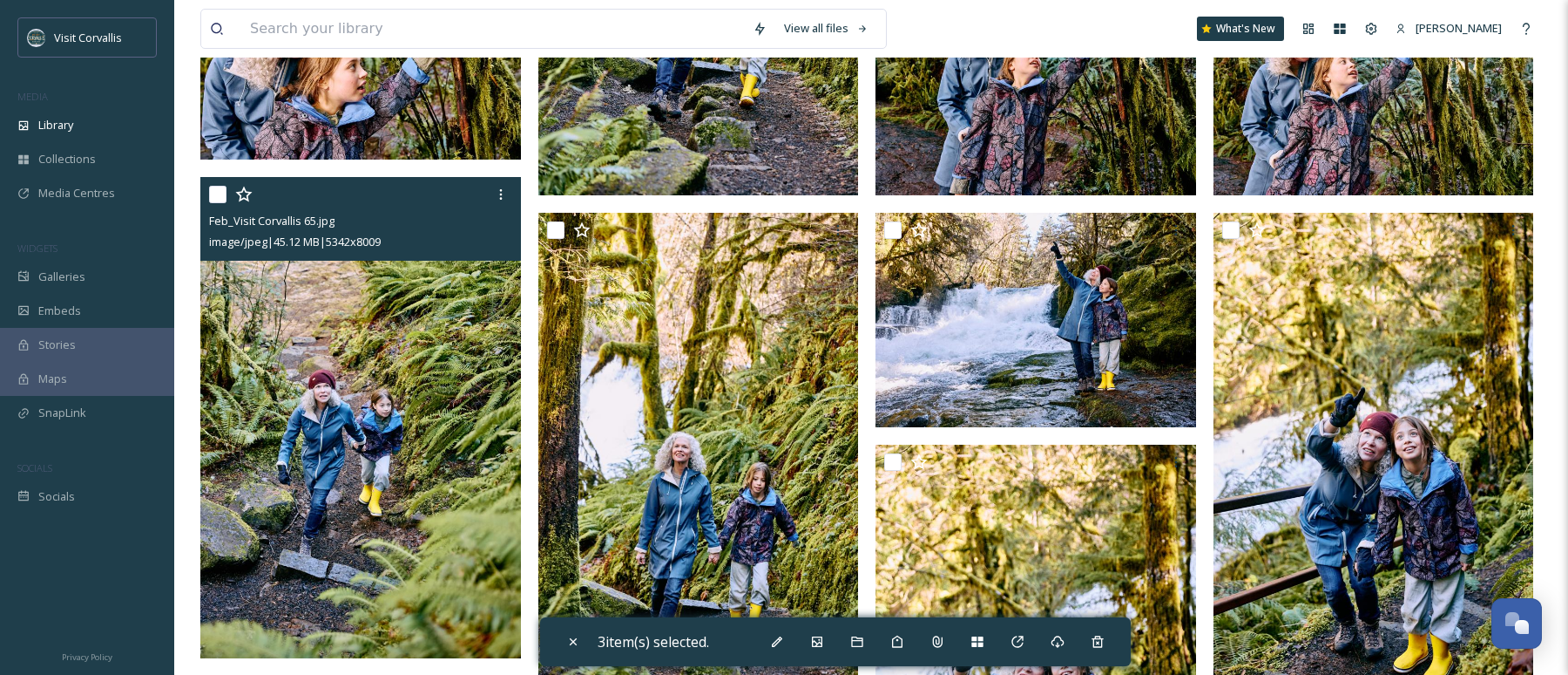
scroll to position [1653, 0]
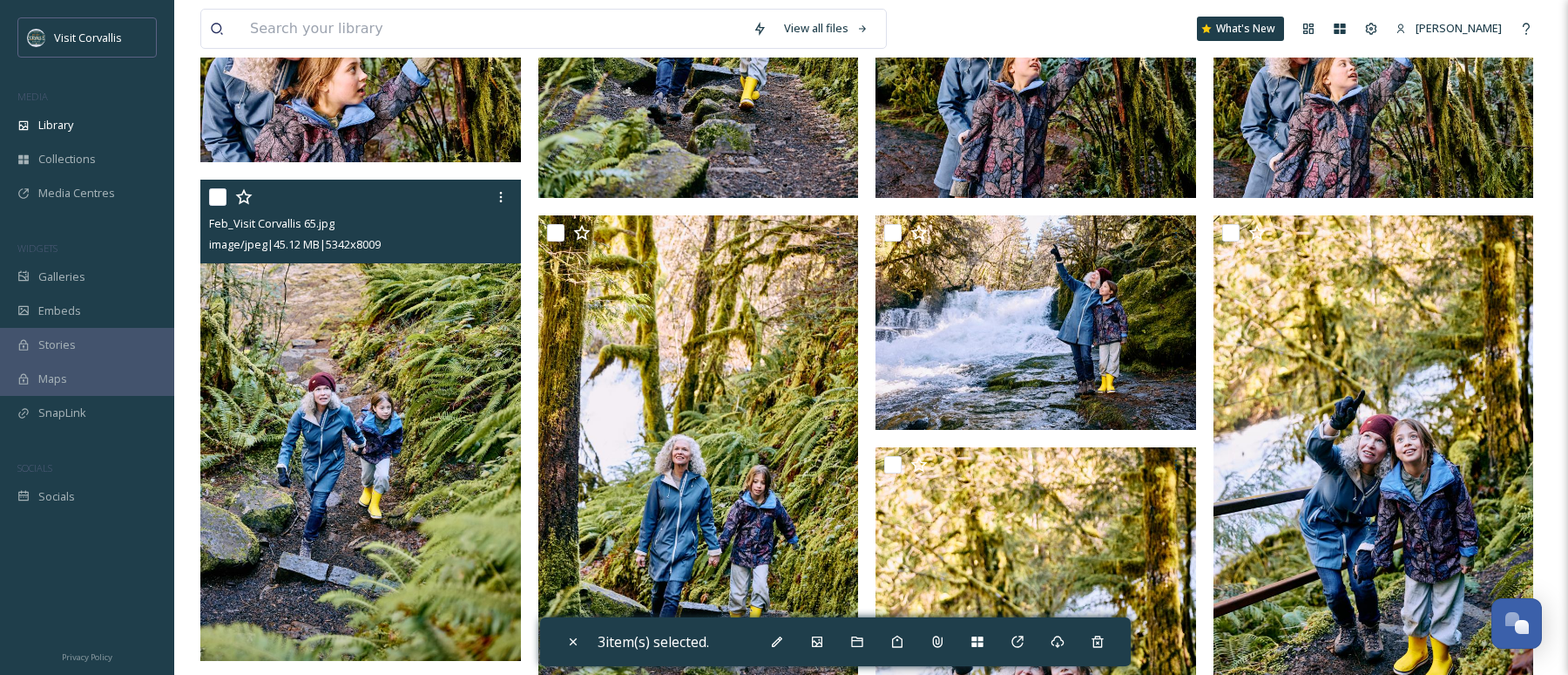
click at [219, 205] on input "checkbox" at bounding box center [218, 197] width 18 height 18
checkbox input "true"
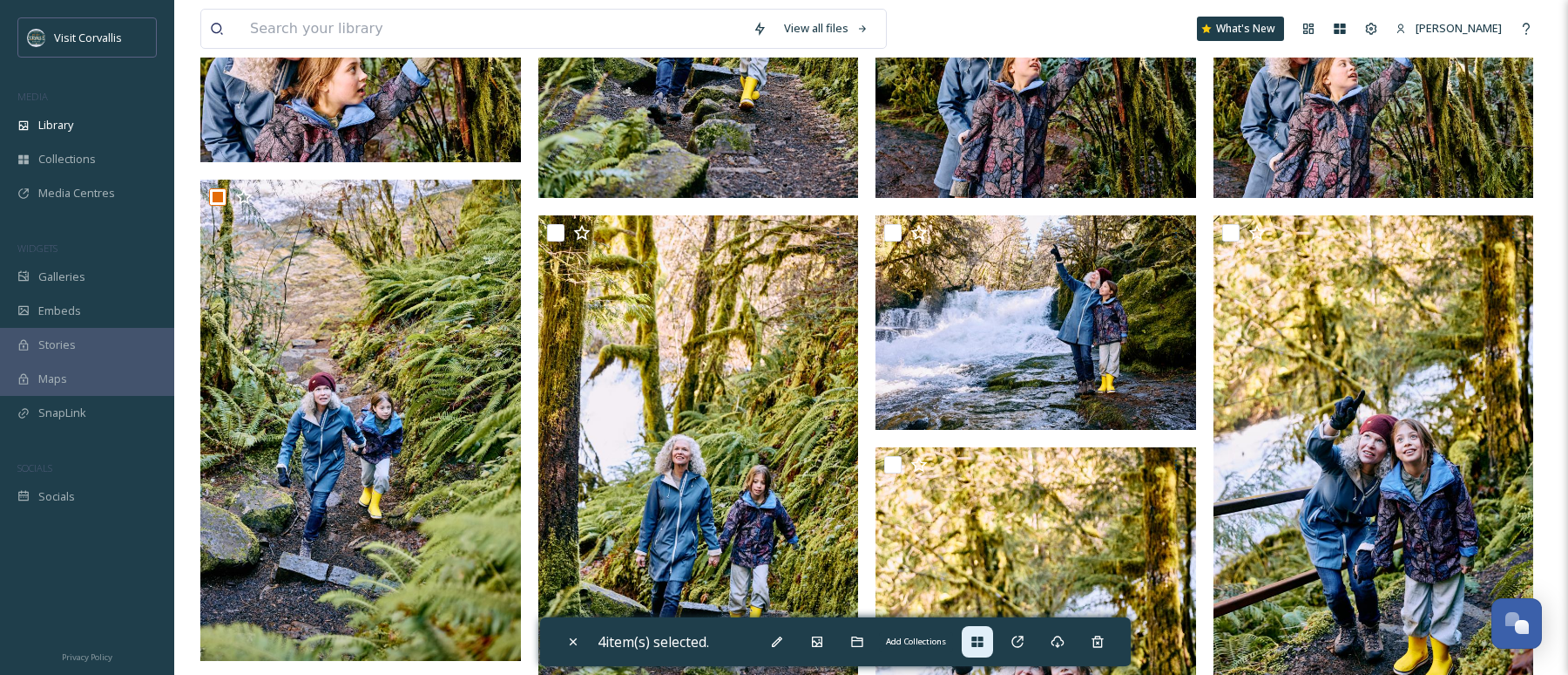
click at [983, 644] on icon at bounding box center [977, 642] width 12 height 11
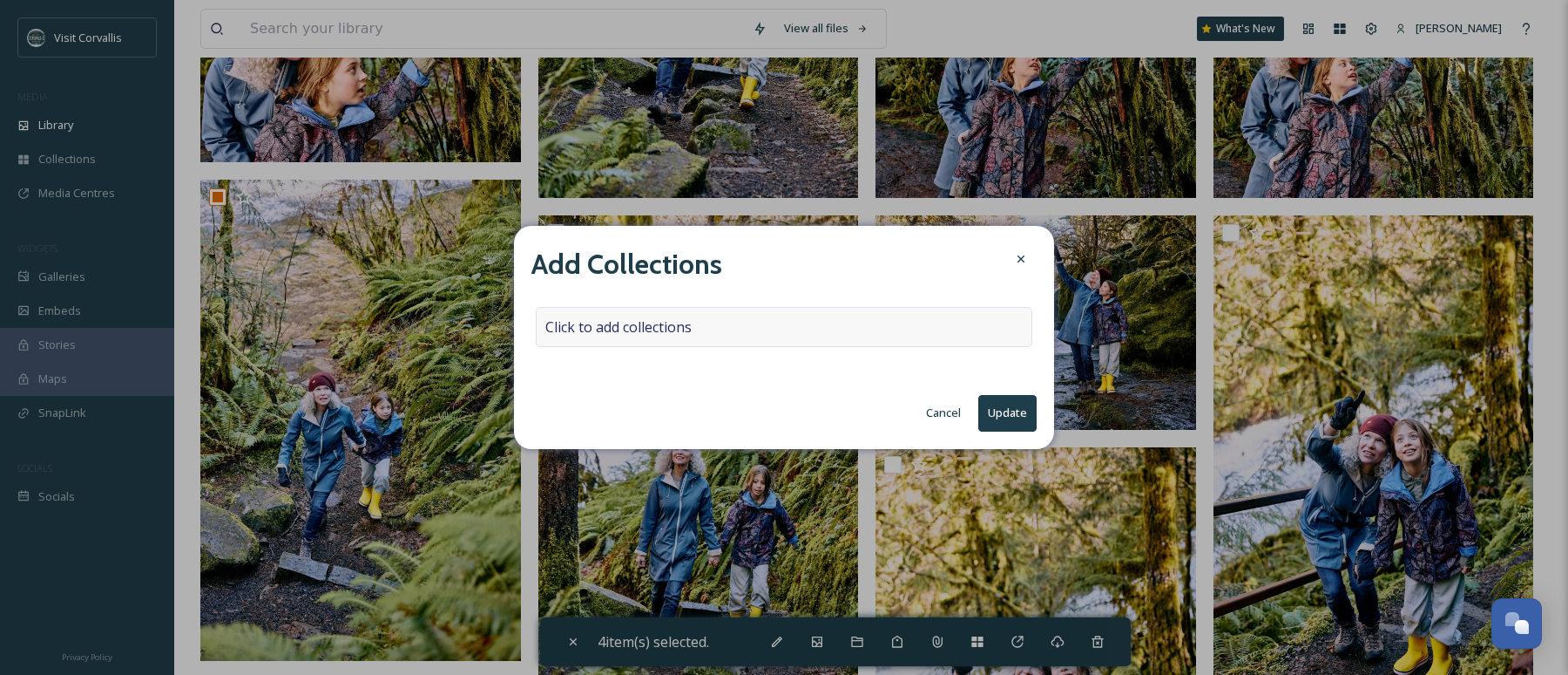
click at [692, 327] on span "Click to add collections" at bounding box center [619, 327] width 147 height 21
click at [687, 327] on input at bounding box center [633, 326] width 192 height 38
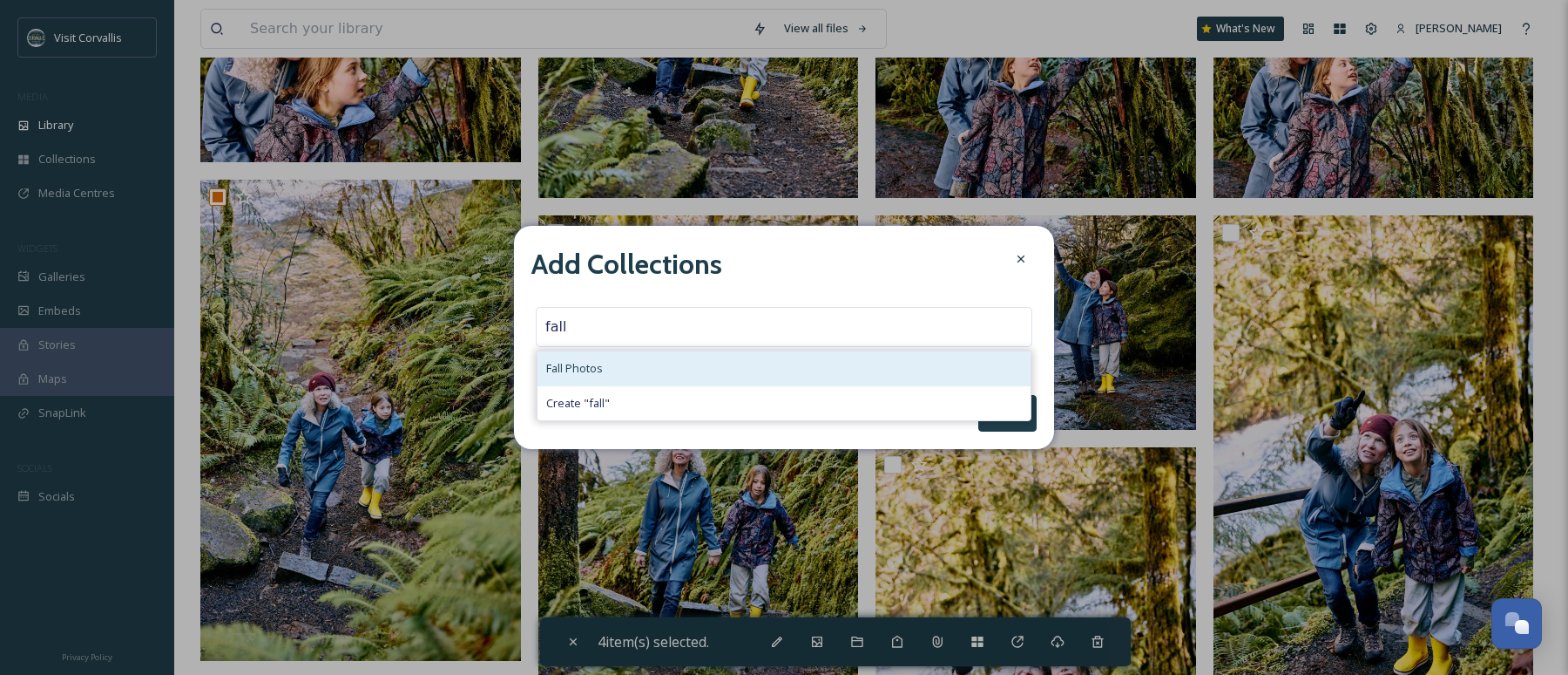
type input "fall"
click at [667, 362] on div "Fall Photos" at bounding box center [784, 368] width 493 height 34
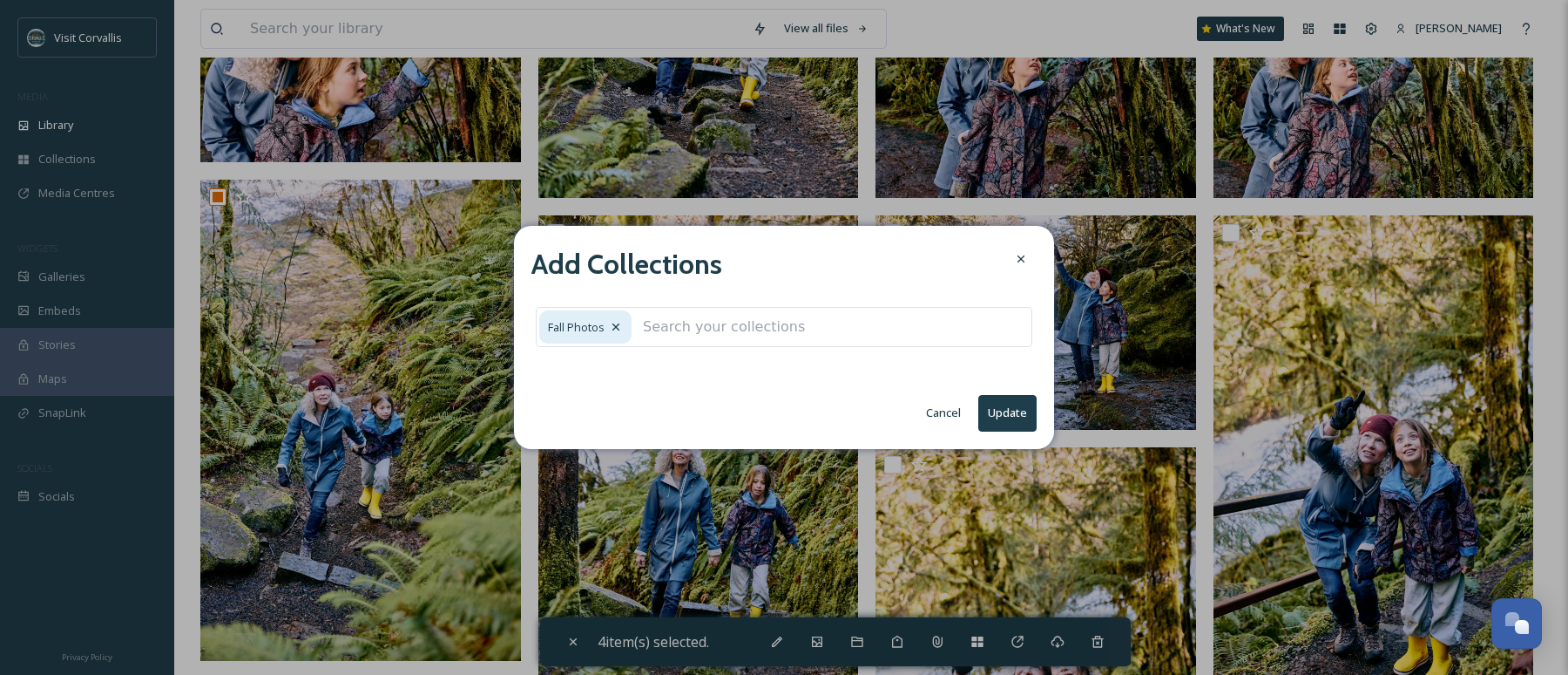
click at [1006, 407] on button "Update" at bounding box center [1008, 413] width 59 height 36
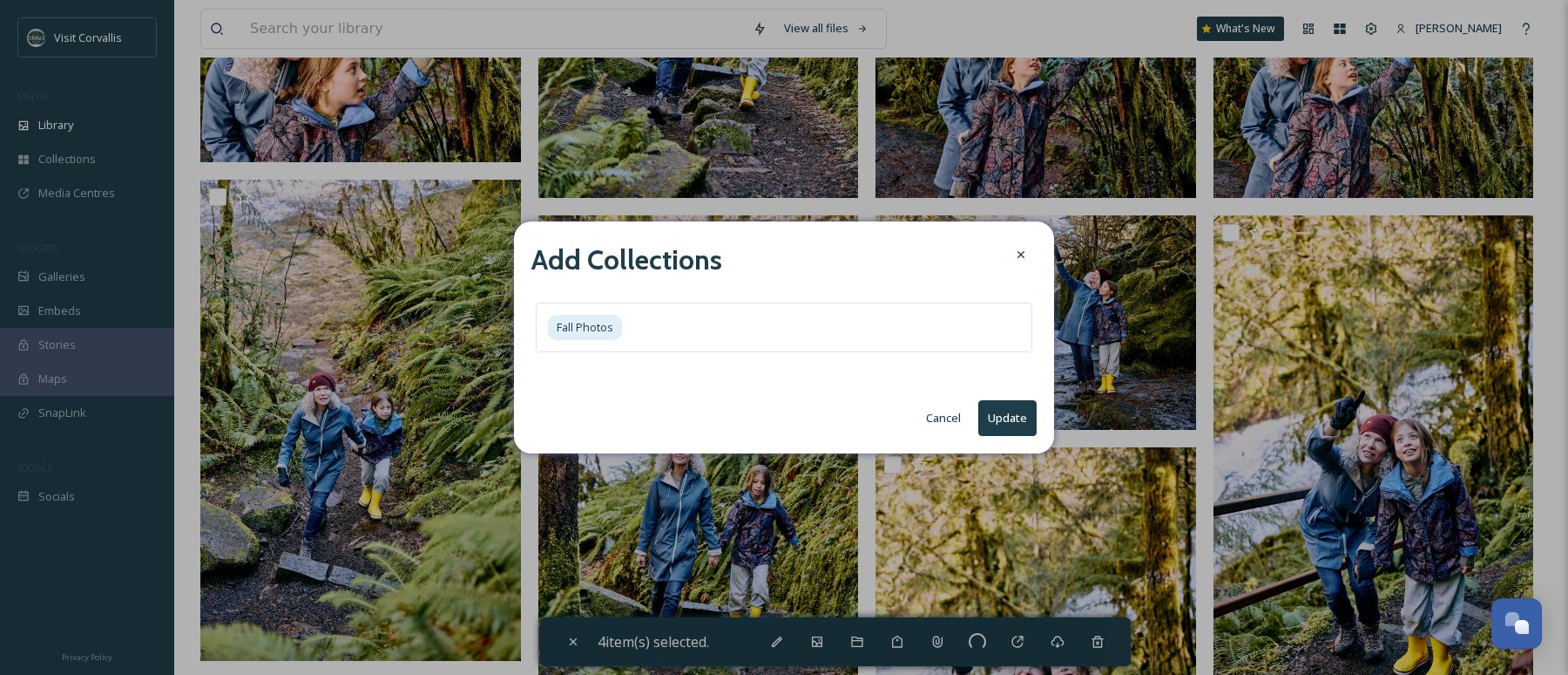
checkbox input "false"
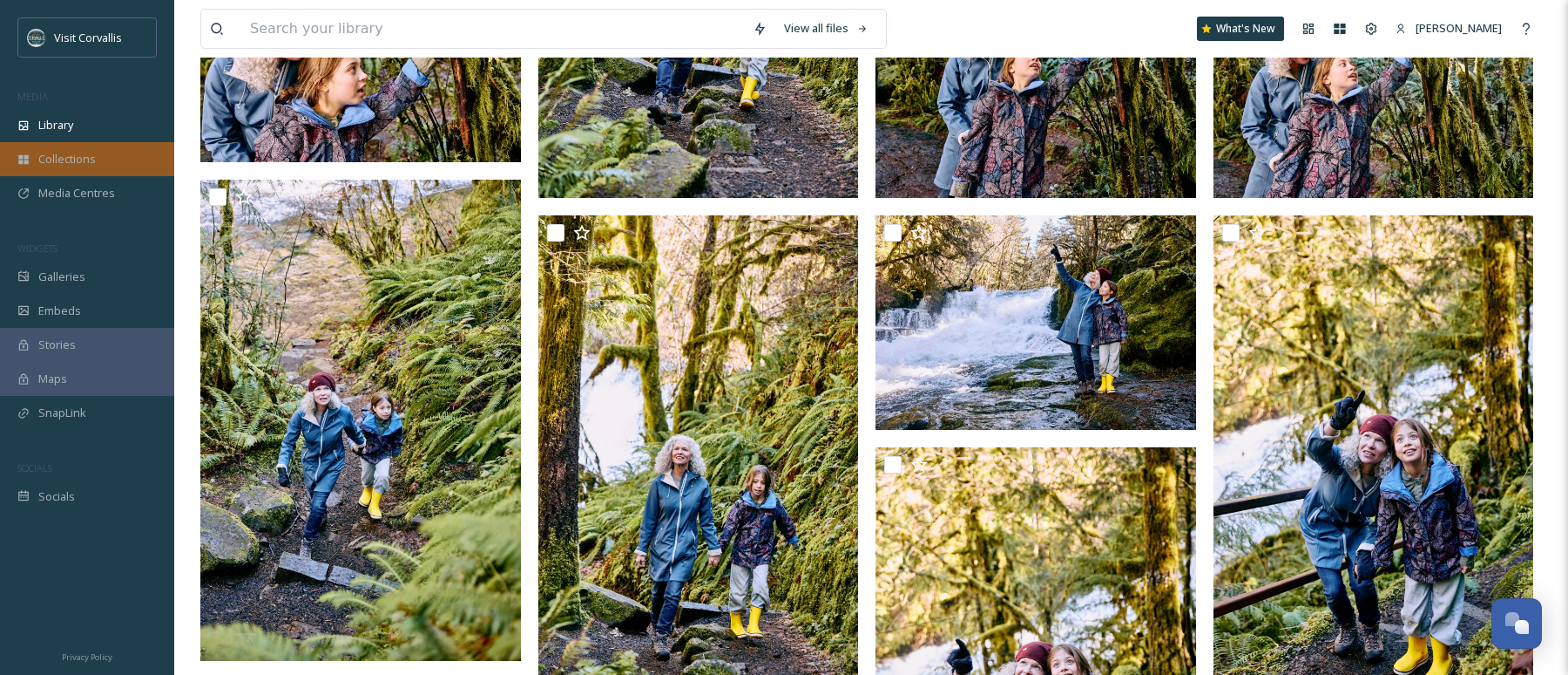
click at [83, 162] on span "Collections" at bounding box center [67, 159] width 58 height 17
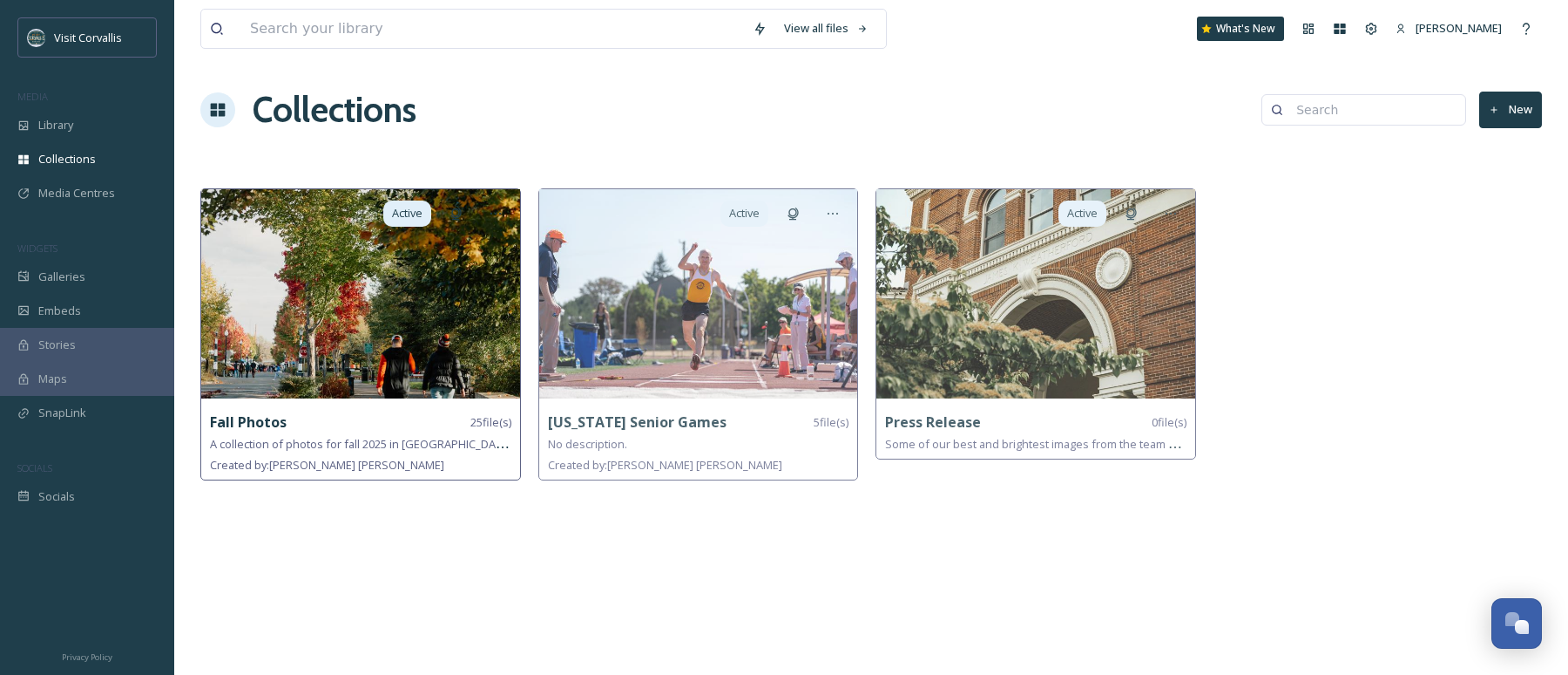
click at [426, 281] on img at bounding box center [360, 293] width 319 height 209
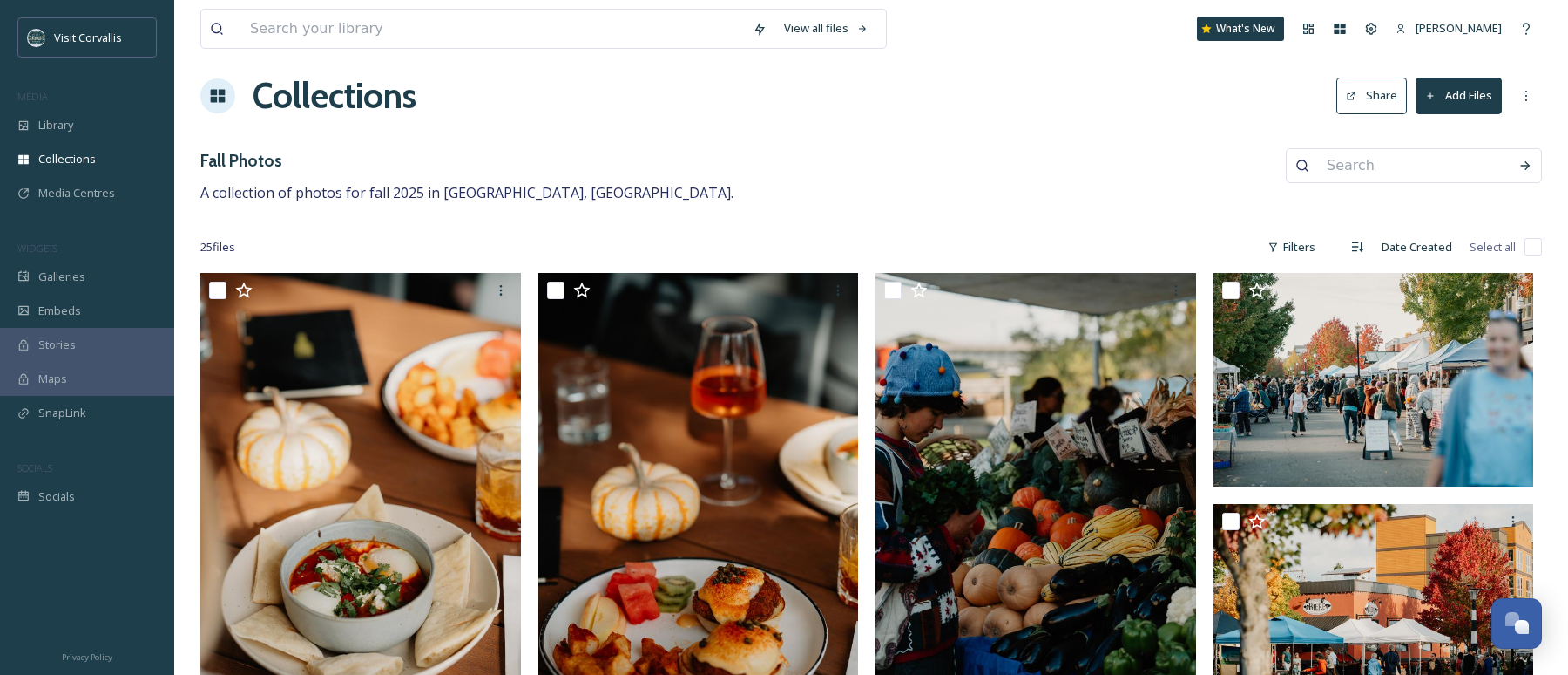
scroll to position [13, 0]
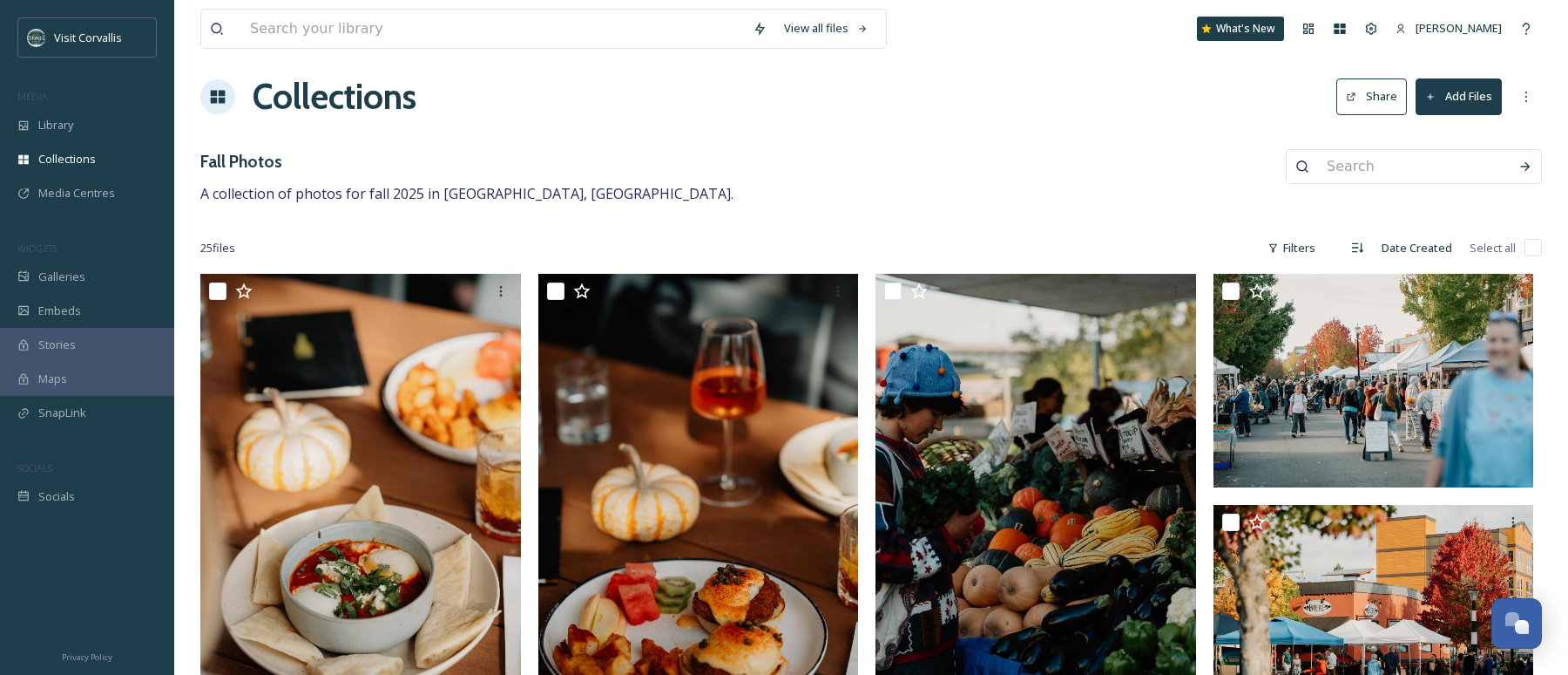
click at [1379, 100] on button "Share" at bounding box center [1372, 96] width 70 height 36
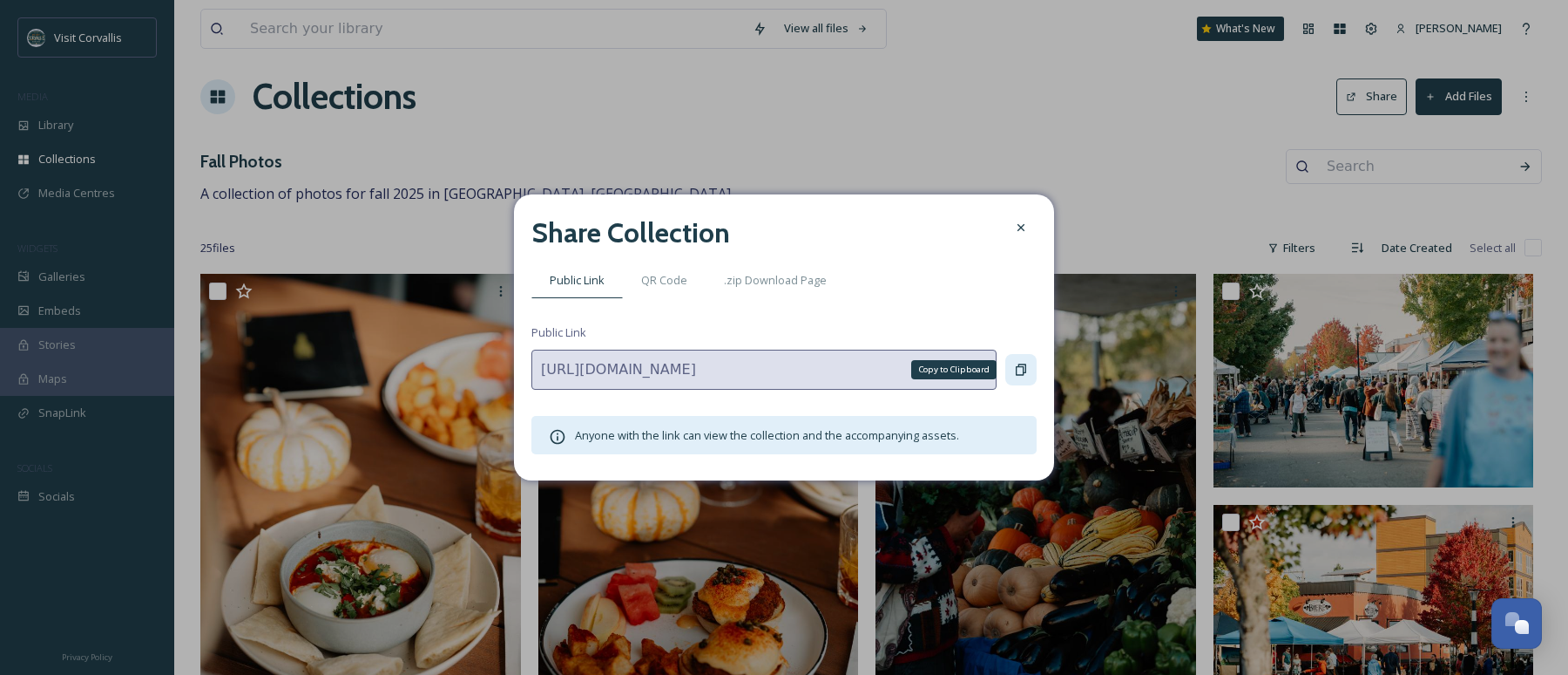
click at [1025, 374] on icon at bounding box center [1021, 370] width 14 height 14
click at [1023, 232] on icon at bounding box center [1021, 228] width 14 height 14
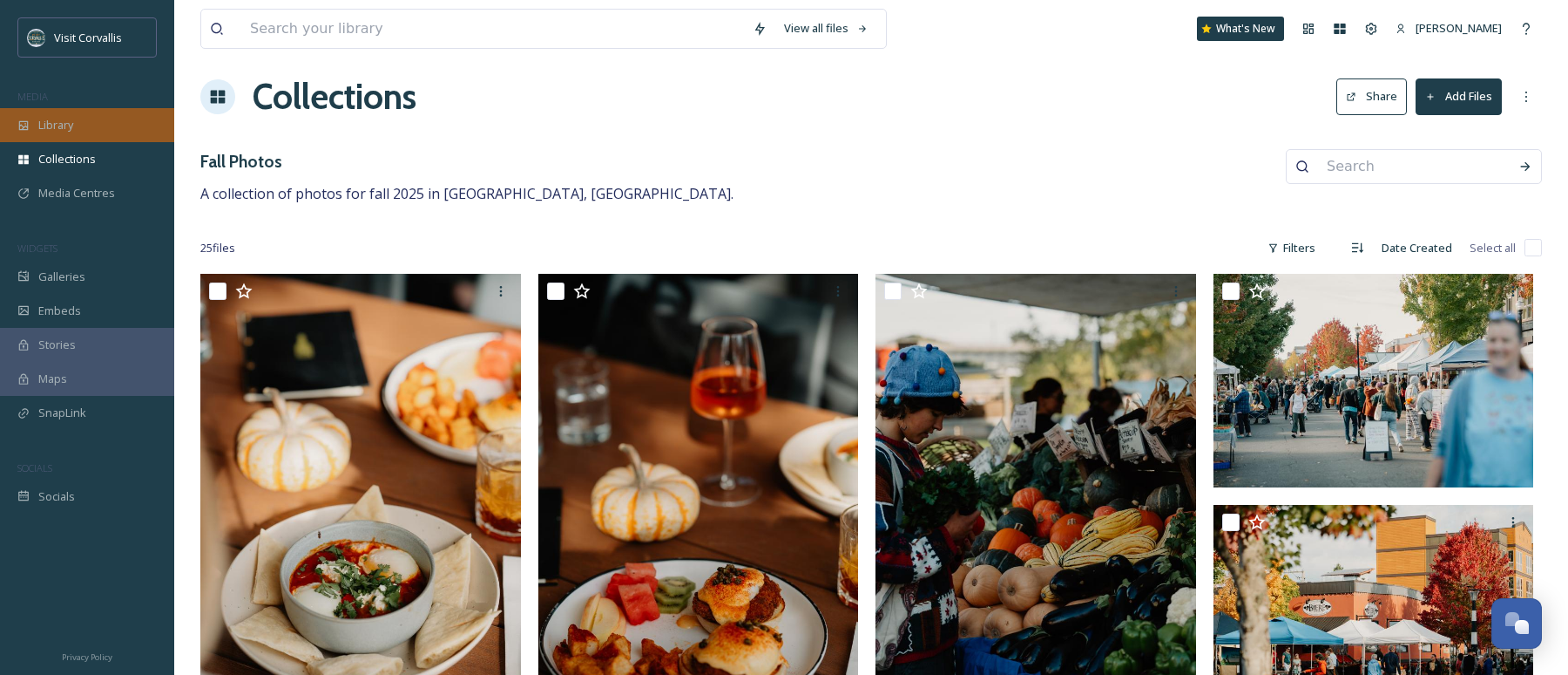
click at [61, 135] on div "Library" at bounding box center [87, 125] width 174 height 34
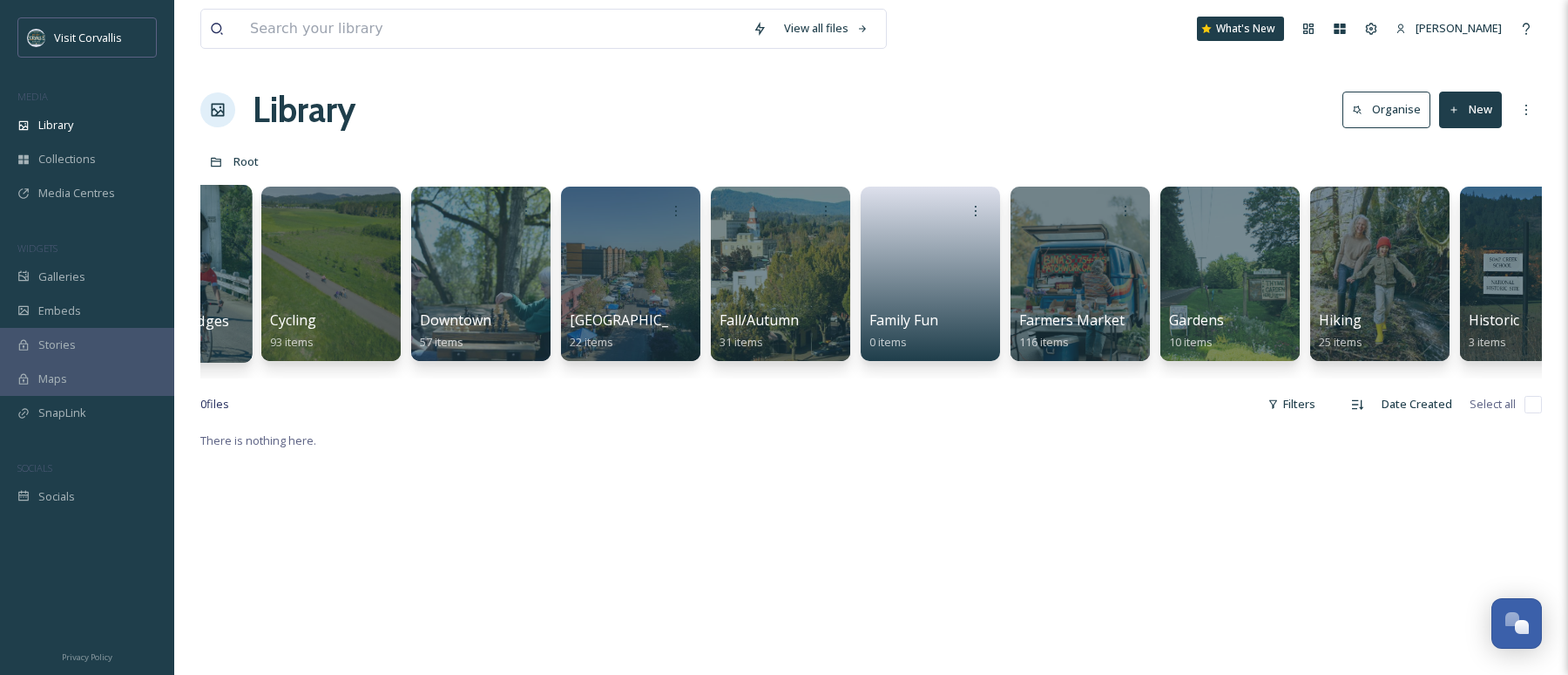
scroll to position [0, 2038]
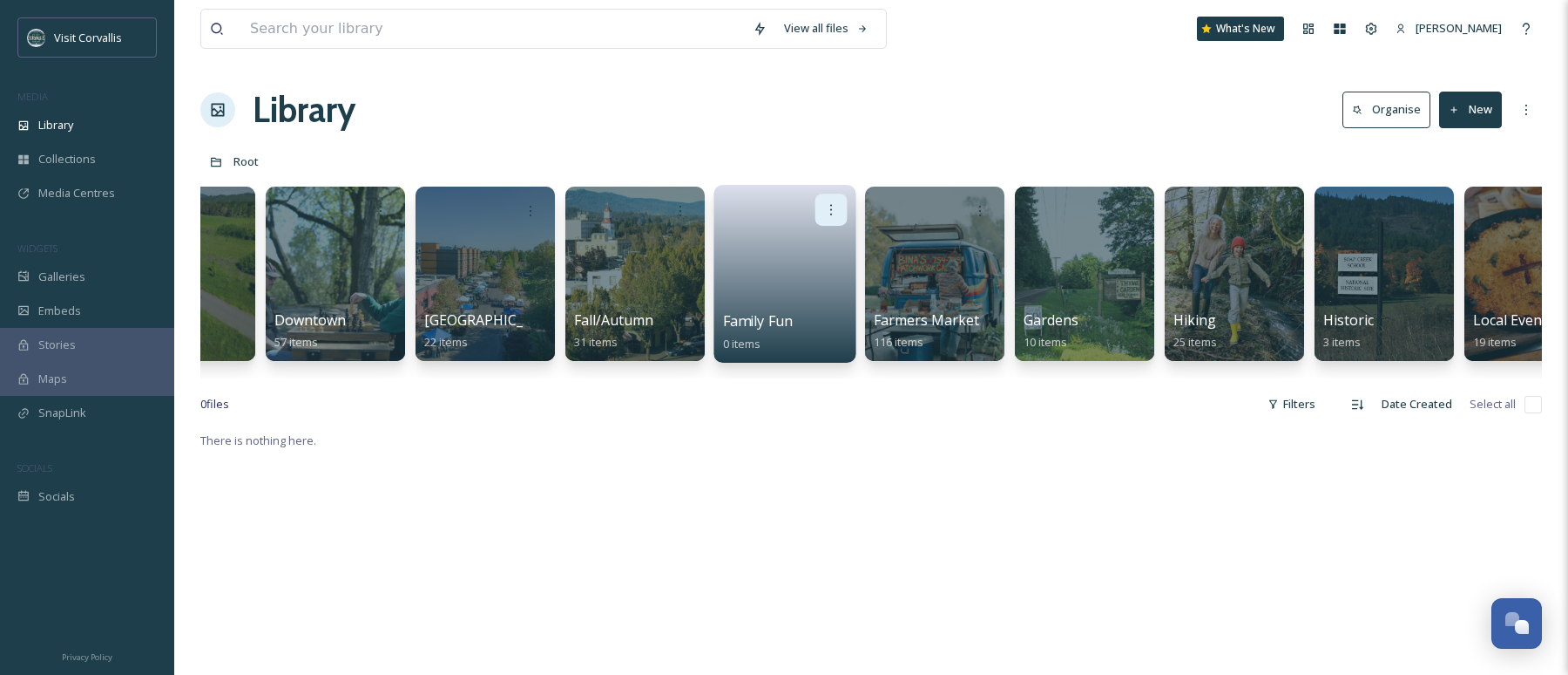
click at [828, 209] on icon at bounding box center [831, 209] width 14 height 14
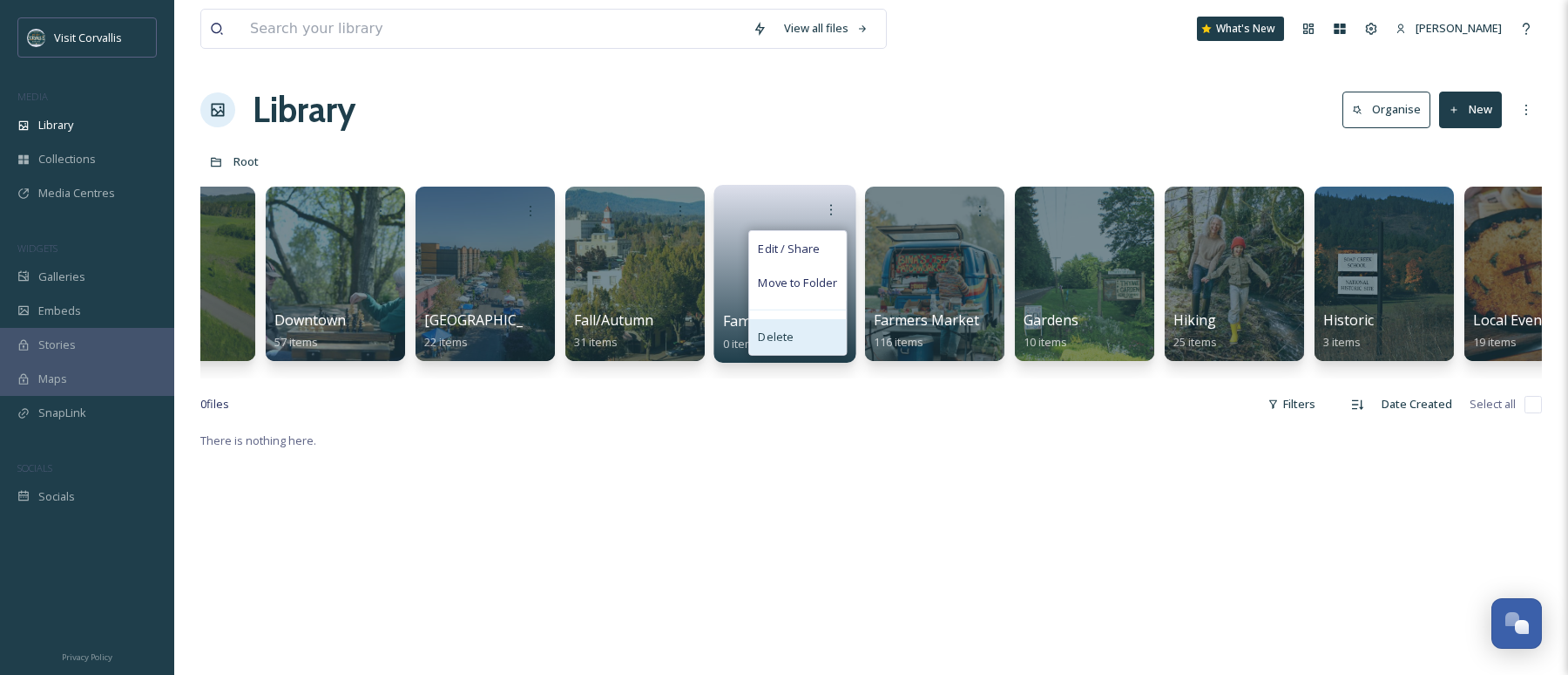
click at [805, 339] on div "Delete" at bounding box center [797, 336] width 97 height 35
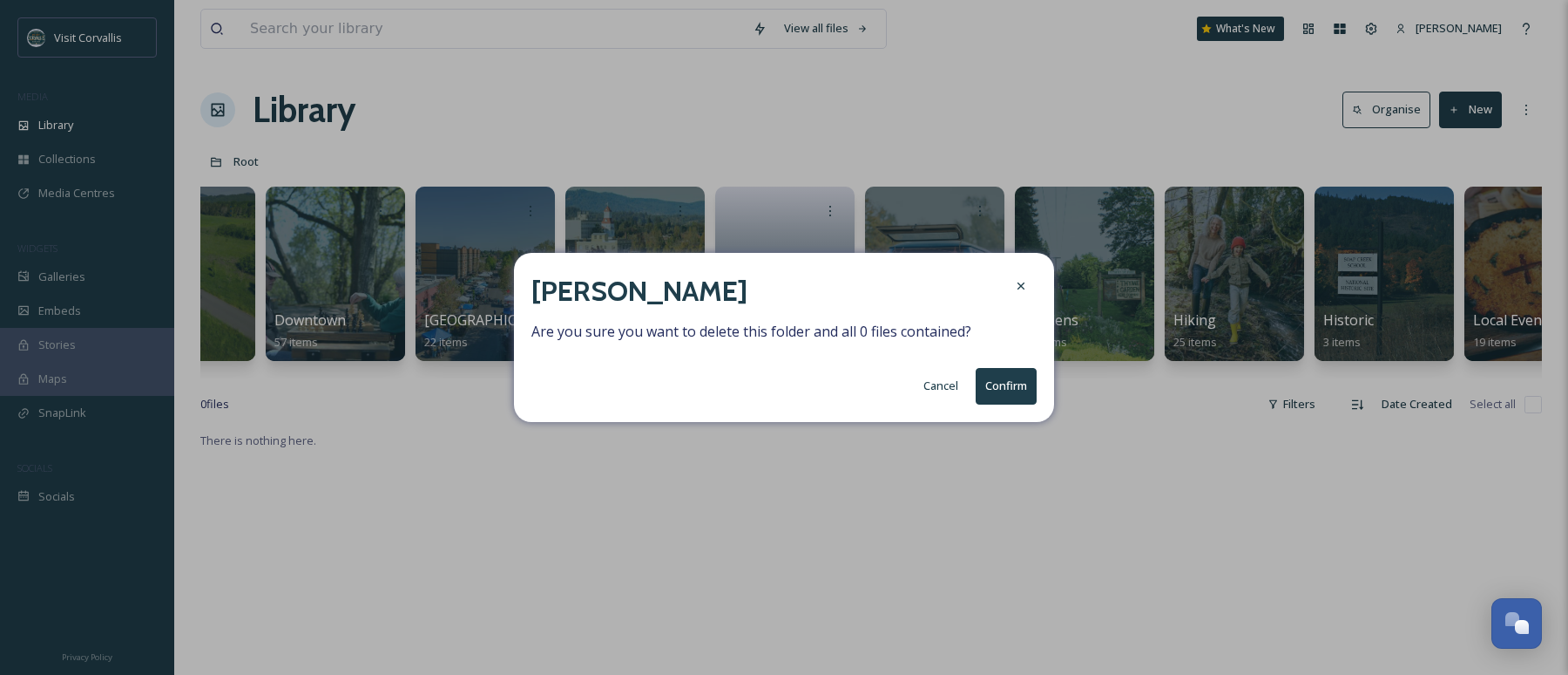
drag, startPoint x: 1049, startPoint y: 384, endPoint x: 1015, endPoint y: 382, distance: 34.1
click at [1049, 384] on div "Delete Folder Are you sure you want to delete this folder and all 0 files conta…" at bounding box center [784, 336] width 540 height 168
click at [1015, 382] on button "Confirm" at bounding box center [1006, 386] width 61 height 36
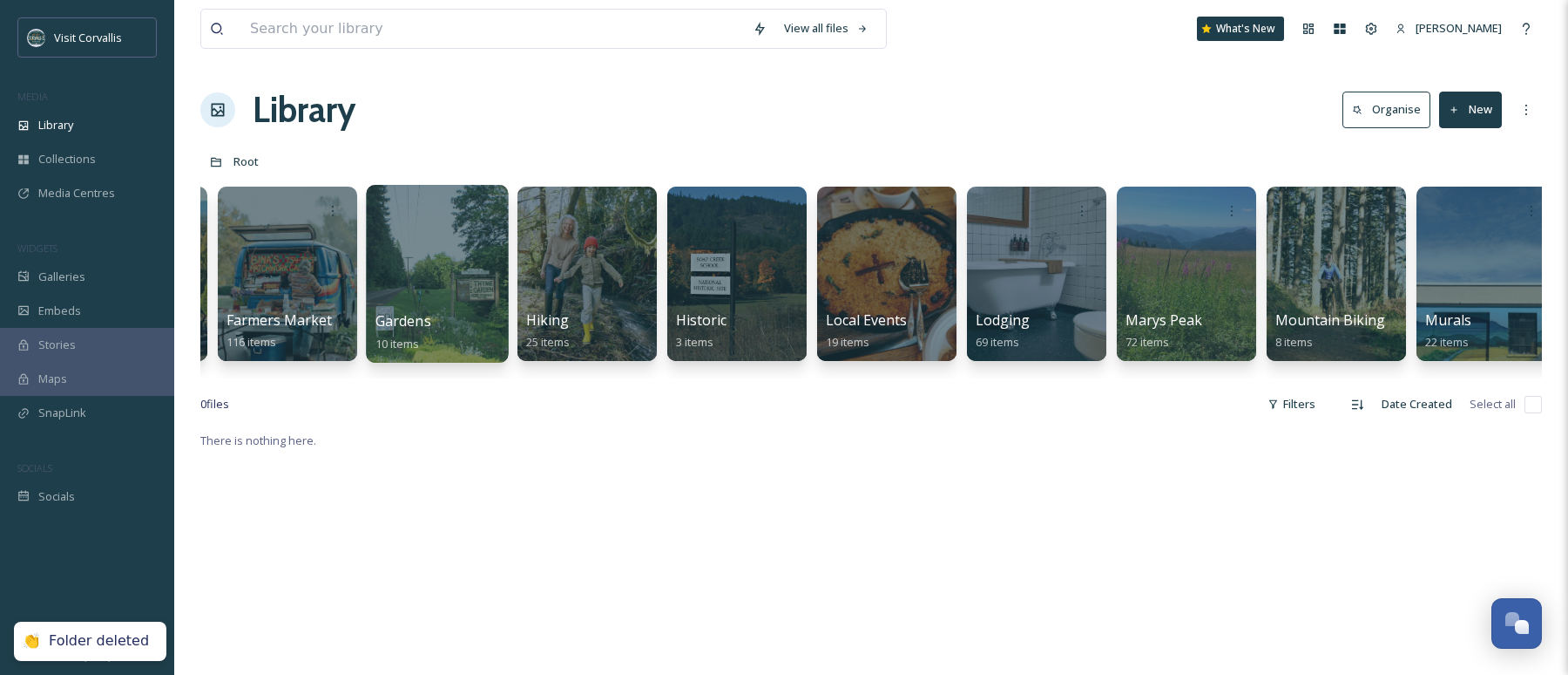
scroll to position [0, 2685]
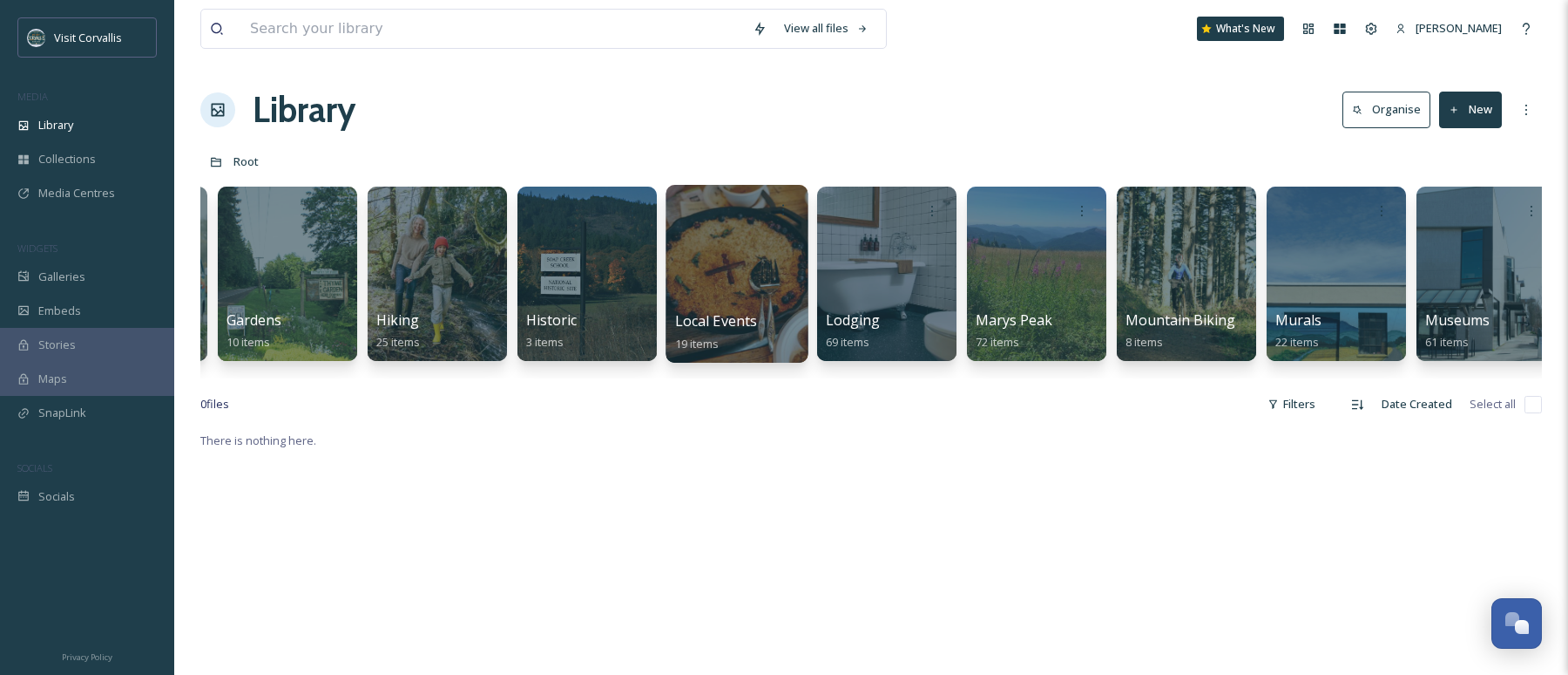
click at [756, 283] on div at bounding box center [737, 274] width 142 height 178
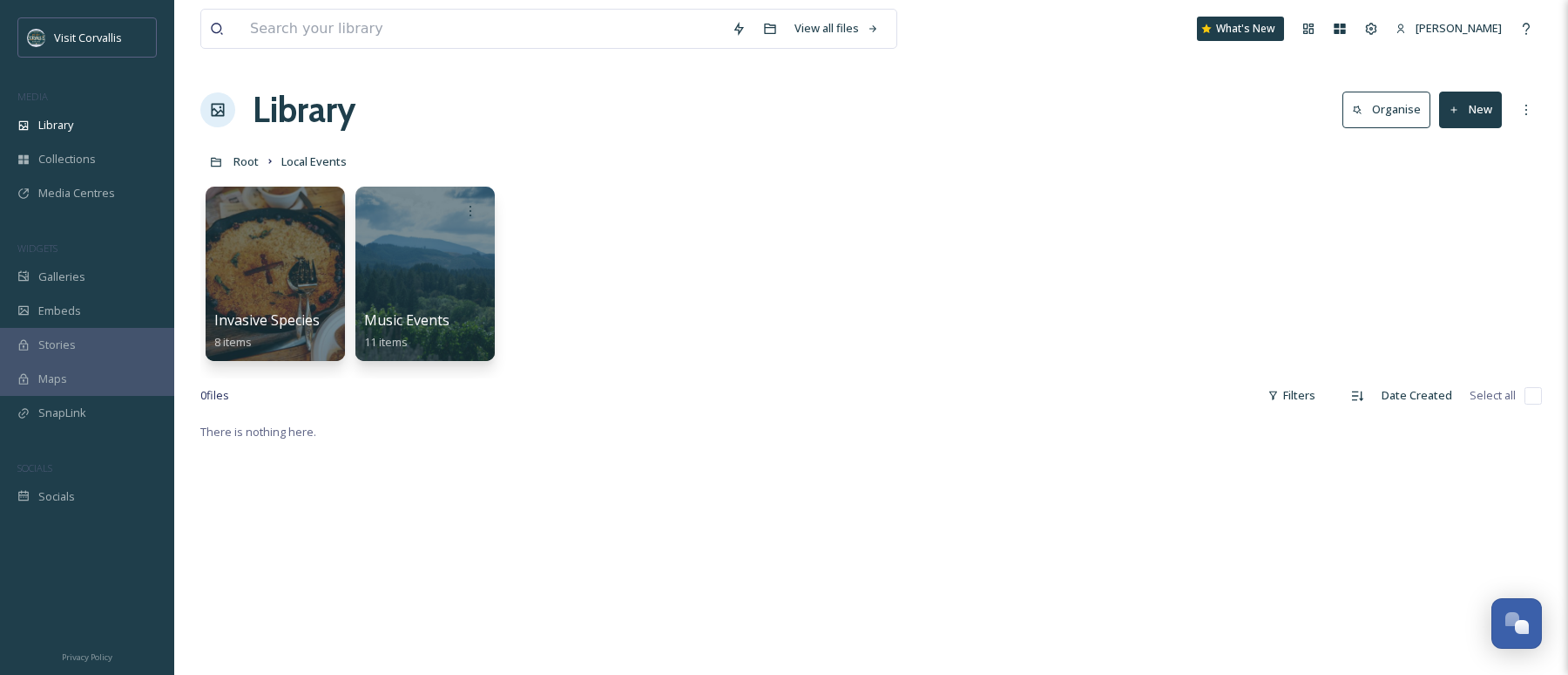
click at [1460, 117] on button "New" at bounding box center [1470, 109] width 63 height 36
click at [1452, 212] on span "Folder" at bounding box center [1450, 218] width 33 height 17
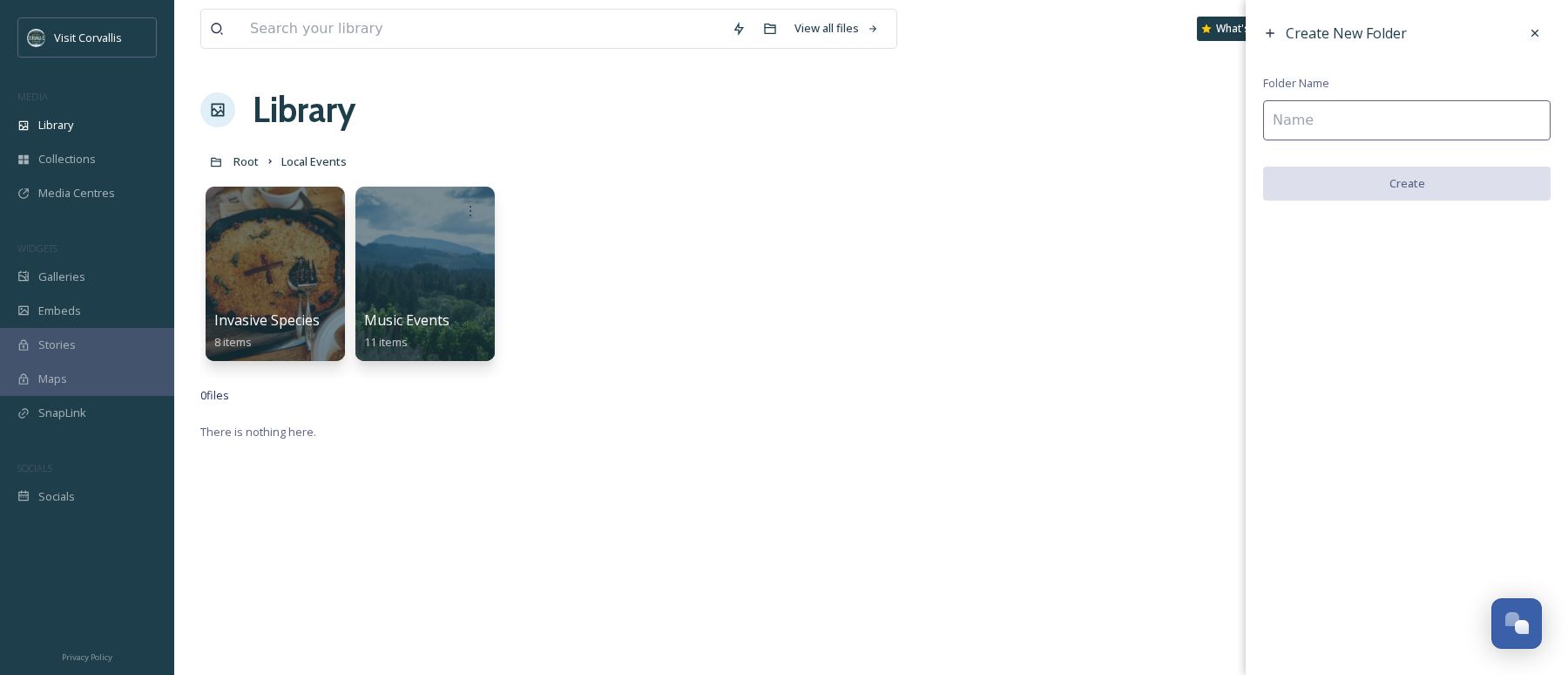
click at [1343, 125] on input at bounding box center [1406, 120] width 287 height 40
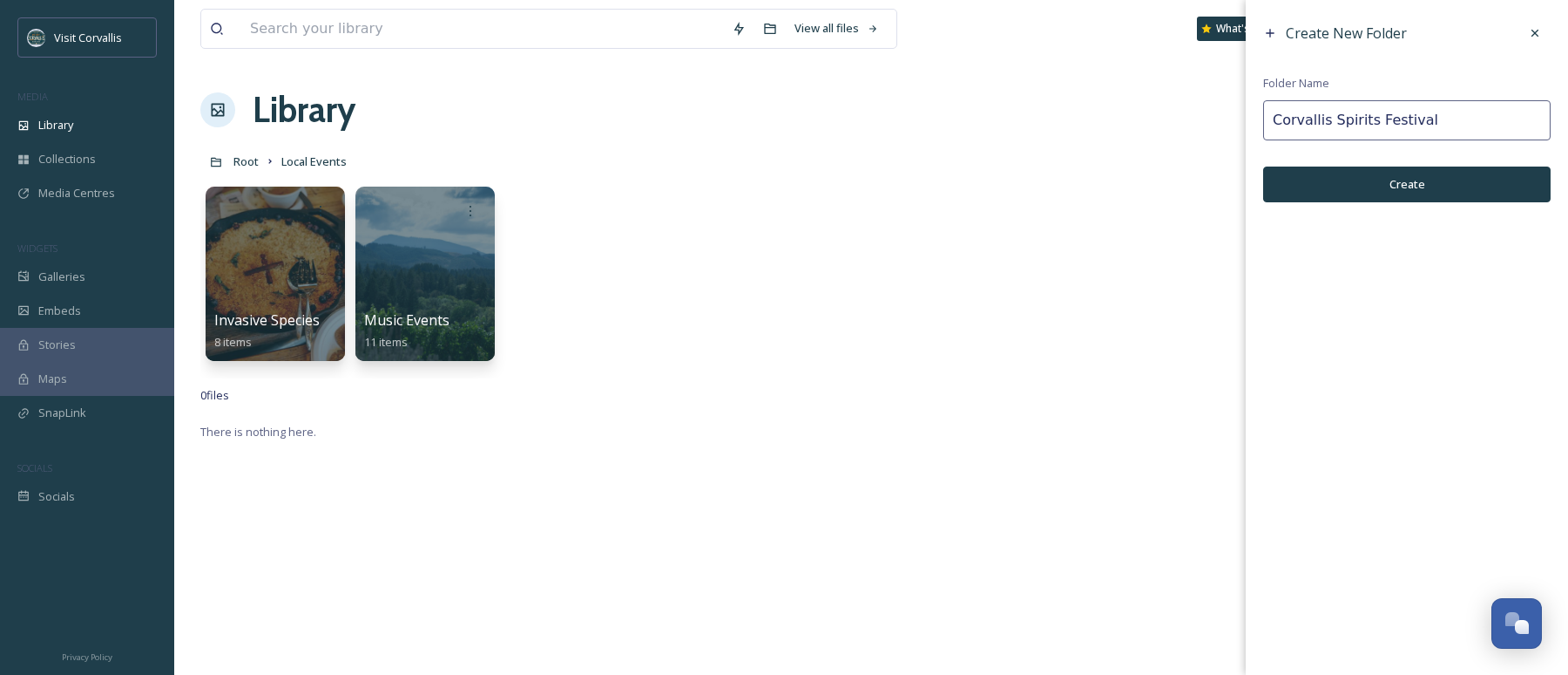
type input "Corvallis Spirits Festival"
click at [1406, 181] on button "Create" at bounding box center [1406, 184] width 287 height 36
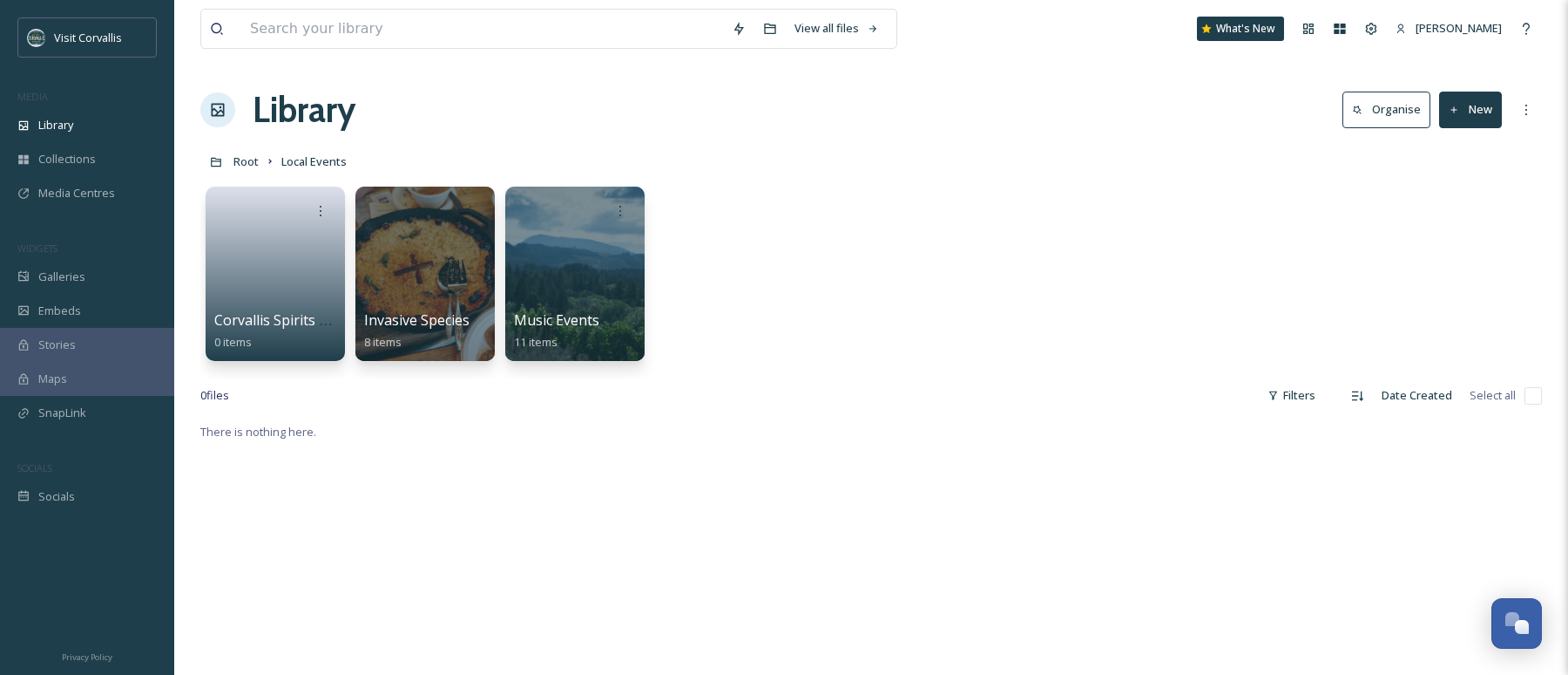
click at [296, 272] on link at bounding box center [275, 268] width 122 height 83
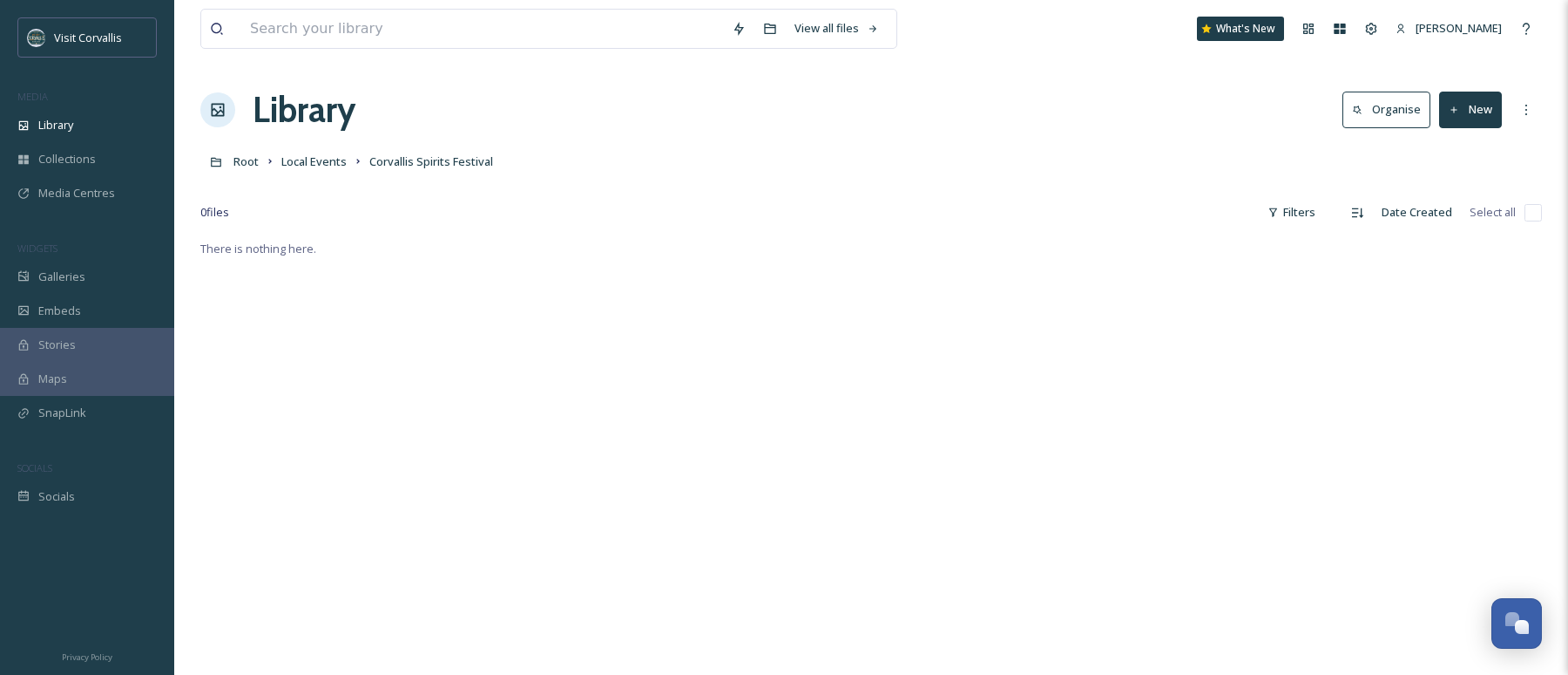
click at [1476, 106] on button "New" at bounding box center [1470, 109] width 63 height 36
click at [1468, 150] on span "File Upload" at bounding box center [1462, 150] width 58 height 17
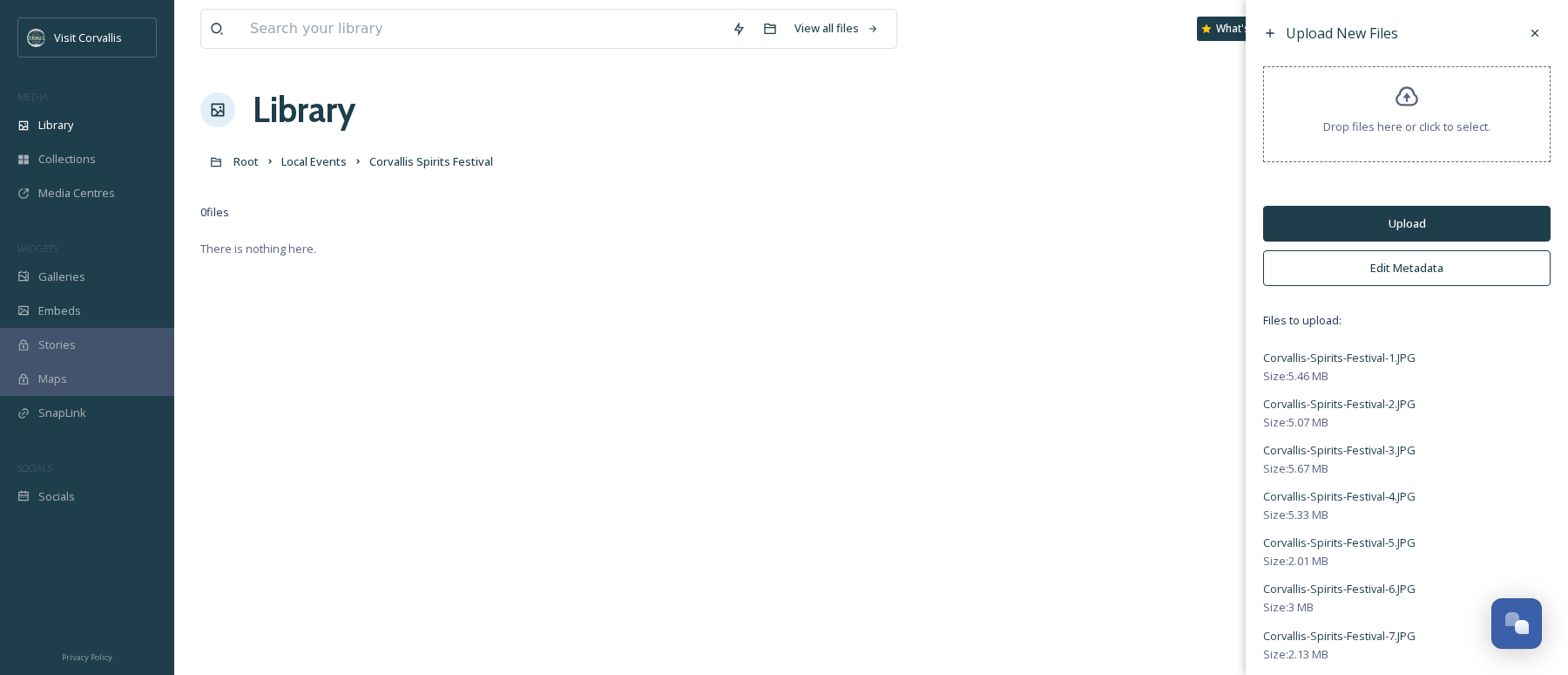
click at [1371, 269] on button "Edit Metadata" at bounding box center [1406, 268] width 287 height 36
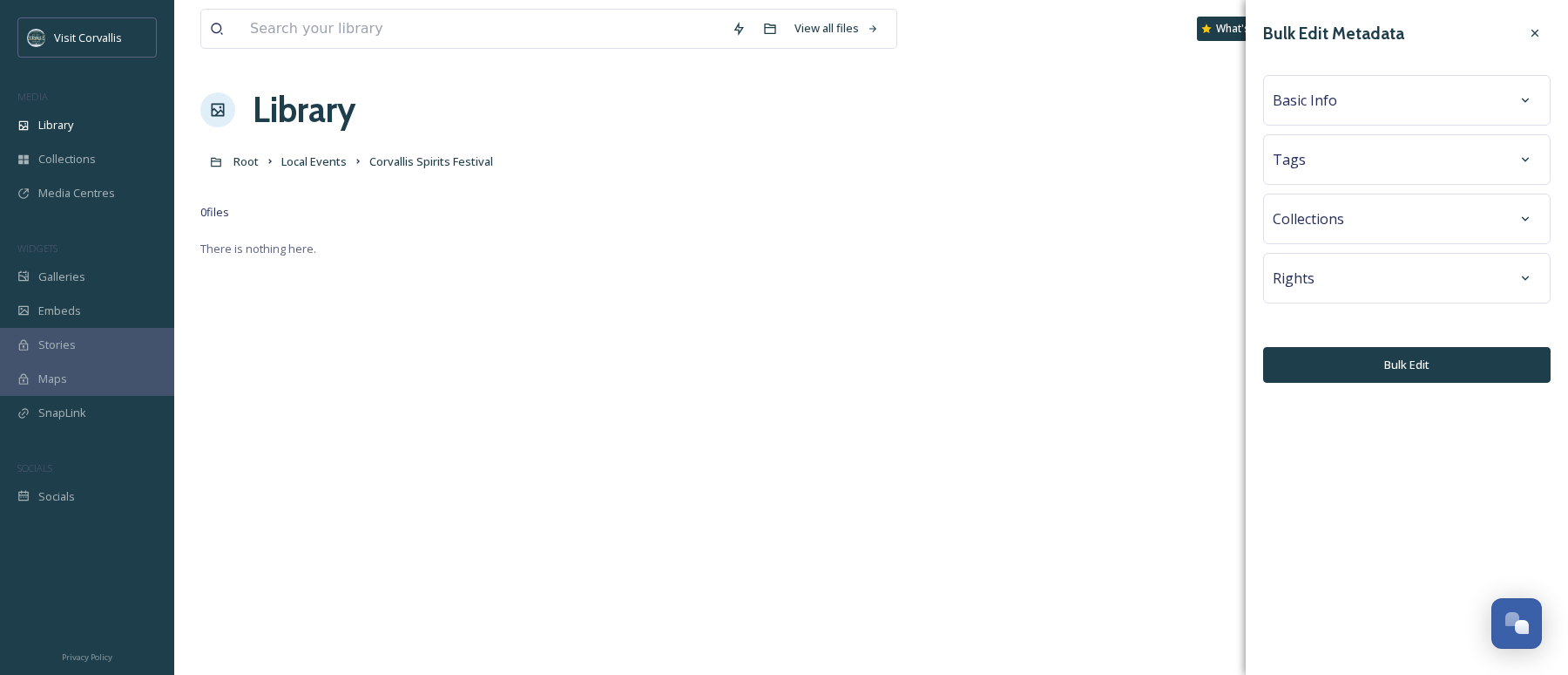
click at [1326, 160] on div "Tags" at bounding box center [1407, 159] width 268 height 31
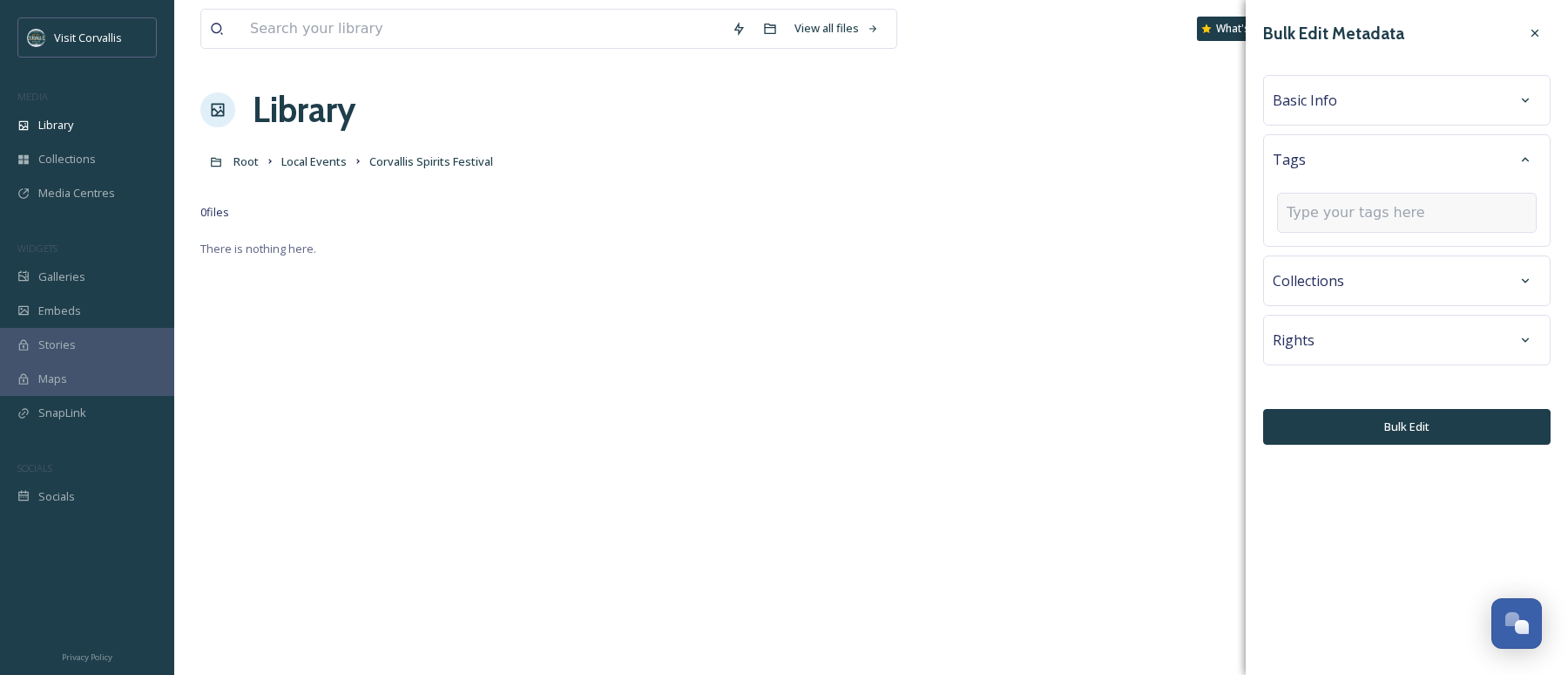
click at [1320, 211] on input at bounding box center [1374, 213] width 174 height 21
type input "s"
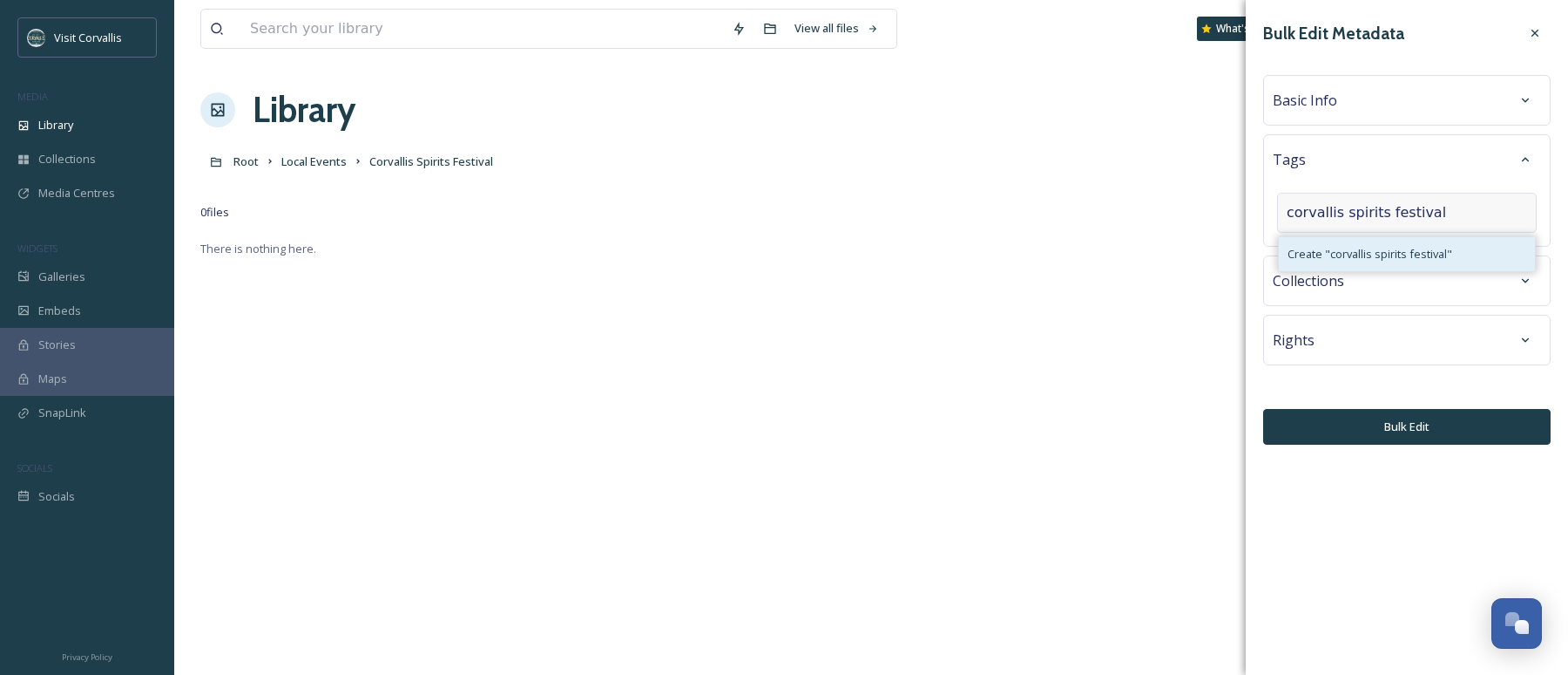
type input "corvallis spirits festival"
click at [1380, 256] on span "Create " corvallis spirits festival "" at bounding box center [1370, 253] width 164 height 17
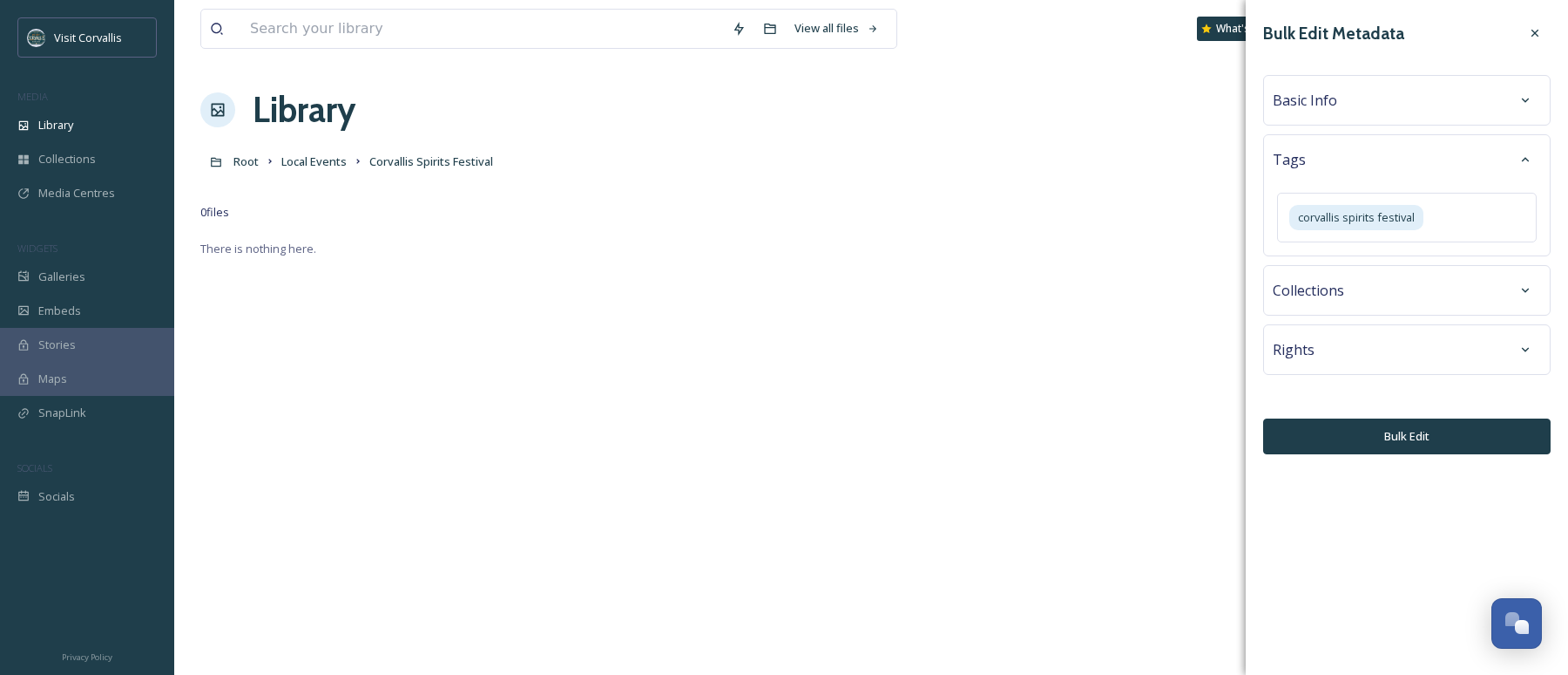
click at [1340, 102] on div "Basic Info" at bounding box center [1407, 100] width 268 height 31
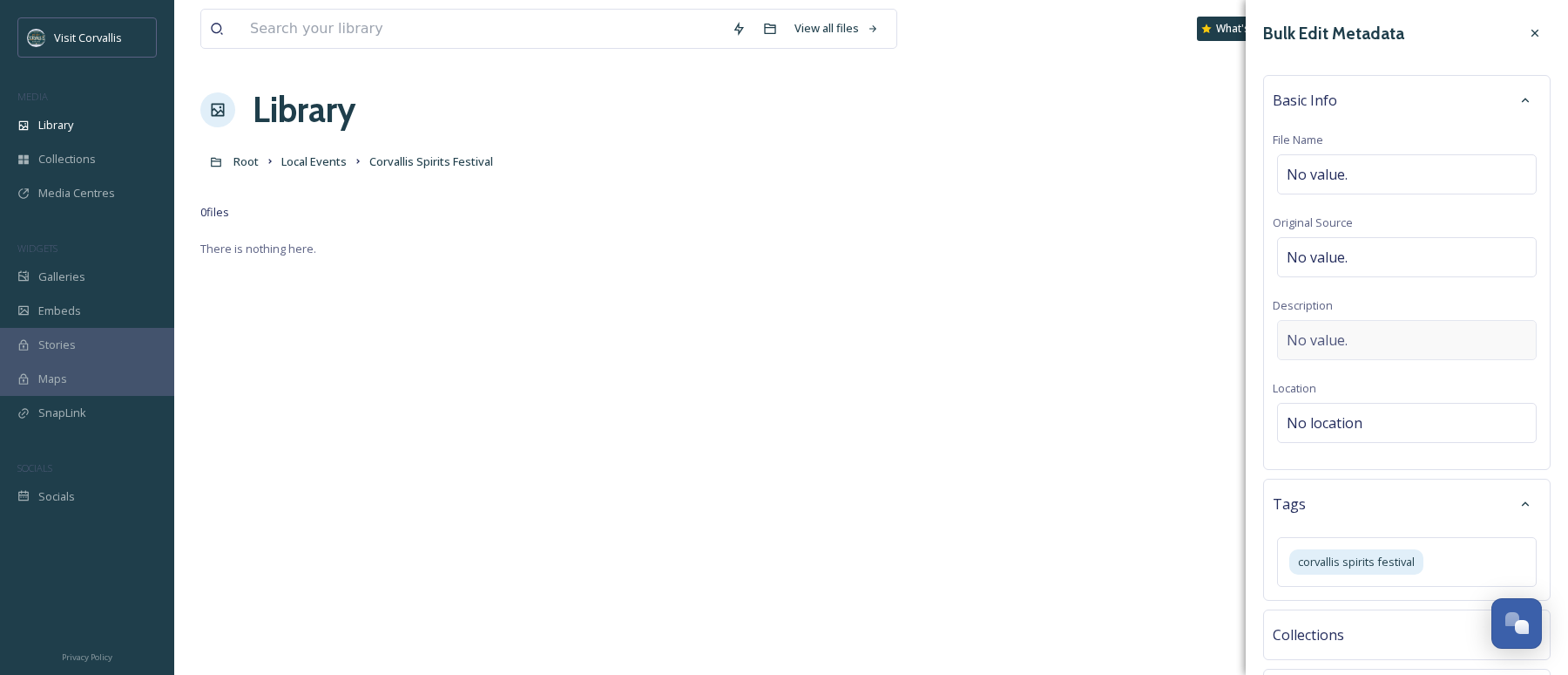
click at [1360, 343] on div "No value." at bounding box center [1407, 340] width 260 height 40
click at [1316, 338] on textarea at bounding box center [1407, 392] width 268 height 145
paste textarea "Corvallis-Spirits-Festival-1"
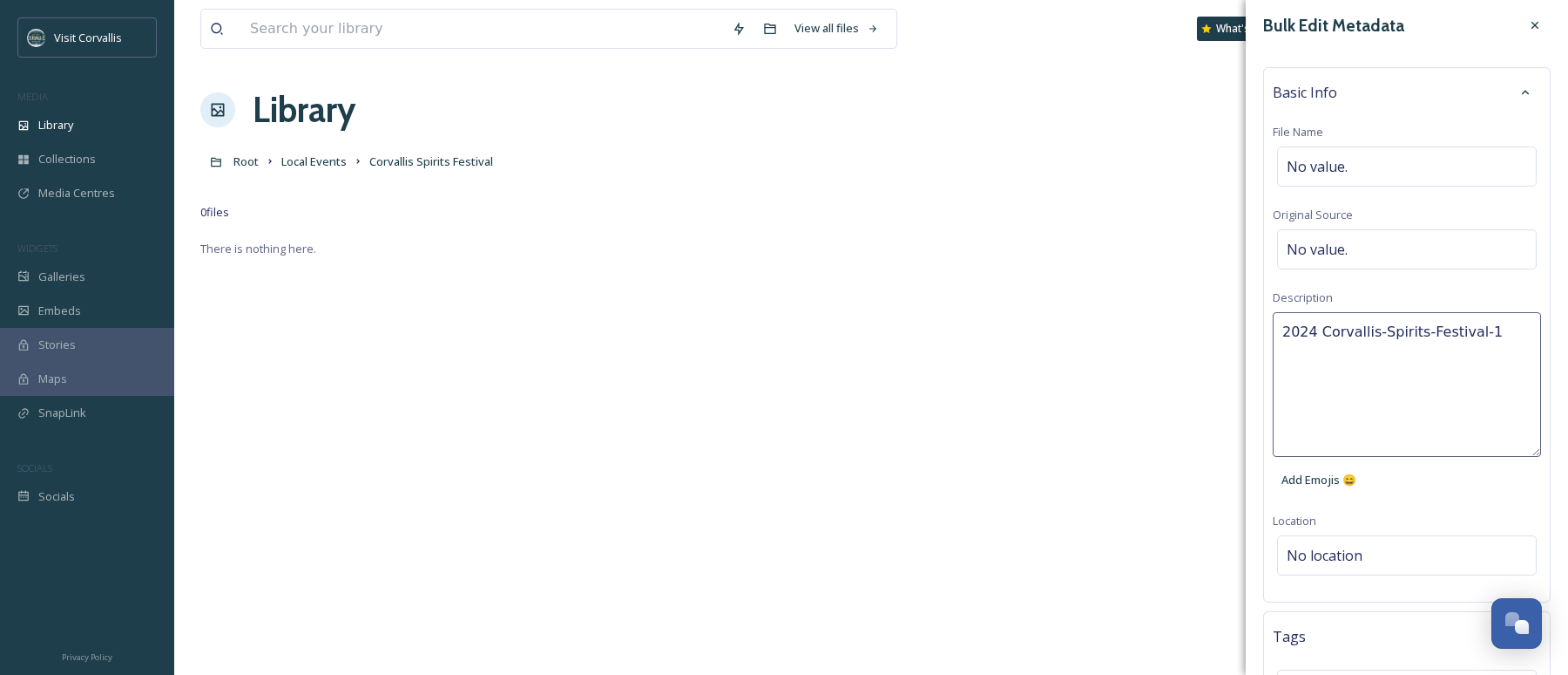
scroll to position [10, 0]
click at [1509, 329] on textarea "2024 Corvallis Spirits Festival" at bounding box center [1407, 382] width 268 height 145
type textarea "2024 Corvallis Spirits Festival at 4 Spirits Distillery"
click at [1404, 159] on div "No value." at bounding box center [1407, 165] width 260 height 40
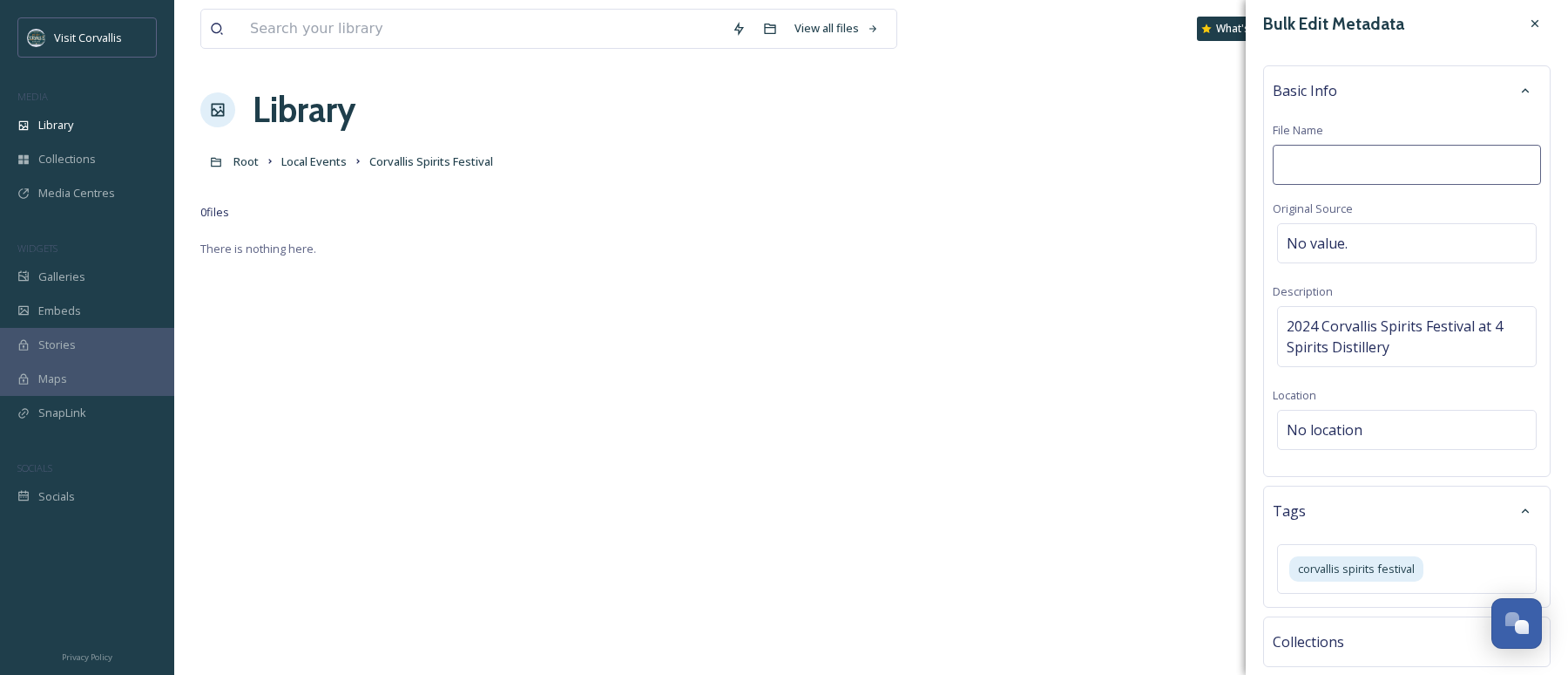
click at [1355, 159] on input at bounding box center [1407, 165] width 268 height 40
type input "Corvallis-Spirits-Festival"
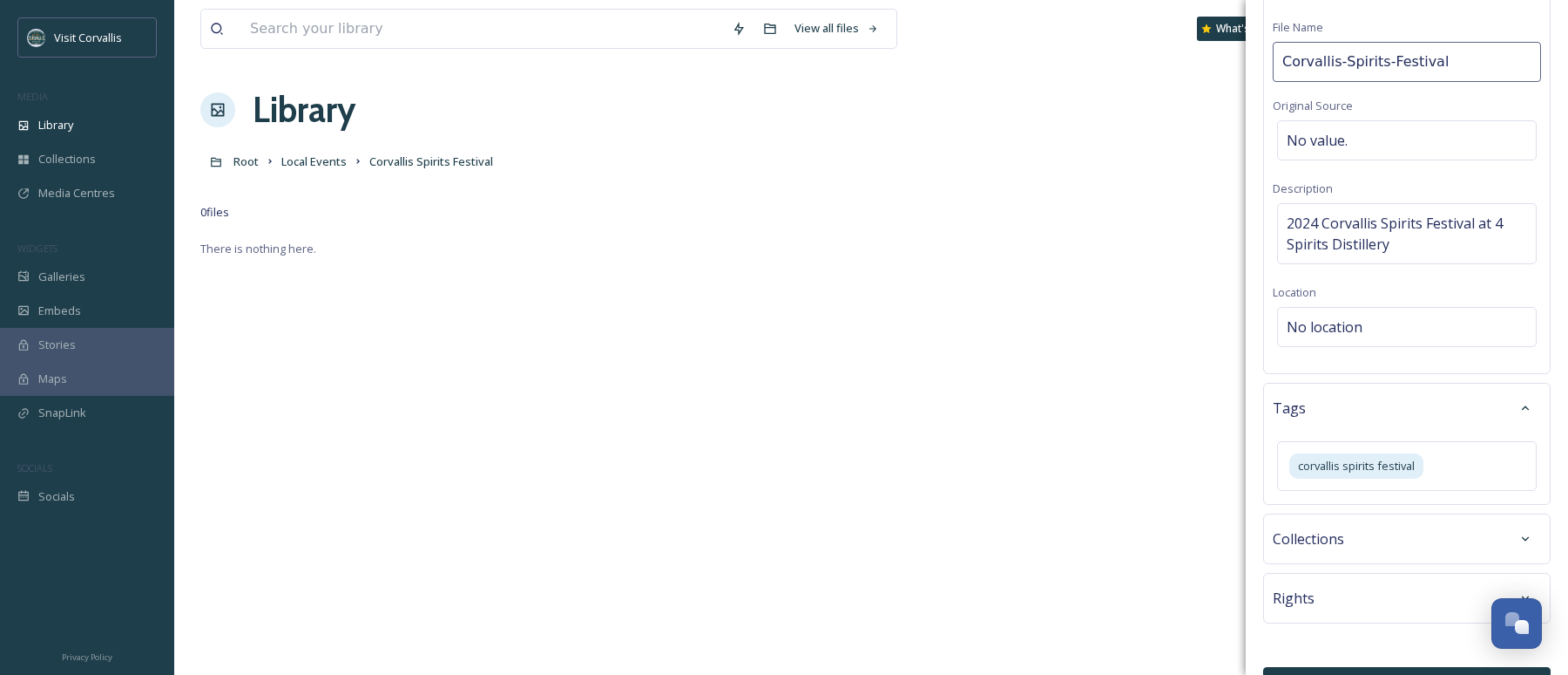
scroll to position [157, 0]
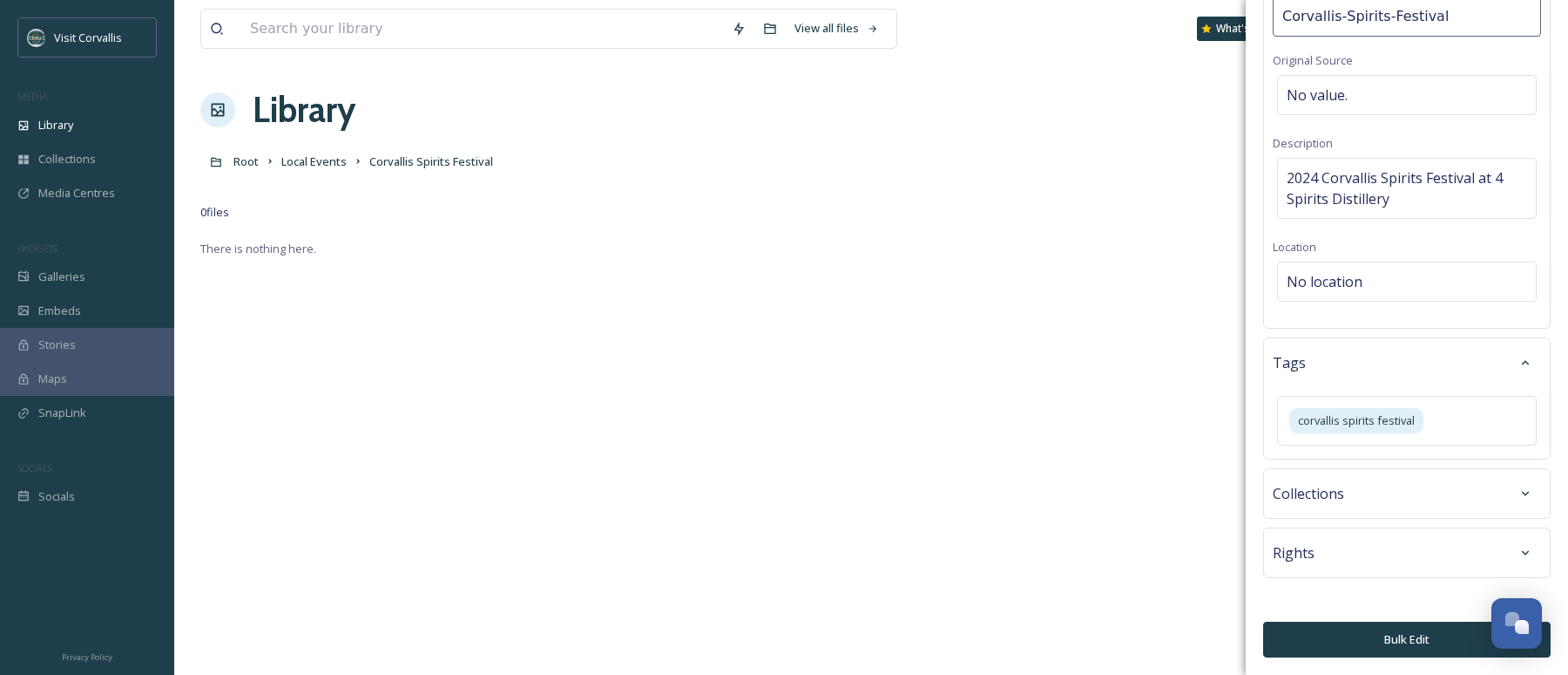
click at [1424, 639] on button "Bulk Edit" at bounding box center [1406, 639] width 287 height 36
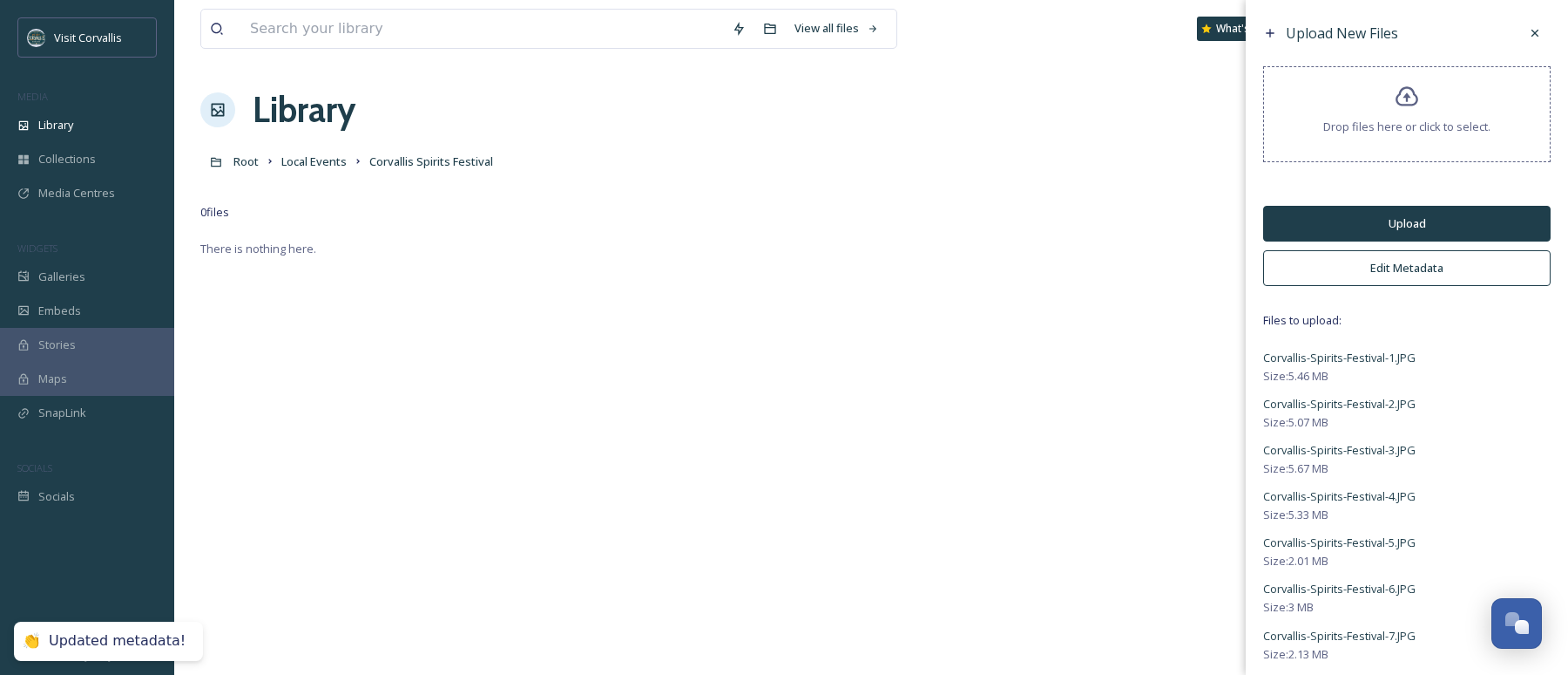
click at [1408, 221] on button "Upload" at bounding box center [1406, 223] width 287 height 36
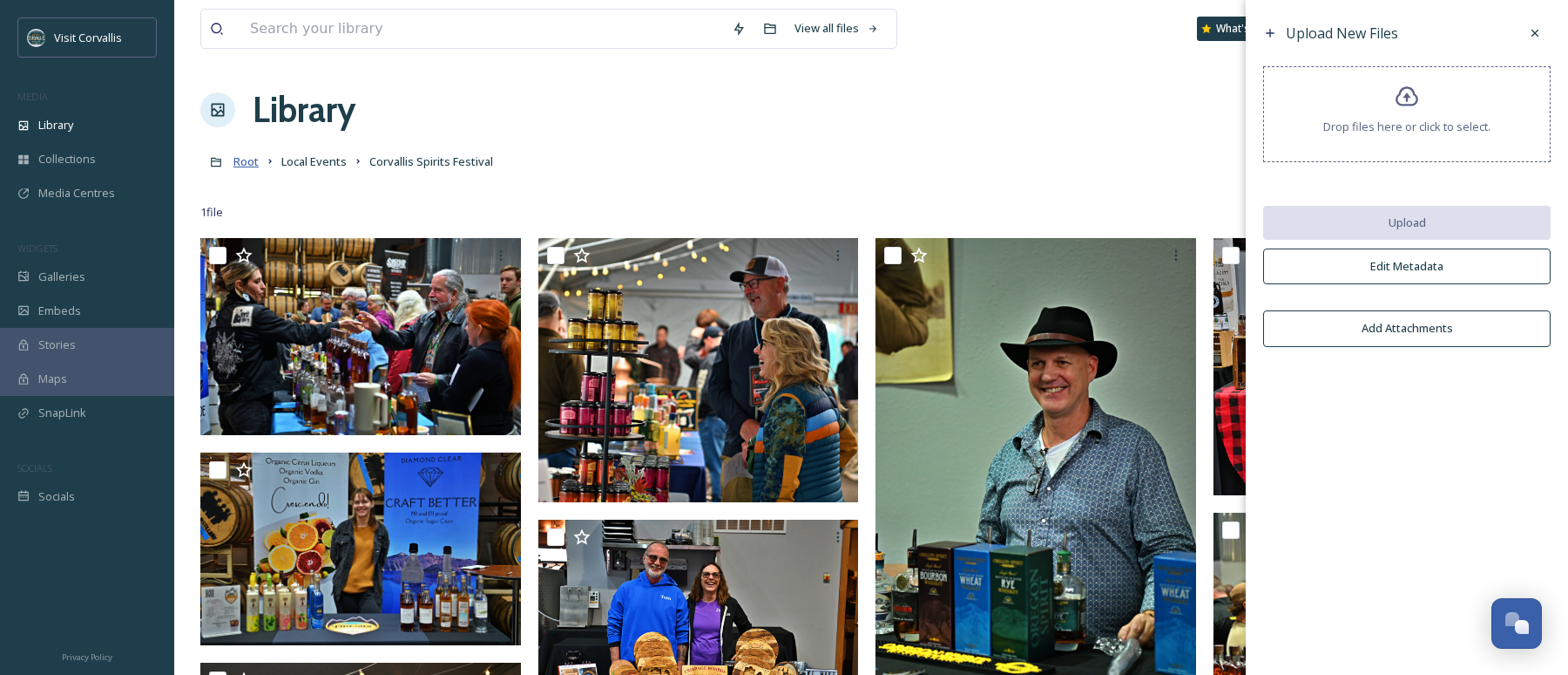
click at [251, 166] on span "Root" at bounding box center [246, 162] width 25 height 16
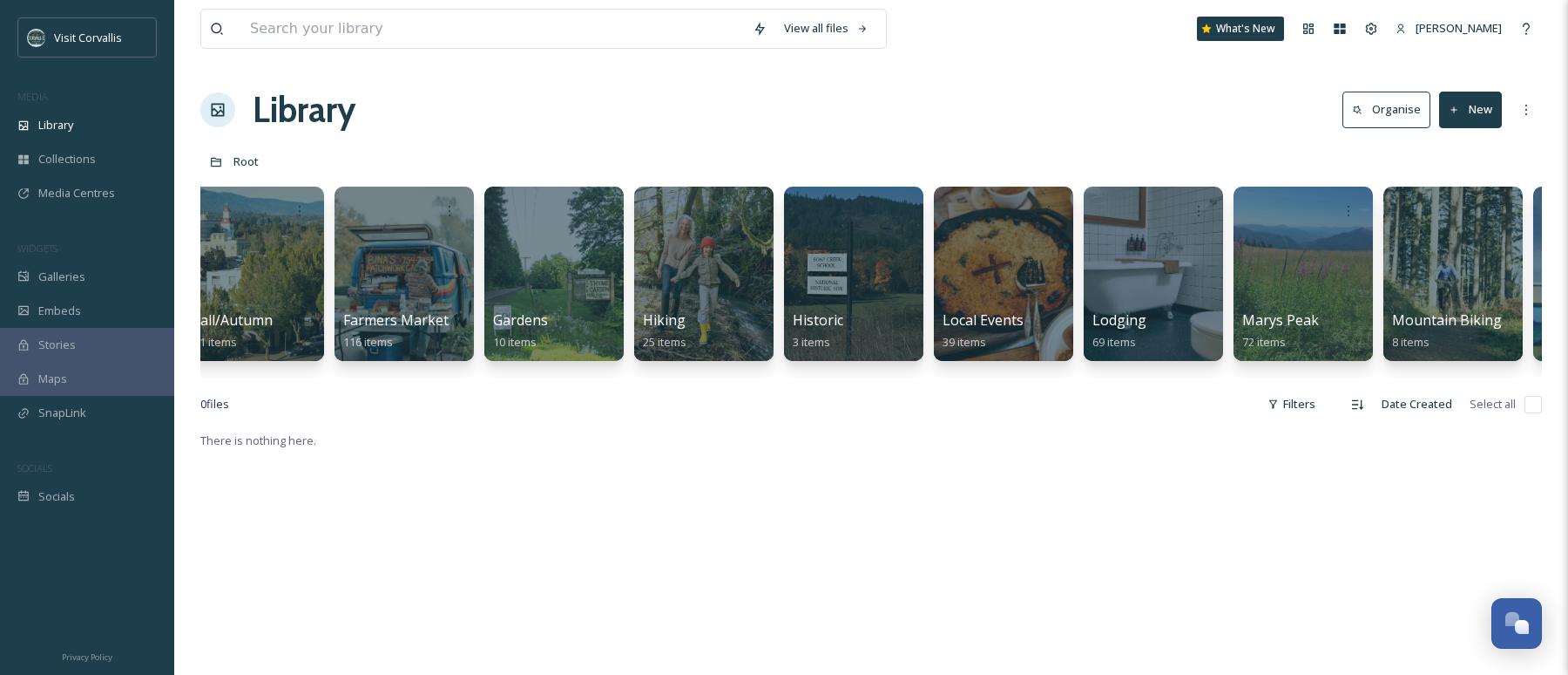
scroll to position [0, 2210]
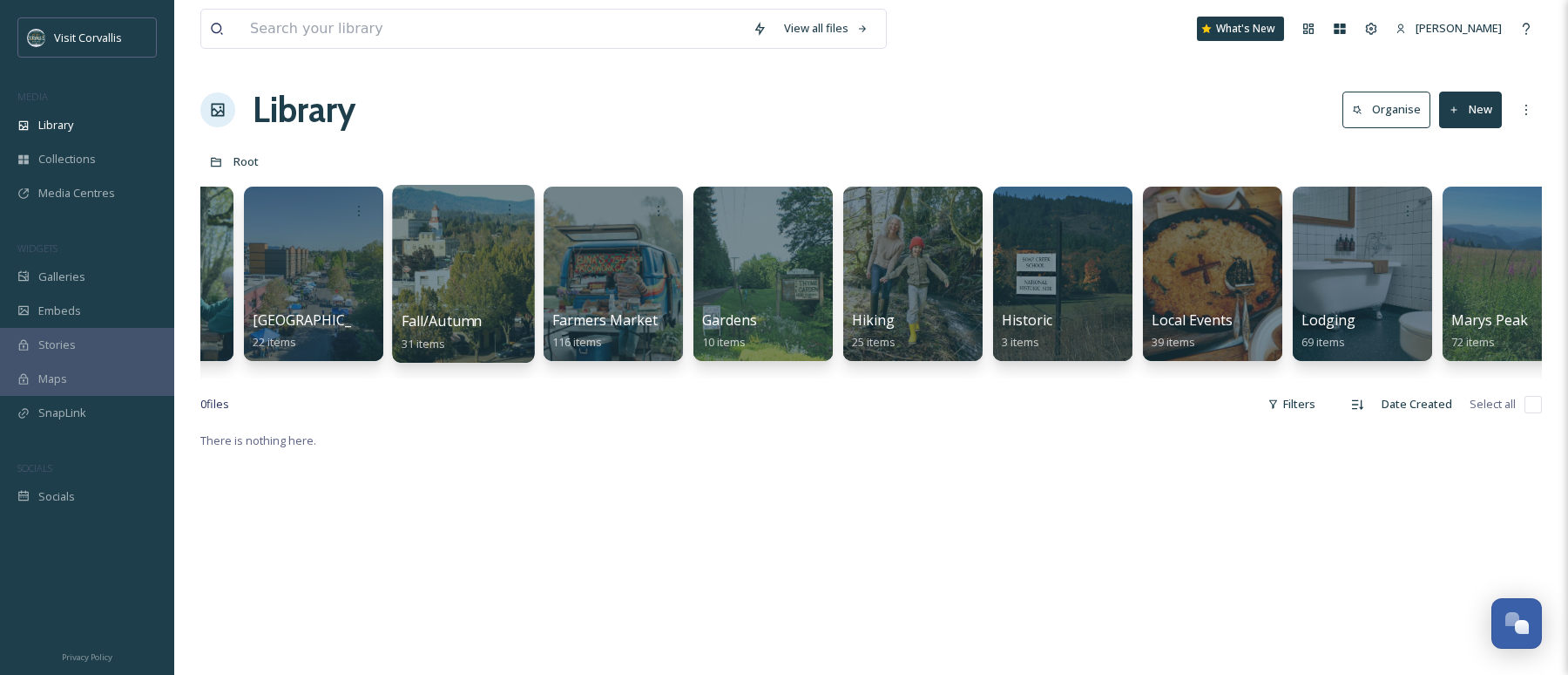
click at [432, 258] on div at bounding box center [463, 274] width 142 height 178
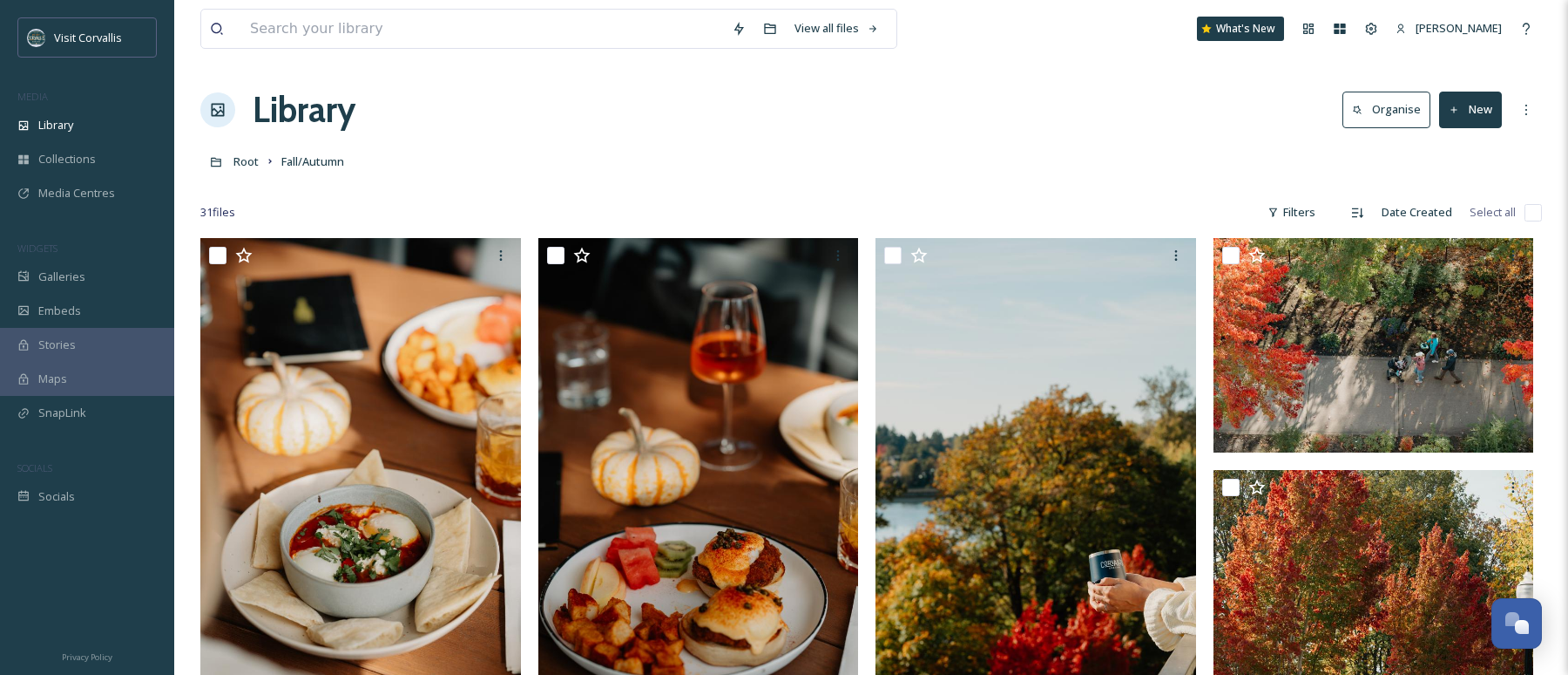
click at [1493, 118] on button "New" at bounding box center [1470, 109] width 63 height 36
click at [1460, 156] on span "File Upload" at bounding box center [1462, 150] width 58 height 17
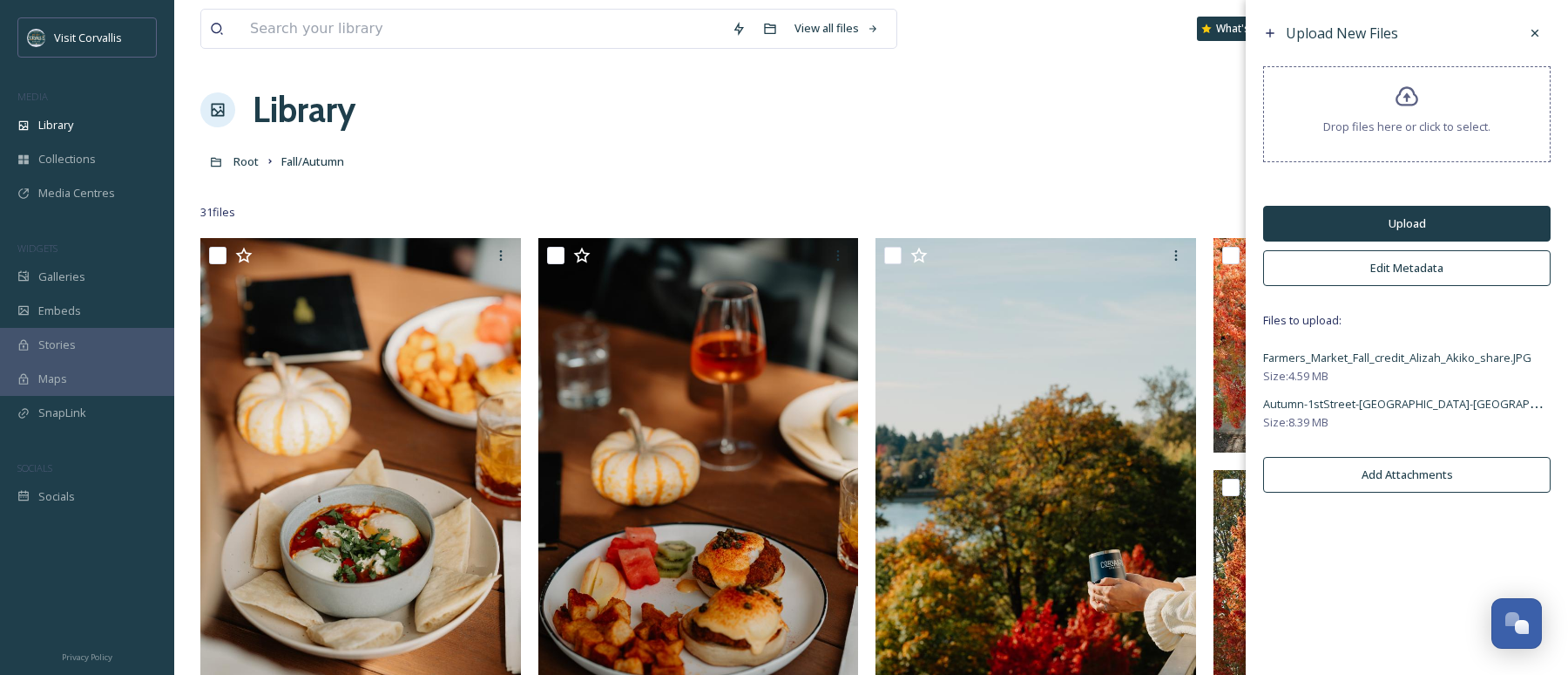
click at [1375, 270] on button "Edit Metadata" at bounding box center [1406, 268] width 287 height 36
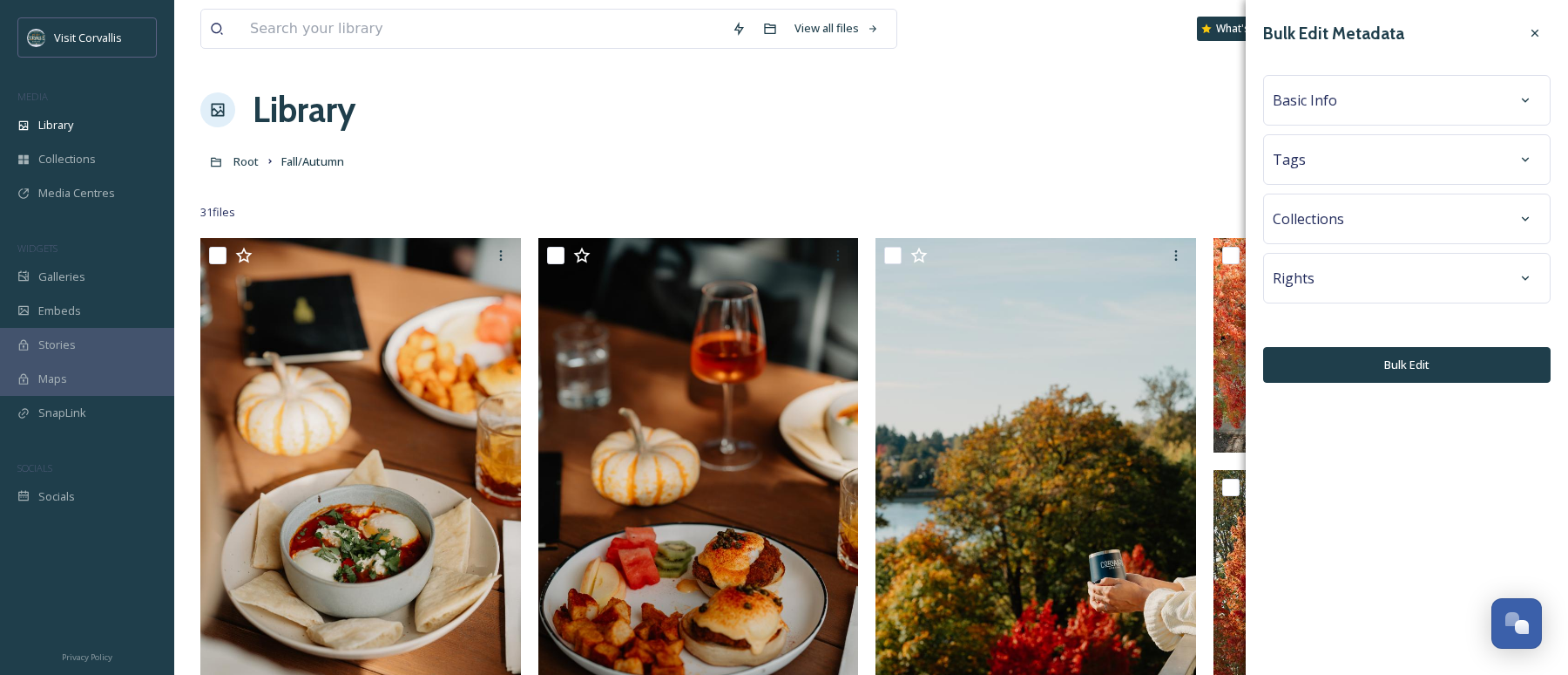
click at [1358, 162] on div "Tags" at bounding box center [1407, 159] width 268 height 31
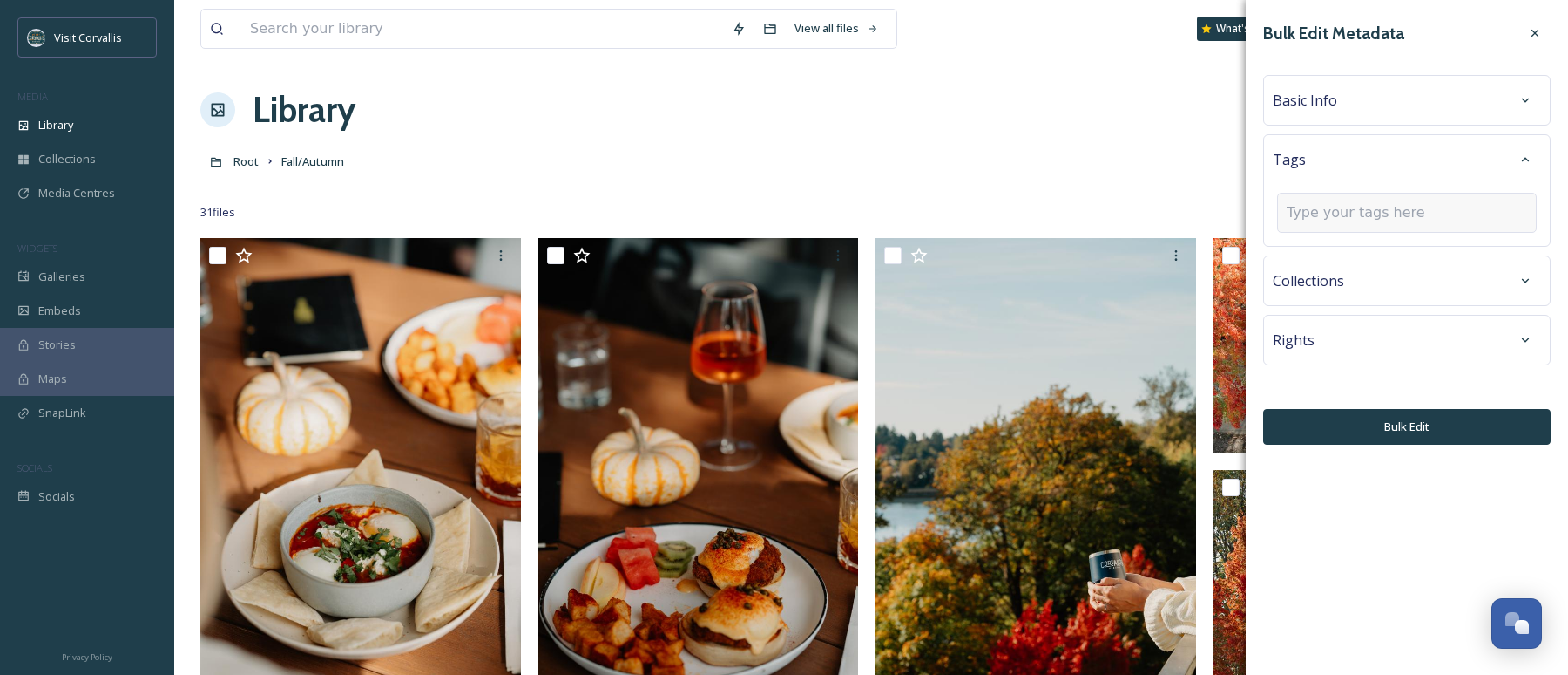
click at [1324, 208] on input at bounding box center [1374, 213] width 174 height 21
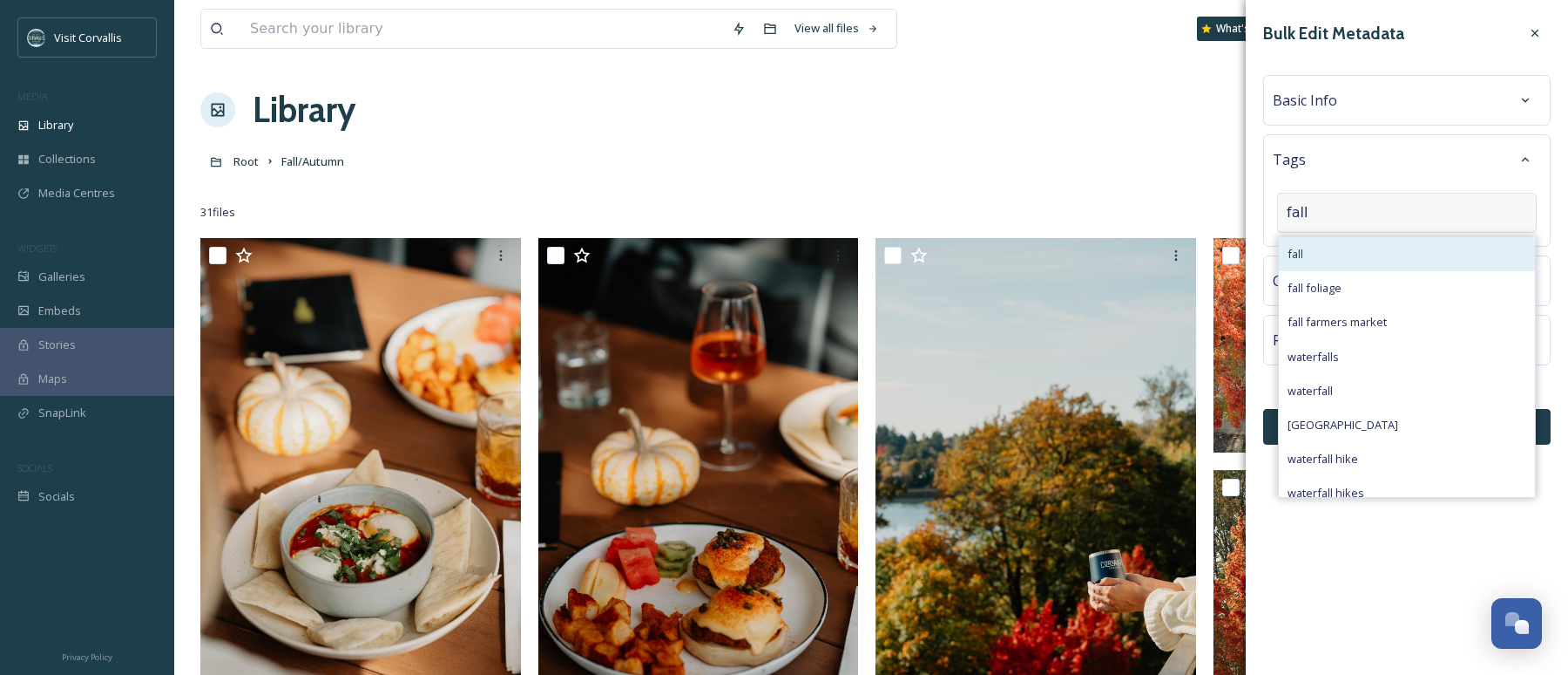
type input "fall"
click at [1324, 242] on div "fall" at bounding box center [1407, 254] width 256 height 34
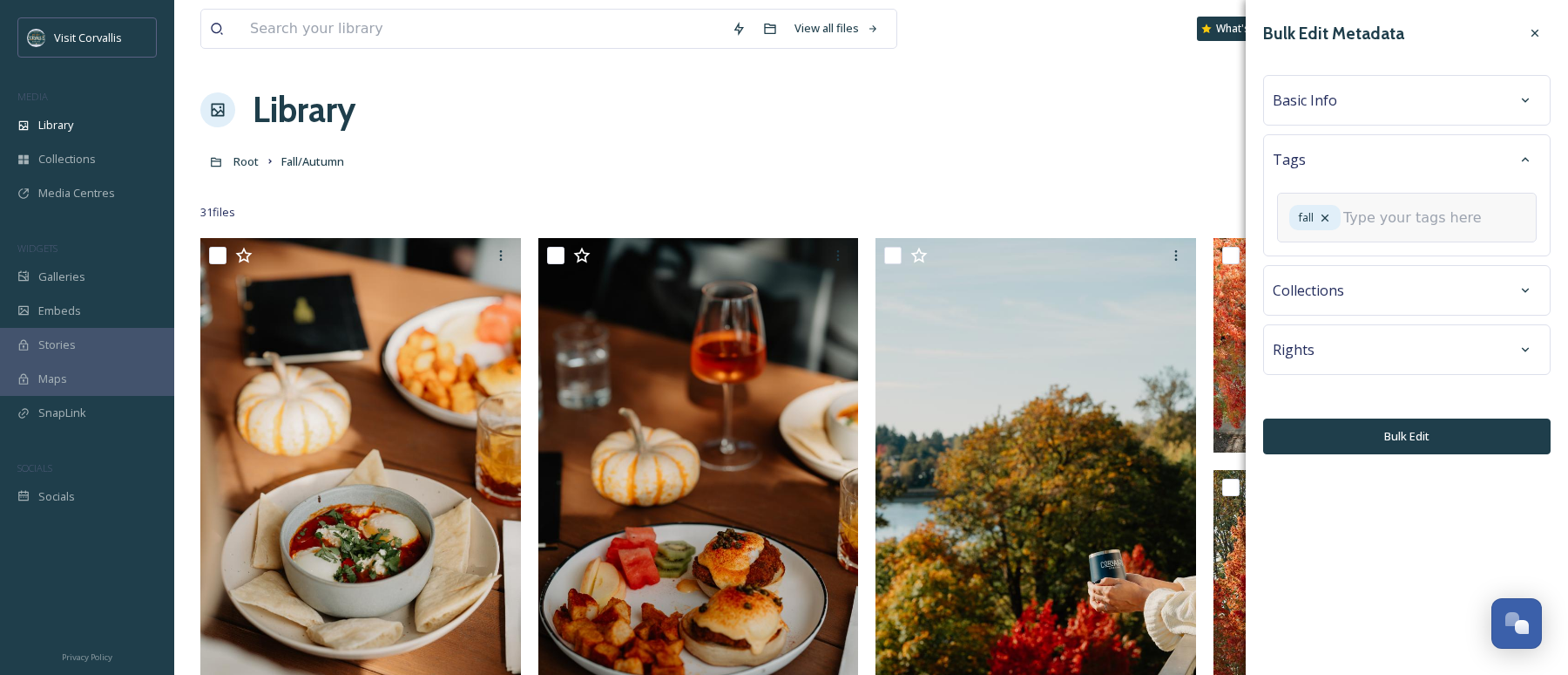
click at [1360, 229] on input at bounding box center [1430, 218] width 174 height 21
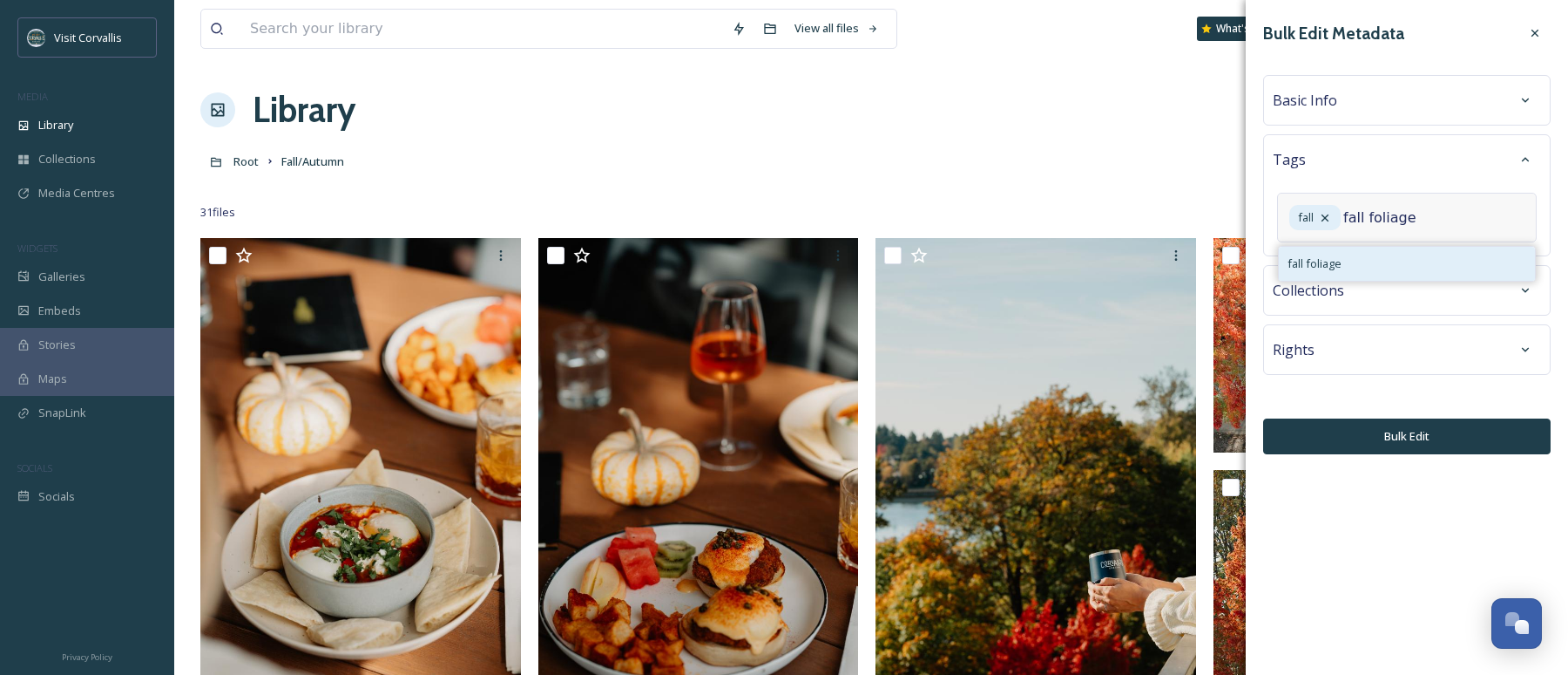
type input "fall foliage"
click at [1362, 281] on div "fall foliage" at bounding box center [1407, 263] width 256 height 34
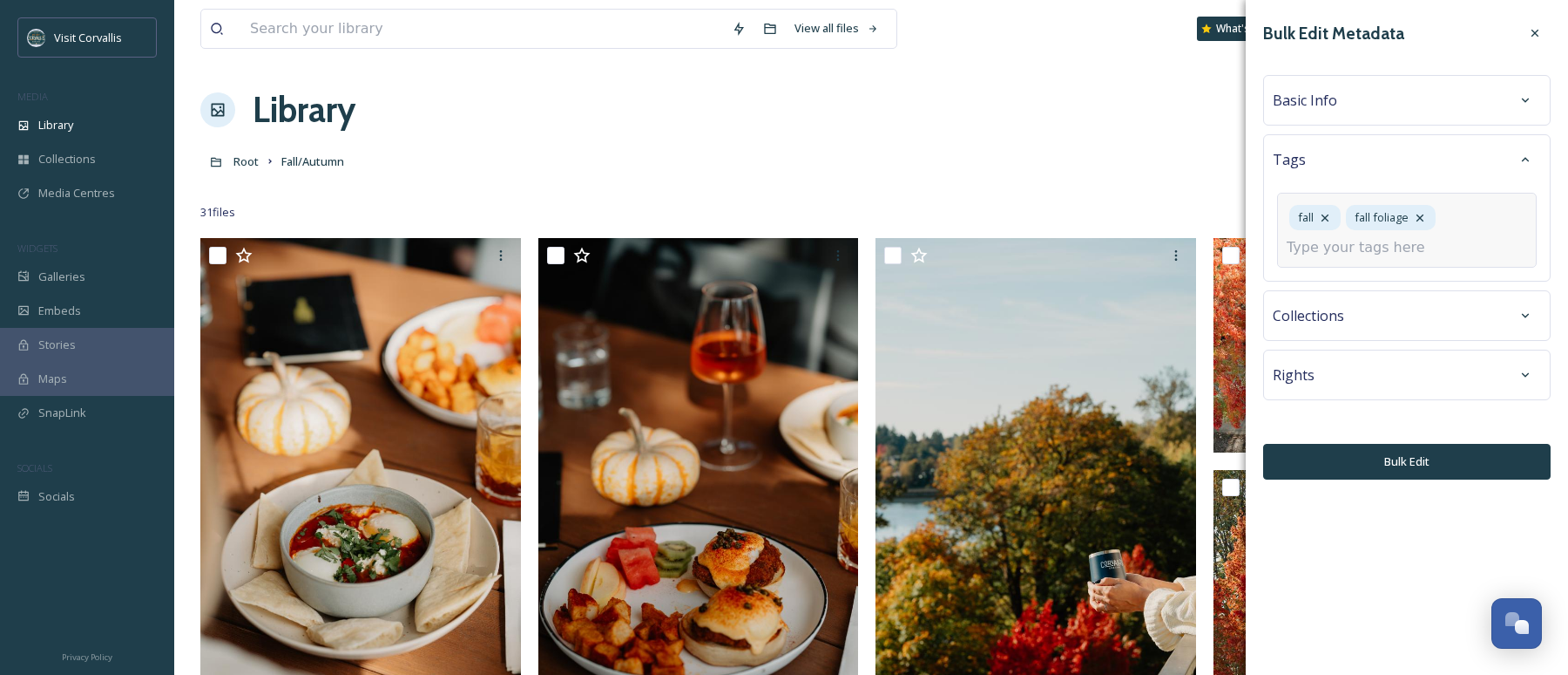
click at [1338, 247] on input at bounding box center [1374, 248] width 174 height 21
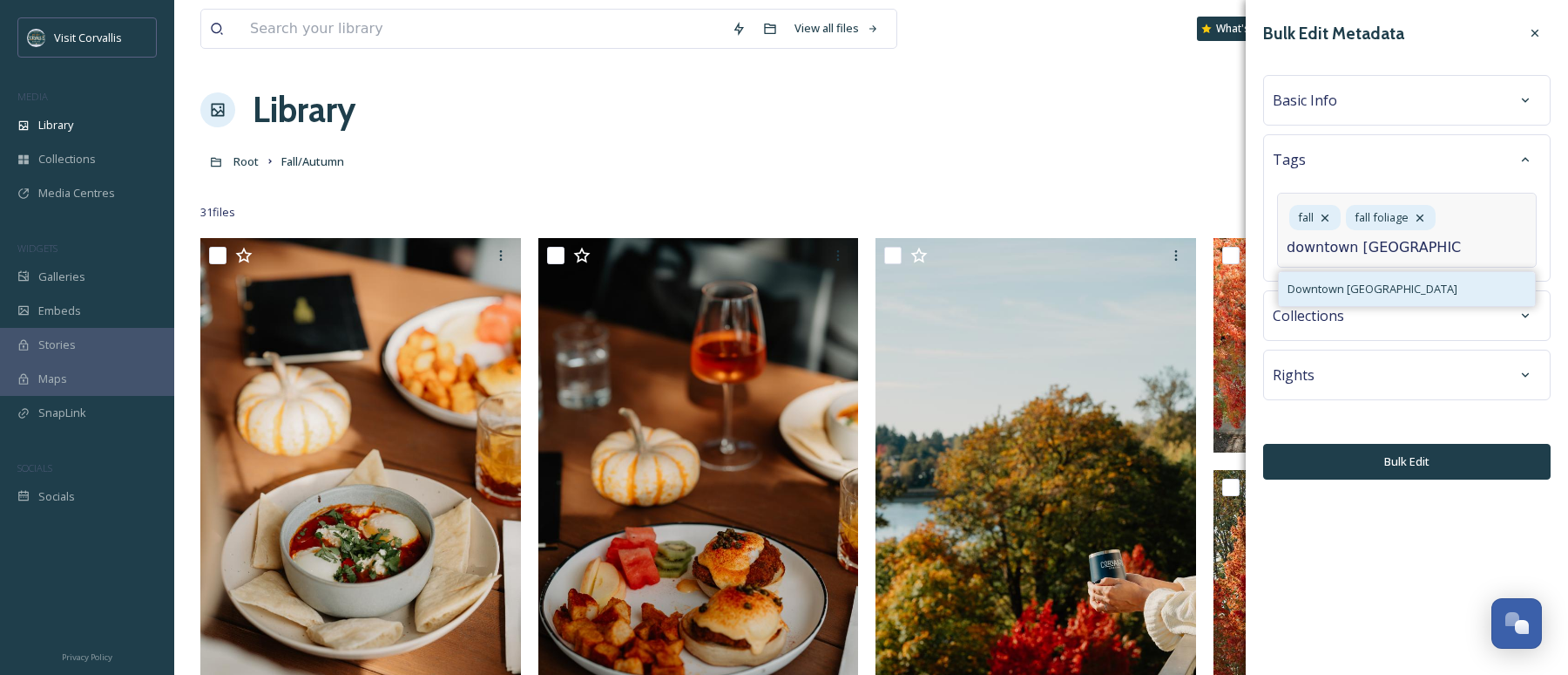
type input "downtown [GEOGRAPHIC_DATA]"
click at [1327, 280] on div "Downtown [GEOGRAPHIC_DATA]" at bounding box center [1407, 289] width 256 height 34
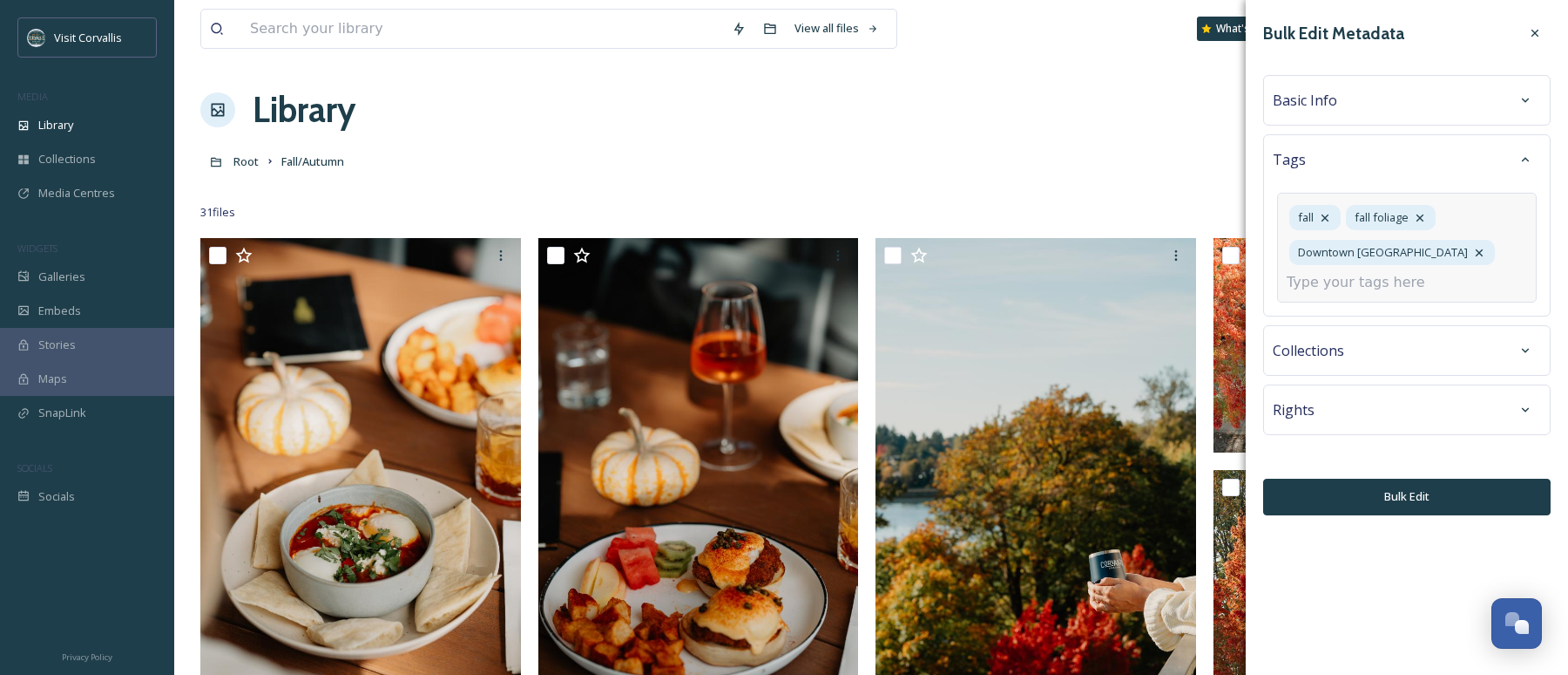
click at [1347, 355] on div "Bulk Edit Metadata Basic Info Tags fall fall foliage Downtown Corvallis Collect…" at bounding box center [1407, 266] width 323 height 533
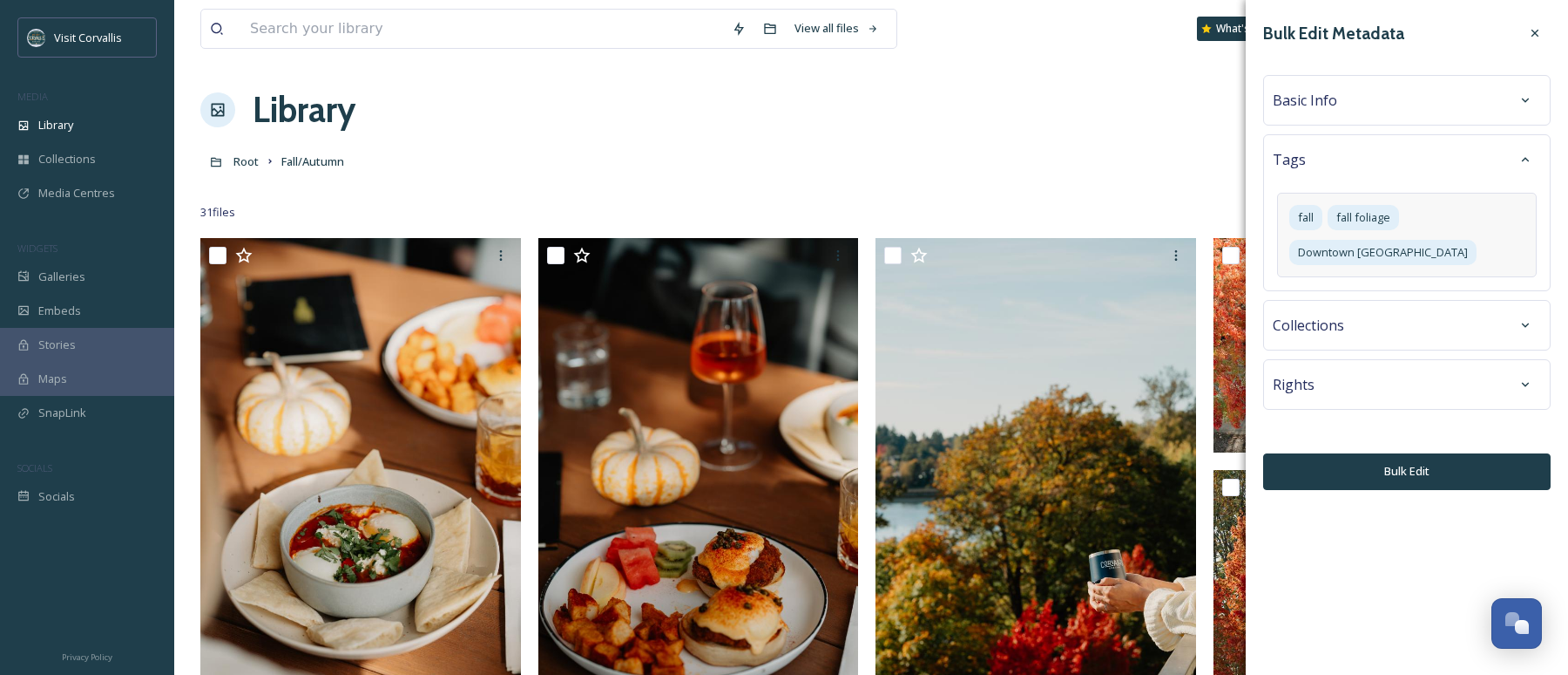
click at [1332, 367] on div "Rights" at bounding box center [1406, 384] width 287 height 51
click at [1332, 369] on div "Rights" at bounding box center [1407, 384] width 268 height 31
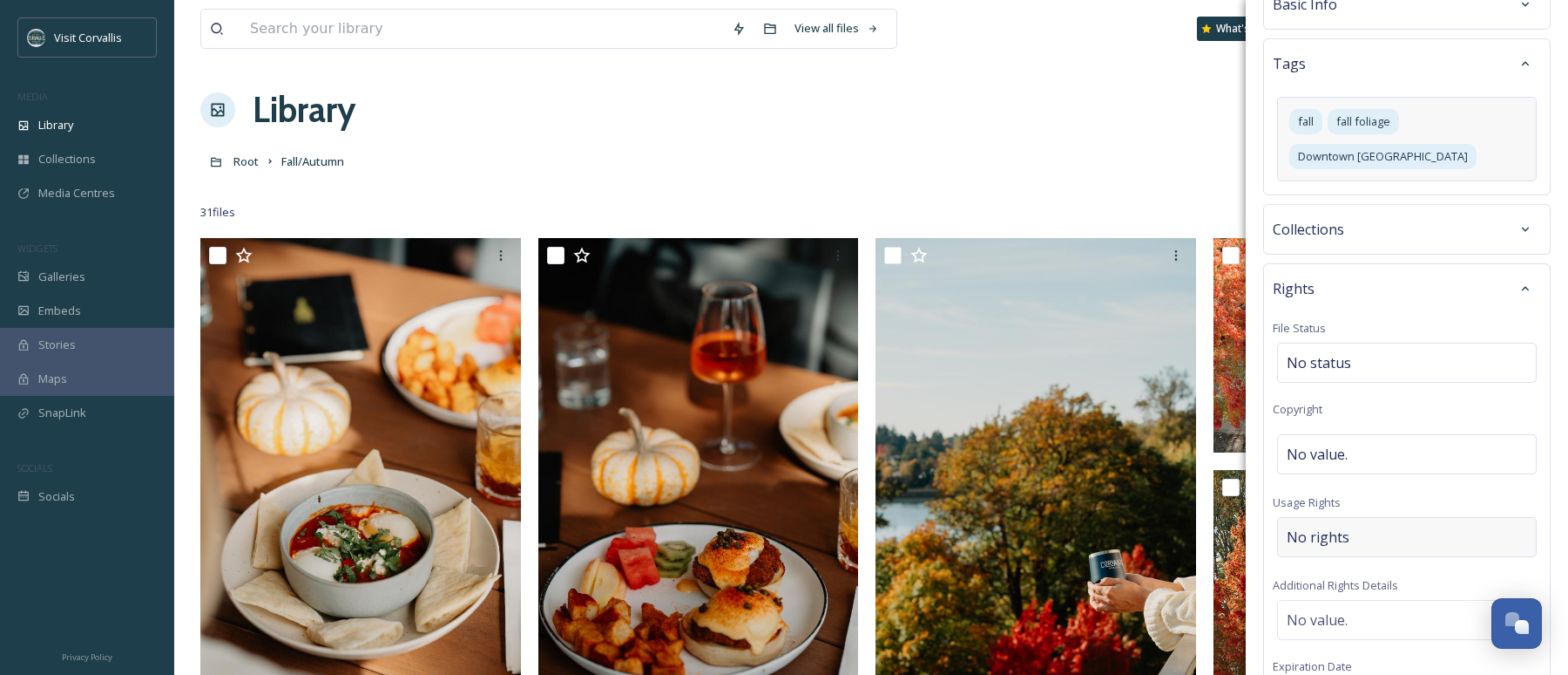
scroll to position [101, 0]
click at [1344, 429] on div "No value." at bounding box center [1407, 448] width 260 height 40
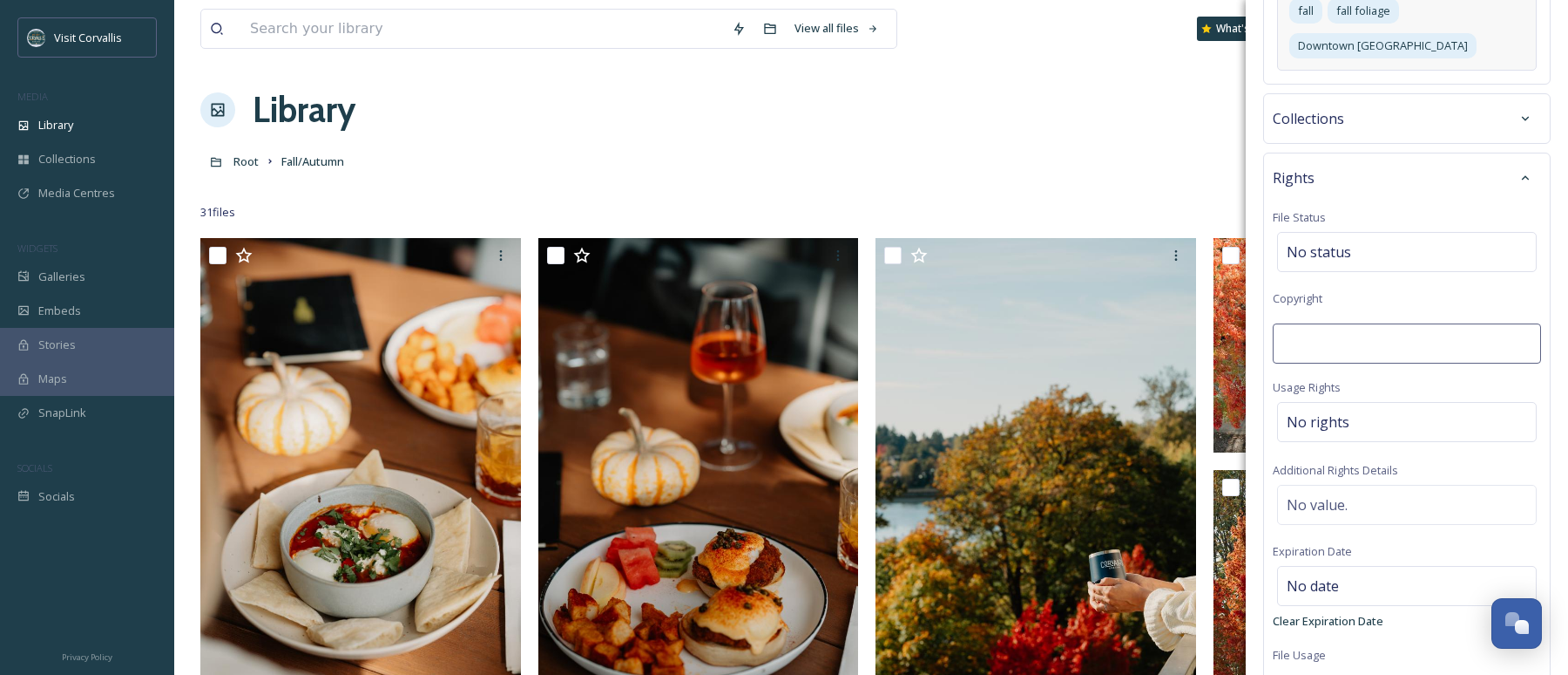
scroll to position [207, 0]
click at [1340, 485] on div "No value." at bounding box center [1407, 503] width 260 height 40
click at [1329, 488] on textarea at bounding box center [1407, 560] width 268 height 145
paste textarea "AlizahAkiko"
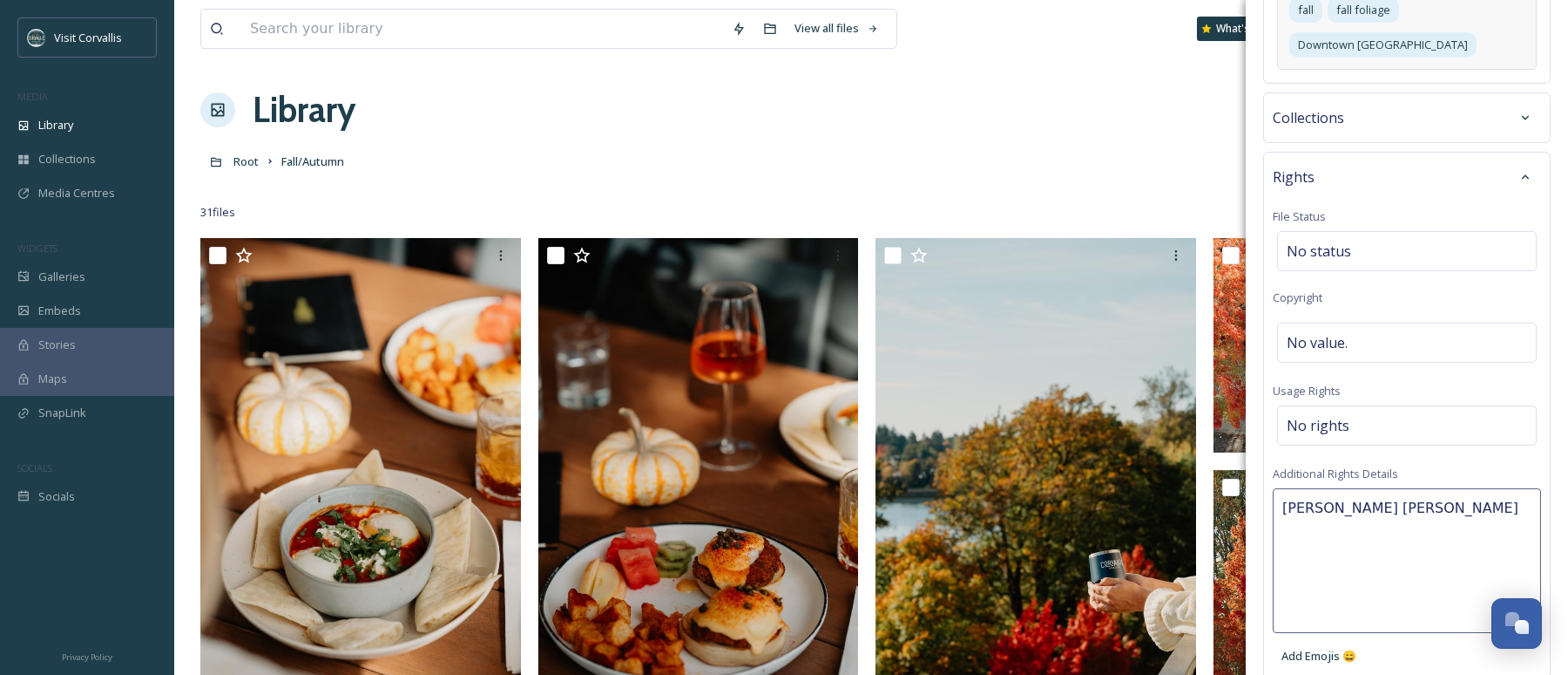
click at [1323, 488] on textarea "AlizahAkiko" at bounding box center [1407, 560] width 268 height 145
drag, startPoint x: 1284, startPoint y: 471, endPoint x: 1344, endPoint y: 483, distance: 61.2
click at [1284, 488] on textarea "[PERSON_NAME] [PERSON_NAME]" at bounding box center [1407, 560] width 268 height 145
type textarea "Photos by [PERSON_NAME] [PERSON_NAME]"
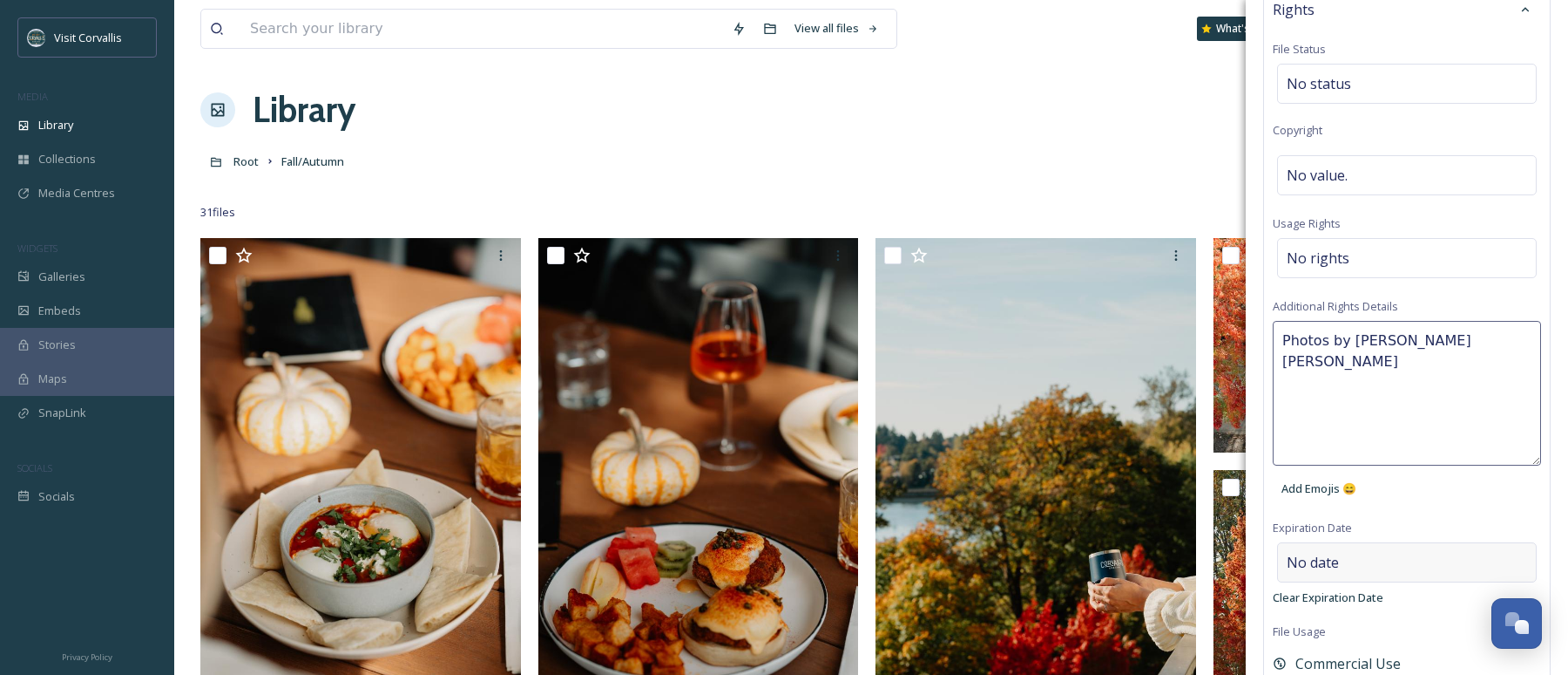
scroll to position [441, 0]
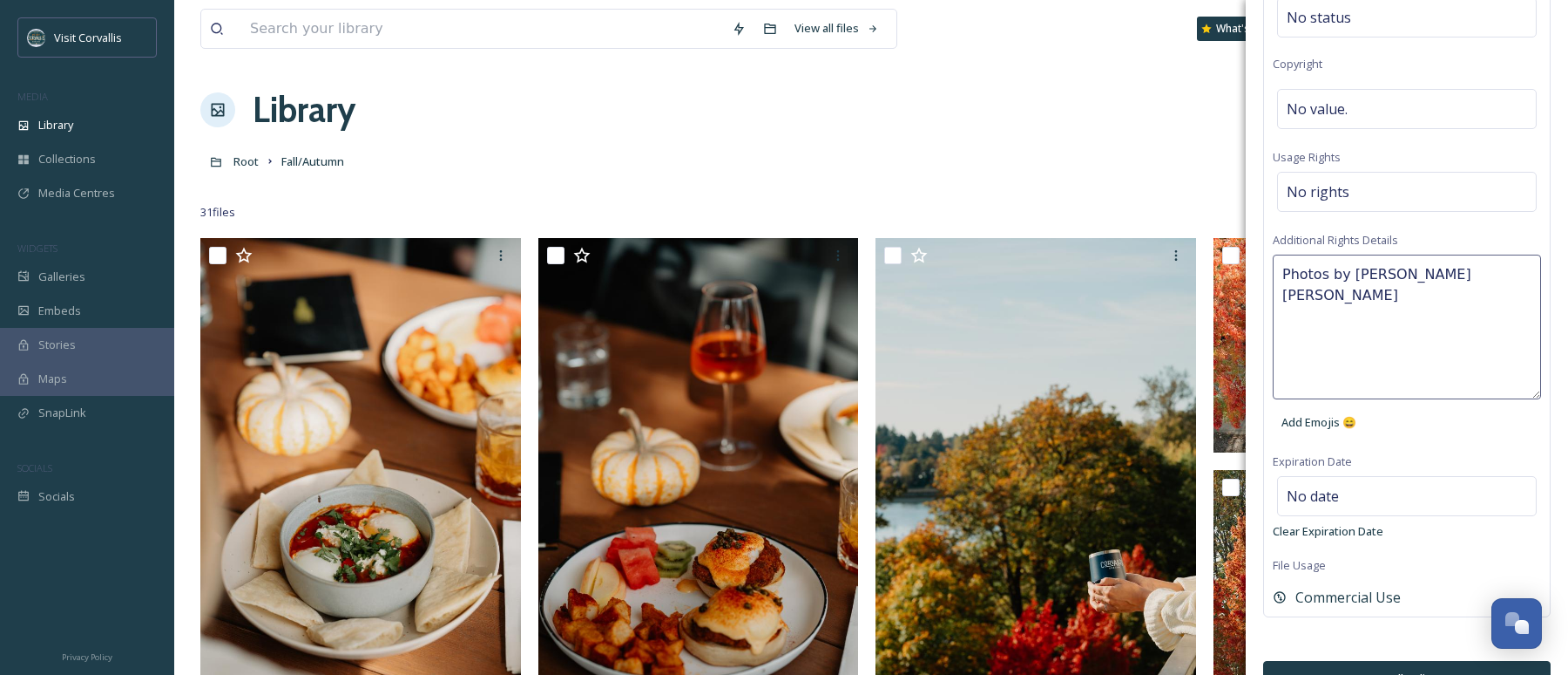
click at [1396, 661] on button "Bulk Edit" at bounding box center [1406, 679] width 287 height 36
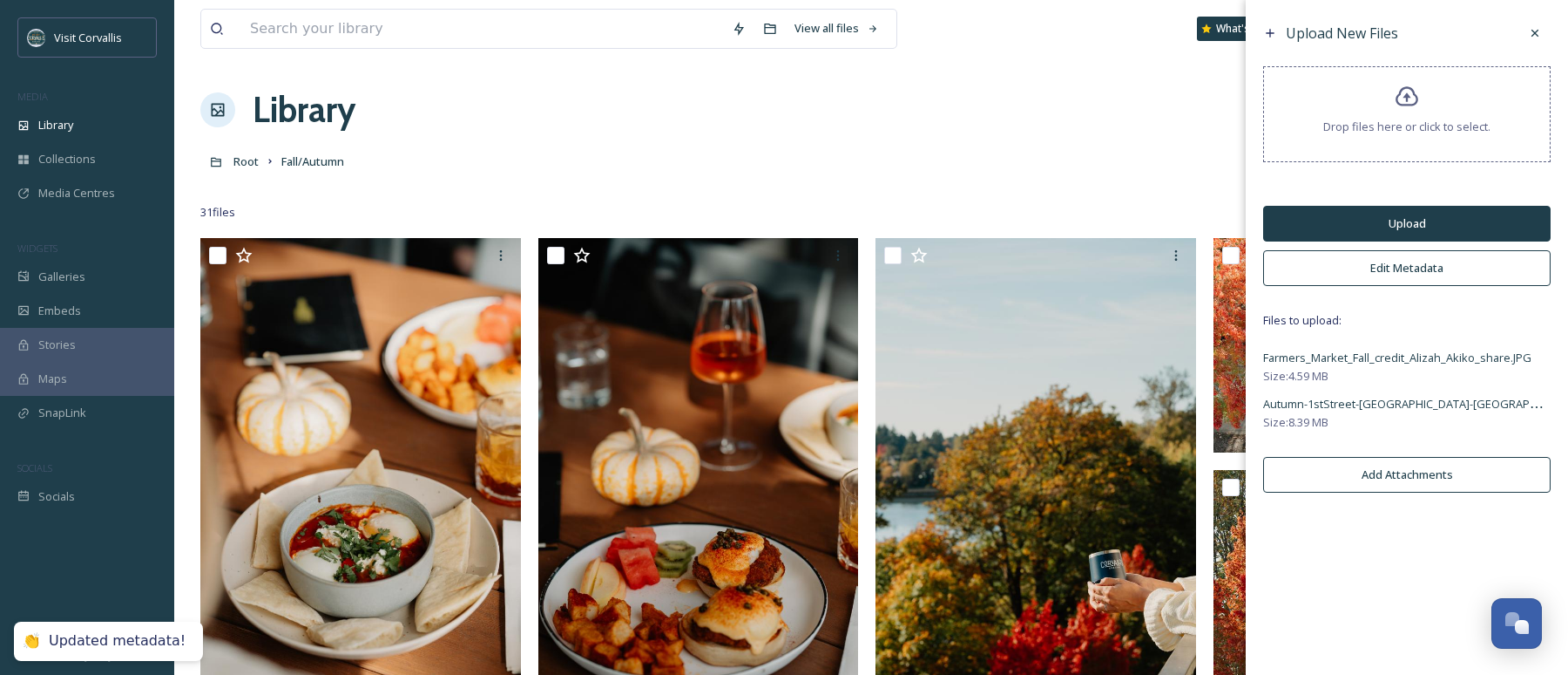
click at [1405, 208] on button "Upload" at bounding box center [1406, 223] width 287 height 36
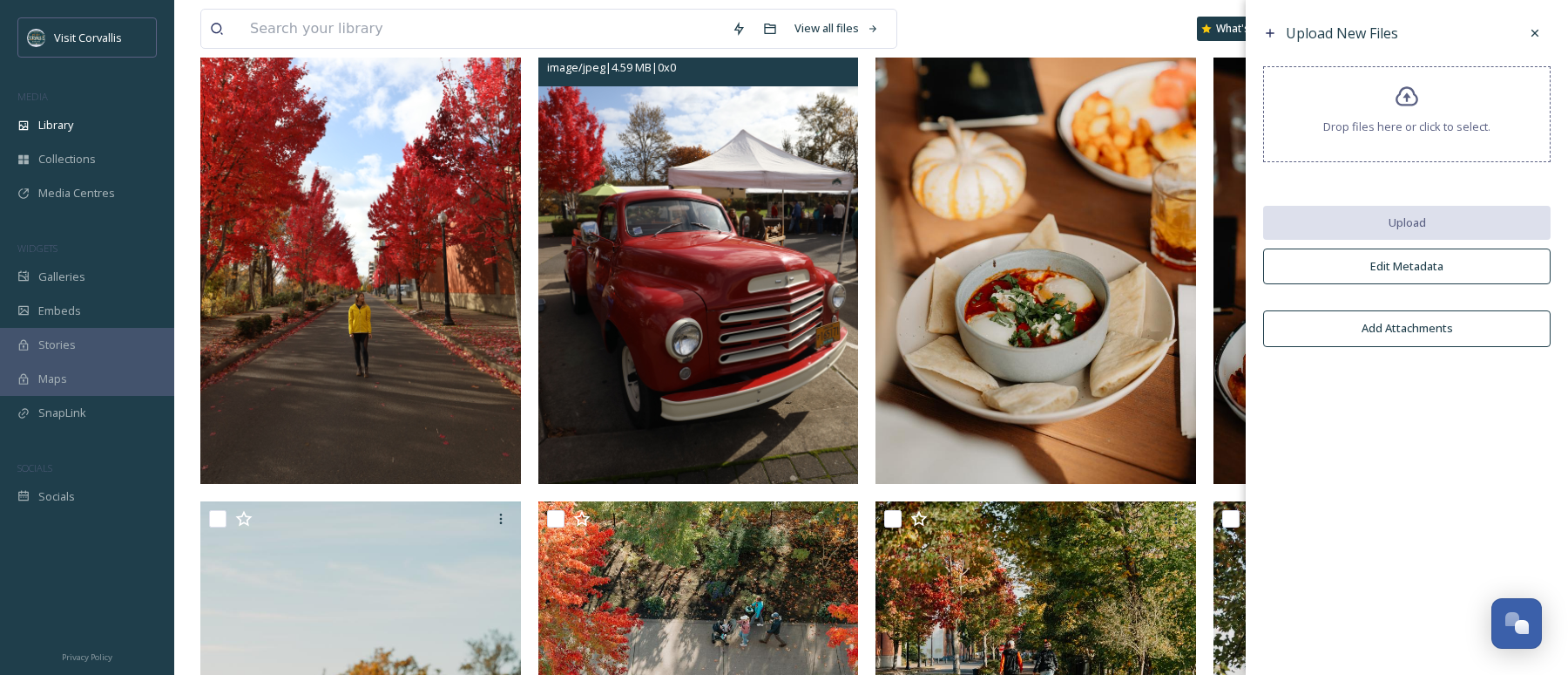
scroll to position [0, 0]
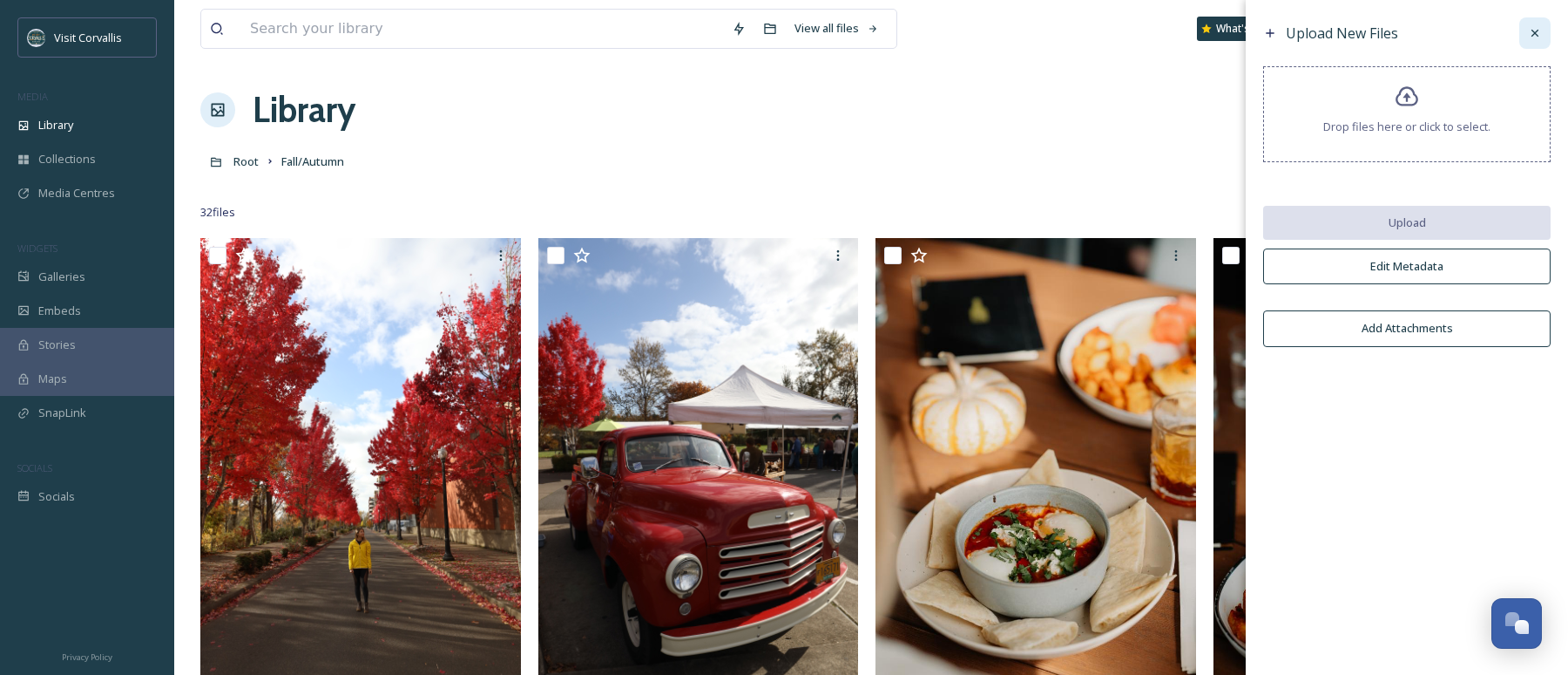
click at [1534, 38] on icon at bounding box center [1535, 33] width 14 height 14
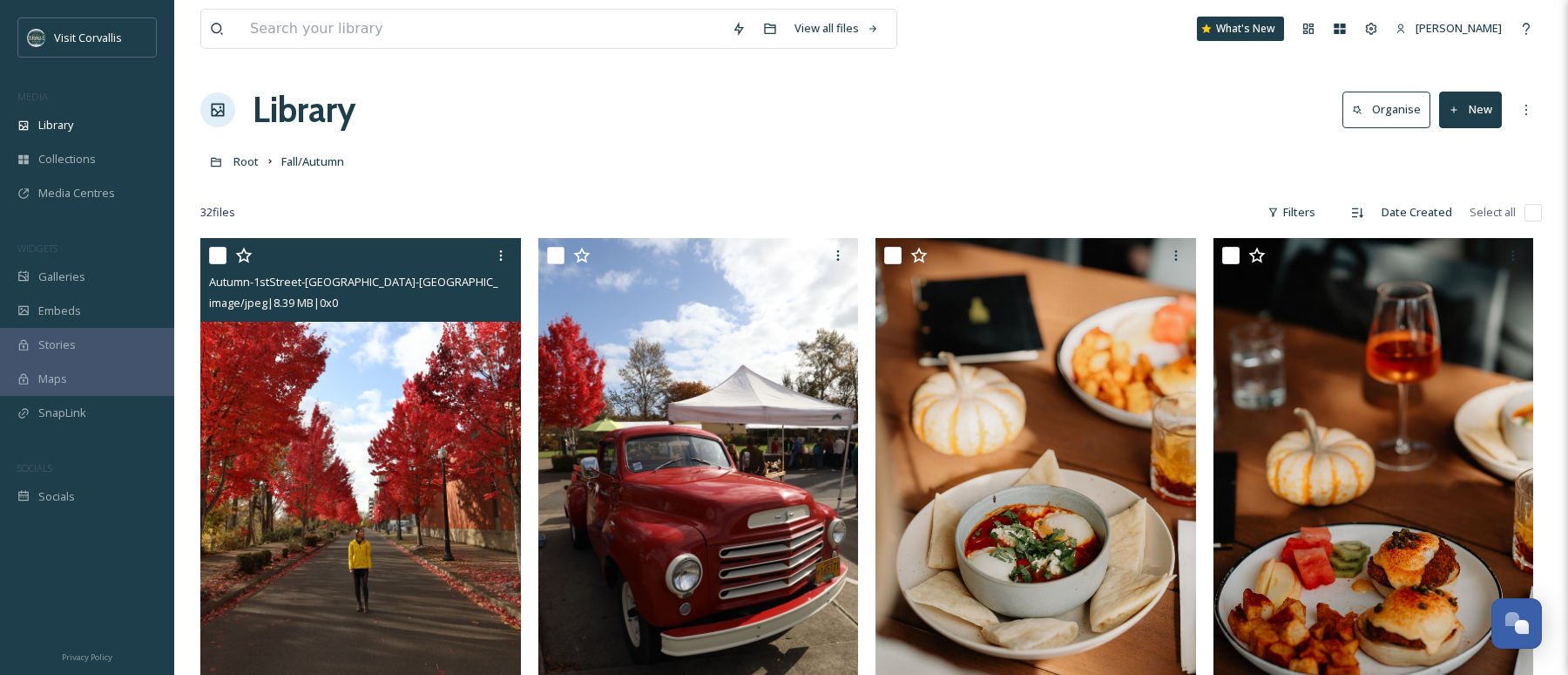
click at [219, 255] on input "checkbox" at bounding box center [218, 255] width 18 height 18
checkbox input "true"
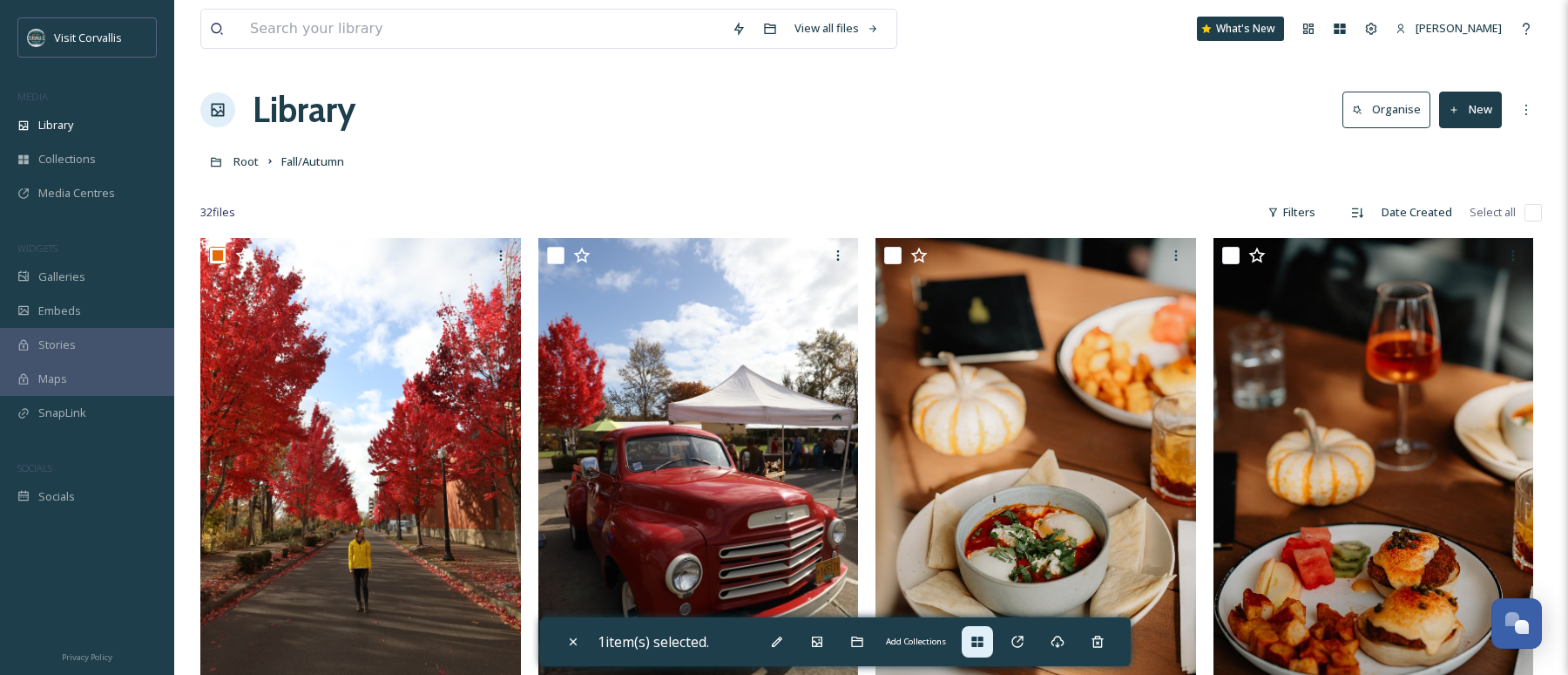
click at [980, 645] on icon at bounding box center [977, 642] width 12 height 11
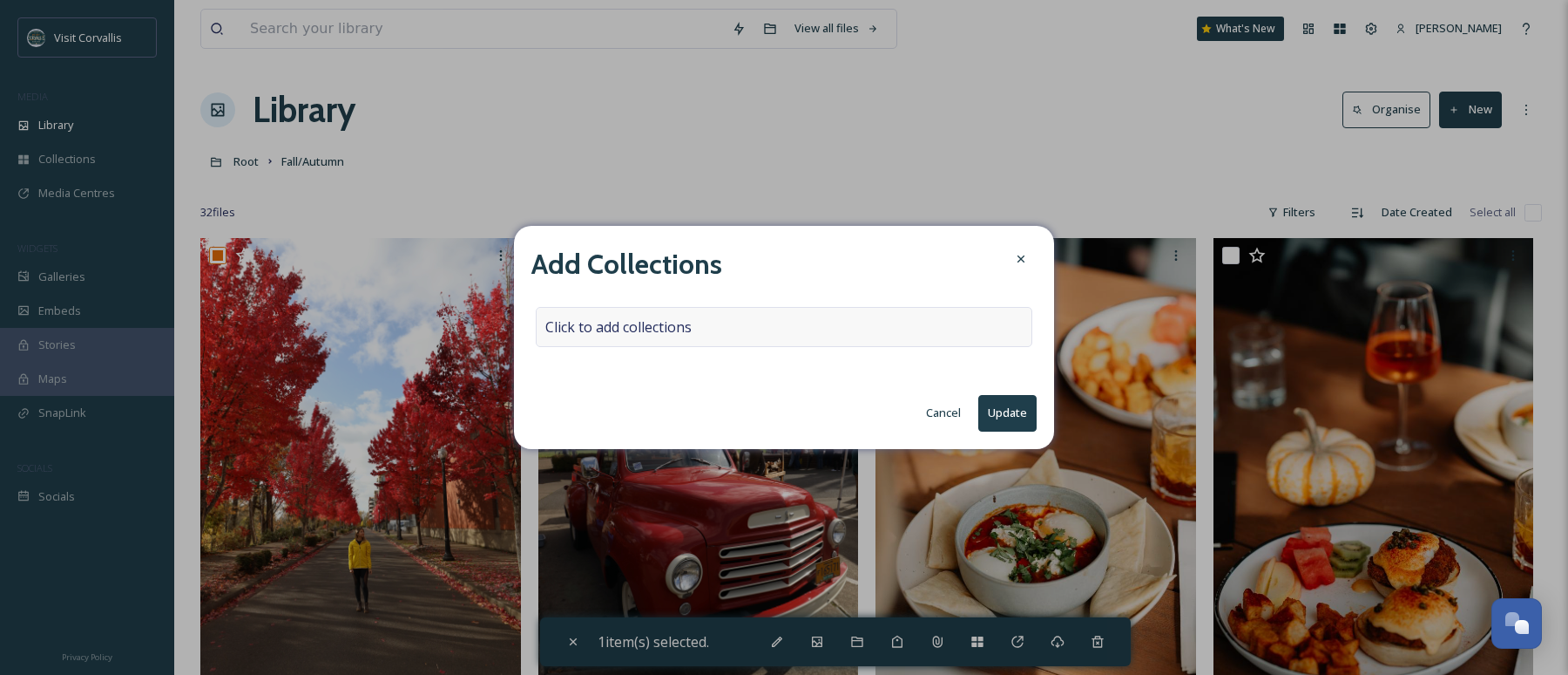
click at [692, 315] on div "Click to add collections" at bounding box center [784, 326] width 497 height 40
click at [680, 321] on input at bounding box center [633, 326] width 192 height 38
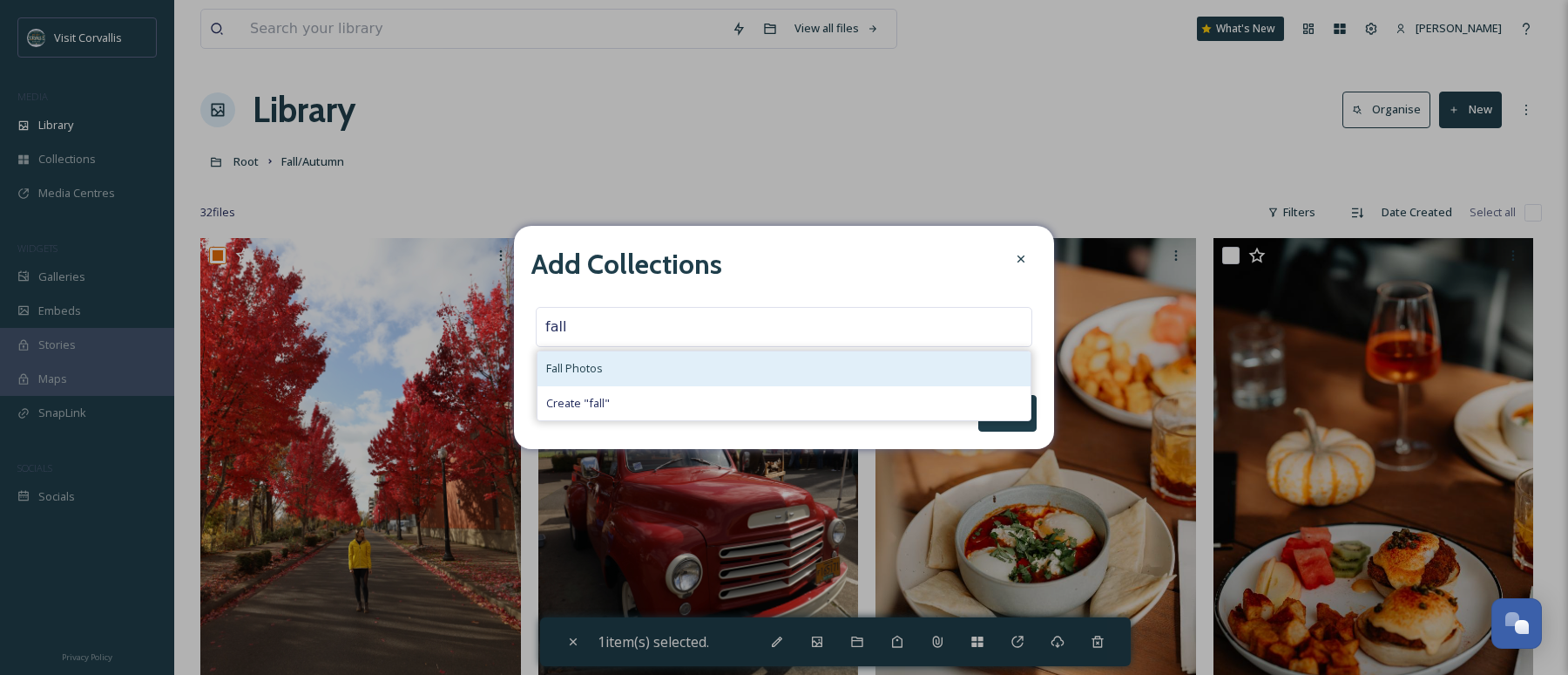
type input "fall"
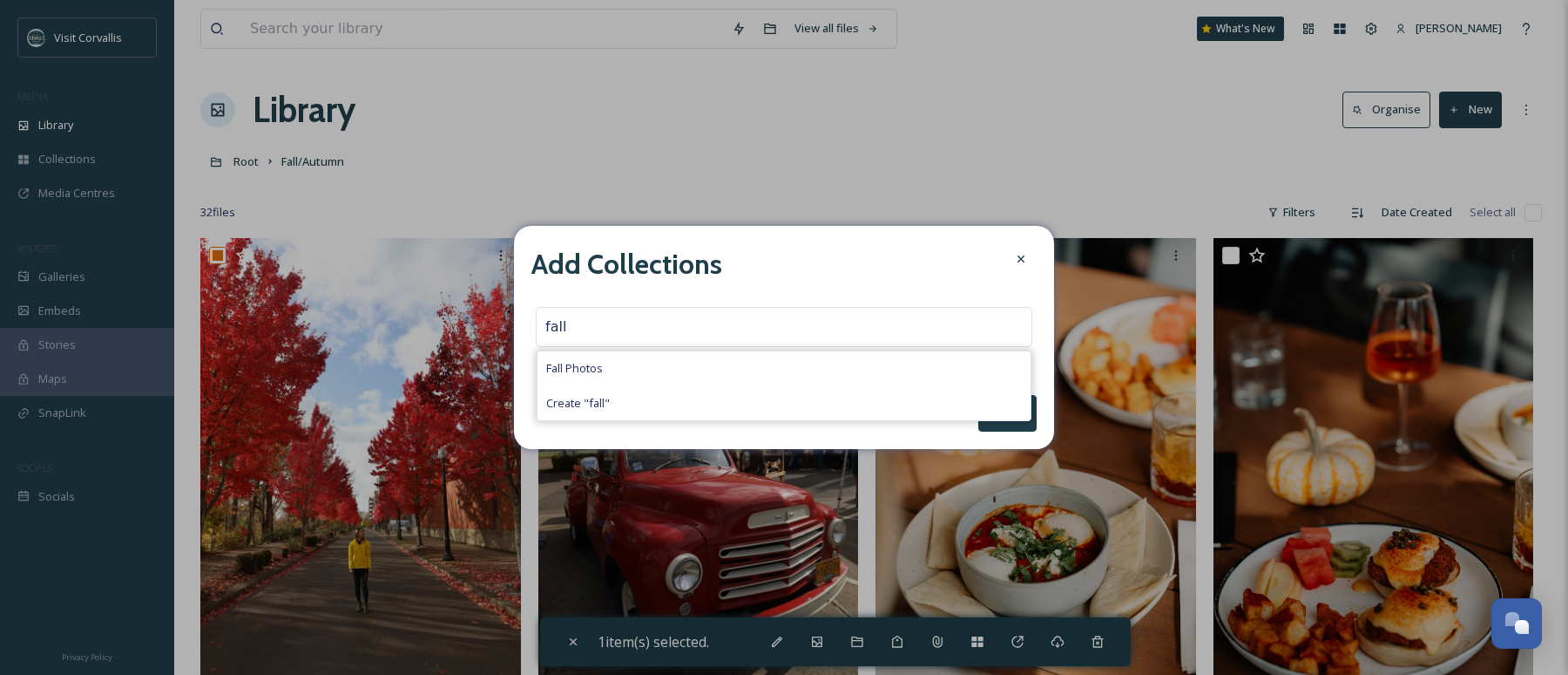
click at [684, 358] on div "Fall Photos" at bounding box center [784, 368] width 493 height 34
click at [1014, 415] on button "Update" at bounding box center [1008, 413] width 59 height 36
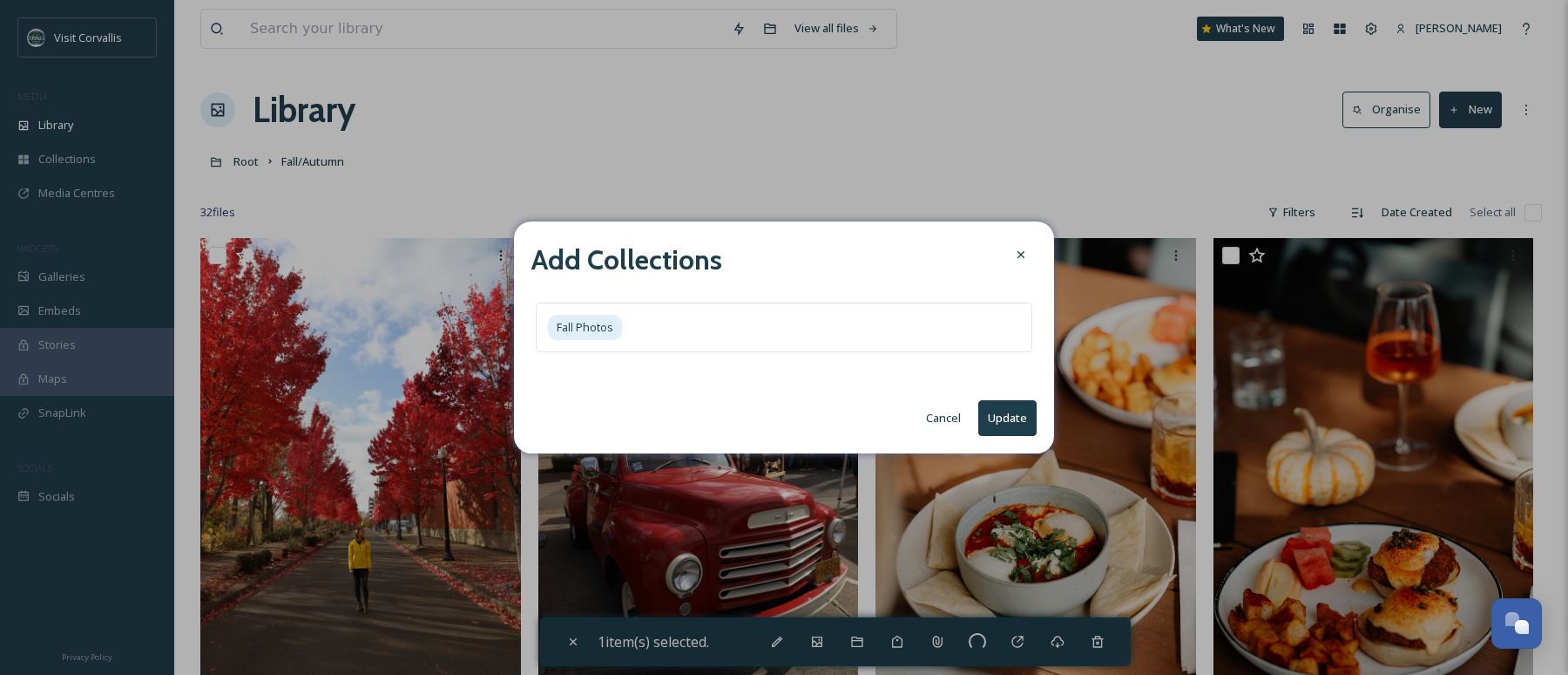
checkbox input "false"
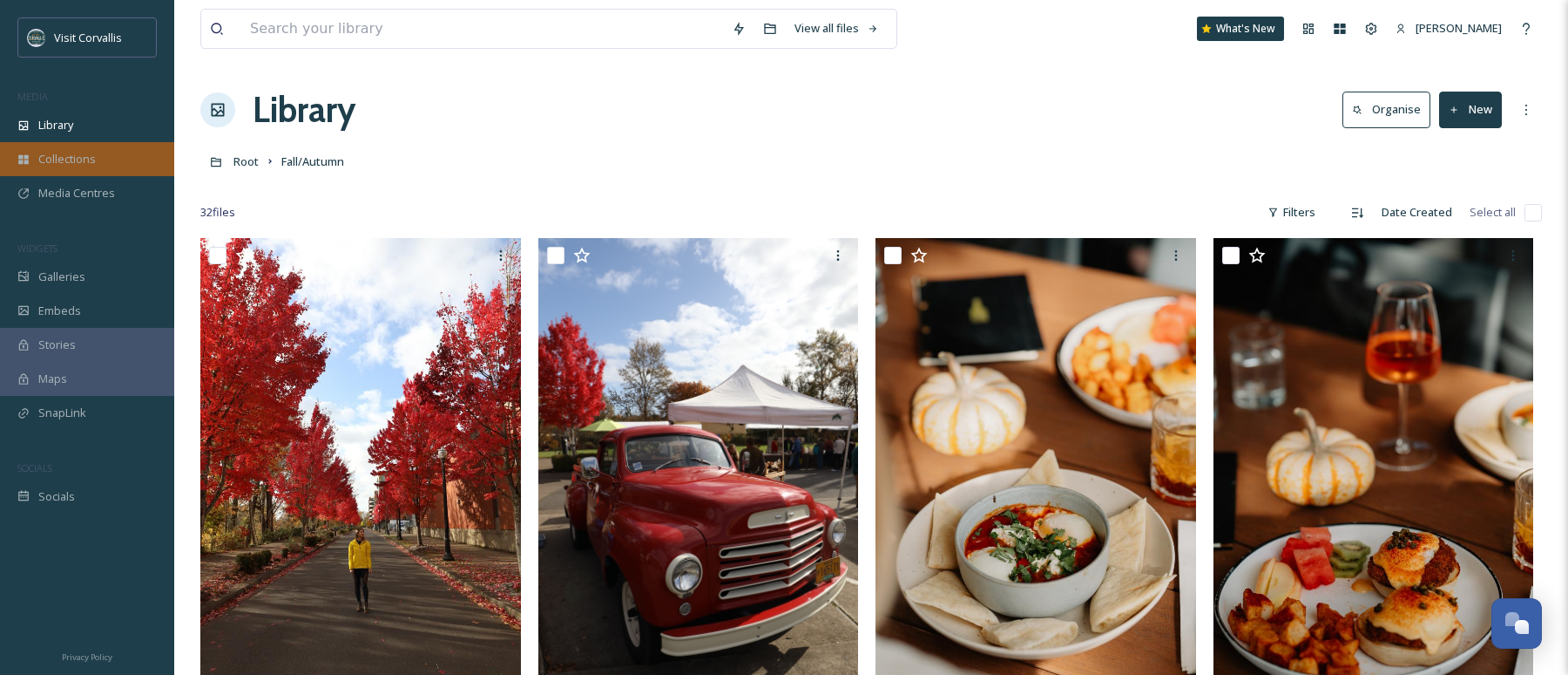
click at [82, 173] on div "Collections" at bounding box center [87, 159] width 174 height 34
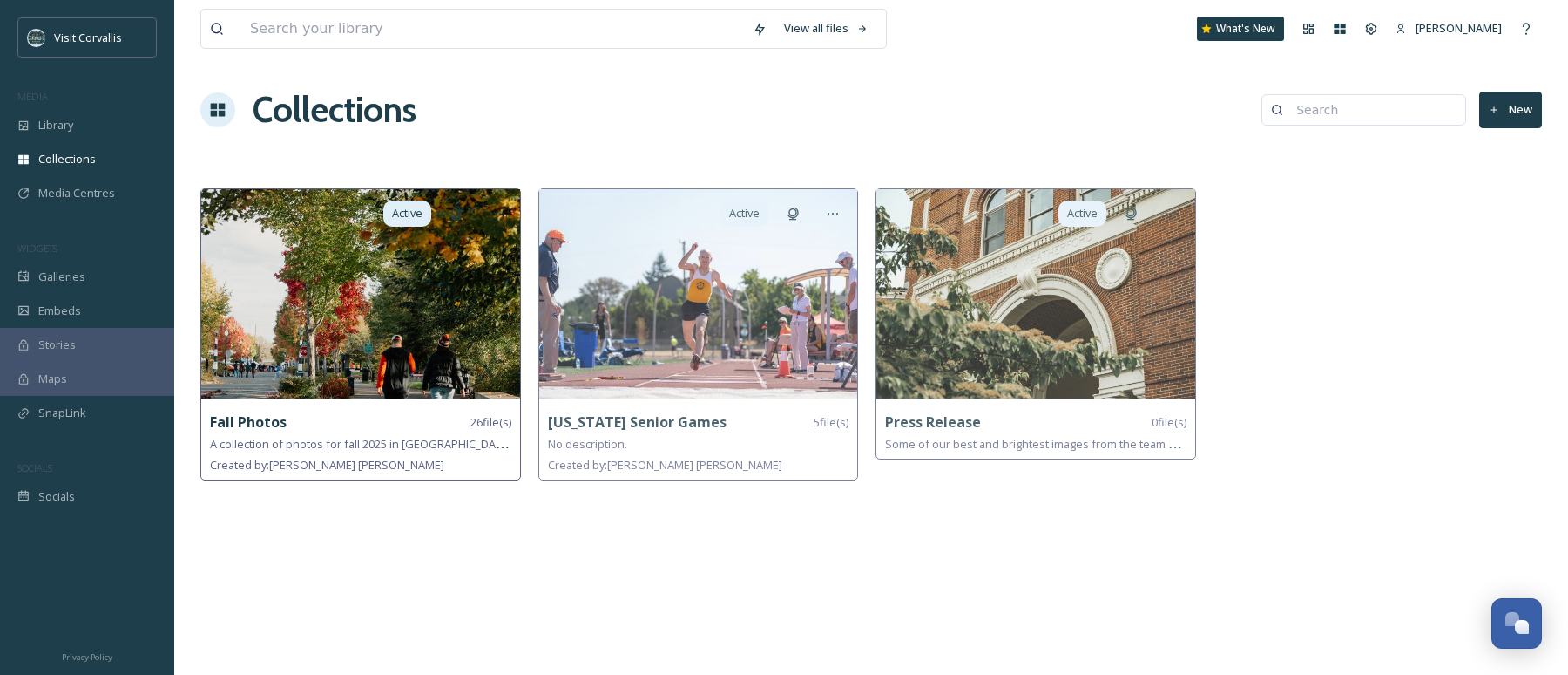
click at [391, 332] on img at bounding box center [360, 293] width 319 height 209
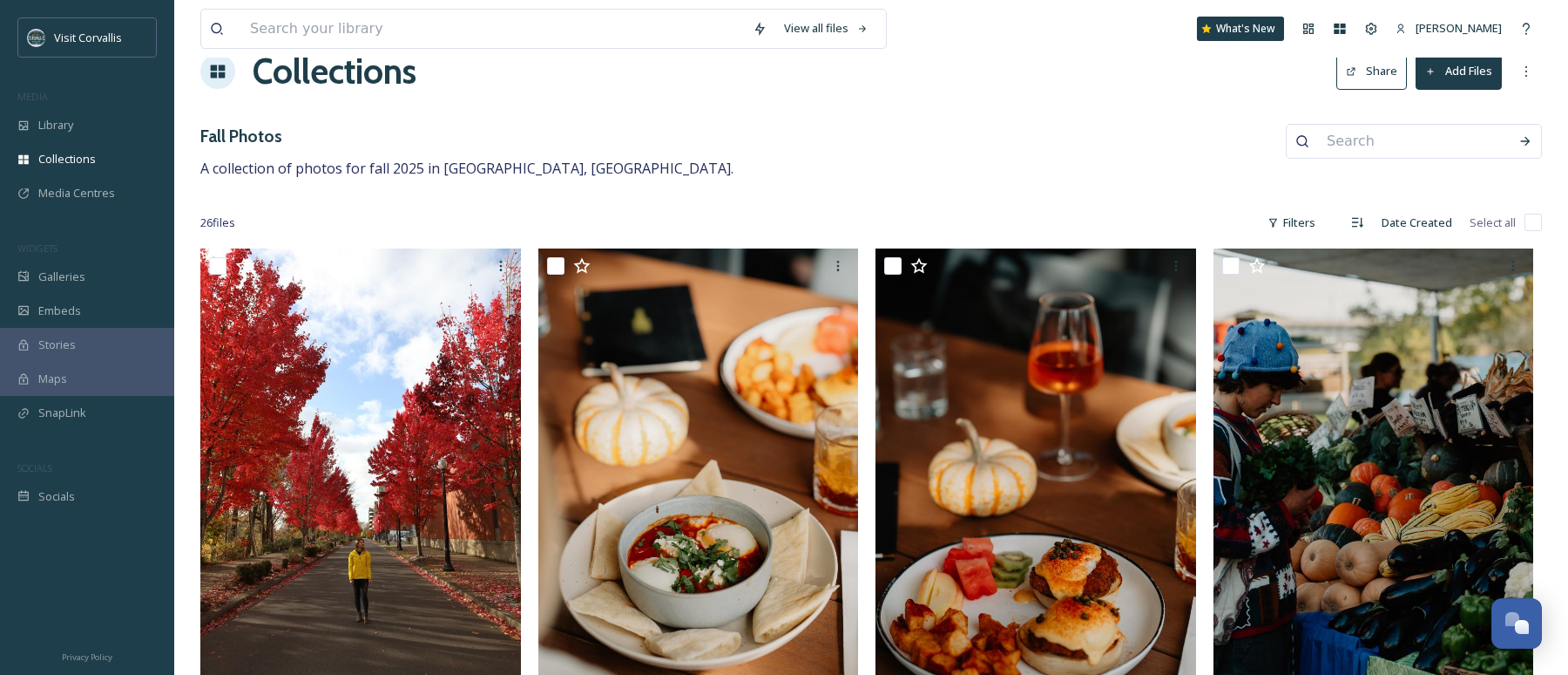
scroll to position [36, 0]
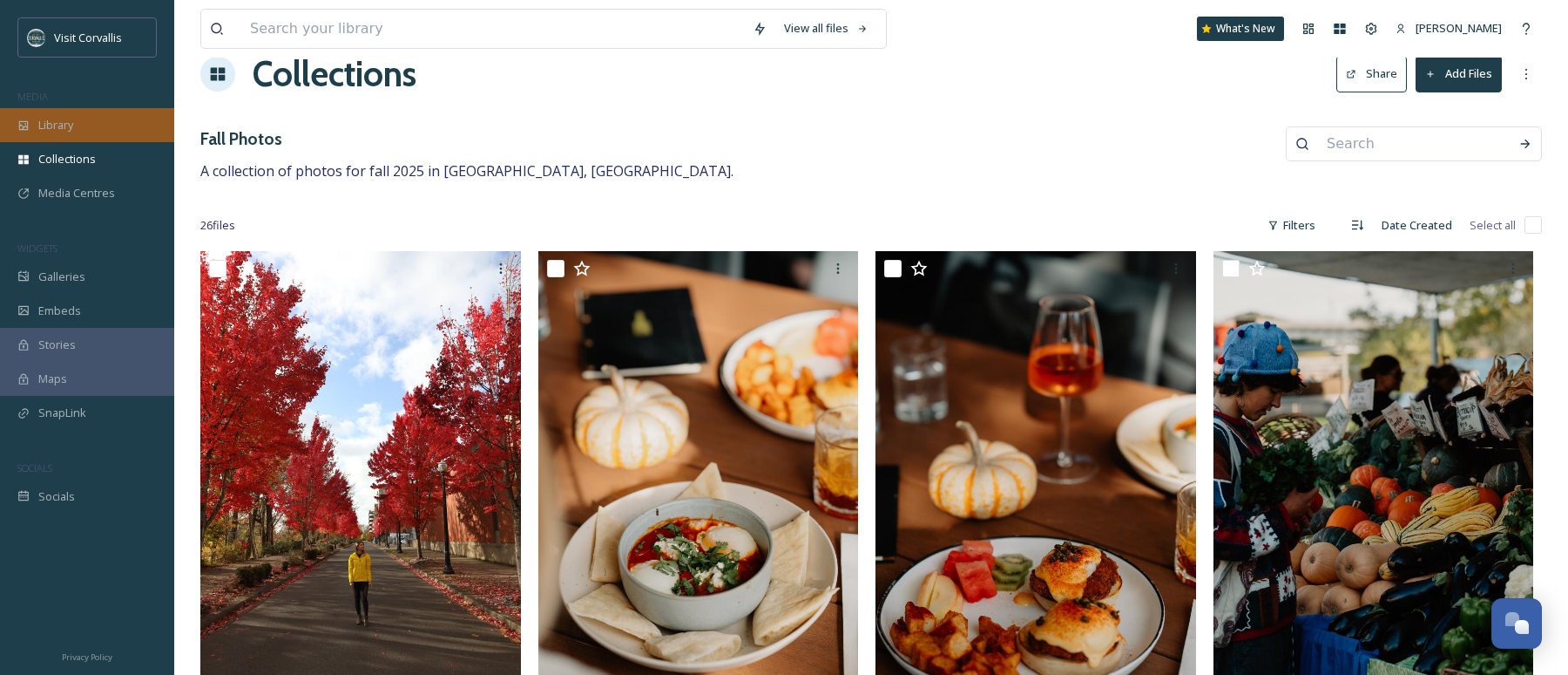
click at [103, 132] on div "Library" at bounding box center [87, 125] width 174 height 34
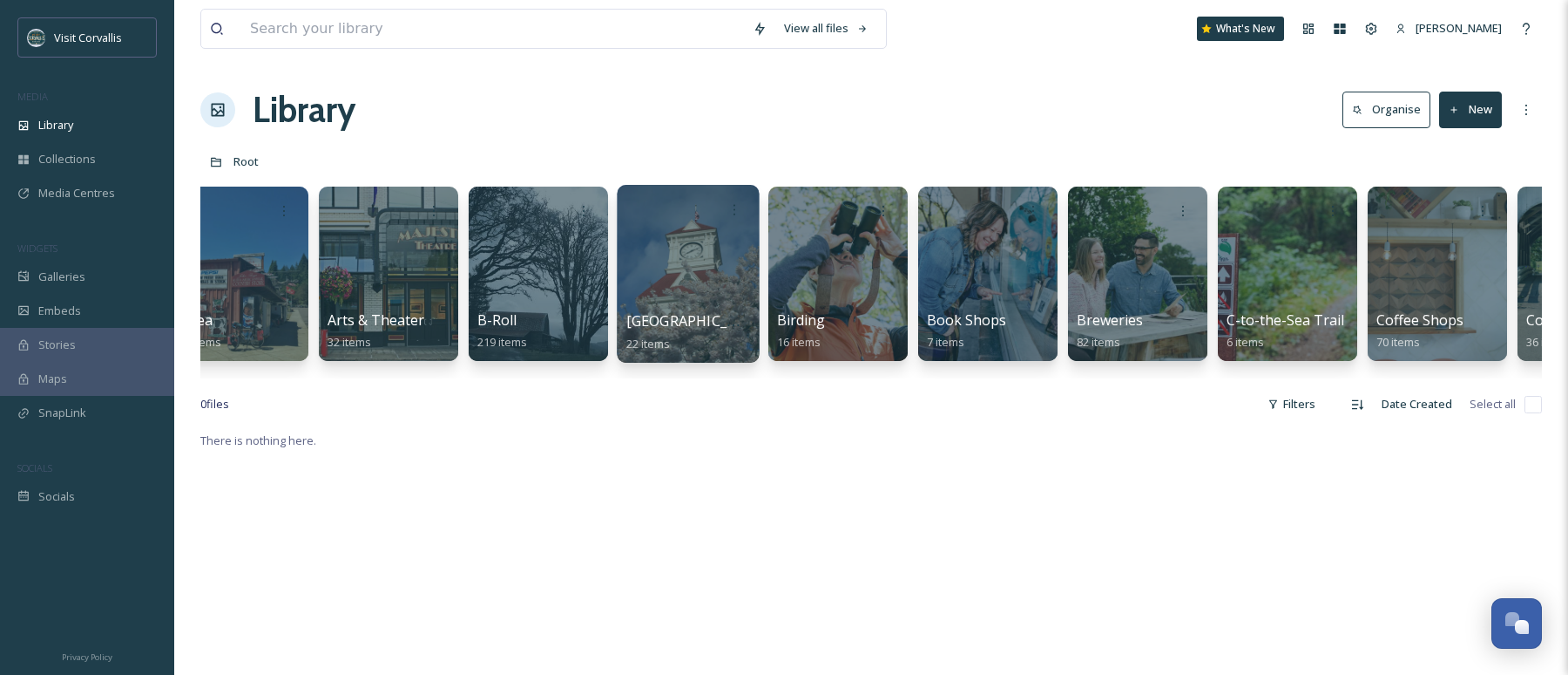
scroll to position [0, 494]
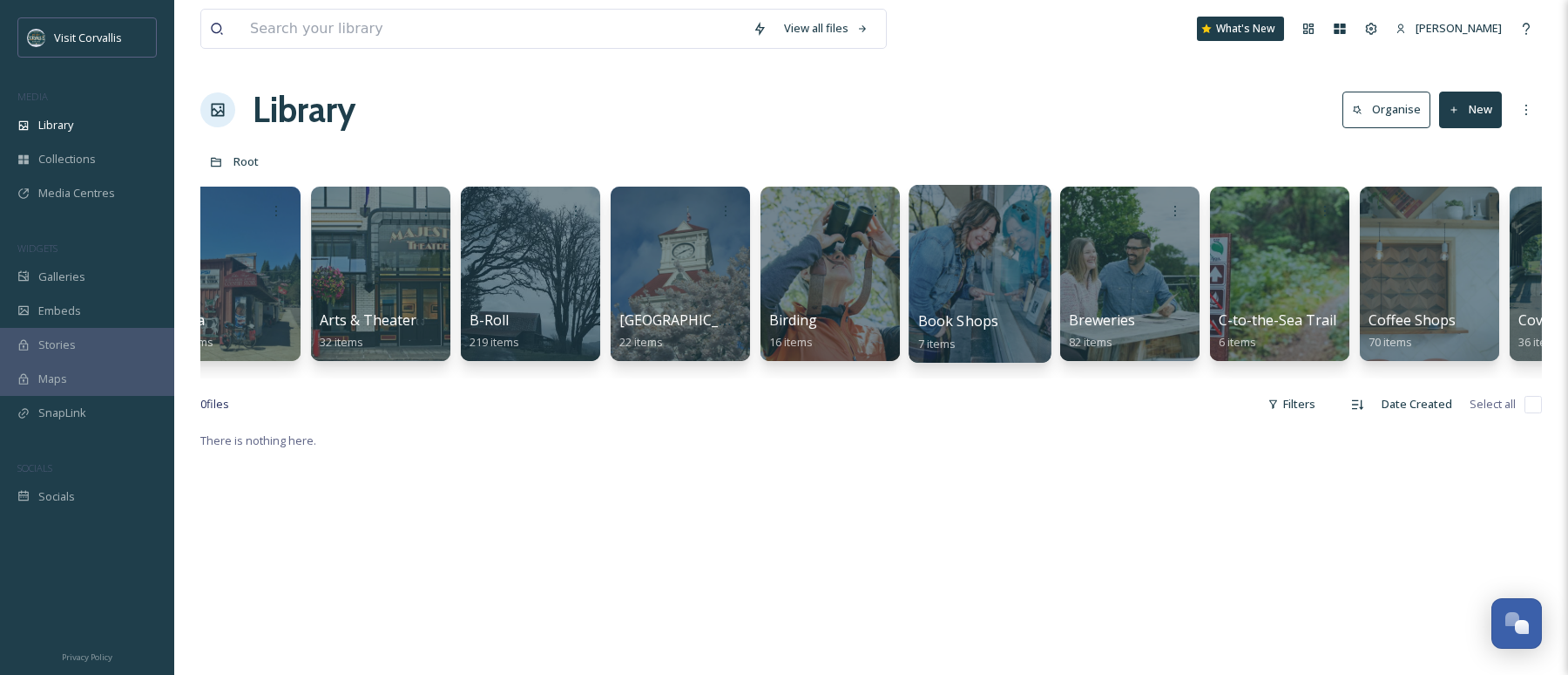
click at [958, 266] on div at bounding box center [980, 274] width 142 height 178
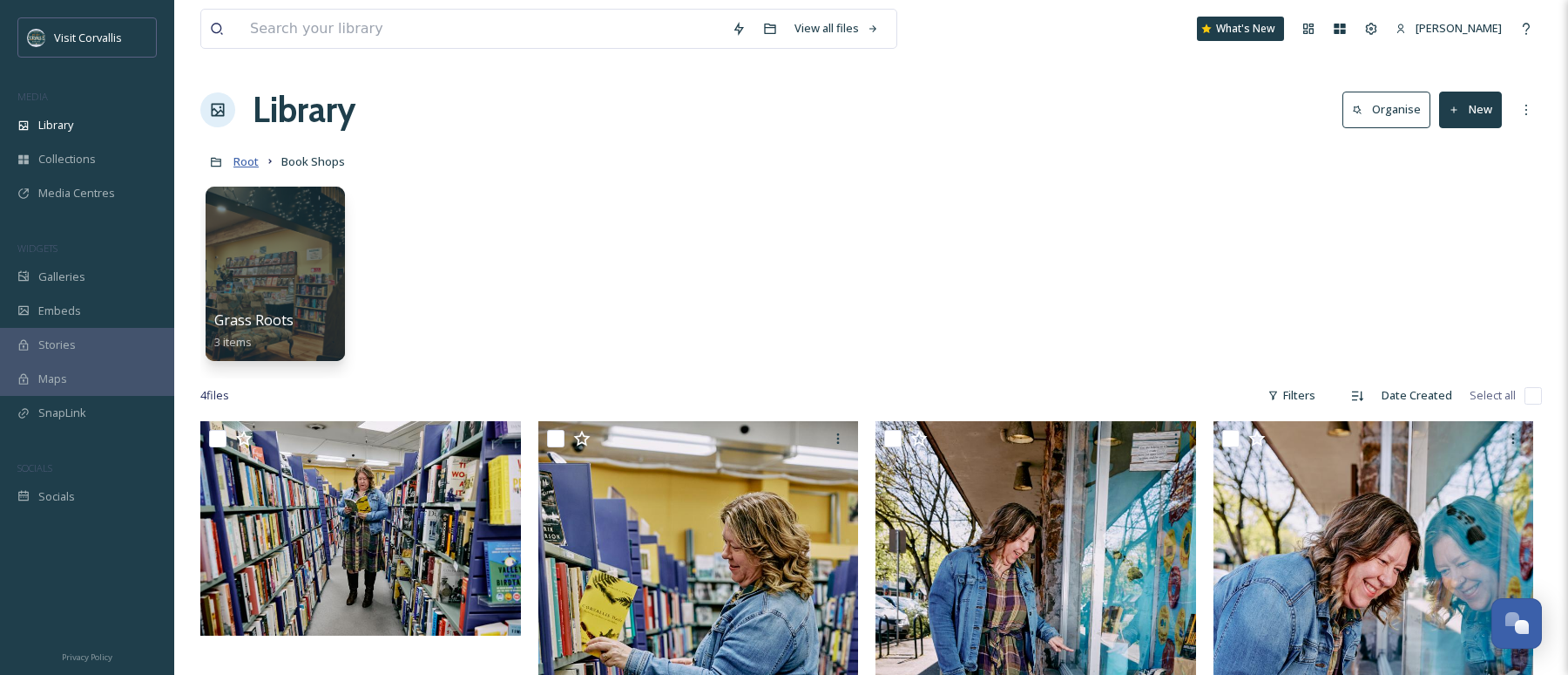
click at [251, 165] on span "Root" at bounding box center [246, 162] width 25 height 16
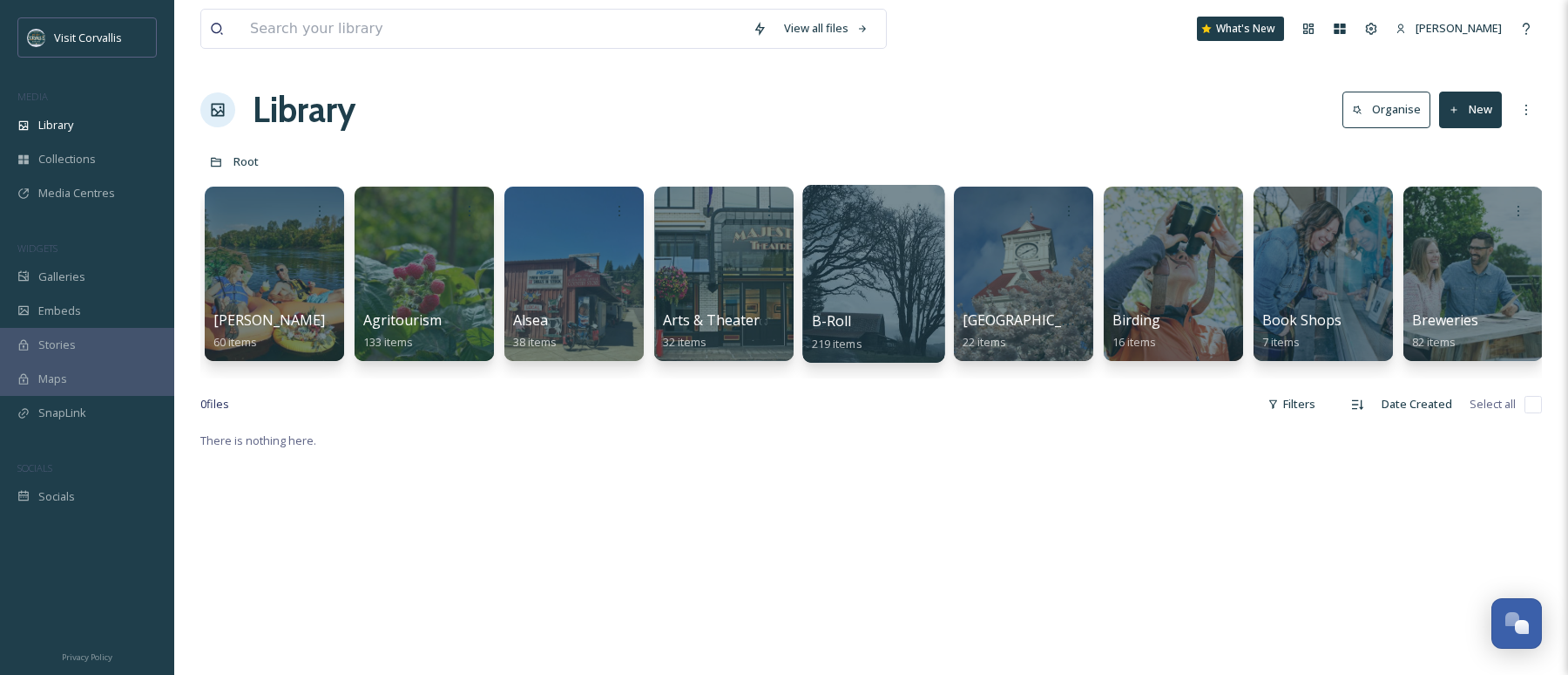
scroll to position [0, 188]
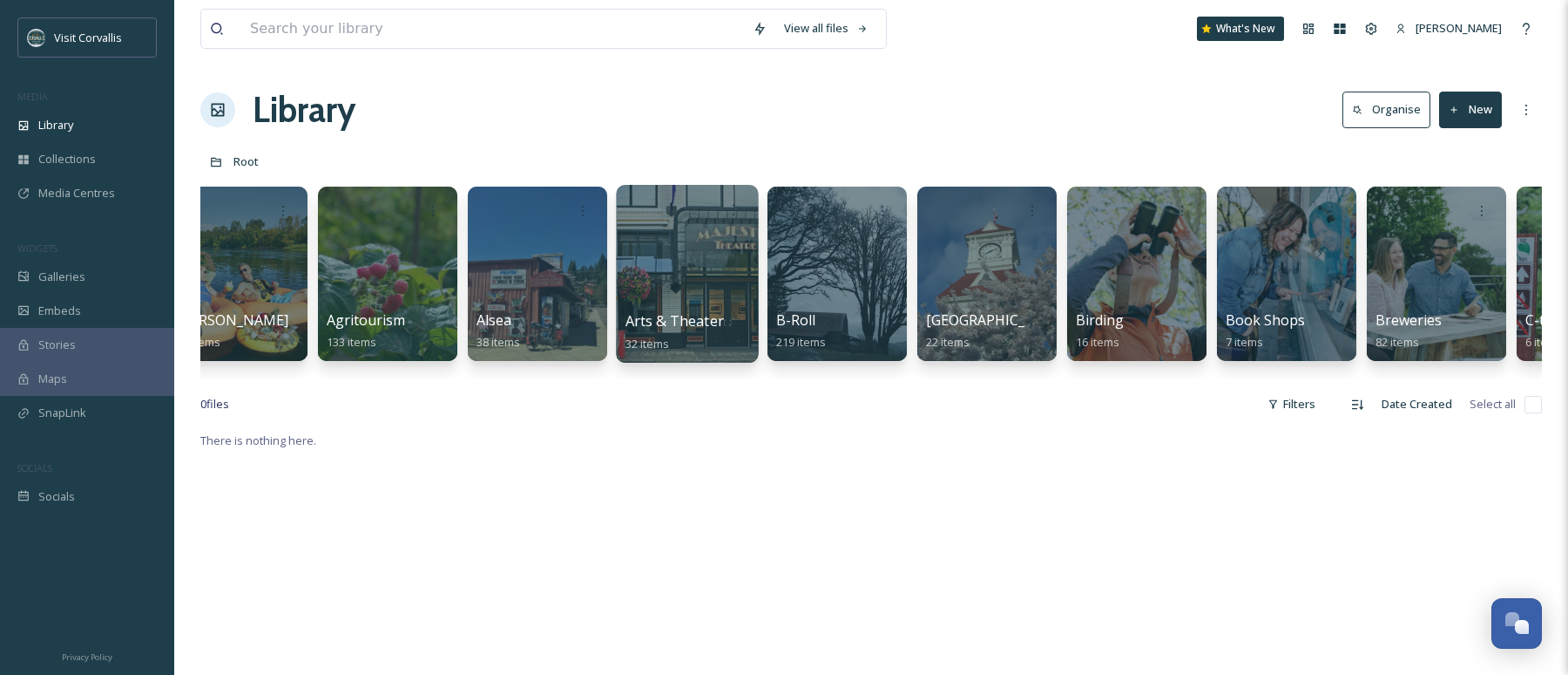
click at [718, 262] on div at bounding box center [687, 274] width 142 height 178
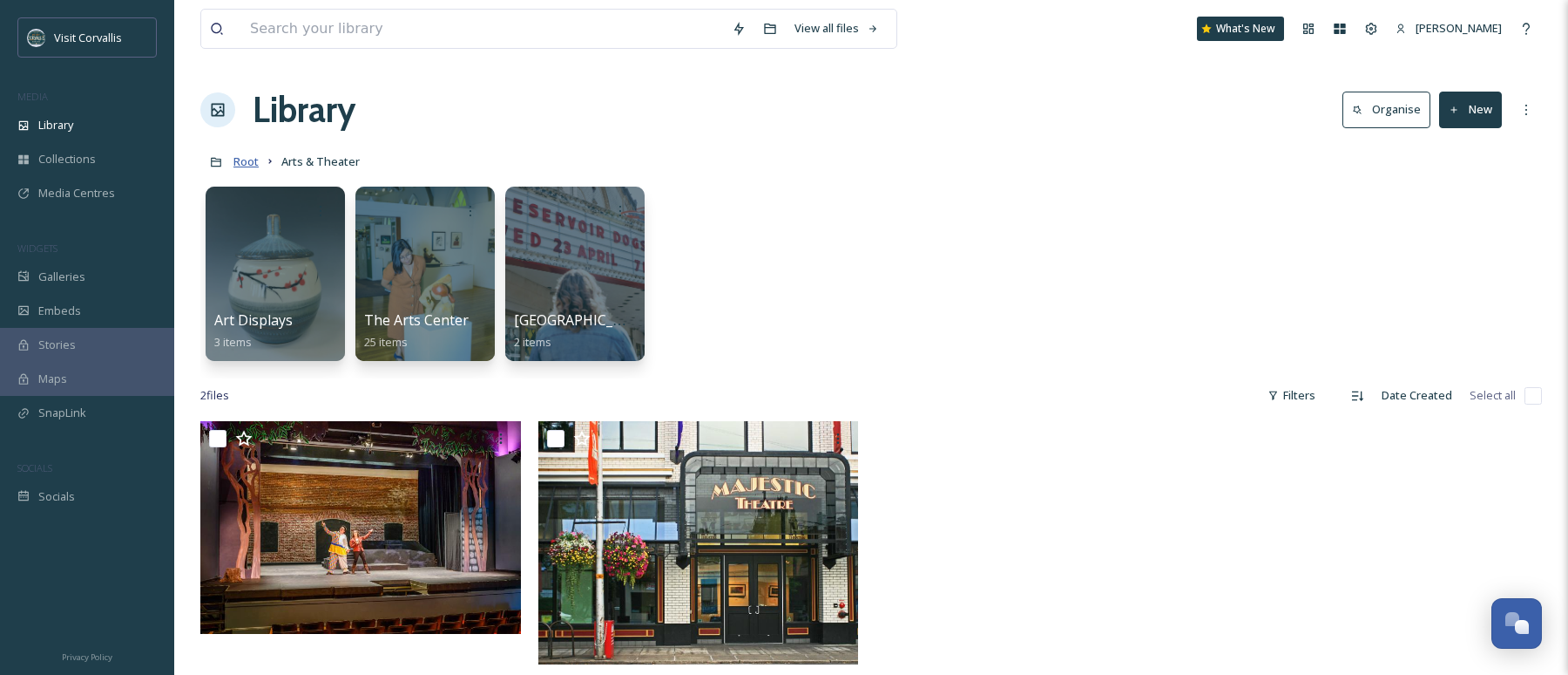
click at [251, 164] on span "Root" at bounding box center [246, 162] width 25 height 16
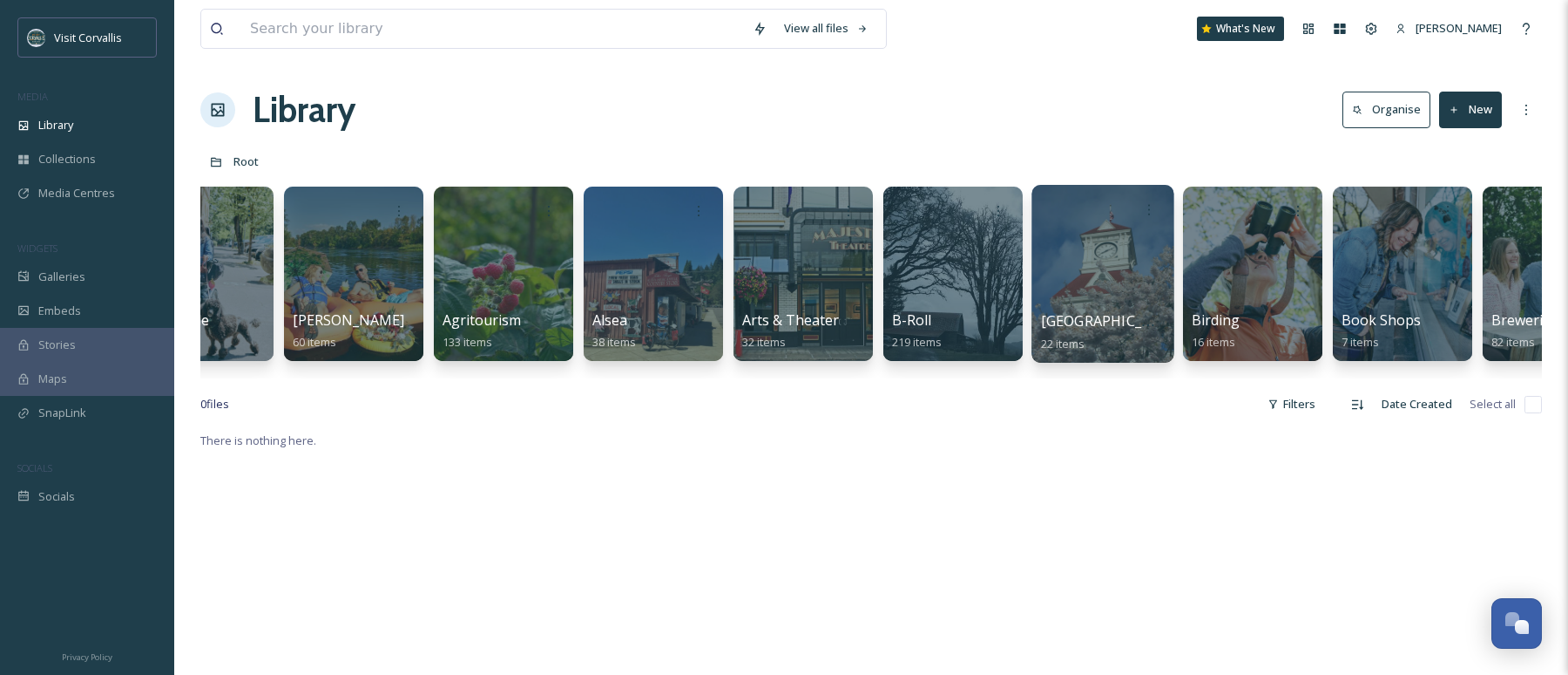
scroll to position [0, 158]
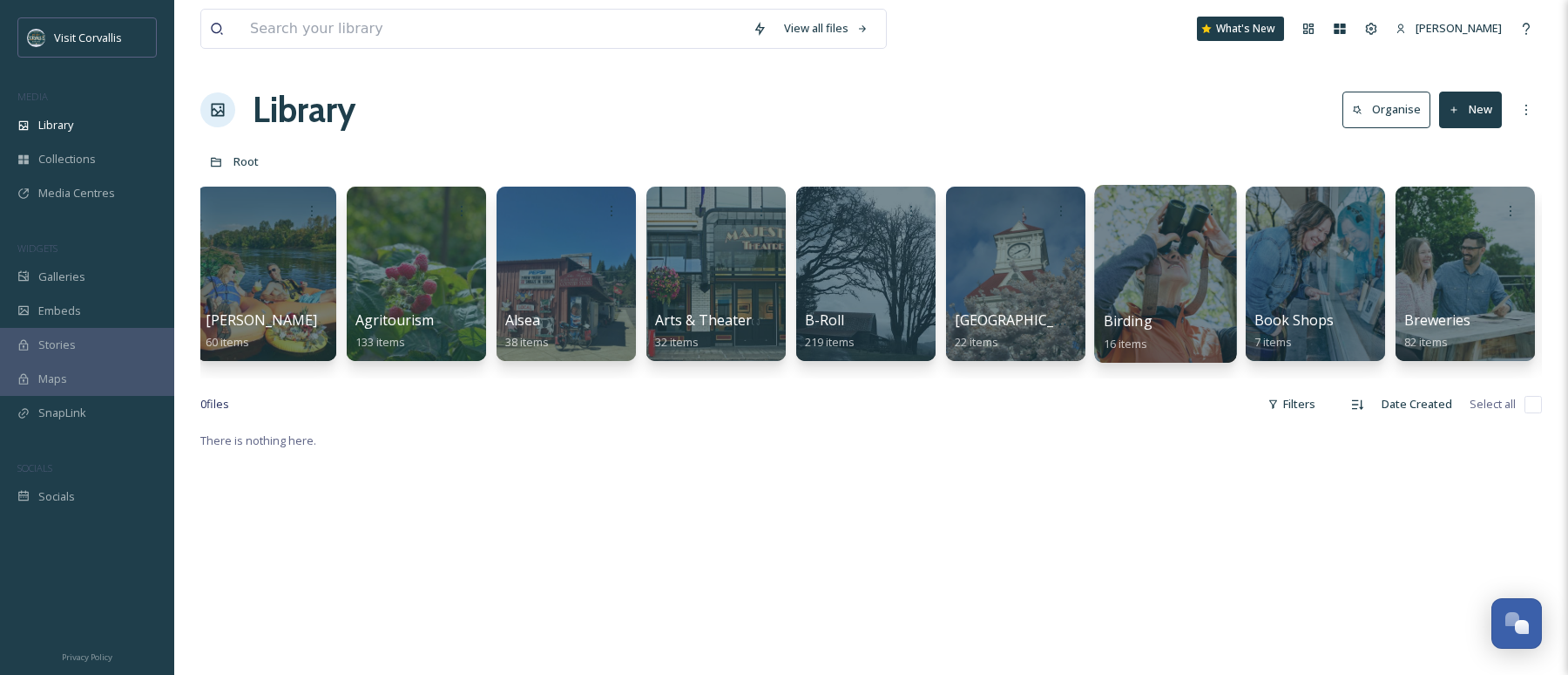
click at [1163, 283] on div at bounding box center [1165, 274] width 142 height 178
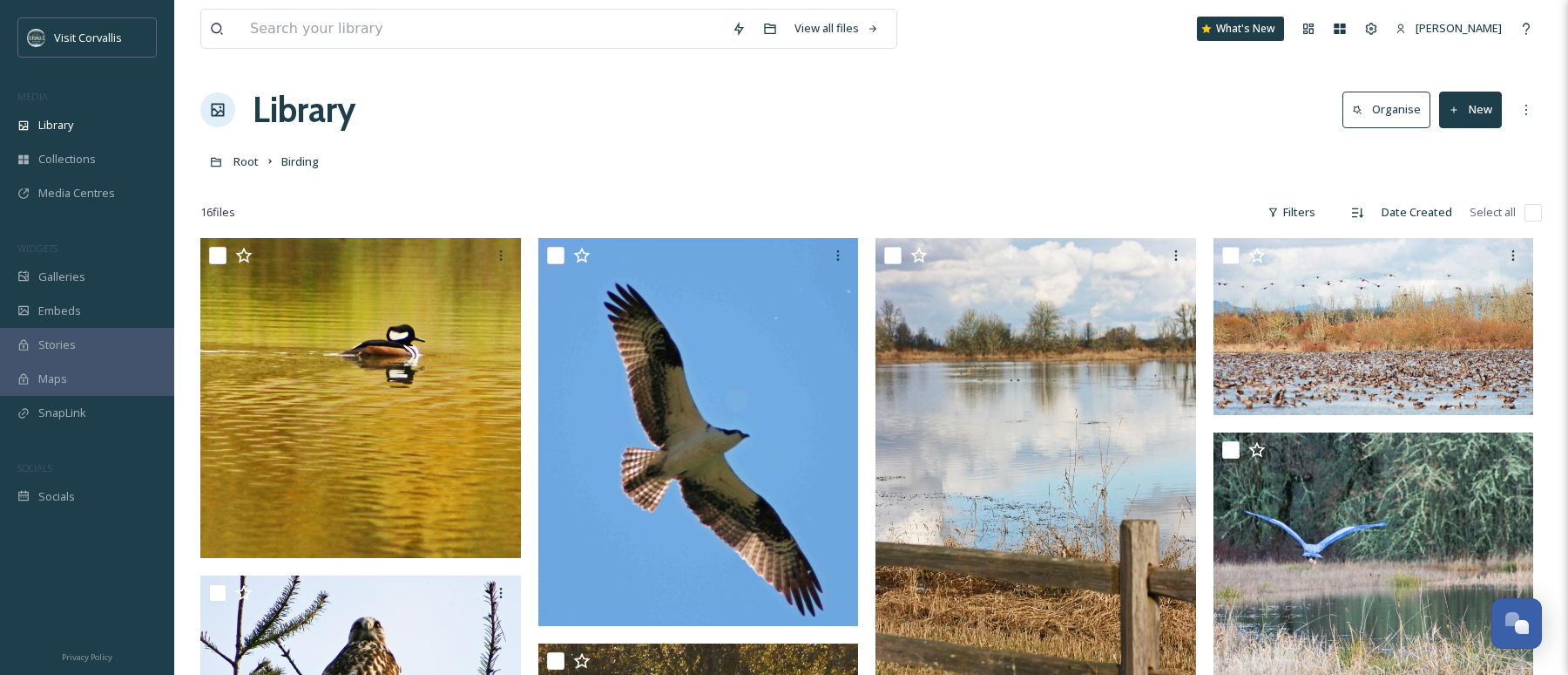
click at [246, 170] on link "Root" at bounding box center [246, 162] width 25 height 21
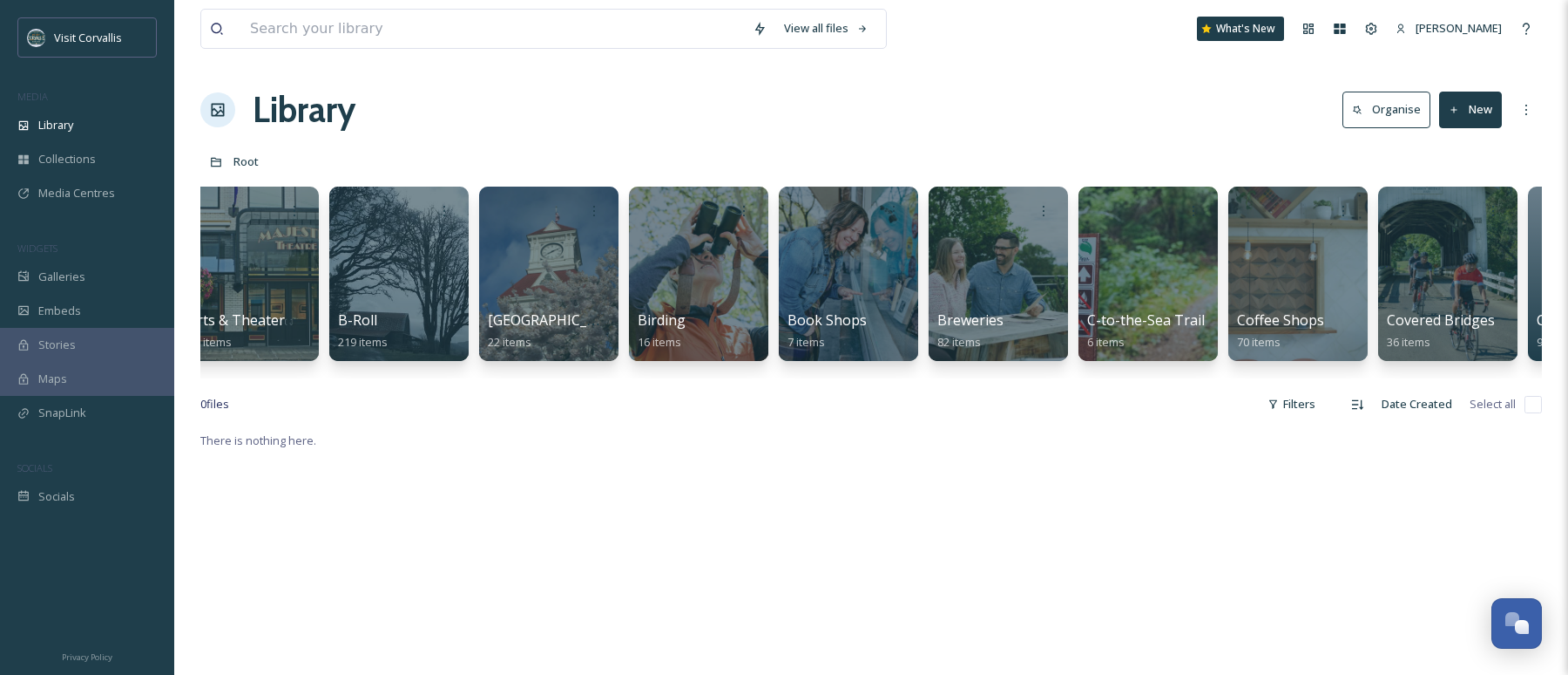
scroll to position [0, 636]
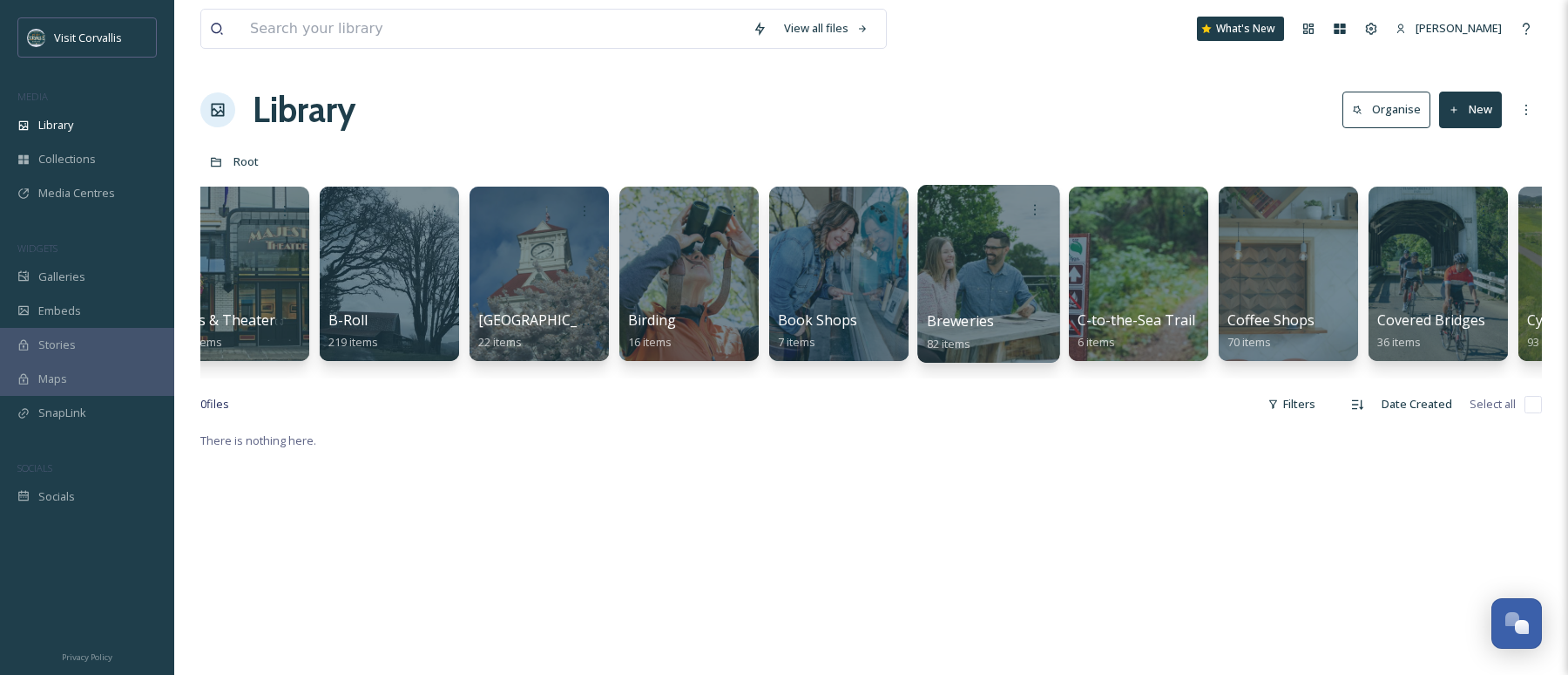
click at [997, 254] on div at bounding box center [988, 274] width 142 height 178
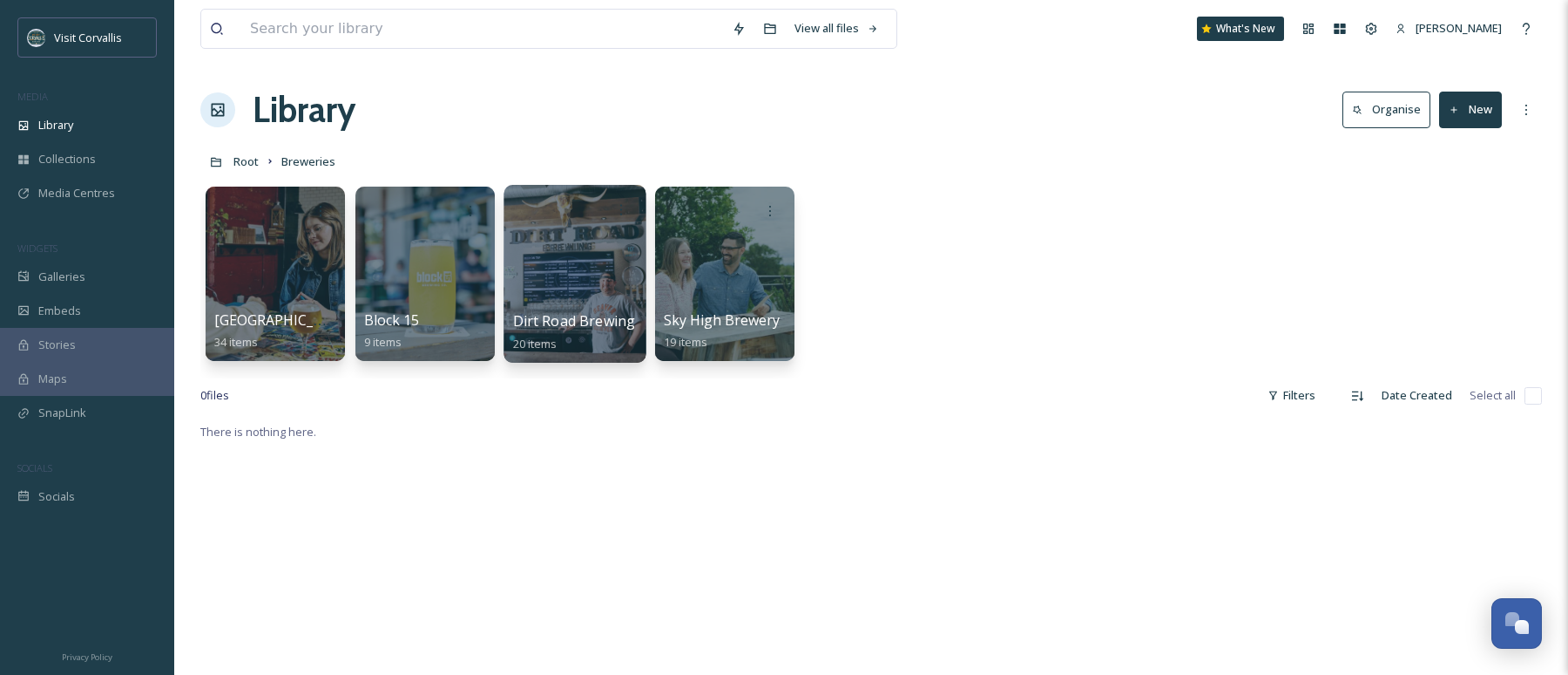
click at [628, 283] on div at bounding box center [575, 274] width 142 height 178
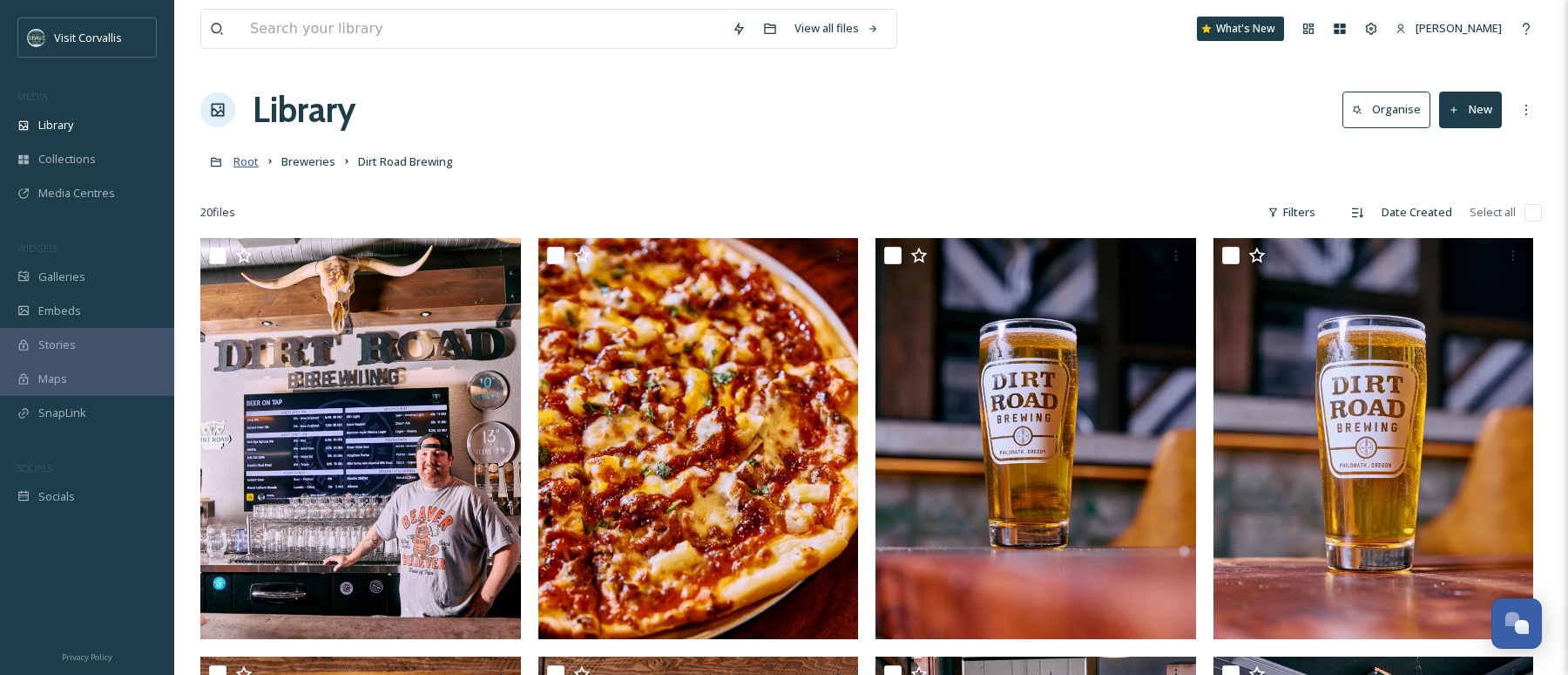
click at [238, 165] on span "Root" at bounding box center [246, 162] width 25 height 16
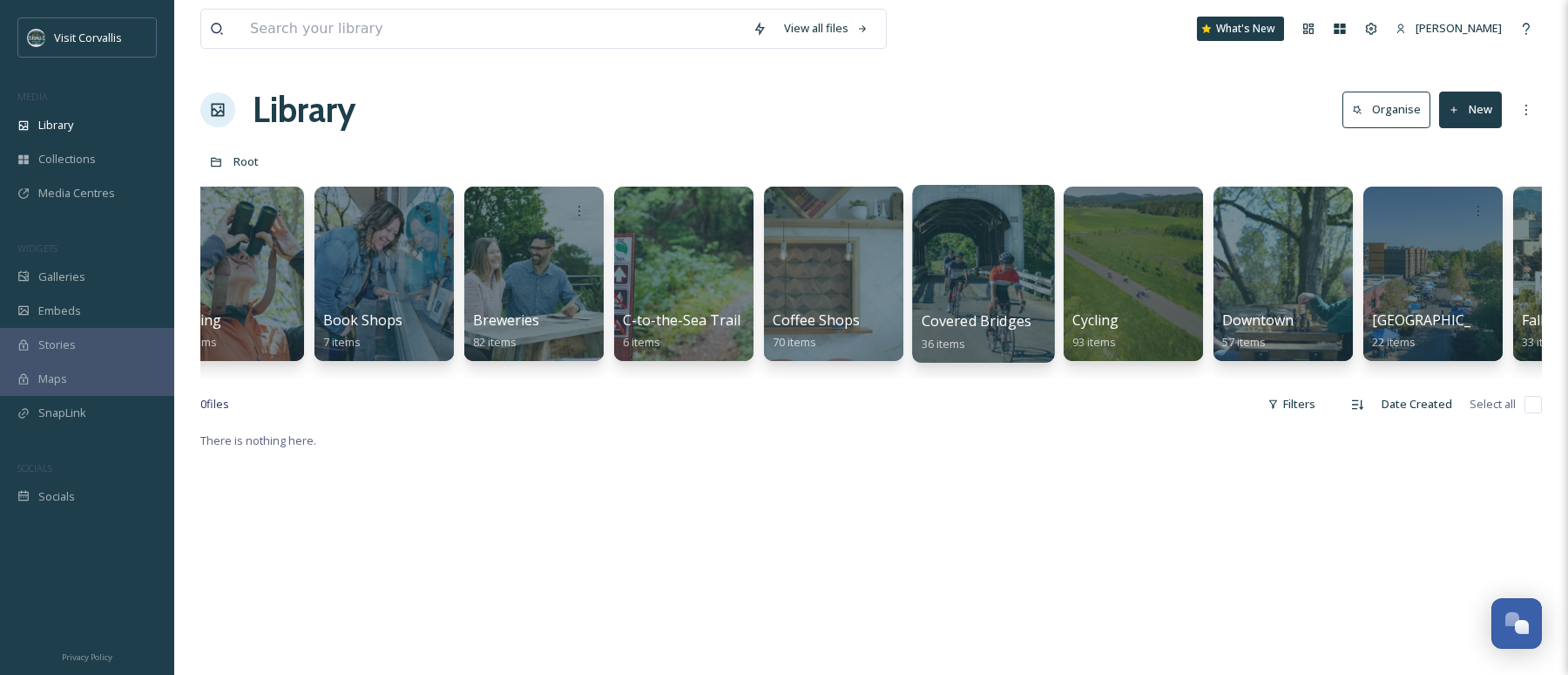
scroll to position [0, 1092]
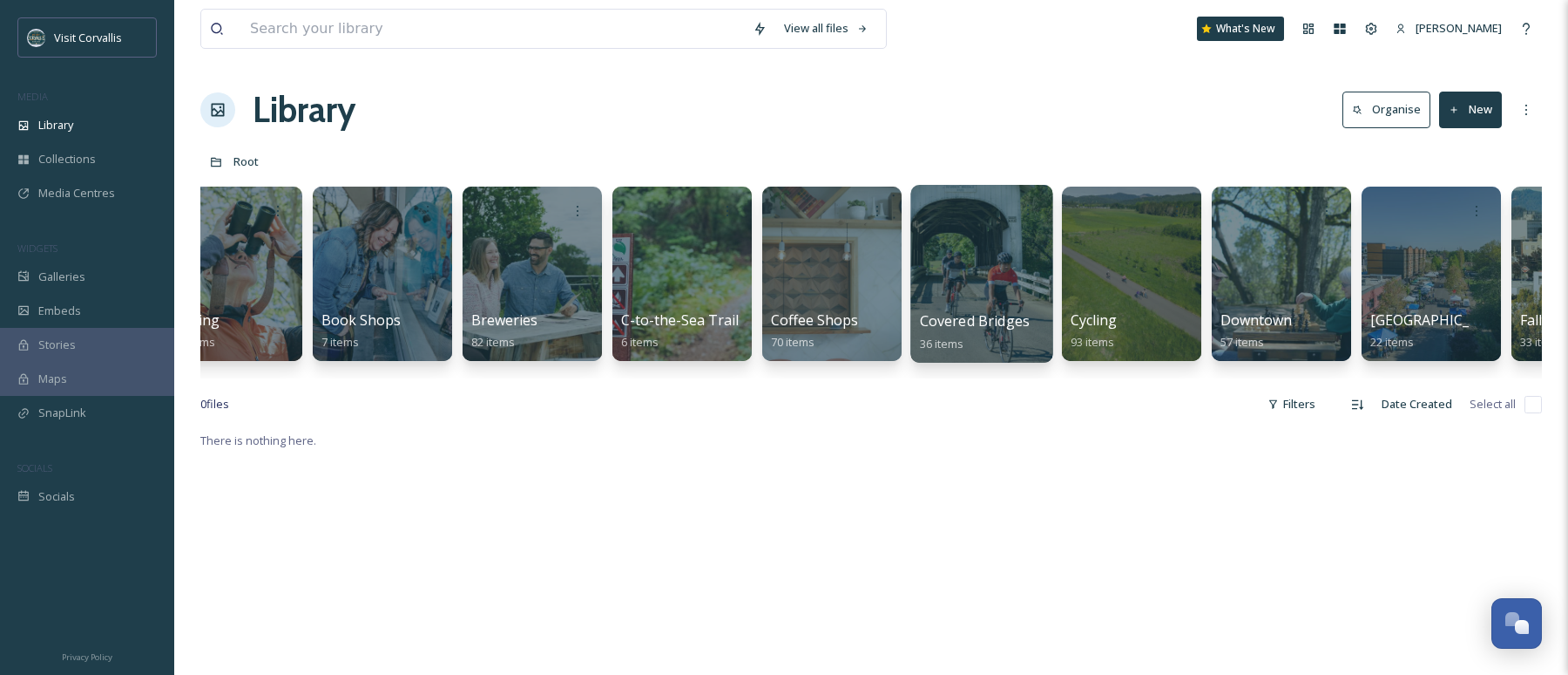
click at [1026, 273] on div at bounding box center [981, 274] width 142 height 178
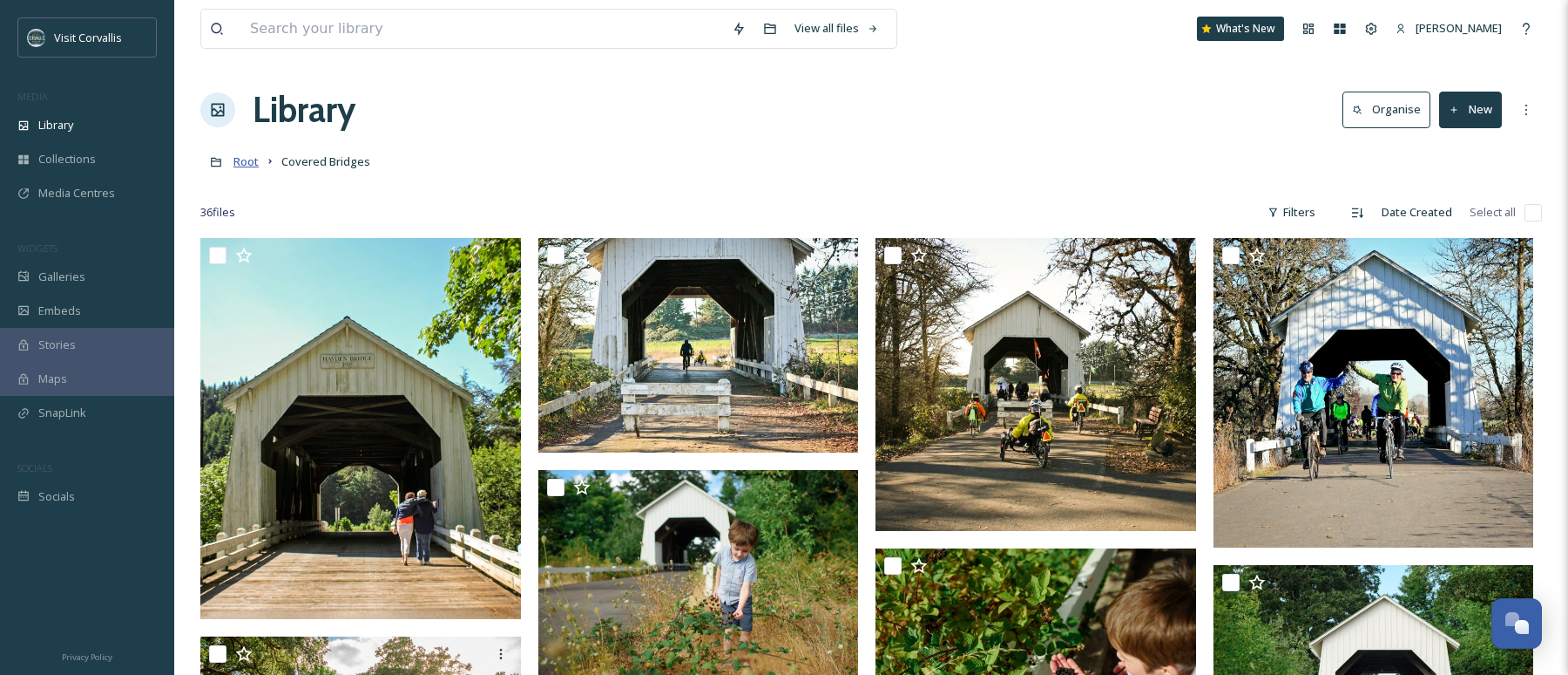
click at [246, 163] on span "Root" at bounding box center [246, 162] width 25 height 16
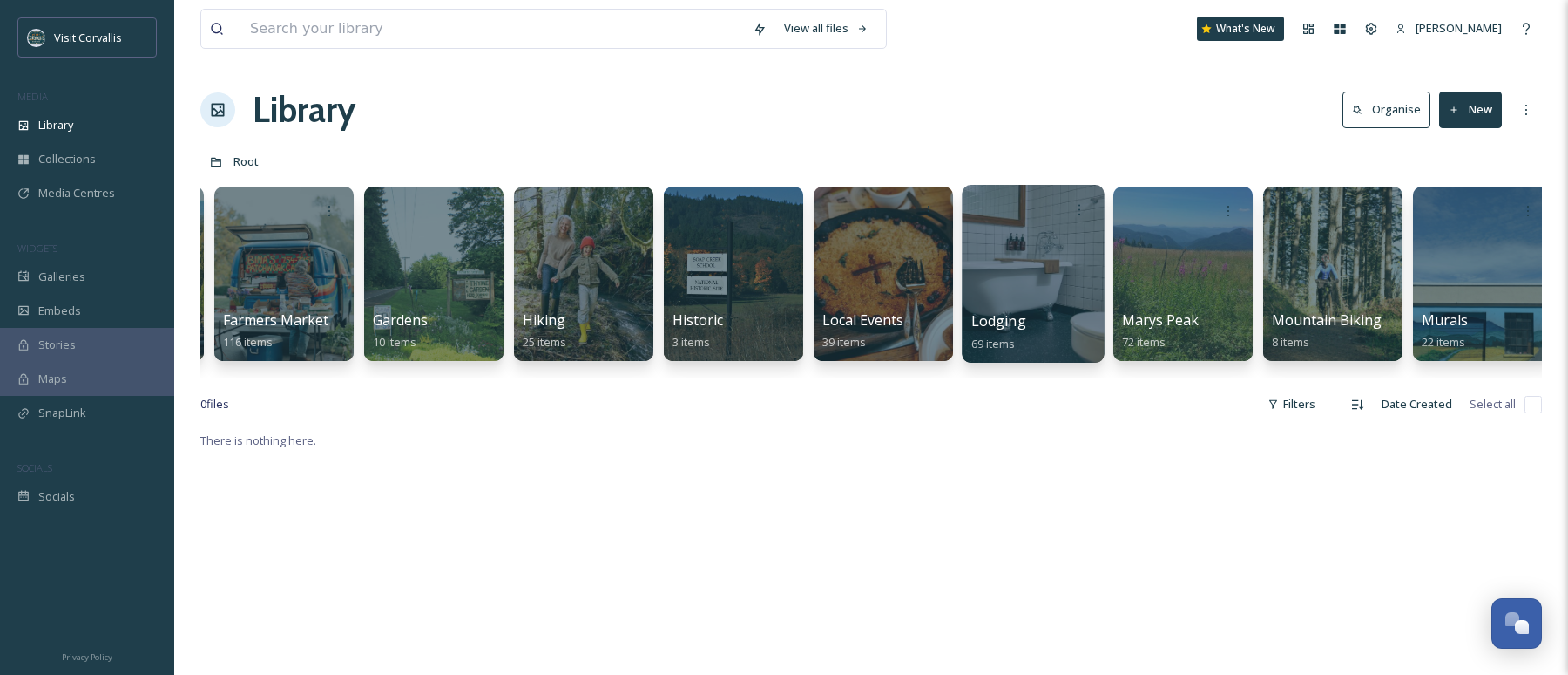
scroll to position [0, 2576]
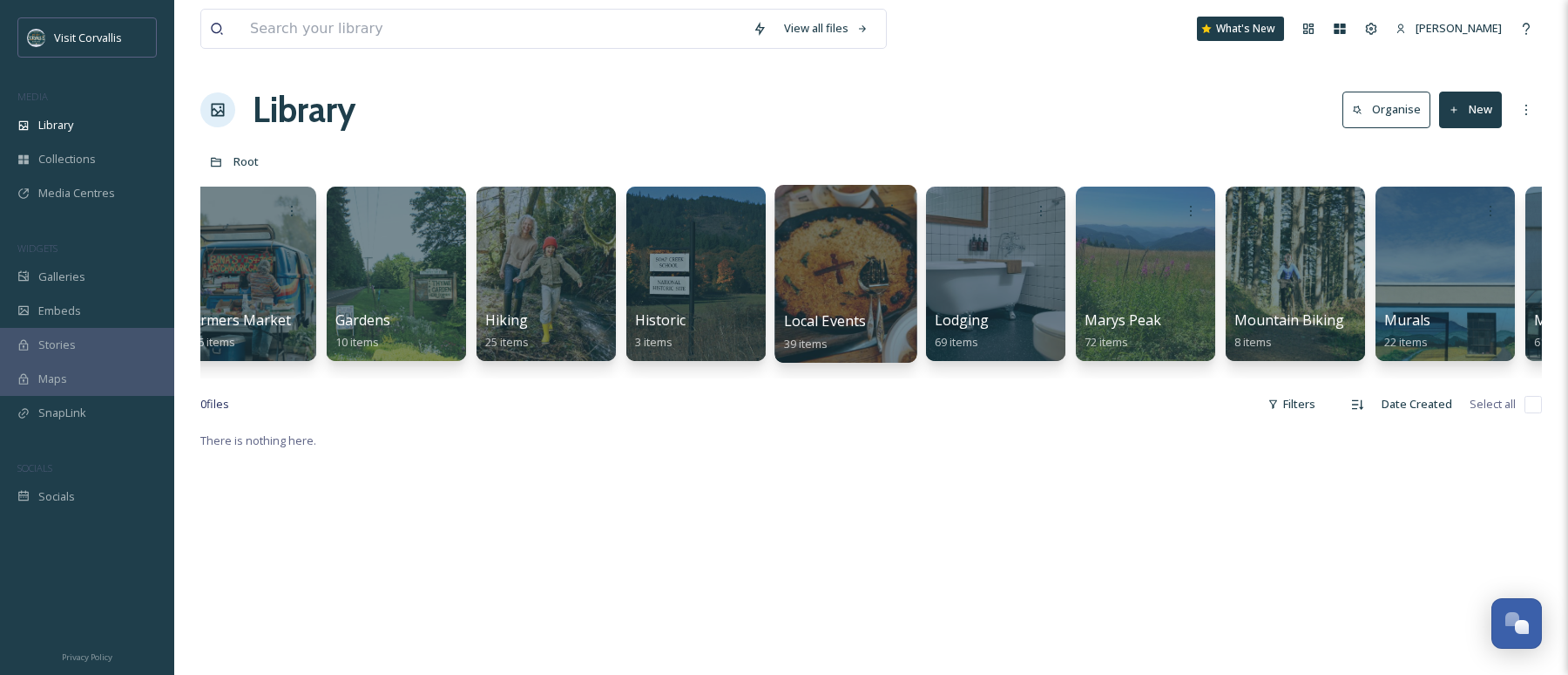
click at [843, 266] on div at bounding box center [845, 274] width 142 height 178
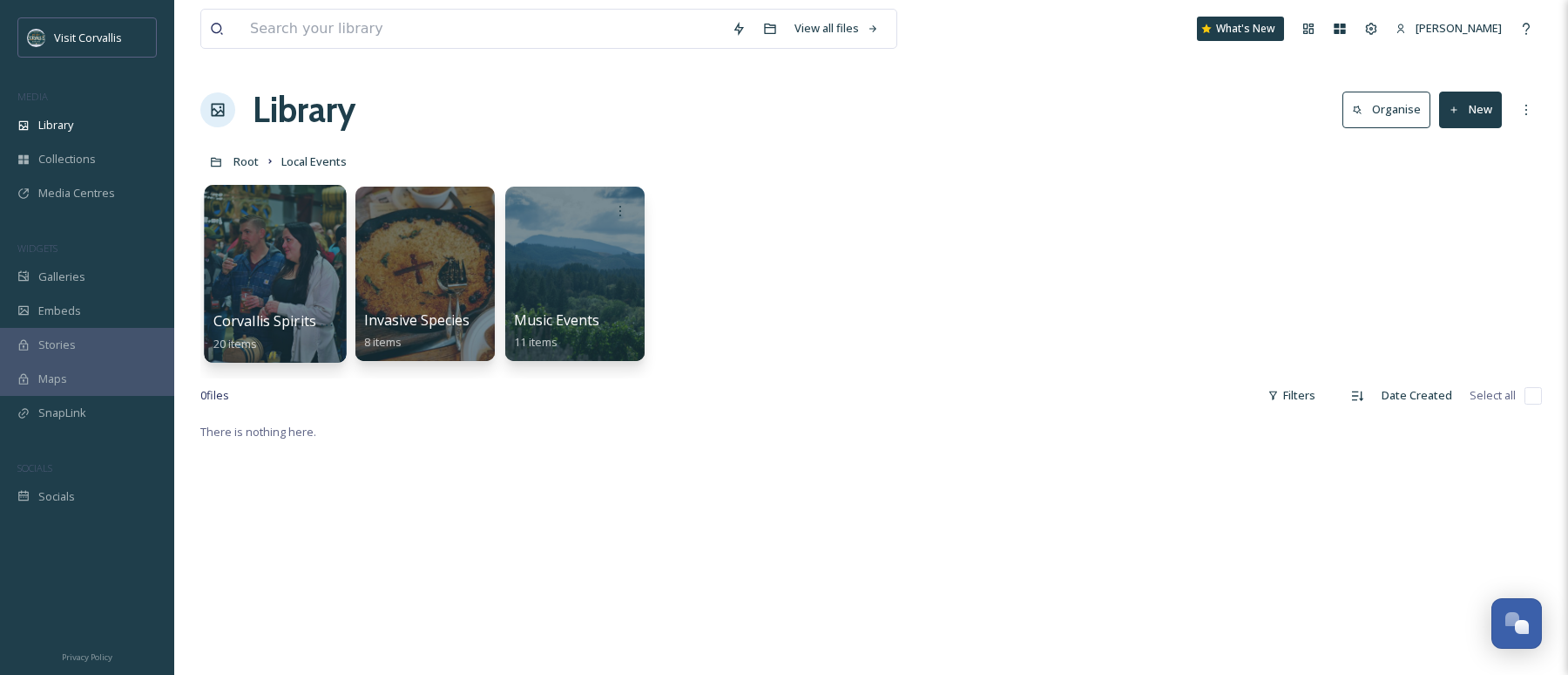
click at [304, 270] on div at bounding box center [275, 274] width 142 height 178
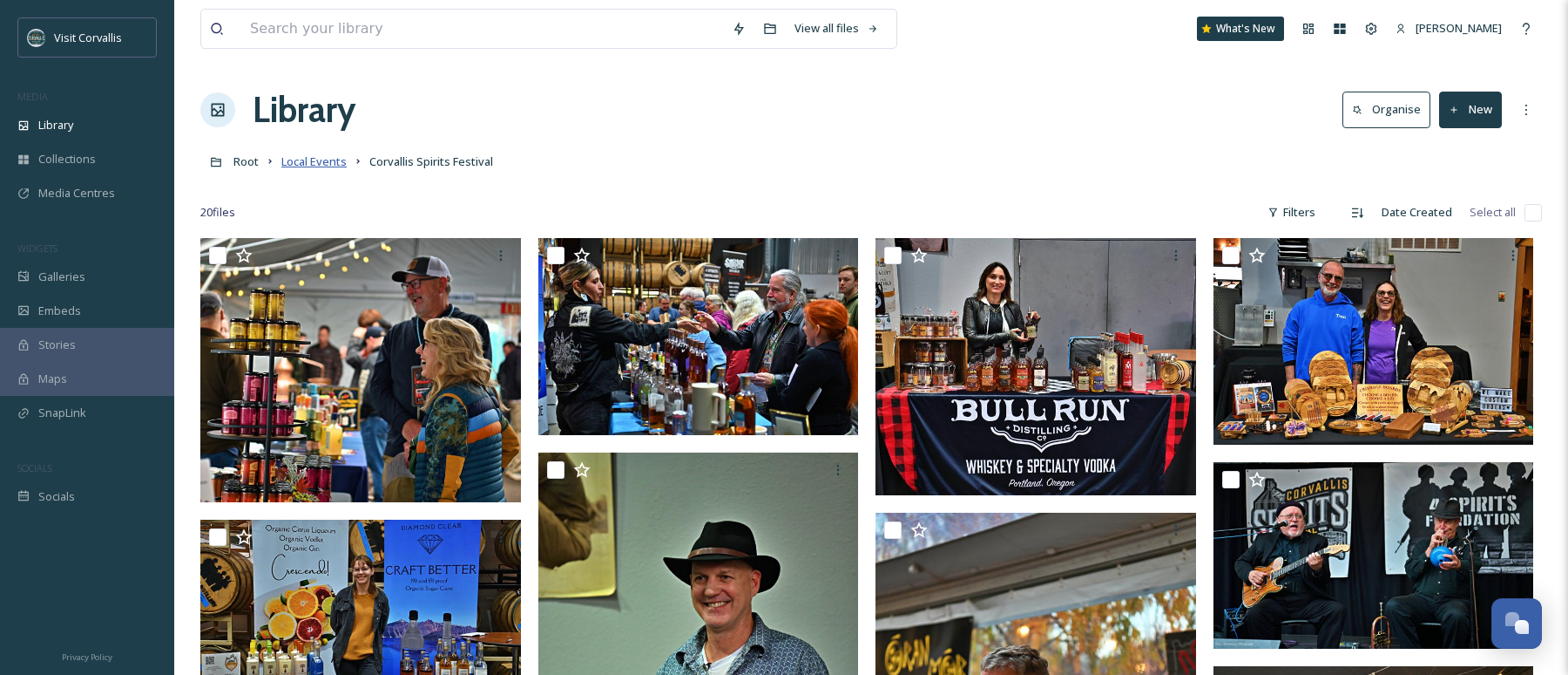
click at [307, 161] on span "Local Events" at bounding box center [315, 162] width 66 height 16
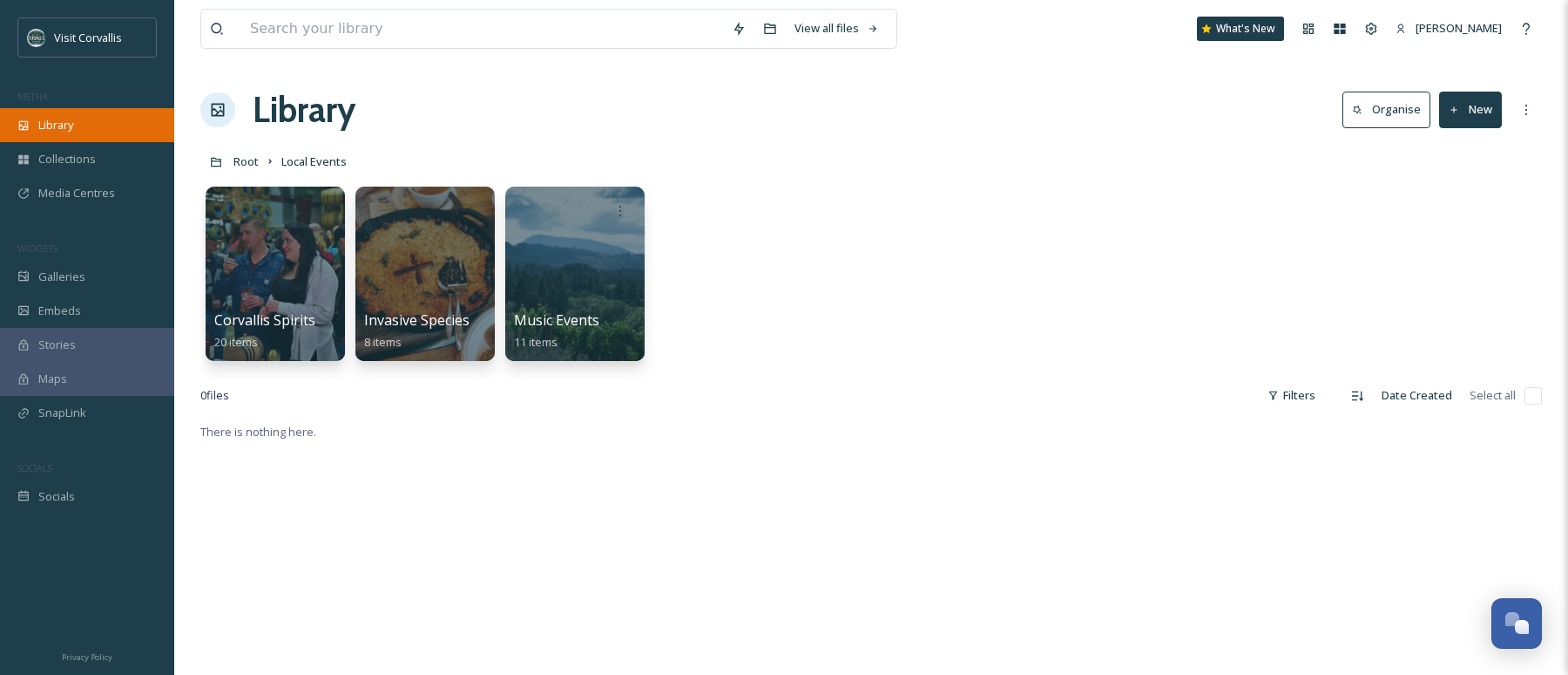
click at [585, 285] on div at bounding box center [575, 274] width 140 height 174
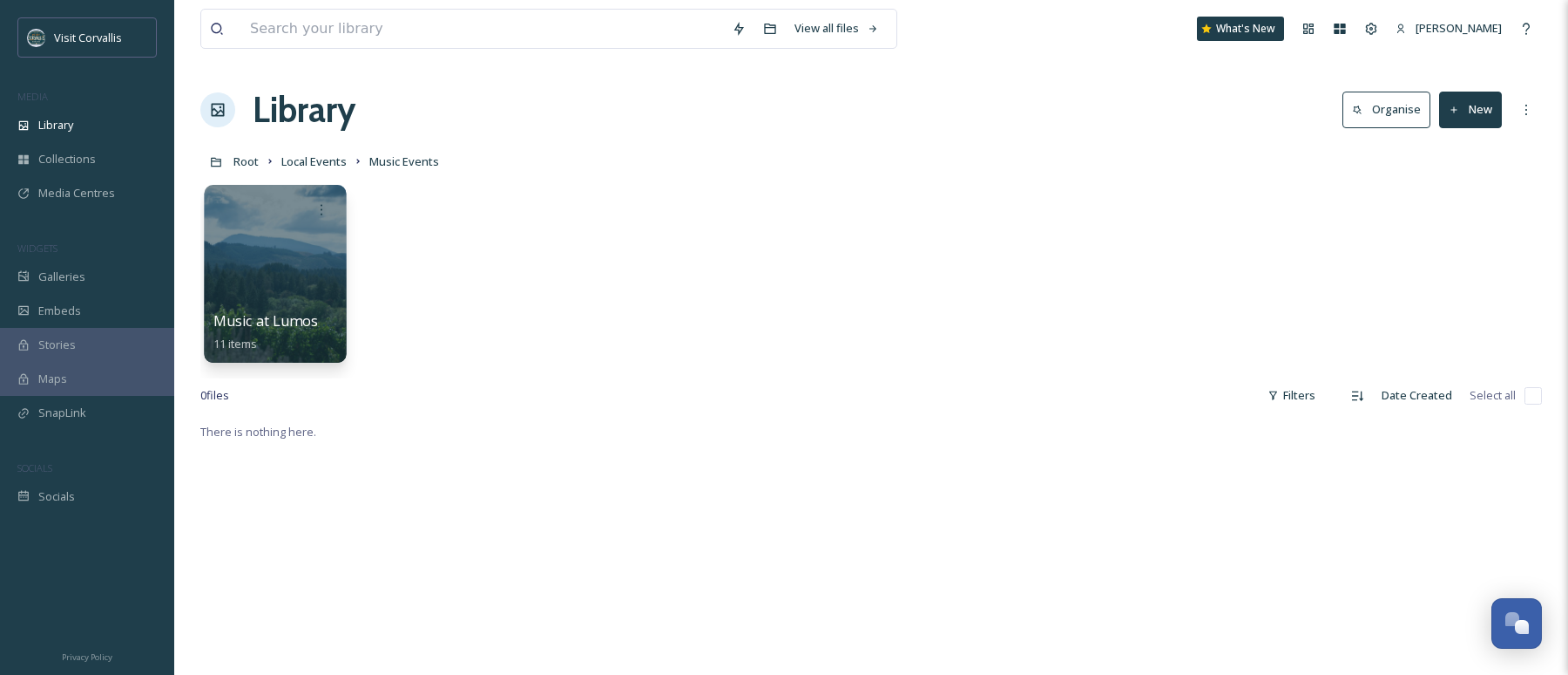
click at [315, 261] on div at bounding box center [275, 274] width 142 height 178
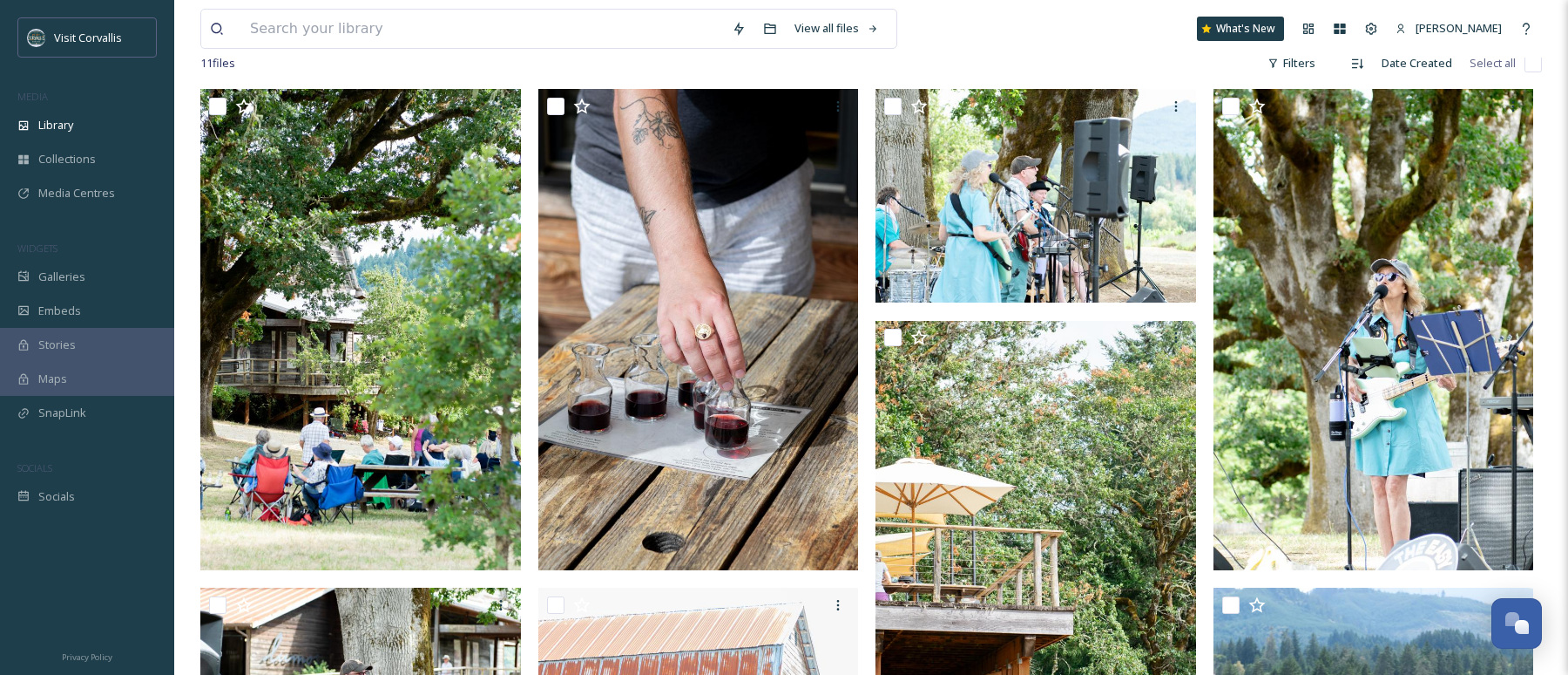
scroll to position [149, 0]
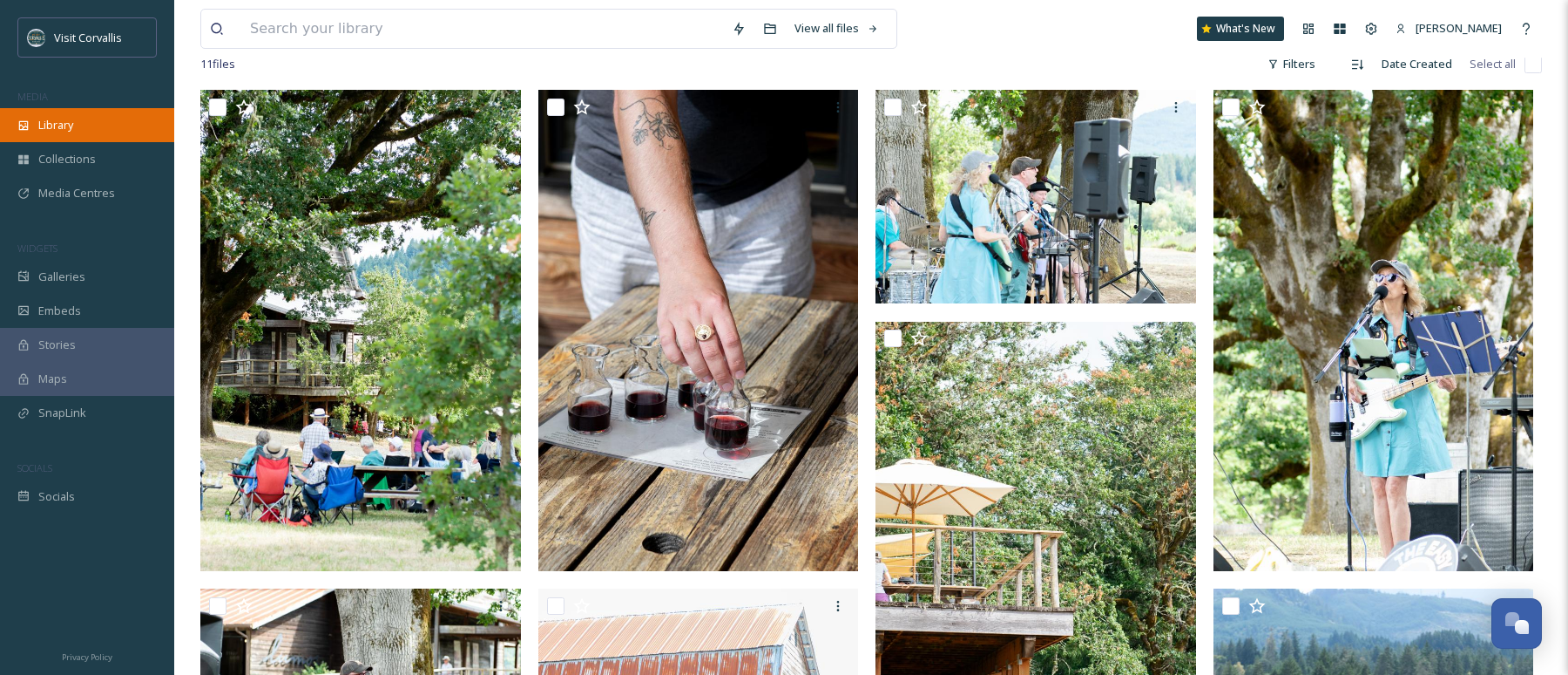
click at [81, 129] on div "Library" at bounding box center [87, 125] width 174 height 34
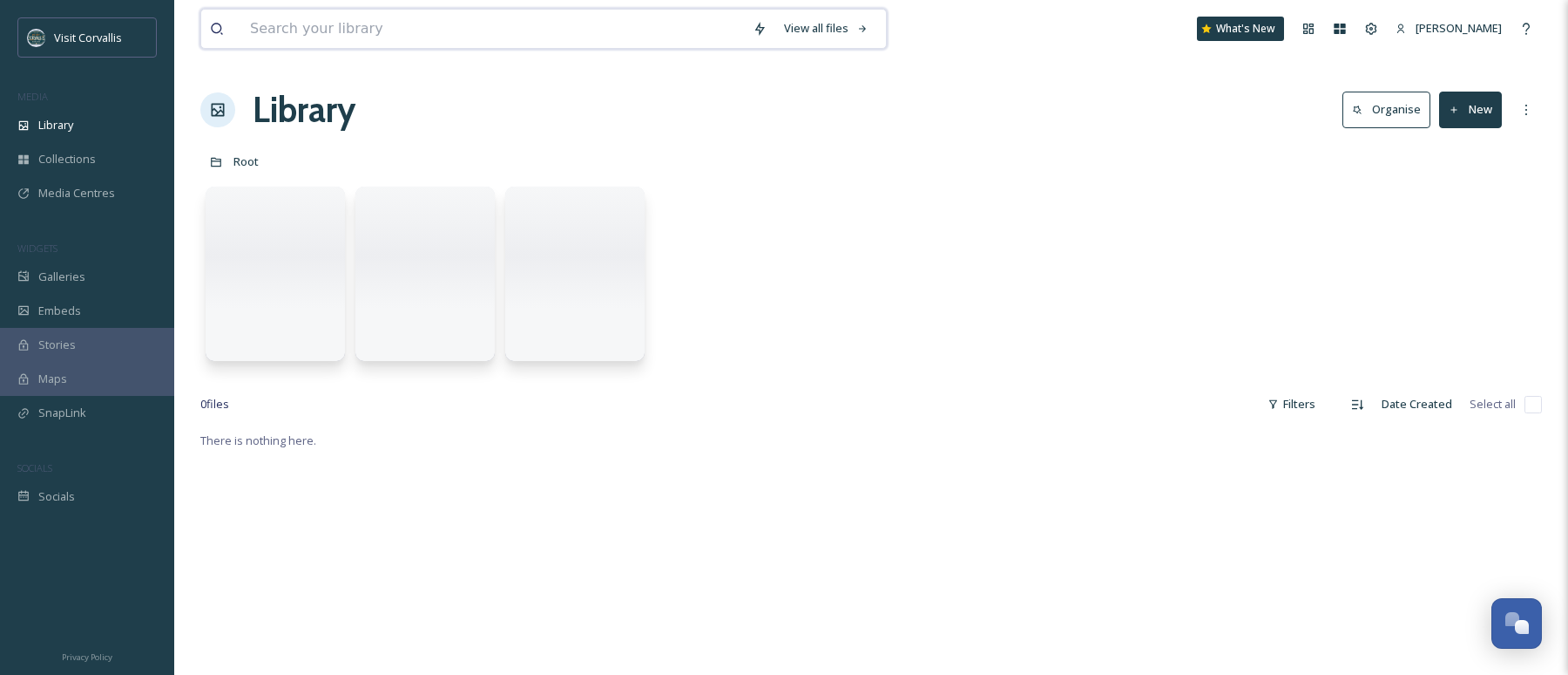
click at [292, 33] on input at bounding box center [493, 28] width 503 height 38
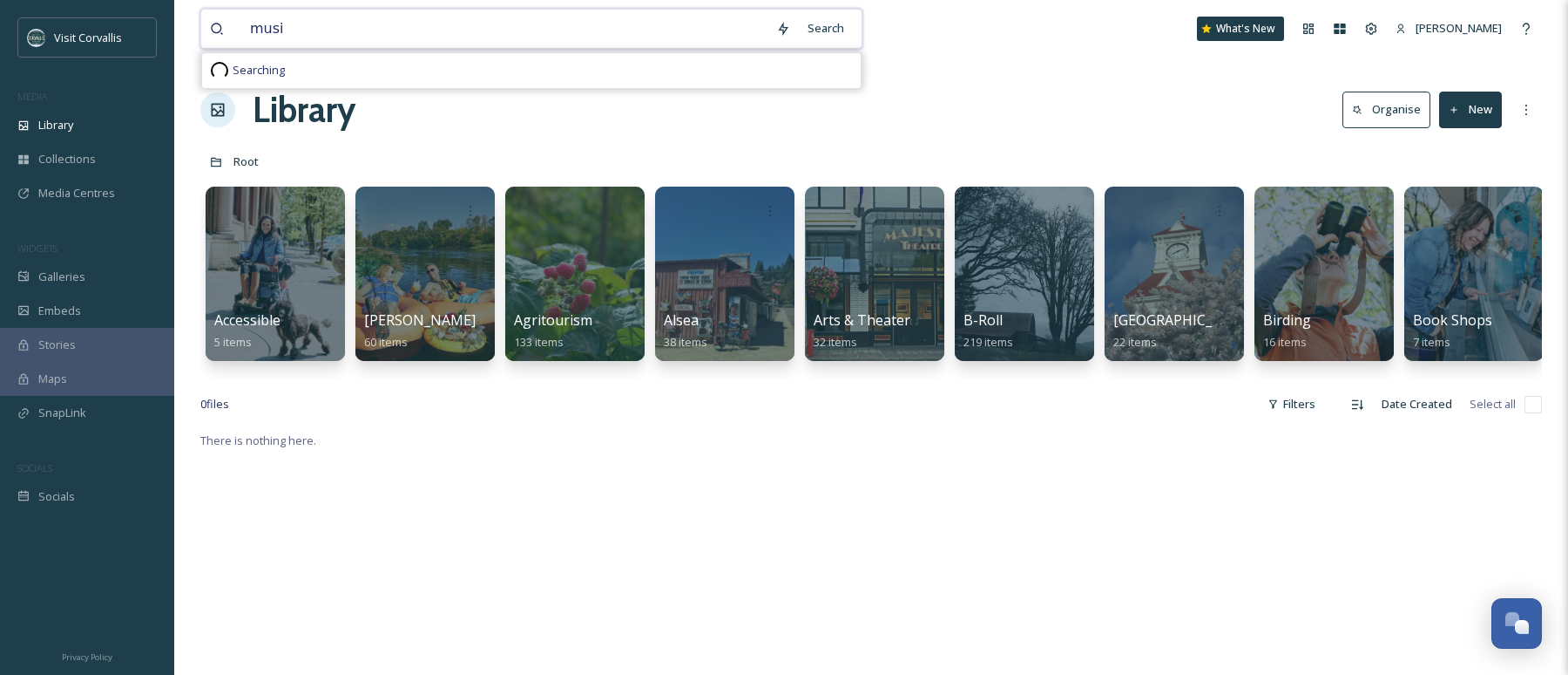
type input "music"
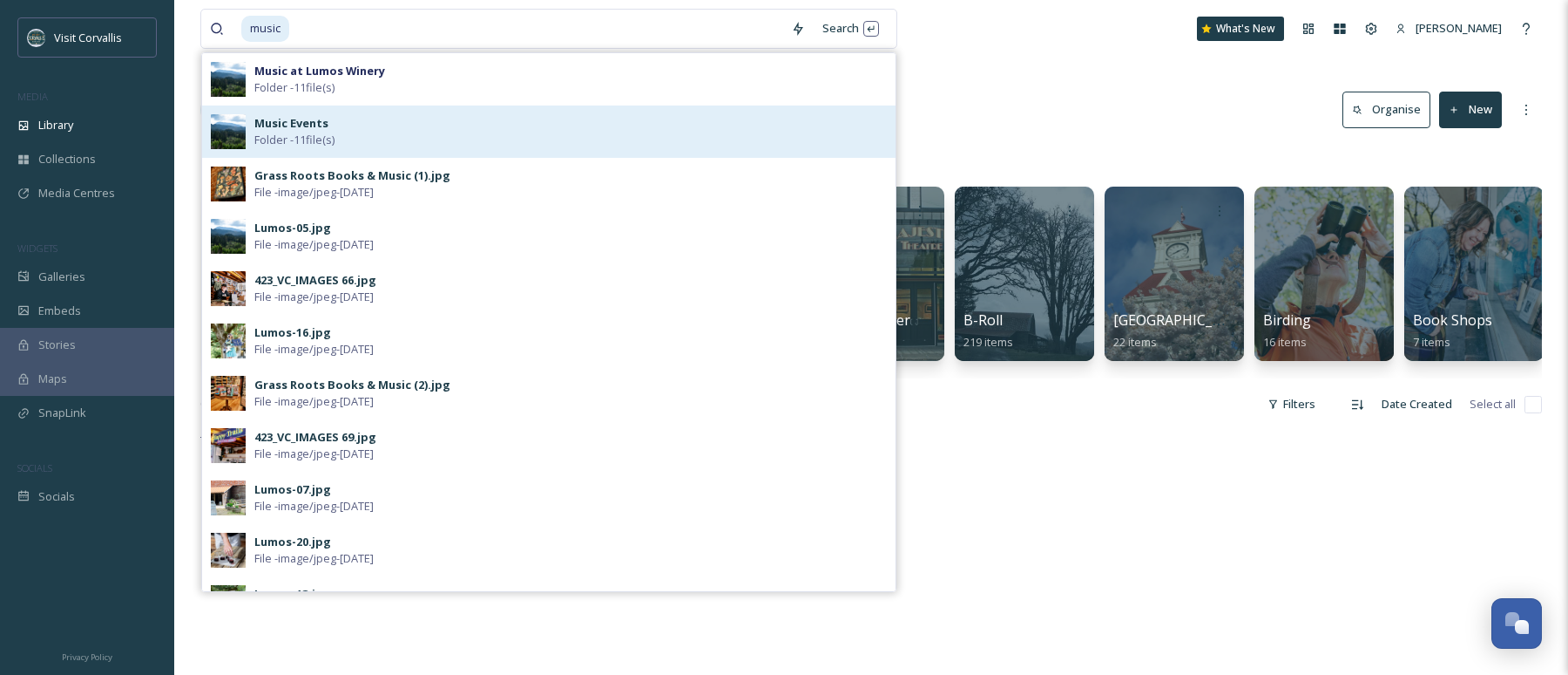
click at [352, 136] on div "Music Events Folder - 11 file(s)" at bounding box center [571, 131] width 633 height 33
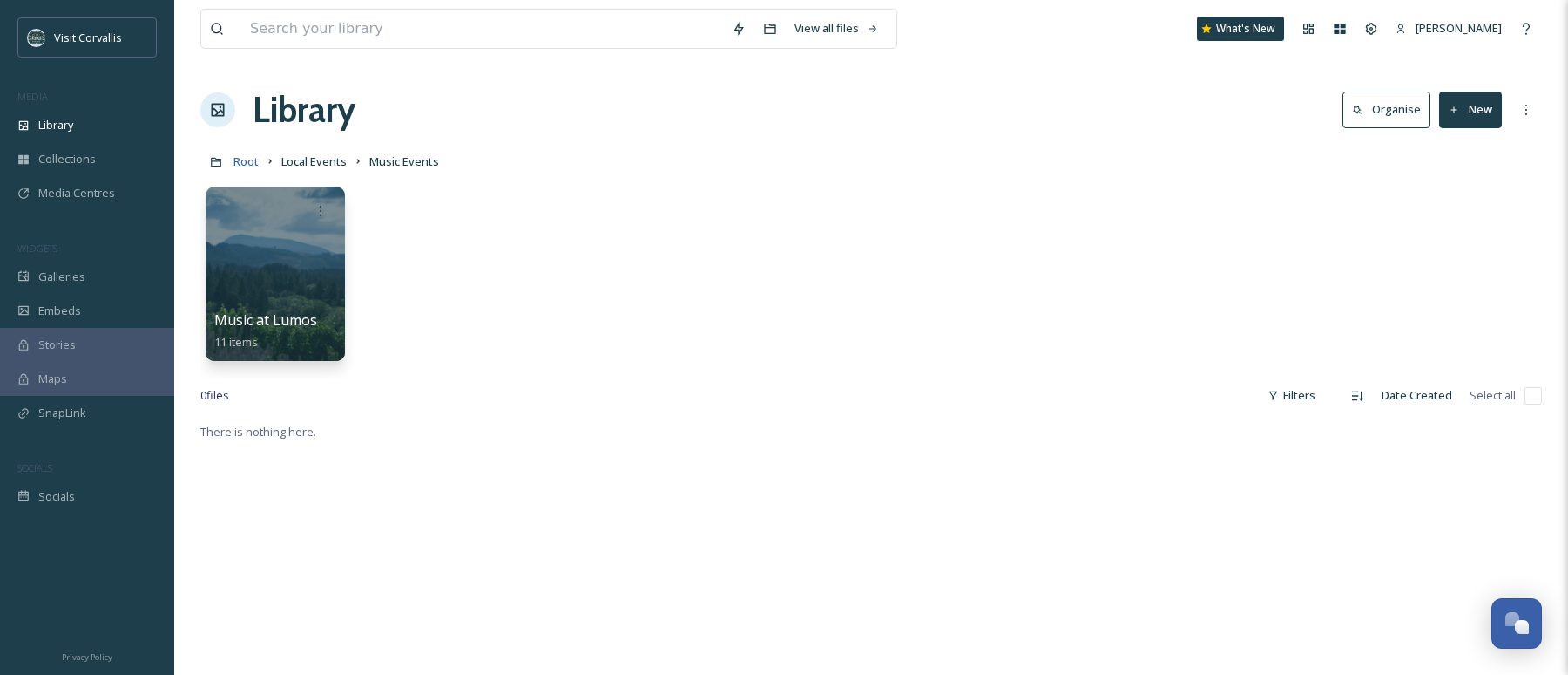
click at [237, 168] on span "Root" at bounding box center [246, 162] width 25 height 16
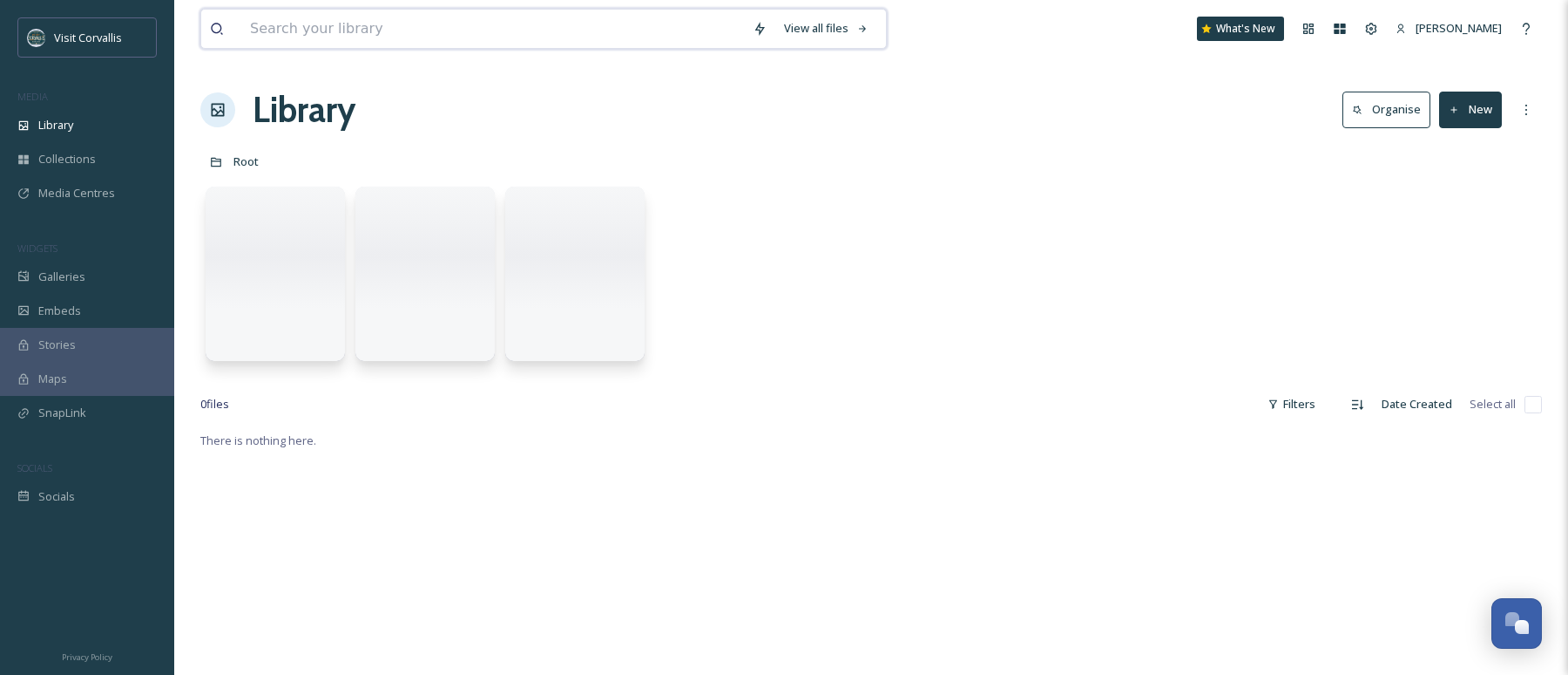
click at [313, 35] on input at bounding box center [493, 28] width 503 height 38
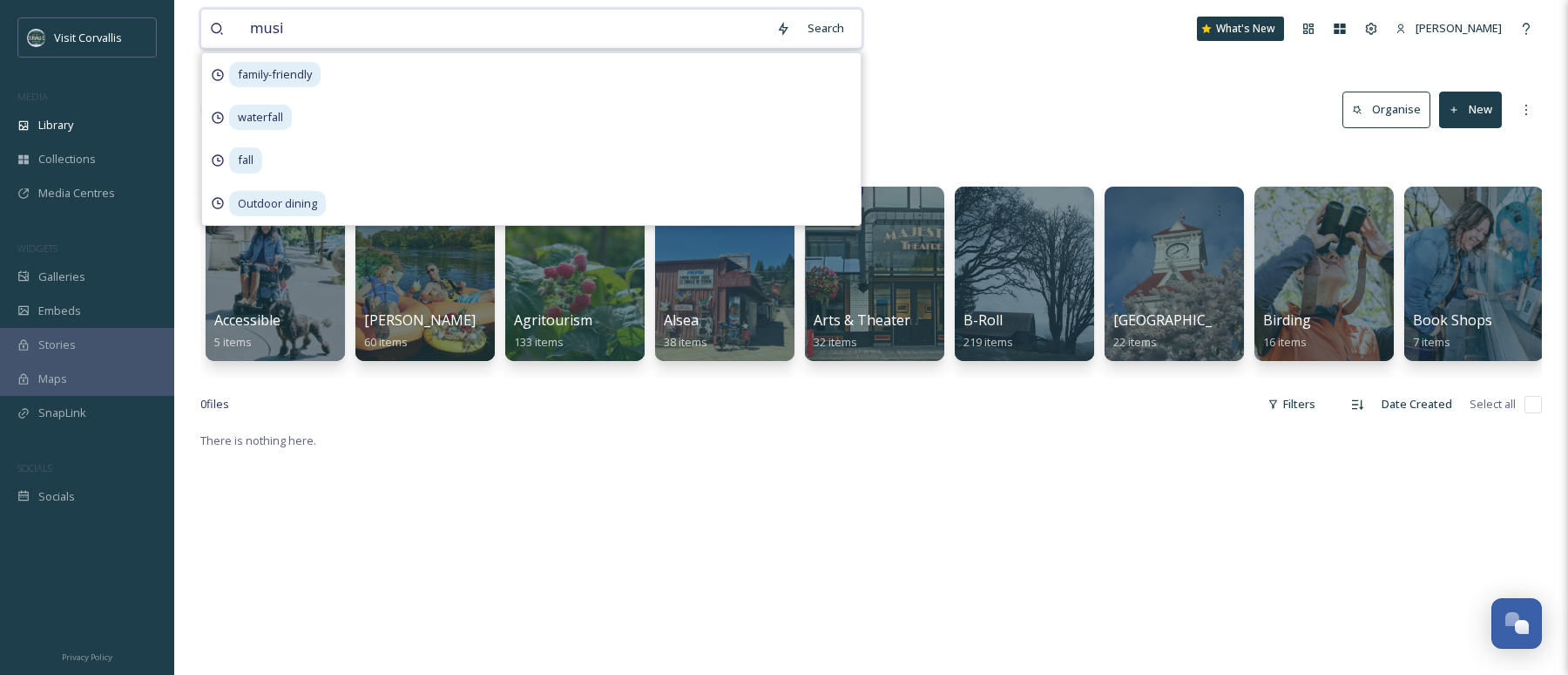
type input "music"
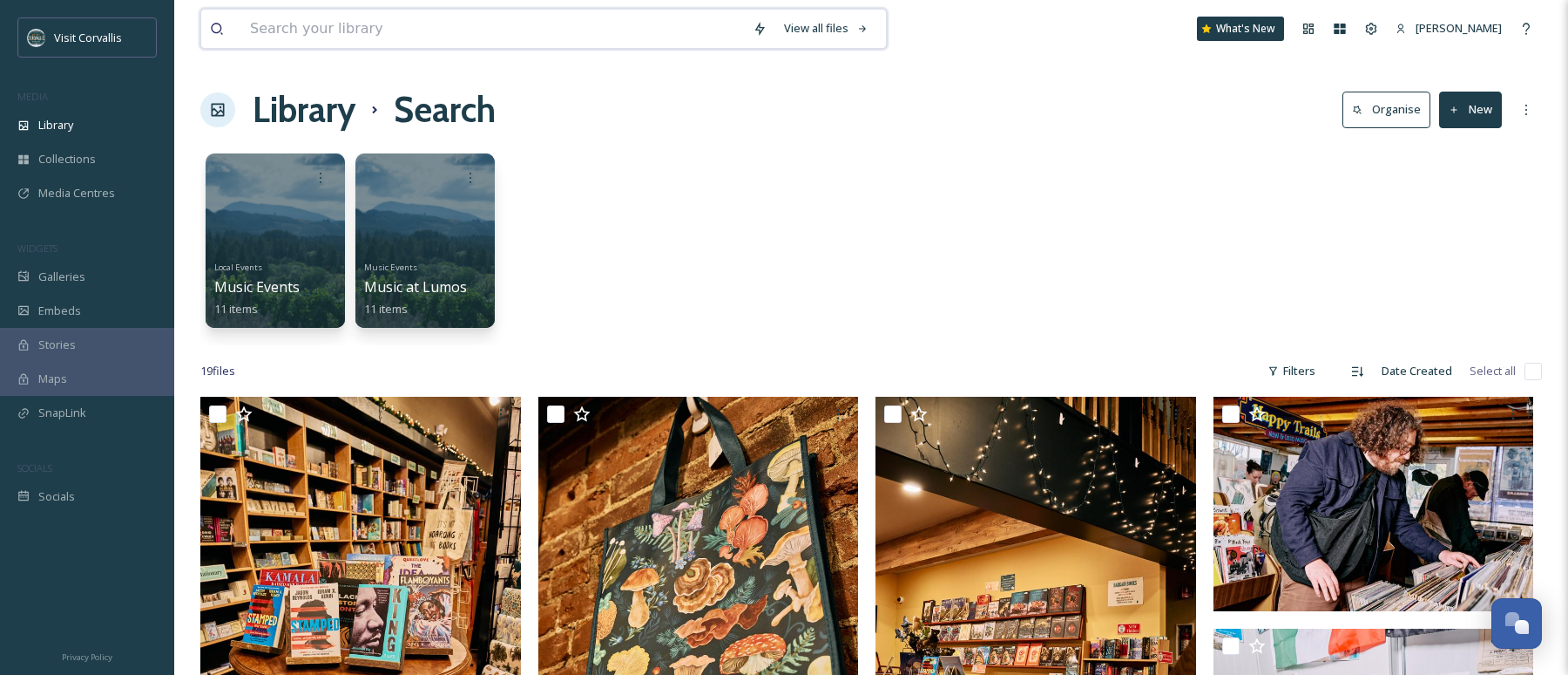
click at [285, 32] on input at bounding box center [493, 28] width 503 height 38
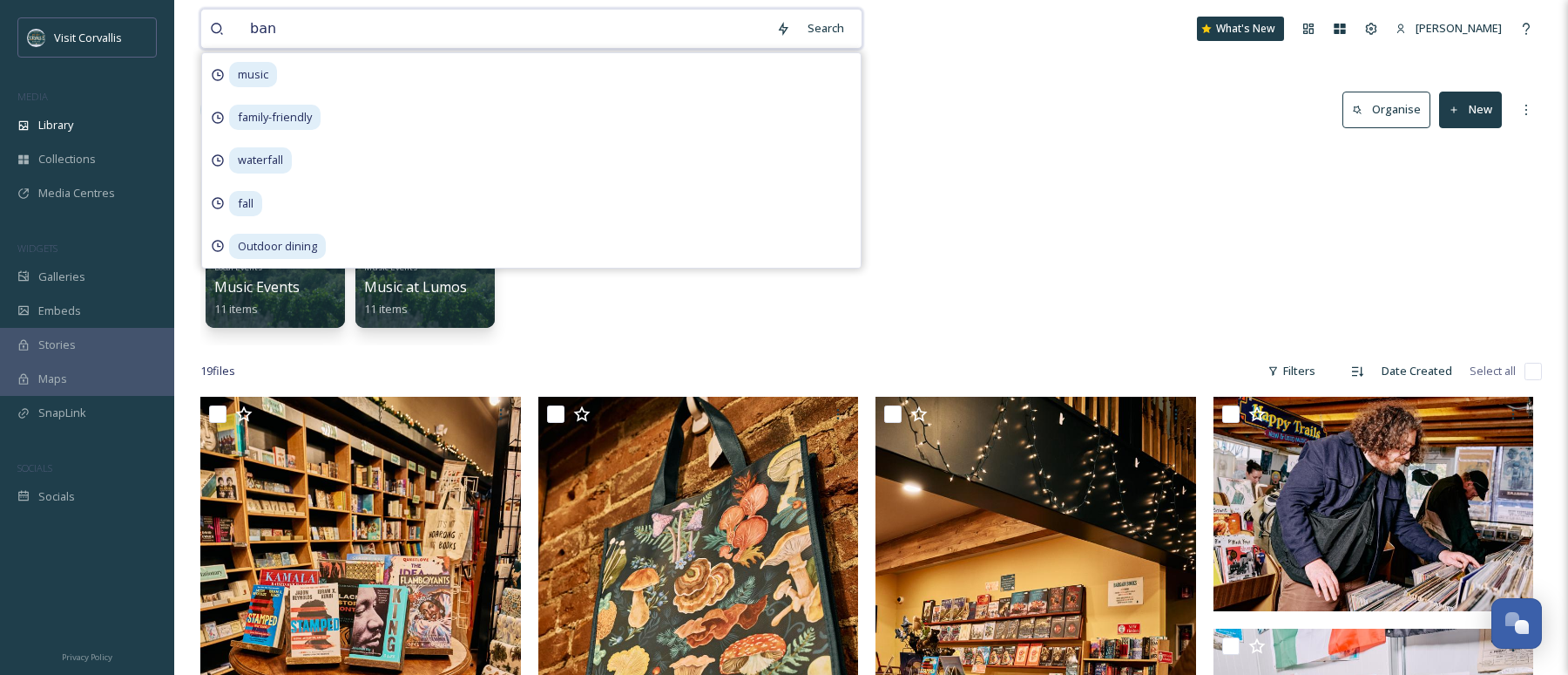
type input "band"
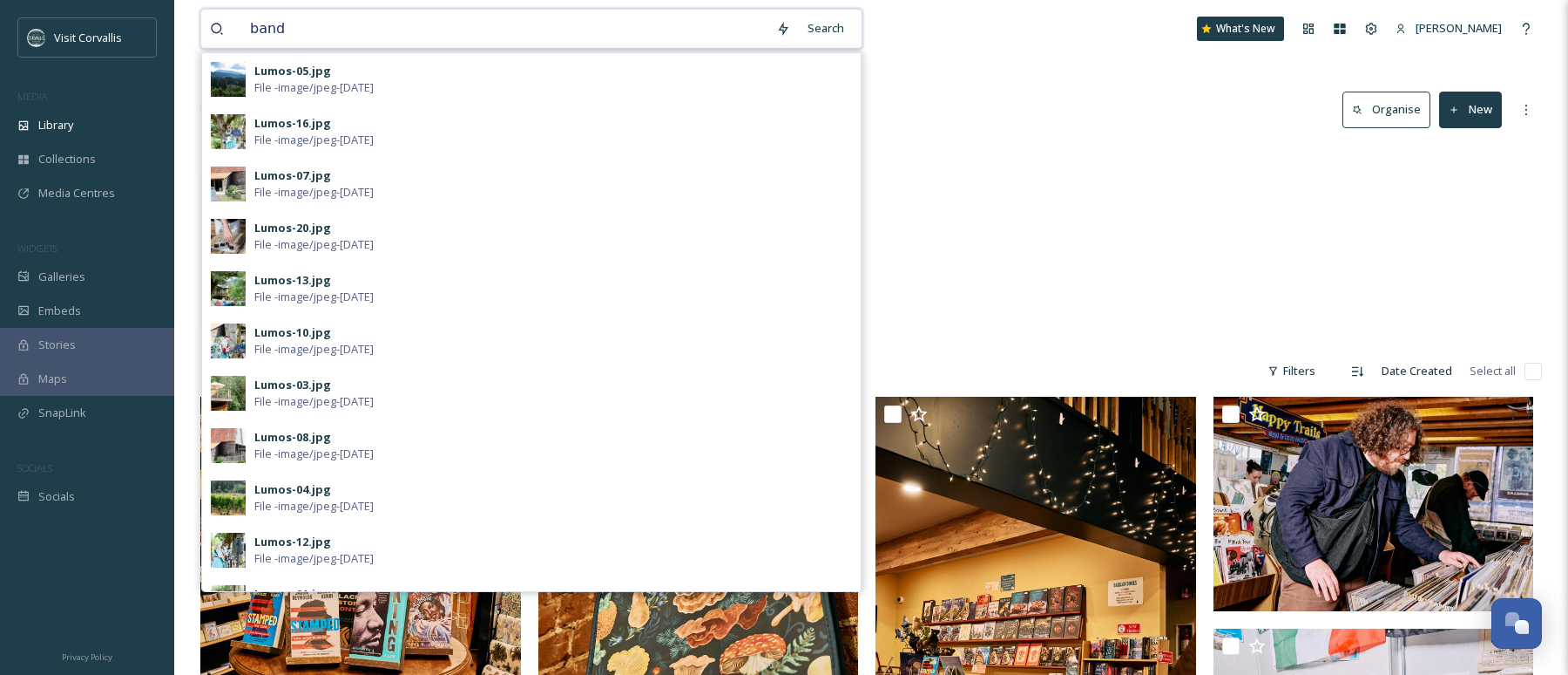
click at [327, 29] on input "band" at bounding box center [505, 28] width 526 height 38
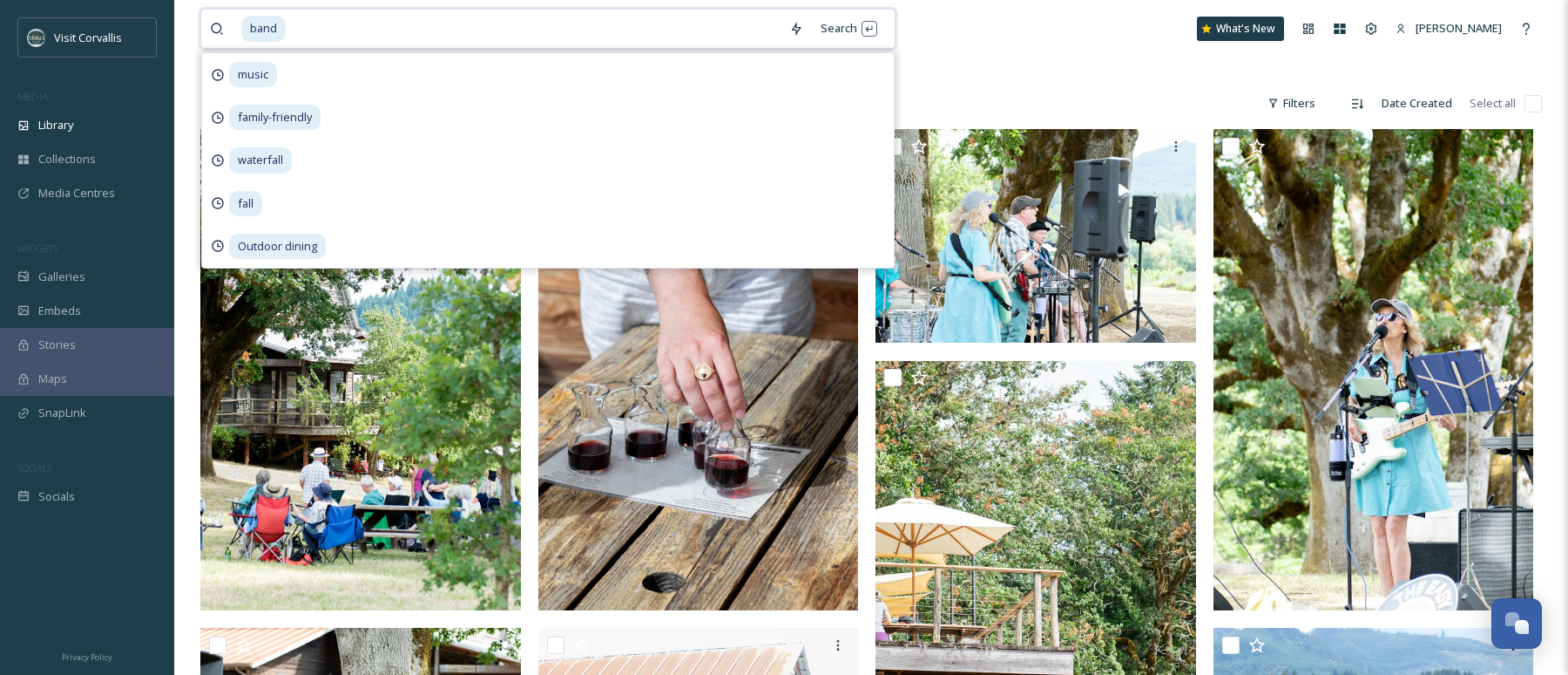
scroll to position [50, 0]
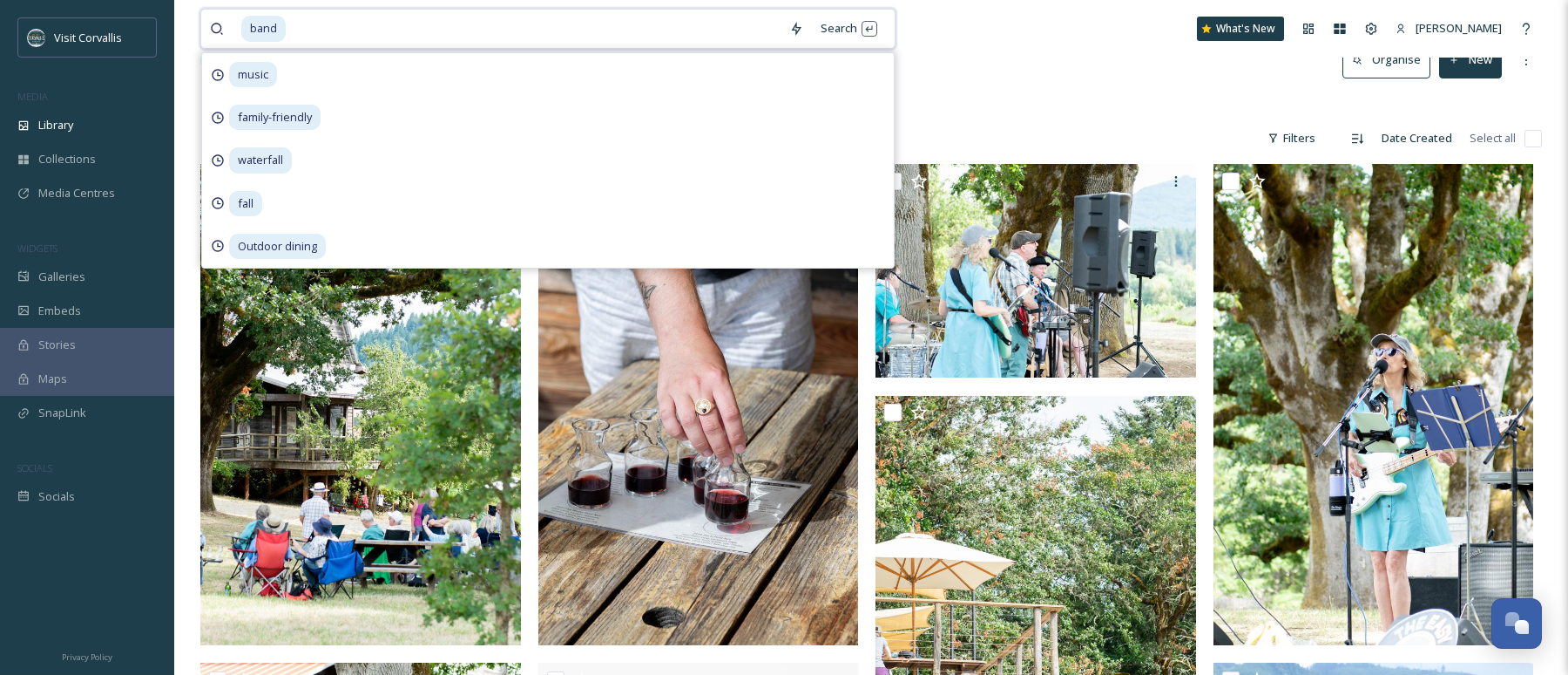
click at [296, 24] on input at bounding box center [533, 28] width 493 height 38
drag, startPoint x: 313, startPoint y: 30, endPoint x: 241, endPoint y: 29, distance: 72.0
click at [287, 29] on input at bounding box center [533, 28] width 493 height 38
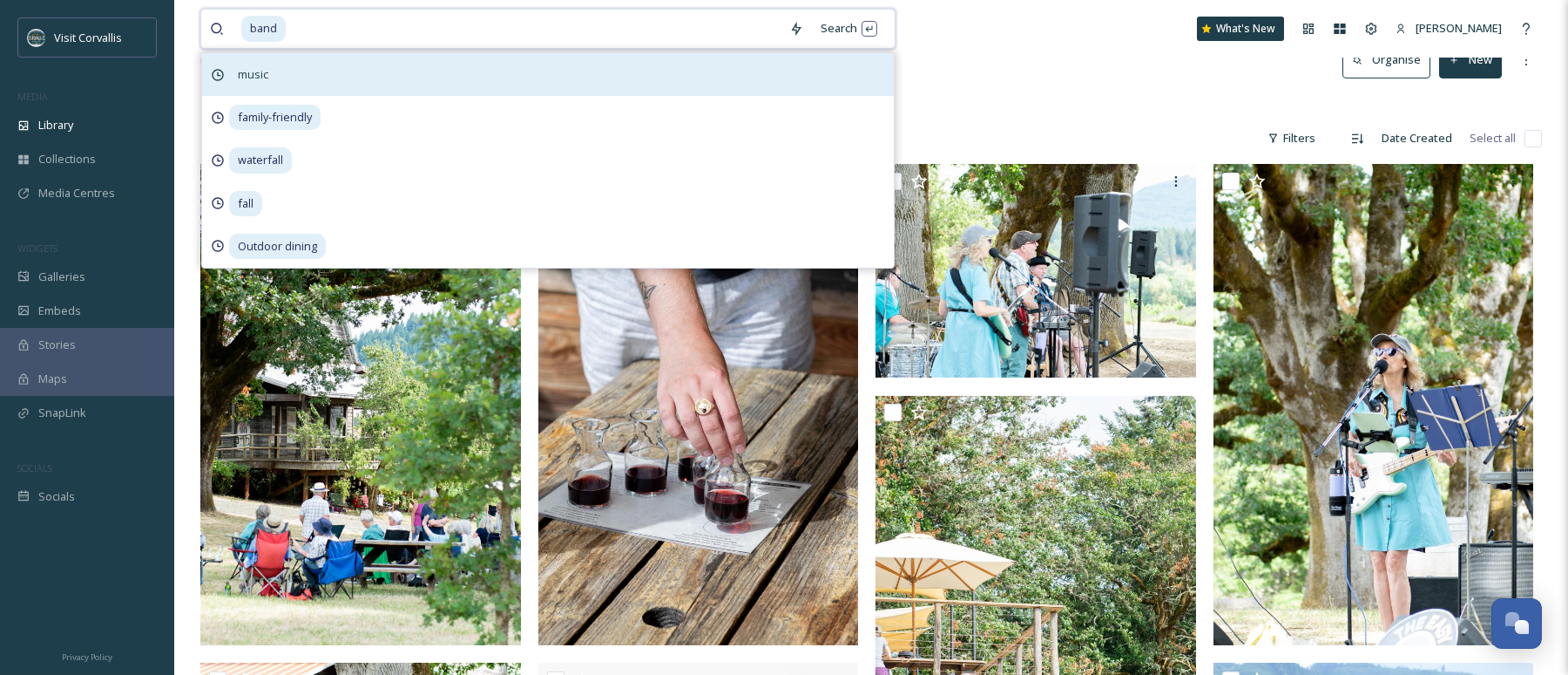
type input "\"
type input "b"
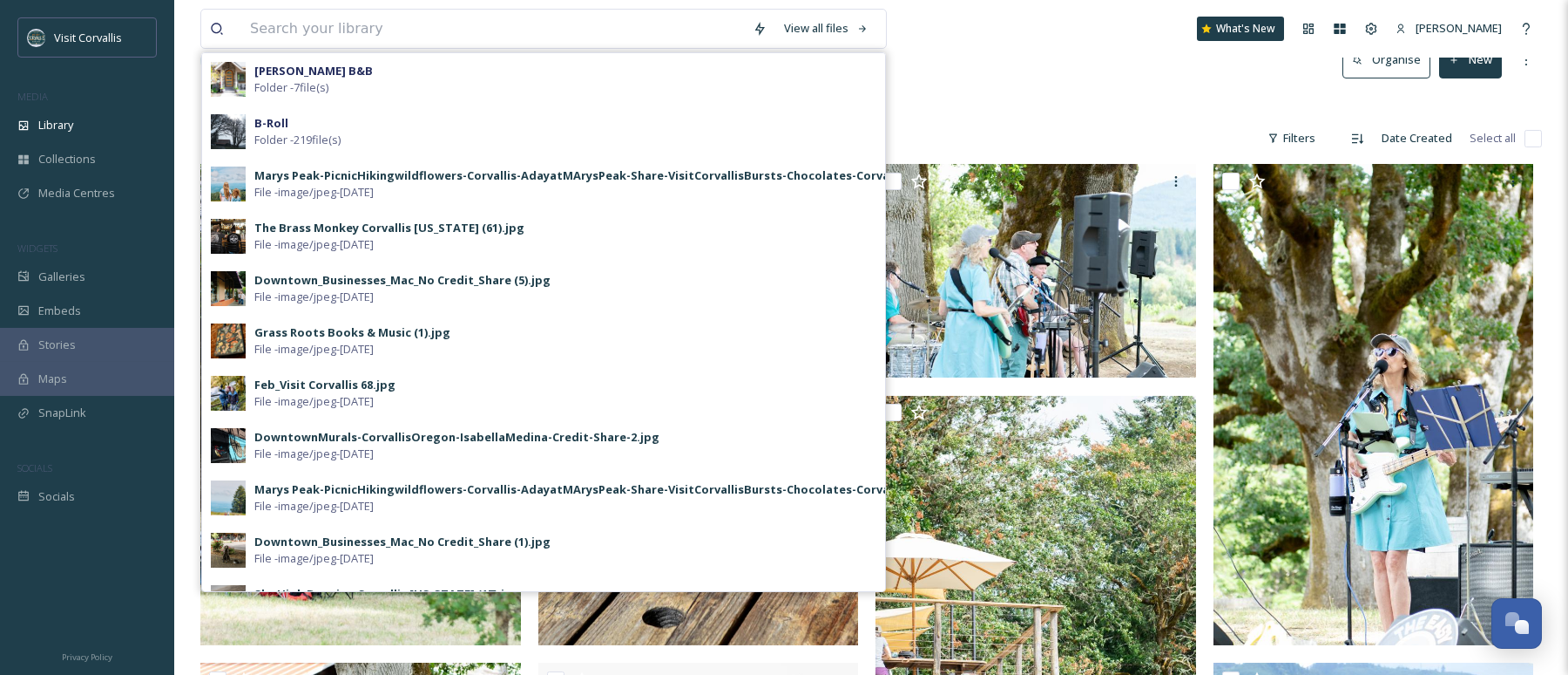
click at [1028, 56] on div "View all files [PERSON_NAME] B&B Folder - 7 file(s) B-Roll Folder - 219 file(s)…" at bounding box center [870, 28] width 1341 height 58
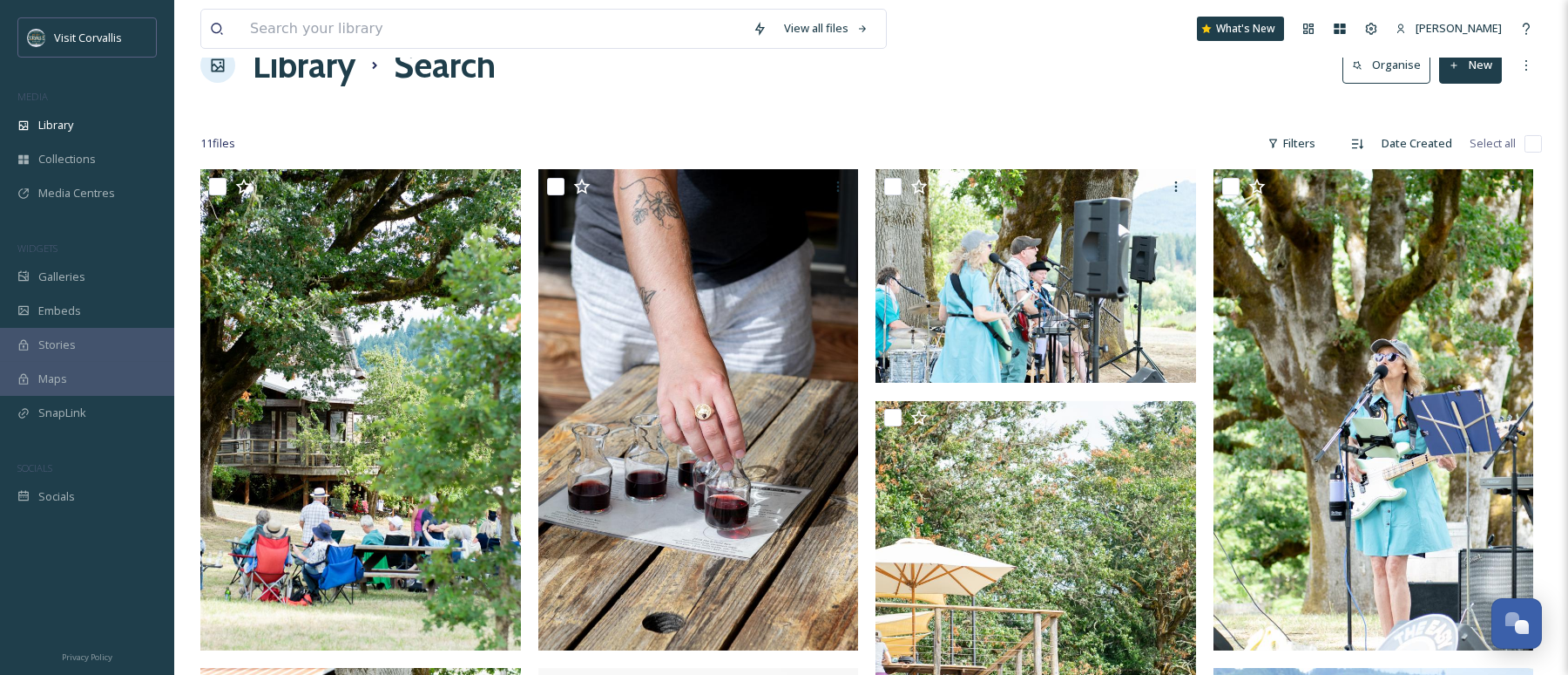
scroll to position [0, 0]
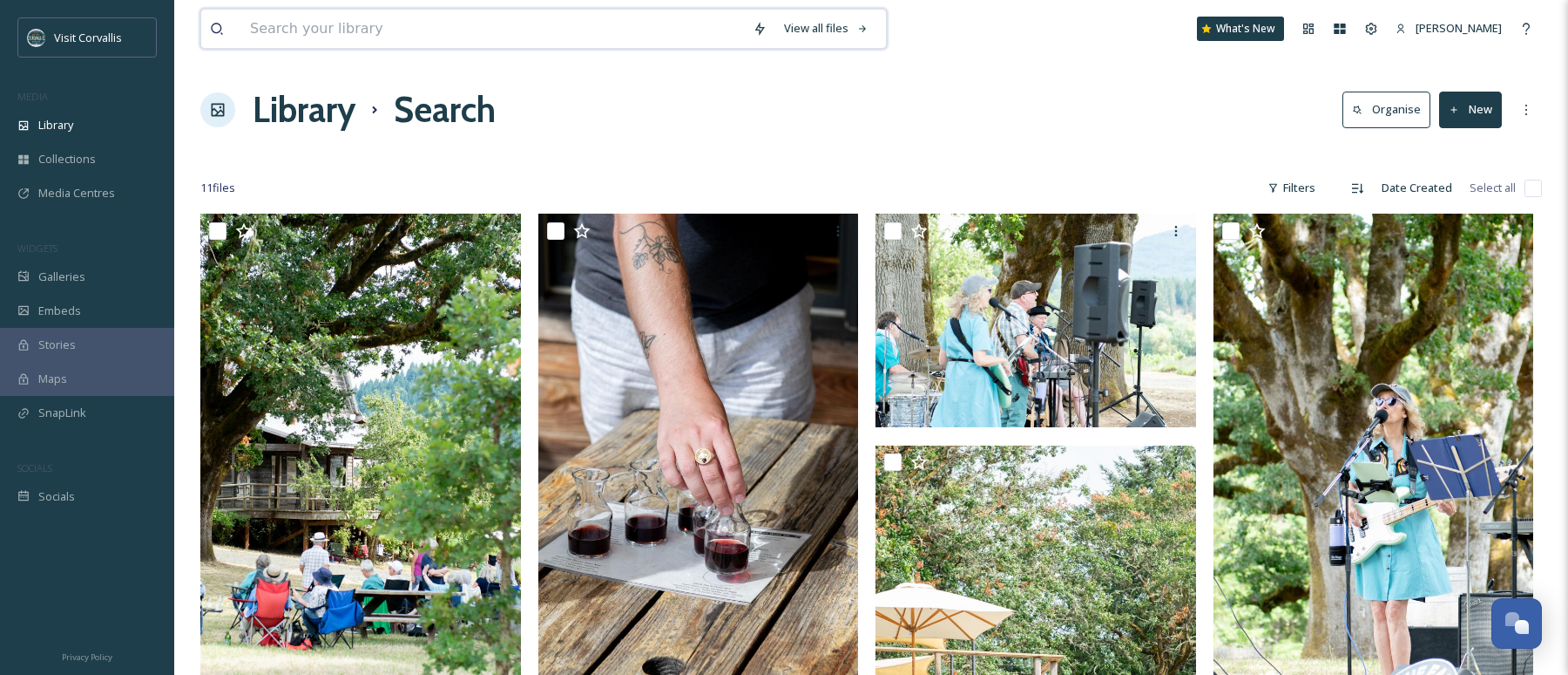
click at [312, 34] on input at bounding box center [493, 28] width 503 height 38
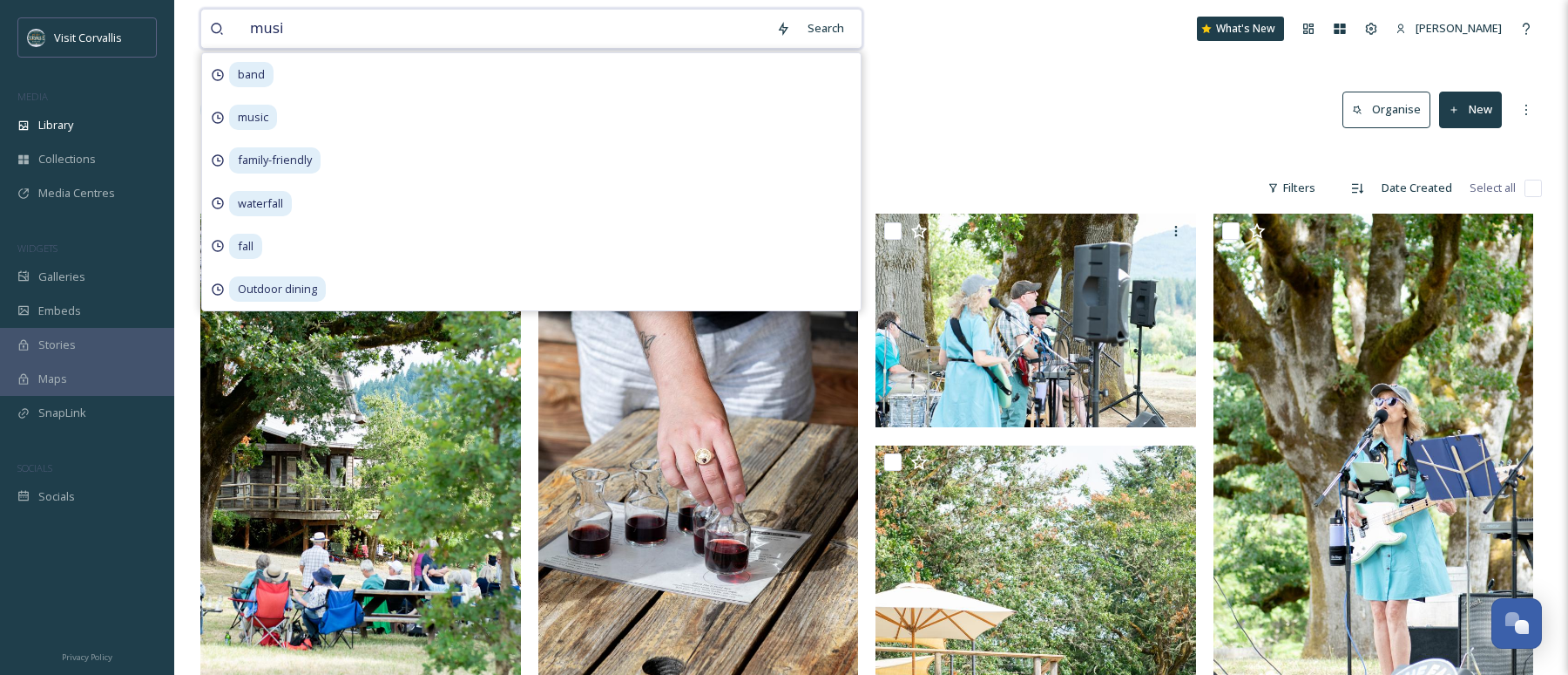
type input "music"
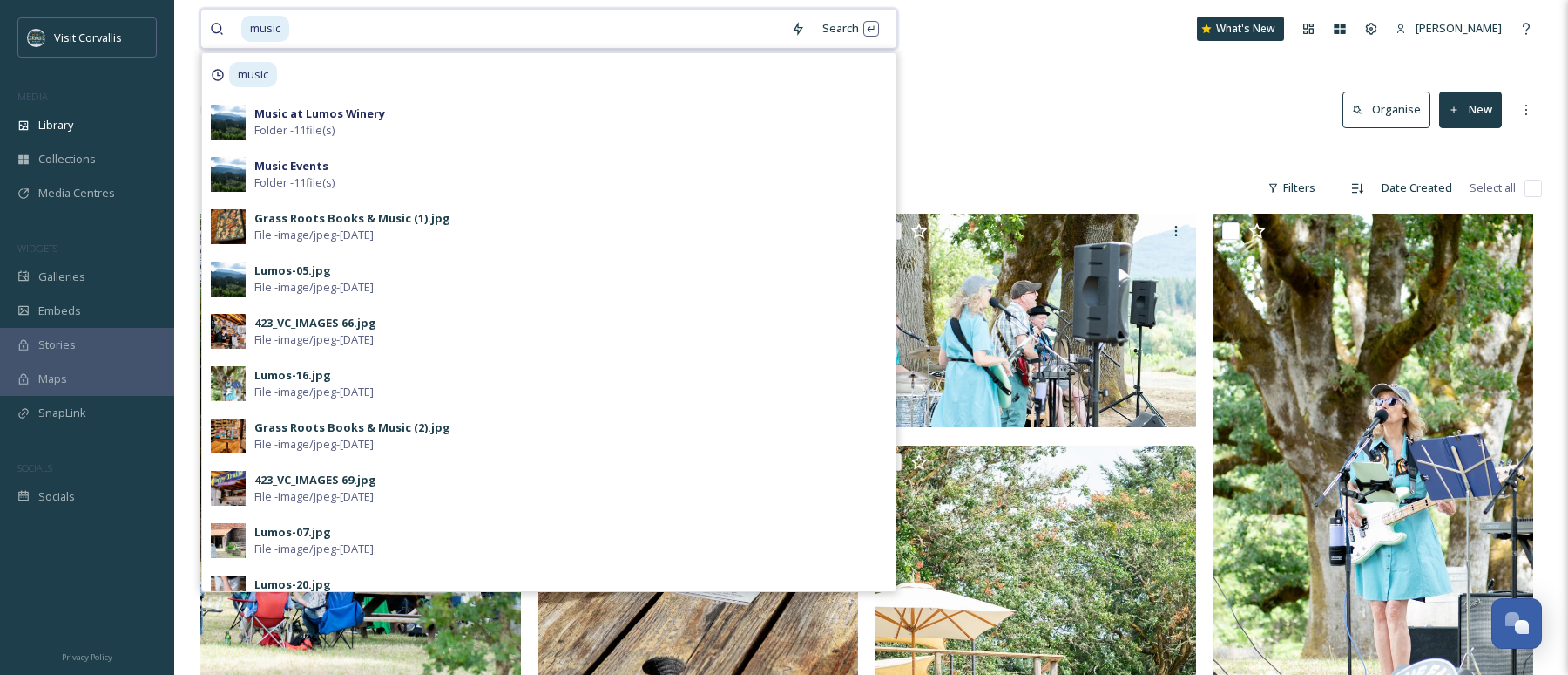
click at [338, 29] on input at bounding box center [536, 28] width 492 height 38
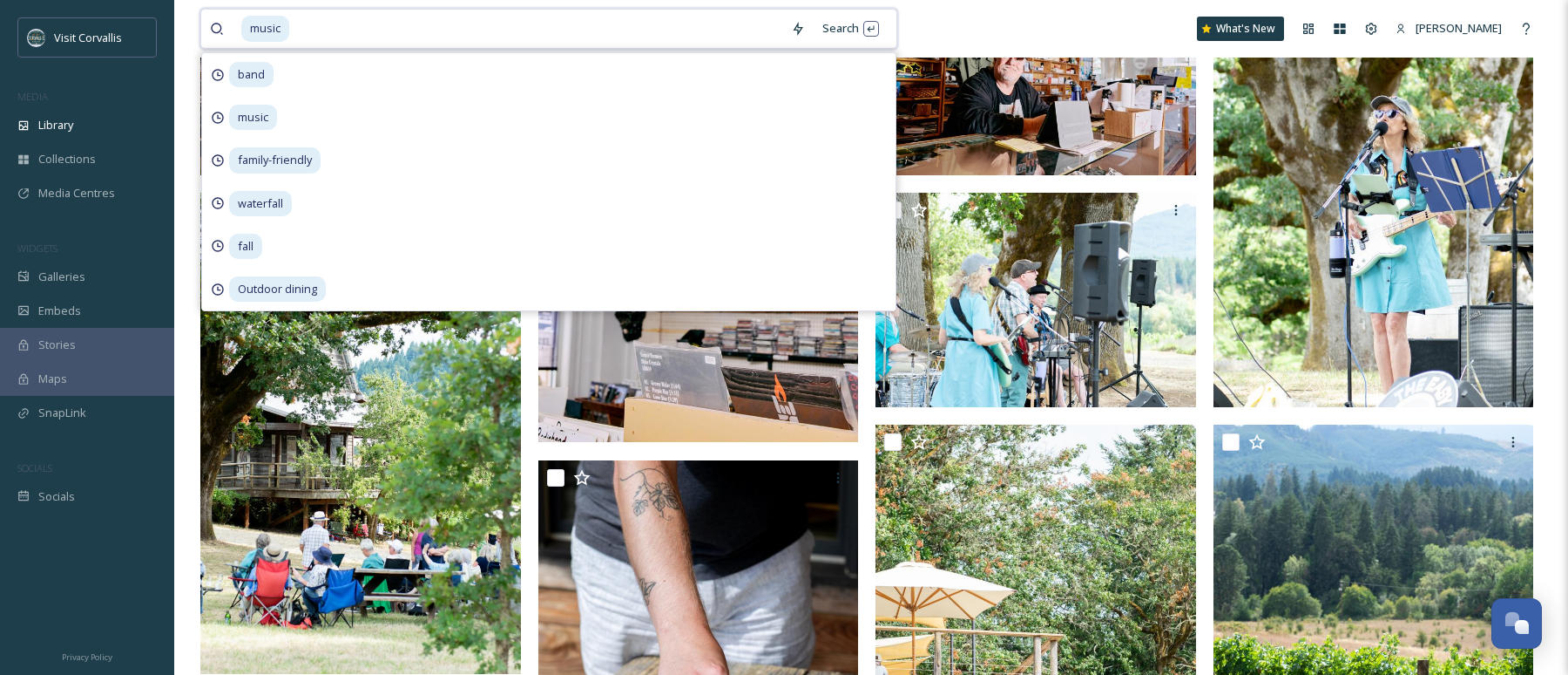
scroll to position [991, 0]
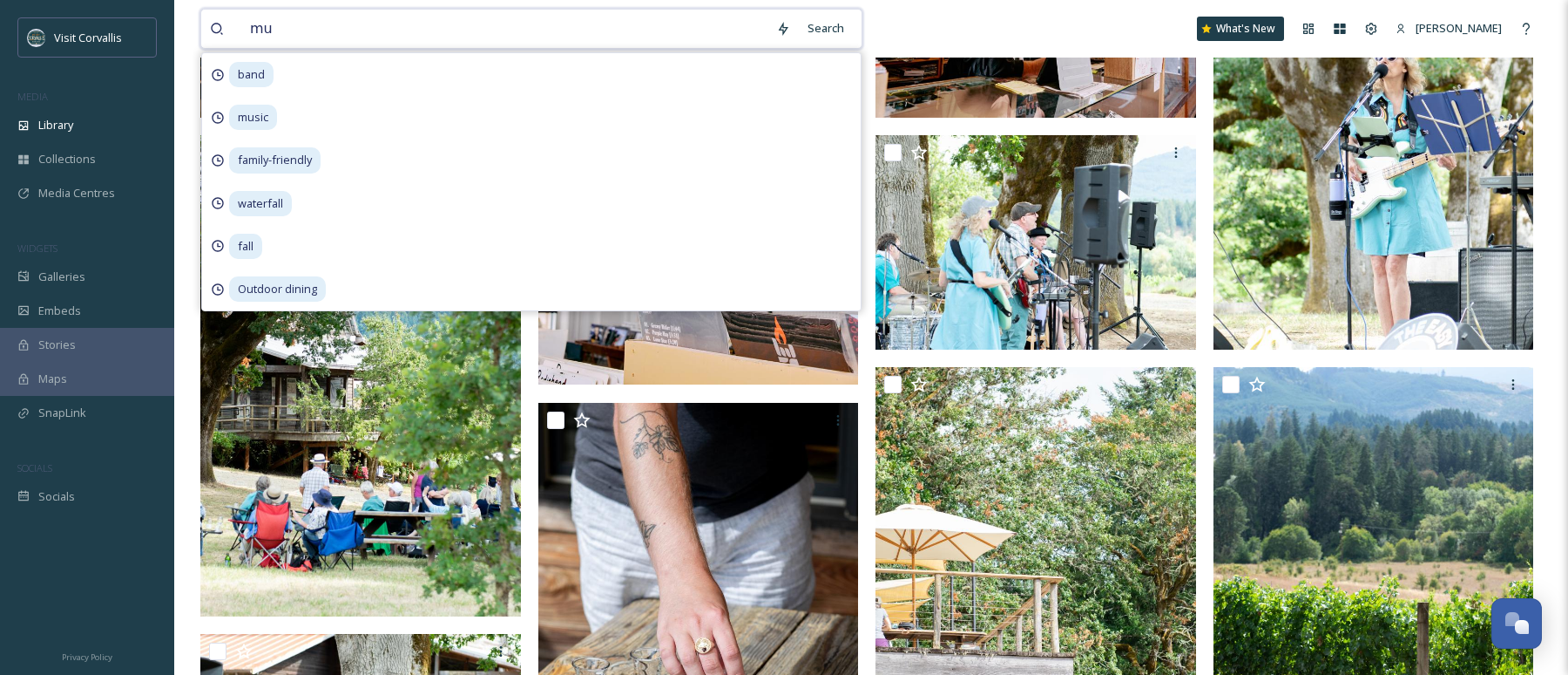
type input "m"
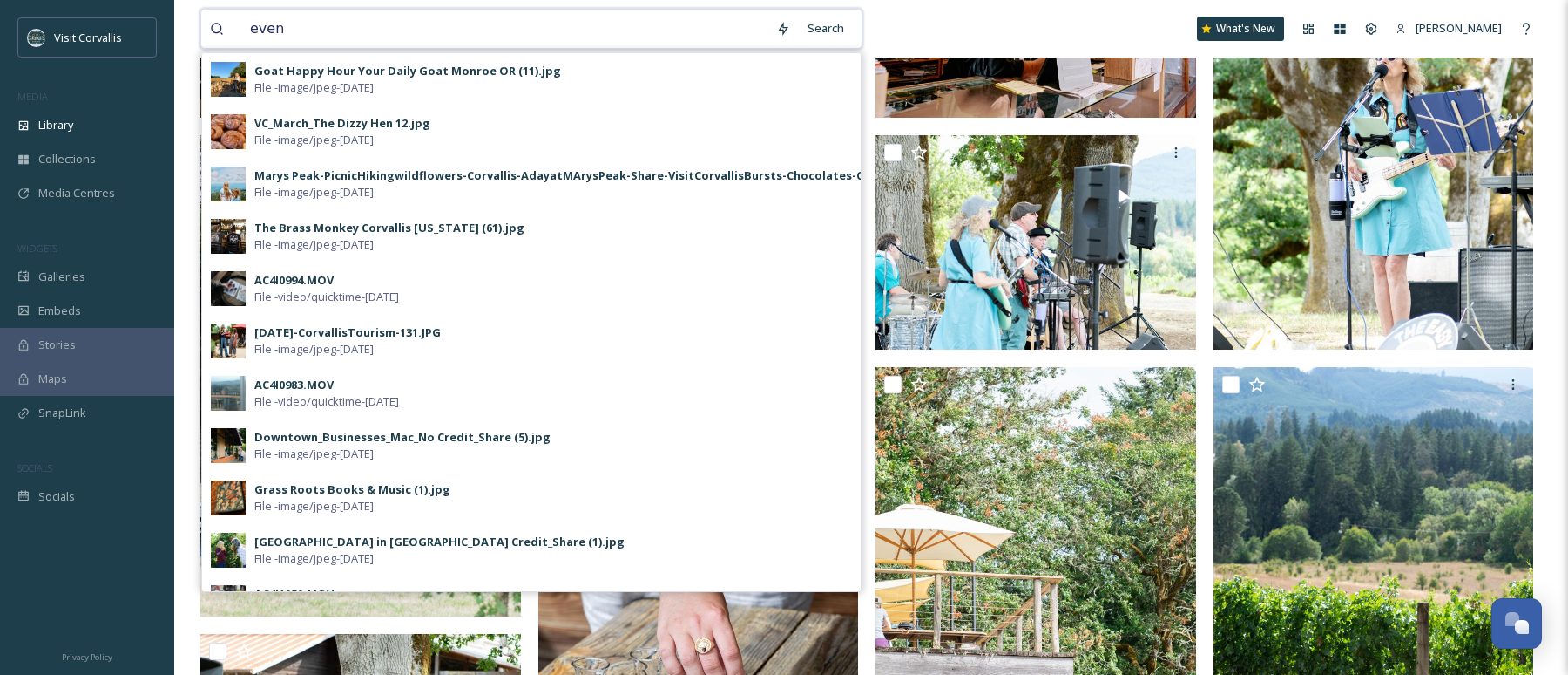
type input "event"
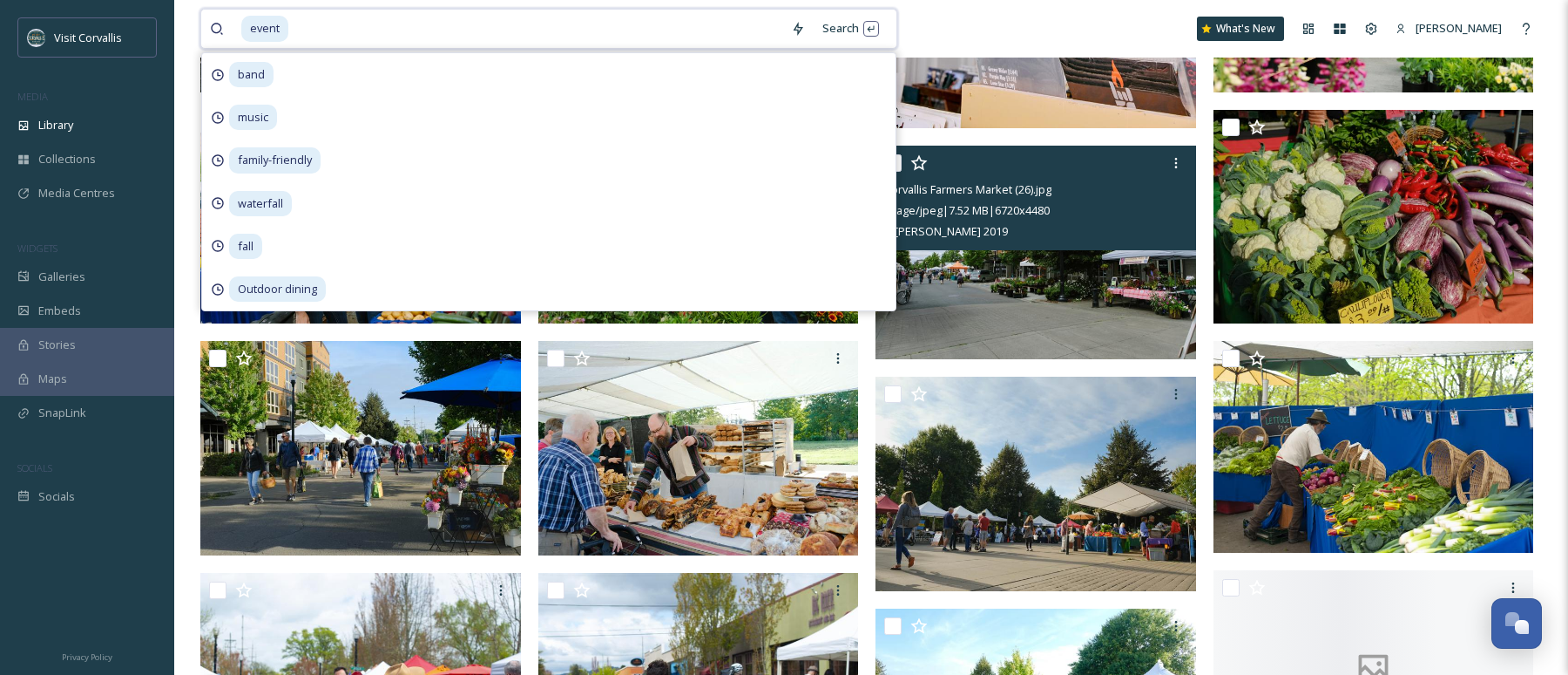
scroll to position [765, 0]
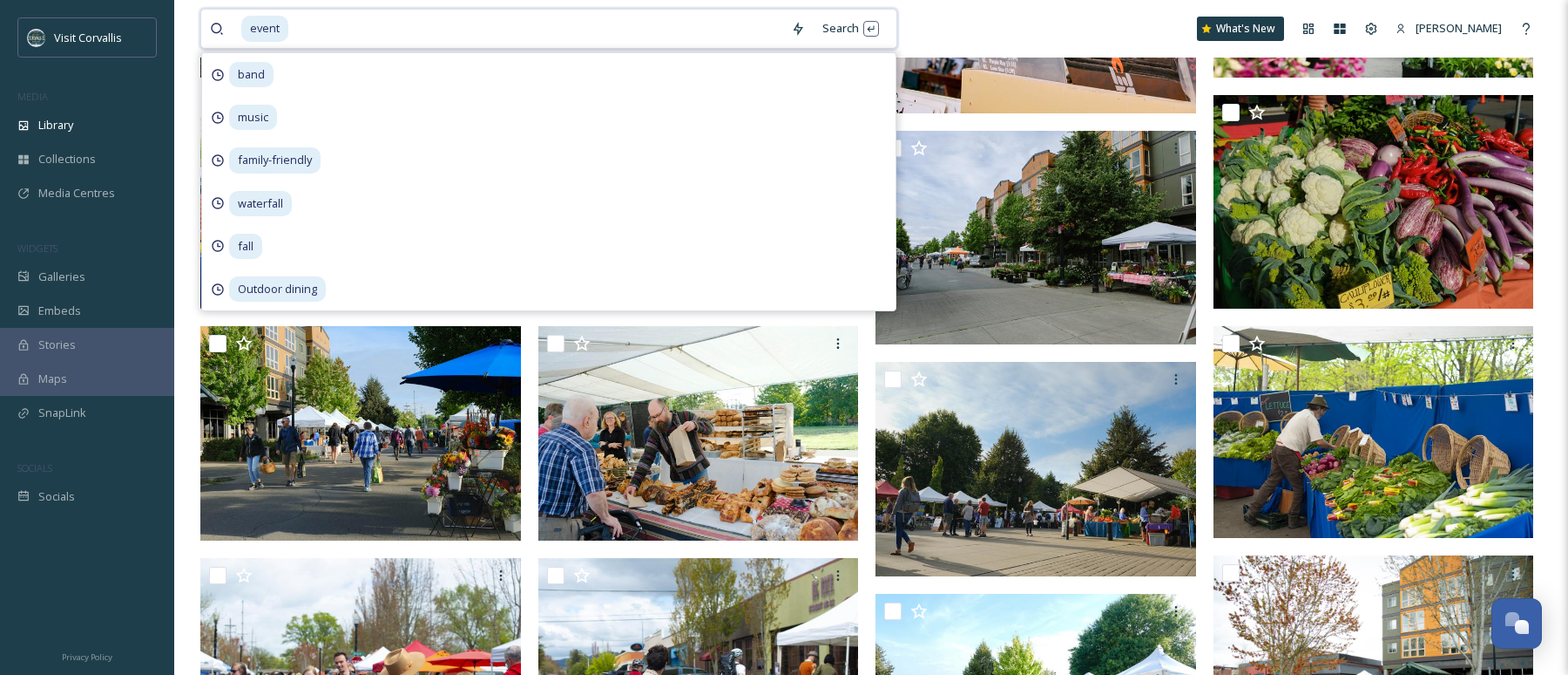
click at [311, 24] on input at bounding box center [536, 28] width 492 height 38
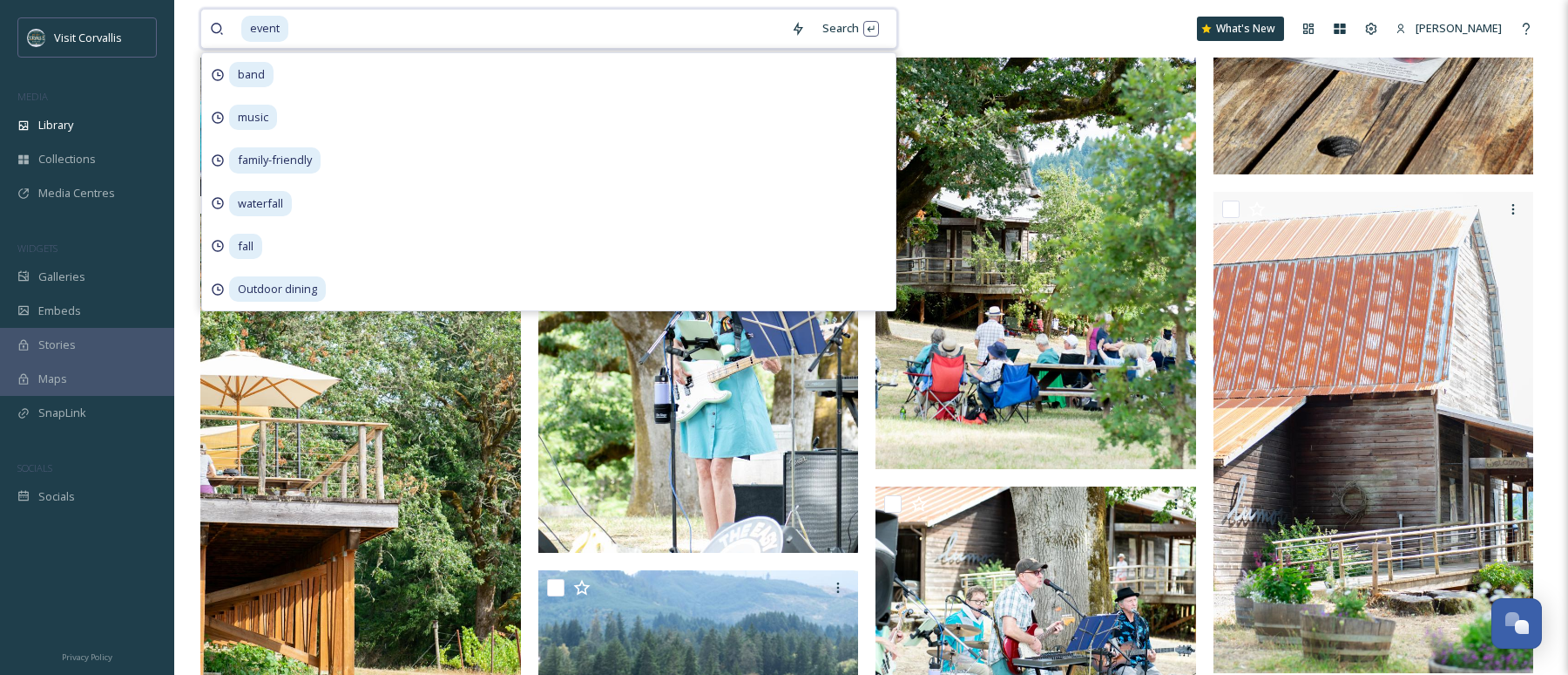
scroll to position [2535, 0]
click at [301, 24] on input at bounding box center [536, 28] width 492 height 38
type input "\"
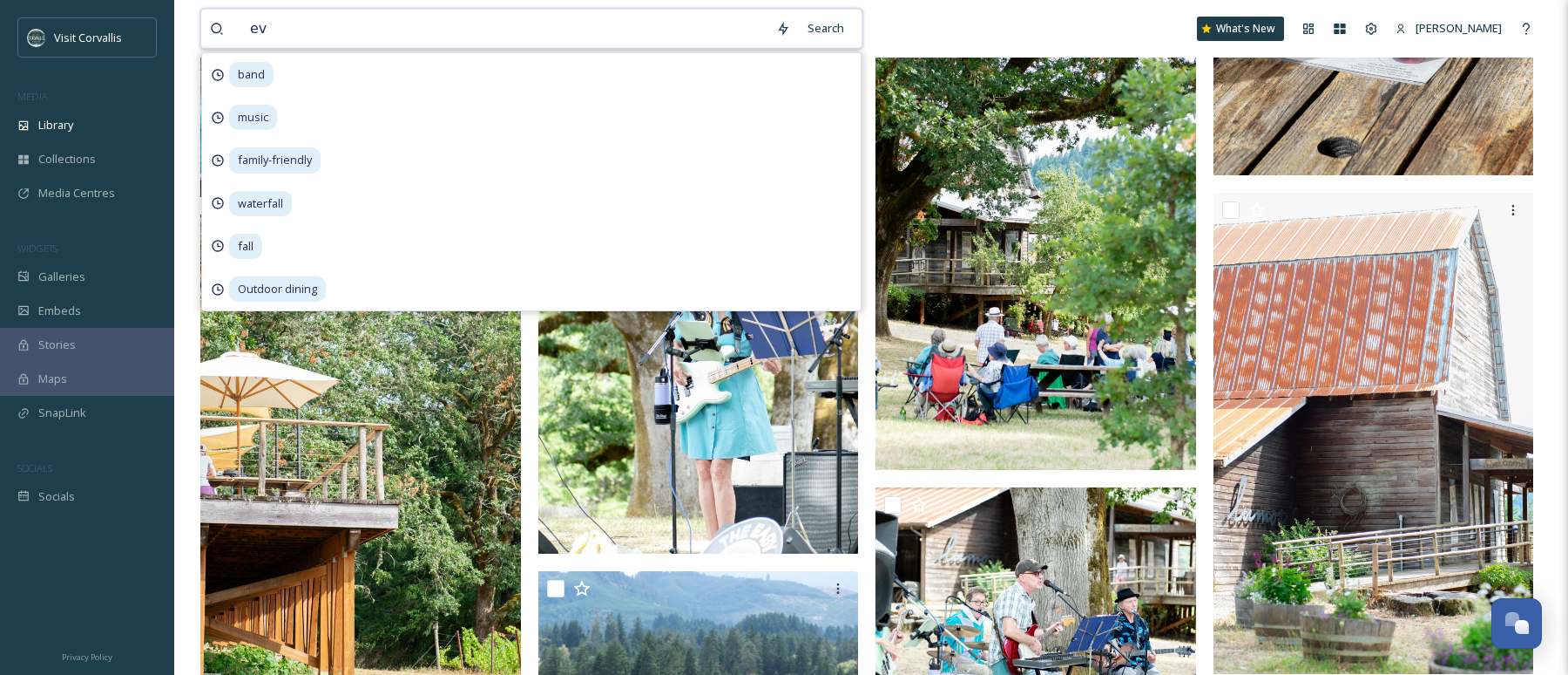
type input "e"
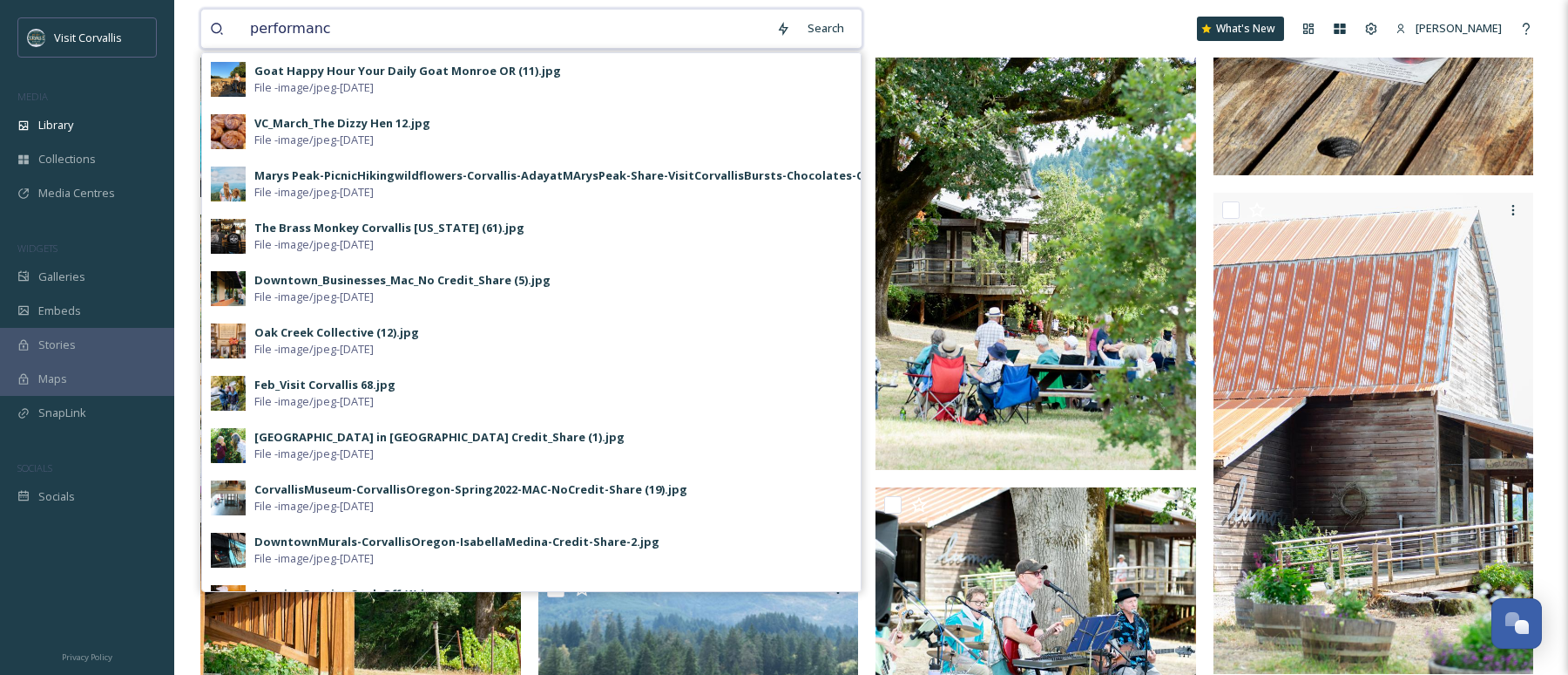
type input "performance"
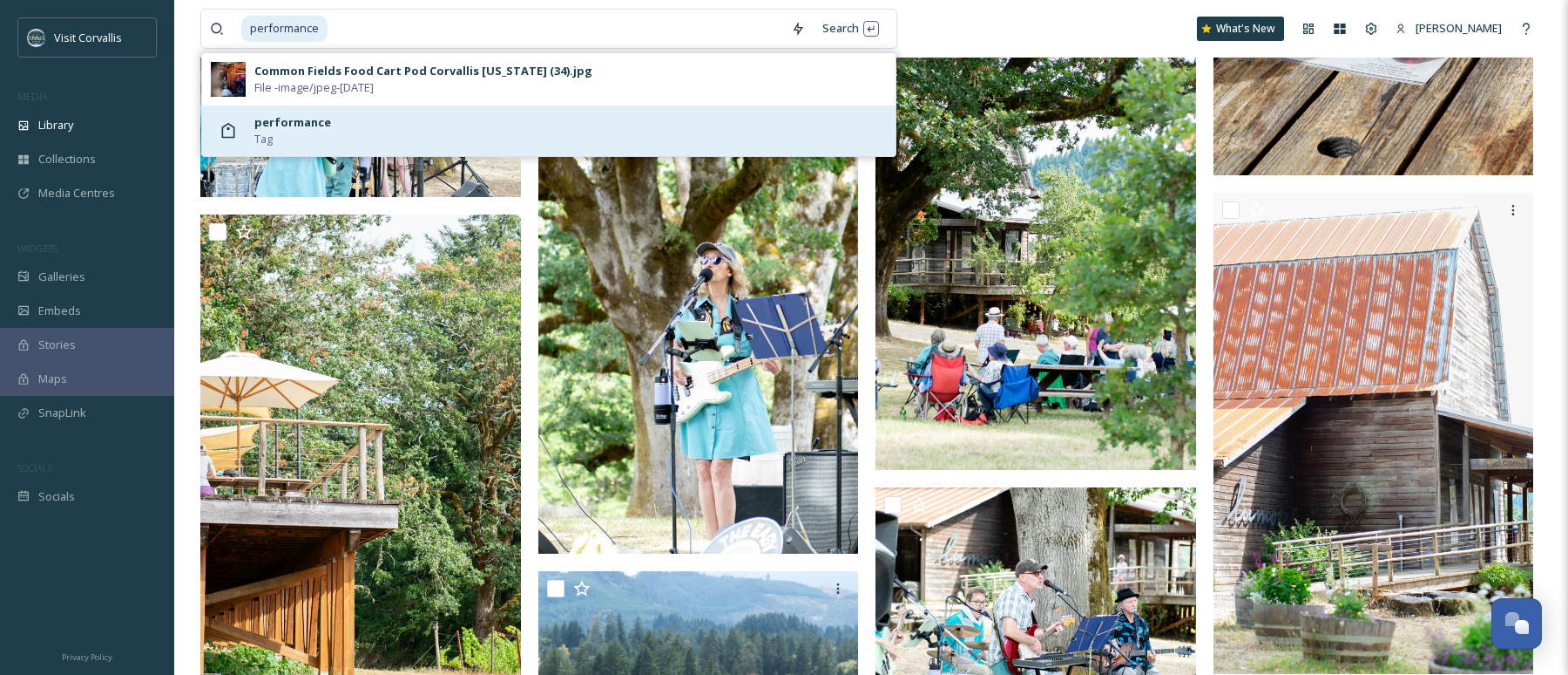
click at [293, 117] on strong "performance" at bounding box center [292, 122] width 76 height 16
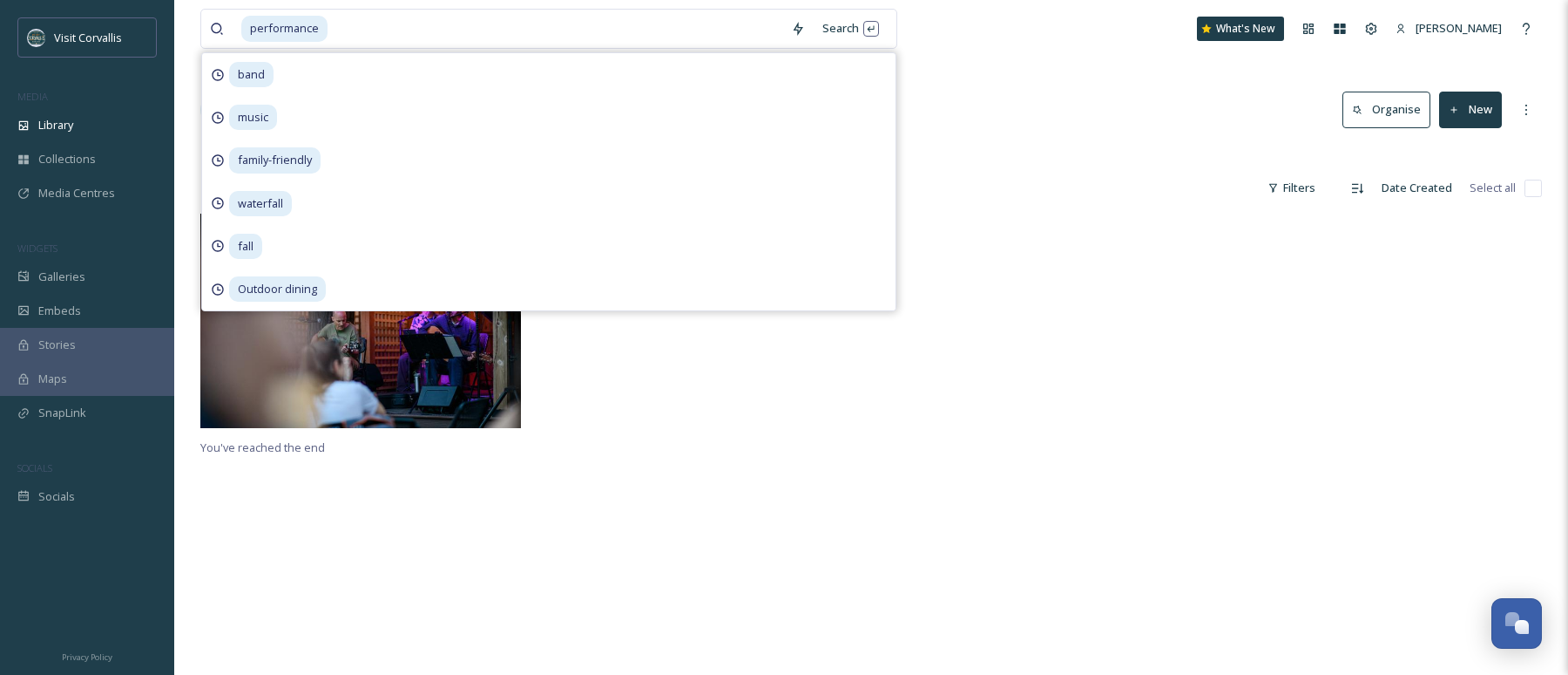
click at [1104, 284] on div at bounding box center [1040, 325] width 330 height 222
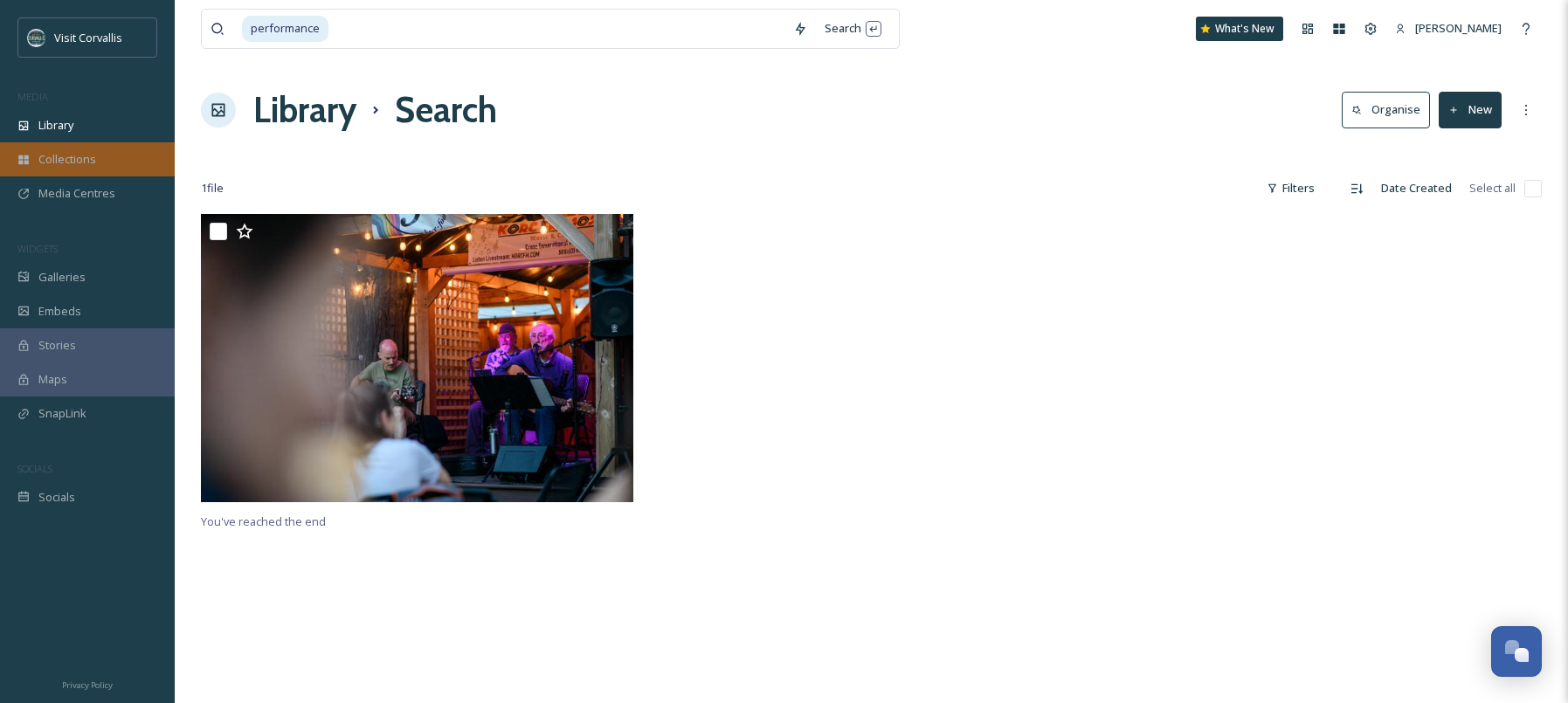
click at [103, 167] on div "Collections" at bounding box center [87, 159] width 175 height 34
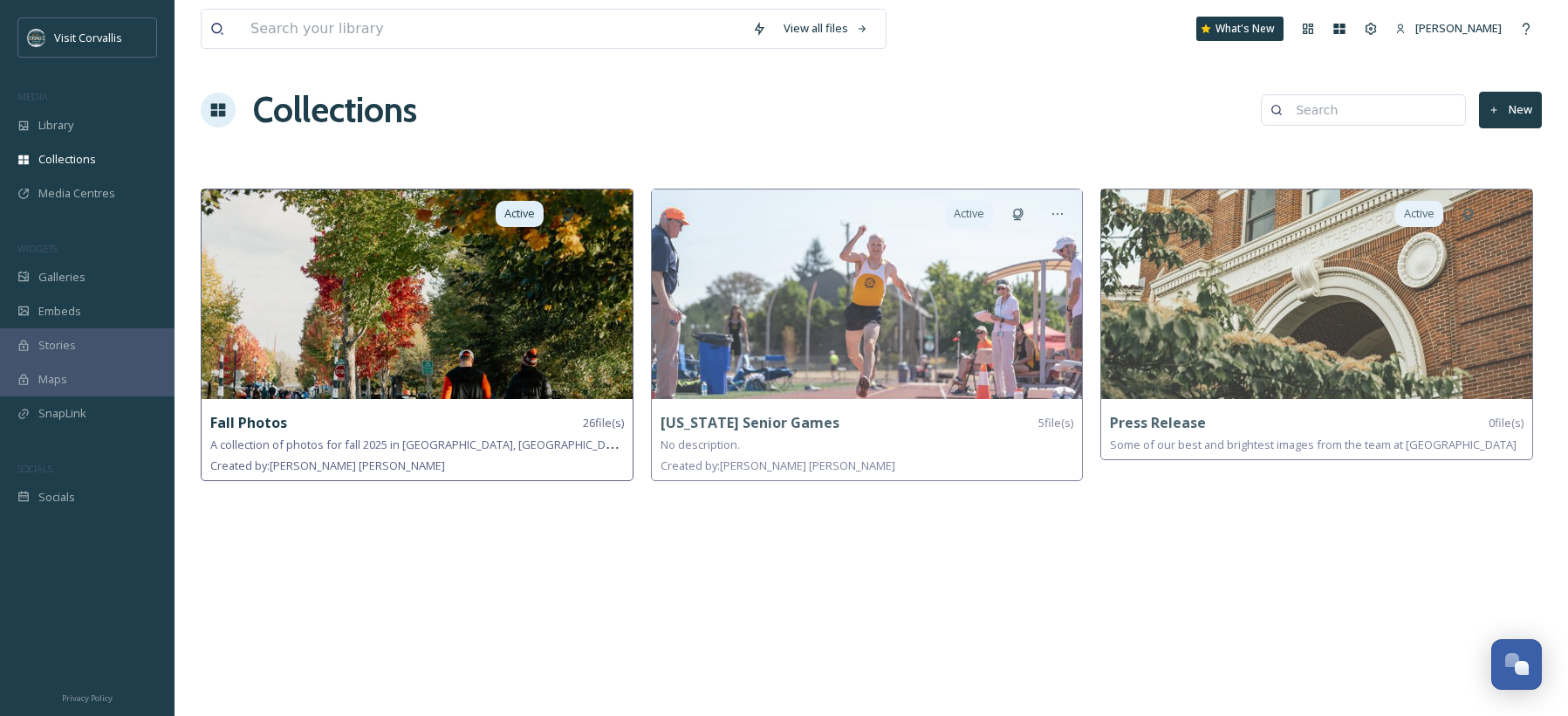
click at [520, 318] on img at bounding box center [417, 294] width 431 height 209
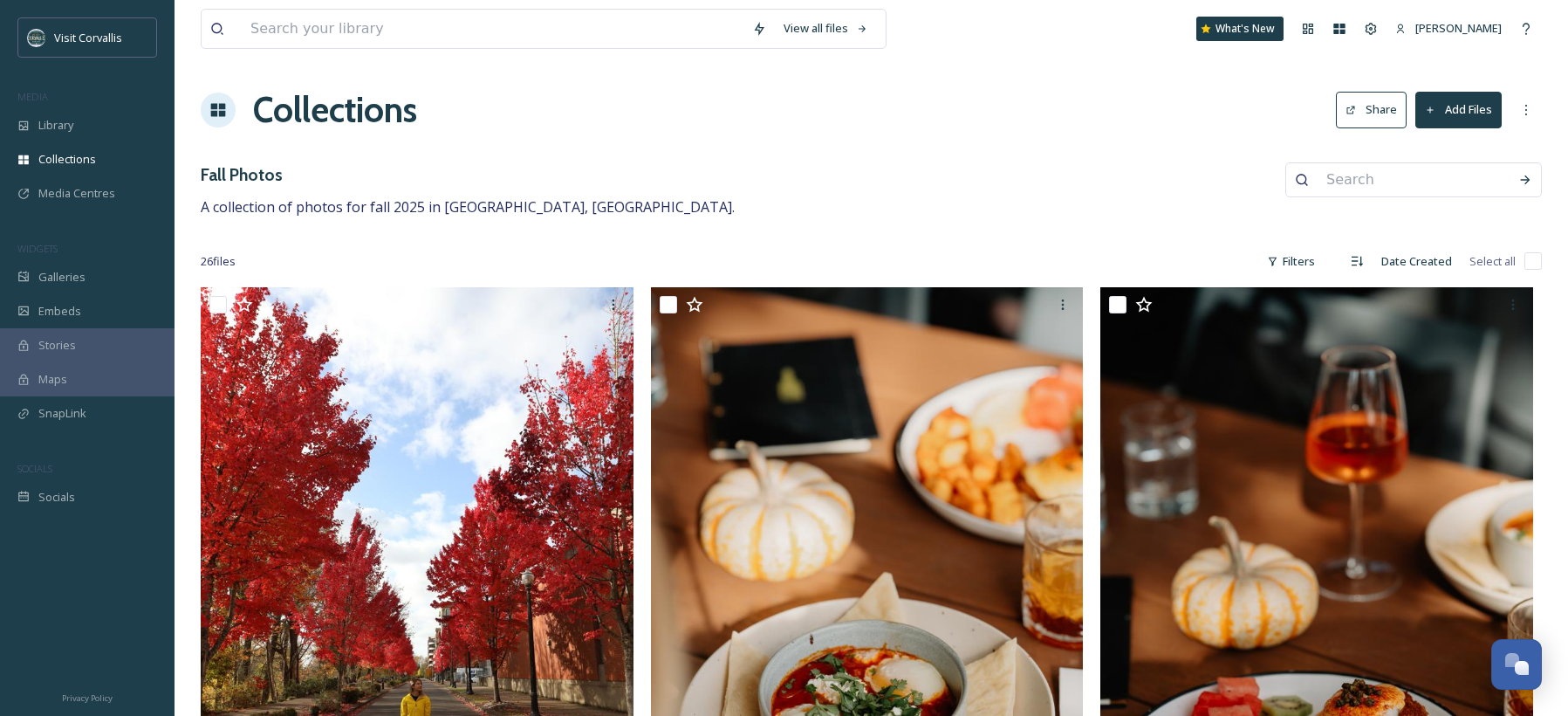
click at [1375, 102] on button "Share" at bounding box center [1371, 110] width 70 height 36
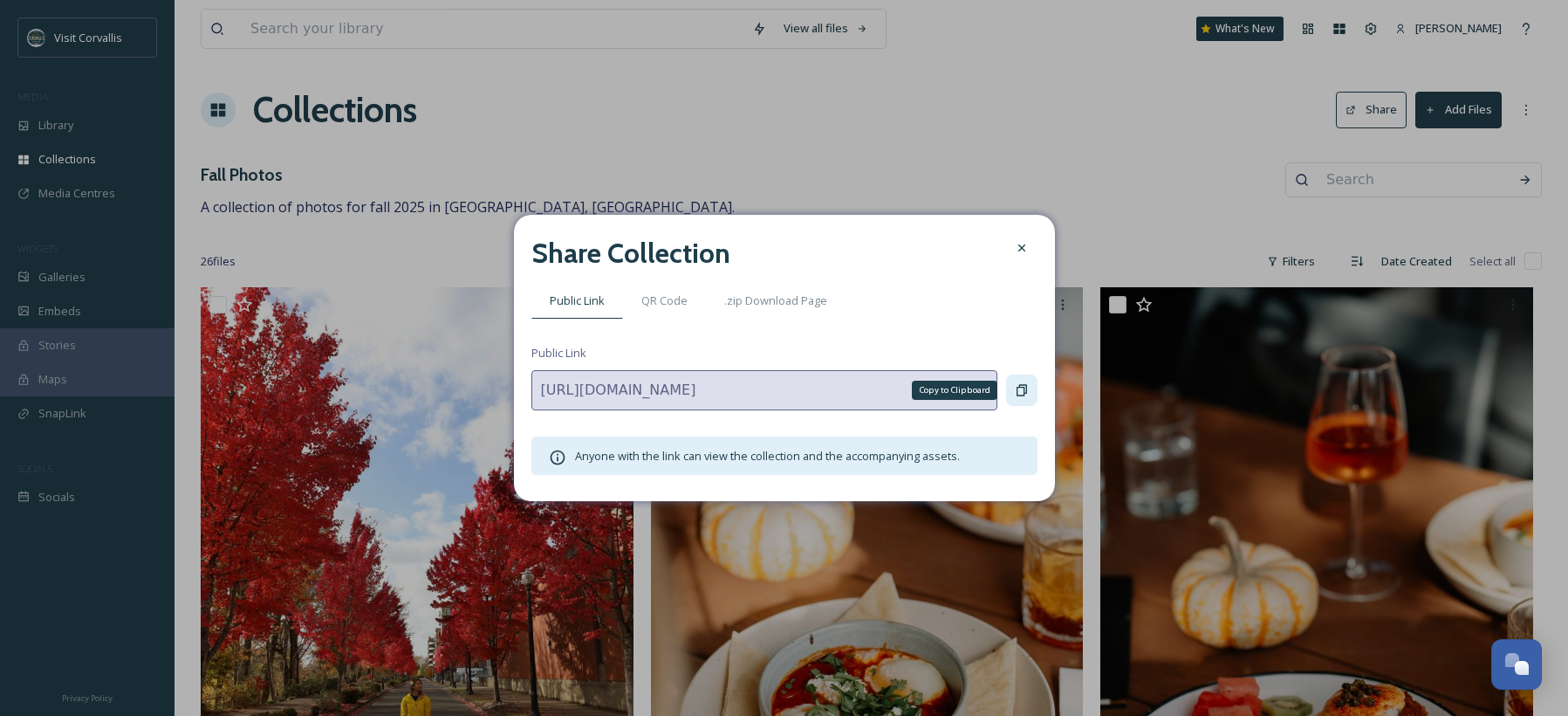
click at [1018, 391] on icon at bounding box center [1022, 390] width 11 height 12
click at [1020, 249] on icon at bounding box center [1021, 248] width 7 height 7
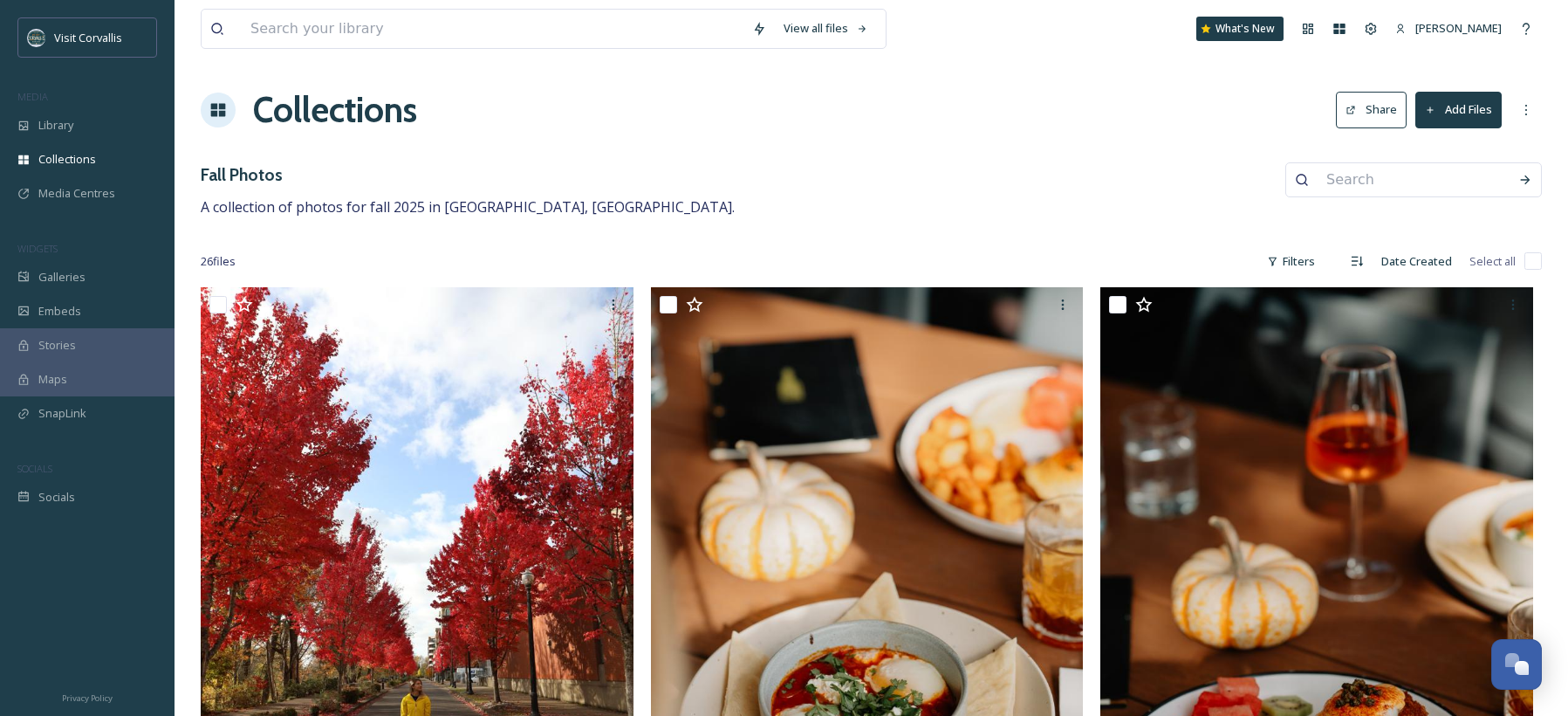
click at [568, 112] on div "Collections Share Add Files" at bounding box center [871, 110] width 1342 height 53
click at [76, 129] on div "Library" at bounding box center [87, 126] width 175 height 34
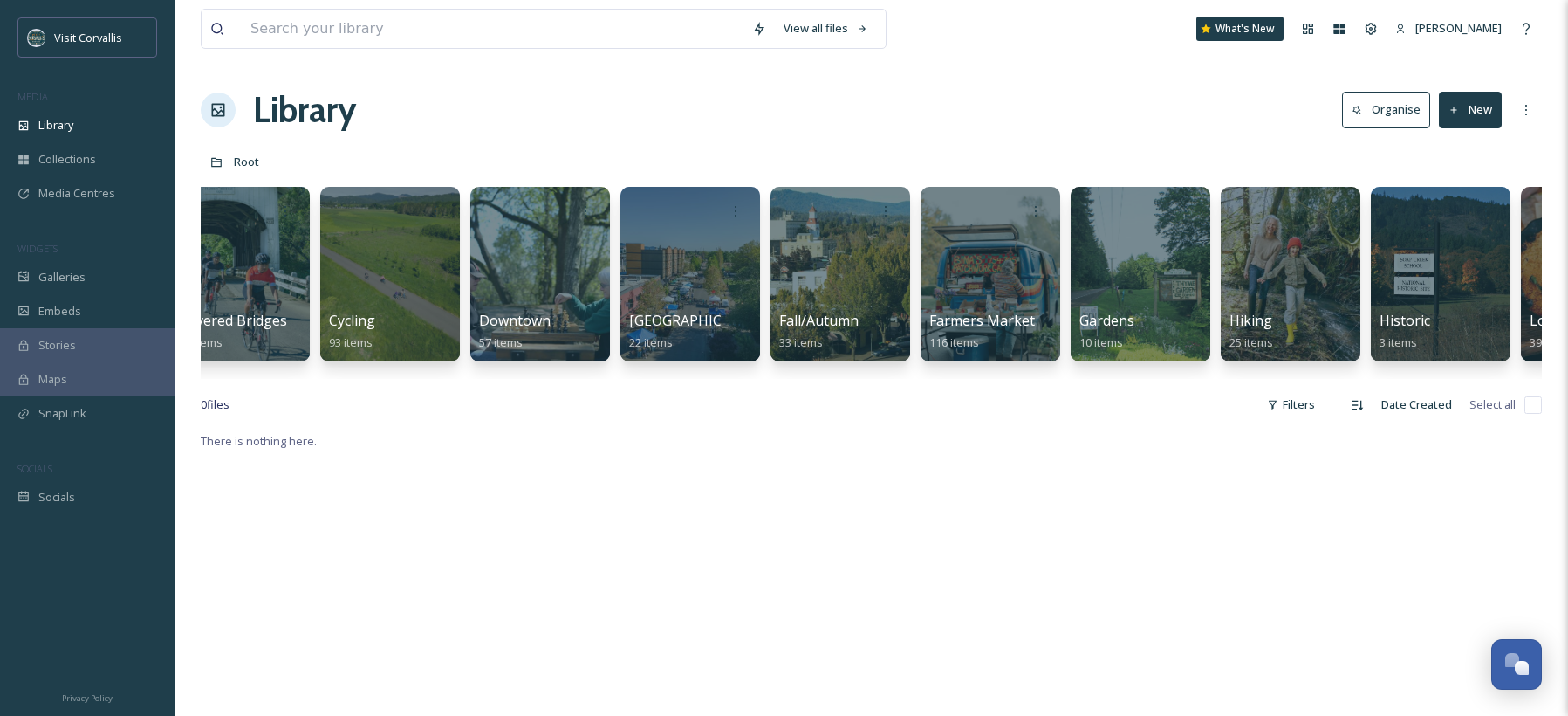
scroll to position [0, 2287]
